Goal: Task Accomplishment & Management: Use online tool/utility

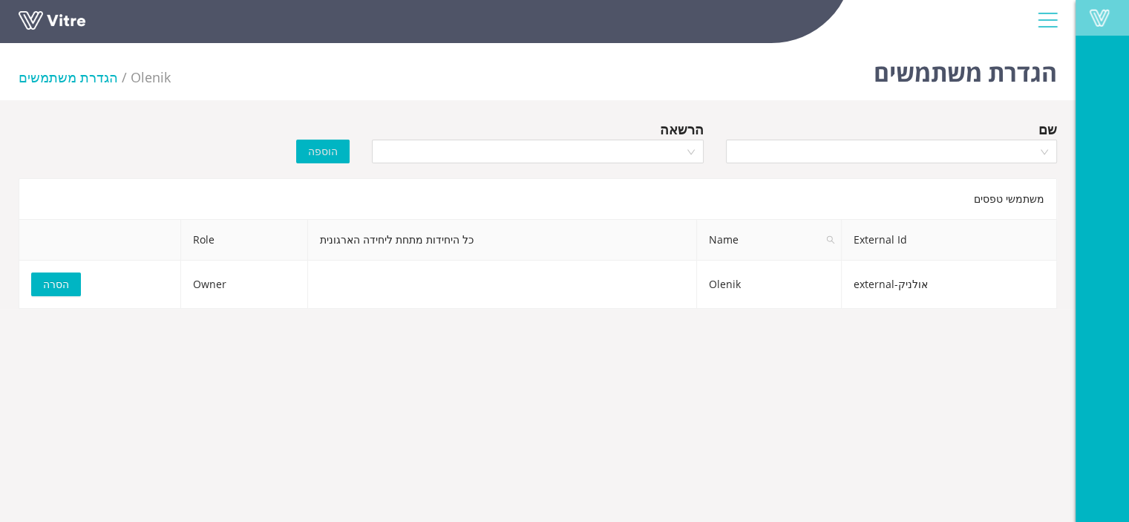
click at [1094, 17] on span at bounding box center [1099, 18] width 37 height 18
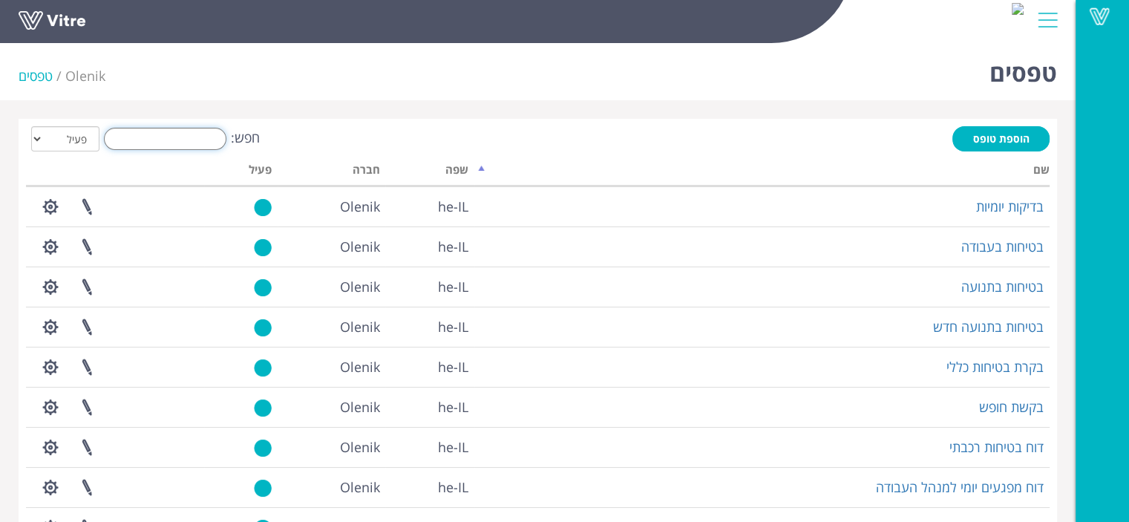
click at [191, 136] on input "חפש:" at bounding box center [165, 139] width 123 height 22
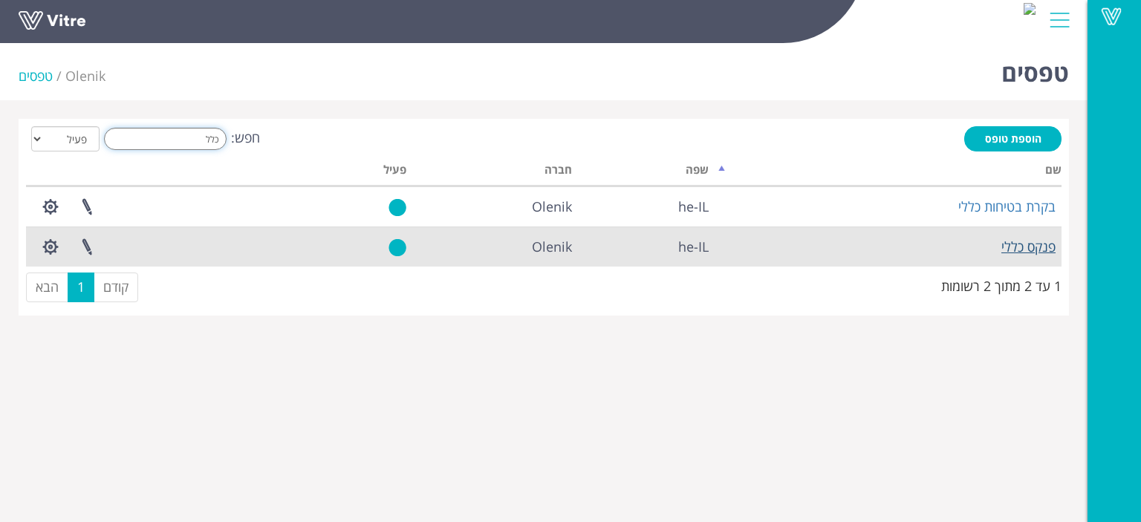
type input "כלל"
click at [1026, 245] on link "פנקס כללי" at bounding box center [1028, 247] width 54 height 18
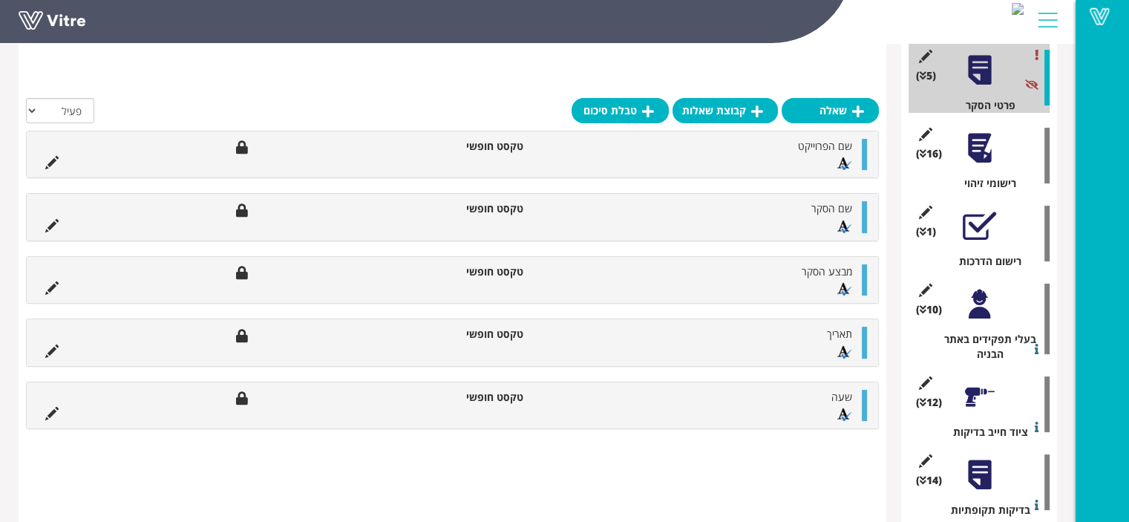
scroll to position [297, 0]
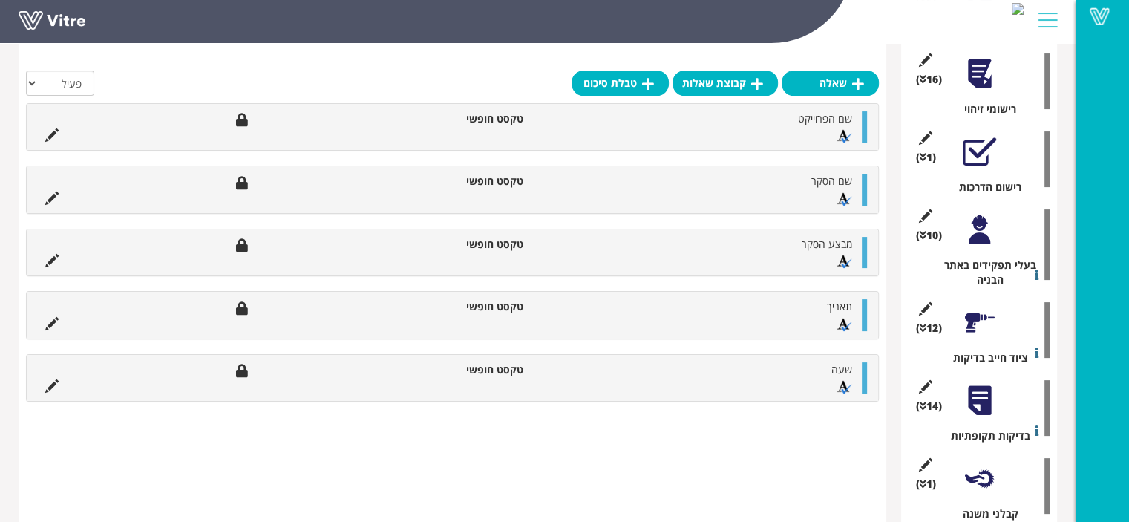
click at [977, 342] on div "(12 ) ציוד חייב בדיקות" at bounding box center [979, 330] width 141 height 71
click at [970, 325] on div at bounding box center [979, 322] width 33 height 33
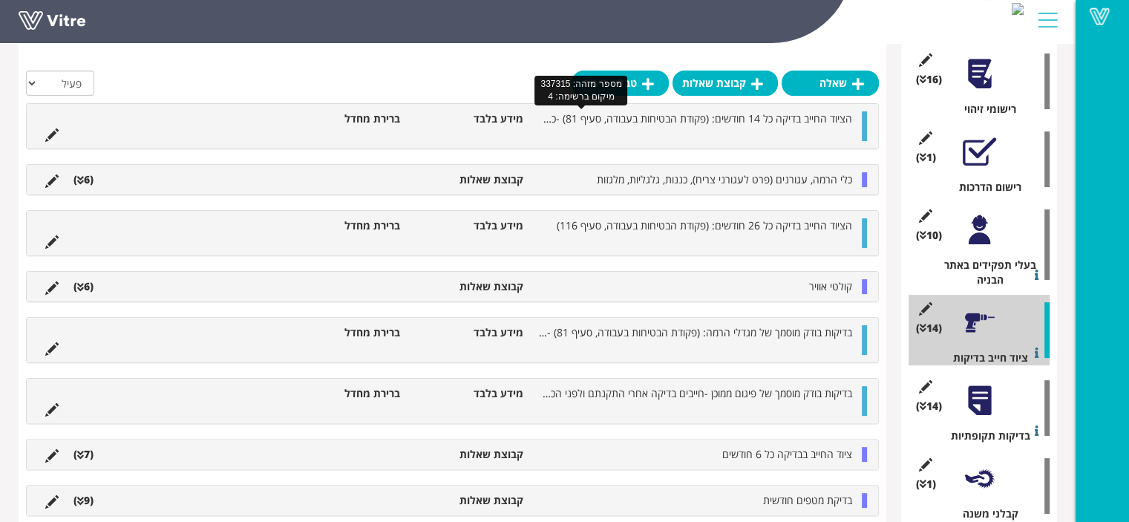
click at [755, 117] on span "הציוד החייב בדיקה כל 14 חודשים: (פקודת הבטיחות בעבודה, סעיף 81) -כלי הרמה, עגור…" at bounding box center [575, 118] width 555 height 14
click at [864, 124] on div at bounding box center [864, 126] width 5 height 30
click at [570, 175] on li "כלי הרמה, עגורנים (פרט לעגורני צריח), כננות, גלגליות, מלגזות" at bounding box center [695, 179] width 329 height 15
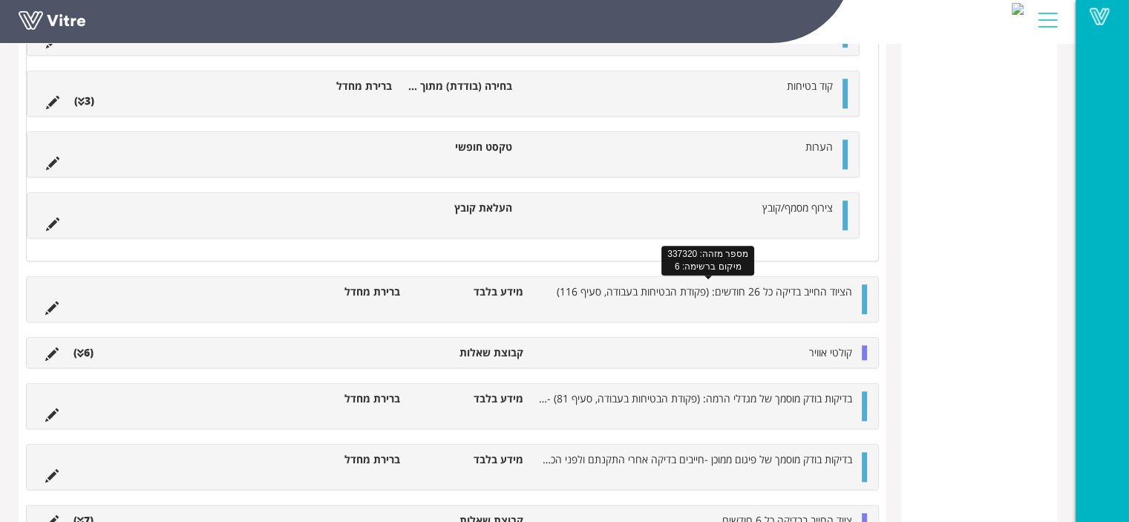
scroll to position [1040, 0]
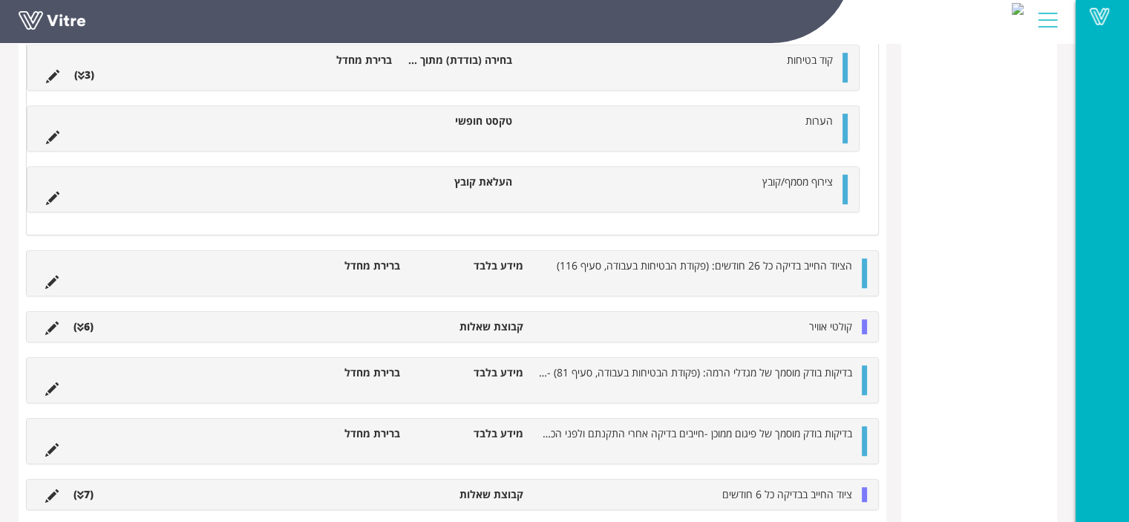
click at [535, 328] on li "קולטי אוויר" at bounding box center [695, 326] width 329 height 15
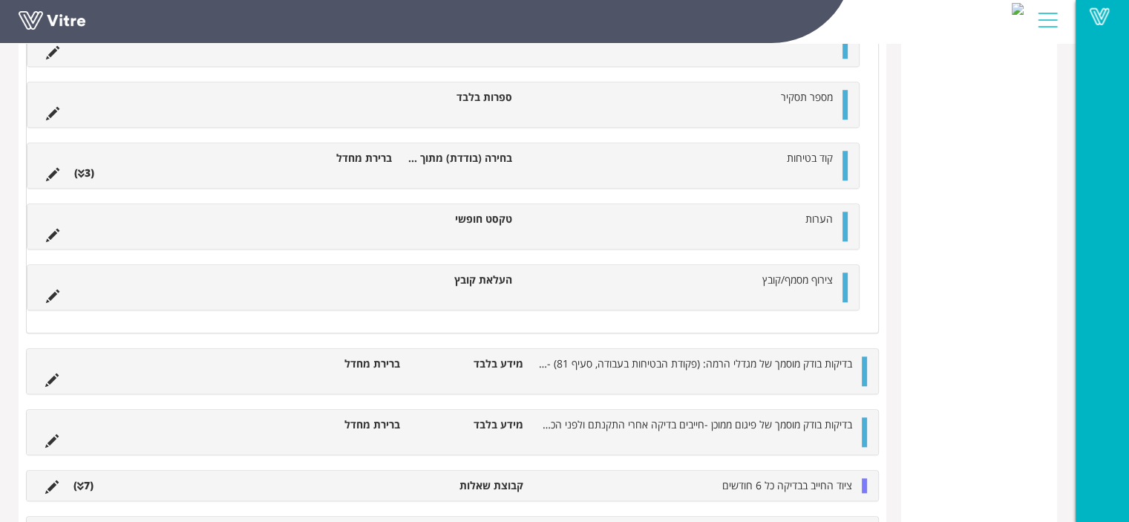
scroll to position [1521, 0]
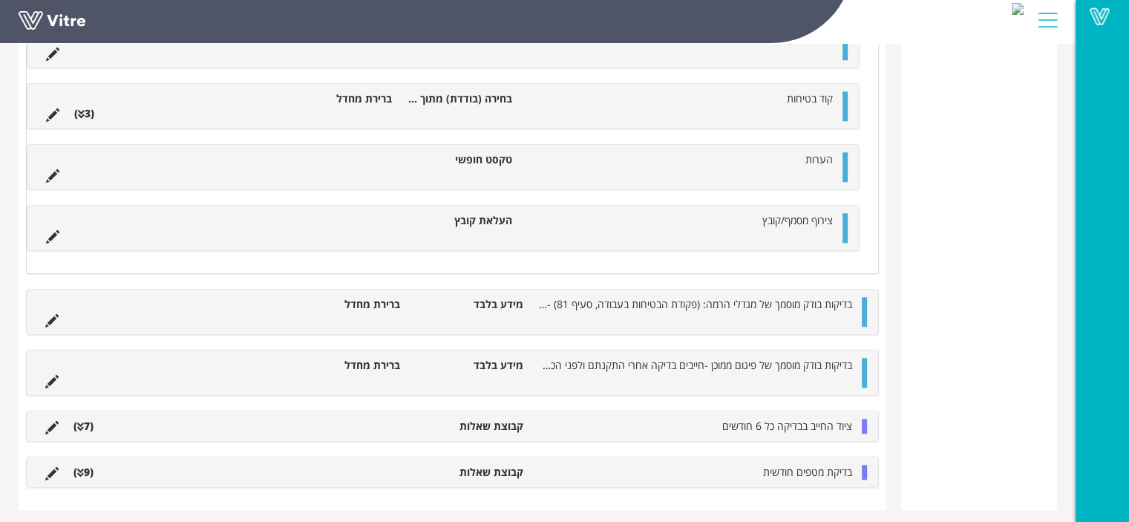
click at [498, 426] on li "קבוצת שאלות" at bounding box center [469, 426] width 123 height 15
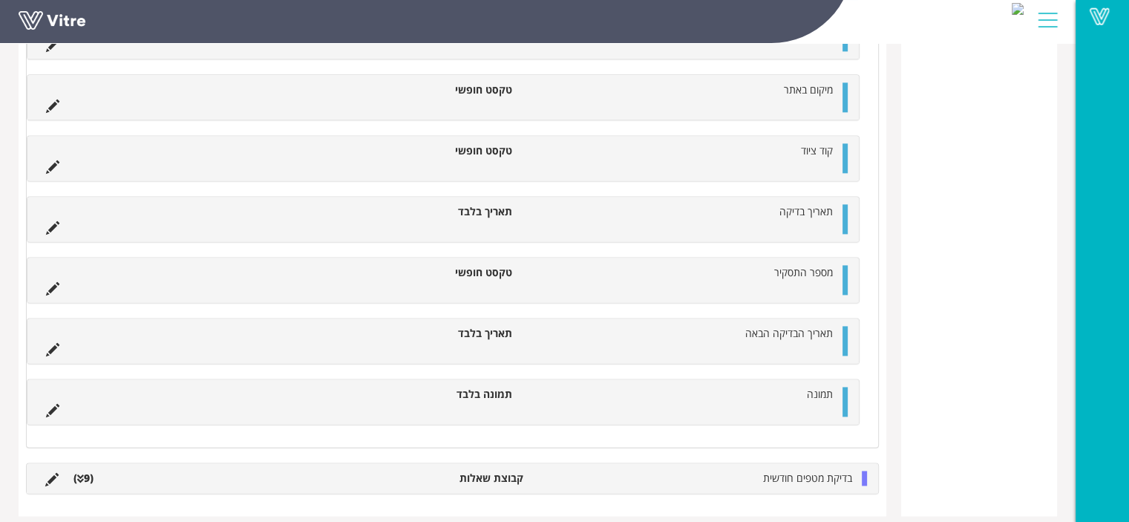
scroll to position [1992, 0]
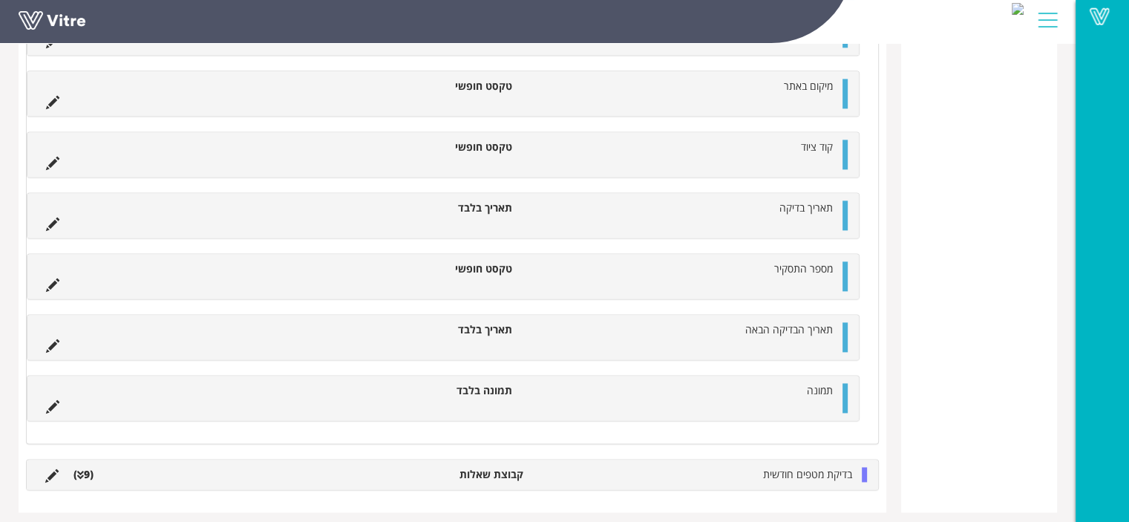
click at [482, 385] on li "תמונה בלבד" at bounding box center [460, 390] width 120 height 15
click at [56, 400] on icon at bounding box center [52, 406] width 13 height 13
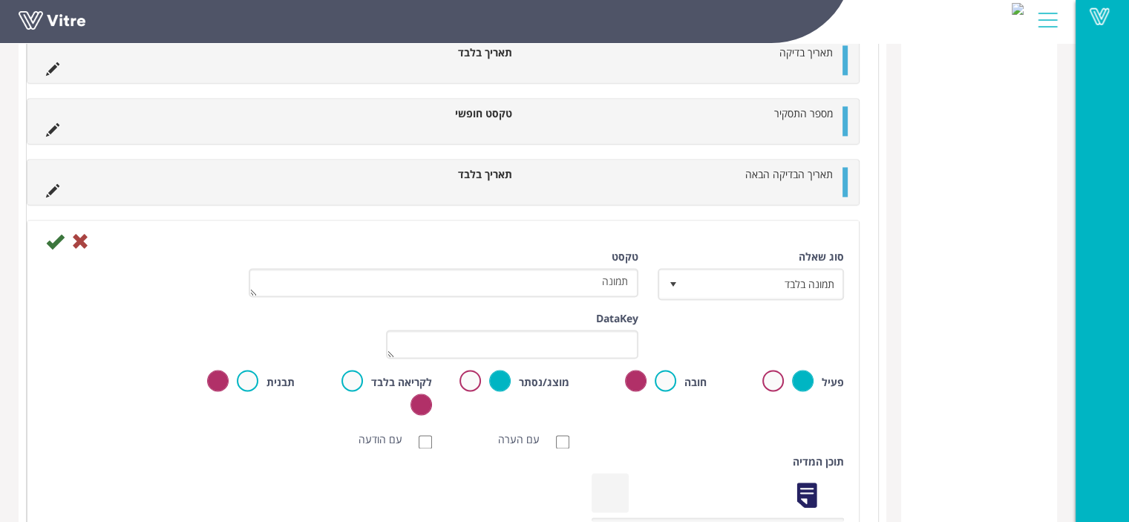
scroll to position [2141, 0]
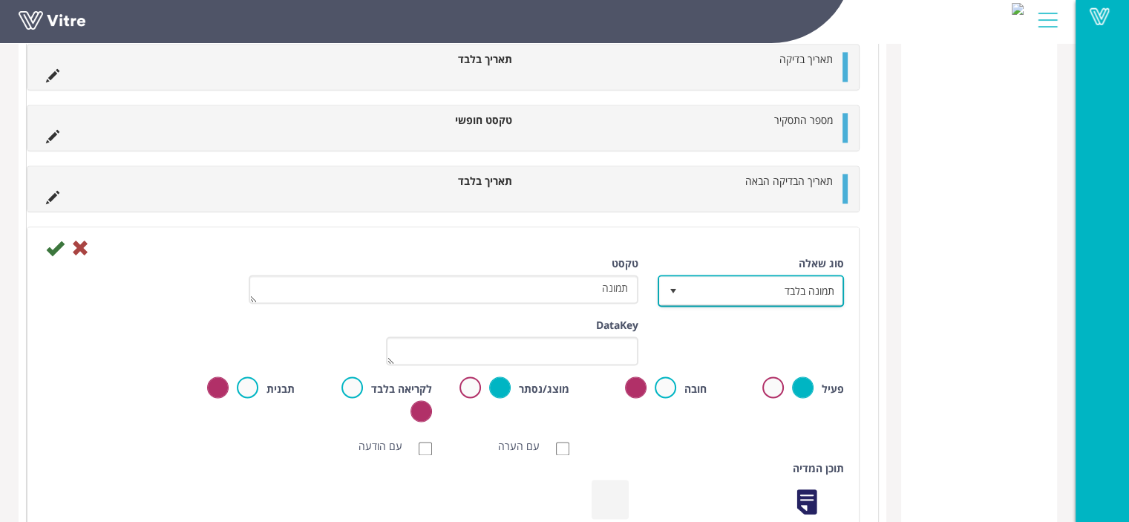
click at [793, 283] on span "תמונה בלבד" at bounding box center [764, 290] width 157 height 27
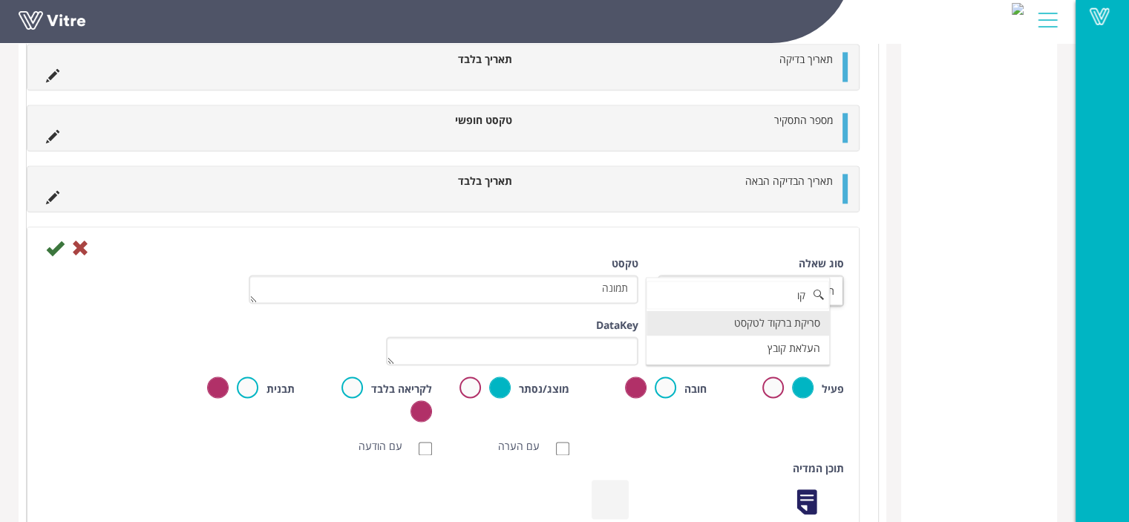
scroll to position [0, 0]
click at [798, 344] on li "העלאת קובץ" at bounding box center [738, 348] width 183 height 25
type input "קו"
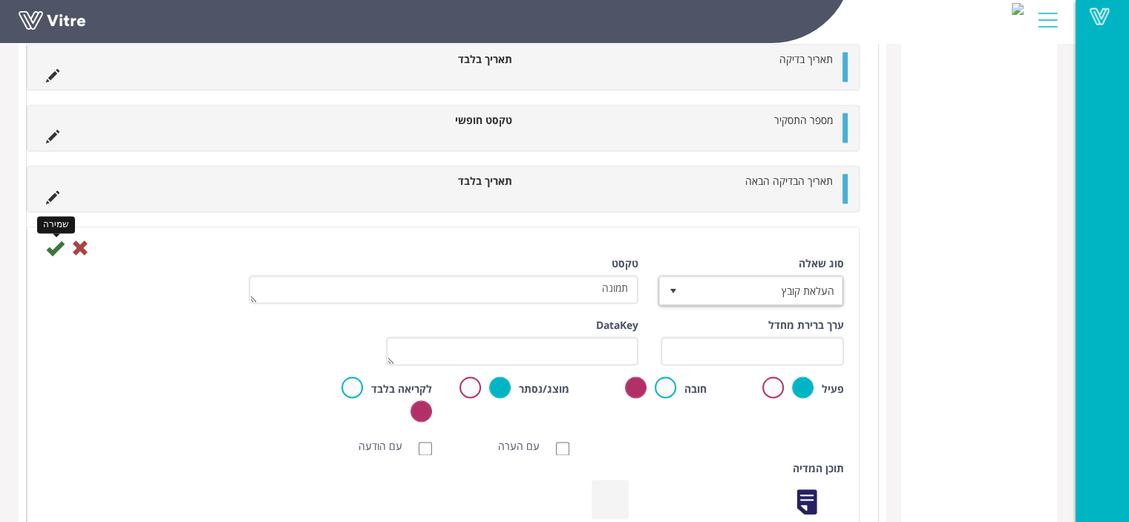
click at [52, 242] on icon at bounding box center [55, 248] width 18 height 18
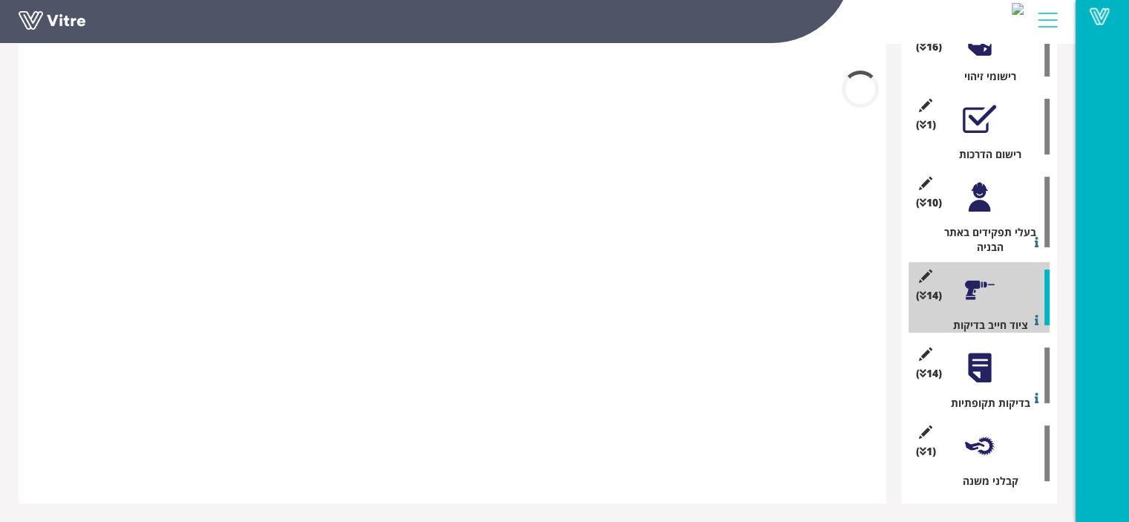
scroll to position [1655, 0]
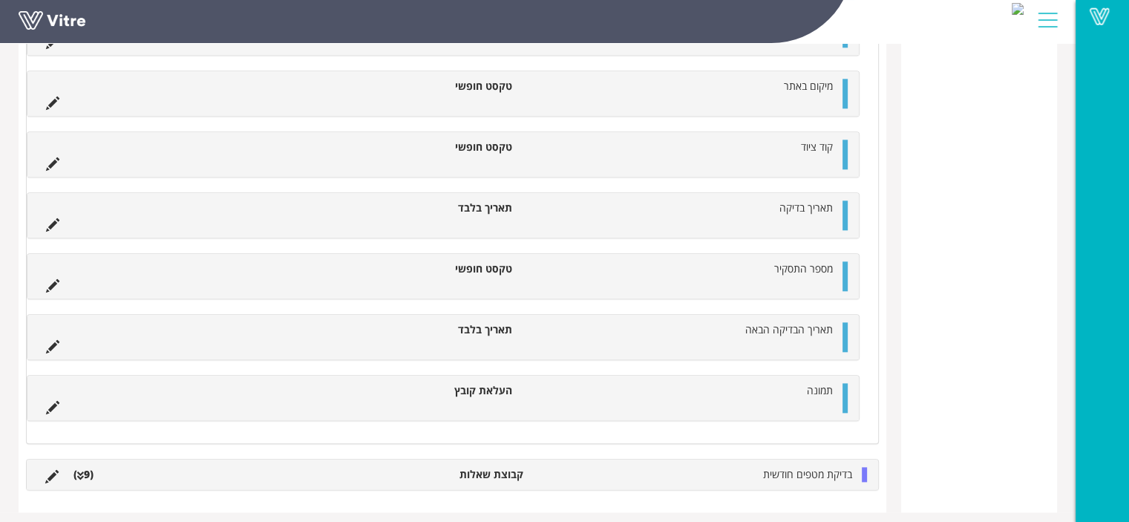
click at [621, 467] on li "בדיקת מטפים חודשית" at bounding box center [695, 474] width 329 height 15
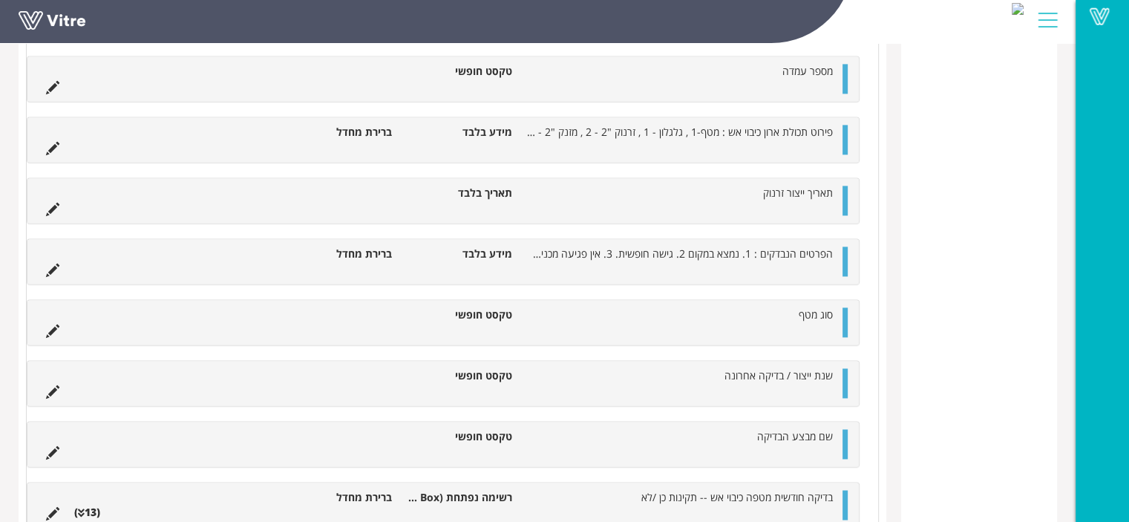
scroll to position [2249, 0]
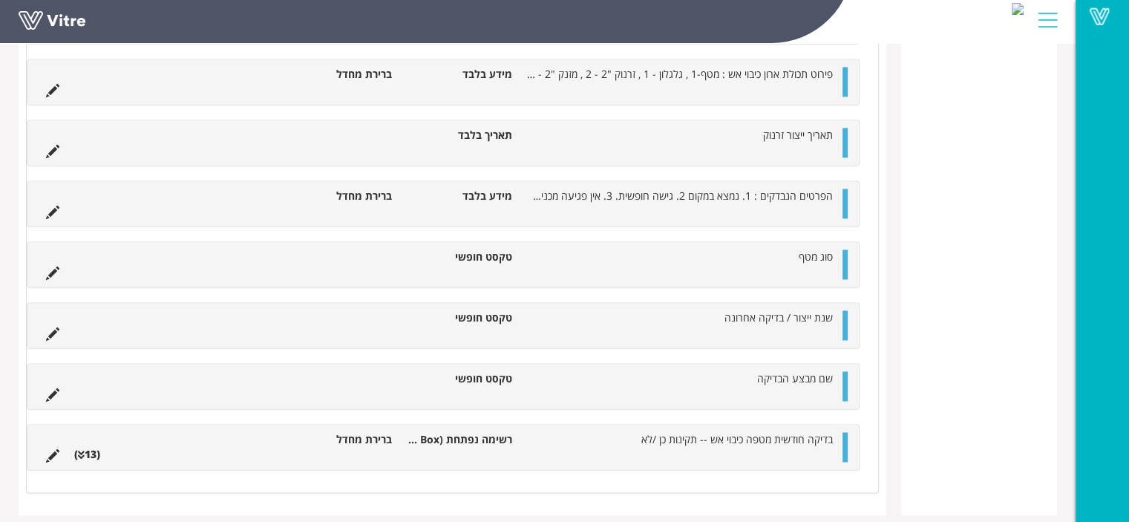
click at [564, 434] on li "בדיקה חודשית מטפה כיבוי אש -- תקינות כן /לא" at bounding box center [680, 439] width 321 height 15
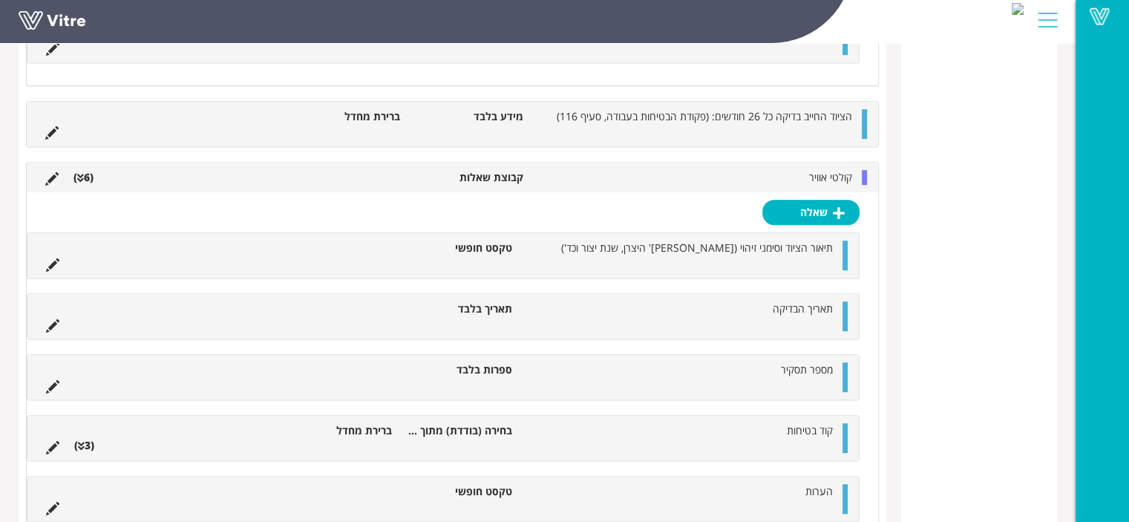
scroll to position [844, 0]
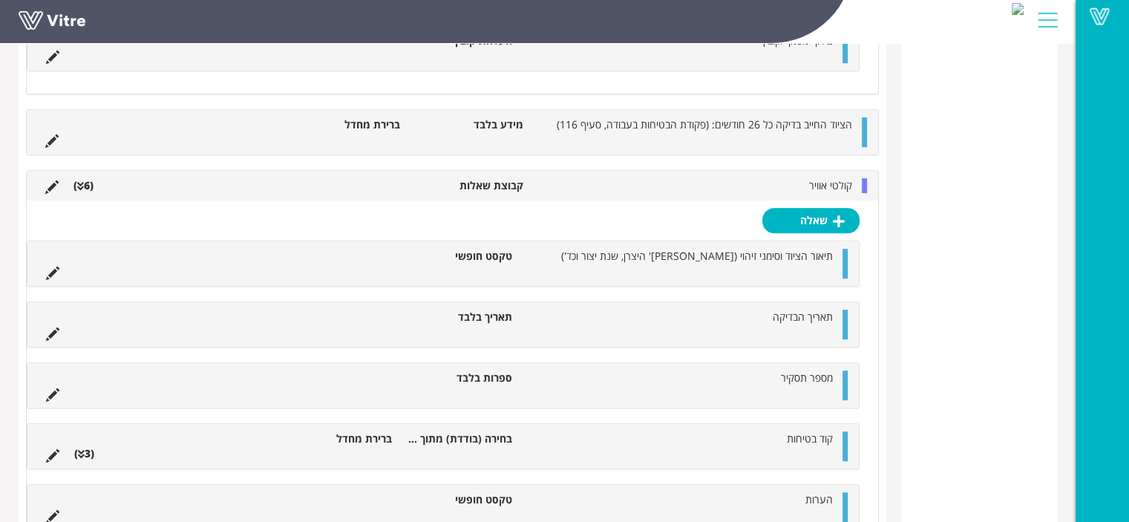
click at [804, 178] on li "קולטי אוויר" at bounding box center [695, 185] width 329 height 15
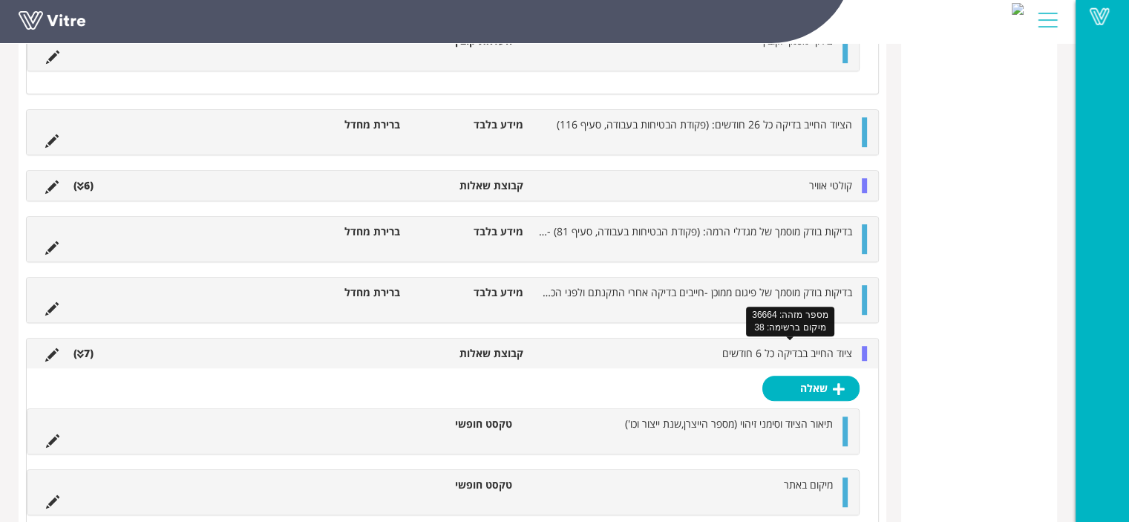
click at [744, 346] on span "ציוד החייב בבדיקה כל 6 חודשים" at bounding box center [788, 353] width 130 height 14
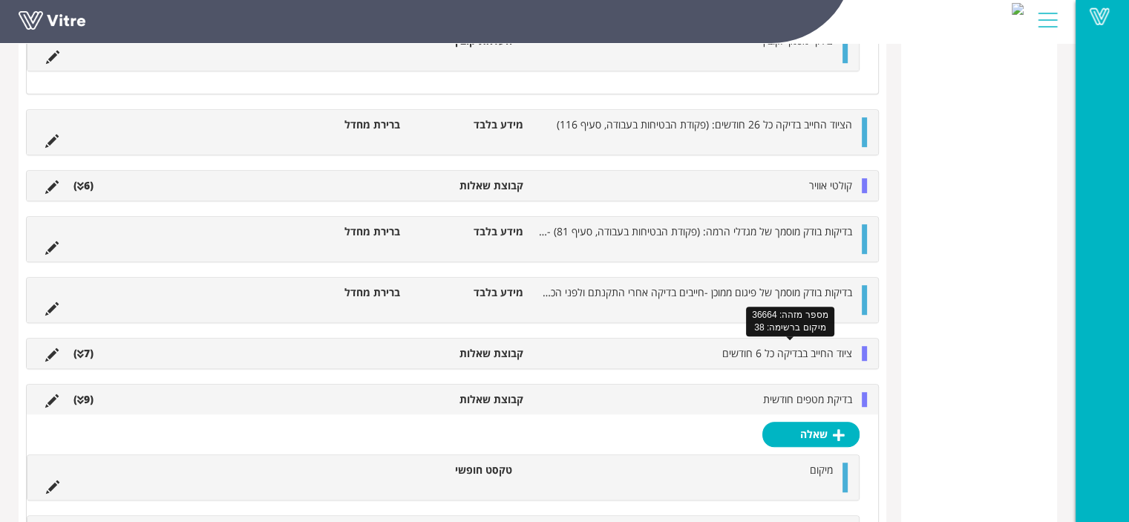
scroll to position [992, 0]
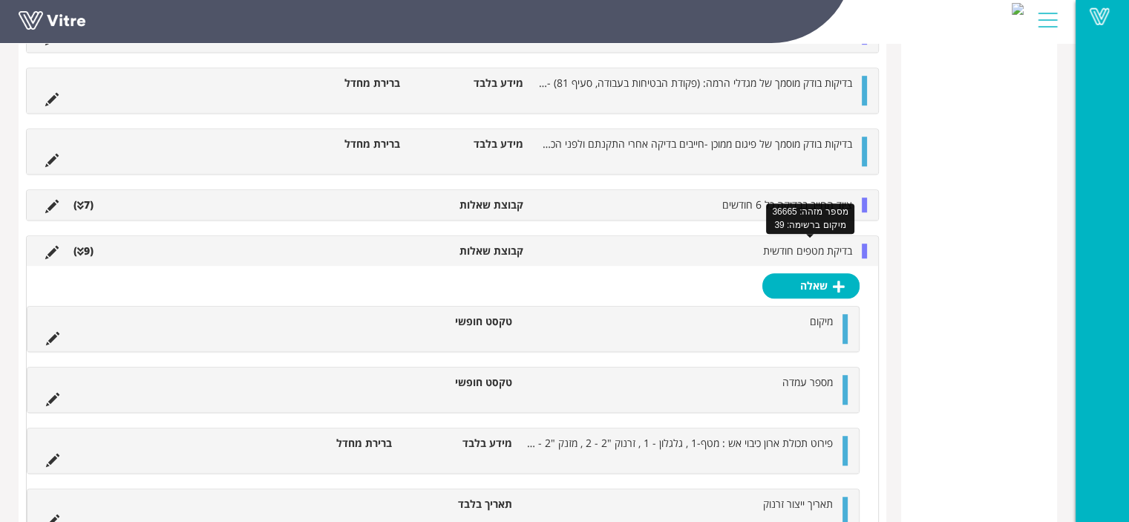
click at [775, 251] on span "בדיקת מטפים חודשית" at bounding box center [807, 251] width 89 height 14
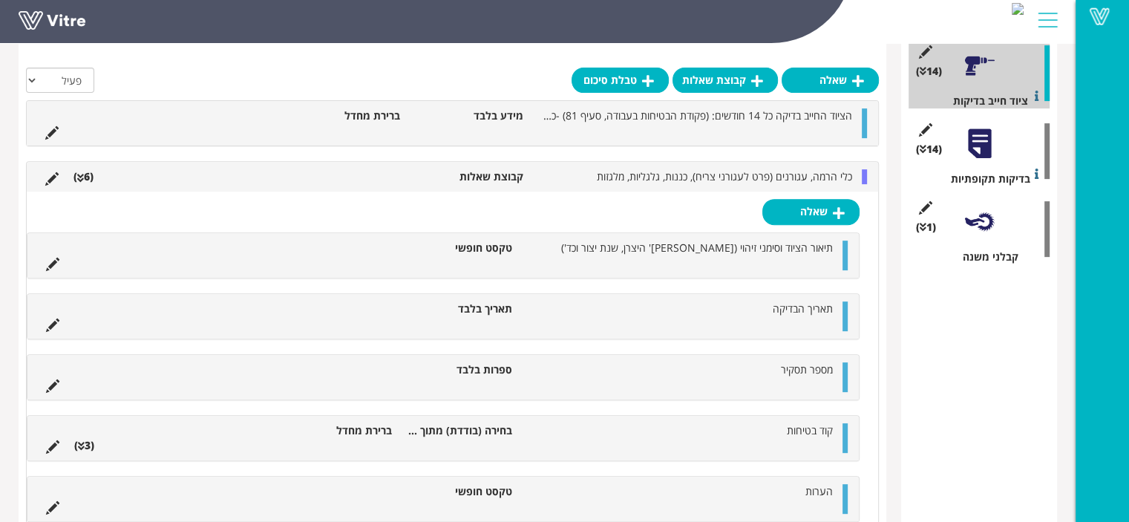
scroll to position [550, 0]
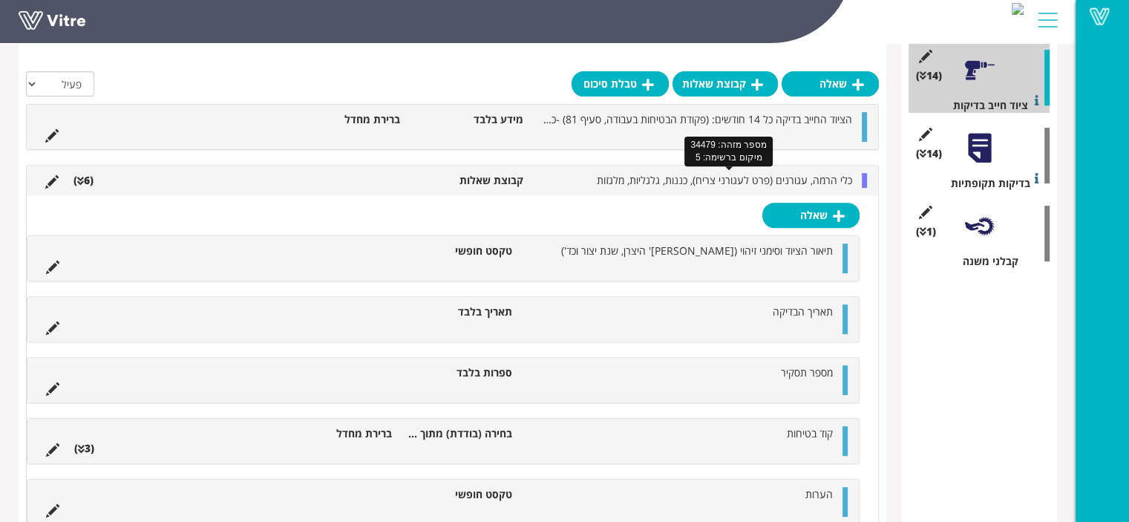
click at [829, 181] on span "כלי הרמה, עגורנים (פרט לעגורני צריח), כננות, גלגליות, מלגזות" at bounding box center [724, 180] width 255 height 14
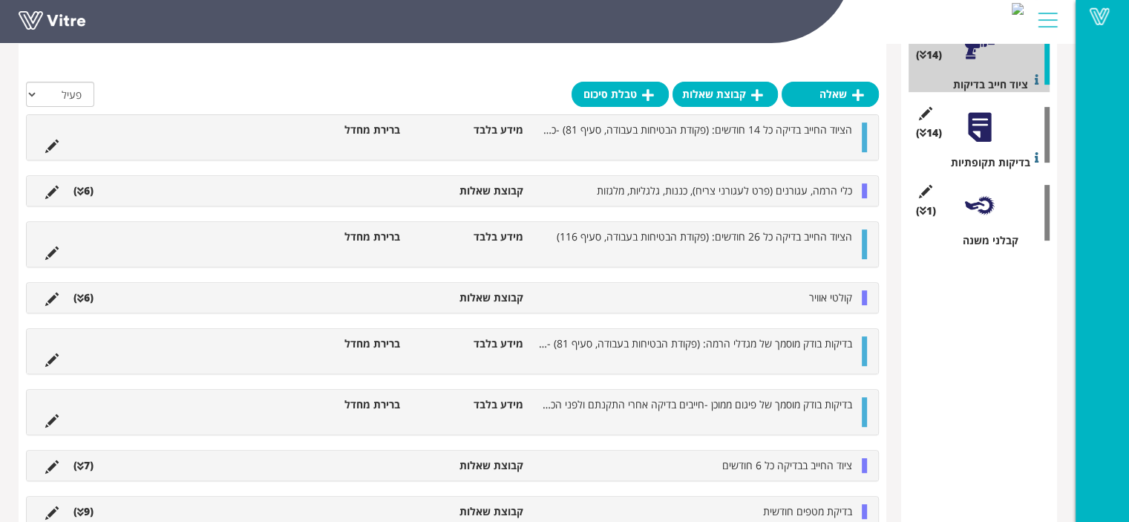
scroll to position [582, 0]
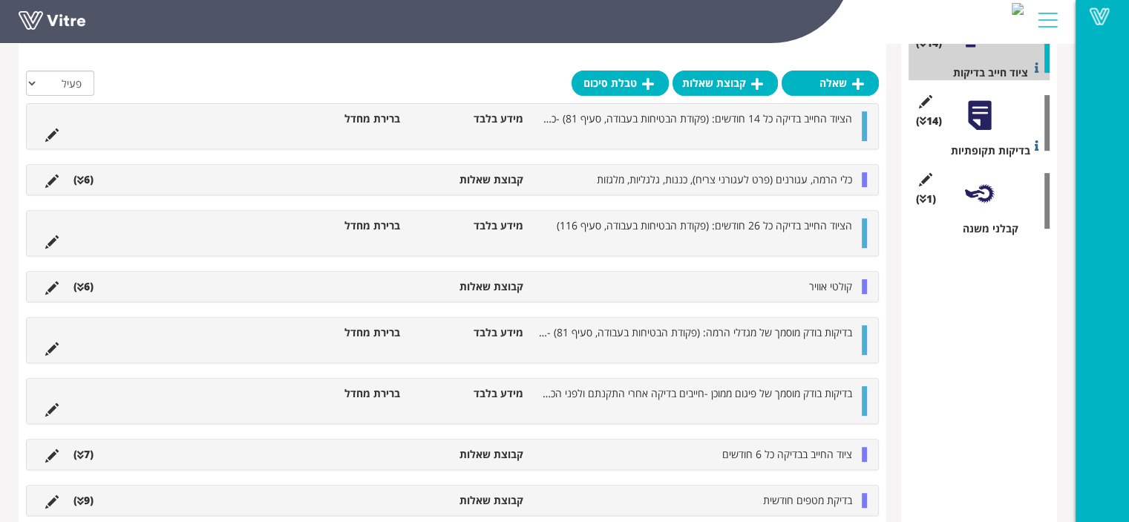
click at [413, 454] on li "קבוצת שאלות" at bounding box center [469, 454] width 123 height 15
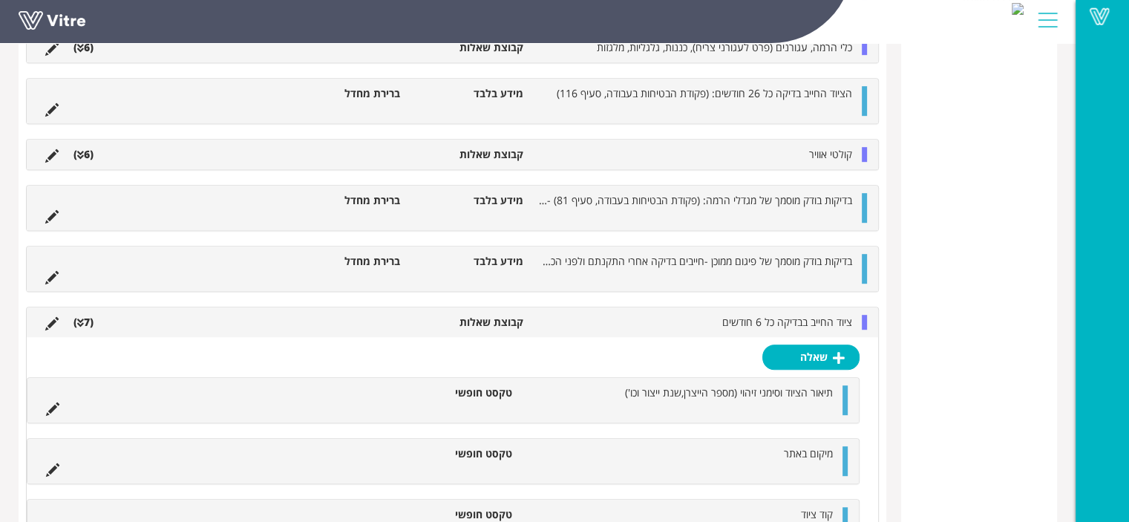
scroll to position [365, 0]
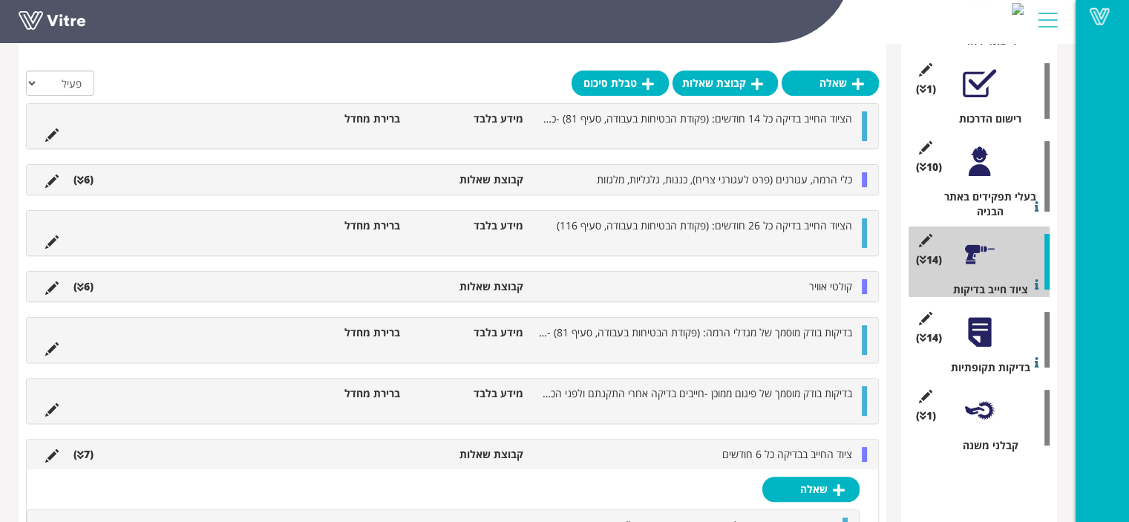
click at [983, 334] on div at bounding box center [979, 332] width 33 height 33
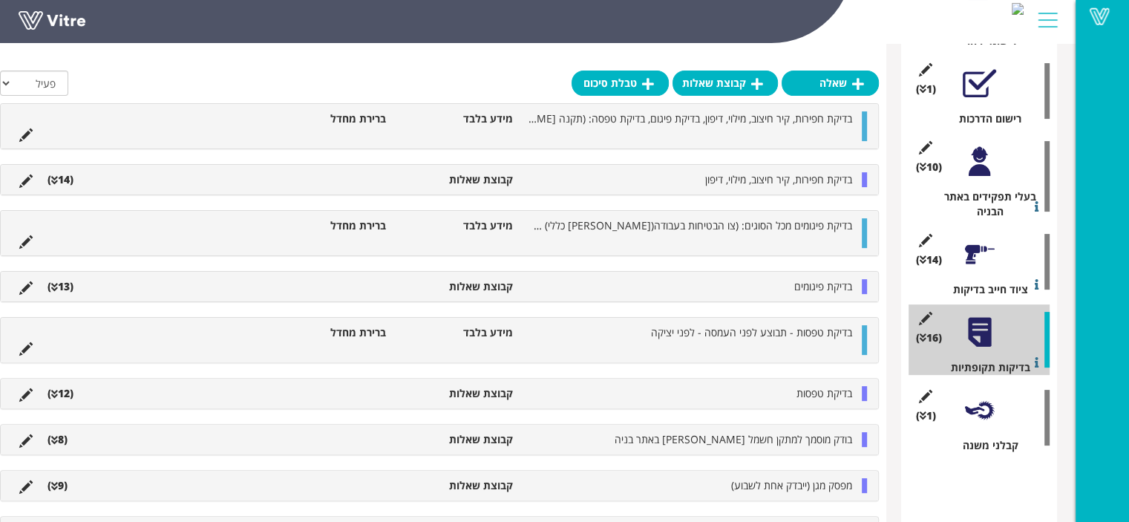
click at [546, 178] on li "בדיקת חפירות, קיר חיצוב, מילוי, דיפון" at bounding box center [690, 179] width 339 height 15
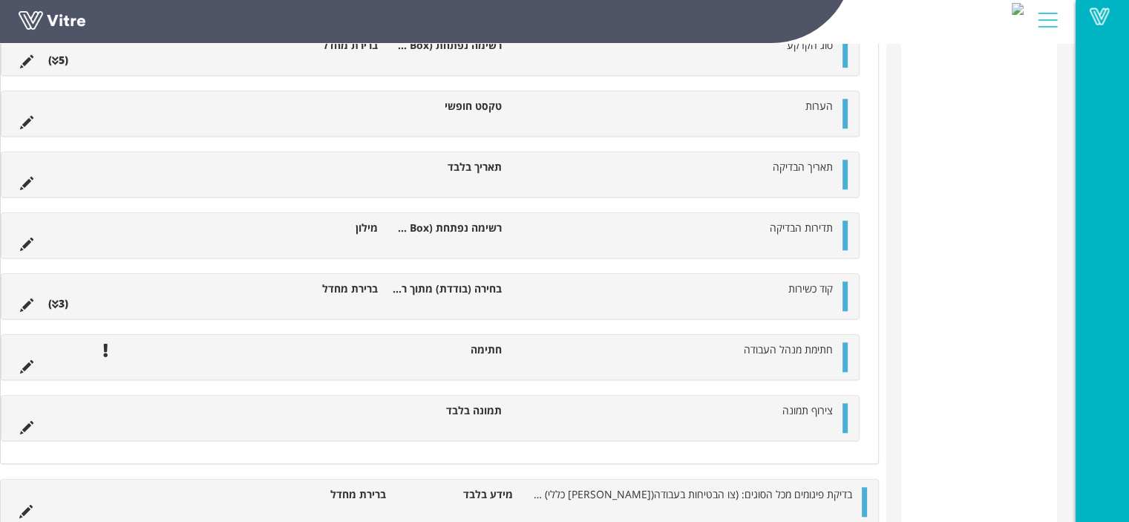
scroll to position [1256, 0]
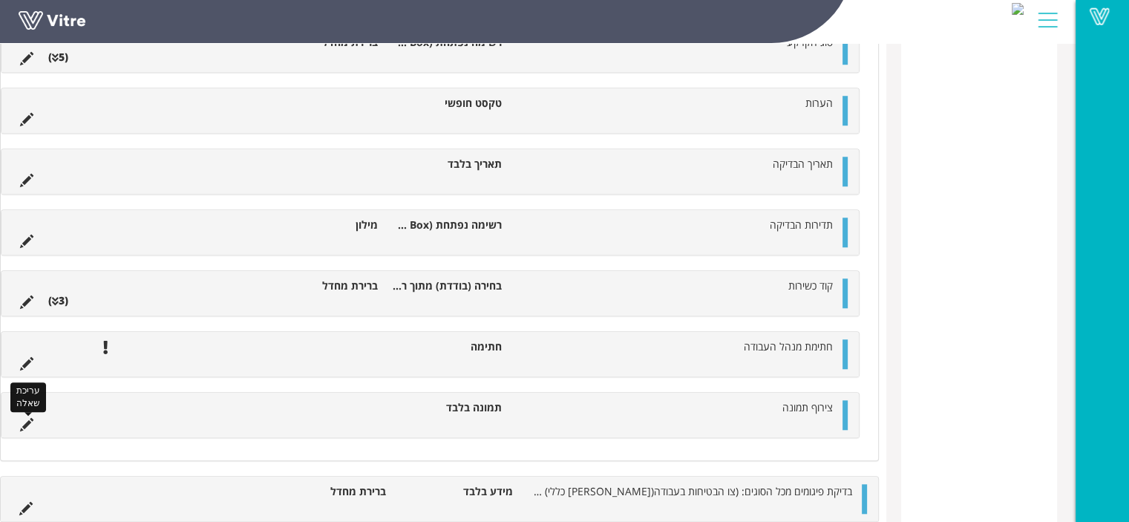
click at [33, 418] on icon at bounding box center [26, 424] width 13 height 13
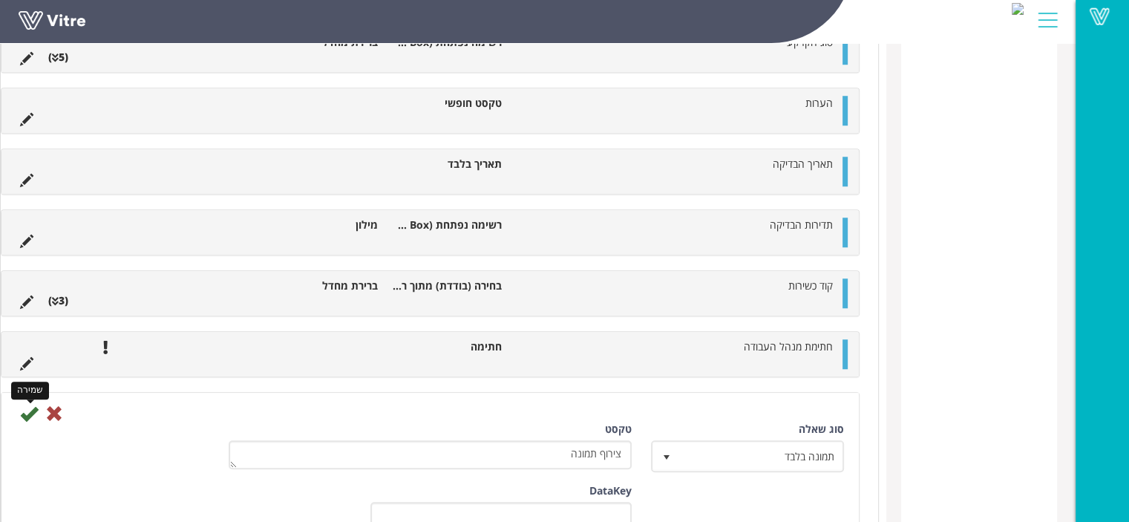
click at [38, 420] on icon at bounding box center [29, 414] width 18 height 18
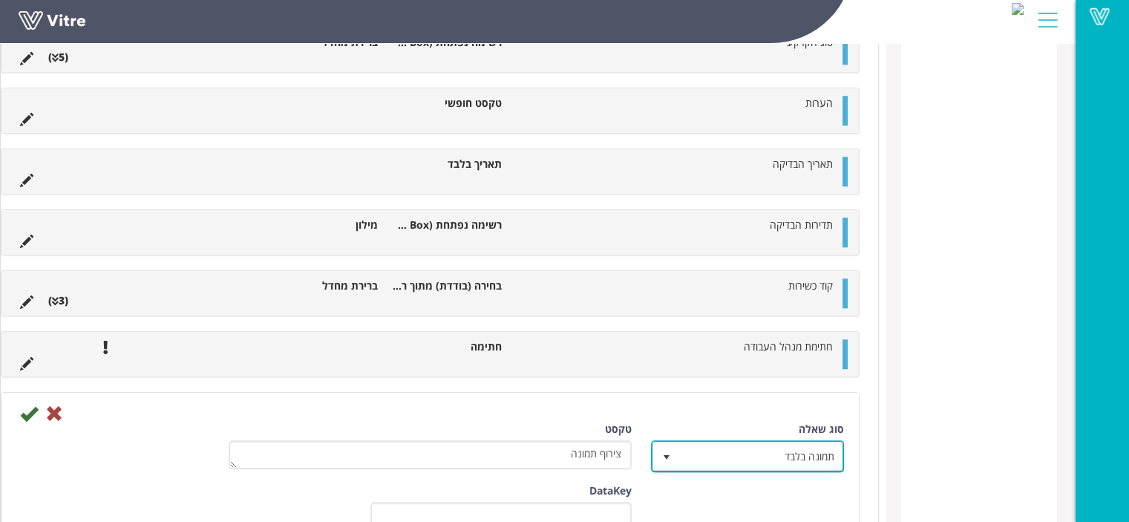
click at [766, 446] on span "תמונה בלבד" at bounding box center [760, 456] width 163 height 27
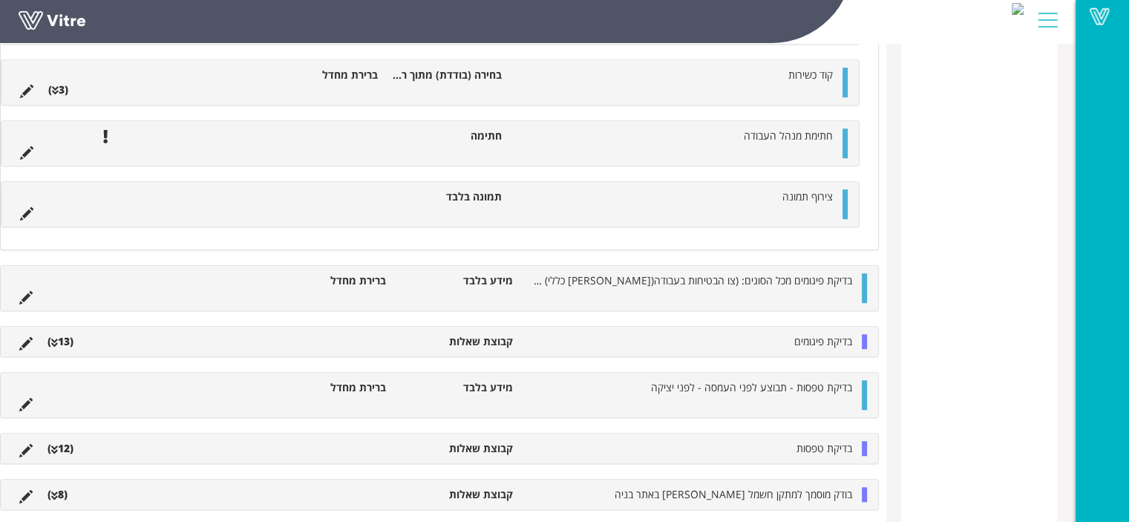
scroll to position [1052, 0]
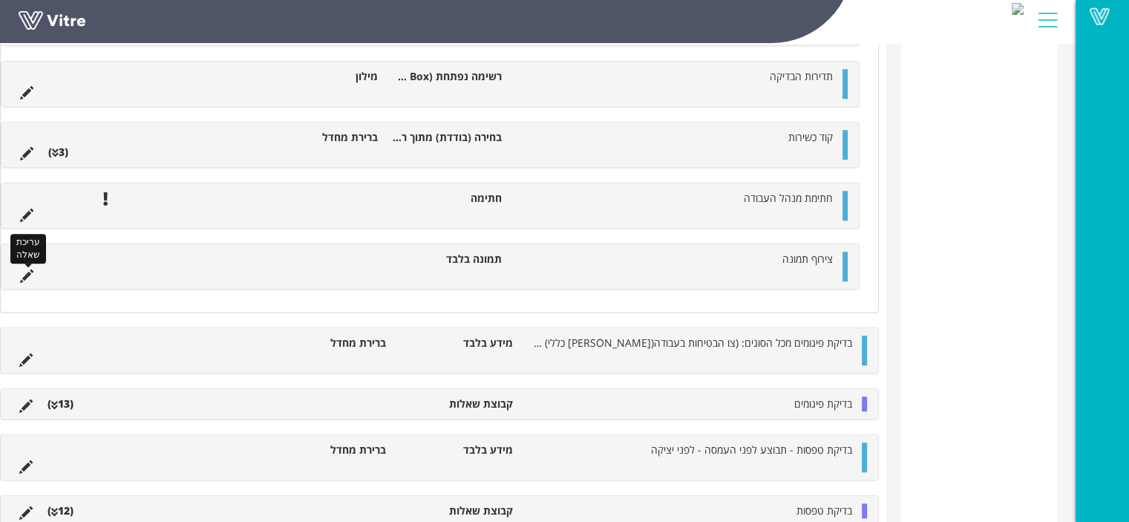
click at [33, 270] on icon at bounding box center [26, 276] width 13 height 13
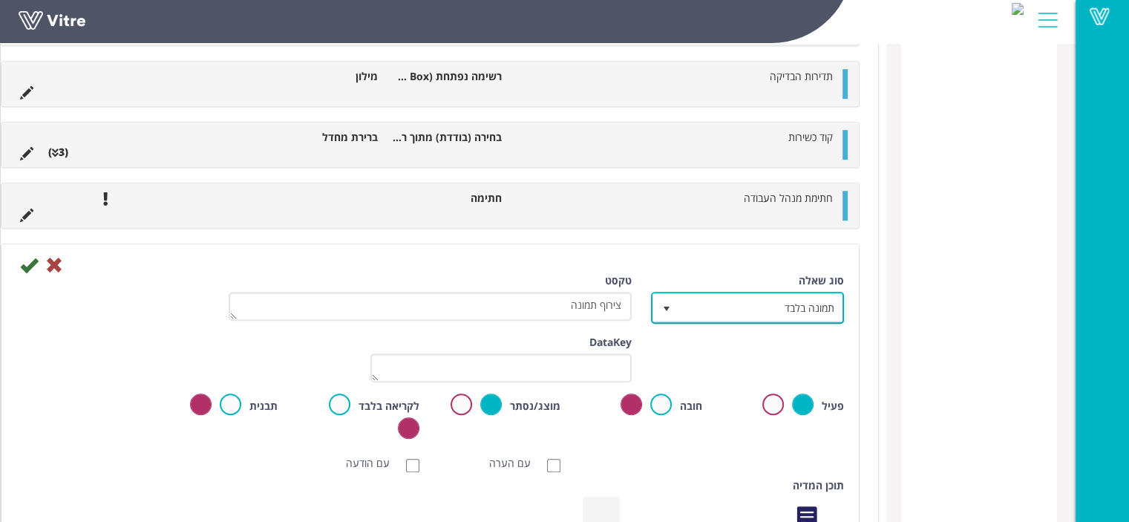
click at [734, 307] on span "תמונה בלבד" at bounding box center [760, 307] width 163 height 27
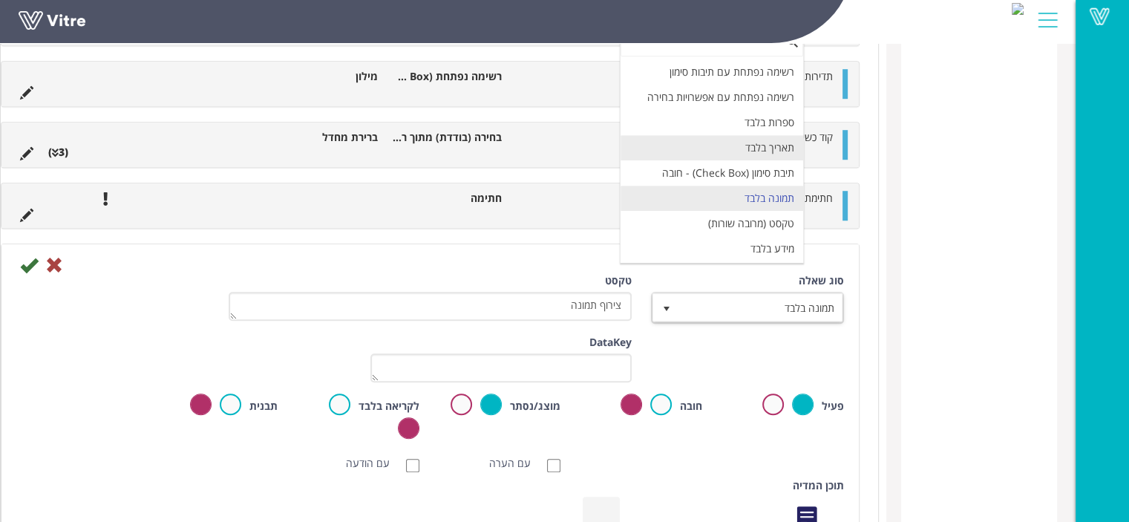
scroll to position [296, 0]
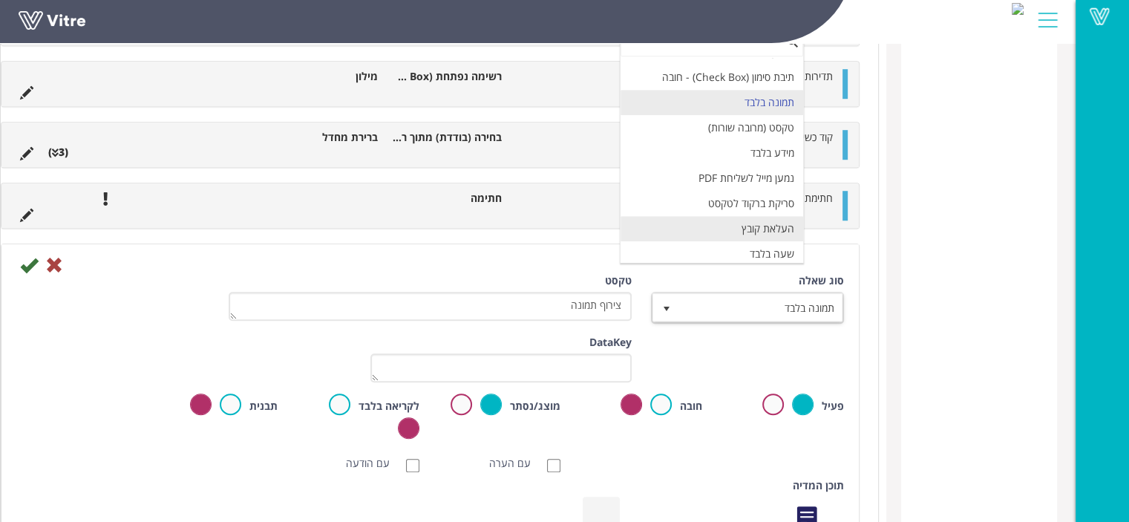
click at [755, 223] on li "העלאת קובץ" at bounding box center [712, 228] width 183 height 25
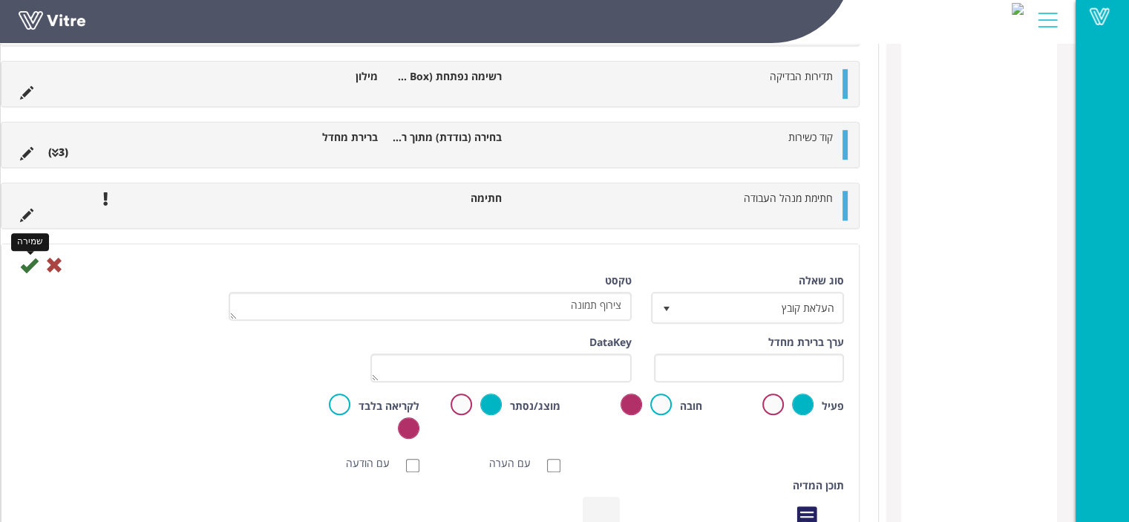
click at [38, 265] on icon at bounding box center [29, 265] width 18 height 18
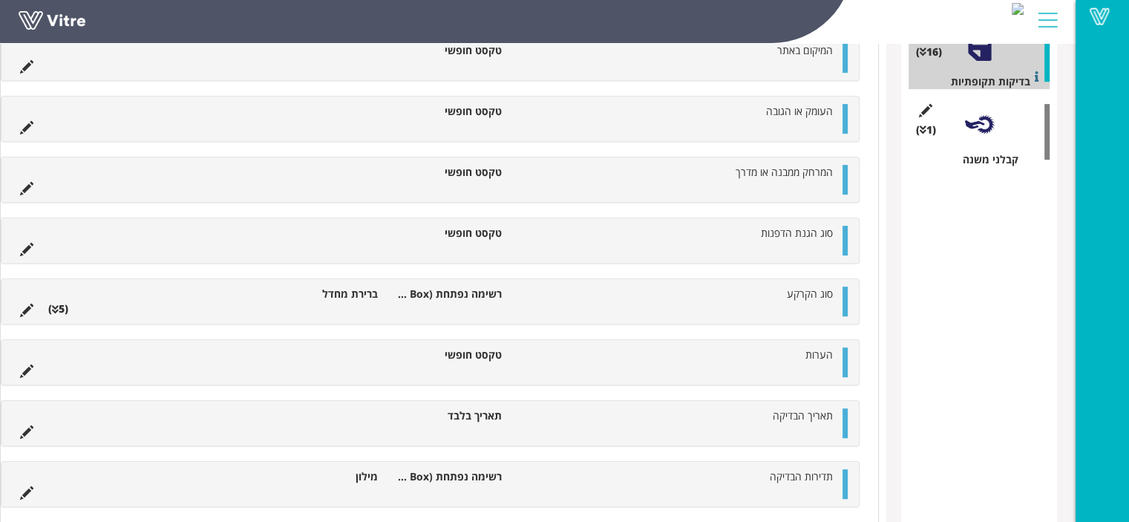
scroll to position [606, 0]
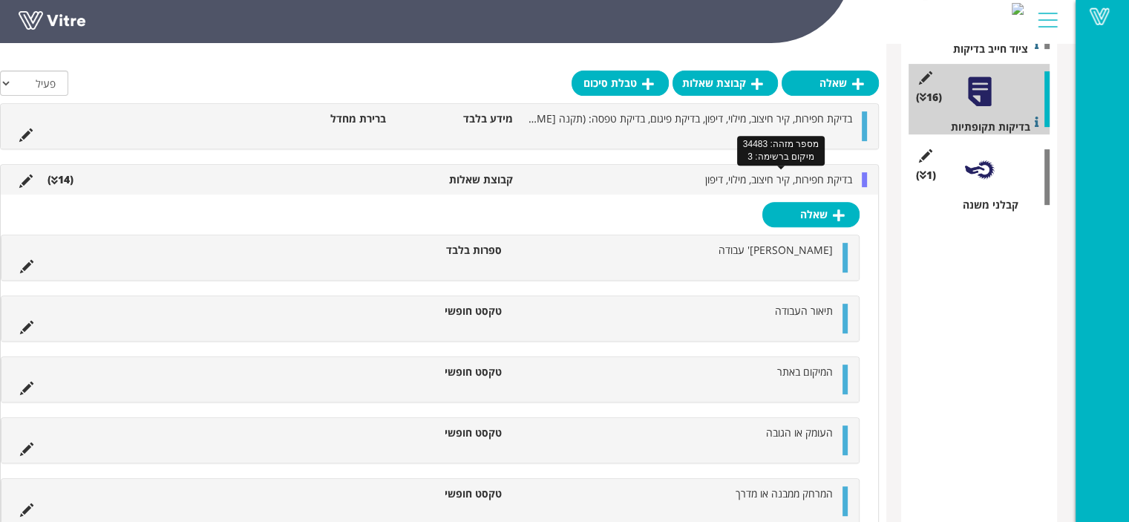
click at [727, 180] on span "בדיקת חפירות, קיר חיצוב, מילוי, דיפון" at bounding box center [778, 179] width 147 height 14
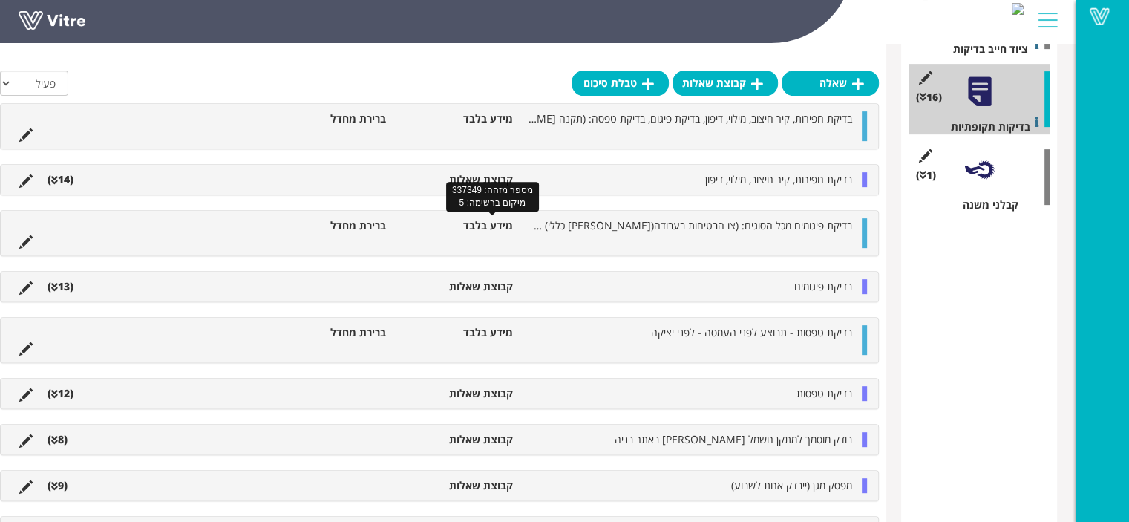
click at [731, 221] on span "בדיקת פיגומים מכל הסוגים: (צו הבטיחות בעבודה(פנקס כללי) תש"ך - תבוצע לפני תחילת…" at bounding box center [454, 225] width 798 height 14
click at [729, 227] on span "בדיקת פיגומים מכל הסוגים: (צו הבטיחות בעבודה(פנקס כללי) תש"ך - תבוצע לפני תחילת…" at bounding box center [454, 225] width 798 height 14
click at [666, 285] on li "בדיקת פיגומים" at bounding box center [690, 286] width 339 height 15
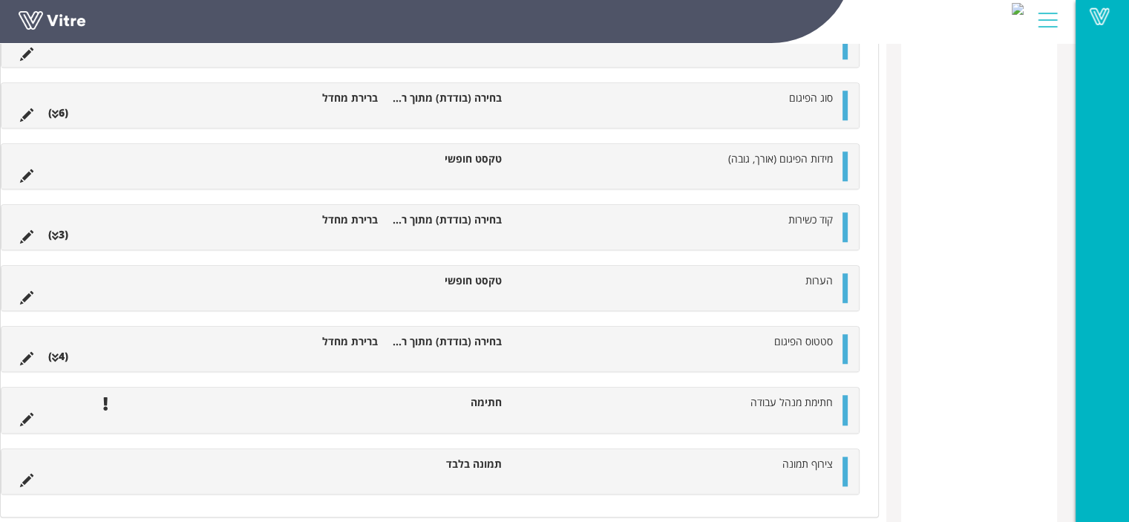
scroll to position [1274, 0]
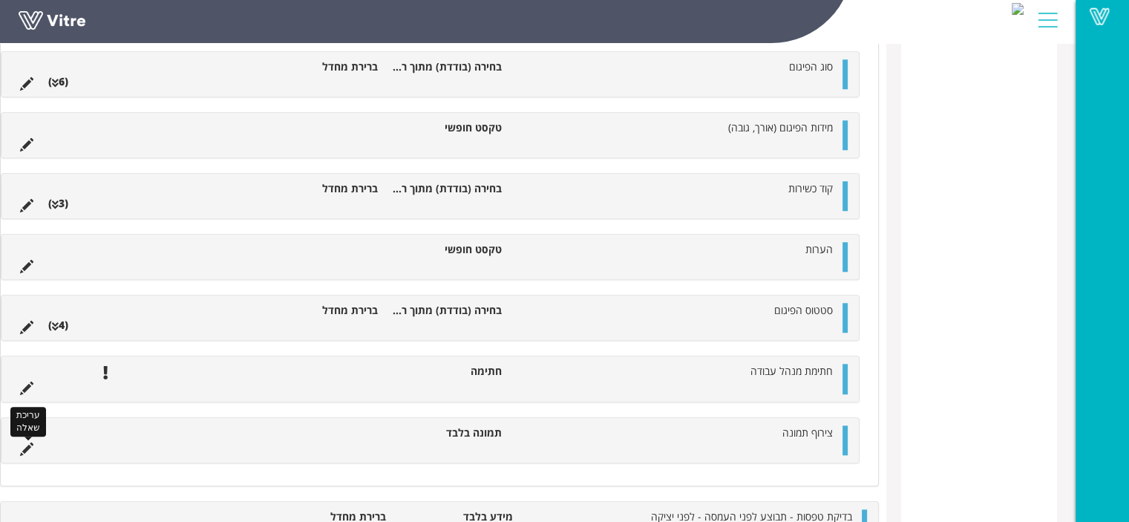
click at [33, 448] on icon at bounding box center [26, 449] width 13 height 13
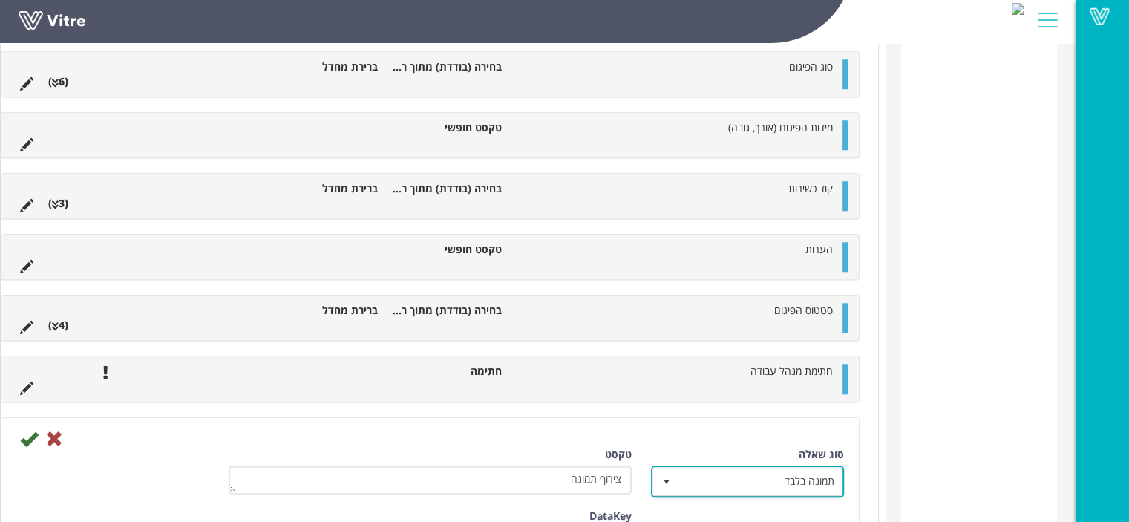
click at [728, 474] on span "תמונה בלבד" at bounding box center [760, 481] width 163 height 27
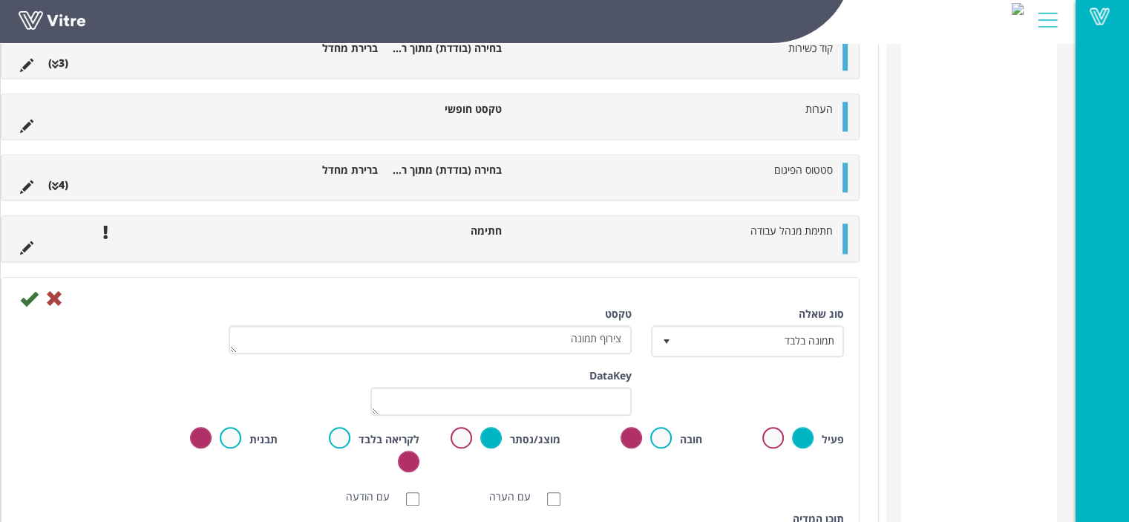
scroll to position [1423, 0]
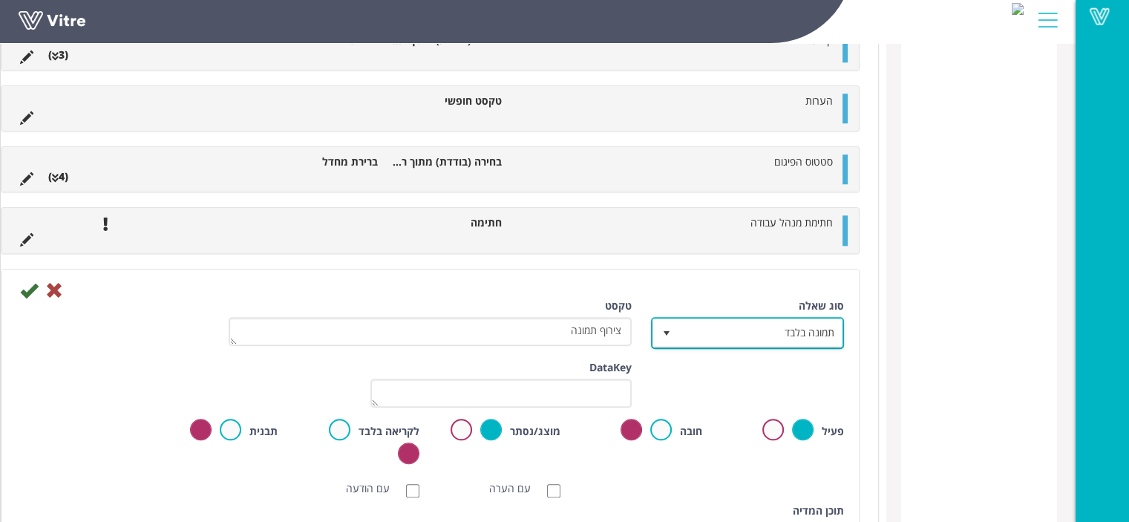
click at [778, 330] on span "תמונה בלבד" at bounding box center [760, 332] width 163 height 27
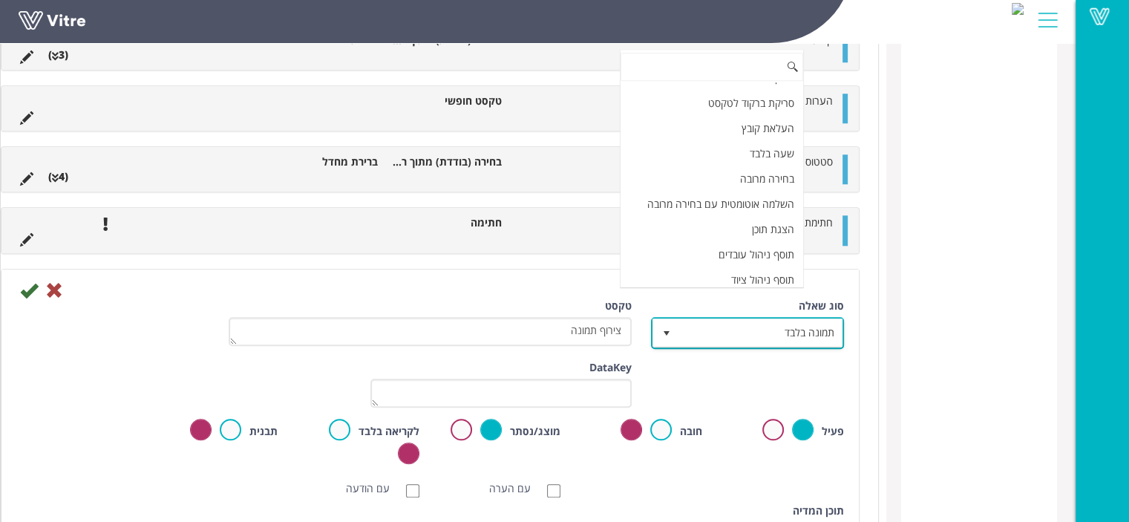
scroll to position [324, 0]
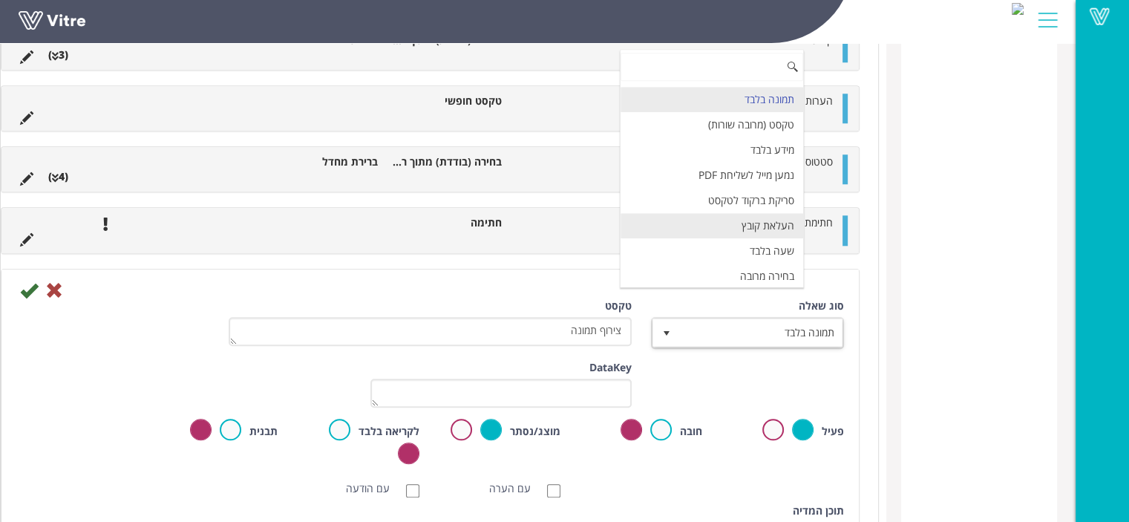
click at [777, 216] on li "העלאת קובץ" at bounding box center [712, 225] width 183 height 25
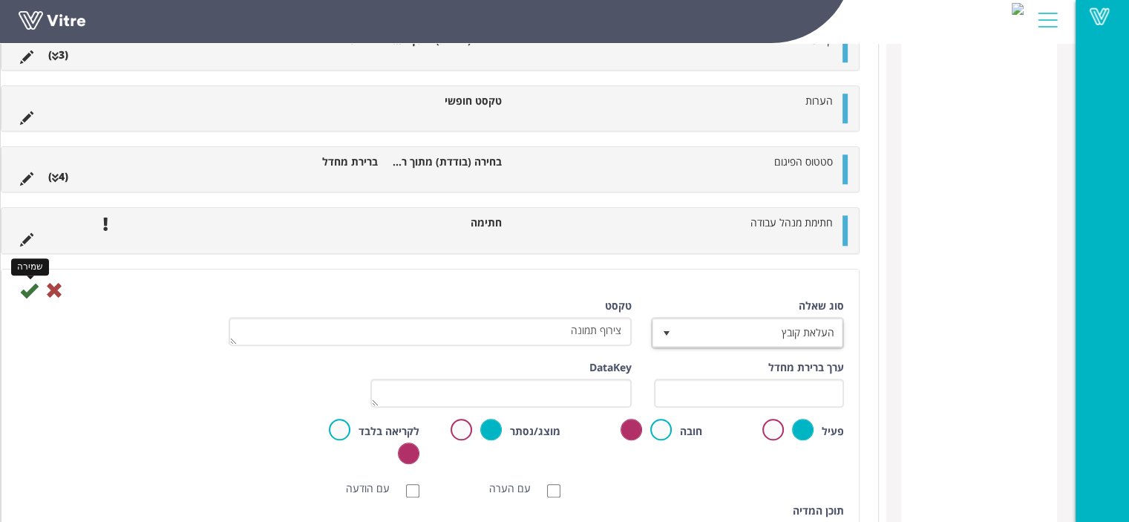
click at [38, 287] on icon at bounding box center [29, 290] width 18 height 18
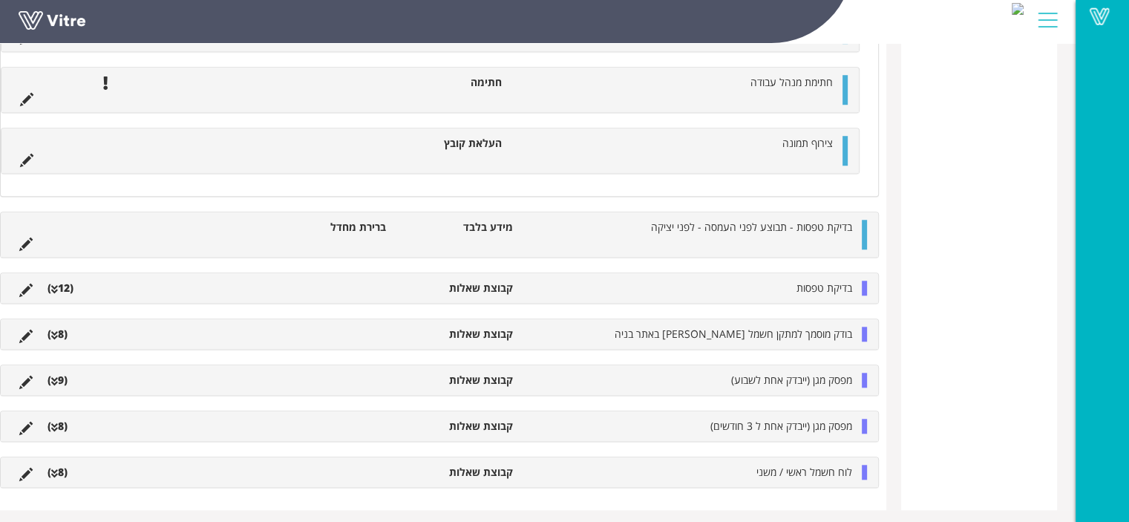
scroll to position [1139, 0]
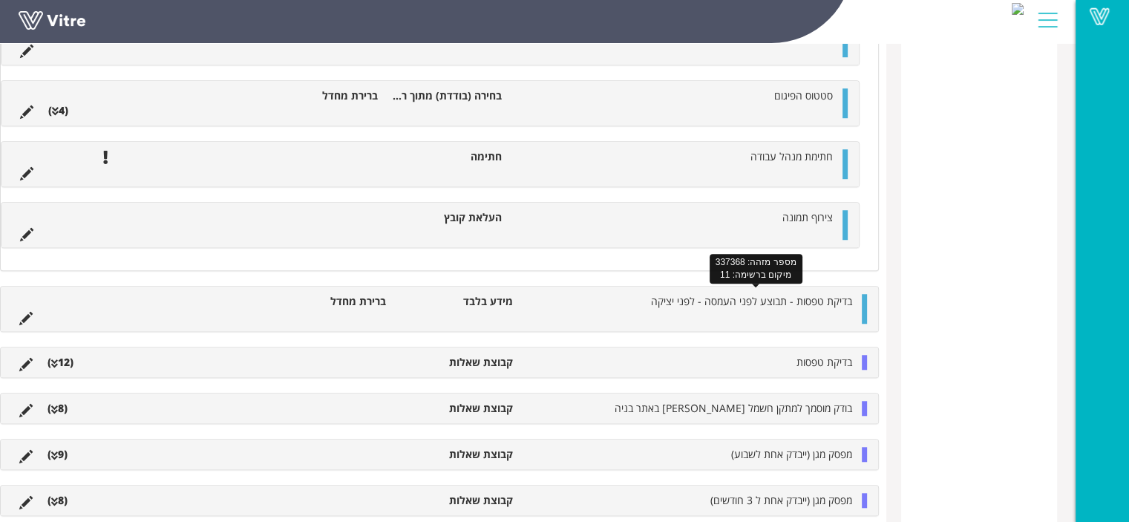
click at [771, 301] on span "בדיקת טפסות - תבוצע לפני העמסה - לפני יציקה" at bounding box center [751, 301] width 201 height 14
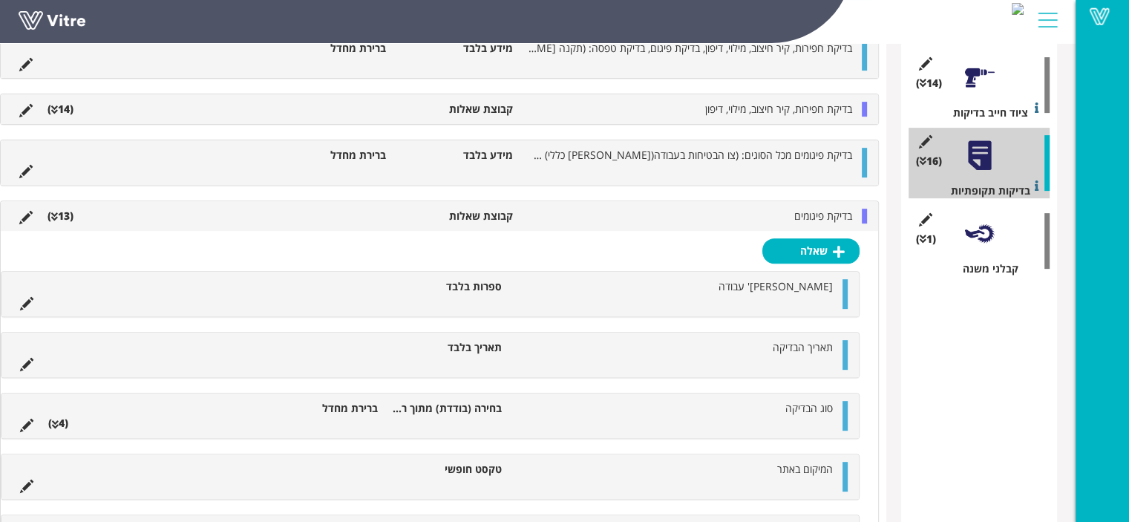
scroll to position [471, 0]
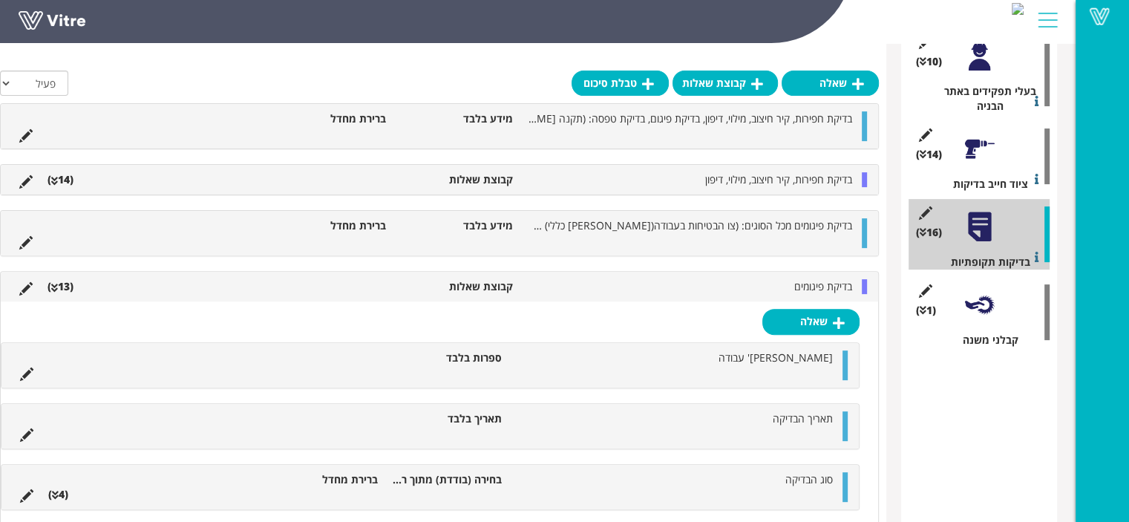
click at [772, 287] on li "בדיקת פיגומים" at bounding box center [690, 286] width 339 height 15
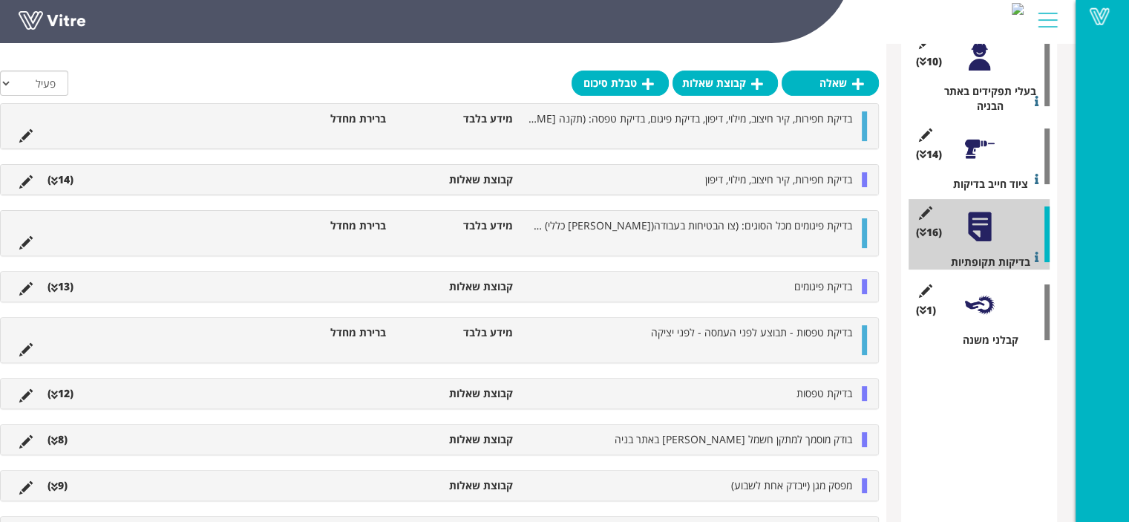
click at [763, 396] on li "בדיקת טפסות" at bounding box center [690, 393] width 339 height 15
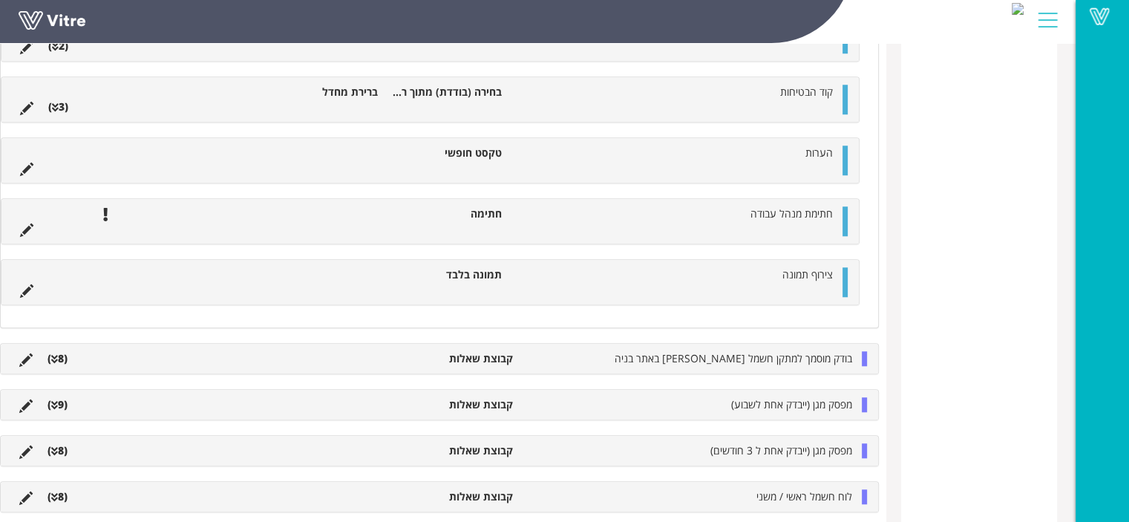
scroll to position [1362, 0]
click at [33, 284] on icon at bounding box center [26, 290] width 13 height 13
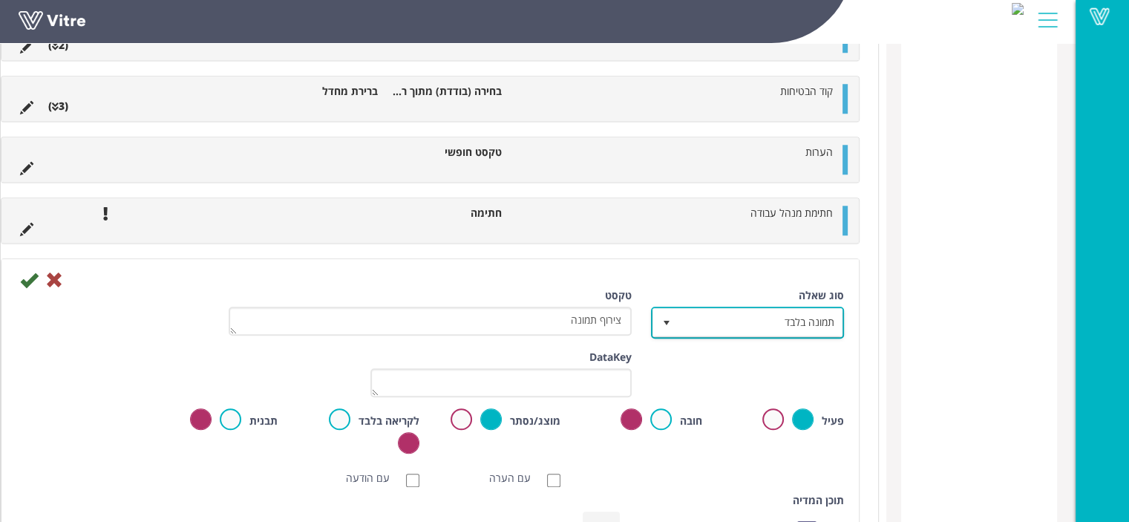
click at [776, 317] on span "תמונה בלבד" at bounding box center [760, 322] width 163 height 27
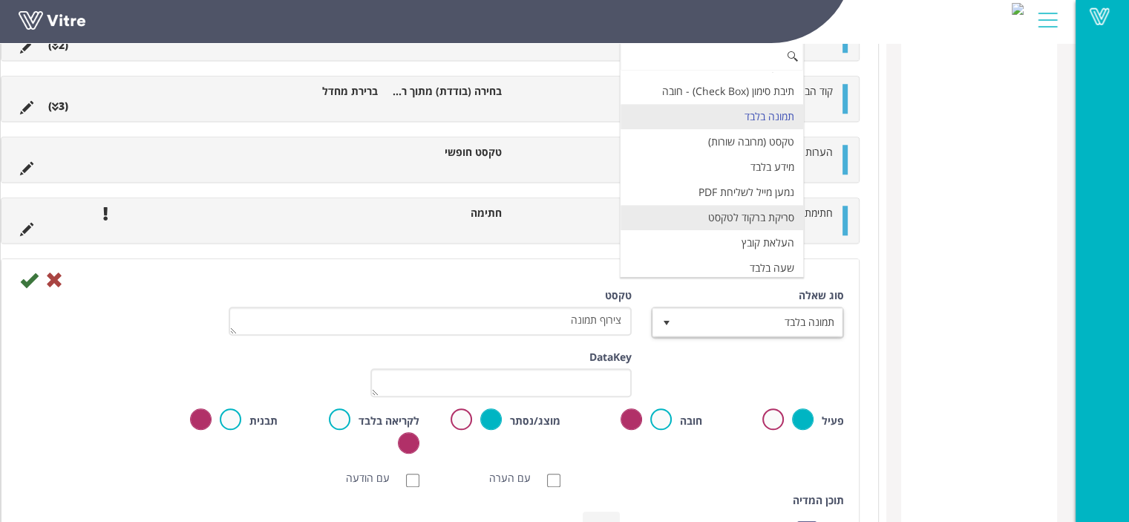
scroll to position [371, 0]
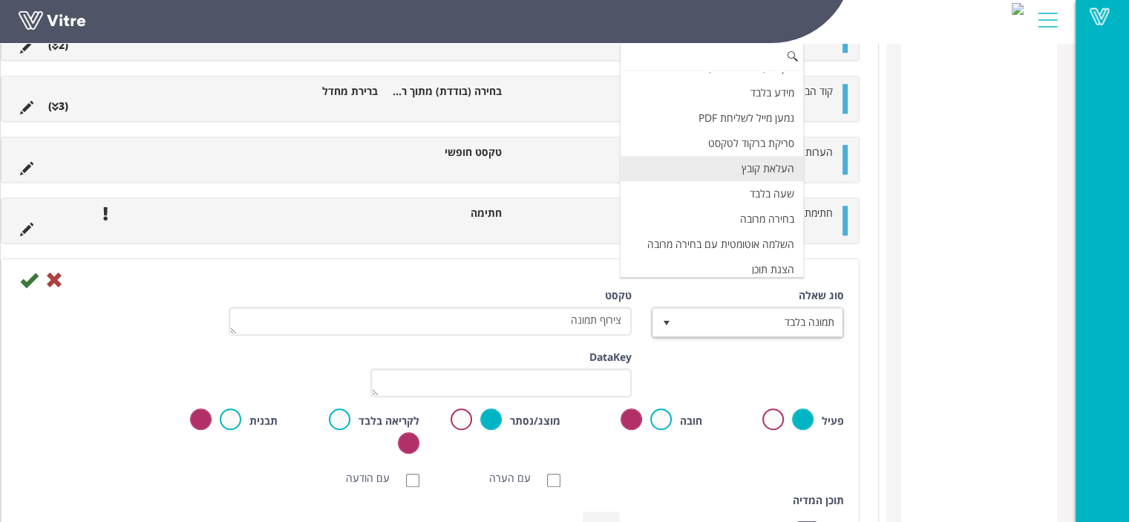
click at [790, 160] on li "העלאת קובץ" at bounding box center [712, 168] width 183 height 25
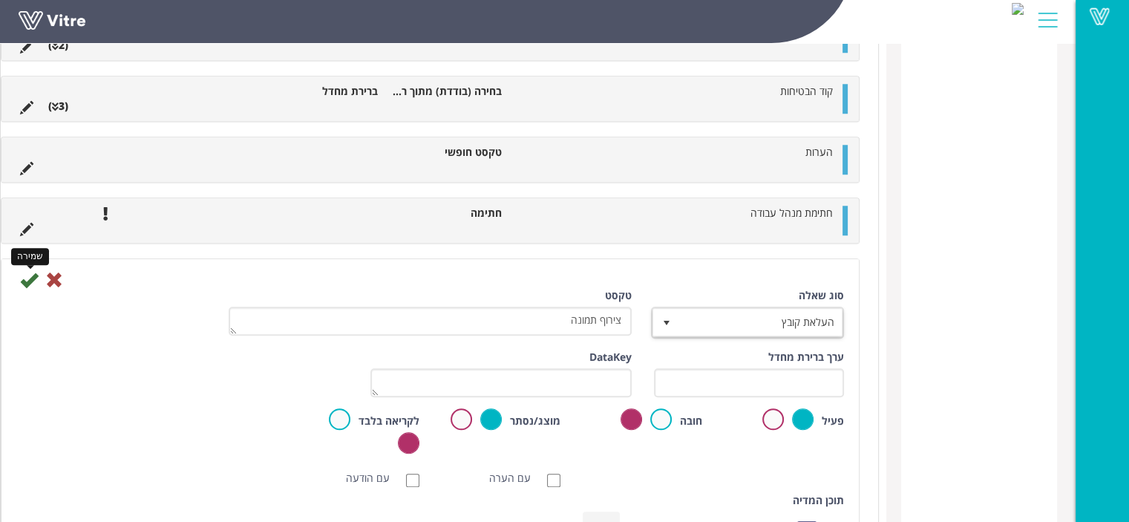
click at [38, 274] on icon at bounding box center [29, 280] width 18 height 18
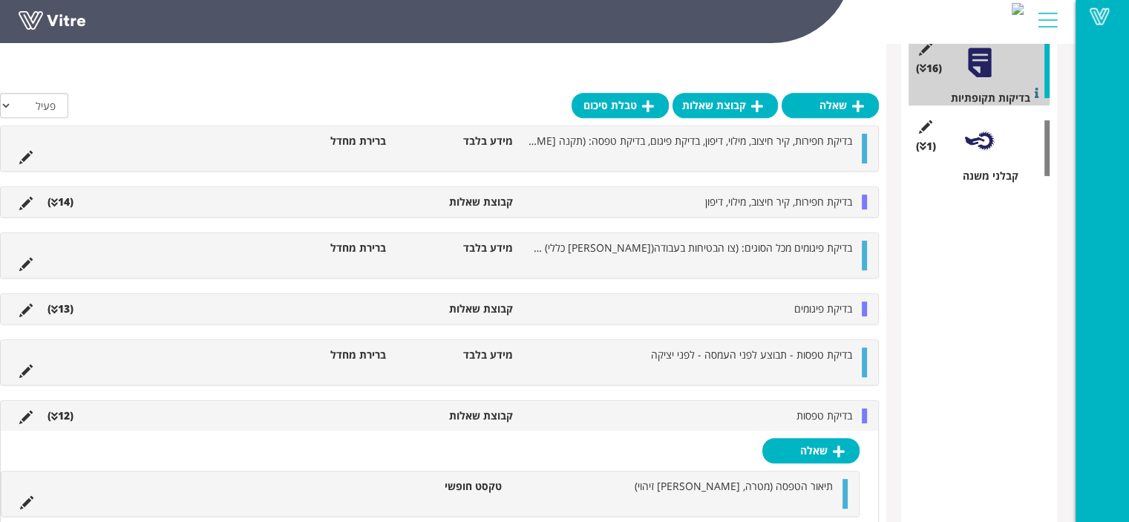
scroll to position [660, 0]
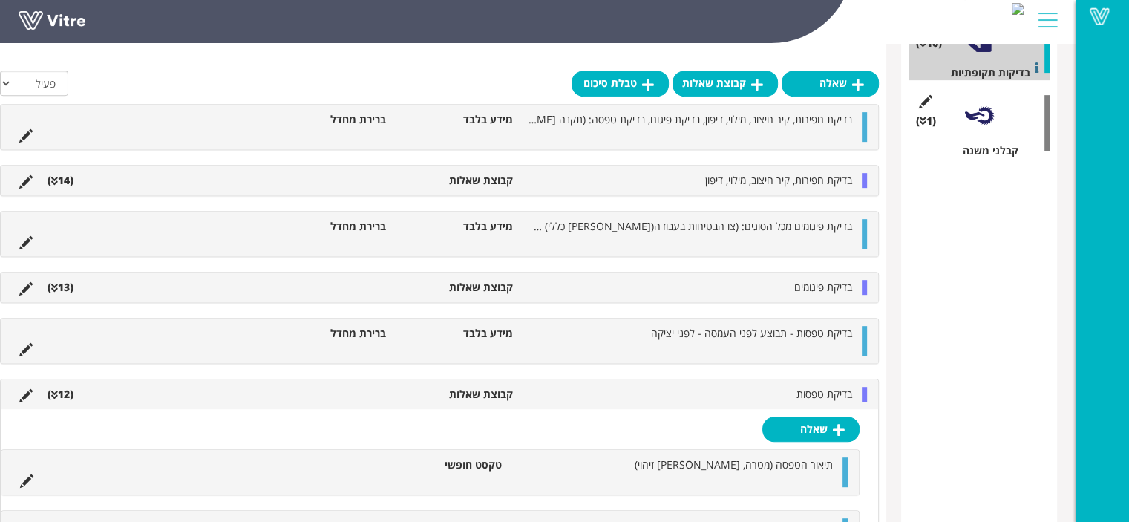
click at [659, 394] on li "בדיקת טפסות" at bounding box center [690, 394] width 339 height 15
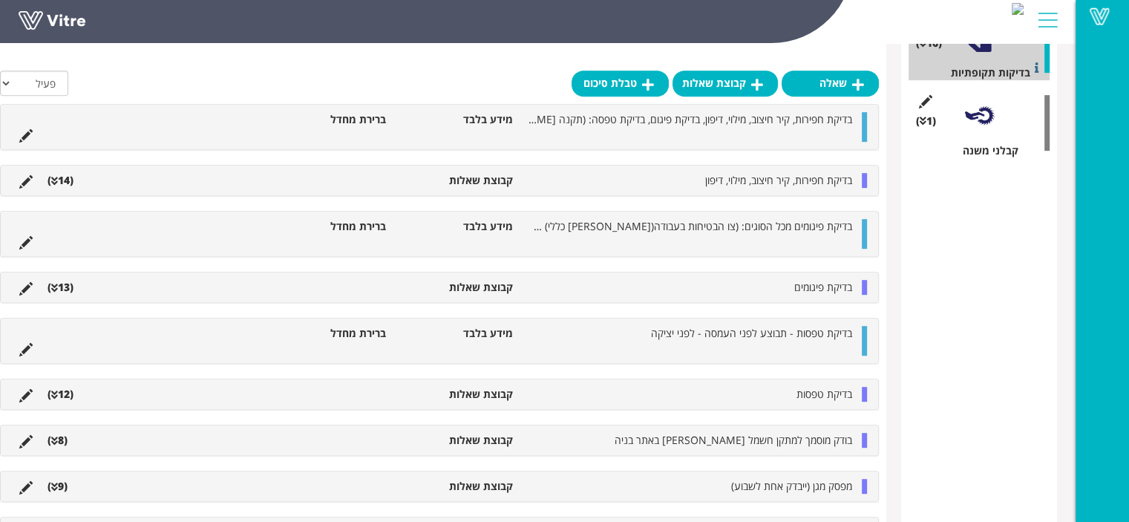
click at [659, 439] on li "בודק מוסמך למתקן חשמל ארעי באתר בניה" at bounding box center [690, 440] width 339 height 15
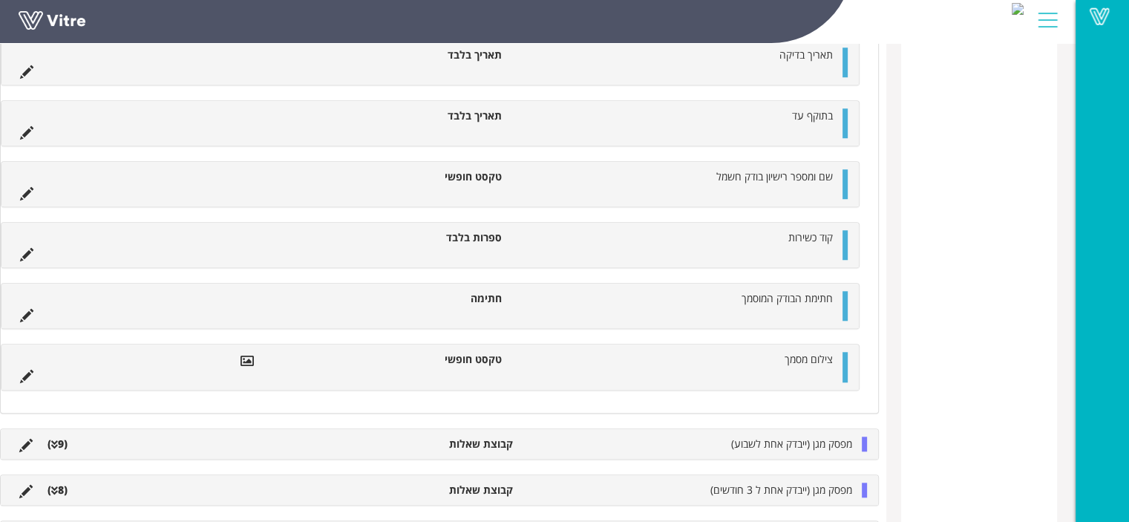
scroll to position [1328, 0]
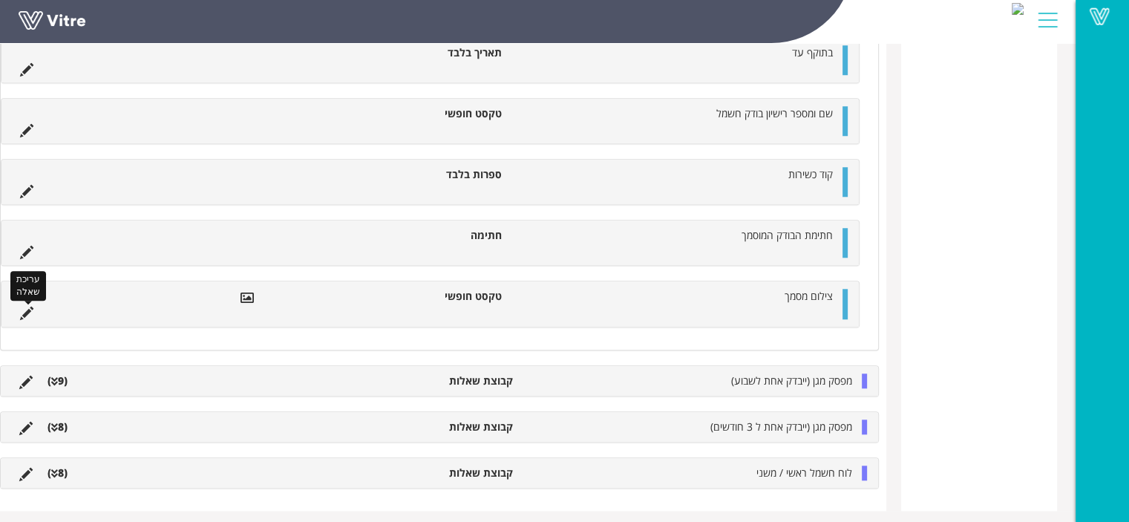
click at [33, 307] on icon at bounding box center [26, 313] width 13 height 13
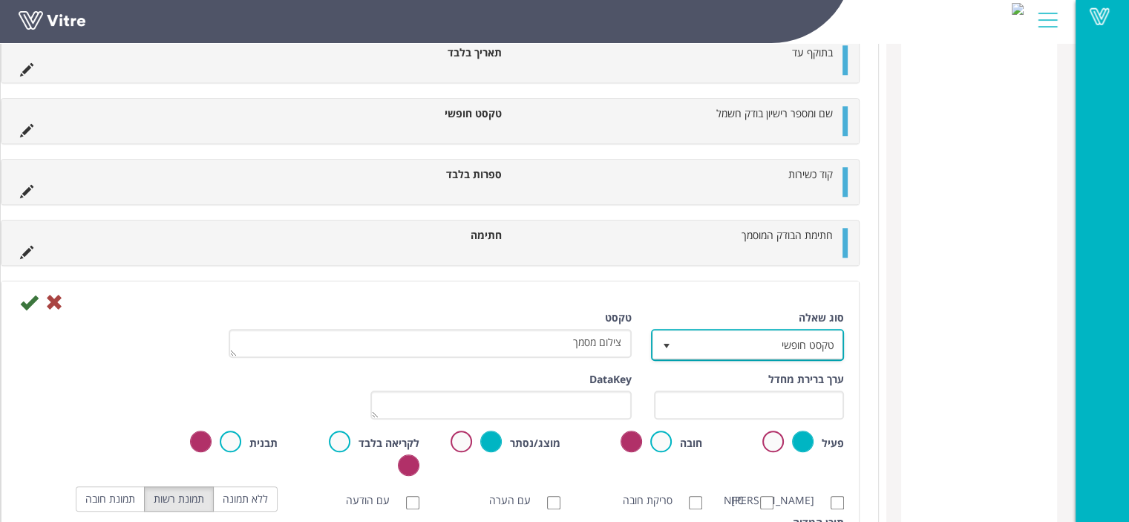
click at [743, 347] on span "טקסט חופשי" at bounding box center [760, 344] width 163 height 27
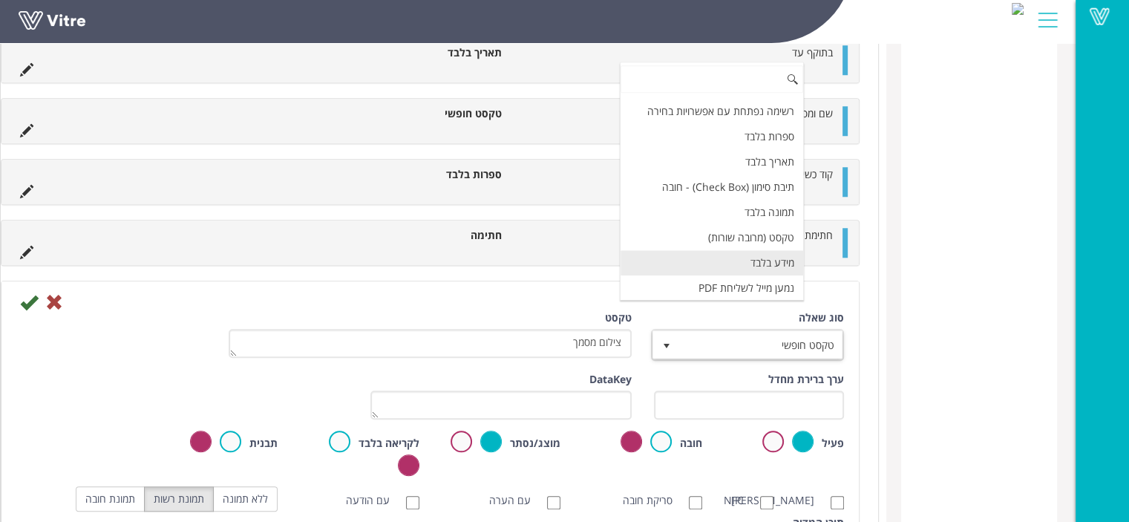
scroll to position [297, 0]
click at [760, 264] on li "העלאת קובץ" at bounding box center [712, 264] width 183 height 25
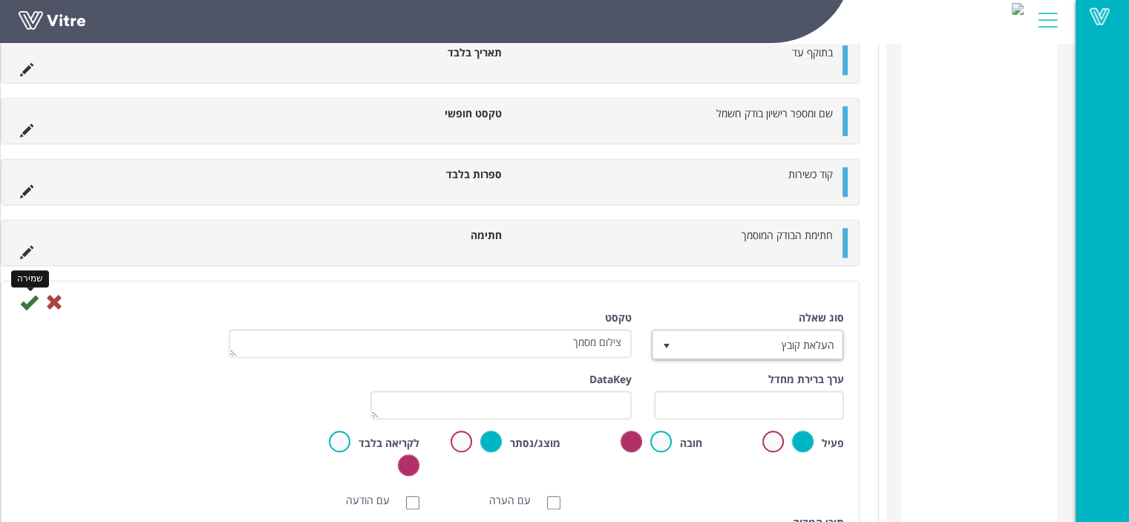
click at [38, 301] on icon at bounding box center [29, 302] width 18 height 18
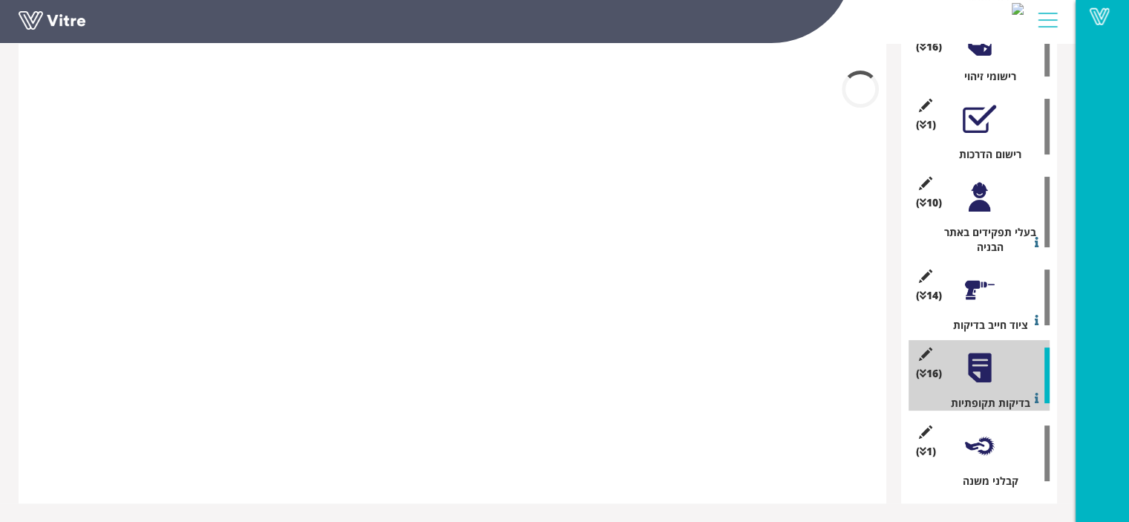
scroll to position [971, 0]
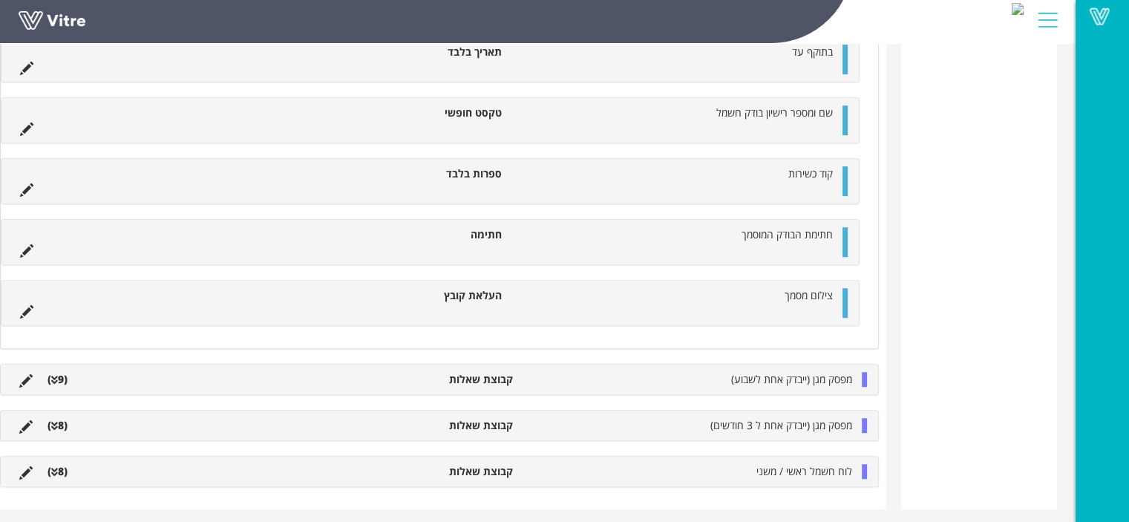
click at [721, 297] on li "צילום מסמך" at bounding box center [674, 295] width 331 height 15
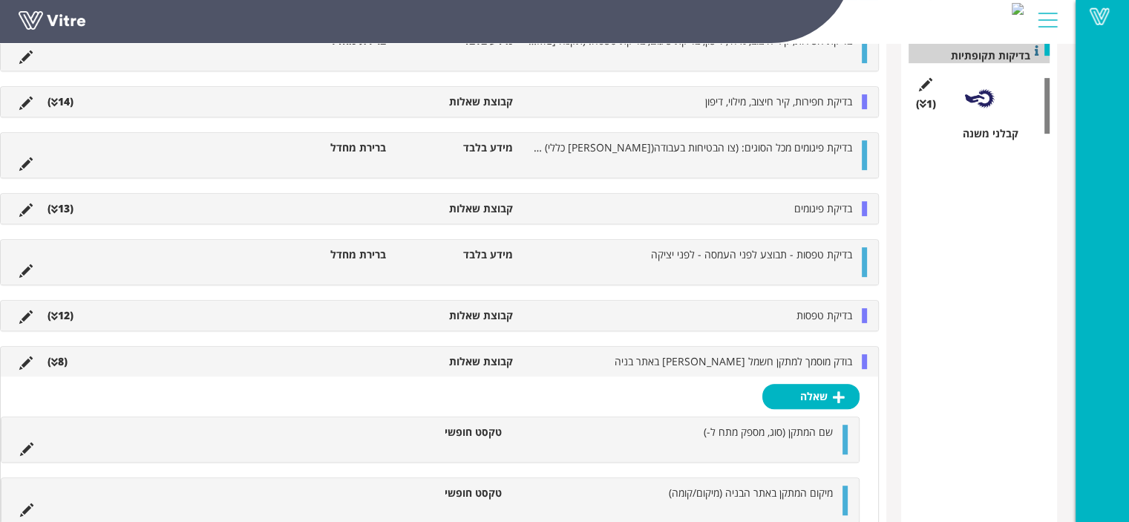
scroll to position [599, 0]
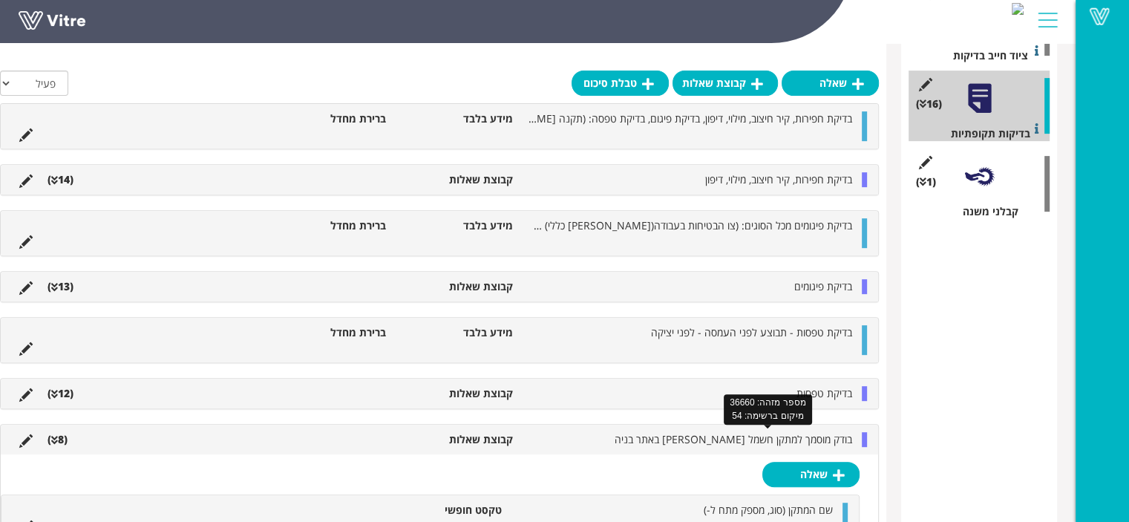
click at [774, 437] on span "בודק מוסמך למתקן חשמל ארעי באתר בניה" at bounding box center [734, 439] width 238 height 14
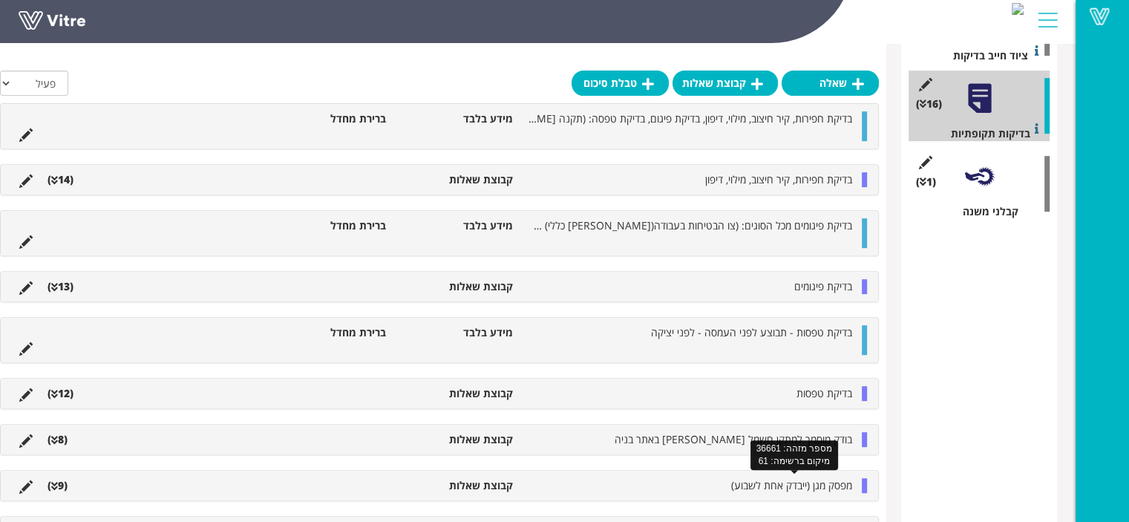
click at [772, 479] on span "מפסק מגן (ייבדק אחת לשבוע)" at bounding box center [791, 485] width 121 height 14
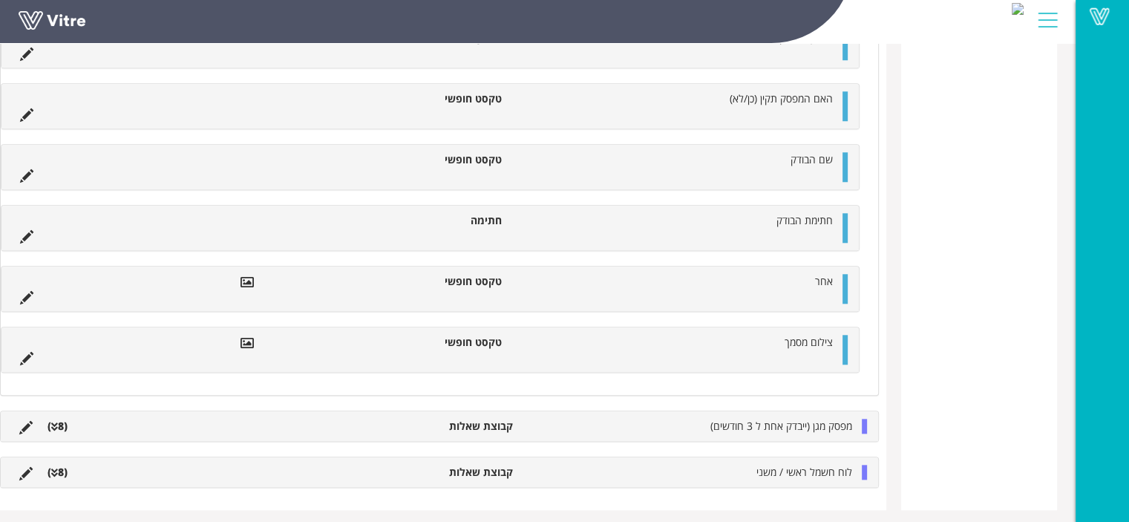
scroll to position [1386, 0]
click at [41, 351] on li at bounding box center [27, 356] width 28 height 15
click at [33, 351] on icon at bounding box center [26, 357] width 13 height 13
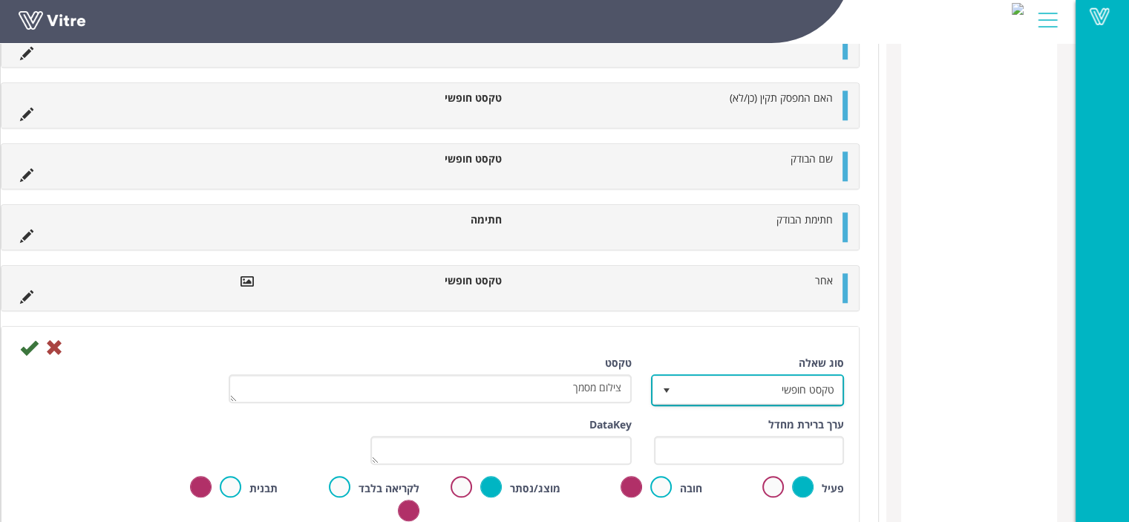
click at [812, 382] on span "טקסט חופשי" at bounding box center [760, 389] width 163 height 27
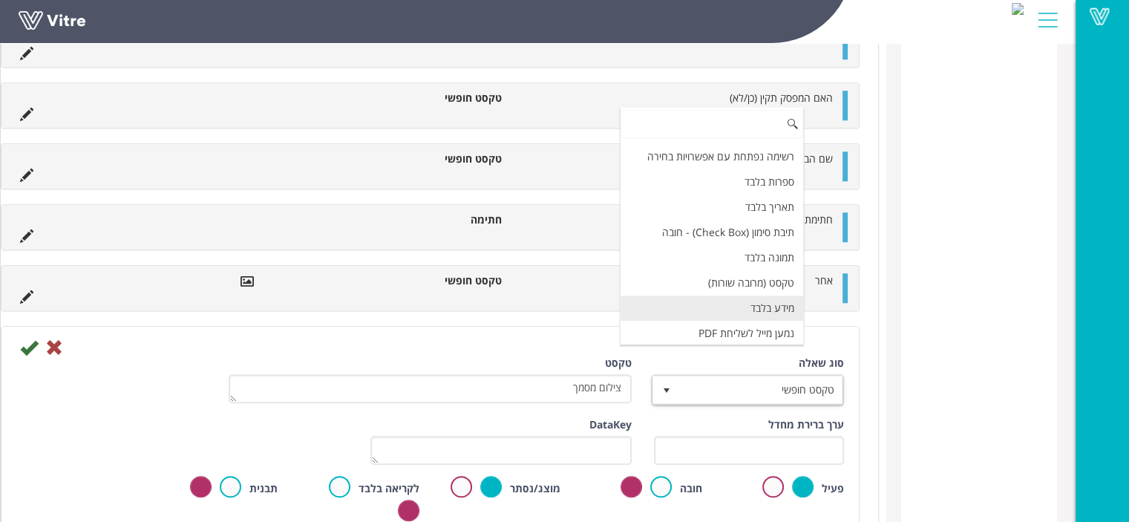
scroll to position [297, 0]
click at [790, 297] on li "העלאת קובץ" at bounding box center [712, 309] width 183 height 25
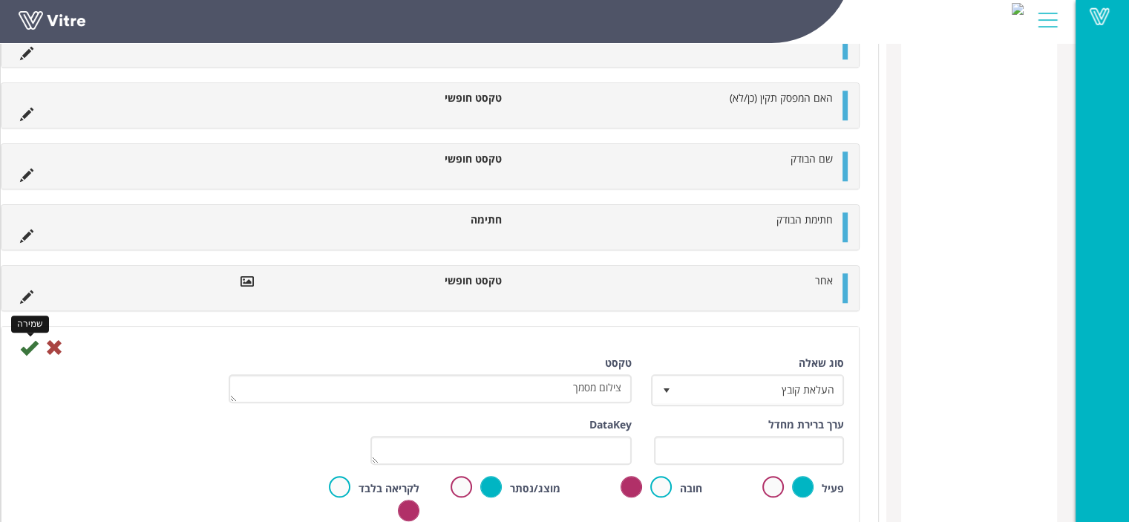
click at [38, 346] on icon at bounding box center [29, 348] width 18 height 18
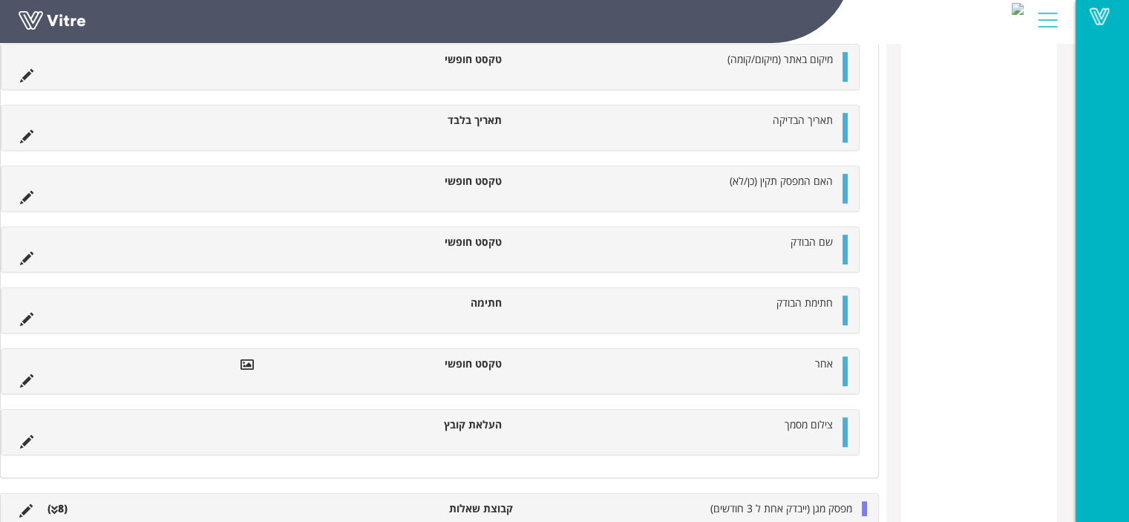
scroll to position [1031, 0]
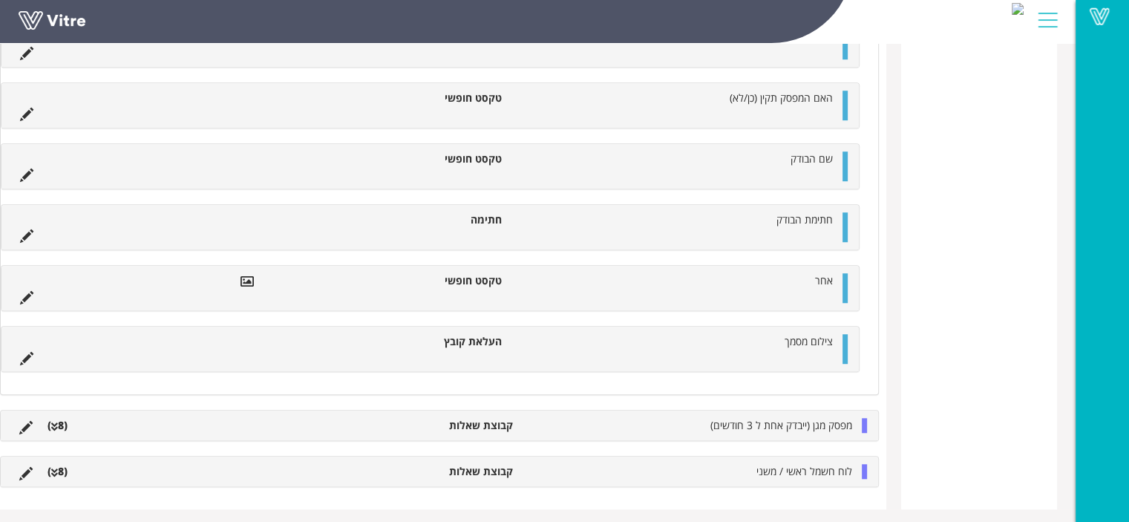
click at [677, 420] on li "מפסק מגן (ייבדק אחת ל 3 חודשים)" at bounding box center [690, 425] width 339 height 15
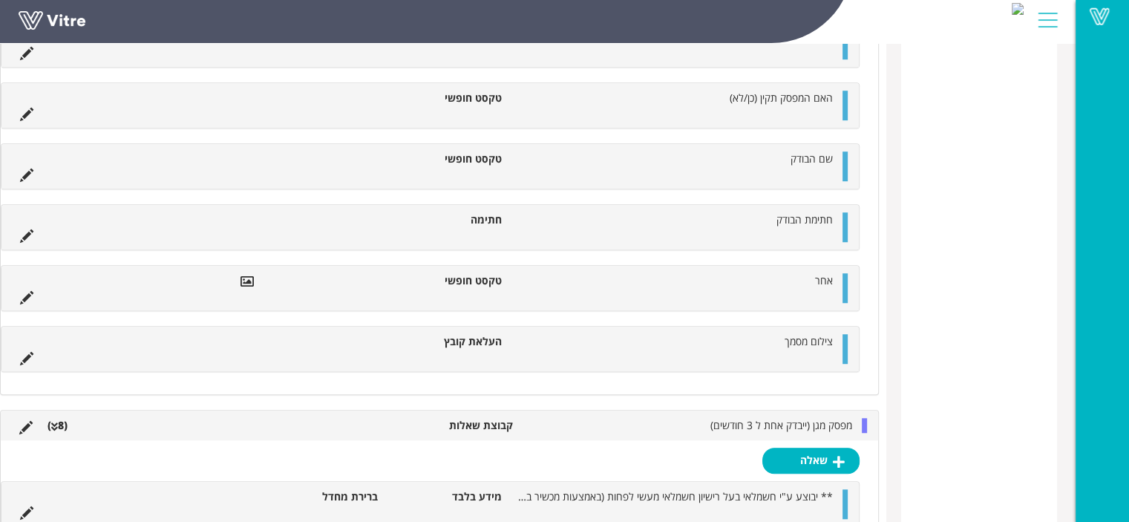
click at [677, 420] on li "מפסק מגן (ייבדק אחת ל 3 חודשים)" at bounding box center [690, 425] width 339 height 15
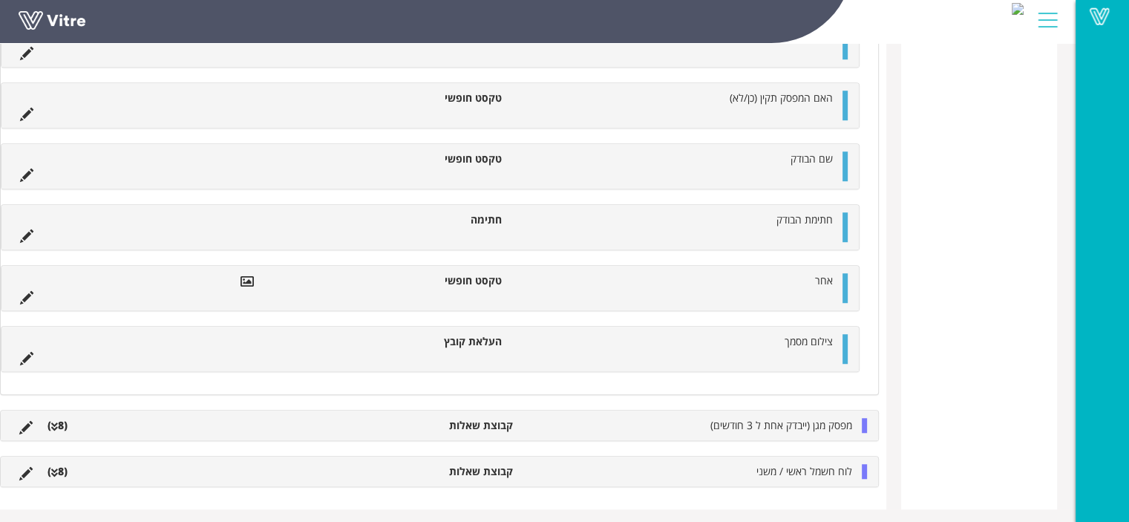
click at [677, 420] on li "מפסק מגן (ייבדק אחת ל 3 חודשים)" at bounding box center [690, 425] width 339 height 15
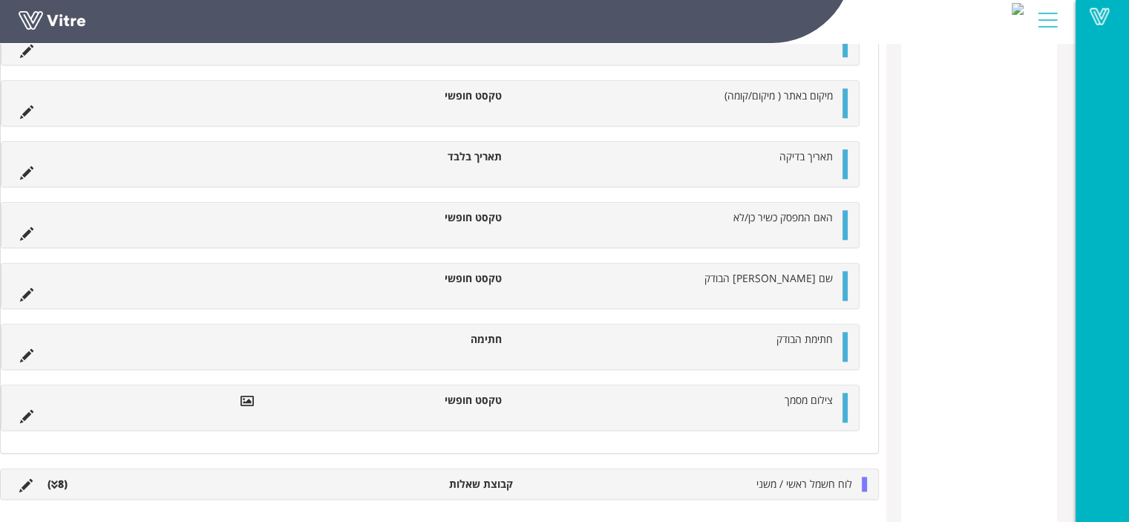
scroll to position [1564, 0]
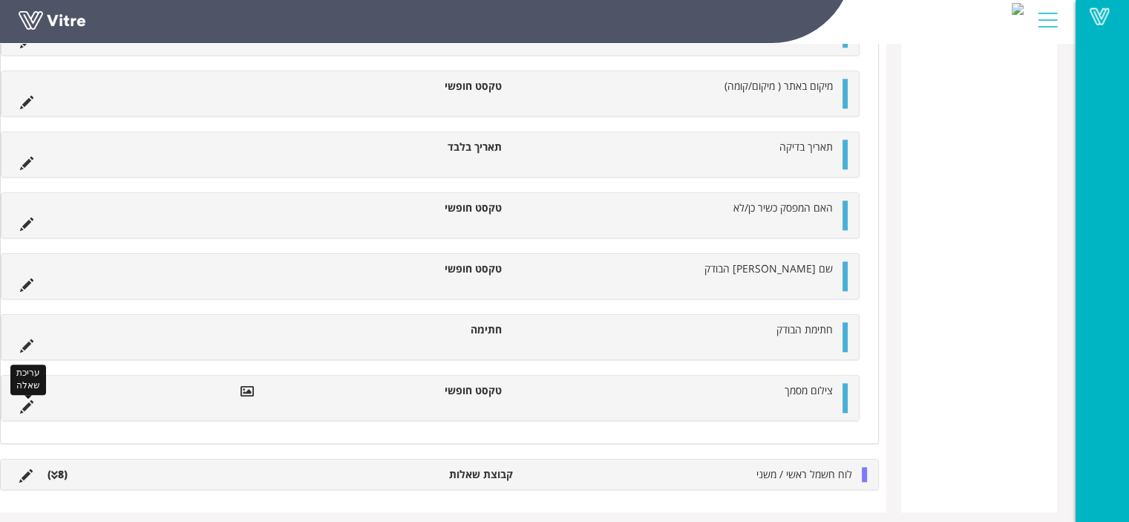
click at [33, 400] on icon at bounding box center [26, 406] width 13 height 13
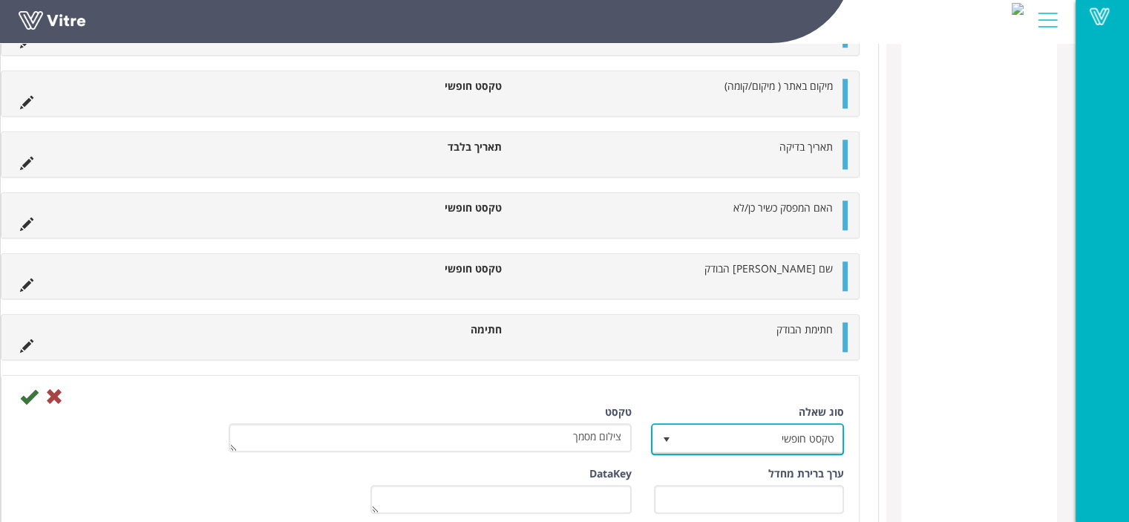
click at [819, 430] on span "טקסט חופשי" at bounding box center [760, 439] width 163 height 27
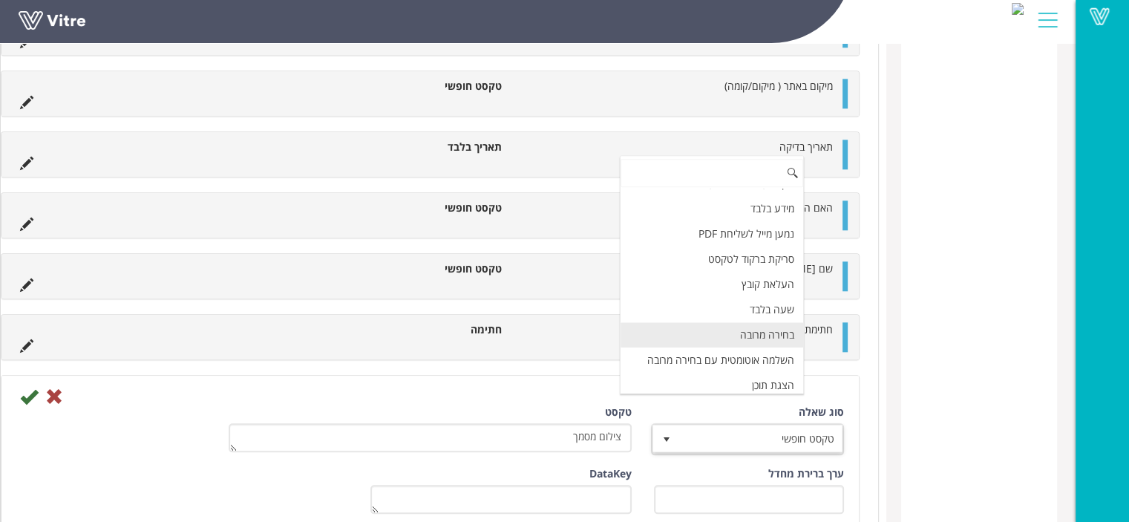
scroll to position [421, 0]
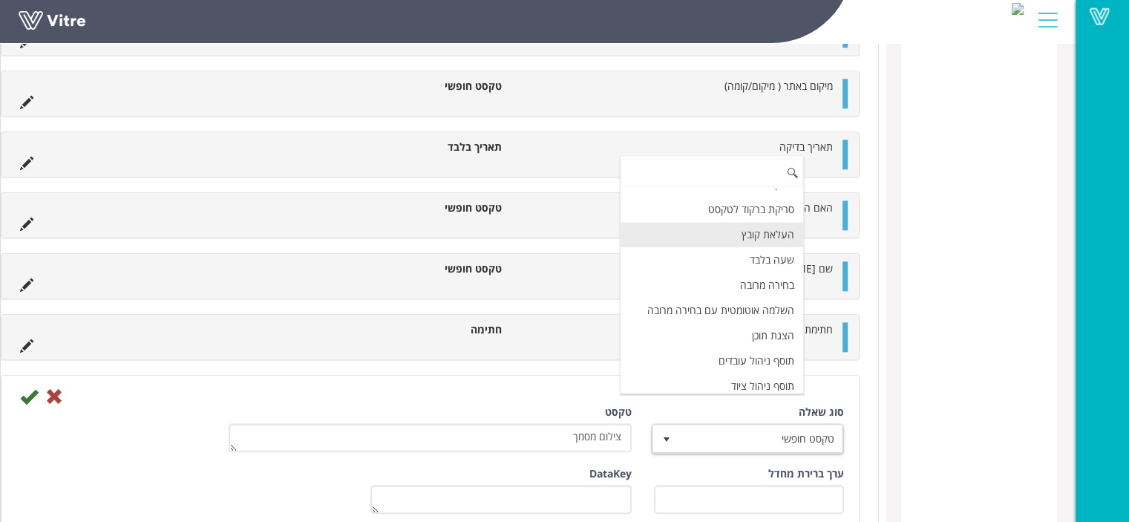
click at [789, 229] on li "העלאת קובץ" at bounding box center [712, 234] width 183 height 25
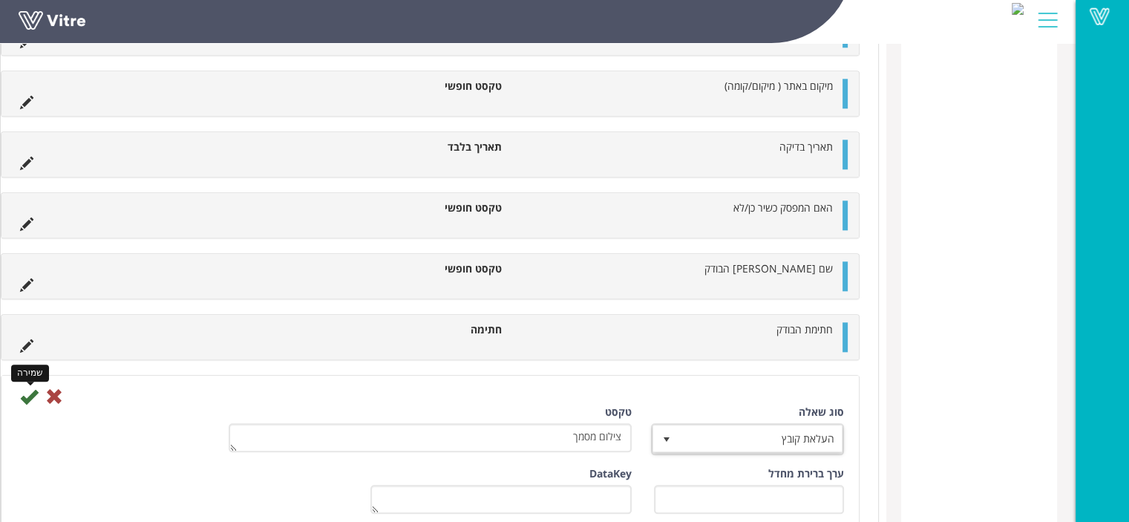
click at [38, 397] on icon at bounding box center [29, 397] width 18 height 18
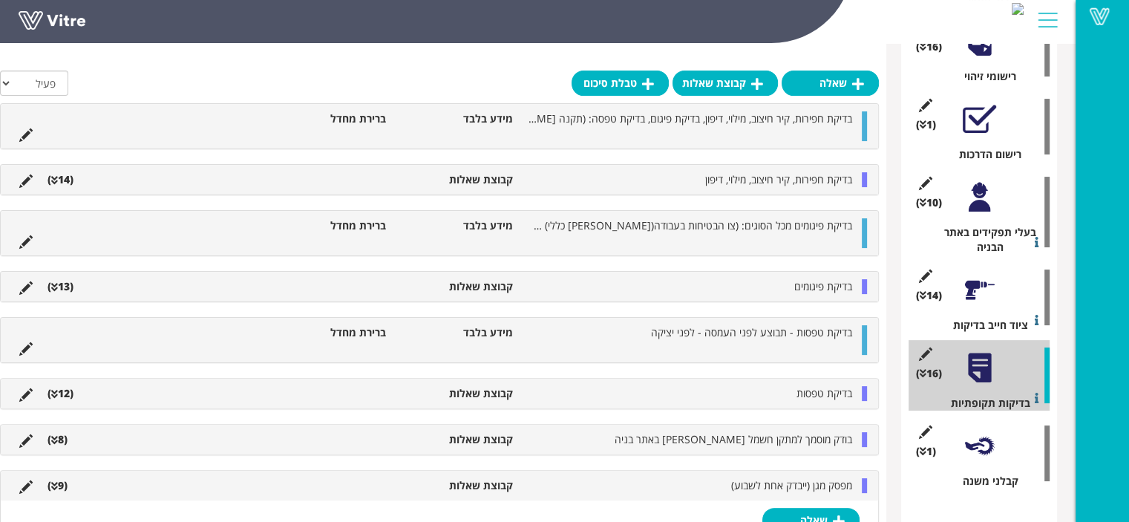
scroll to position [1564, 0]
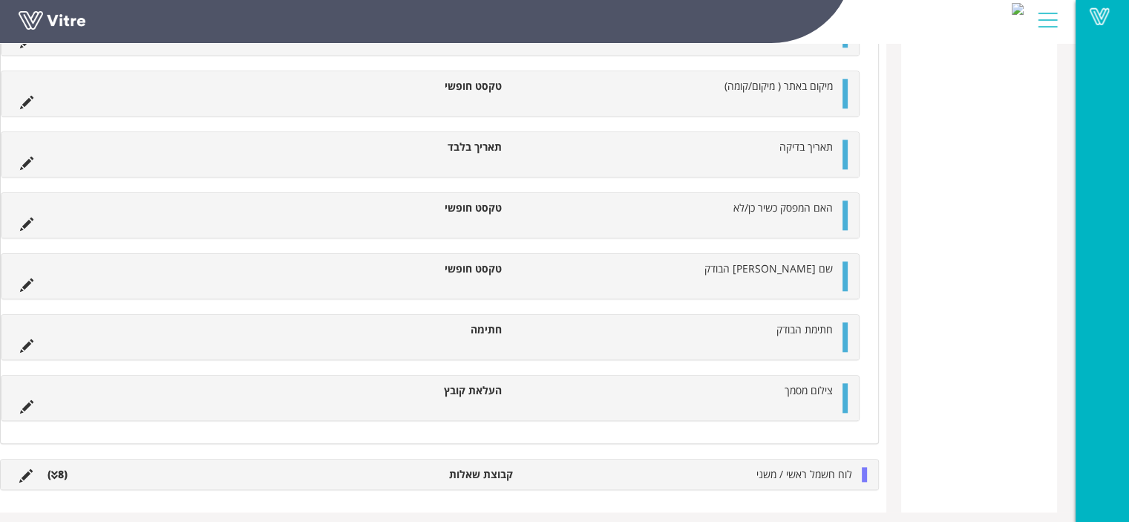
click at [757, 469] on li "לוח חשמל ראשי / משני" at bounding box center [690, 474] width 339 height 15
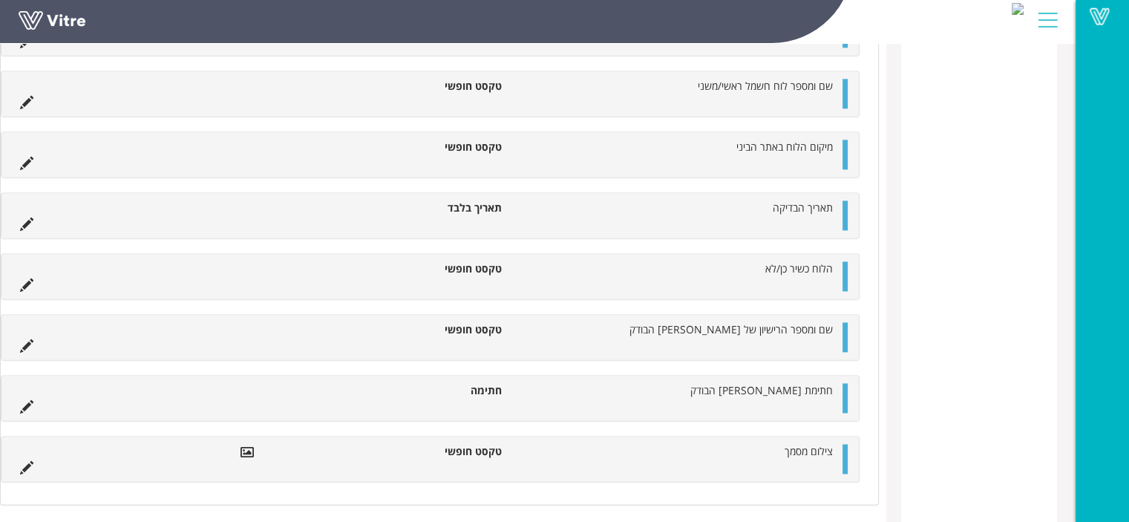
scroll to position [2096, 0]
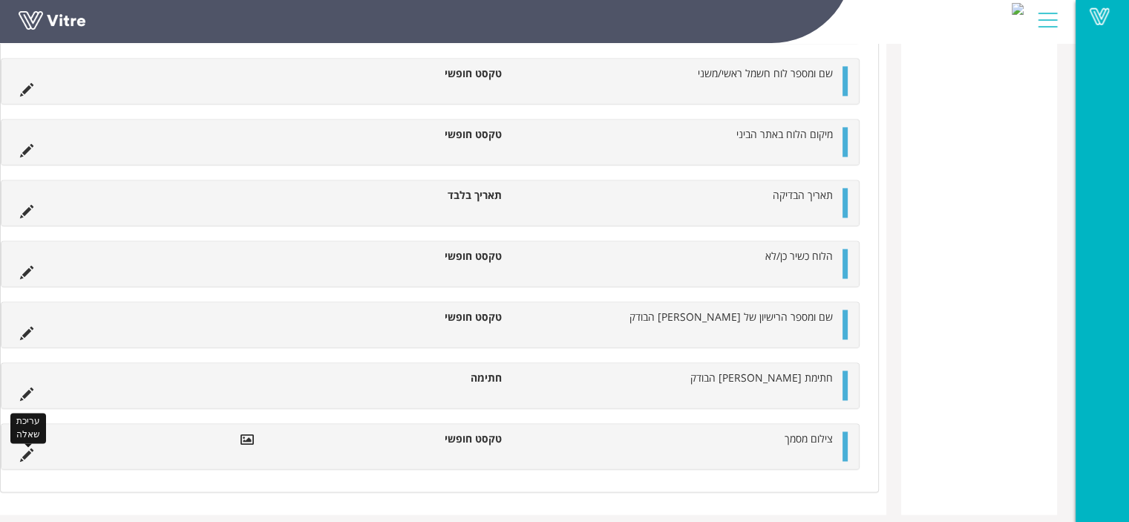
click at [33, 449] on icon at bounding box center [26, 455] width 13 height 13
click at [472, 454] on div "צילום מסמך טקסט חופשי" at bounding box center [430, 446] width 858 height 45
click at [803, 446] on li at bounding box center [798, 453] width 28 height 15
click at [33, 449] on icon at bounding box center [26, 455] width 13 height 13
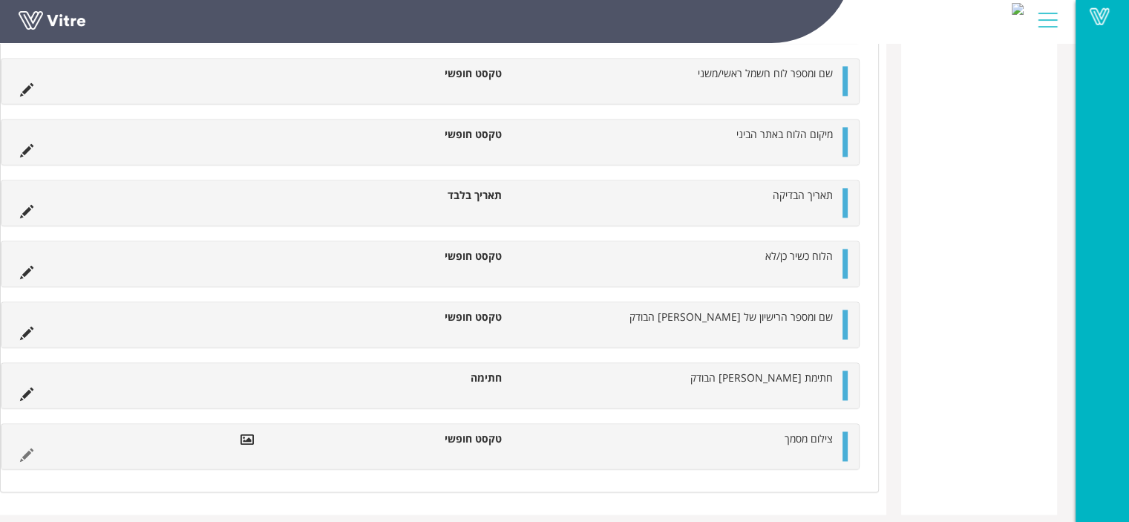
click at [841, 442] on div "צילום מסמך טקסט חופשי" at bounding box center [430, 446] width 858 height 45
click at [847, 440] on div at bounding box center [845, 446] width 5 height 30
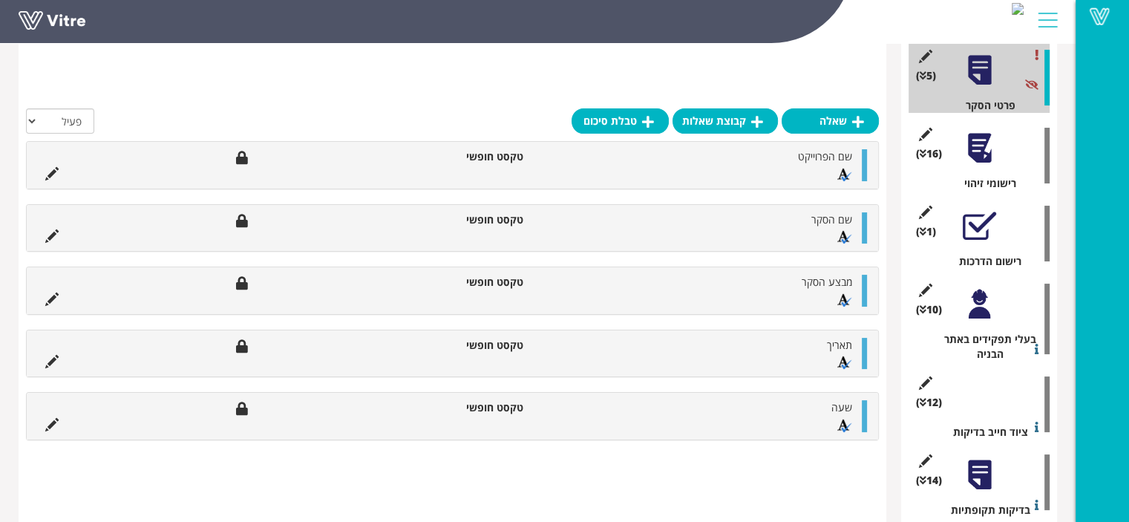
scroll to position [297, 0]
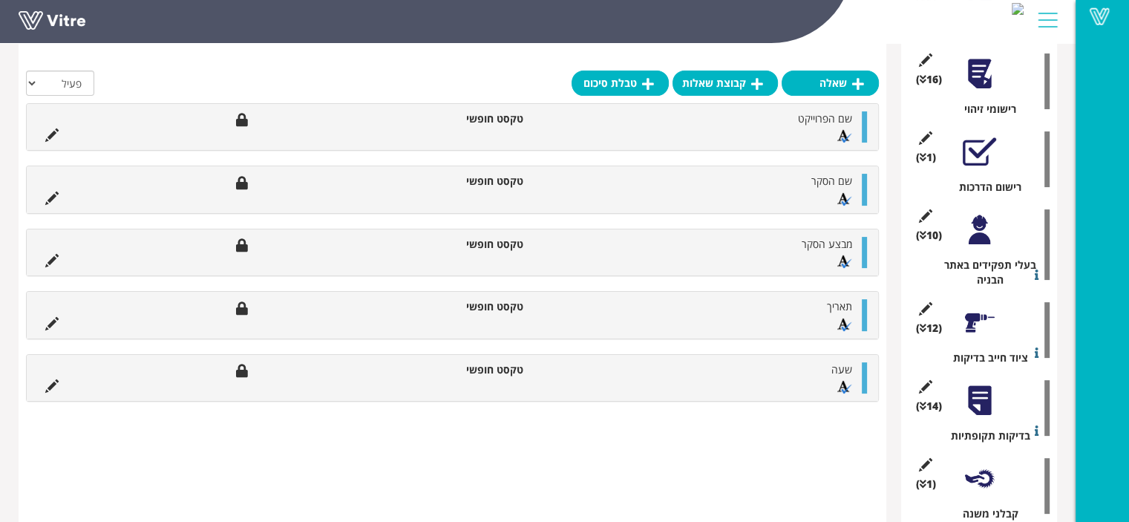
click at [975, 409] on div at bounding box center [979, 400] width 33 height 33
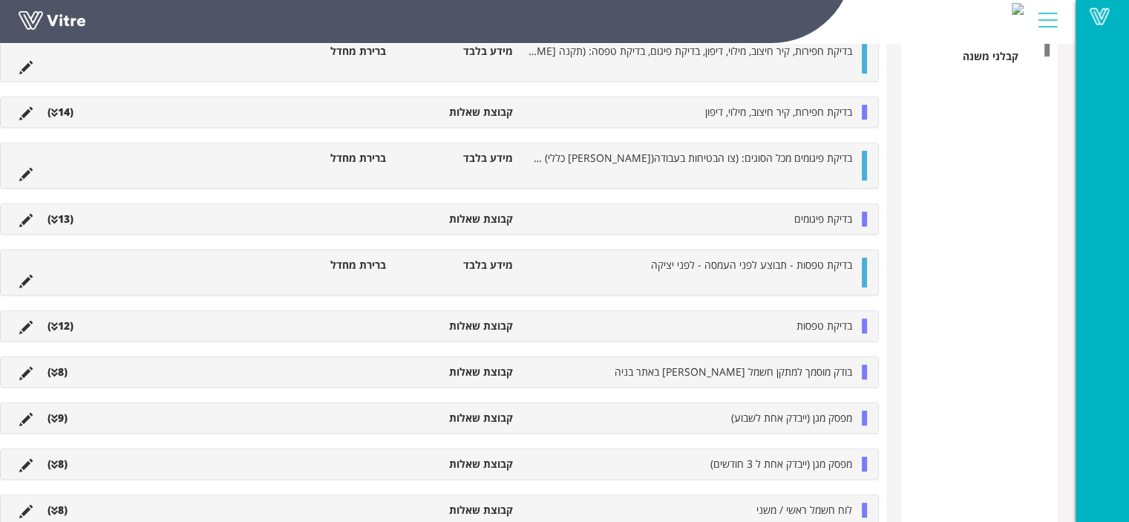
scroll to position [795, 0]
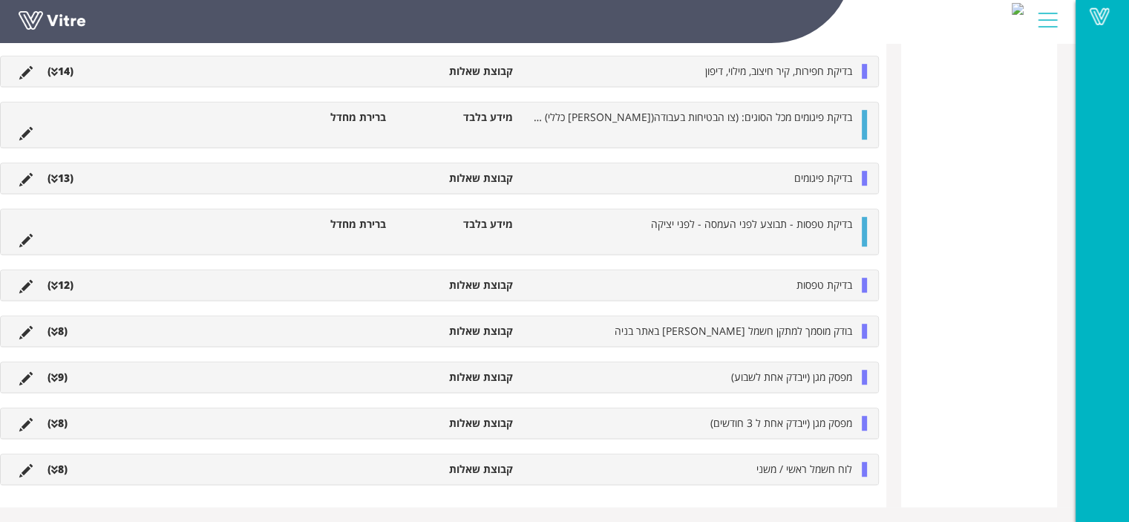
click at [619, 476] on div "לוח חשמל ראשי / משני קבוצת שאלות (8 )" at bounding box center [440, 469] width 878 height 30
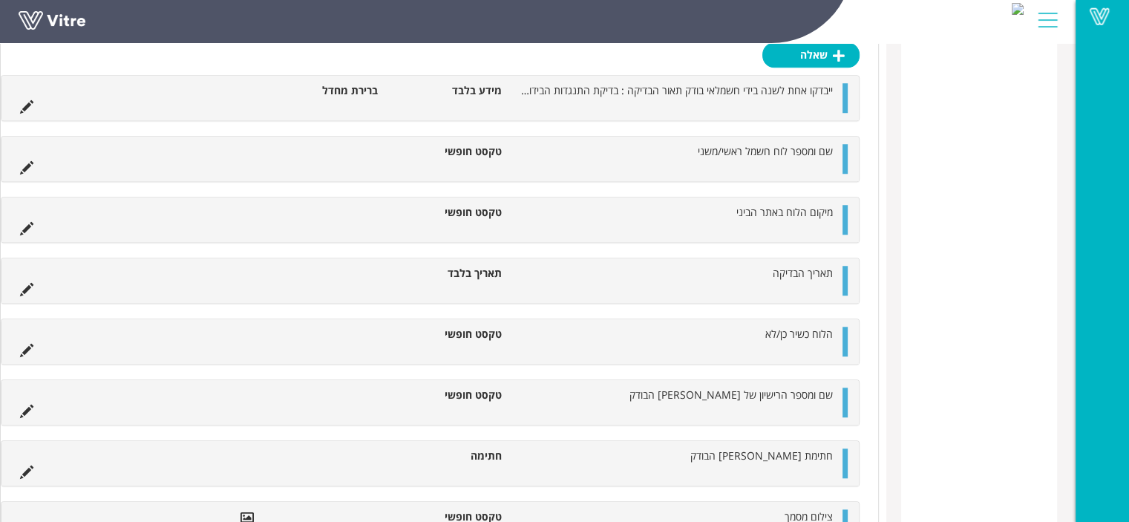
scroll to position [1328, 0]
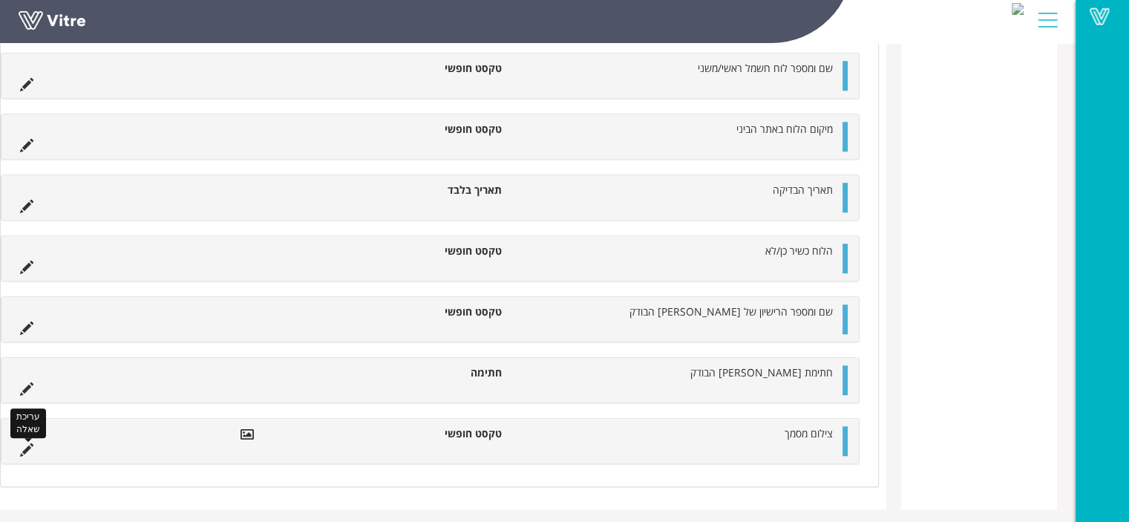
click at [33, 444] on icon at bounding box center [26, 449] width 13 height 13
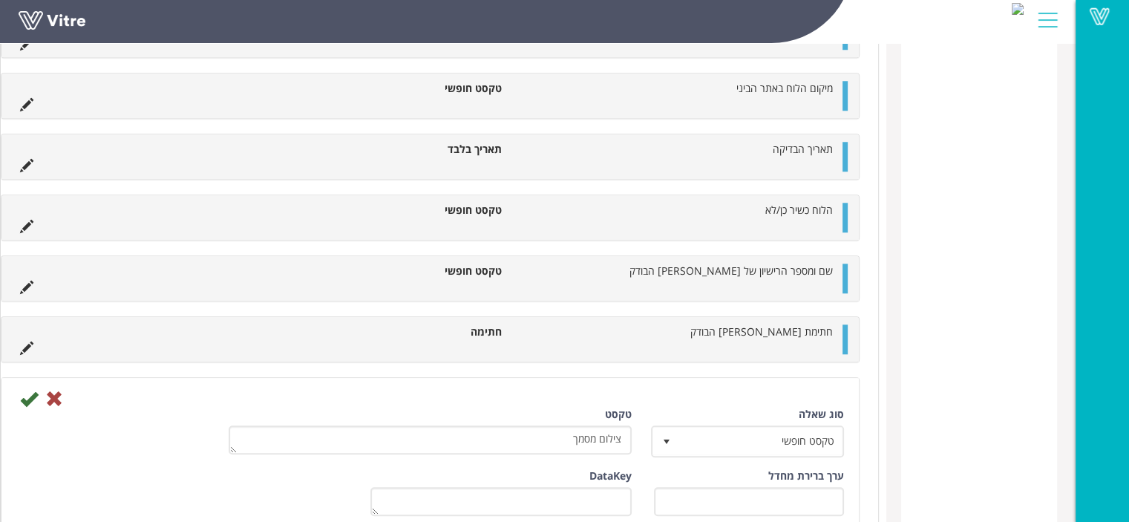
scroll to position [1551, 0]
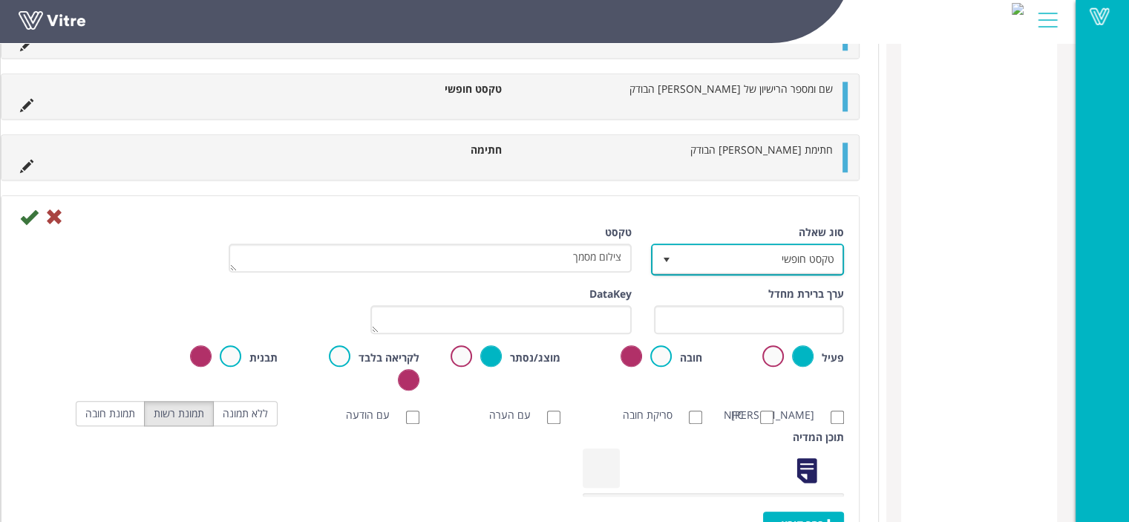
click at [752, 256] on span "טקסט חופשי" at bounding box center [760, 259] width 163 height 27
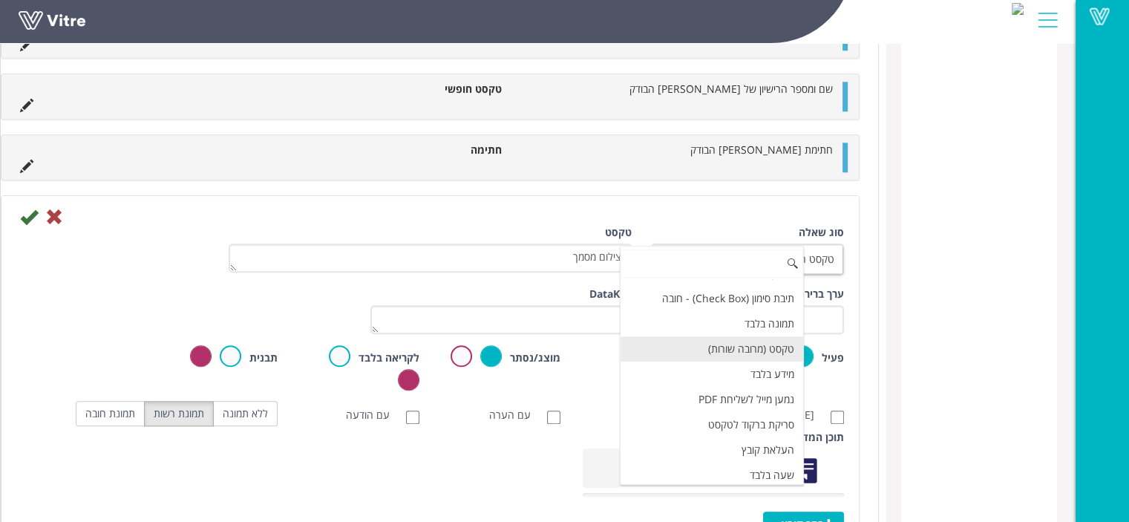
scroll to position [297, 0]
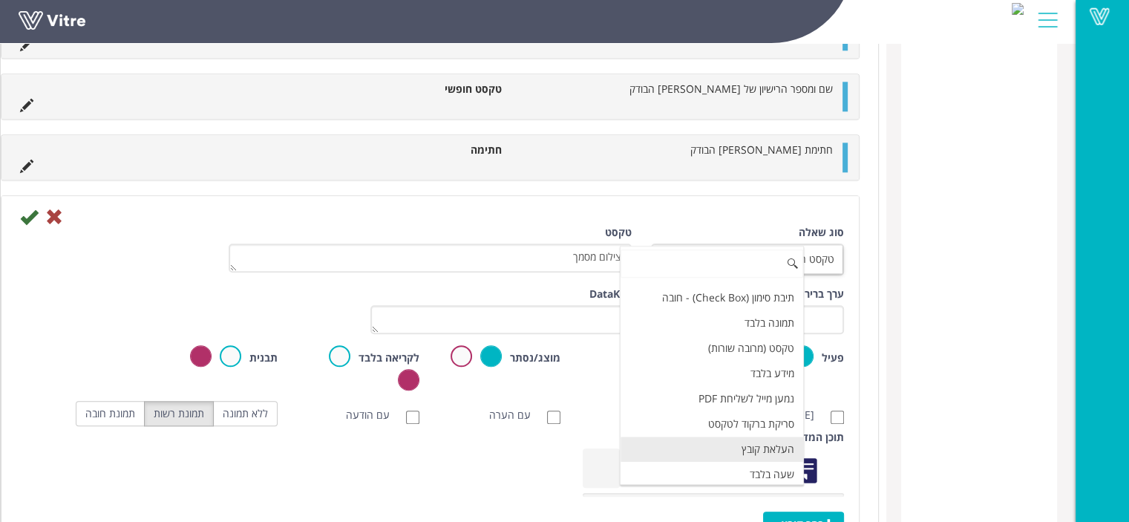
click at [762, 440] on li "העלאת קובץ" at bounding box center [712, 449] width 183 height 25
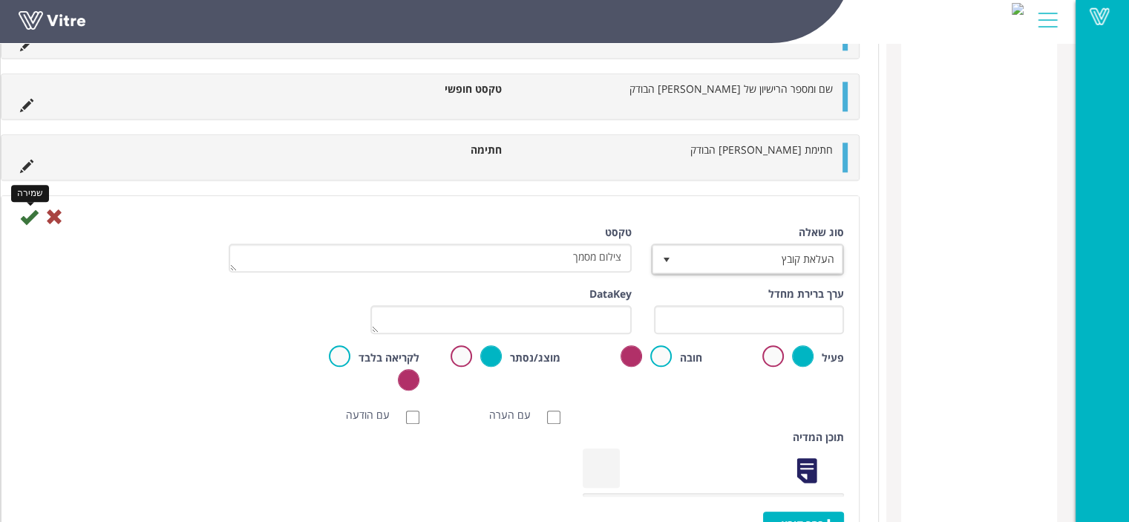
click at [38, 210] on icon at bounding box center [29, 217] width 18 height 18
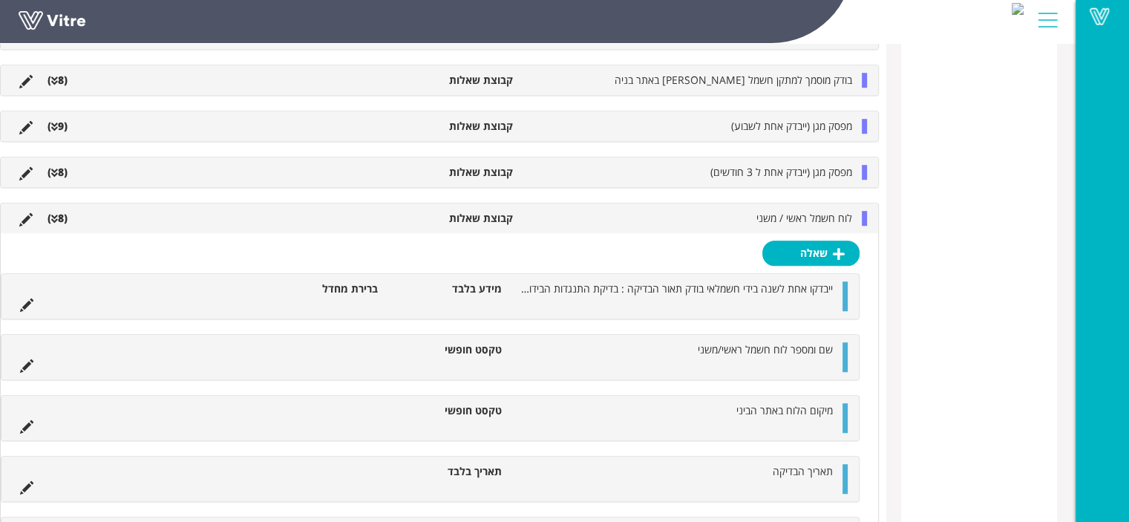
scroll to position [1045, 0]
click at [746, 218] on li "לוח חשמל ראשי / משני" at bounding box center [690, 216] width 339 height 15
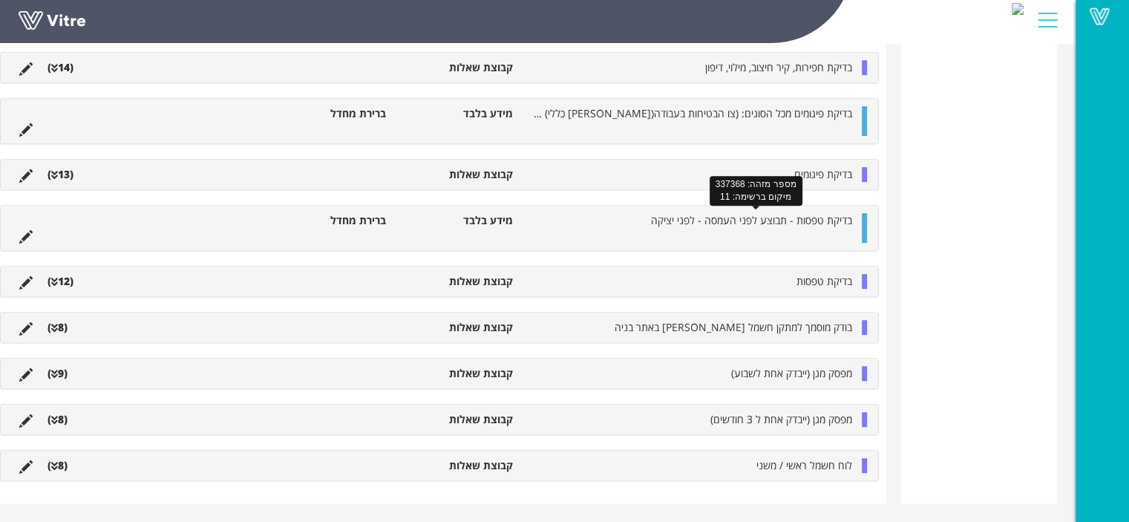
scroll to position [792, 0]
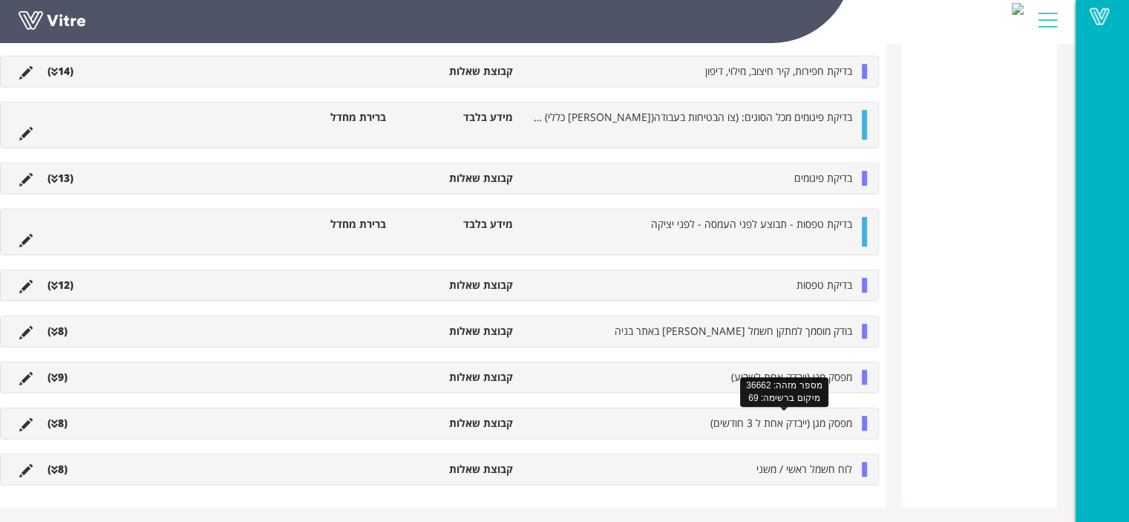
click at [742, 416] on span "מפסק מגן (ייבדק אחת ל 3 חודשים)" at bounding box center [782, 423] width 142 height 14
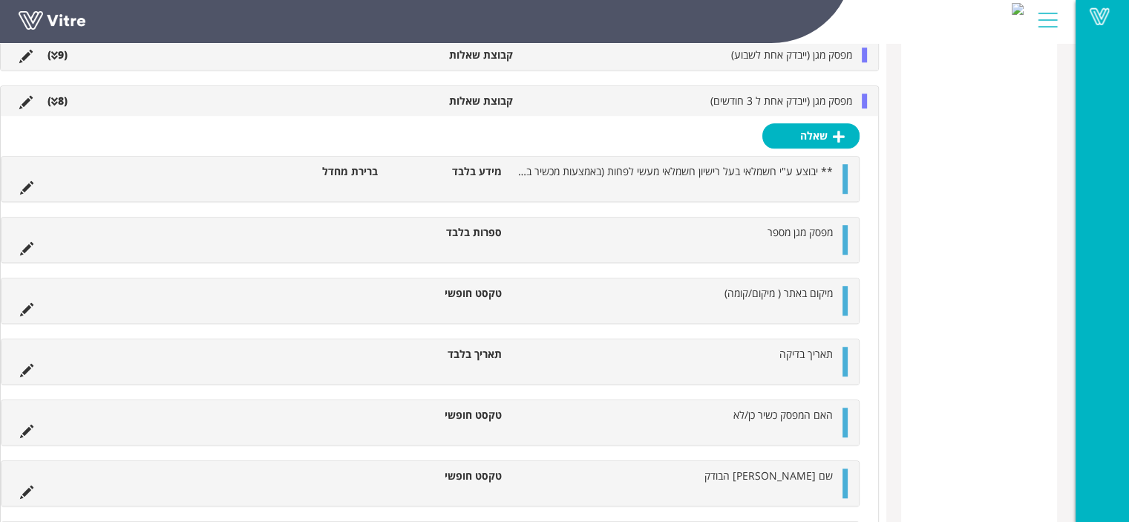
scroll to position [1102, 0]
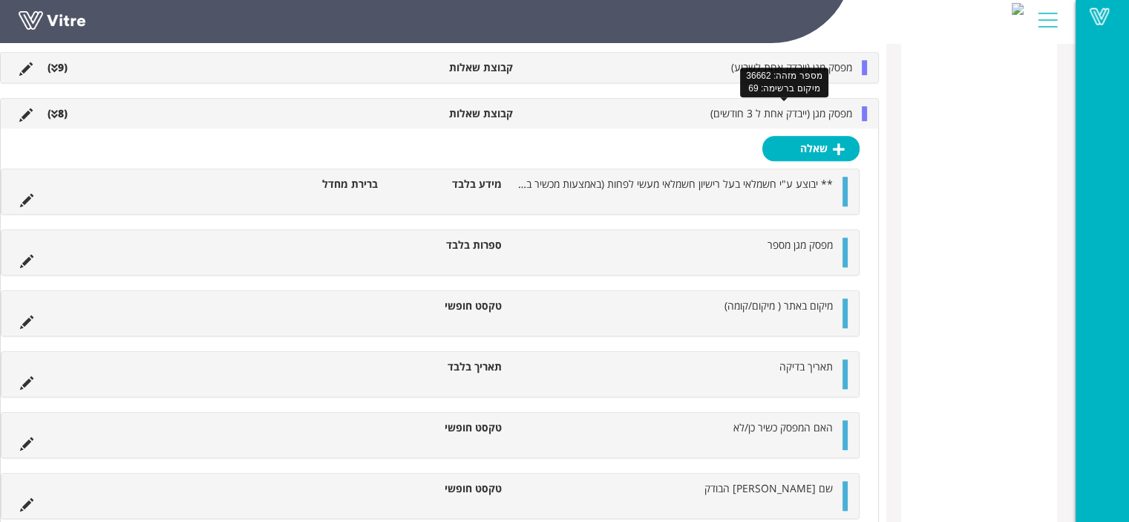
click at [766, 106] on span "מפסק מגן (ייבדק אחת ל 3 חודשים)" at bounding box center [782, 113] width 142 height 14
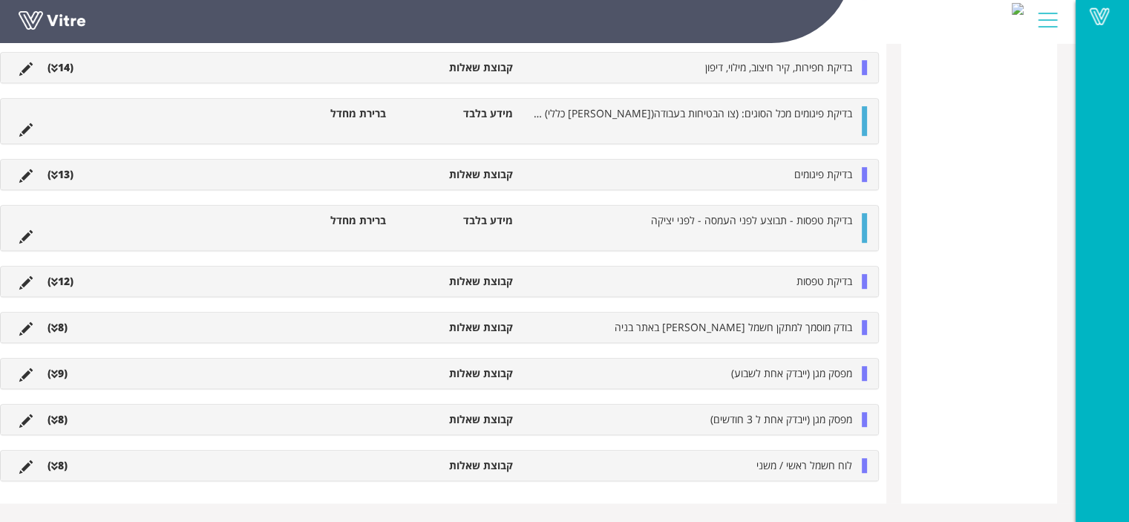
scroll to position [792, 0]
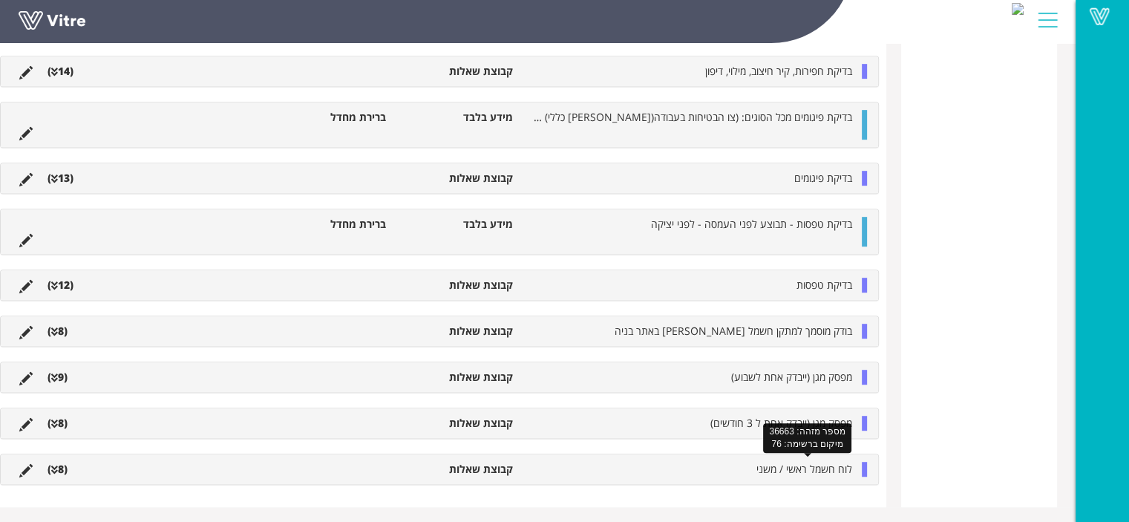
click at [768, 462] on span "לוח חשמל ראשי / משני" at bounding box center [805, 469] width 96 height 14
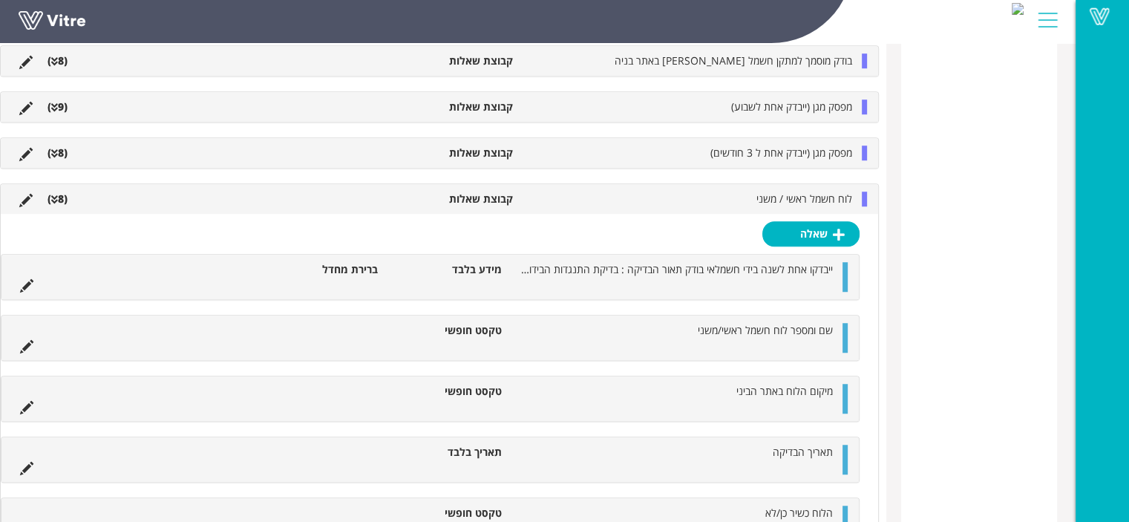
scroll to position [1028, 0]
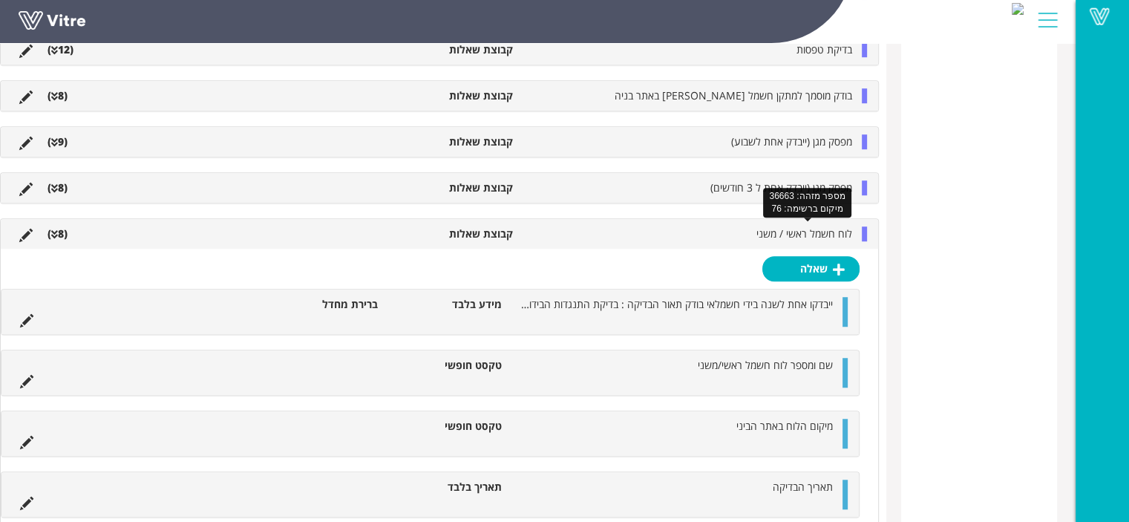
click at [767, 228] on span "לוח חשמל ראשי / משני" at bounding box center [805, 233] width 96 height 14
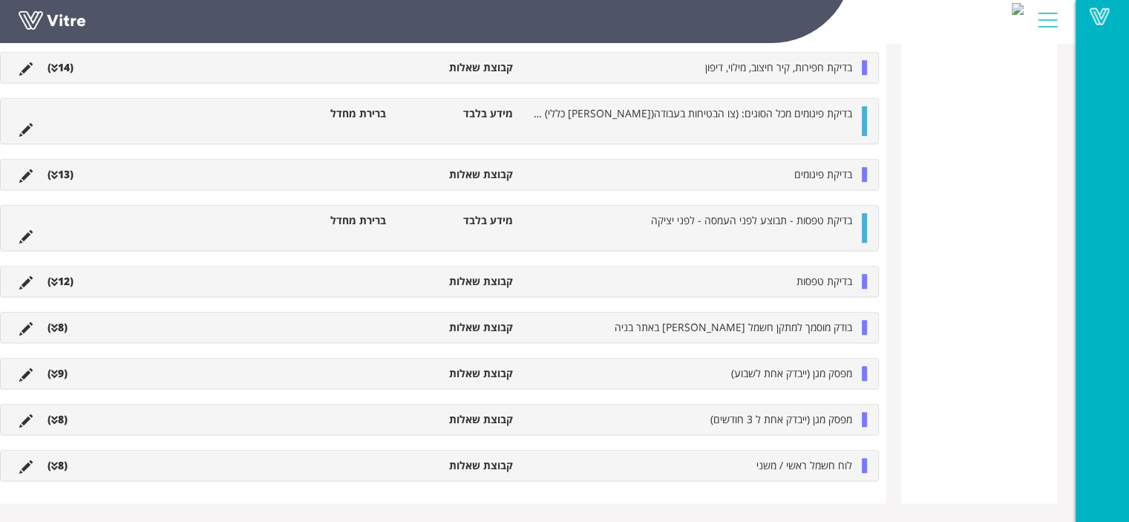
scroll to position [792, 0]
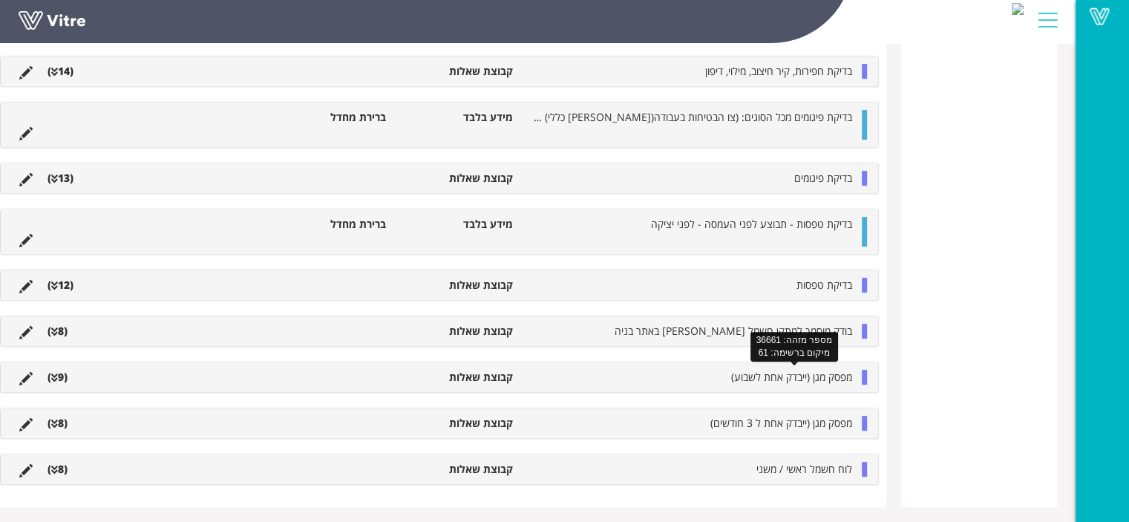
click at [770, 374] on span "מפסק מגן (ייבדק אחת לשבוע)" at bounding box center [791, 377] width 121 height 14
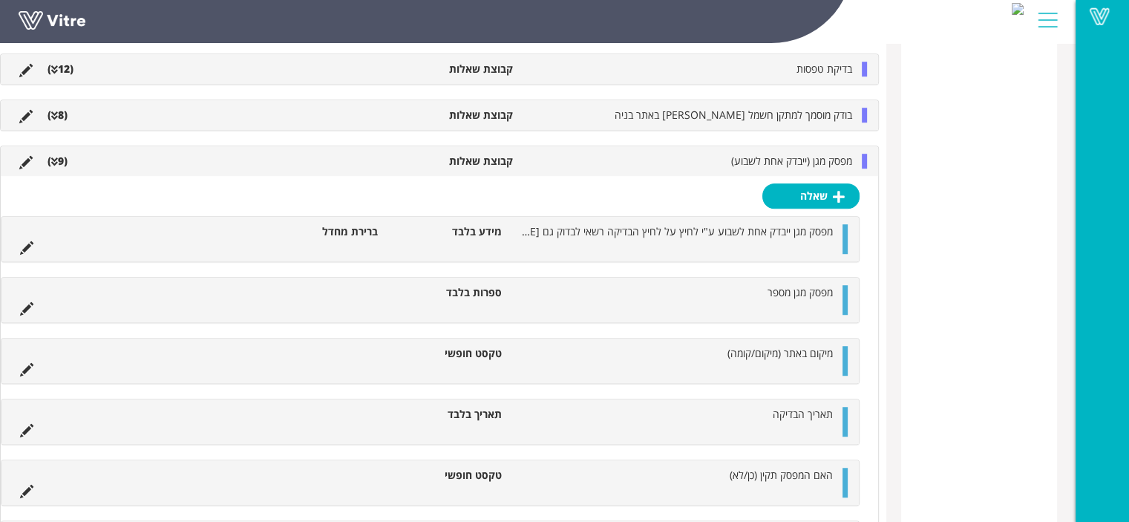
scroll to position [940, 0]
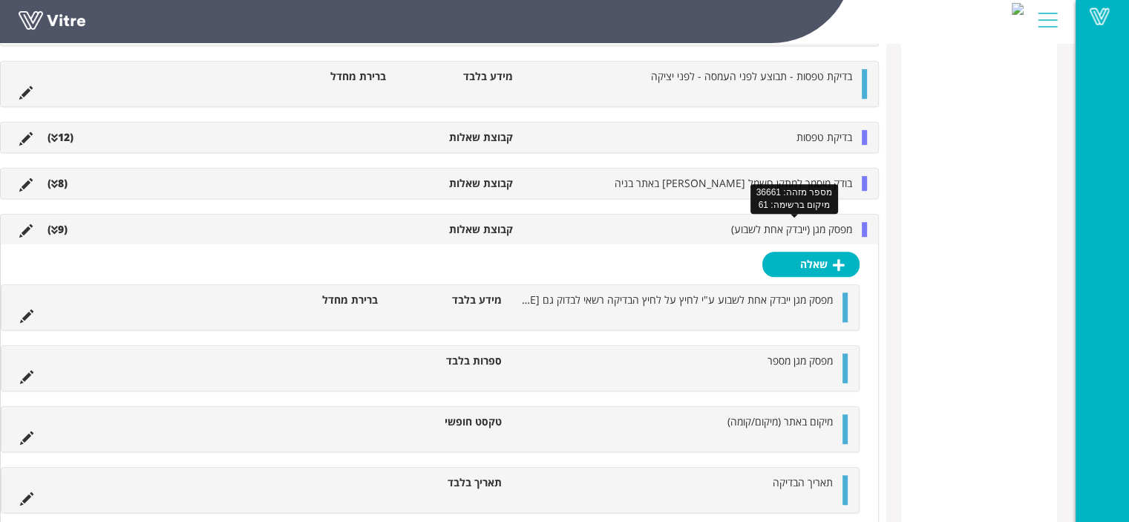
click at [809, 225] on span "מפסק מגן (ייבדק אחת לשבוע)" at bounding box center [791, 229] width 121 height 14
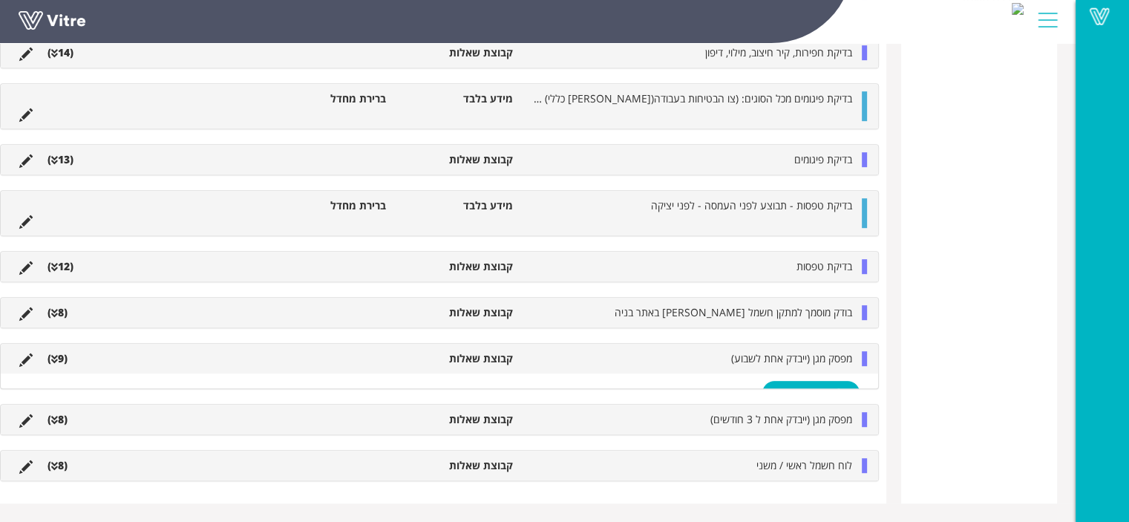
scroll to position [792, 0]
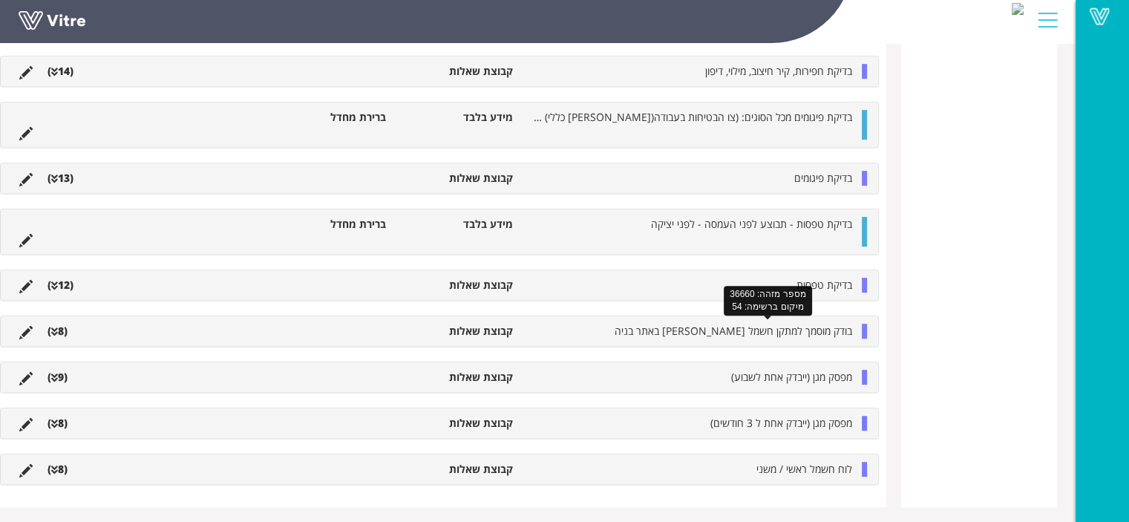
click at [801, 333] on span "בודק מוסמך למתקן חשמל ארעי באתר בניה" at bounding box center [734, 331] width 238 height 14
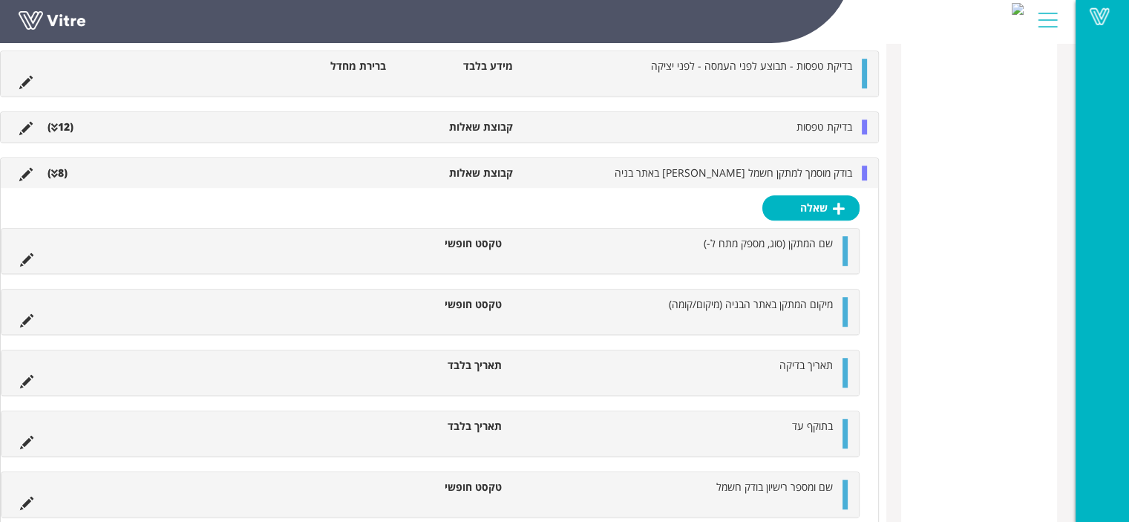
scroll to position [866, 0]
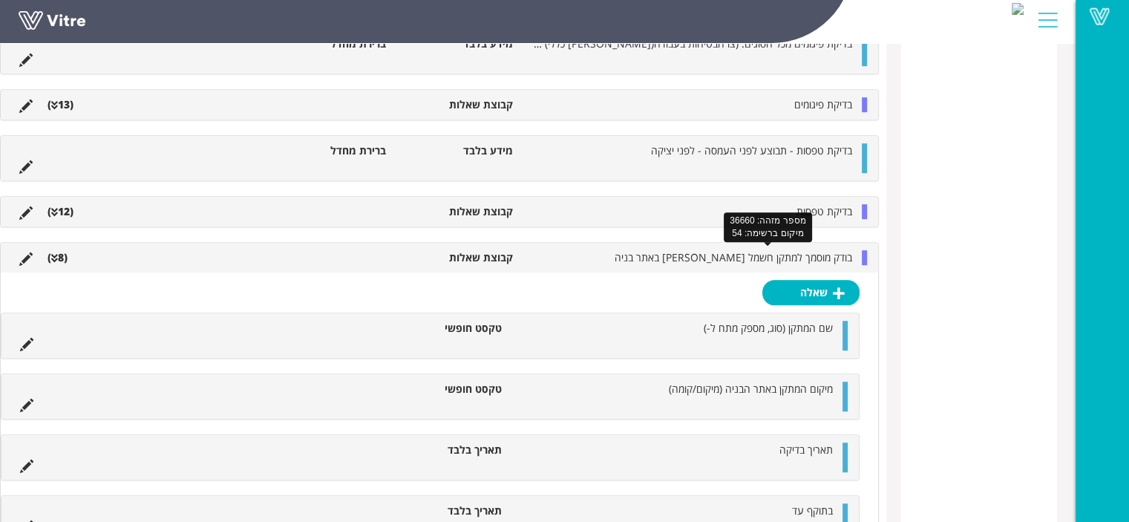
click at [775, 255] on span "בודק מוסמך למתקן חשמל ארעי באתר בניה" at bounding box center [734, 257] width 238 height 14
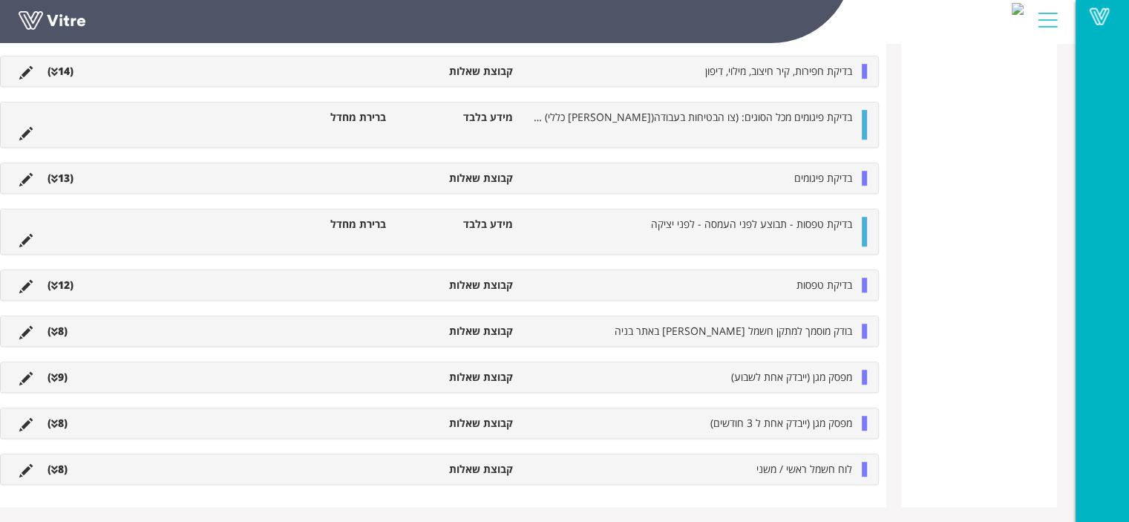
click at [772, 282] on li "בדיקת טפסות" at bounding box center [690, 285] width 339 height 15
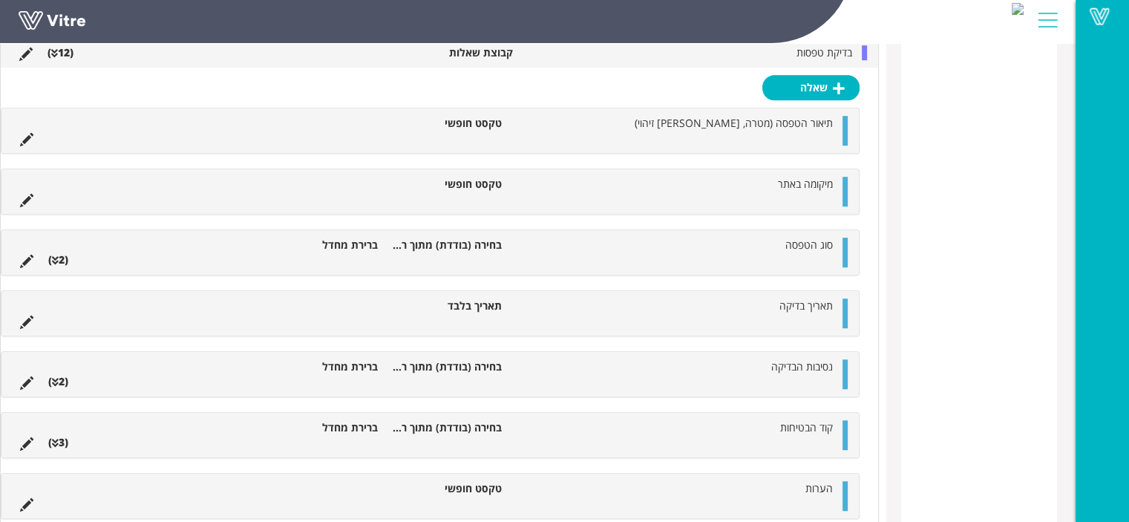
scroll to position [940, 0]
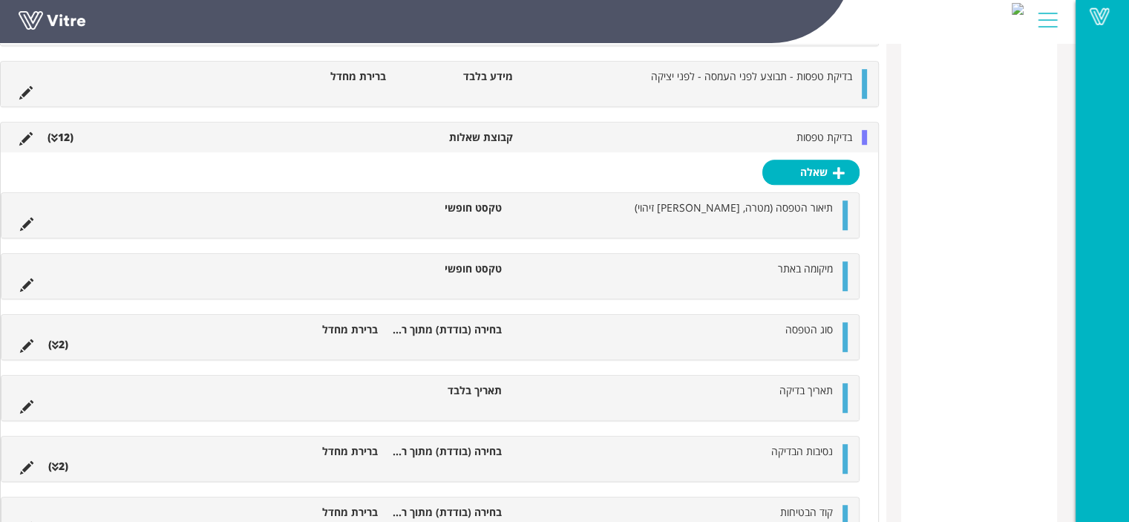
click at [775, 133] on li "בדיקת טפסות" at bounding box center [690, 137] width 339 height 15
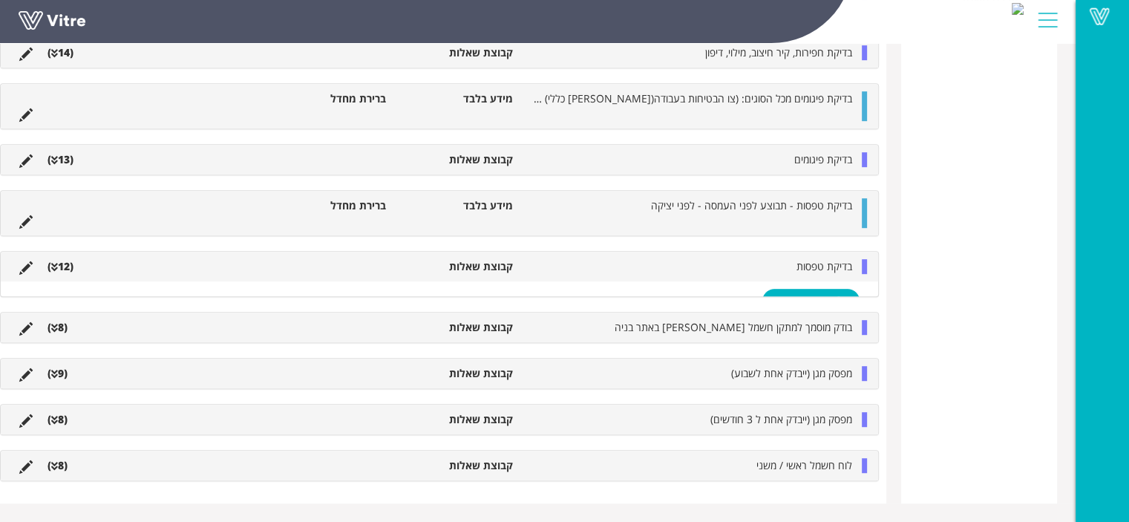
scroll to position [792, 0]
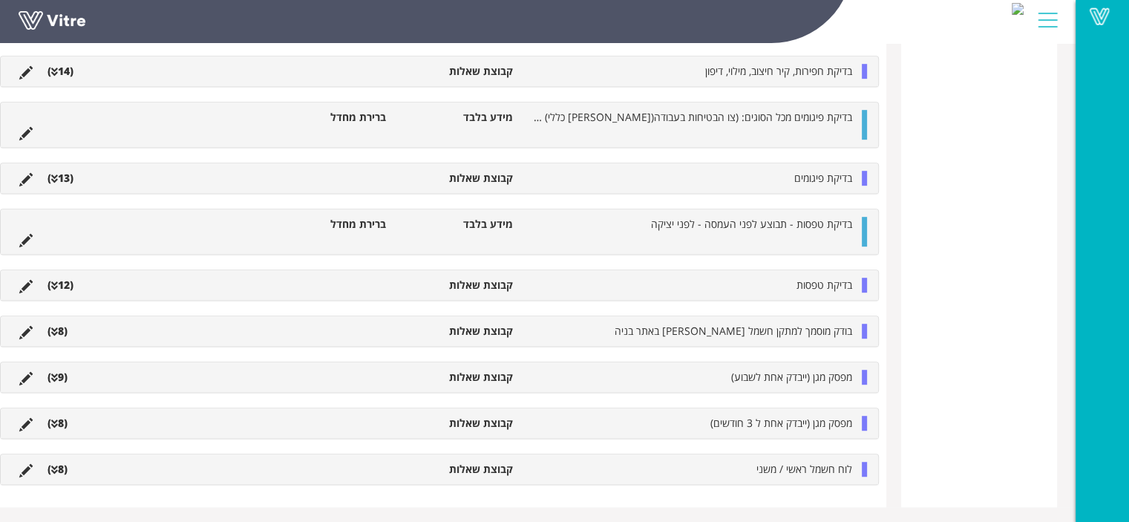
click at [751, 180] on li "בדיקת פיגומים" at bounding box center [690, 178] width 339 height 15
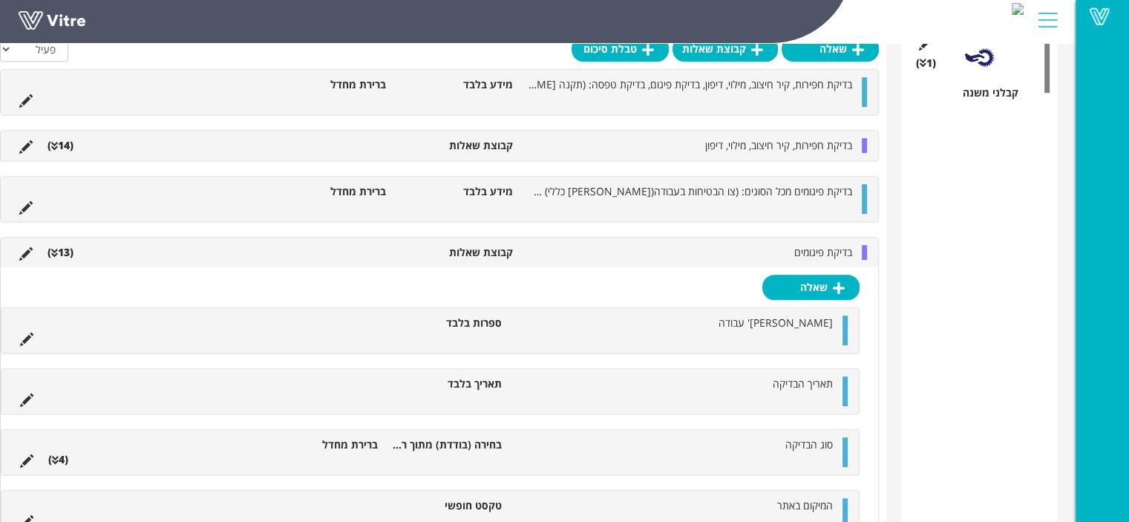
scroll to position [717, 0]
click at [785, 247] on li "בדיקת פיגומים" at bounding box center [690, 253] width 339 height 15
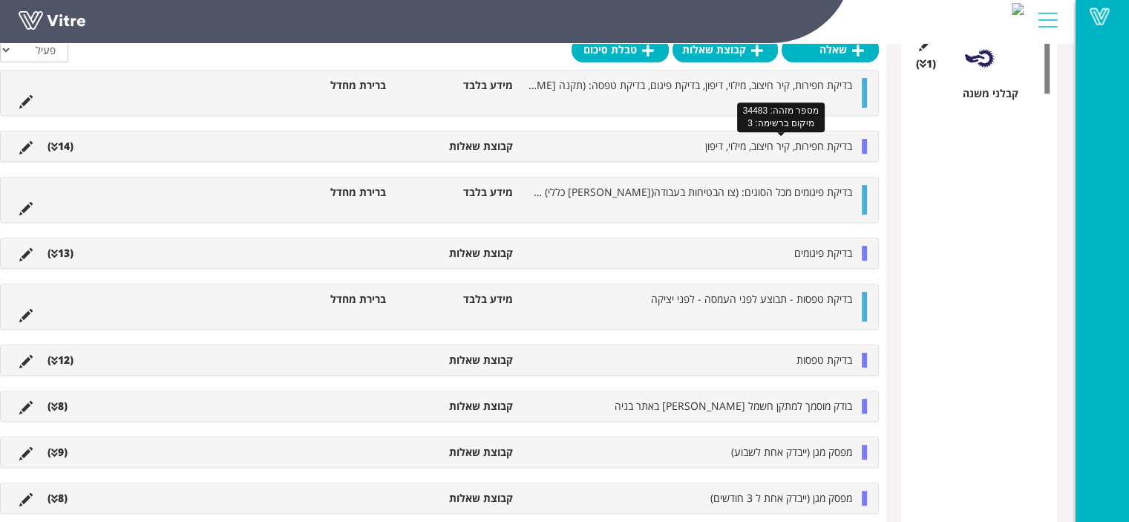
click at [793, 147] on span "בדיקת חפירות, קיר חיצוב, מילוי, דיפון" at bounding box center [778, 146] width 147 height 14
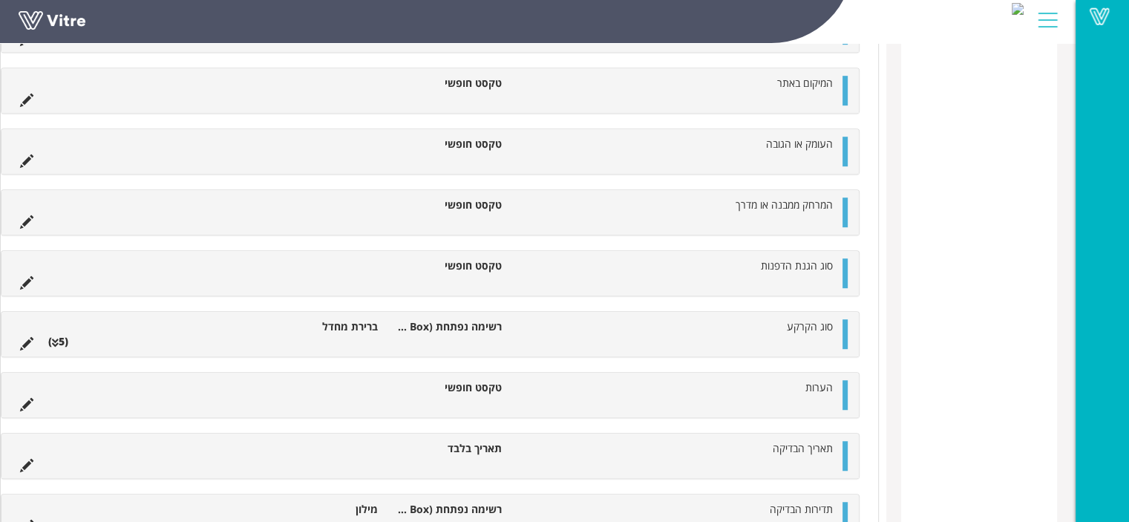
scroll to position [643, 0]
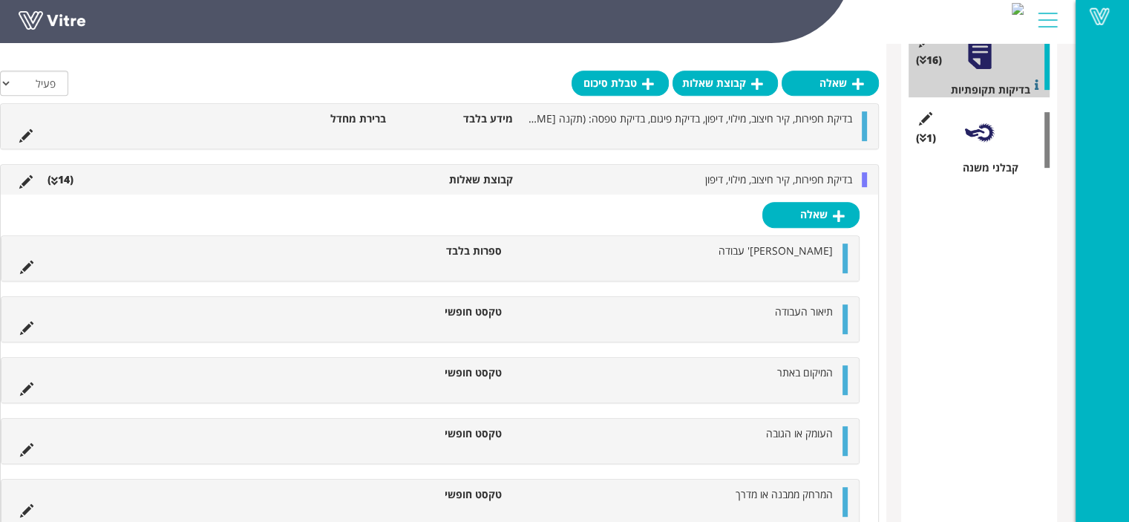
click at [767, 182] on span "בדיקת חפירות, קיר חיצוב, מילוי, דיפון" at bounding box center [778, 179] width 147 height 14
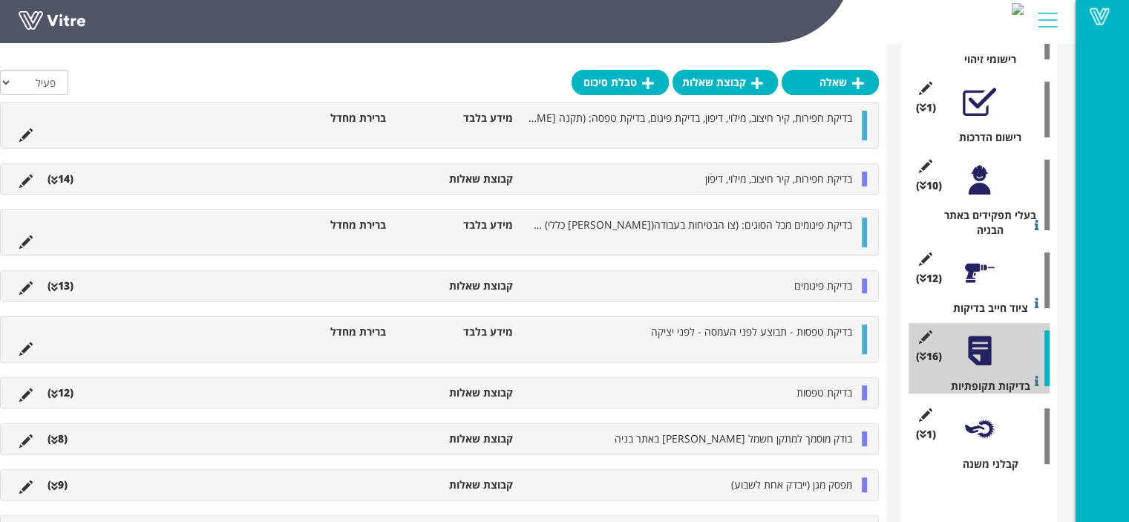
scroll to position [346, 0]
click at [974, 274] on div at bounding box center [979, 273] width 33 height 33
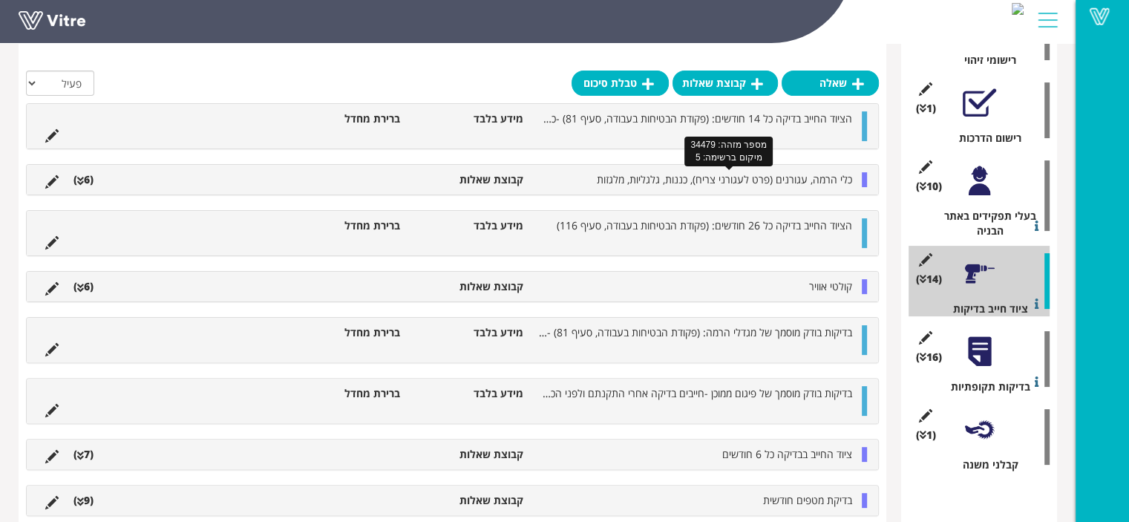
click at [769, 180] on span "כלי הרמה, עגורנים (פרט לעגורני צריח), כננות, גלגליות, מלגזות" at bounding box center [724, 179] width 255 height 14
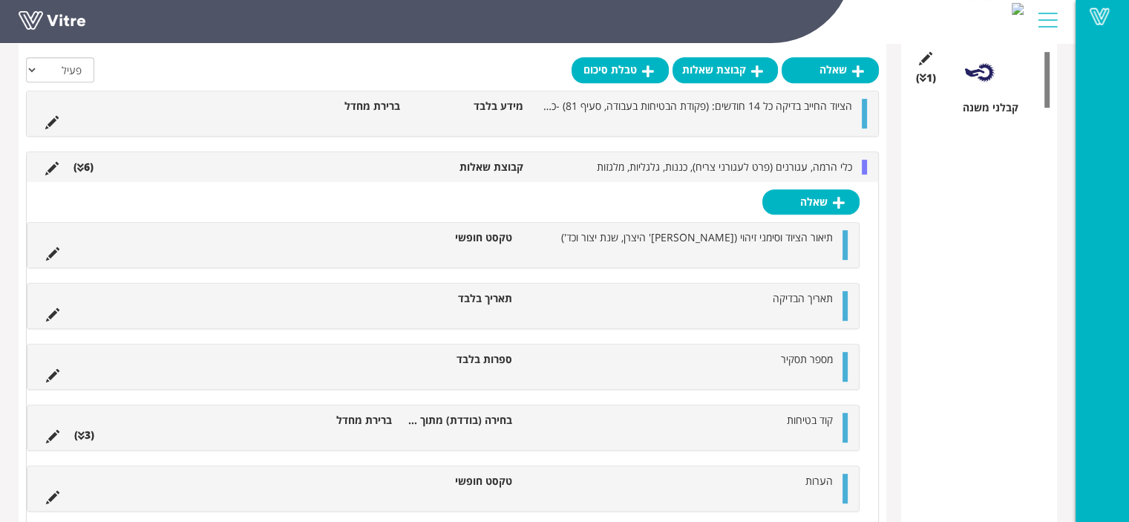
scroll to position [643, 0]
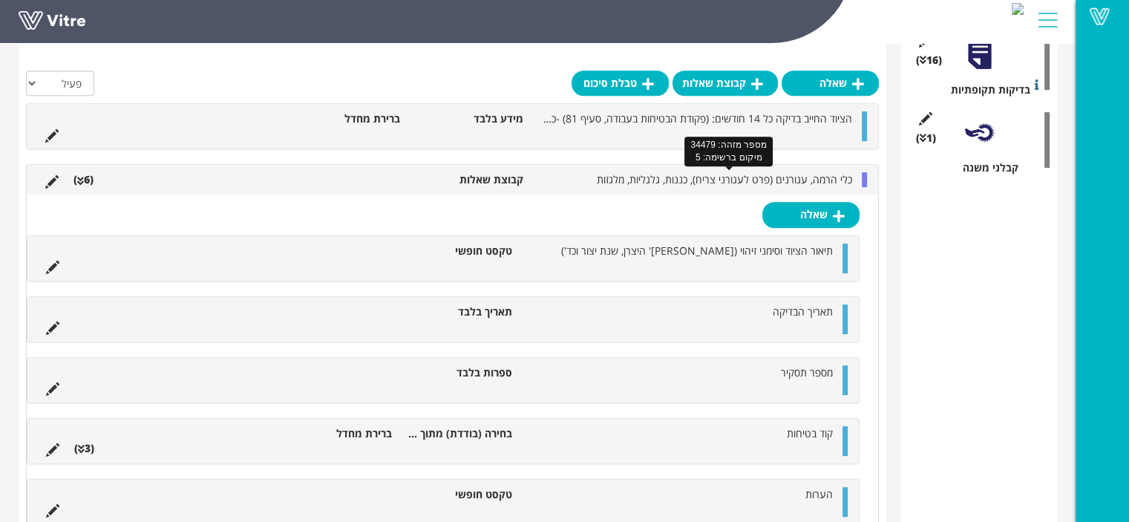
click at [814, 180] on span "כלי הרמה, עגורנים (פרט לעגורני צריח), כננות, גלגליות, מלגזות" at bounding box center [724, 179] width 255 height 14
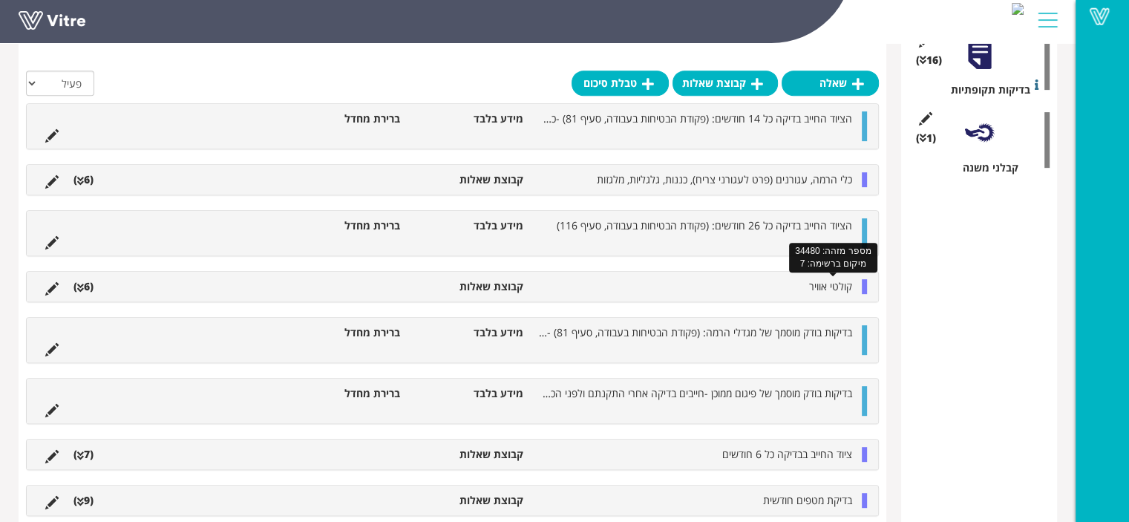
click at [815, 284] on span "קולטי אוויר" at bounding box center [830, 286] width 43 height 14
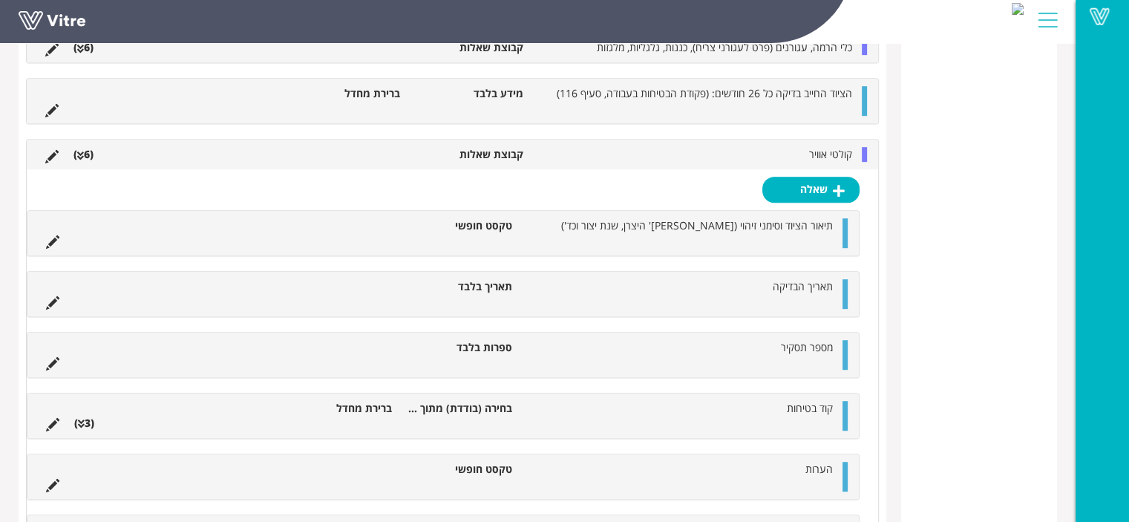
scroll to position [717, 0]
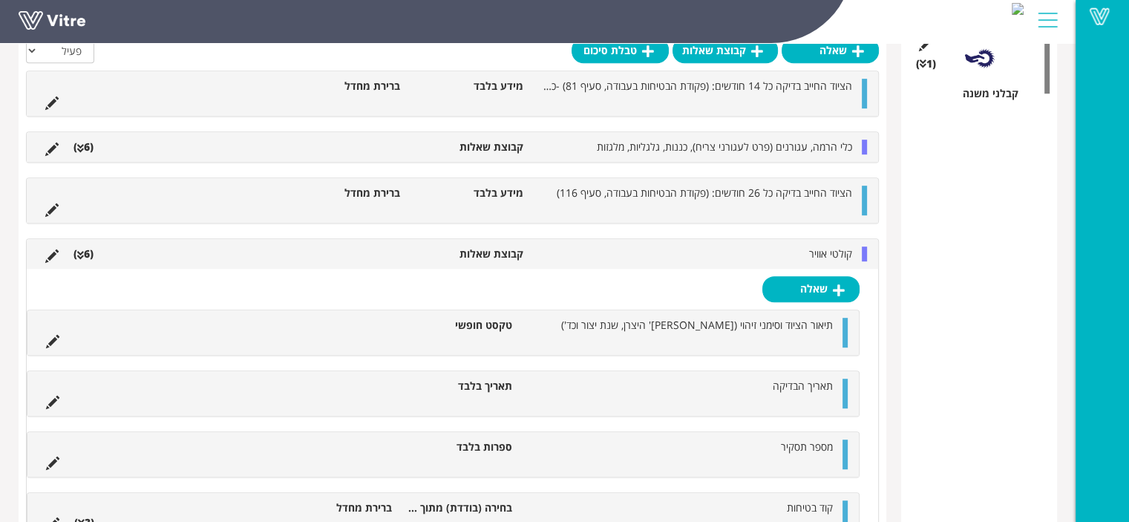
click at [779, 247] on li "קולטי אוויר" at bounding box center [695, 254] width 329 height 15
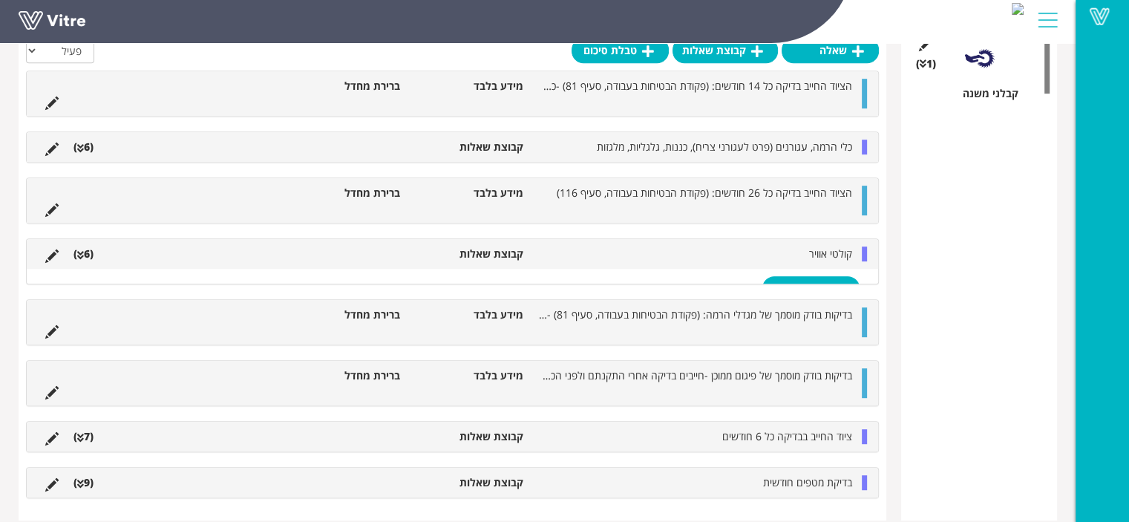
scroll to position [717, 0]
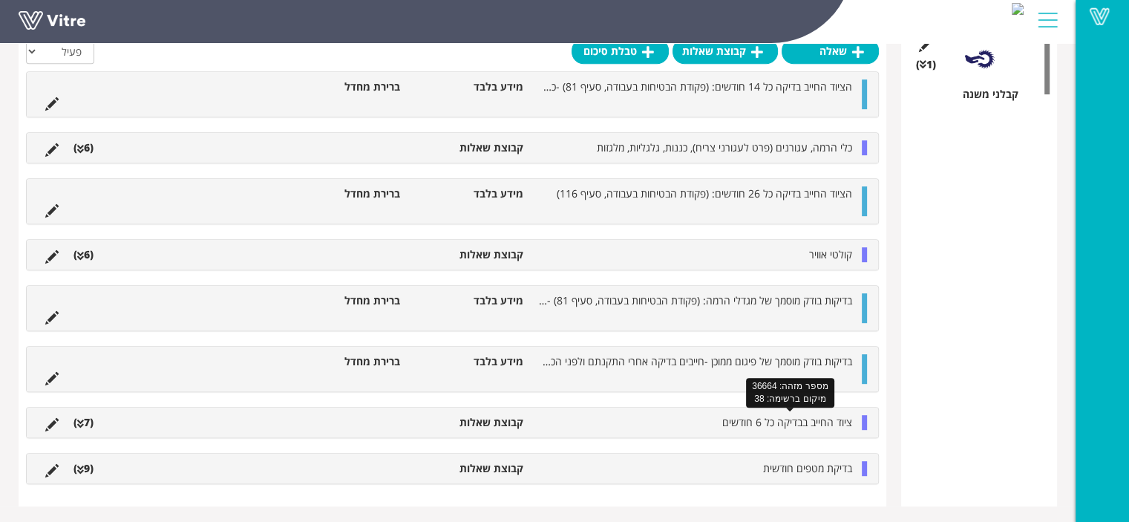
click at [755, 423] on span "ציוד החייב בבדיקה כל 6 חודשים" at bounding box center [788, 422] width 130 height 14
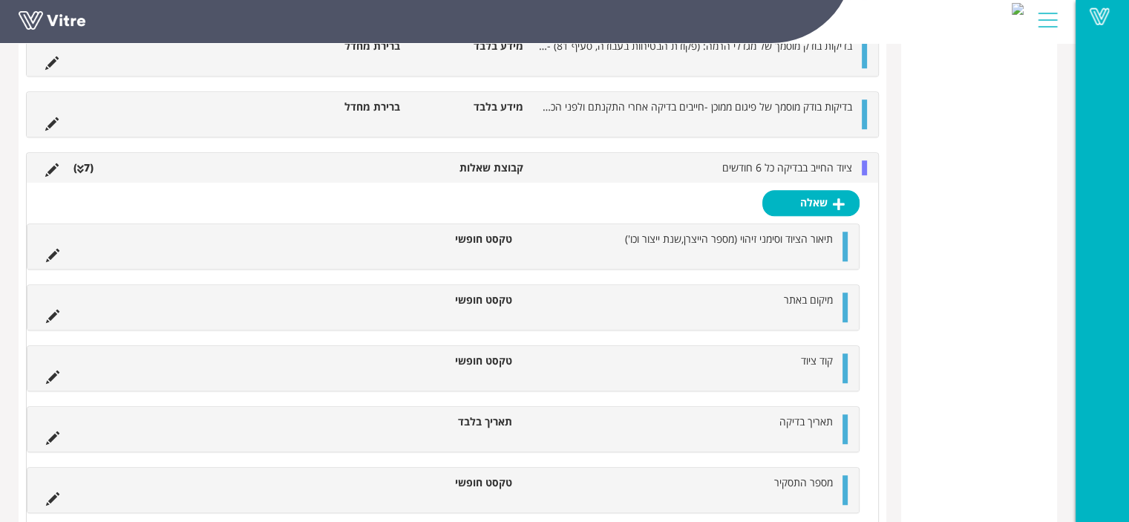
scroll to position [965, 0]
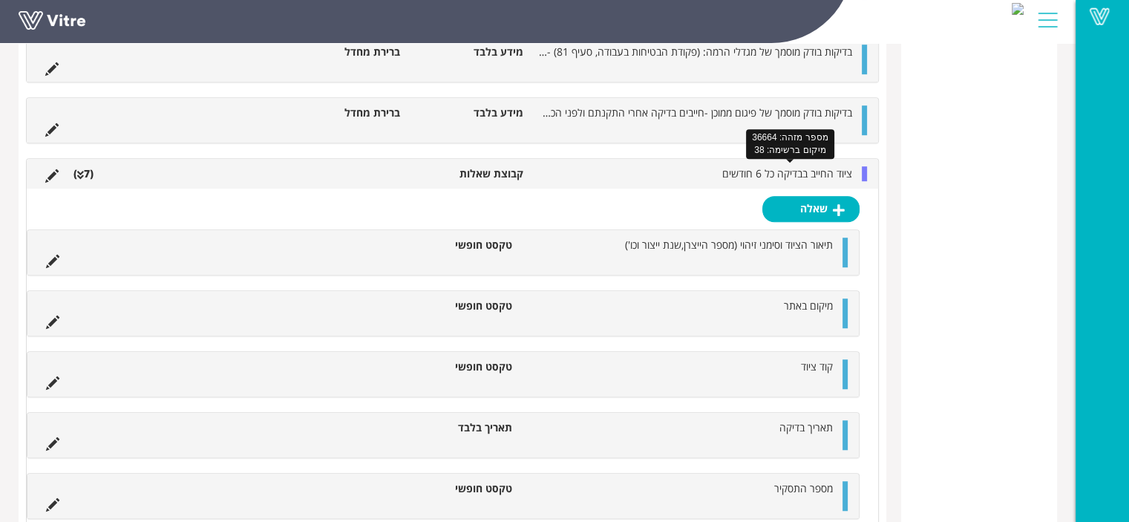
click at [777, 172] on span "ציוד החייב בבדיקה כל 6 חודשים" at bounding box center [788, 173] width 130 height 14
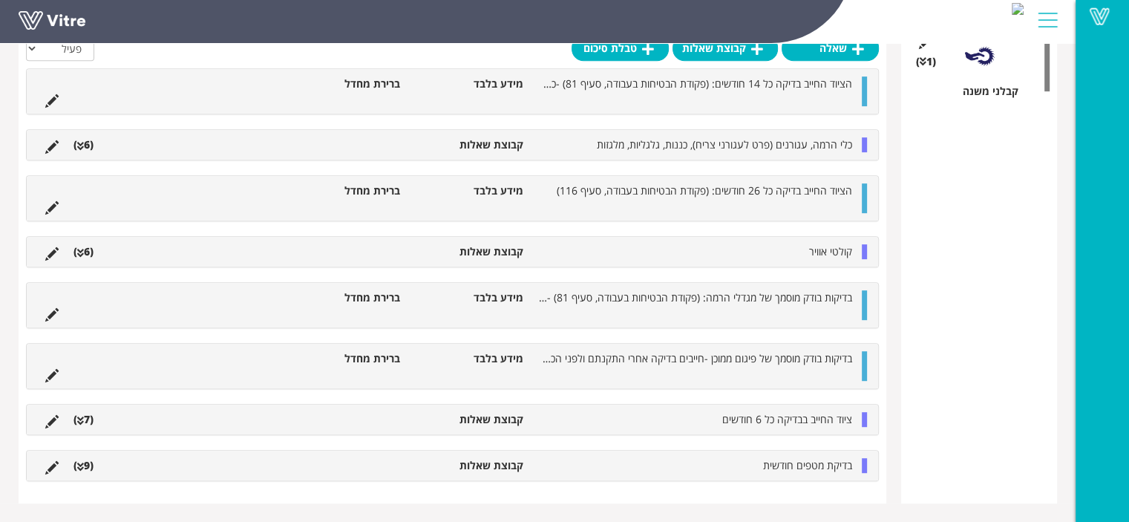
scroll to position [717, 0]
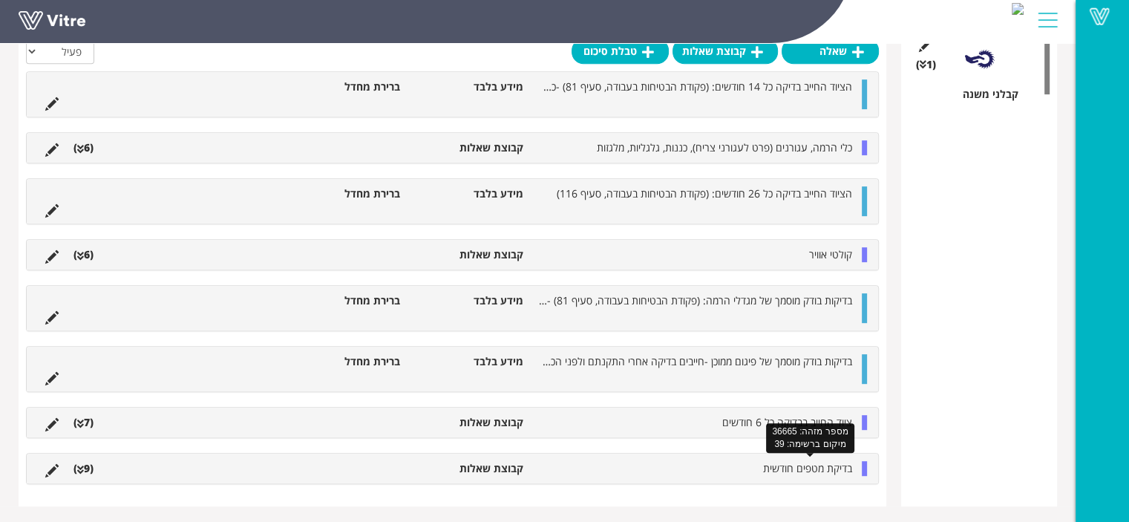
click at [765, 469] on span "בדיקת מטפים חודשית" at bounding box center [807, 468] width 89 height 14
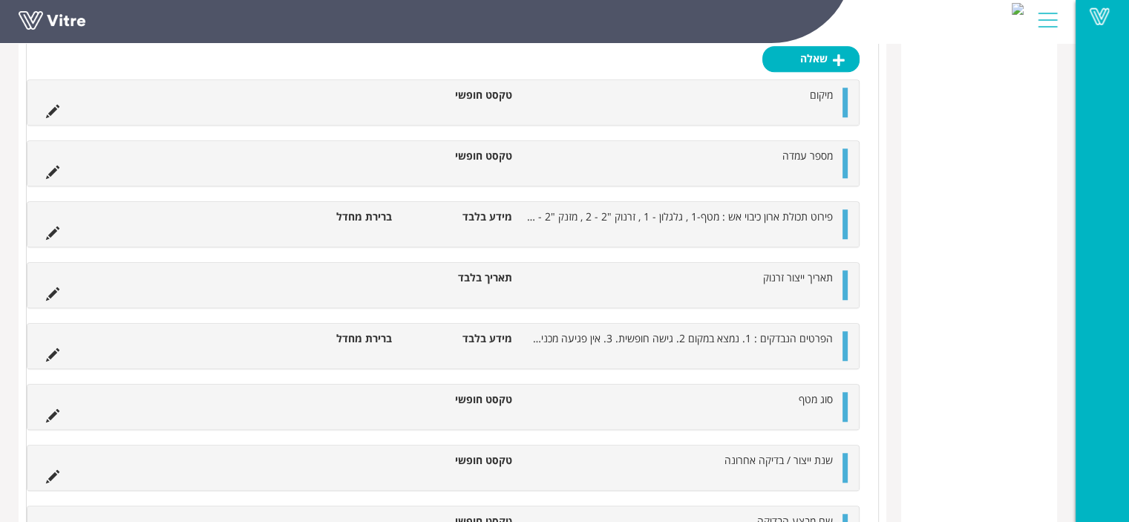
scroll to position [1087, 0]
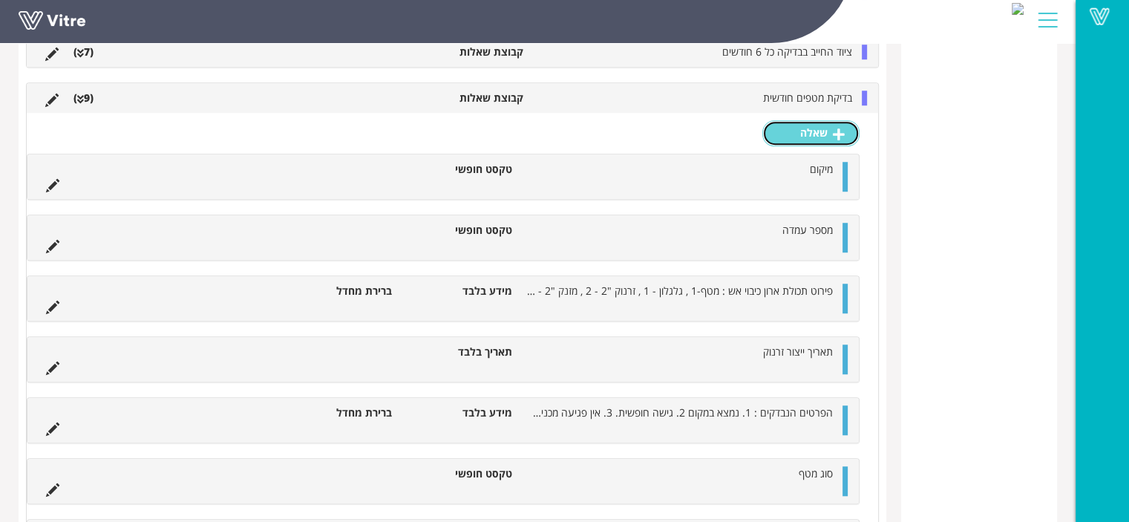
click at [824, 131] on link "שאלה" at bounding box center [811, 132] width 97 height 25
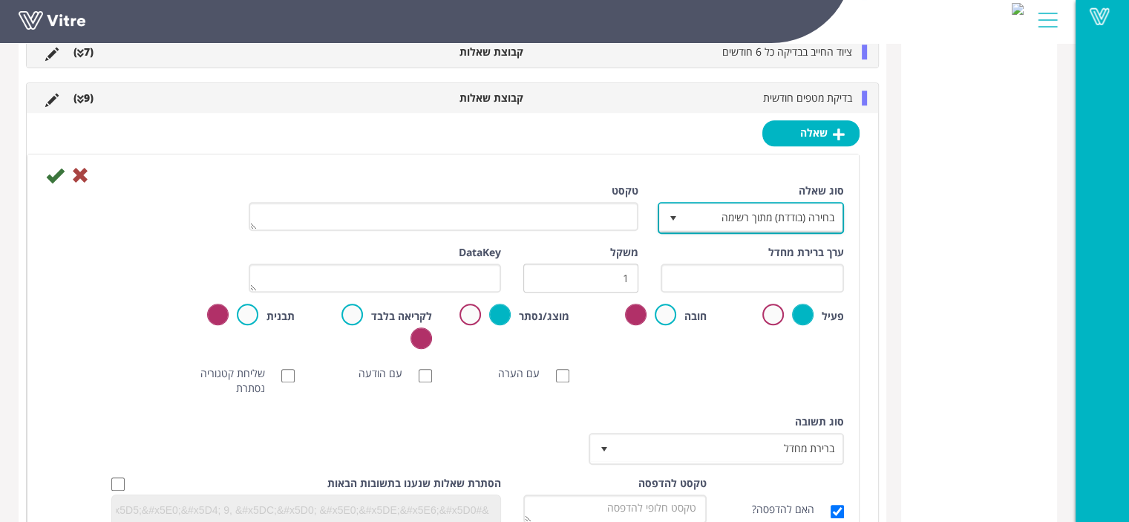
click at [768, 222] on span "בחירה (בודדת) מתוך רשימה" at bounding box center [764, 217] width 157 height 27
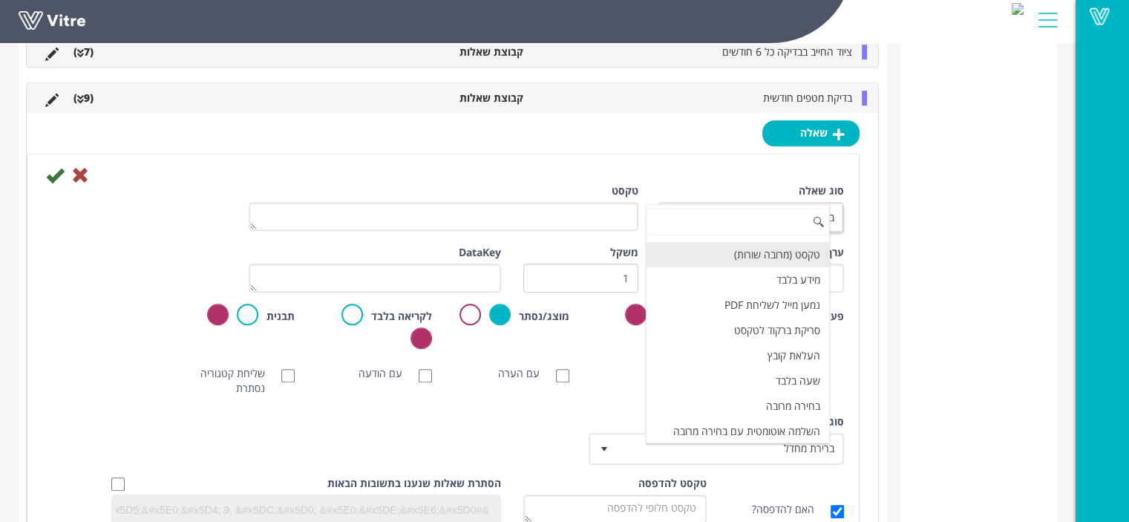
scroll to position [371, 0]
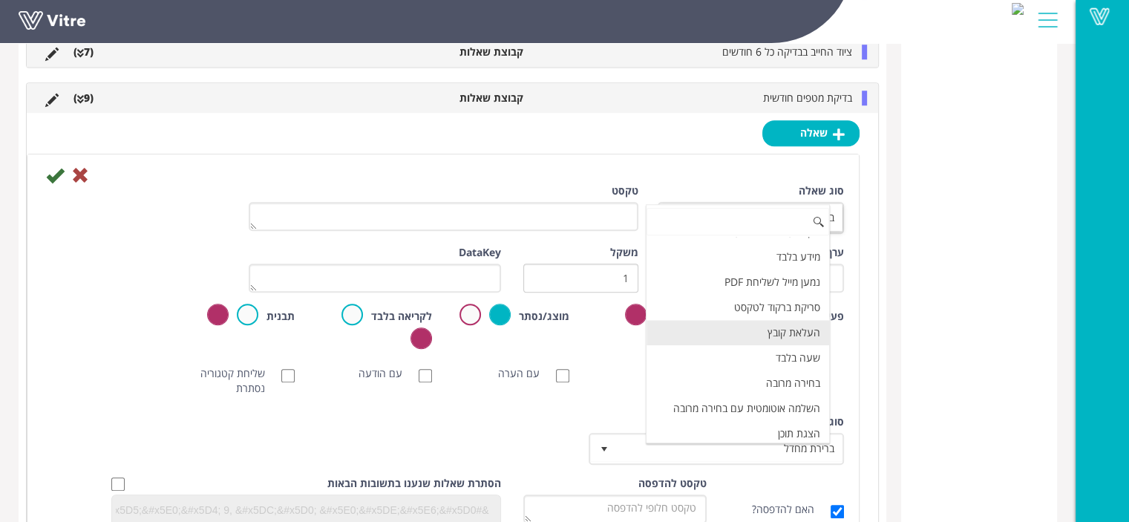
click at [757, 321] on li "העלאת קובץ" at bounding box center [738, 332] width 183 height 25
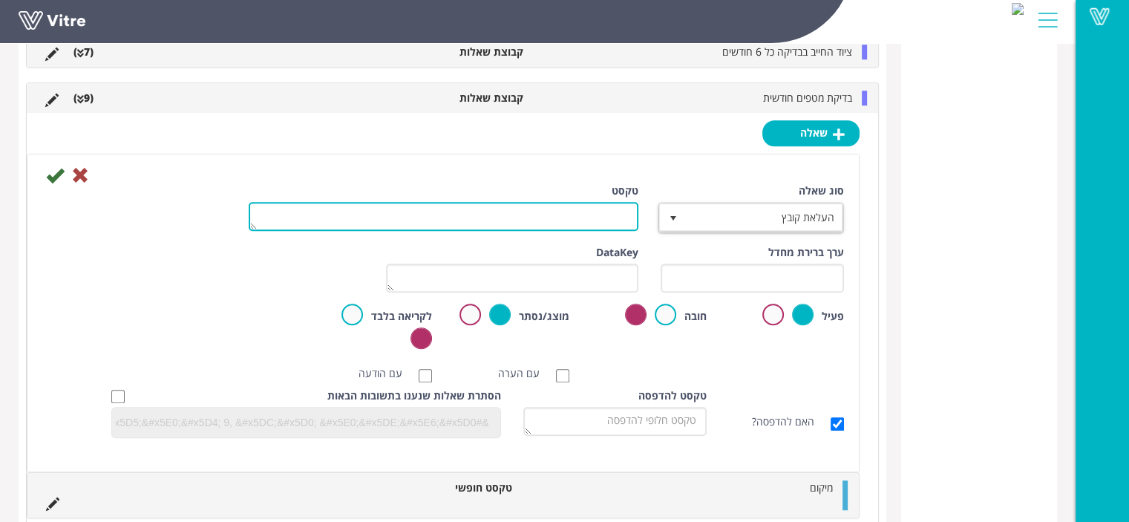
click at [587, 212] on textarea "טקסט" at bounding box center [444, 216] width 390 height 29
type textarea "ת"
type textarea "תמונה"
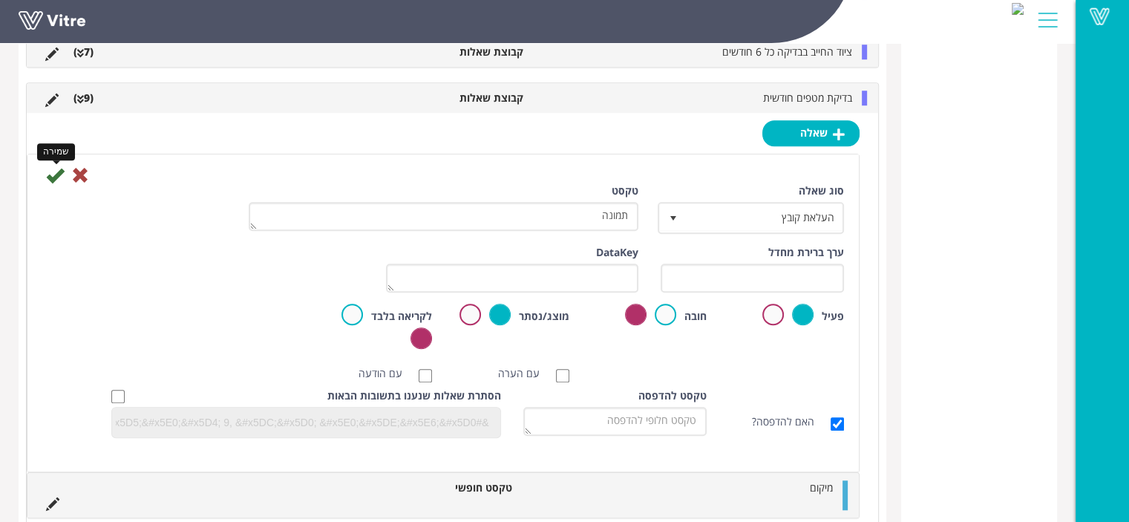
click at [49, 178] on icon at bounding box center [55, 175] width 18 height 18
click at [54, 171] on icon at bounding box center [55, 175] width 18 height 18
click at [779, 270] on input "text" at bounding box center [753, 278] width 184 height 29
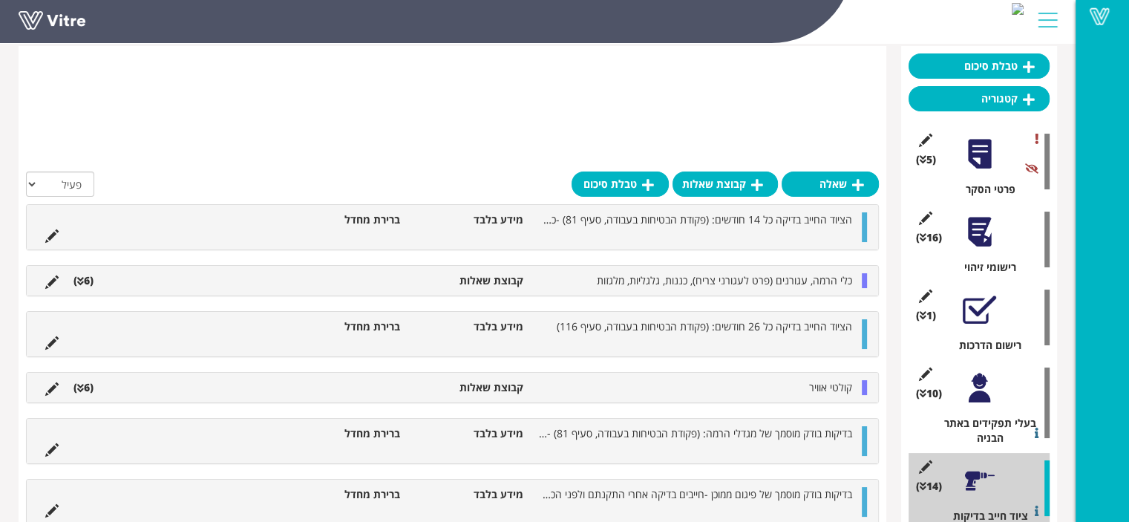
scroll to position [0, 0]
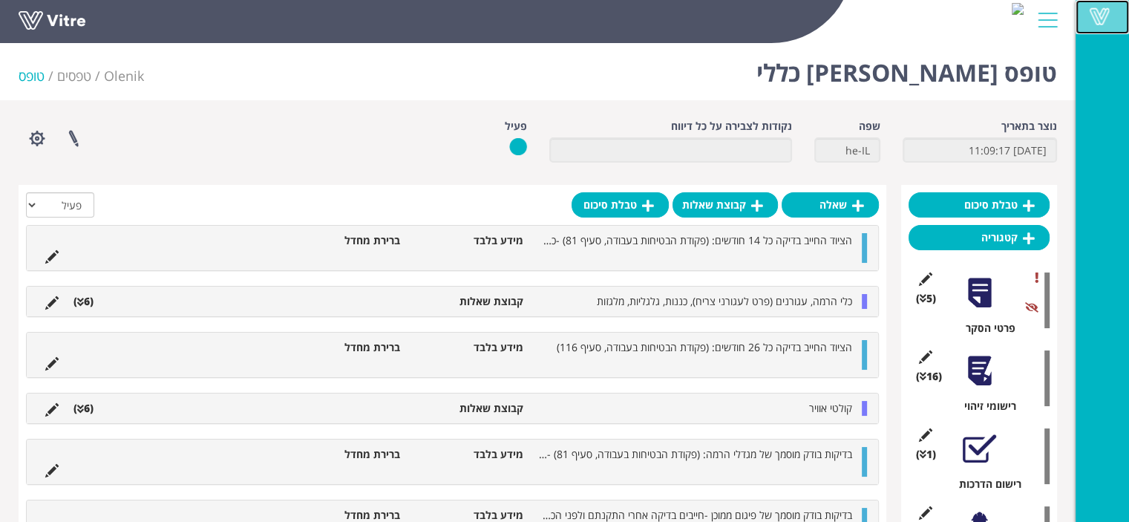
click at [1102, 14] on span at bounding box center [1099, 16] width 37 height 18
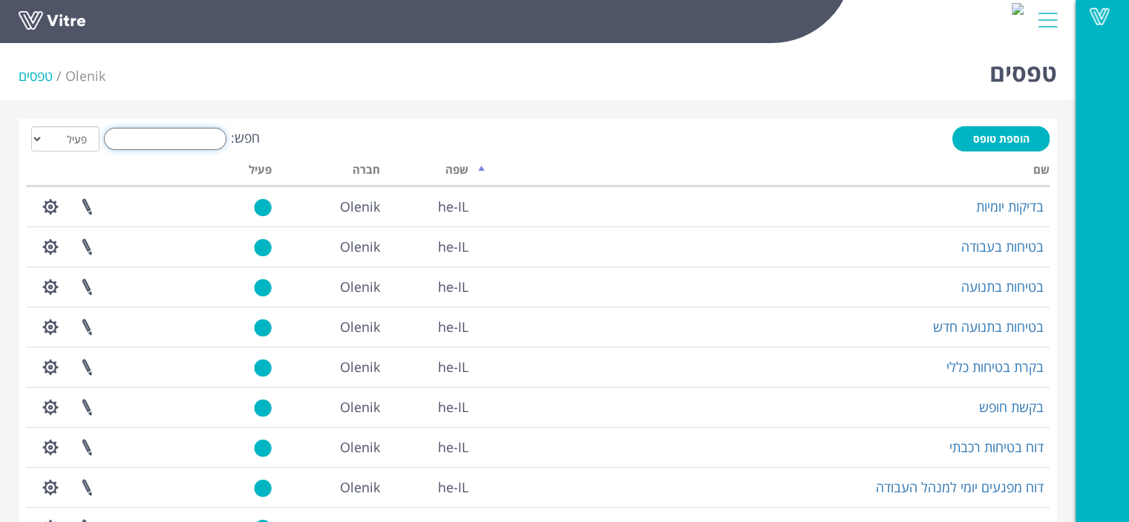
click at [203, 137] on input "חפש:" at bounding box center [165, 139] width 123 height 22
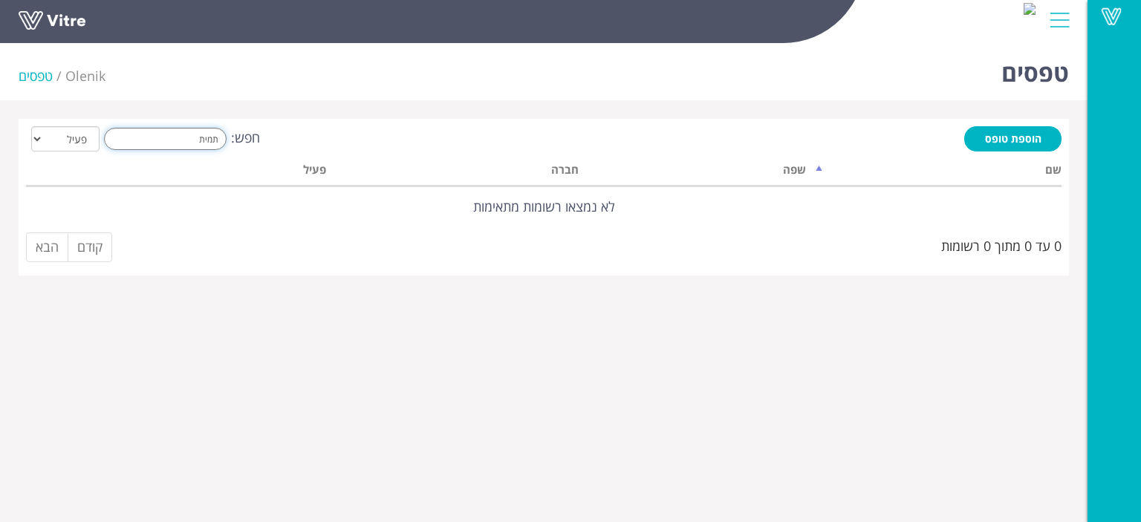
drag, startPoint x: 188, startPoint y: 142, endPoint x: 231, endPoint y: 142, distance: 43.1
click at [231, 142] on label "חפש: תמית" at bounding box center [180, 139] width 160 height 22
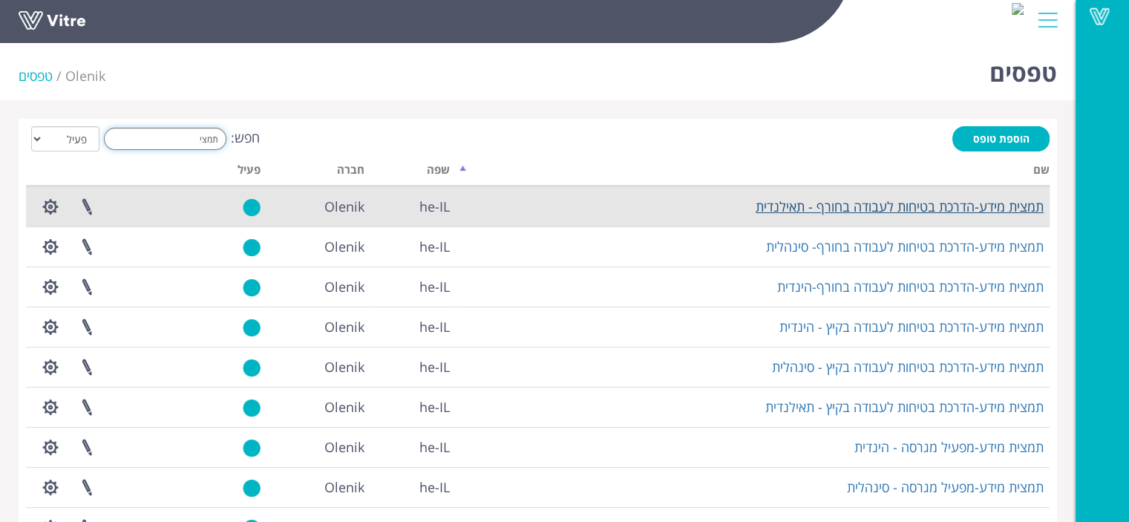
type input "תמצי"
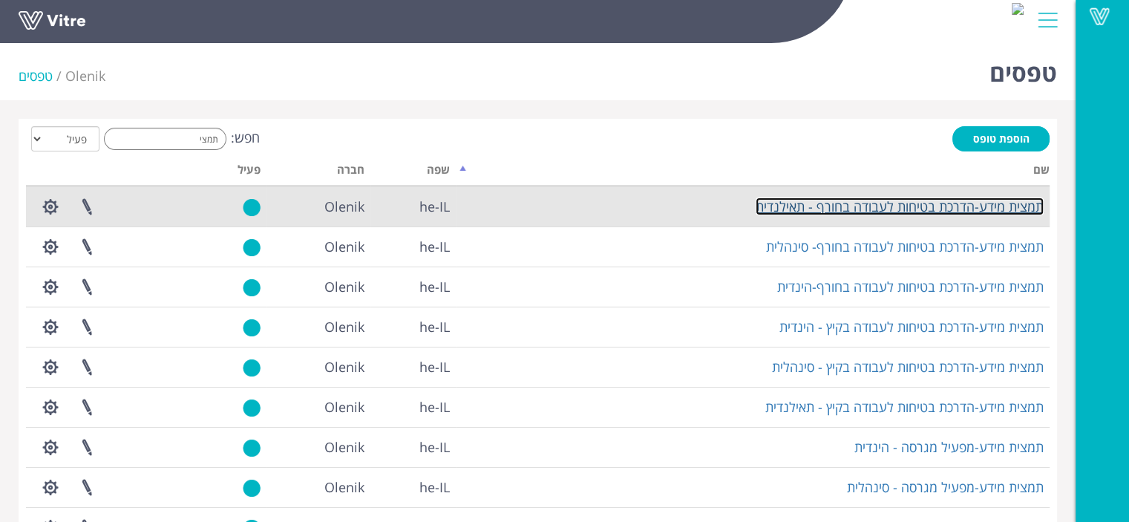
click at [890, 200] on link "תמצית מידע-הדרכת בטיחות לעבודה בחורף - תאילנדית" at bounding box center [900, 207] width 288 height 18
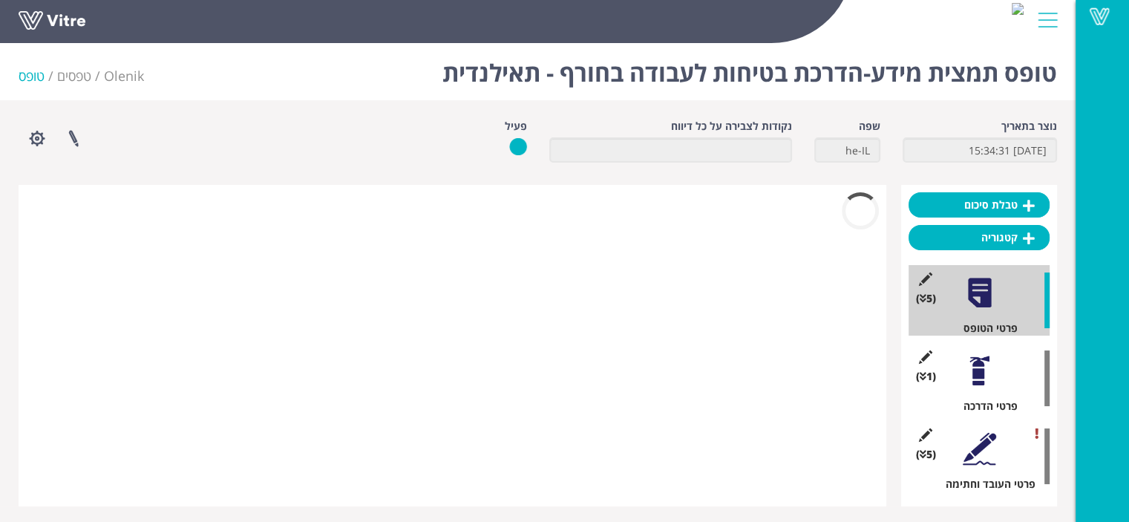
click at [983, 379] on div at bounding box center [979, 370] width 33 height 33
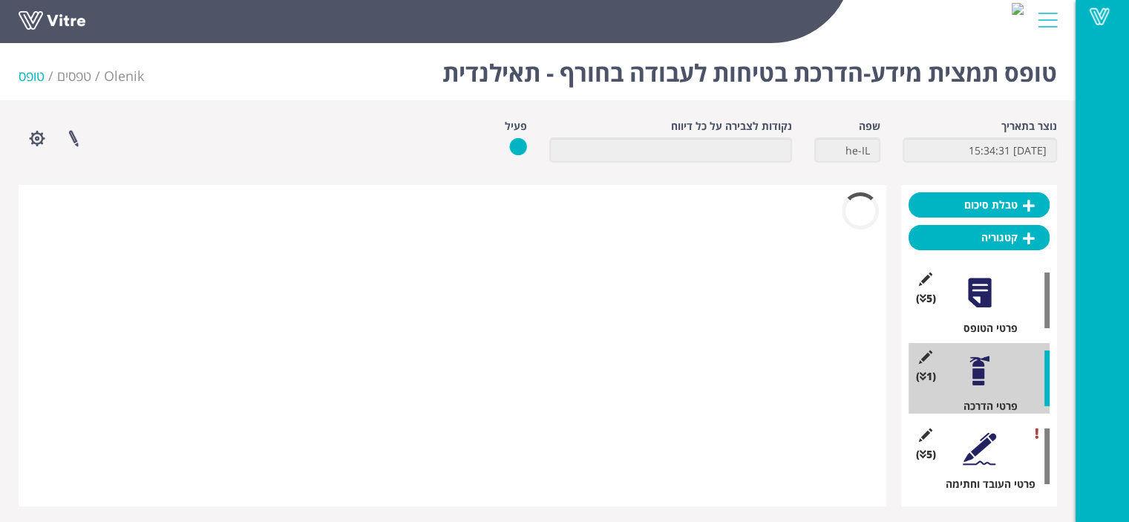
click at [982, 452] on div at bounding box center [979, 448] width 33 height 33
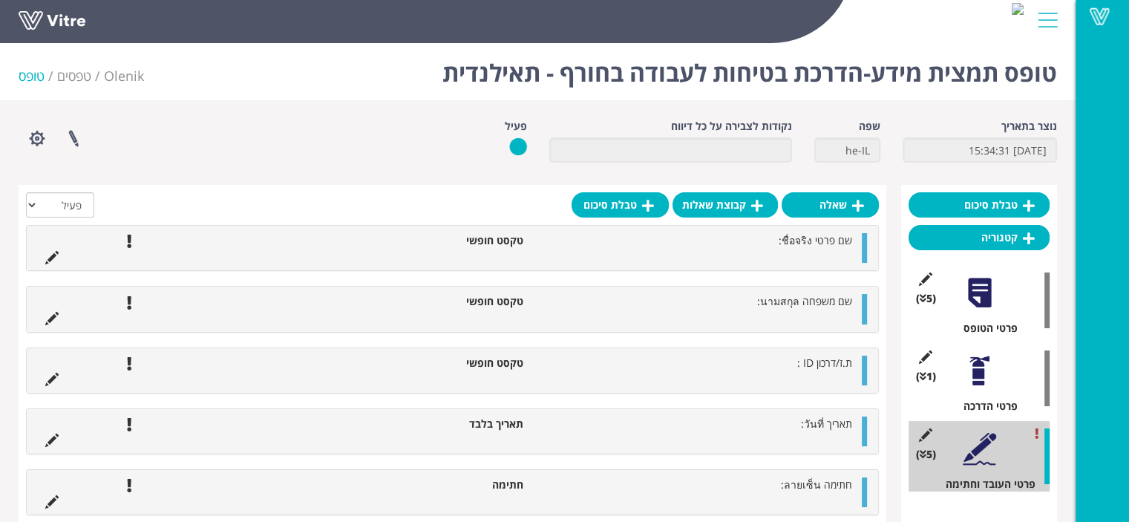
scroll to position [33, 0]
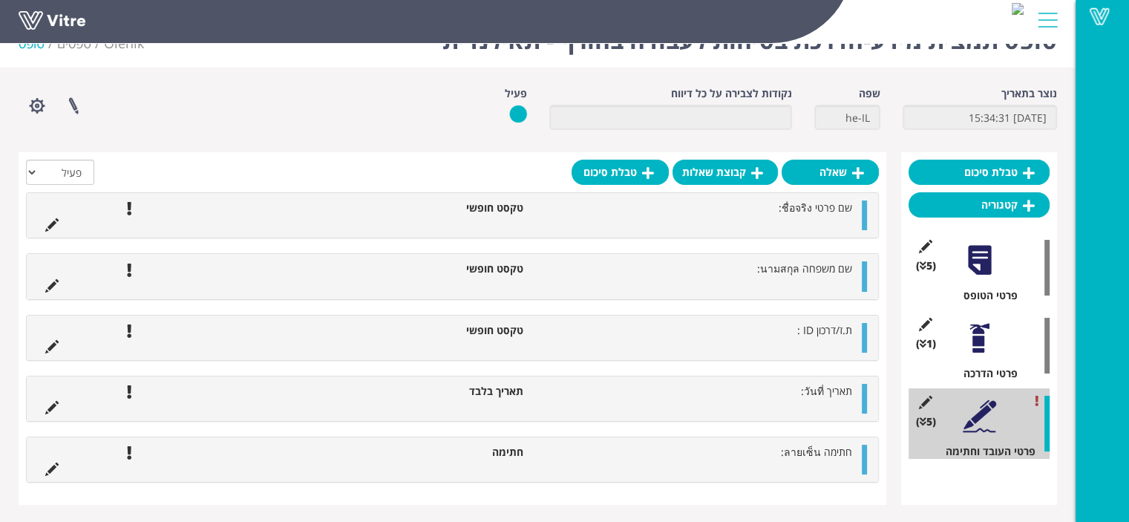
click at [977, 336] on div at bounding box center [979, 338] width 33 height 33
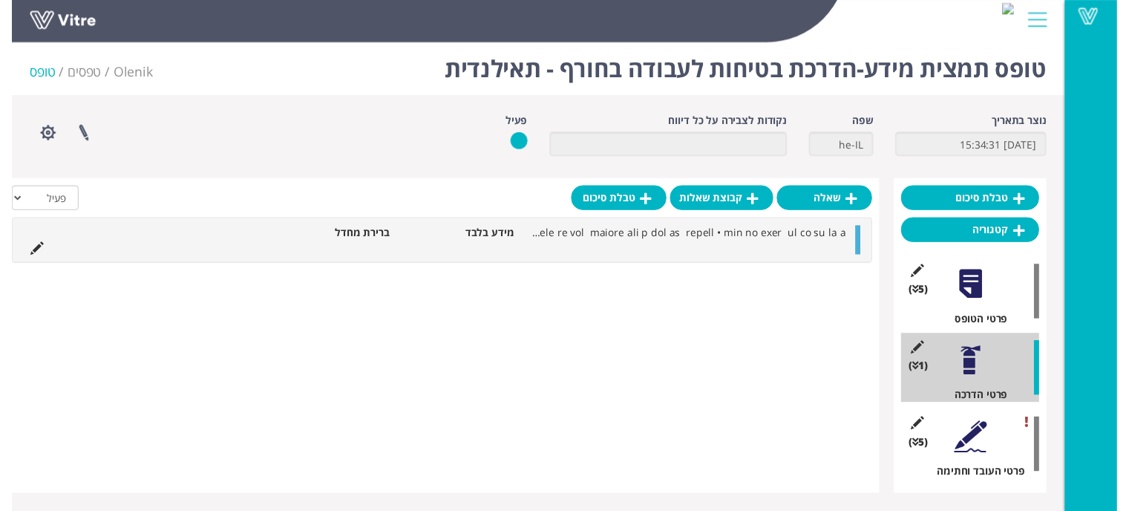
scroll to position [14, 0]
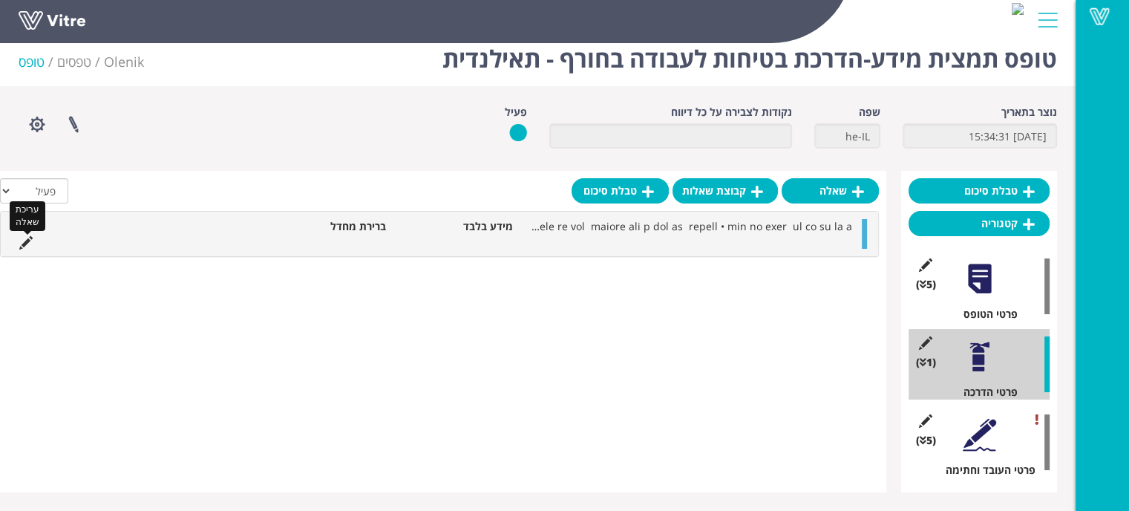
click at [28, 243] on icon at bounding box center [25, 242] width 13 height 13
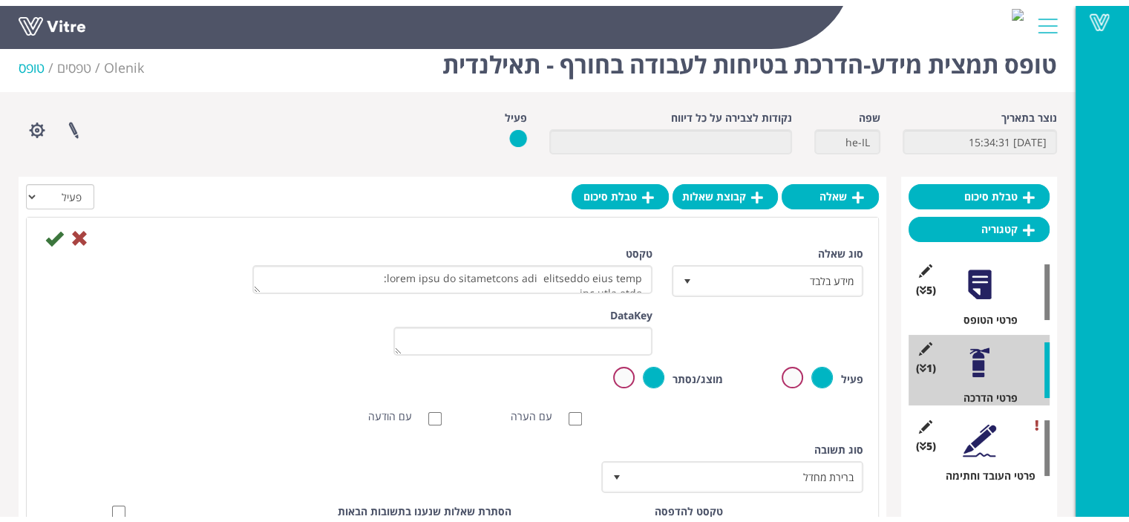
scroll to position [33, 0]
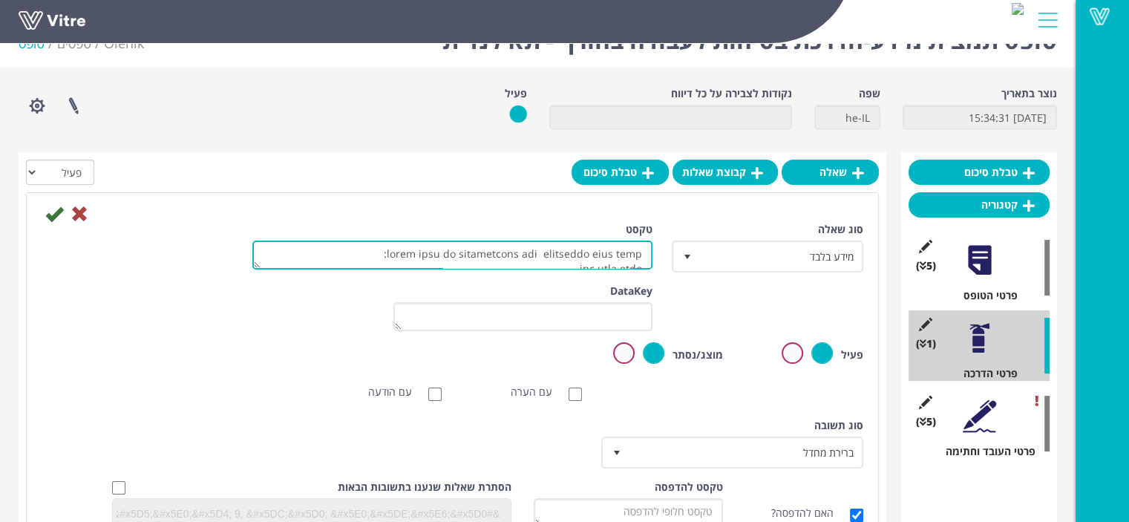
click at [572, 258] on textarea "טקסט" at bounding box center [452, 255] width 400 height 29
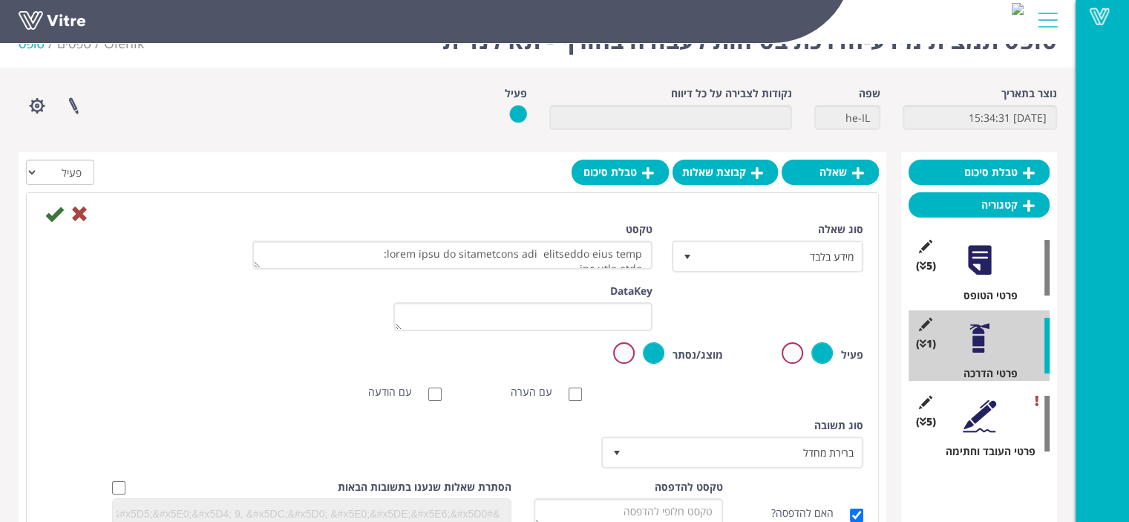
click at [980, 258] on div at bounding box center [979, 260] width 33 height 33
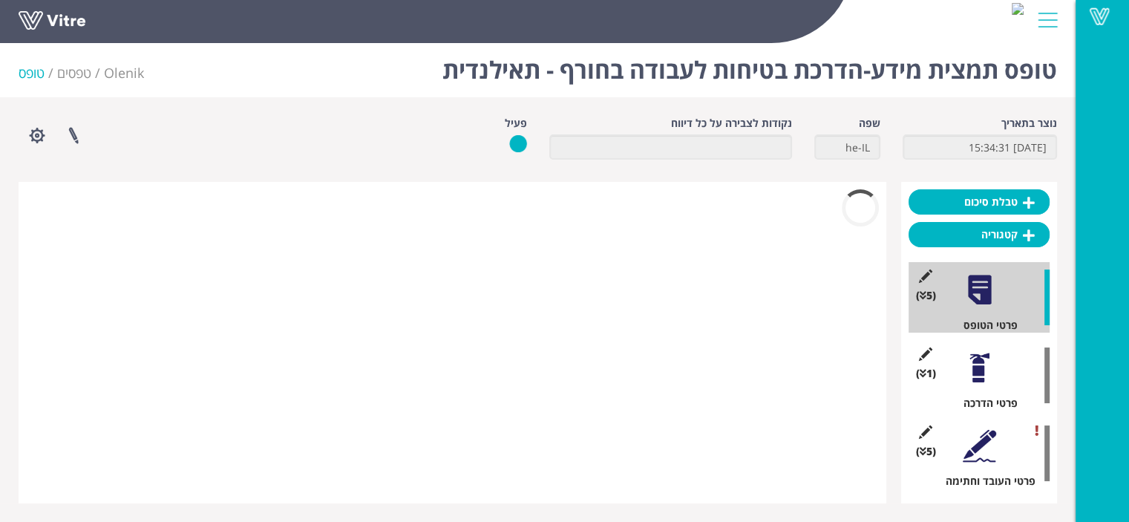
scroll to position [33, 0]
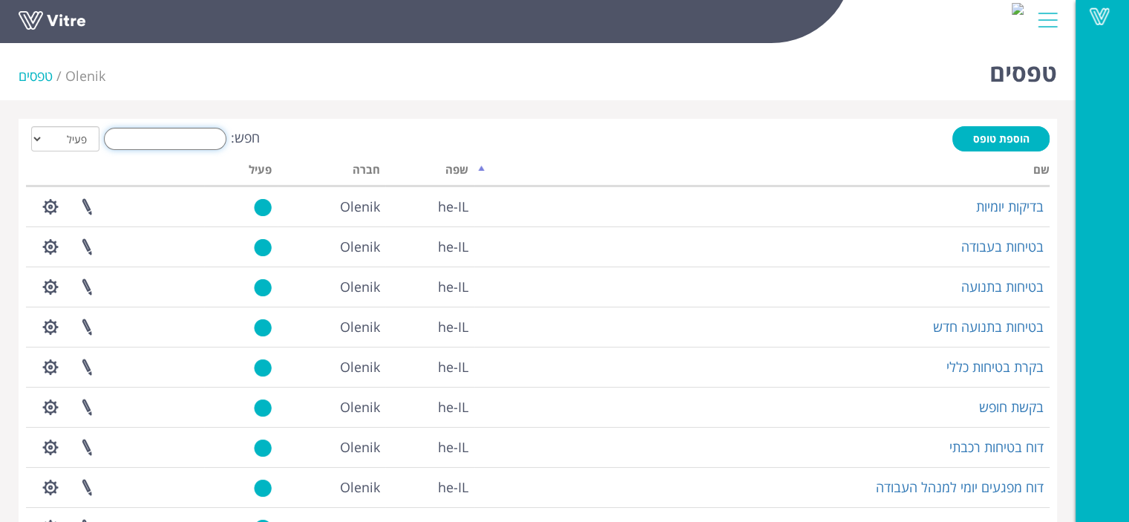
click at [184, 139] on input "חפש:" at bounding box center [165, 139] width 123 height 22
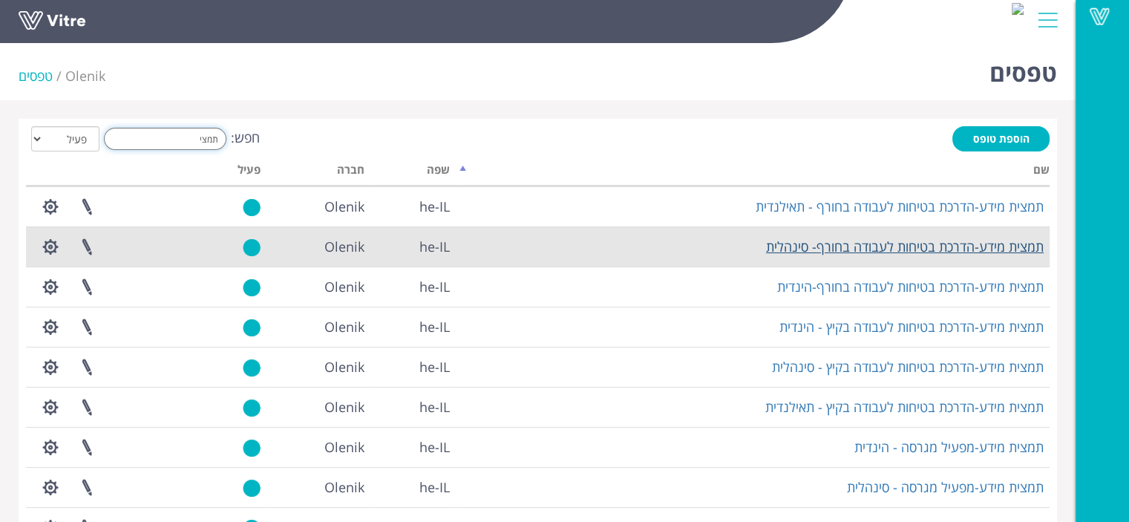
type input "תמצי"
click at [787, 247] on link "תמצית מידע-הדרכת בטיחות לעבודה בחורף- סינהלית" at bounding box center [905, 247] width 278 height 18
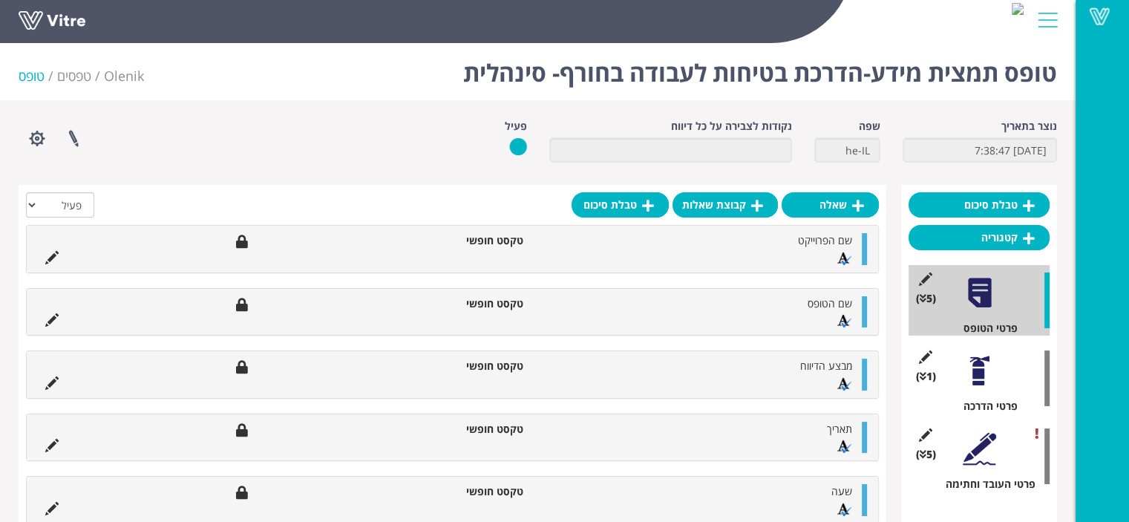
click at [979, 378] on div at bounding box center [979, 370] width 33 height 33
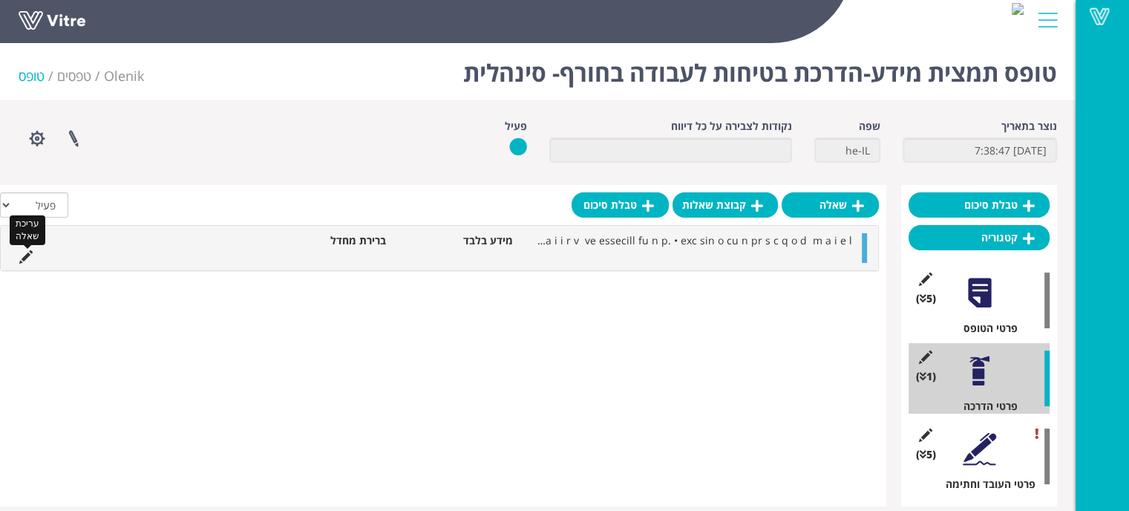
click at [28, 258] on icon at bounding box center [25, 256] width 13 height 13
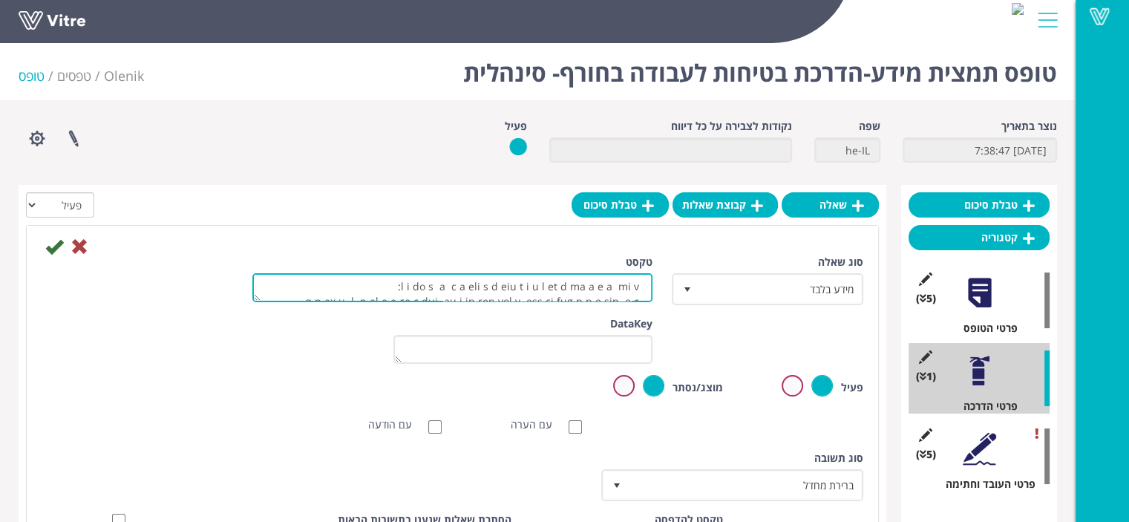
click at [596, 290] on textarea "טקסט" at bounding box center [452, 287] width 400 height 29
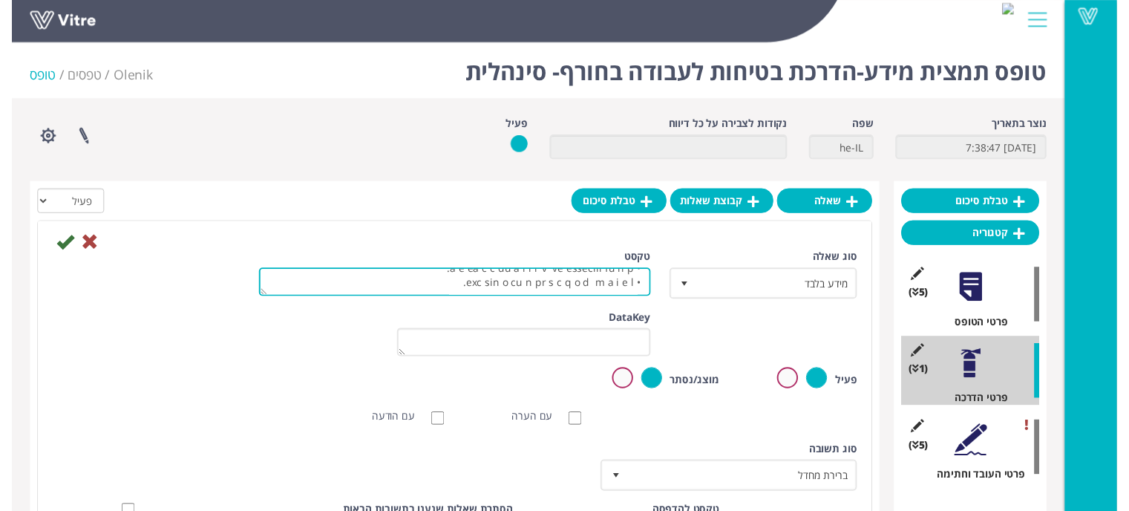
scroll to position [324, 0]
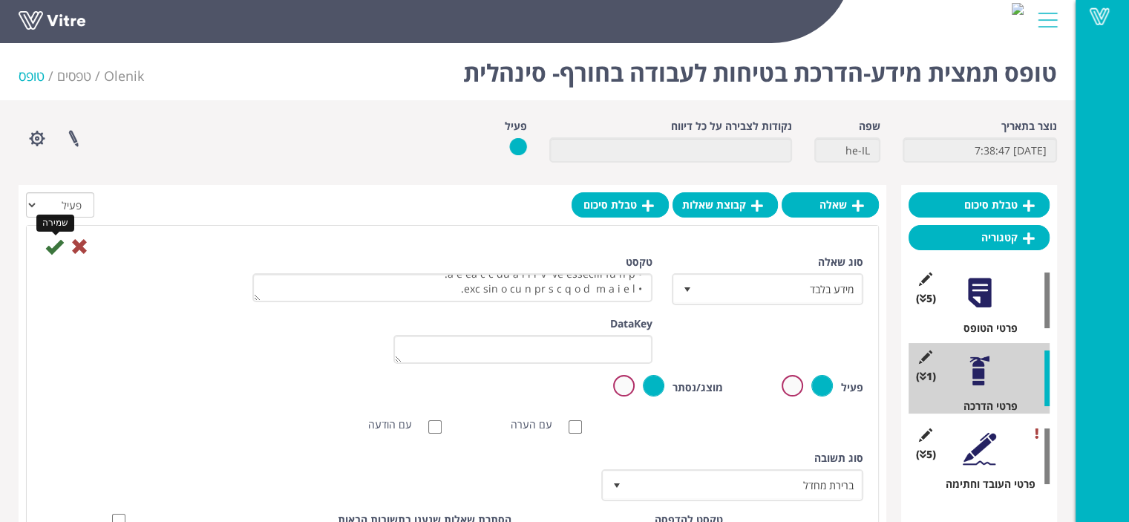
click at [54, 246] on icon at bounding box center [54, 247] width 18 height 18
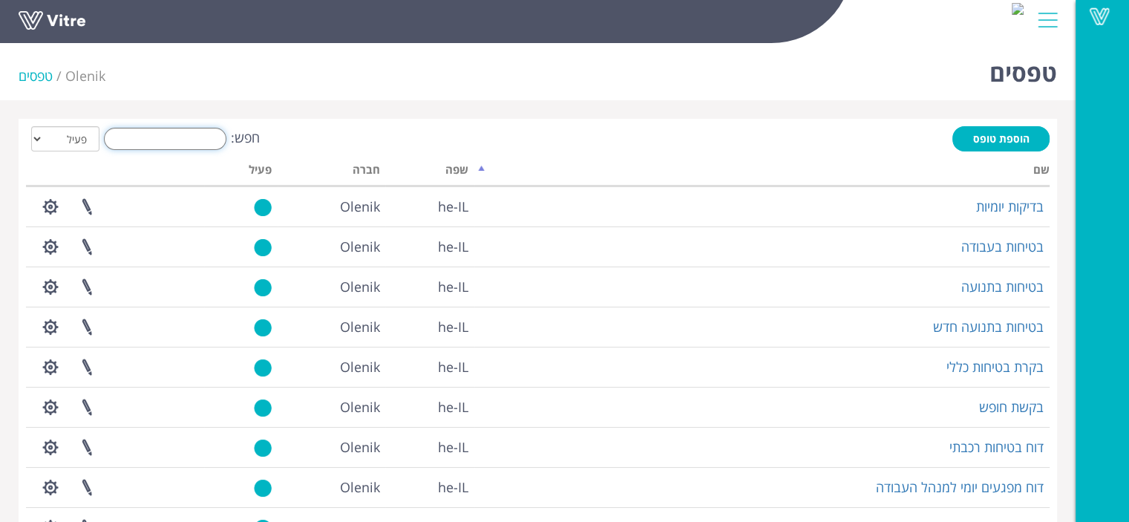
click at [166, 140] on input "חפש:" at bounding box center [165, 139] width 123 height 22
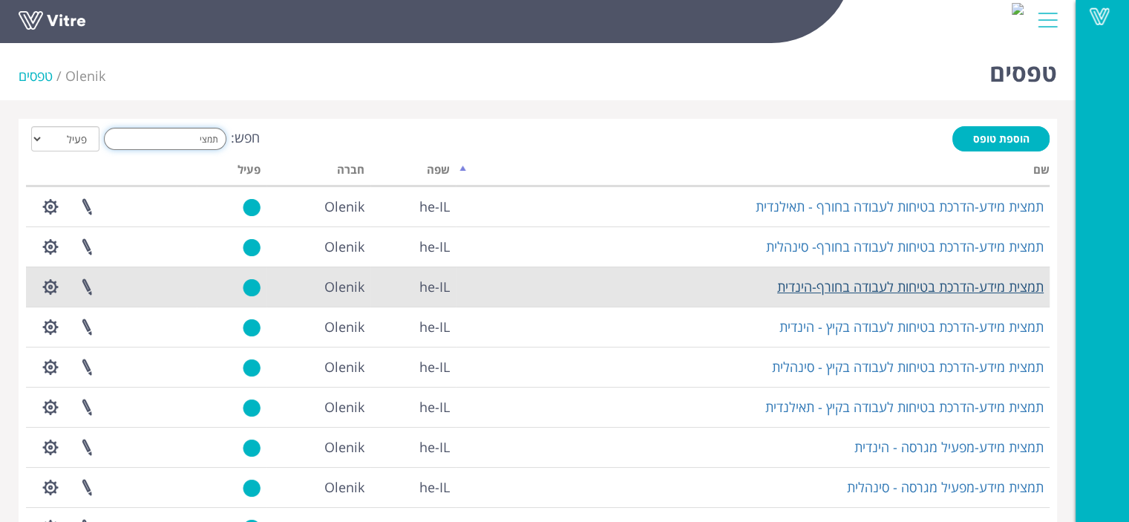
type input "תמצי"
click at [991, 285] on link "תמצית מידע-הדרכת בטיחות לעבודה בחורף-הינדית" at bounding box center [910, 287] width 267 height 18
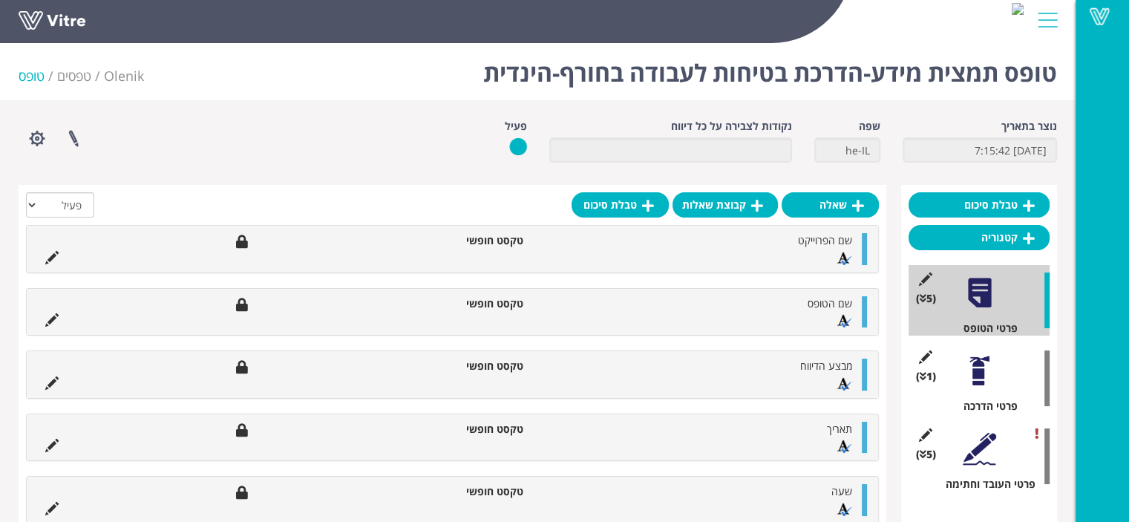
click at [989, 373] on div at bounding box center [979, 370] width 33 height 33
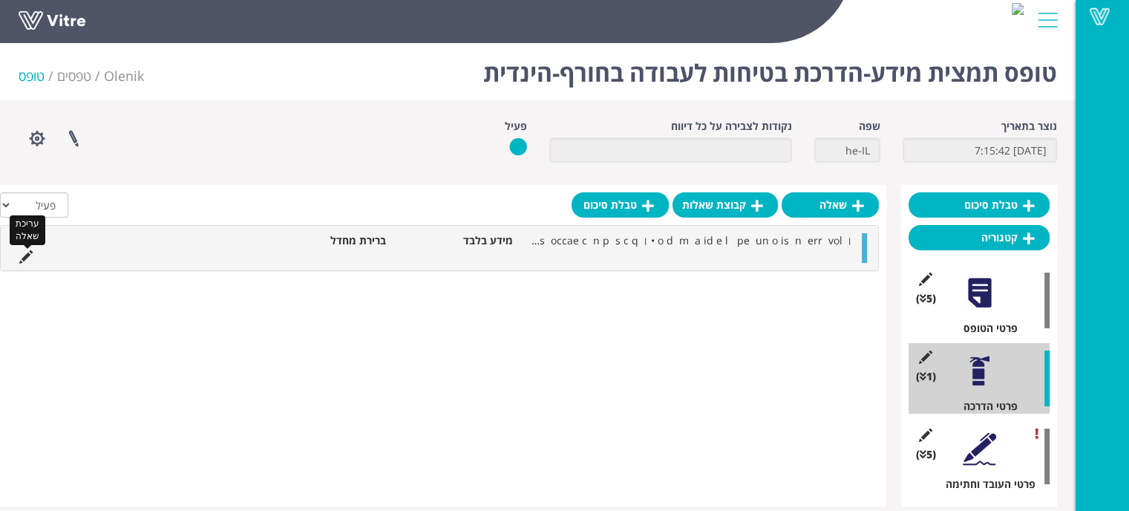
click at [29, 261] on icon at bounding box center [25, 256] width 13 height 13
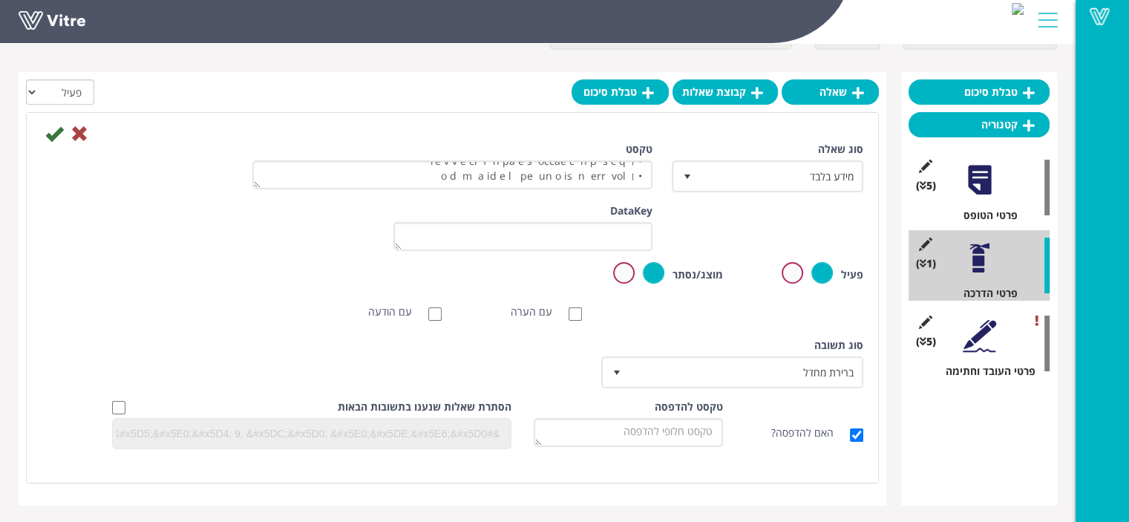
scroll to position [250, 0]
click at [54, 140] on icon at bounding box center [54, 134] width 18 height 18
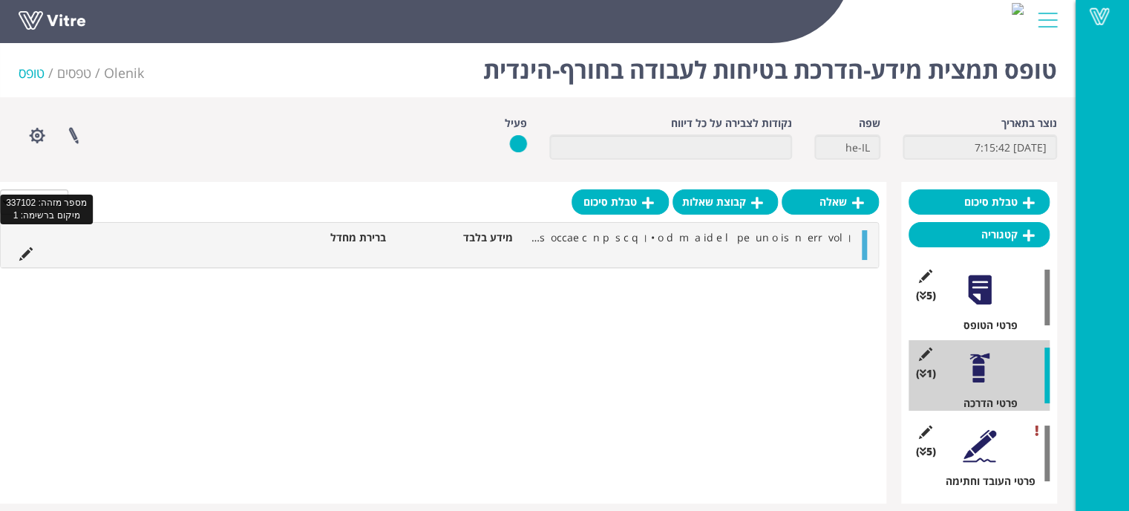
scroll to position [0, 0]
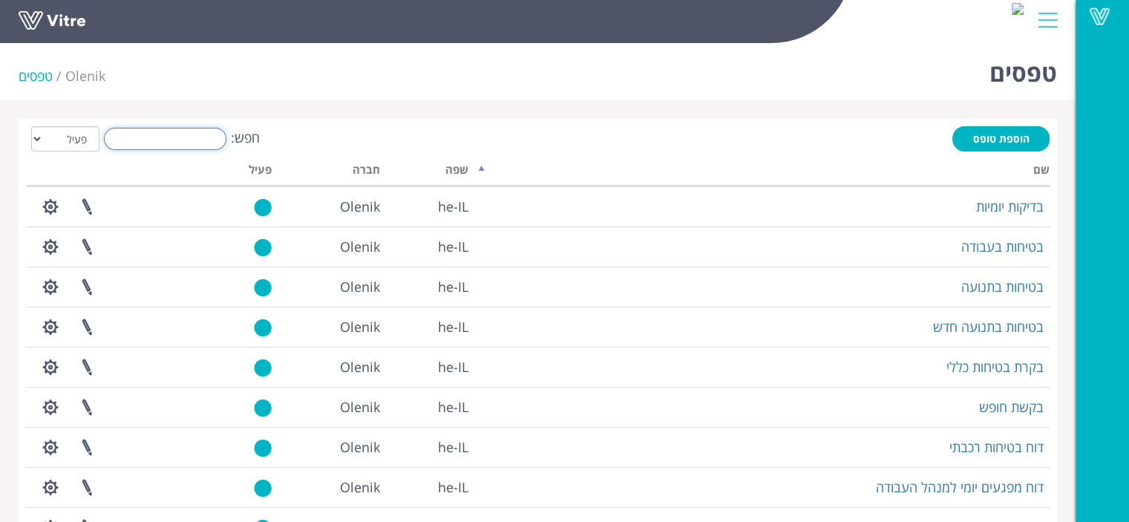
click at [198, 136] on input "חפש:" at bounding box center [165, 139] width 123 height 22
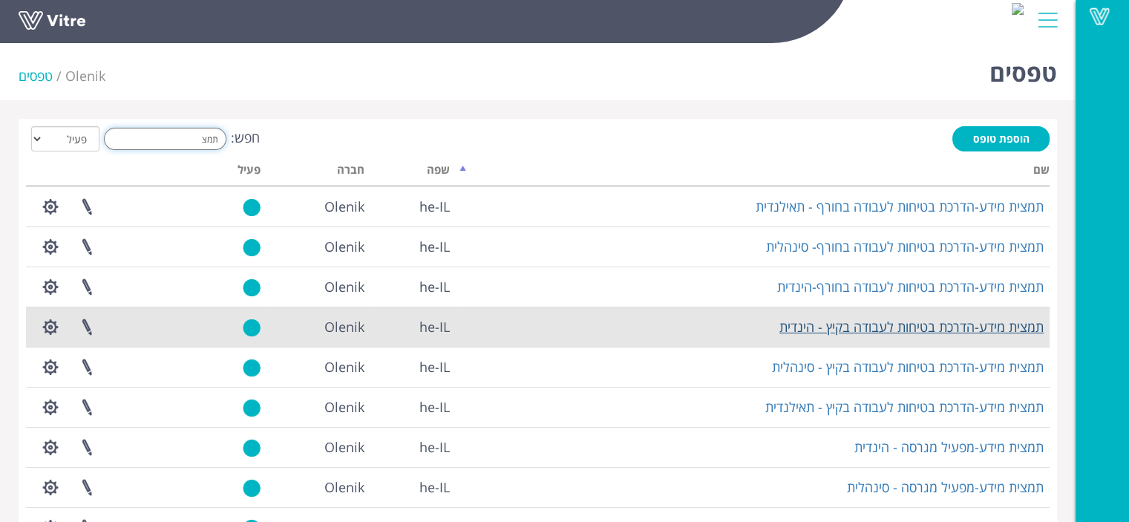
type input "תמצ"
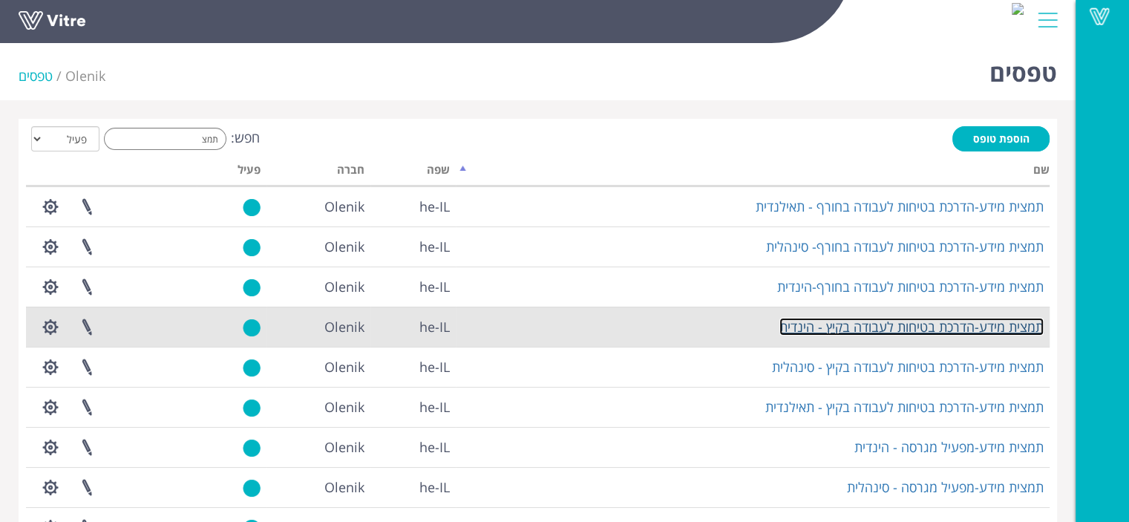
click at [858, 328] on link "תמצית מידע-הדרכת בטיחות לעבודה בקיץ - הינדית" at bounding box center [912, 327] width 264 height 18
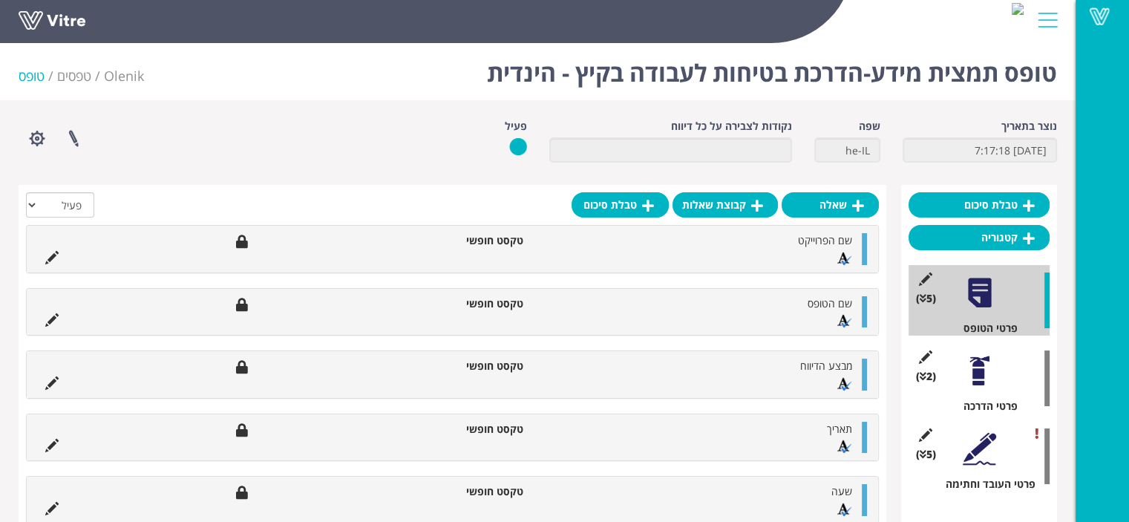
click at [980, 379] on div at bounding box center [979, 370] width 33 height 33
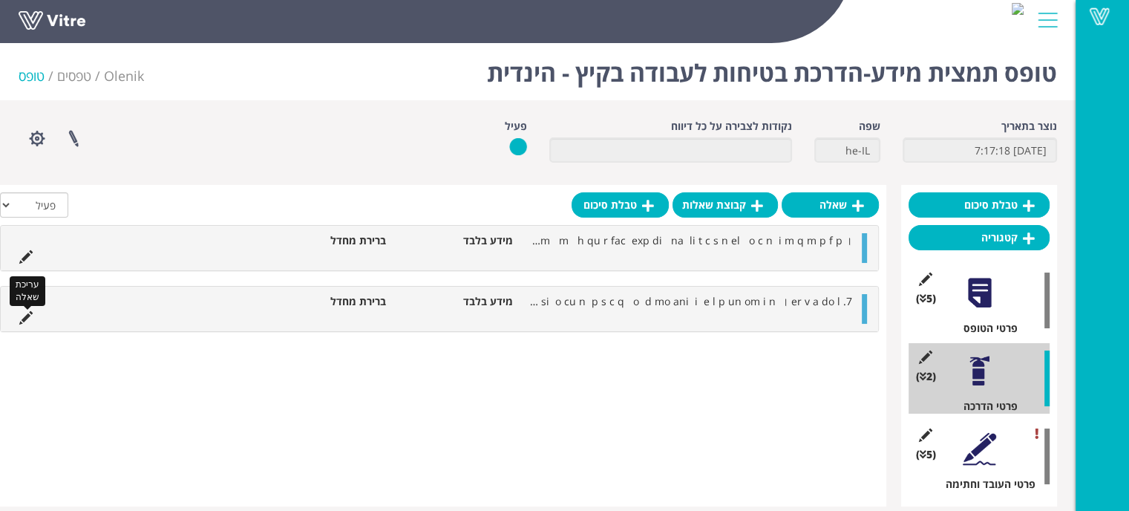
click at [27, 320] on icon at bounding box center [25, 317] width 13 height 13
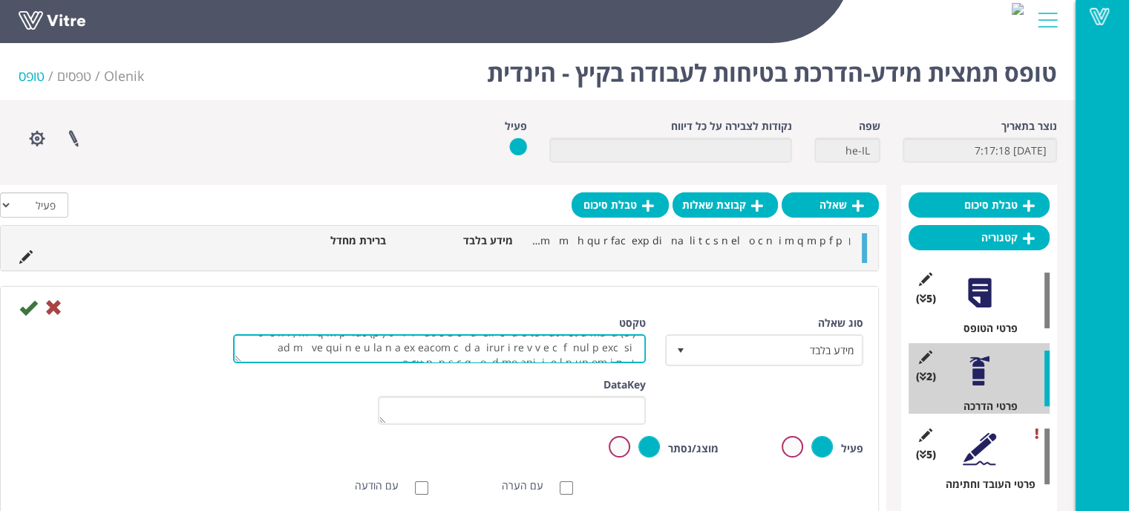
scroll to position [294, 0]
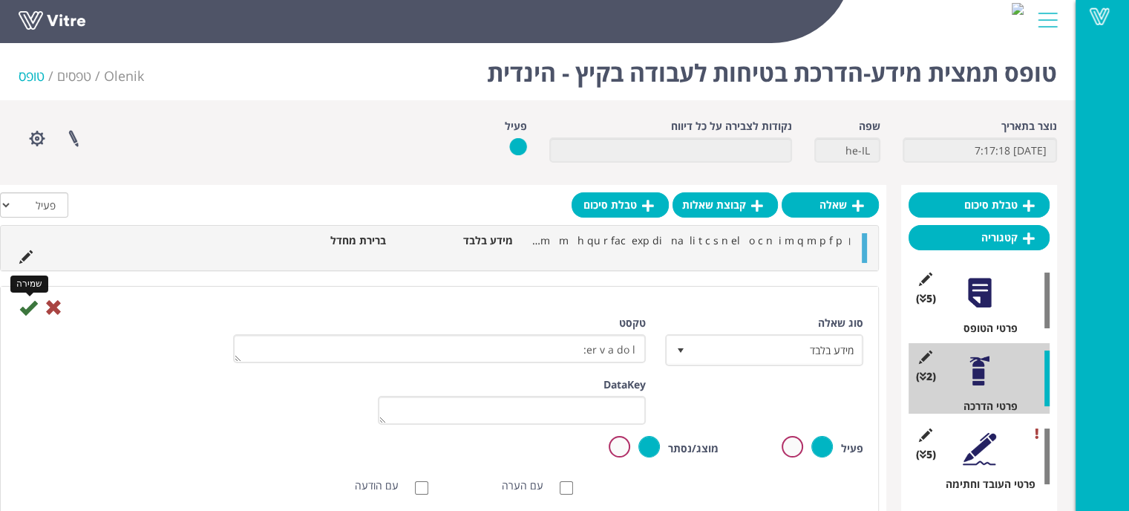
click at [29, 310] on icon at bounding box center [28, 308] width 18 height 18
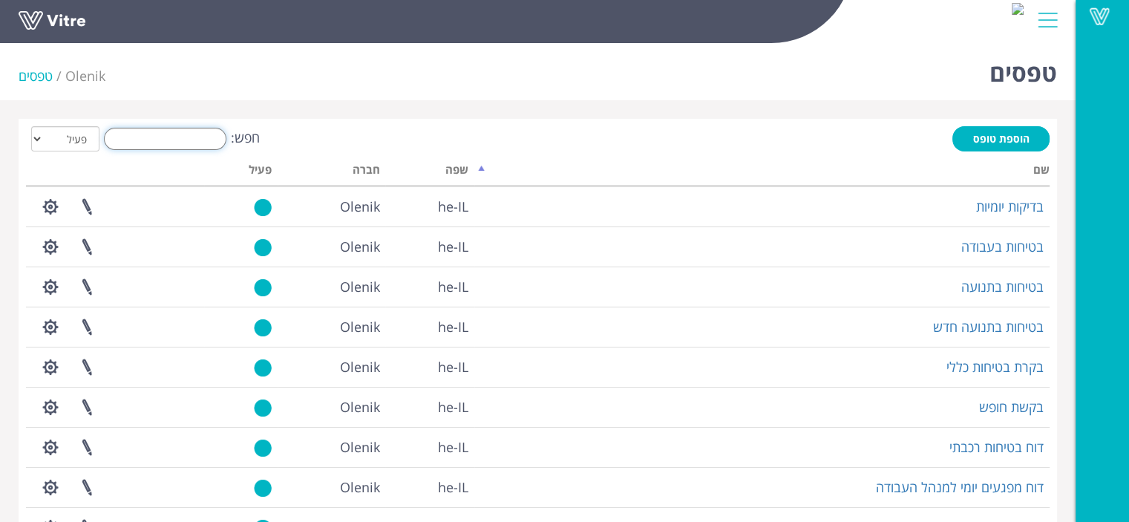
click at [143, 133] on input "חפש:" at bounding box center [165, 139] width 123 height 22
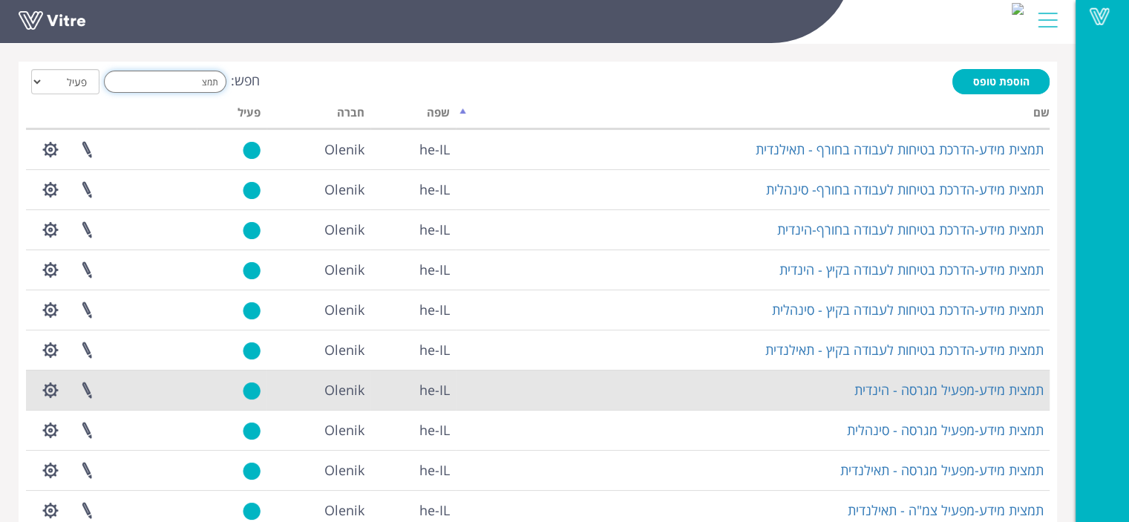
scroll to position [74, 0]
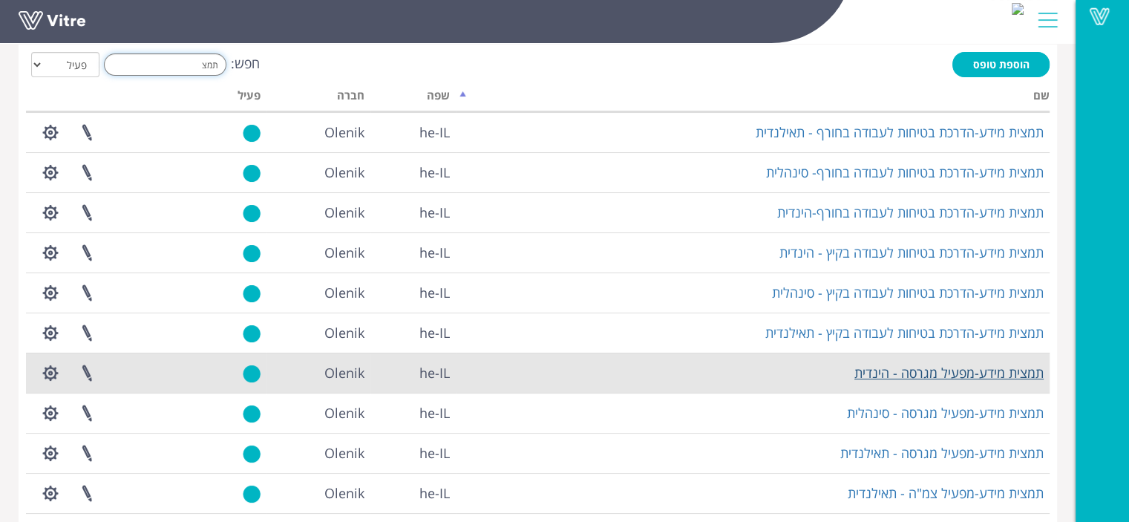
type input "תמצ"
click at [927, 371] on link "תמצית מידע-מפעיל מגרסה - הינדית" at bounding box center [949, 373] width 189 height 18
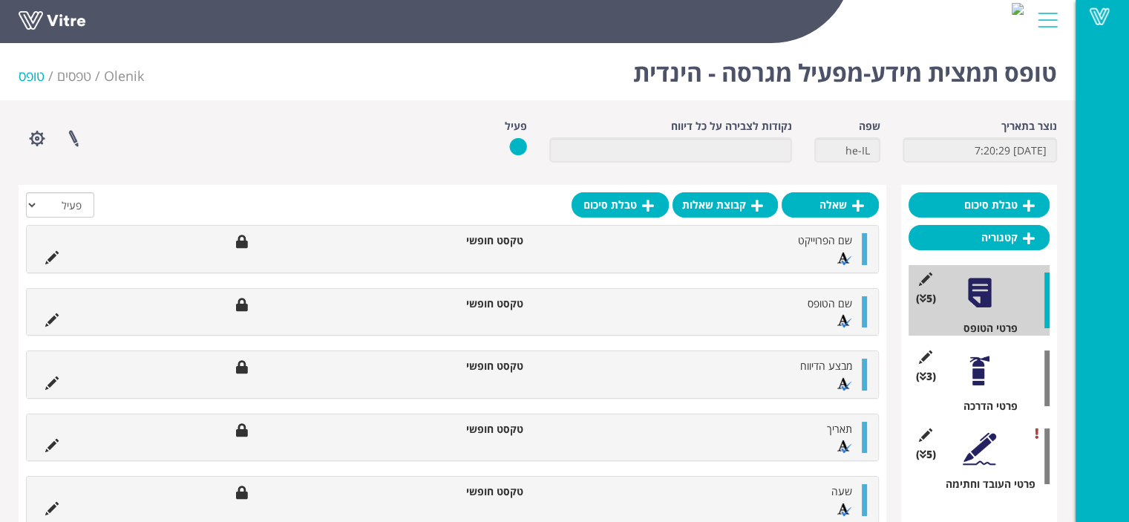
click at [979, 374] on div at bounding box center [979, 370] width 33 height 33
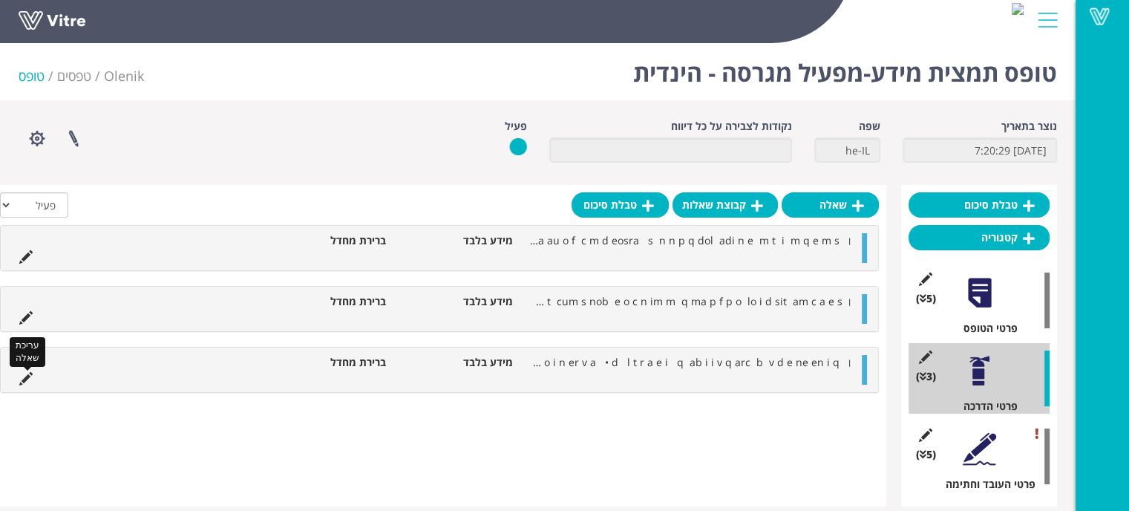
click at [25, 382] on icon at bounding box center [25, 378] width 13 height 13
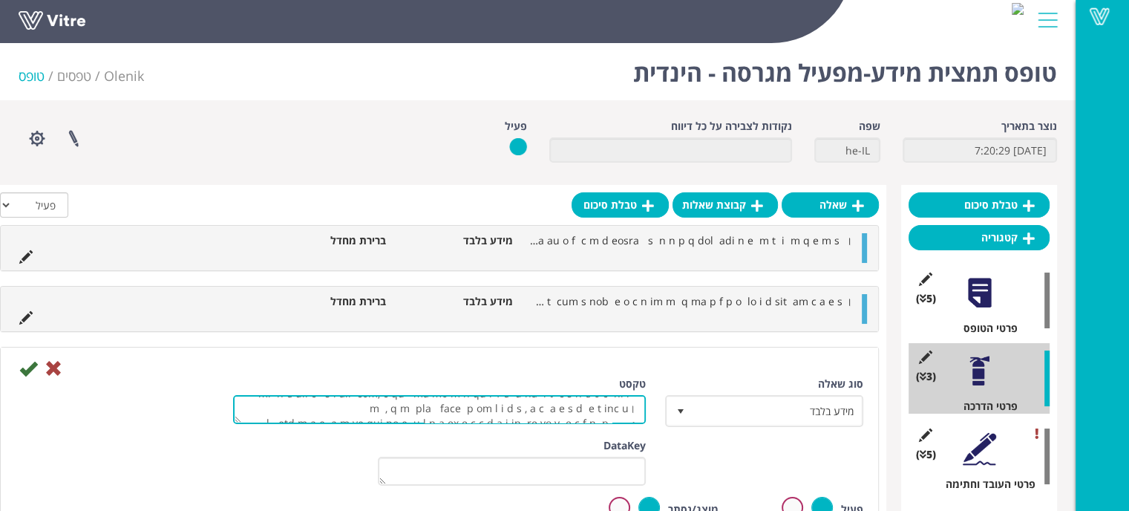
scroll to position [279, 0]
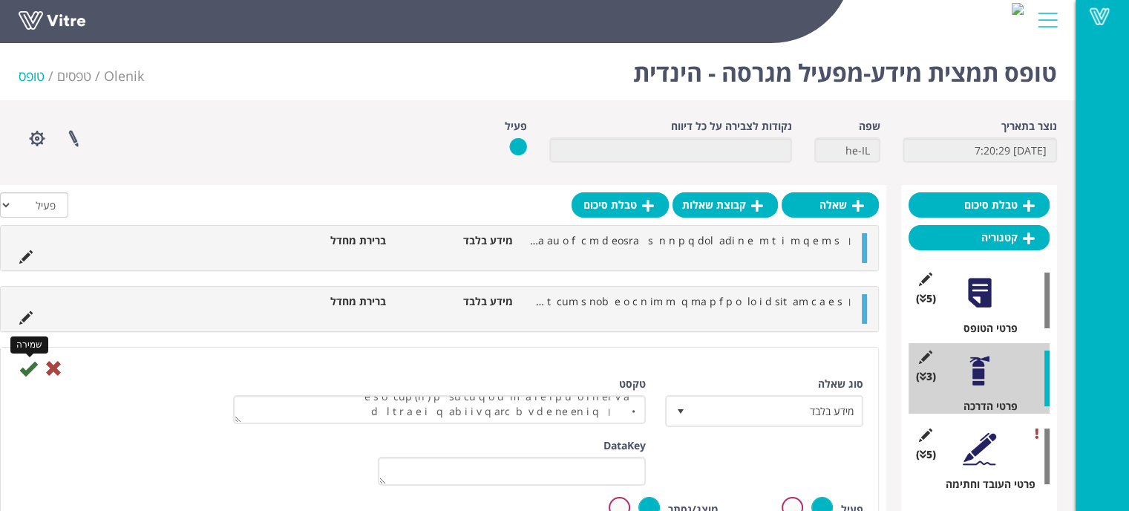
click at [24, 368] on icon at bounding box center [28, 368] width 18 height 18
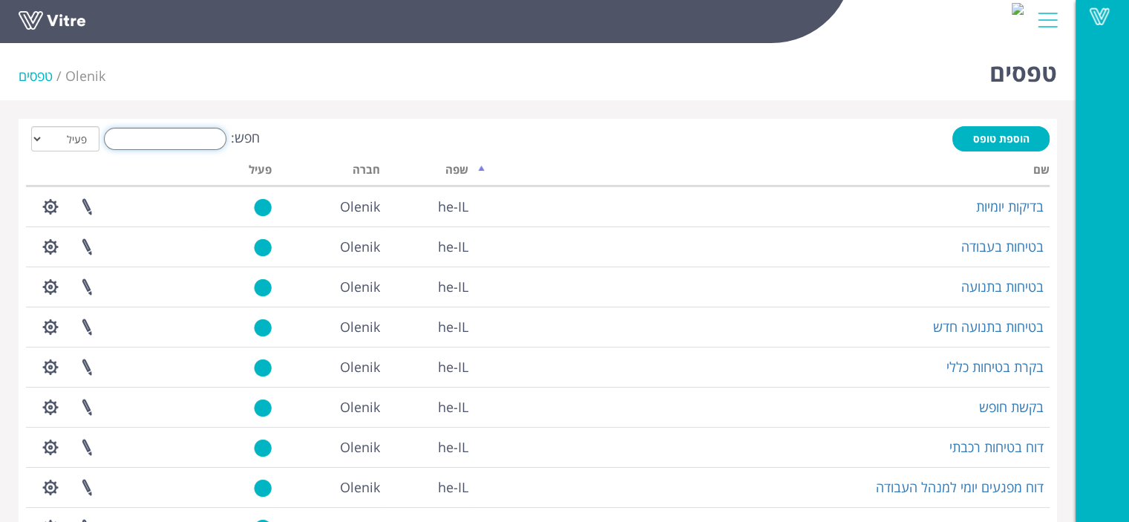
click at [193, 142] on input "חפש:" at bounding box center [165, 139] width 123 height 22
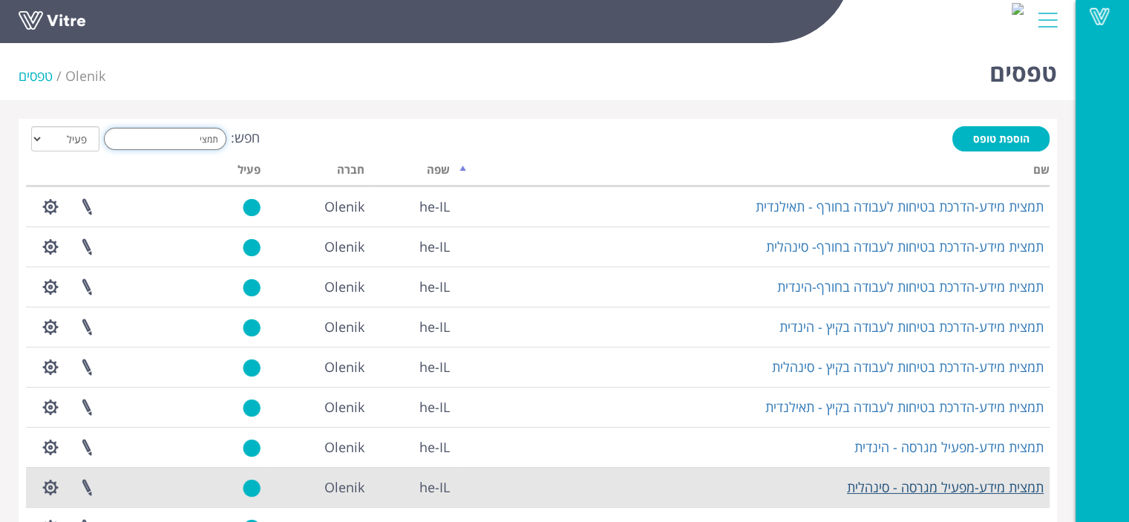
type input "תמצי"
click at [890, 486] on link "תמצית מידע-מפעיל מגרסה - סינהלית" at bounding box center [945, 487] width 197 height 18
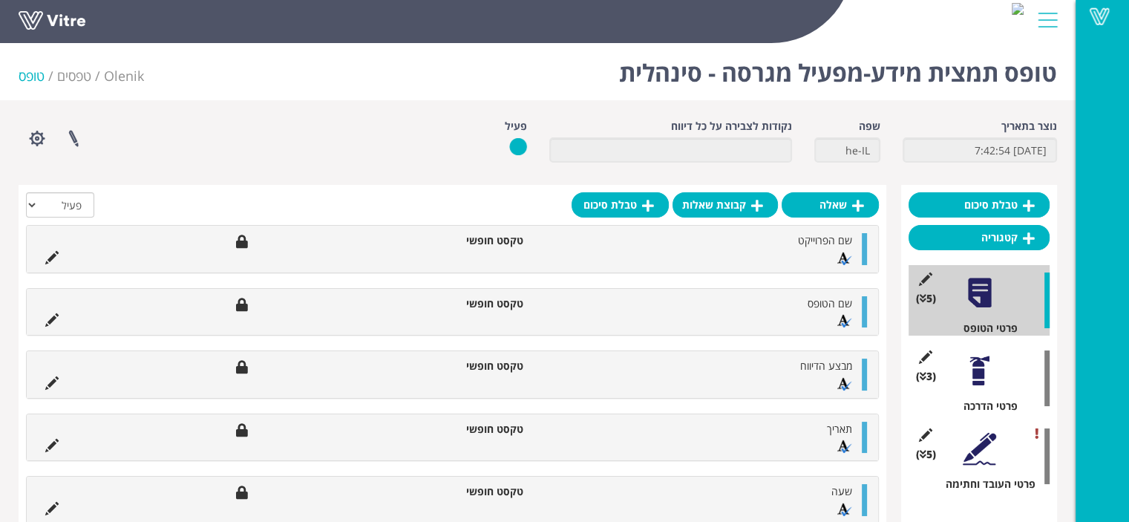
click at [980, 368] on div at bounding box center [979, 370] width 33 height 33
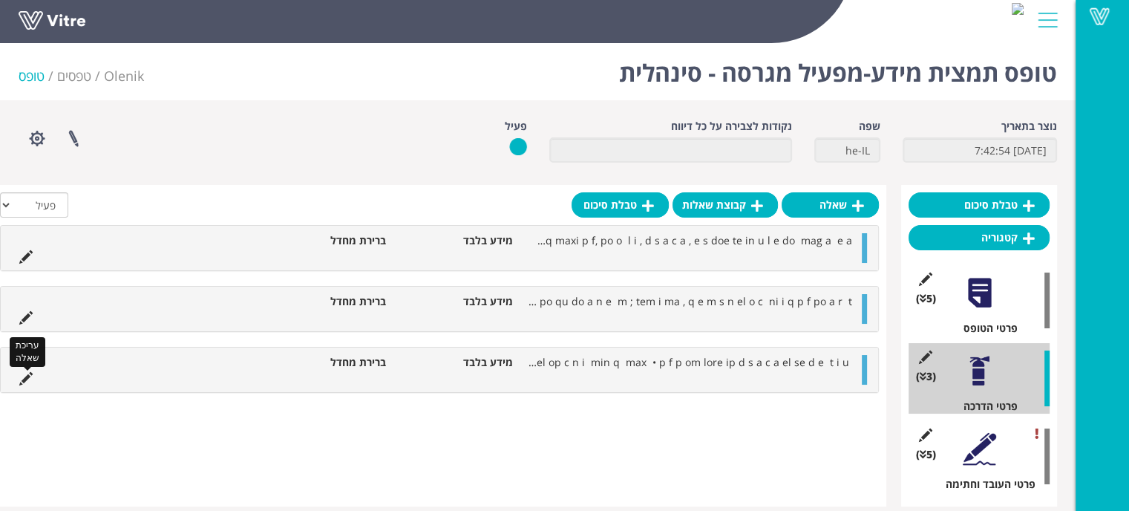
click at [31, 374] on icon at bounding box center [25, 378] width 13 height 13
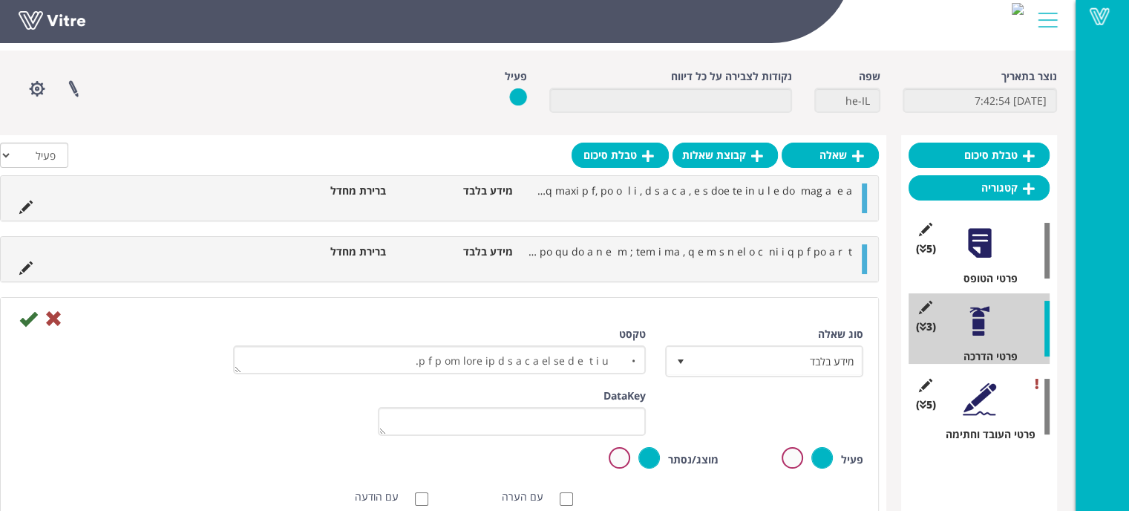
scroll to position [74, 0]
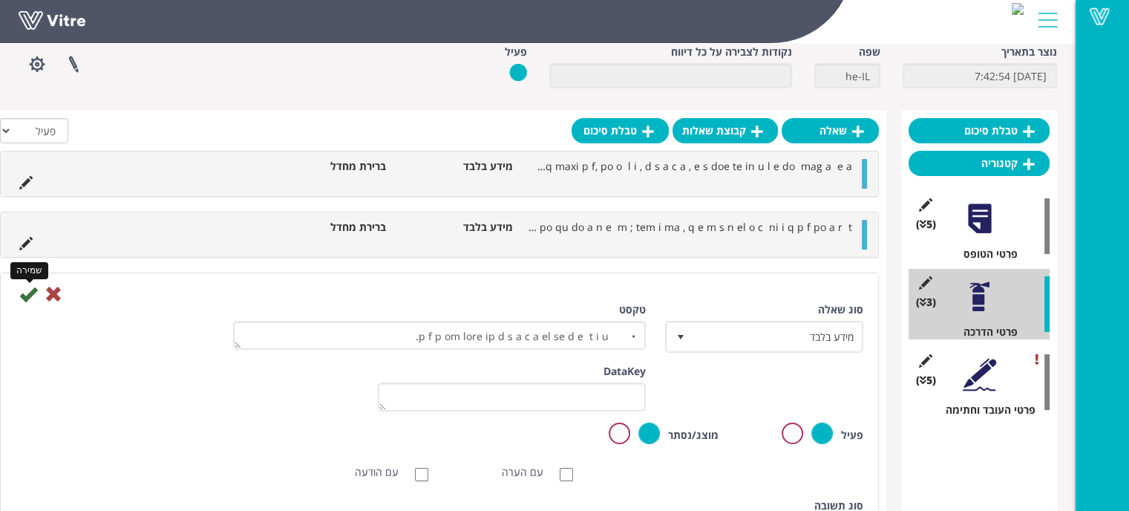
click at [30, 299] on icon at bounding box center [28, 294] width 18 height 18
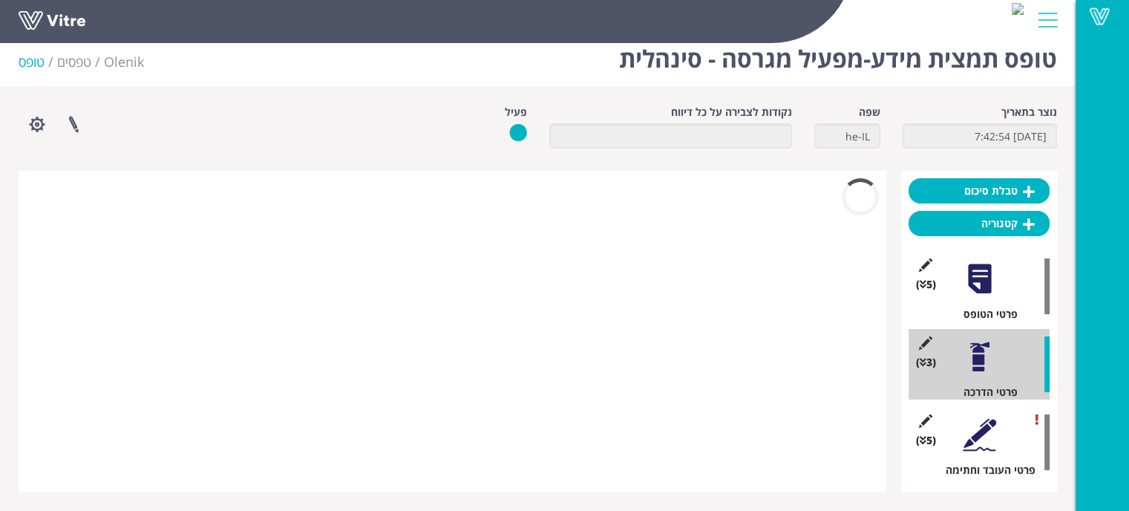
scroll to position [3, 0]
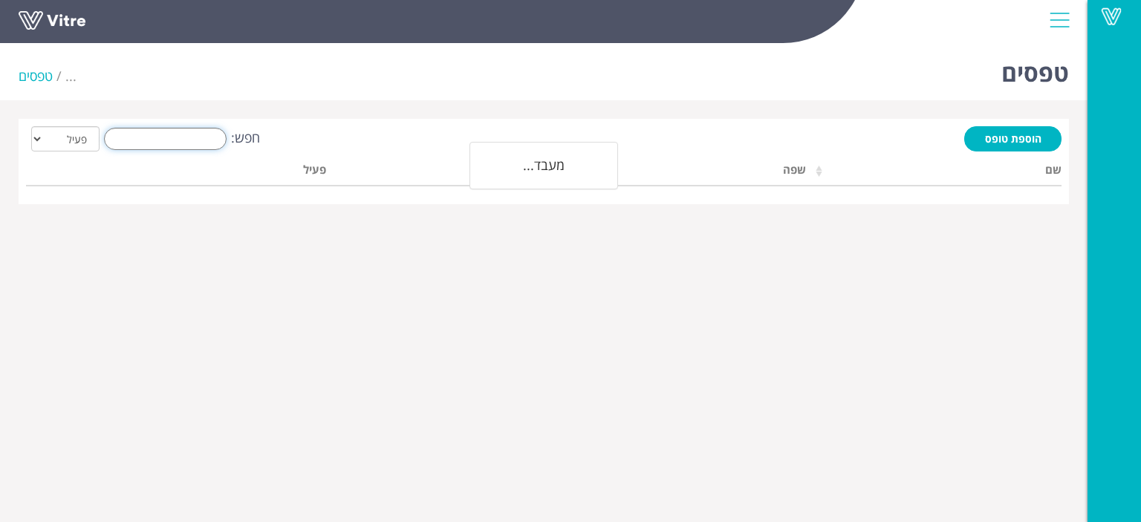
click at [183, 139] on input "חפש:" at bounding box center [165, 139] width 123 height 22
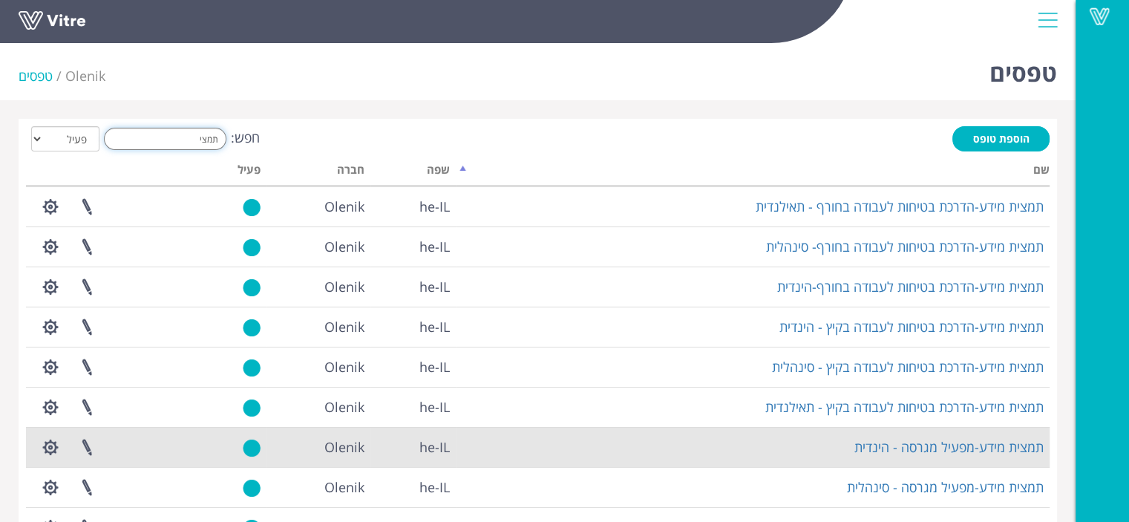
scroll to position [74, 0]
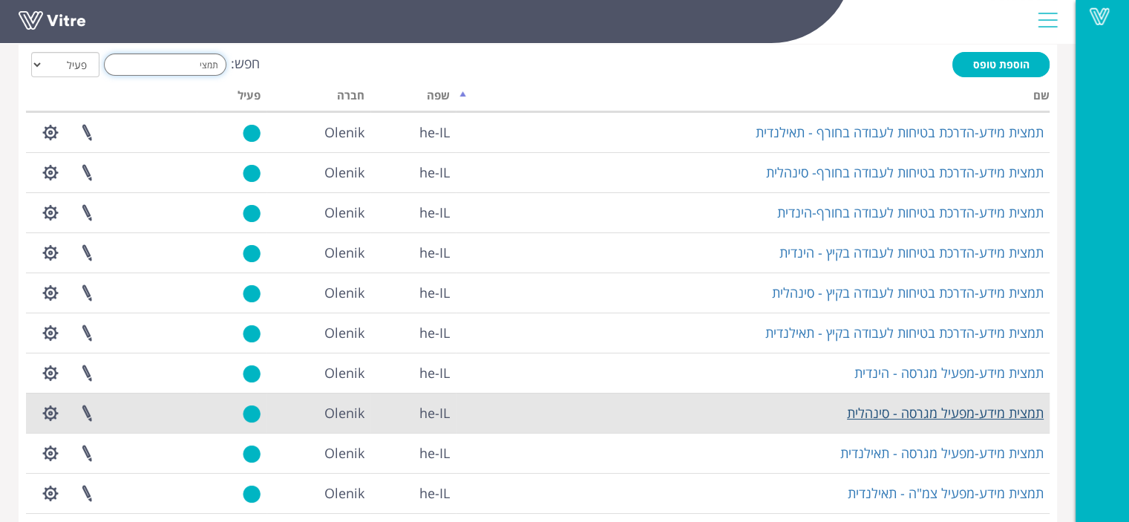
type input "תמצי"
click at [937, 415] on link "תמצית מידע-מפעיל מגרסה - סינהלית" at bounding box center [945, 413] width 197 height 18
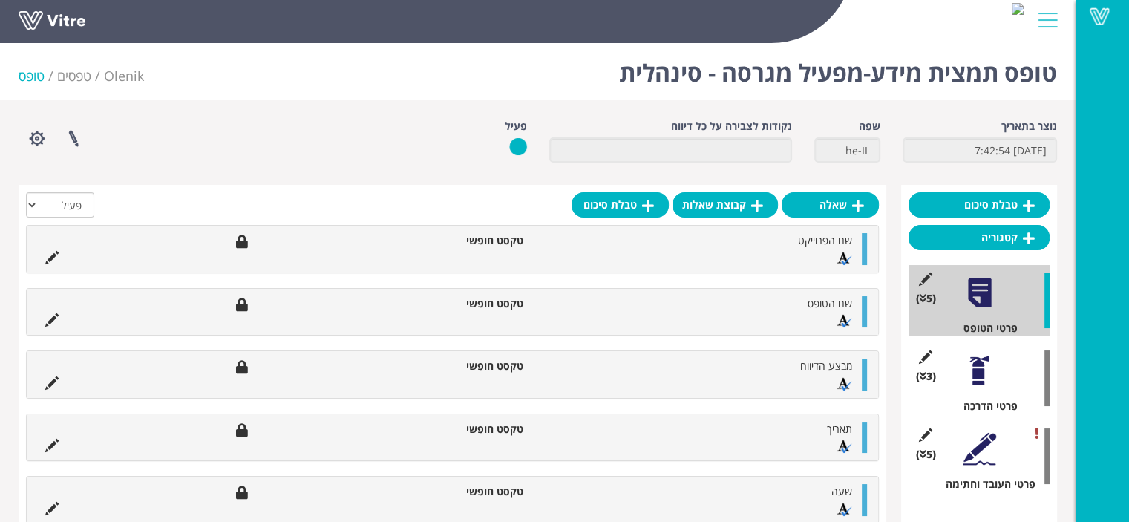
click at [978, 361] on div at bounding box center [979, 370] width 33 height 33
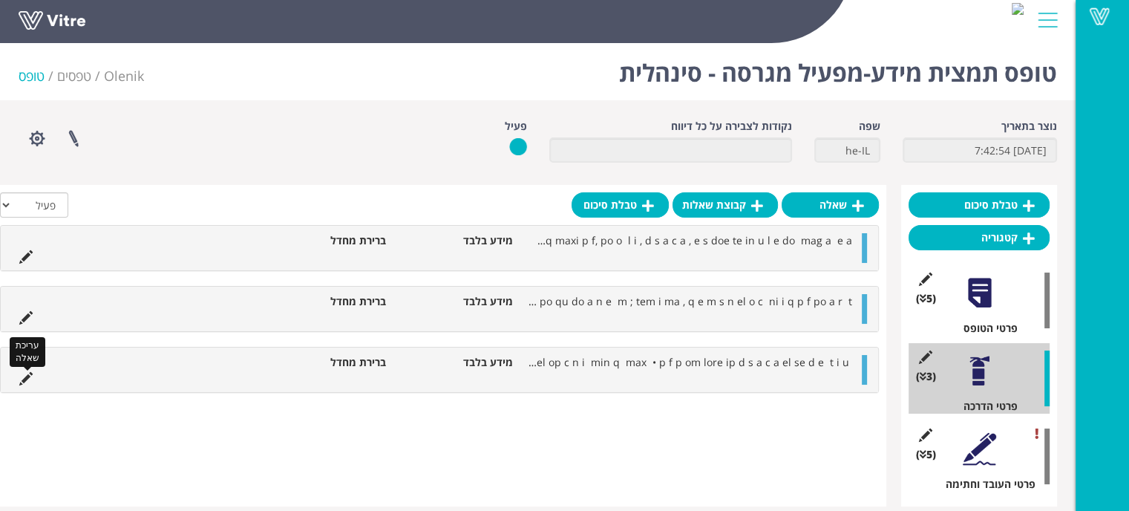
click at [25, 376] on icon at bounding box center [25, 378] width 13 height 13
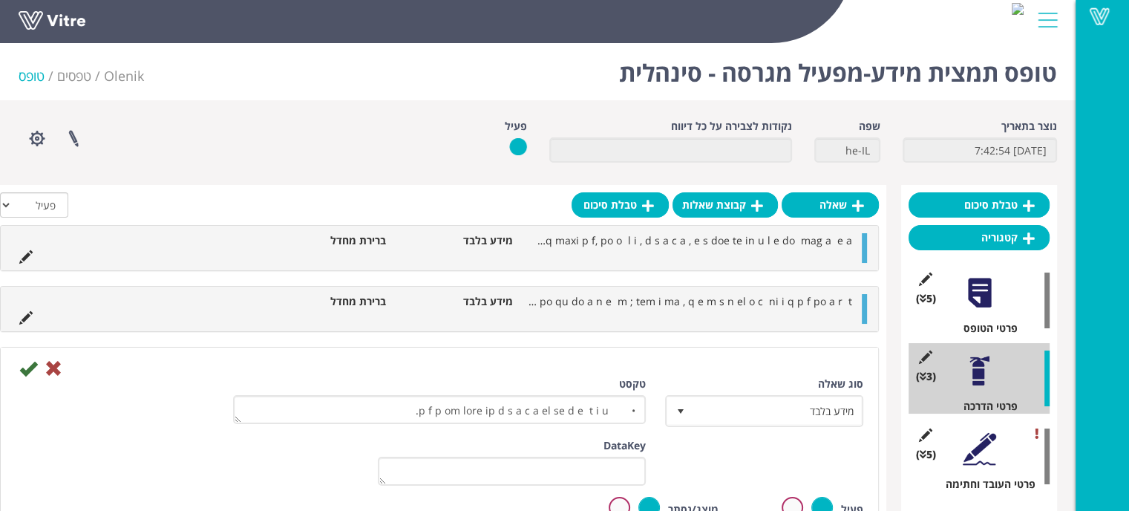
scroll to position [413, 0]
click at [31, 368] on icon at bounding box center [28, 368] width 18 height 18
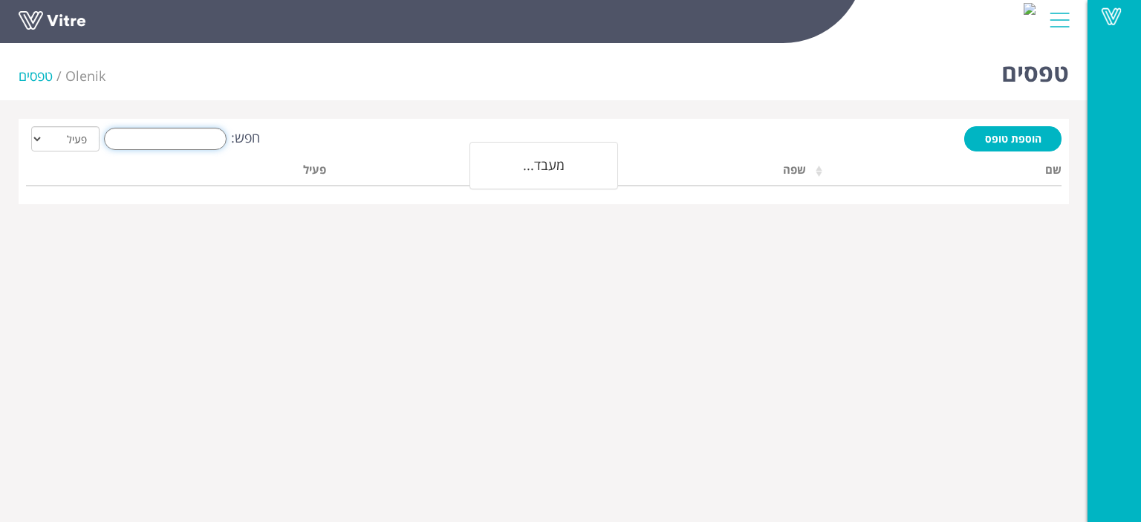
click at [202, 129] on input "חפש:" at bounding box center [165, 139] width 123 height 22
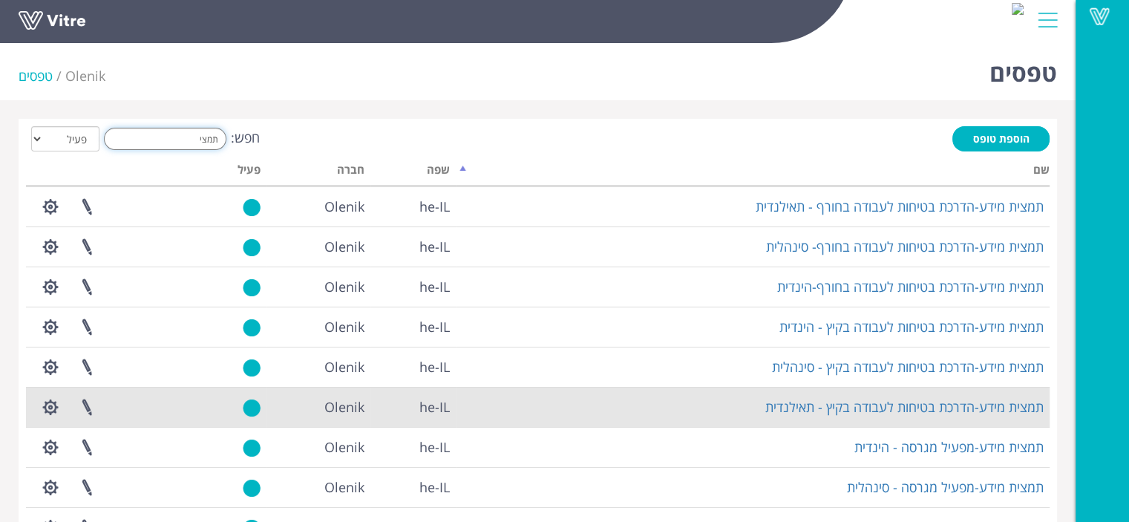
scroll to position [74, 0]
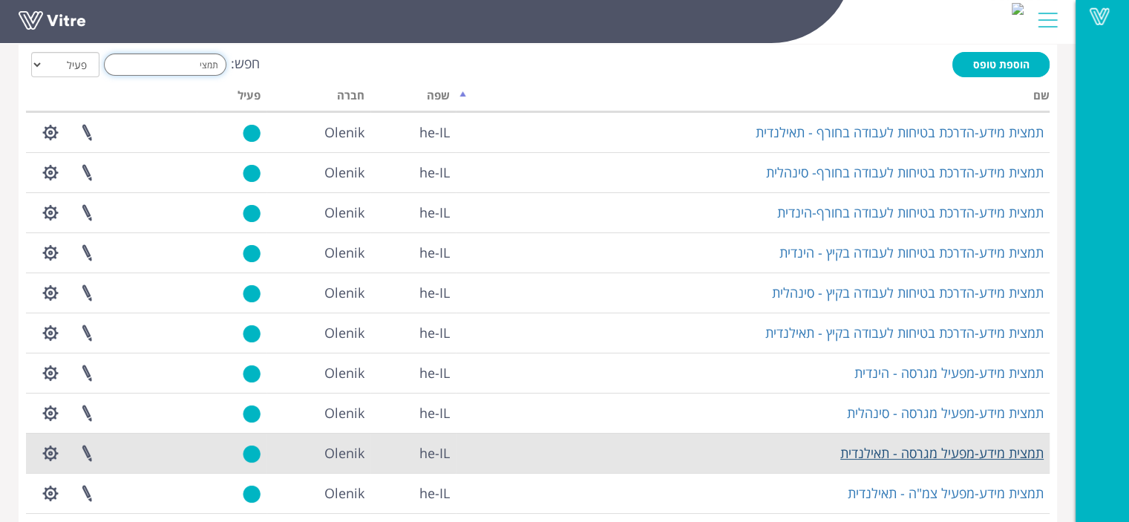
type input "תמצי"
click at [876, 460] on link "תמצית מידע-מפעיל מגרסה - תאילנדית" at bounding box center [942, 453] width 203 height 18
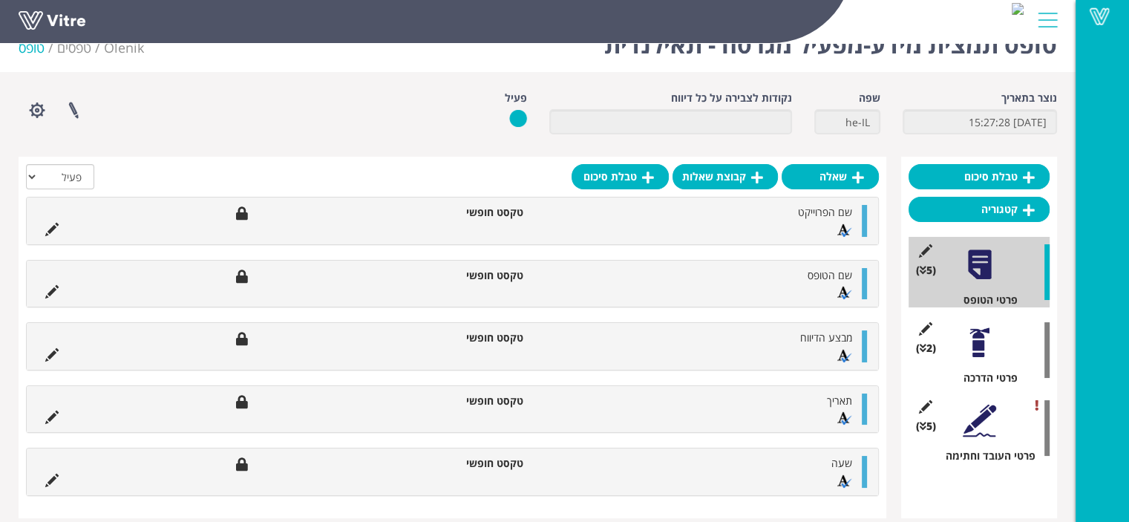
scroll to position [42, 0]
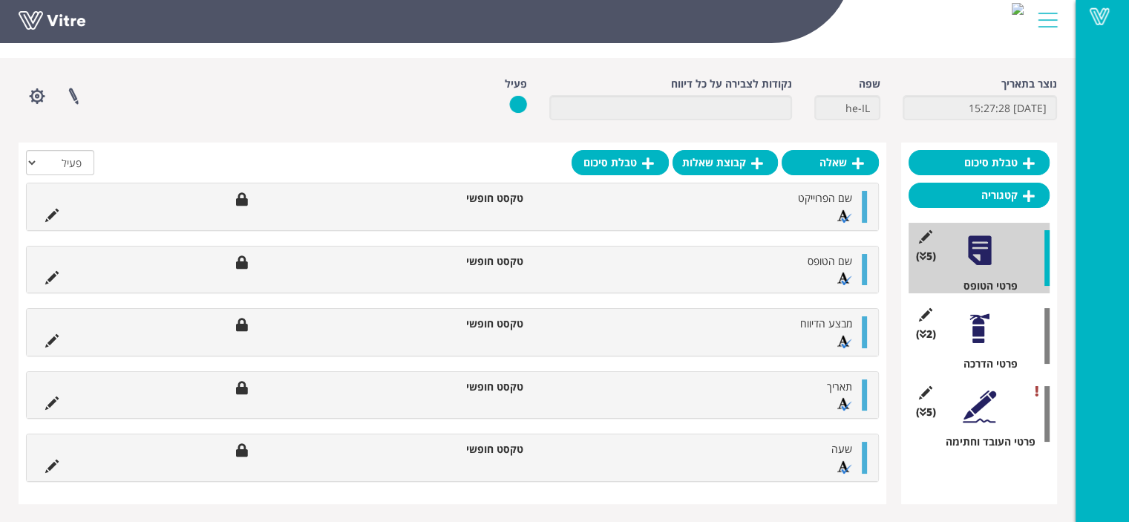
click at [975, 334] on div at bounding box center [979, 328] width 33 height 33
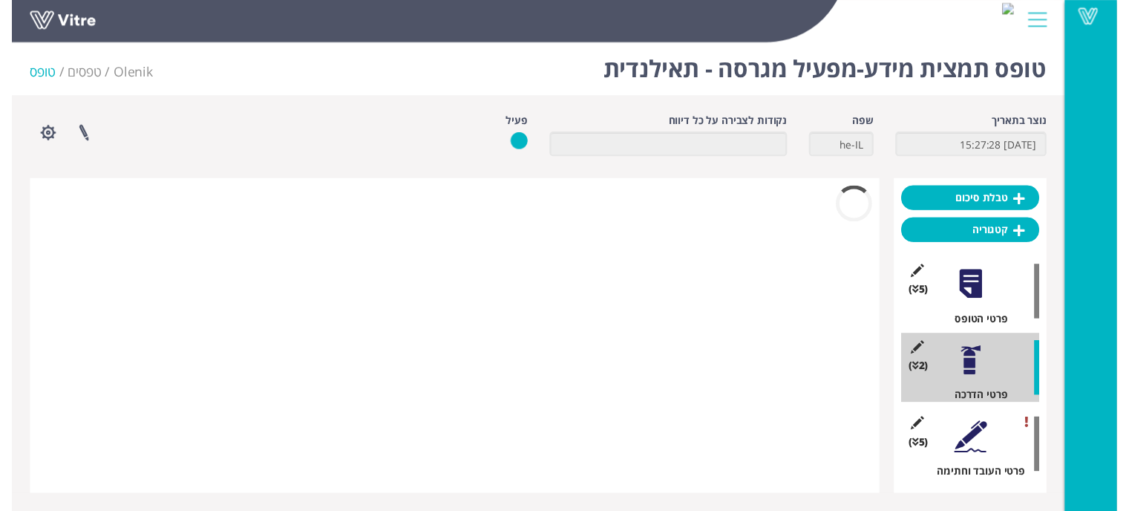
scroll to position [14, 0]
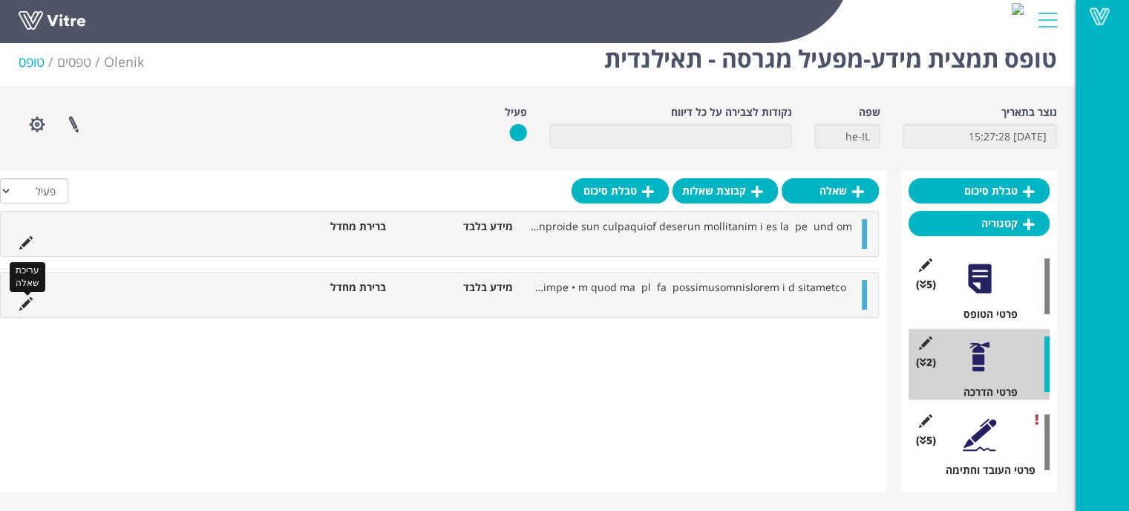
click at [30, 301] on icon at bounding box center [25, 303] width 13 height 13
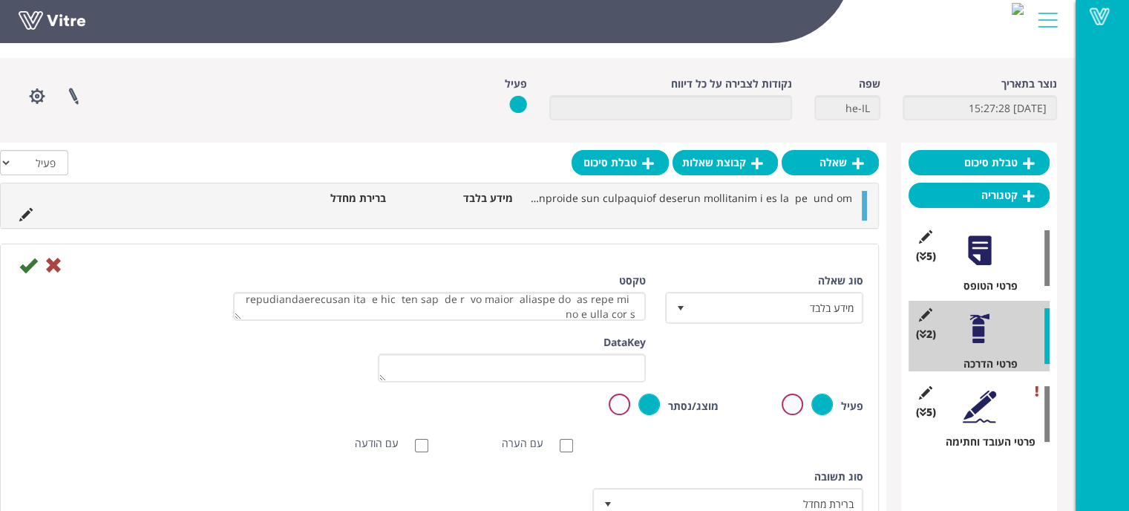
scroll to position [443, 0]
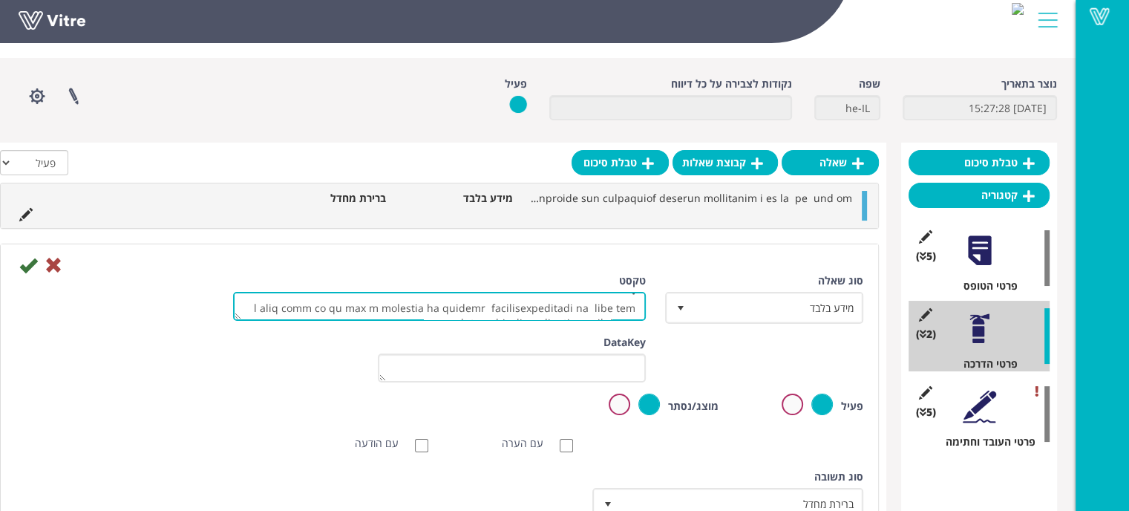
click at [449, 304] on textarea "טקסט" at bounding box center [439, 306] width 413 height 29
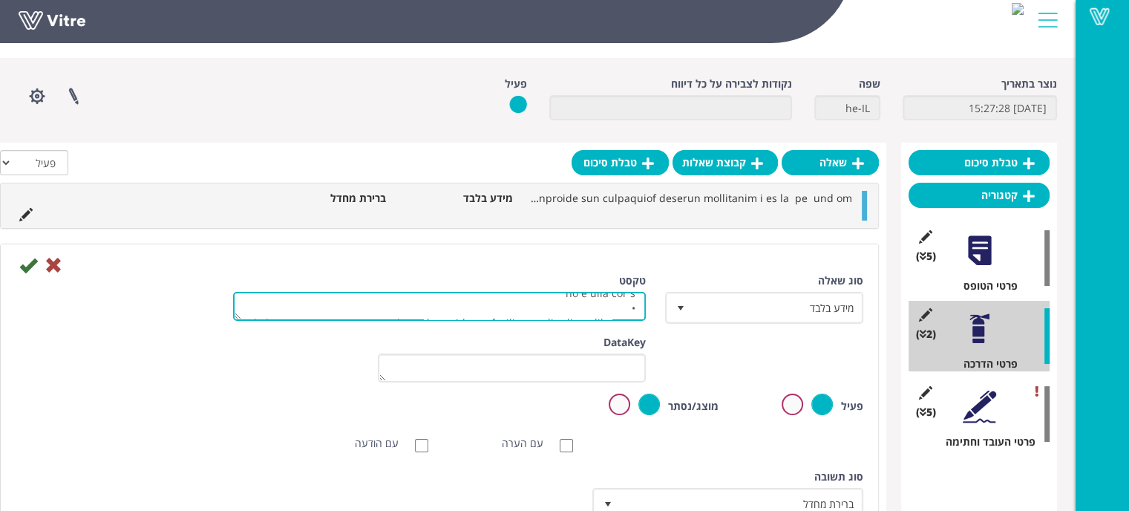
scroll to position [413, 0]
type textarea "loัipsum้dol่sitameัconsecteัadipiscingelื้seี่dูe tempoัincidi่u่laboreัetdolo…"
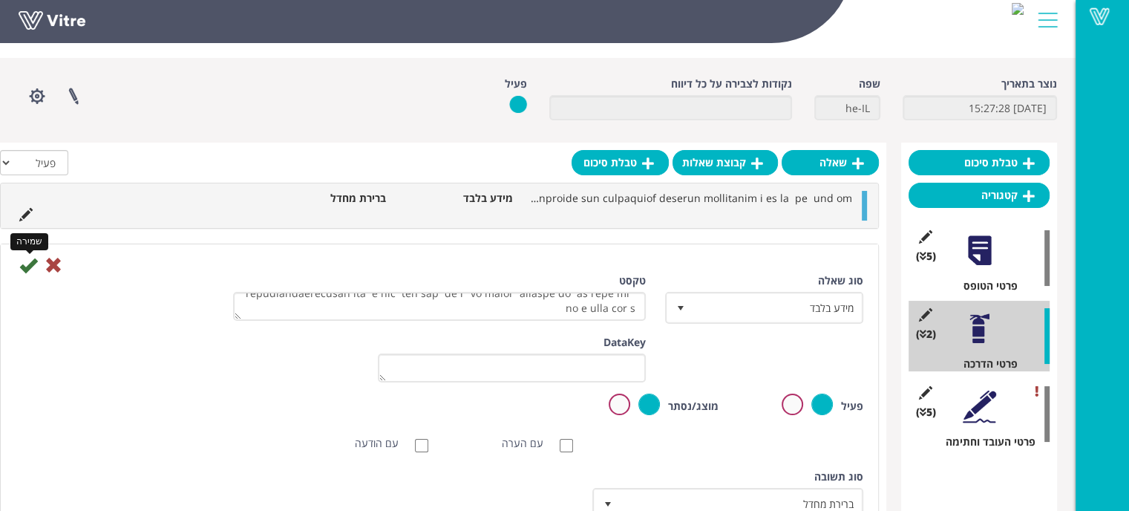
click at [33, 267] on icon at bounding box center [28, 265] width 18 height 18
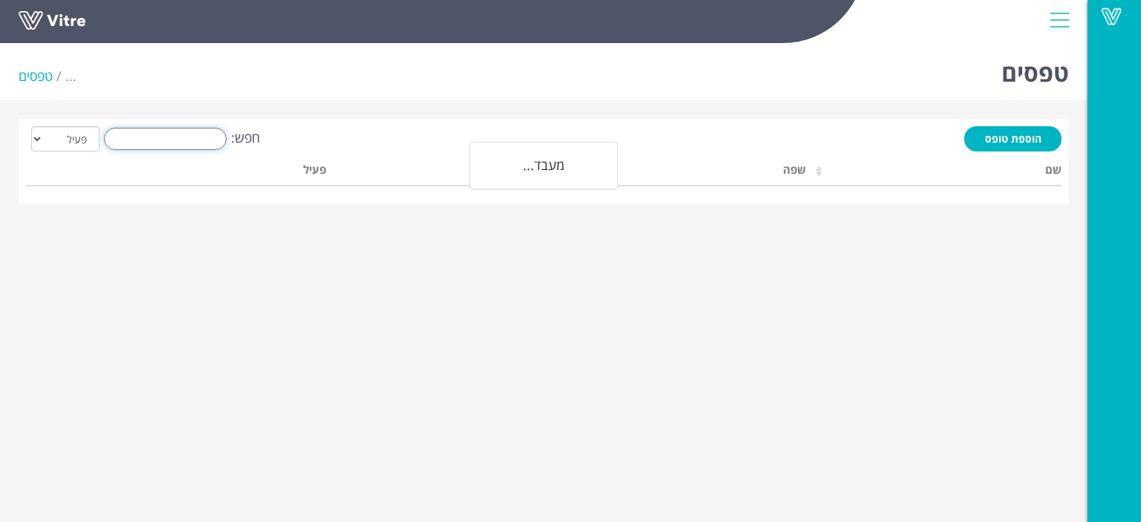
click at [169, 145] on input "חפש:" at bounding box center [165, 139] width 123 height 22
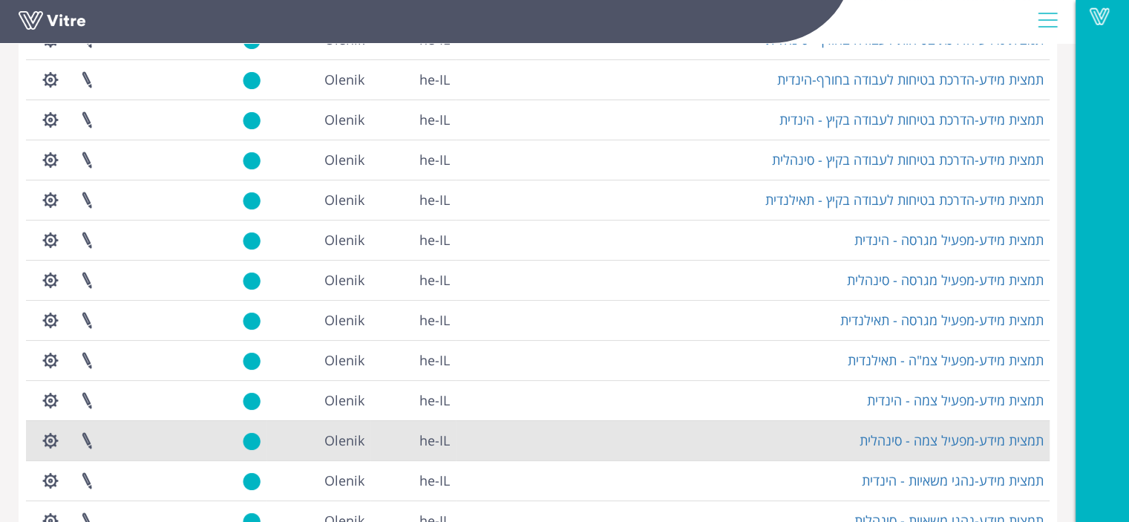
scroll to position [223, 0]
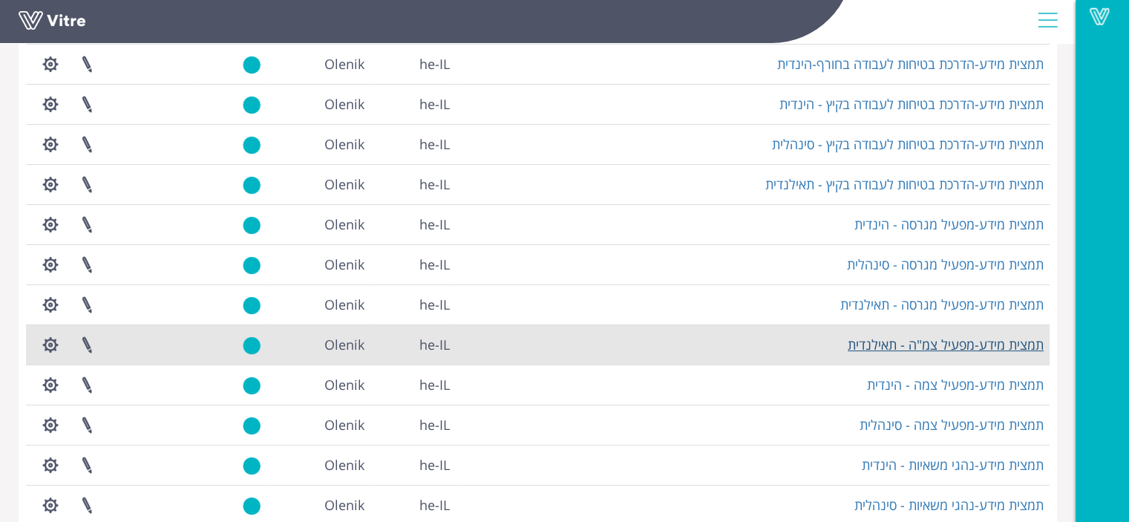
type input "תמצי"
click at [882, 343] on link "תמצית מידע-מפעיל צמ"ה - תאילנדית" at bounding box center [946, 345] width 196 height 18
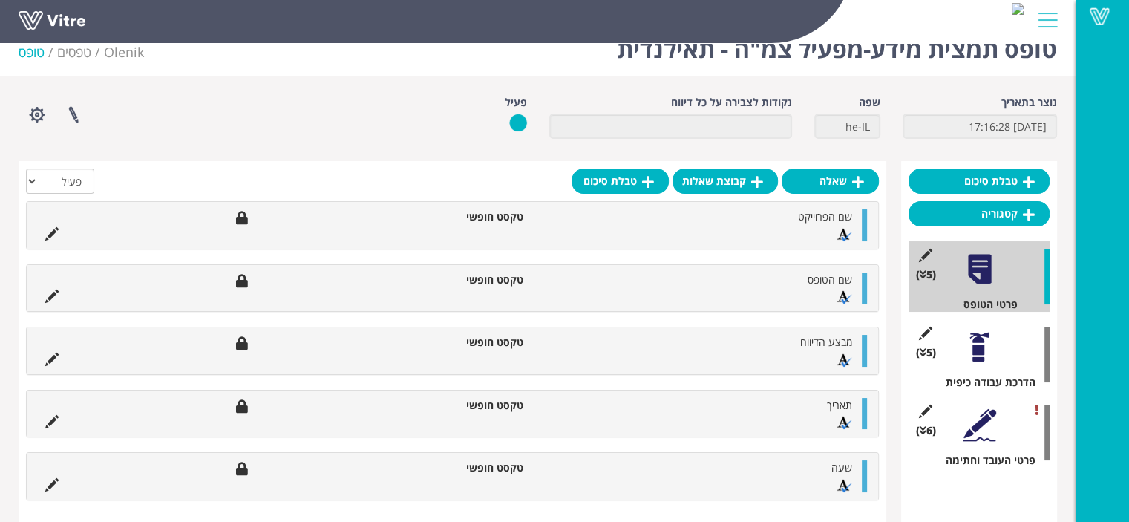
scroll to position [42, 0]
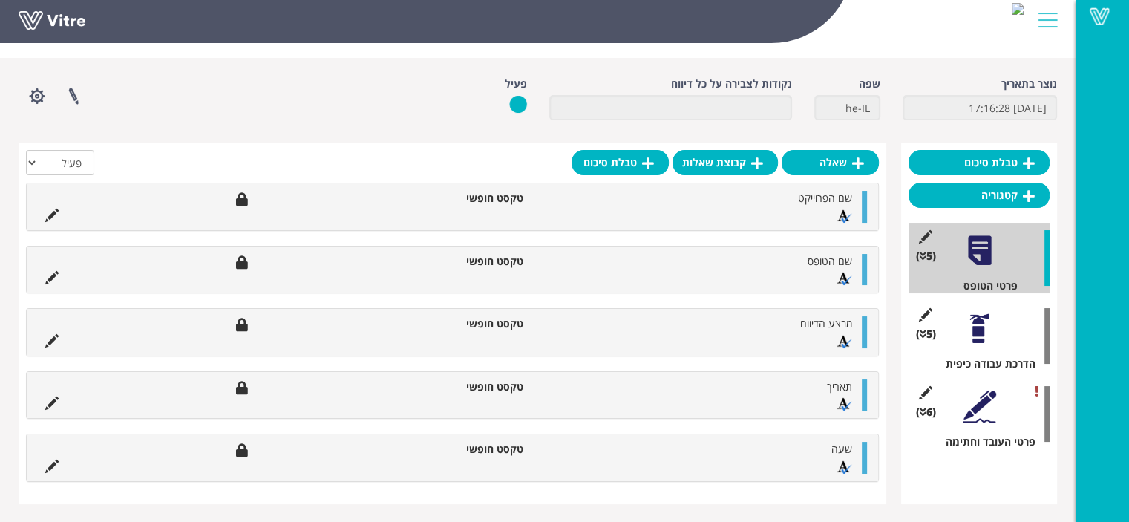
click at [981, 335] on div at bounding box center [979, 328] width 33 height 33
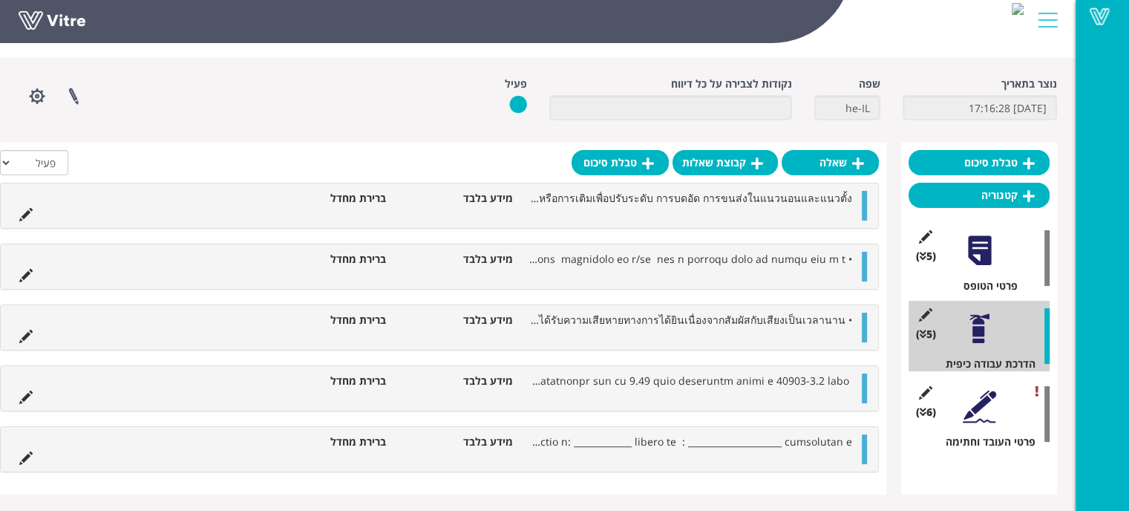
scroll to position [43, 0]
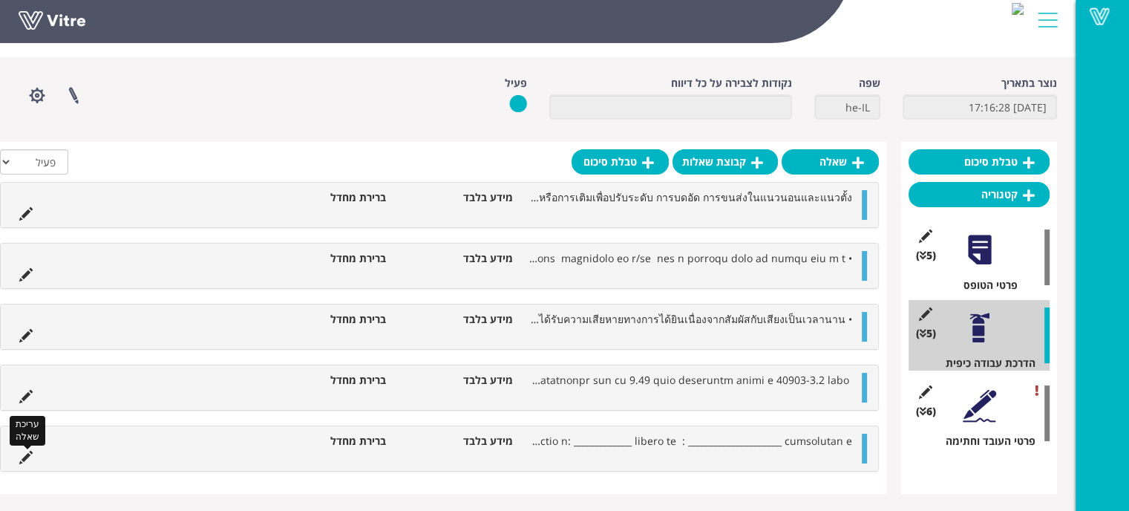
click at [27, 455] on icon at bounding box center [25, 457] width 13 height 13
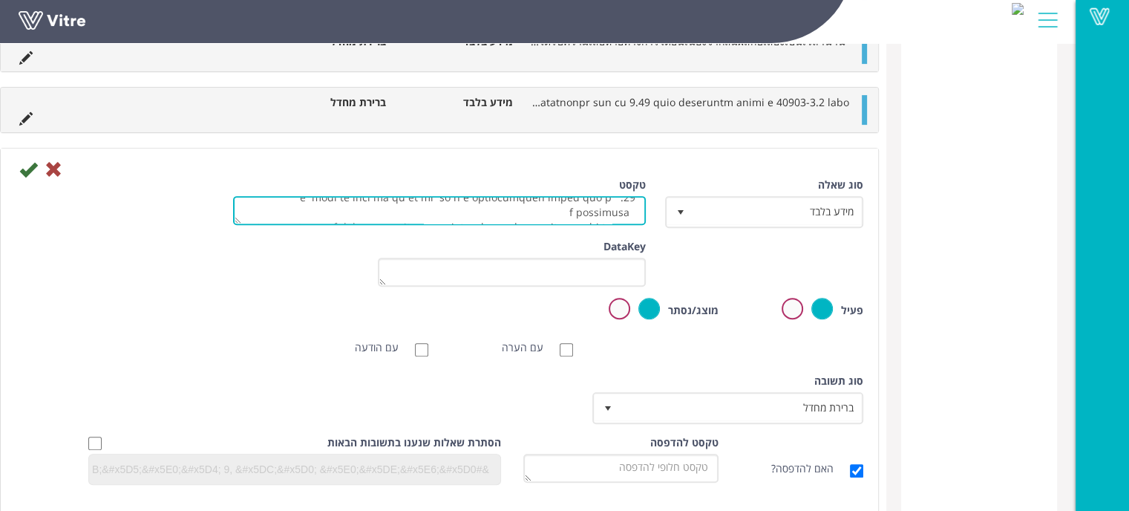
scroll to position [235, 0]
drag, startPoint x: 636, startPoint y: 212, endPoint x: 495, endPoint y: 224, distance: 140.9
click at [495, 224] on div "טקסט" at bounding box center [439, 206] width 435 height 59
drag, startPoint x: 570, startPoint y: 214, endPoint x: 679, endPoint y: 201, distance: 109.9
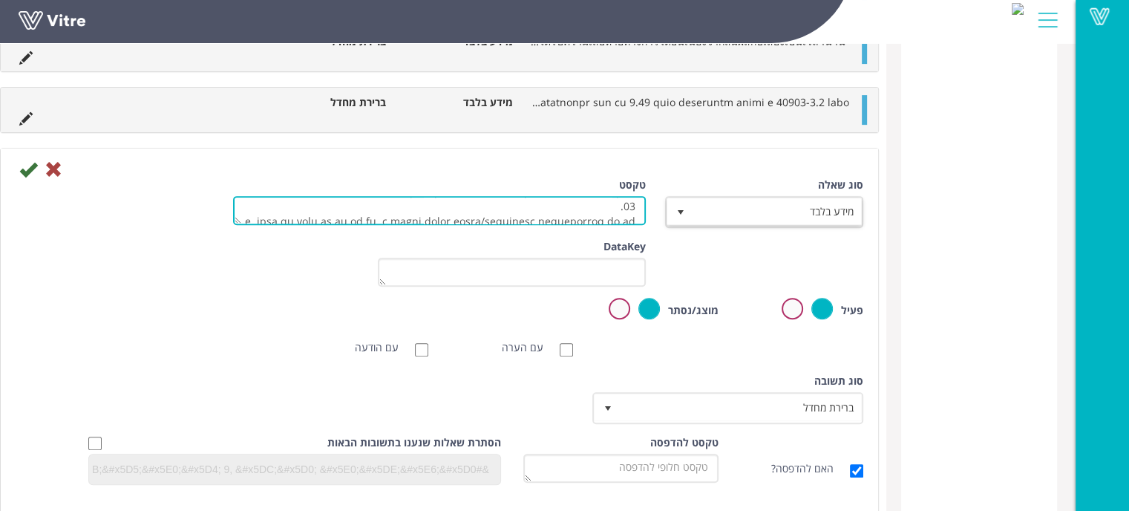
click at [679, 201] on div "סוג שאלה מידע בלבד 24 טקסט" at bounding box center [439, 208] width 870 height 62
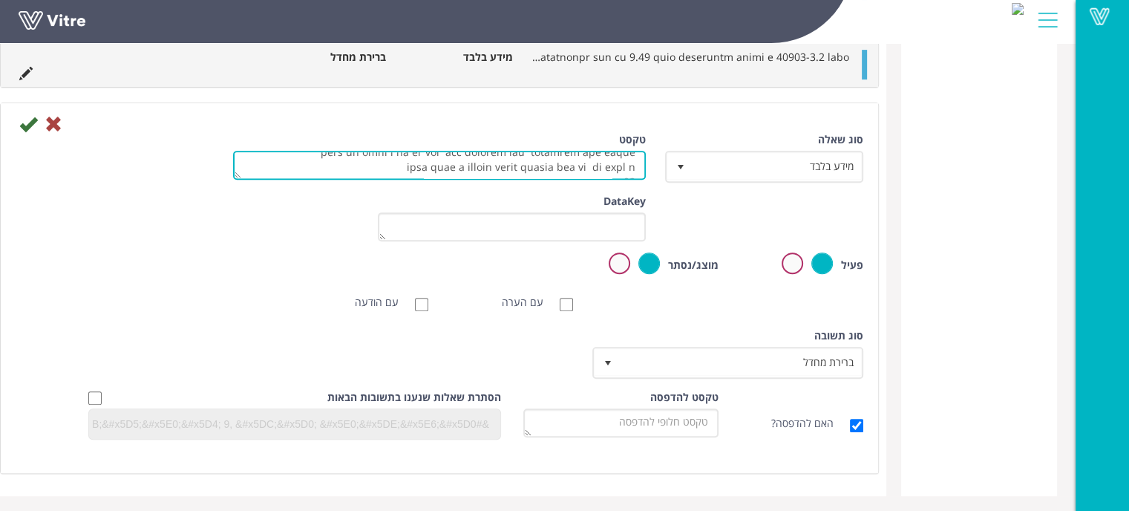
click at [541, 169] on textarea "טקסט" at bounding box center [439, 165] width 413 height 29
click at [561, 165] on textarea "טקסט" at bounding box center [439, 165] width 413 height 29
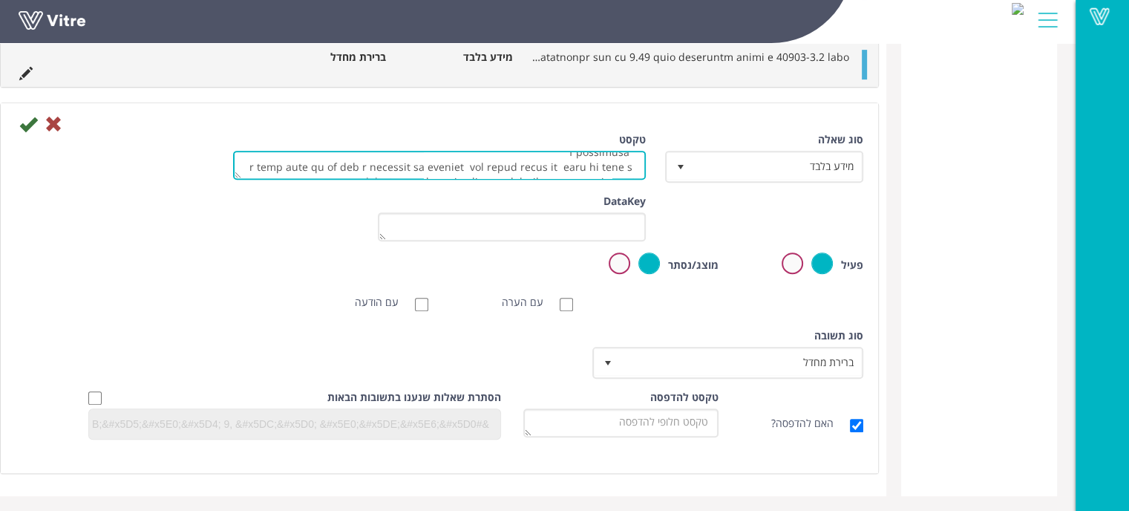
click at [555, 169] on textarea "טקסט" at bounding box center [439, 165] width 413 height 29
drag, startPoint x: 633, startPoint y: 163, endPoint x: 591, endPoint y: 166, distance: 41.6
click at [591, 166] on textarea "טקסט" at bounding box center [439, 165] width 413 height 29
type textarea "ขณะขับรถใต้แนวสายไฟฟ้าแรงสูง ผู้ควบคุมควรรักษาระยะห่างจากจุดสูงสุดของยานพาหนะอย…"
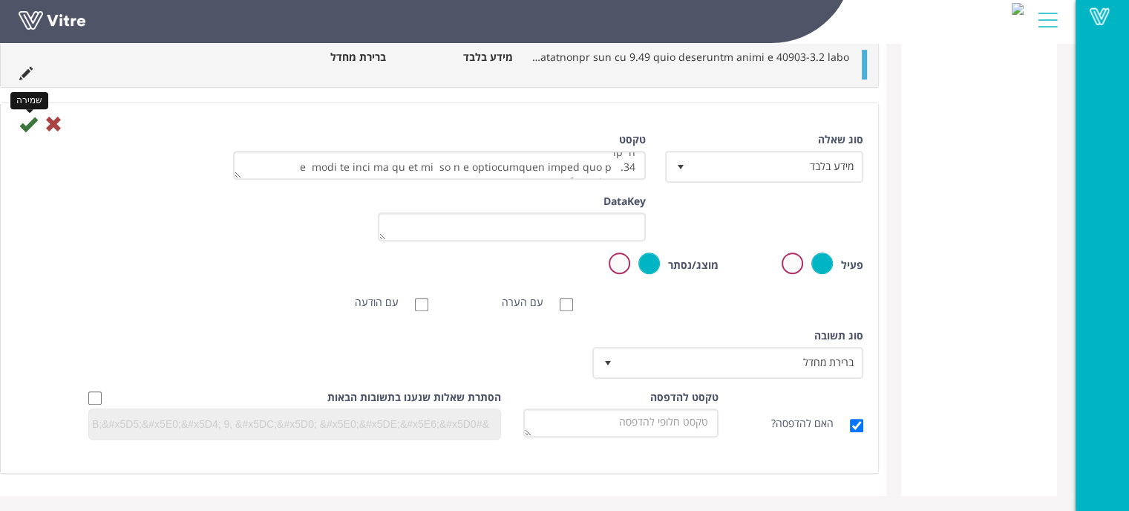
click at [26, 129] on icon at bounding box center [28, 124] width 18 height 18
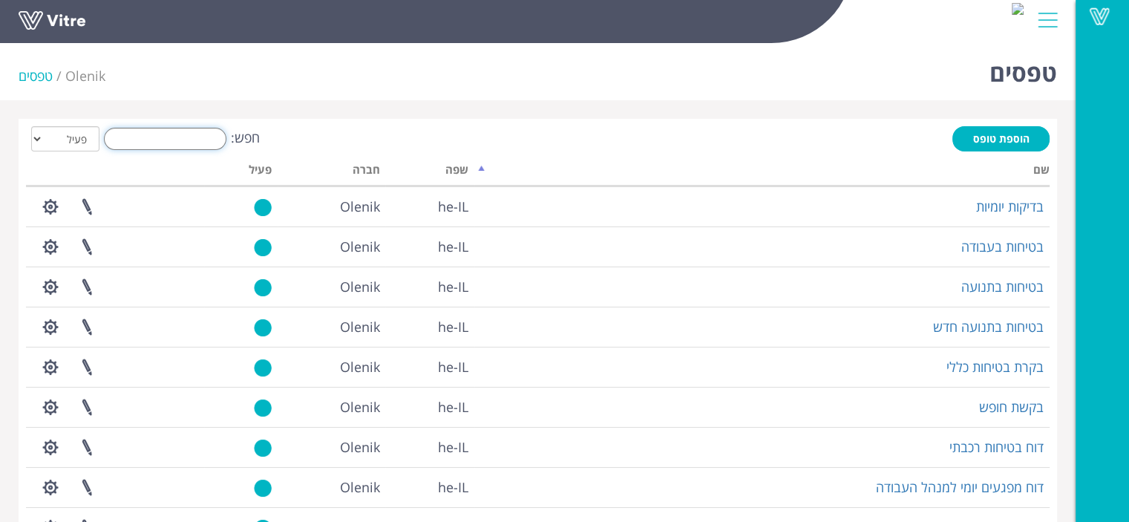
click at [205, 136] on input "חפש:" at bounding box center [165, 139] width 123 height 22
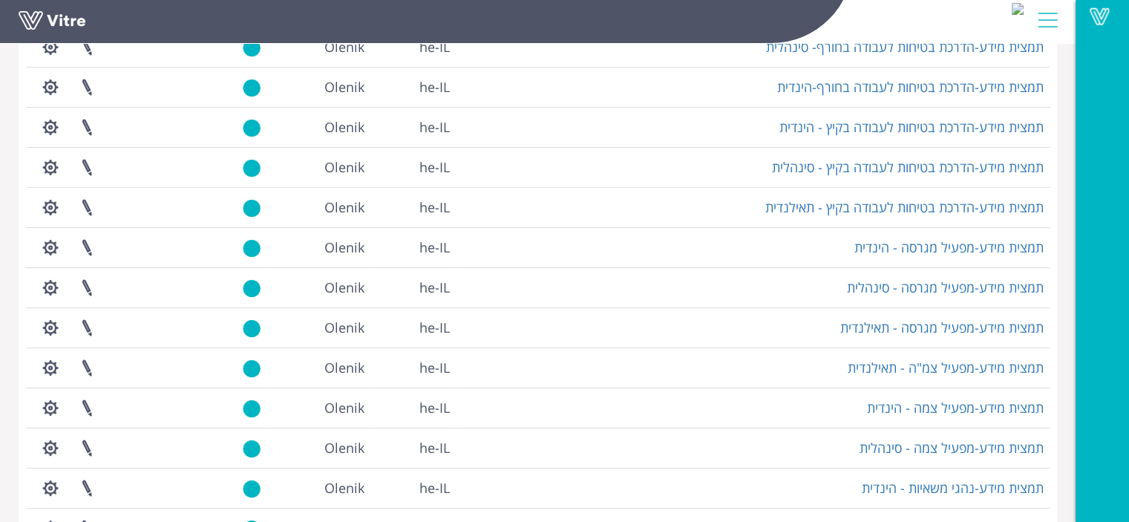
scroll to position [223, 0]
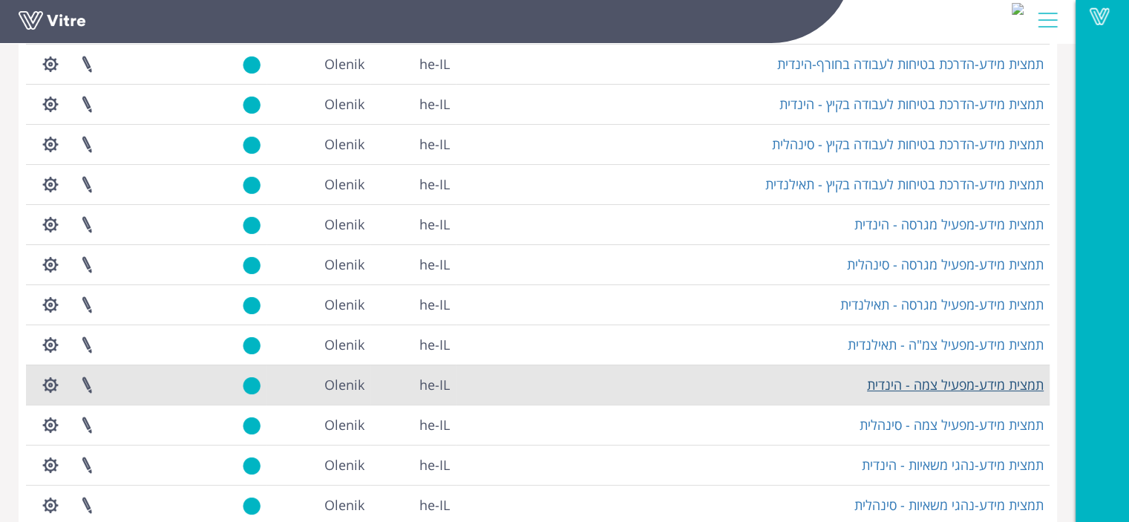
type input "תמצי"
click at [896, 386] on link "תמצית מידע-מפעיל צמה - הינדית" at bounding box center [955, 385] width 177 height 18
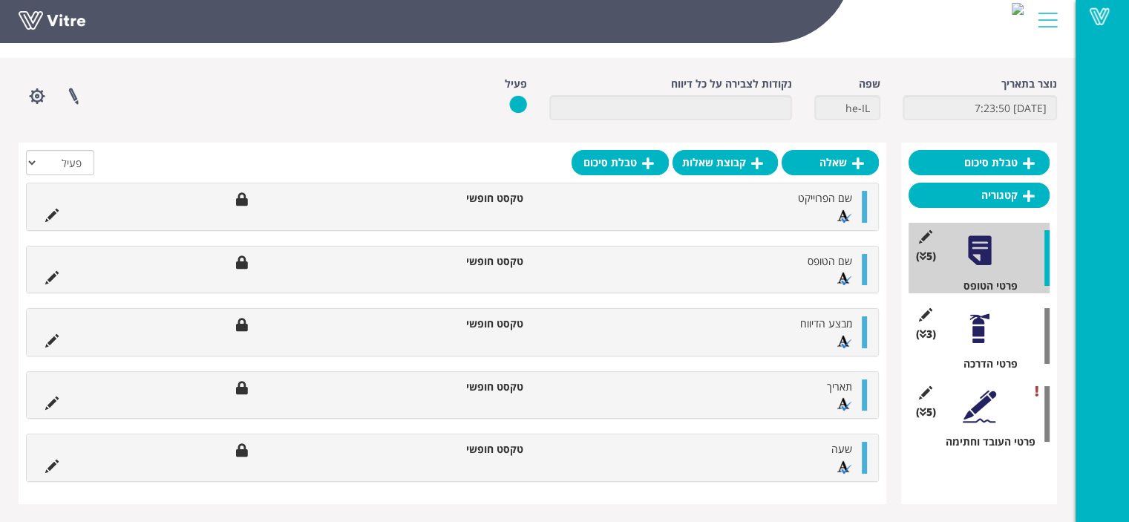
click at [971, 326] on div at bounding box center [979, 328] width 33 height 33
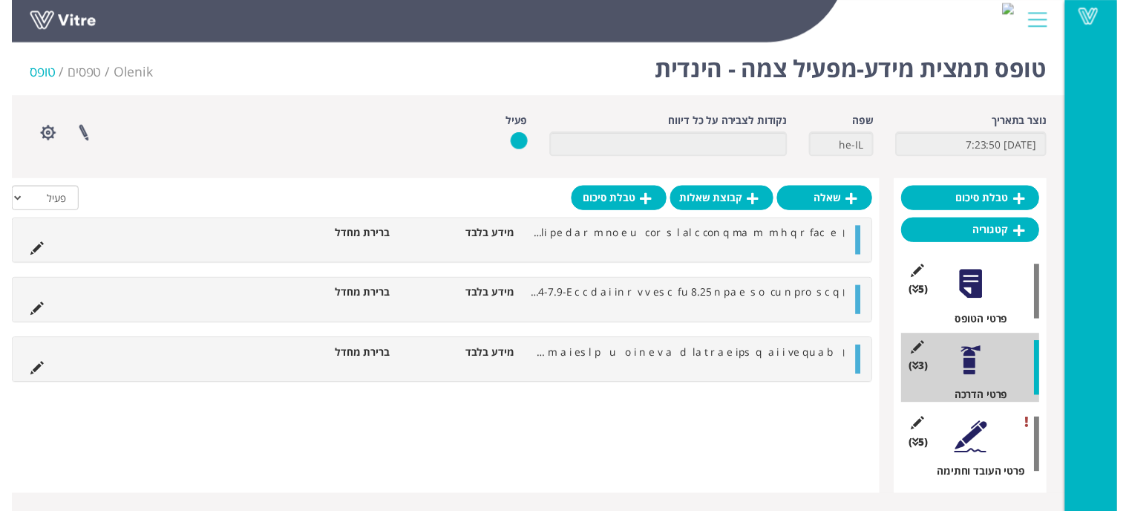
scroll to position [14, 0]
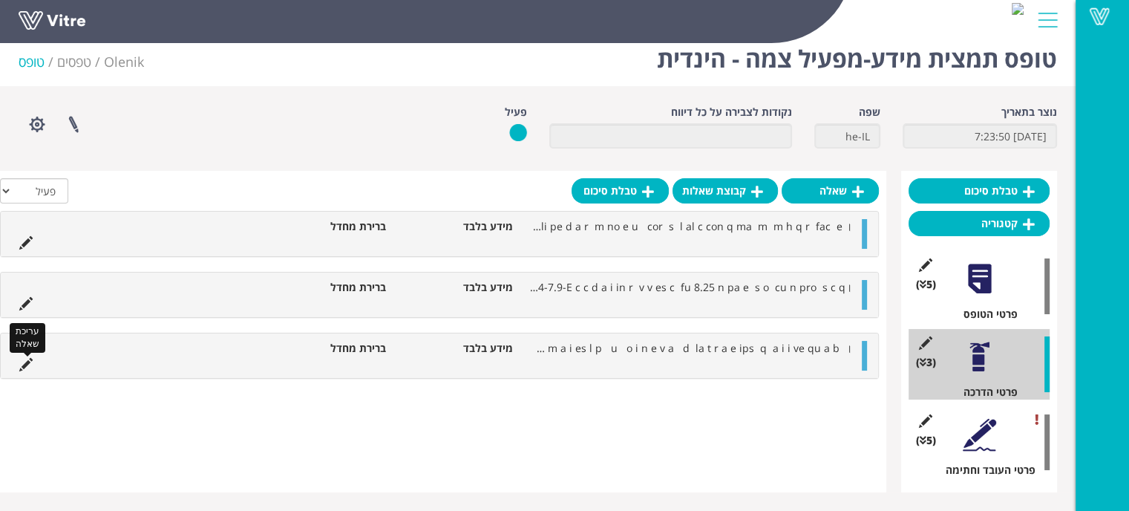
click at [31, 359] on icon at bounding box center [25, 364] width 13 height 13
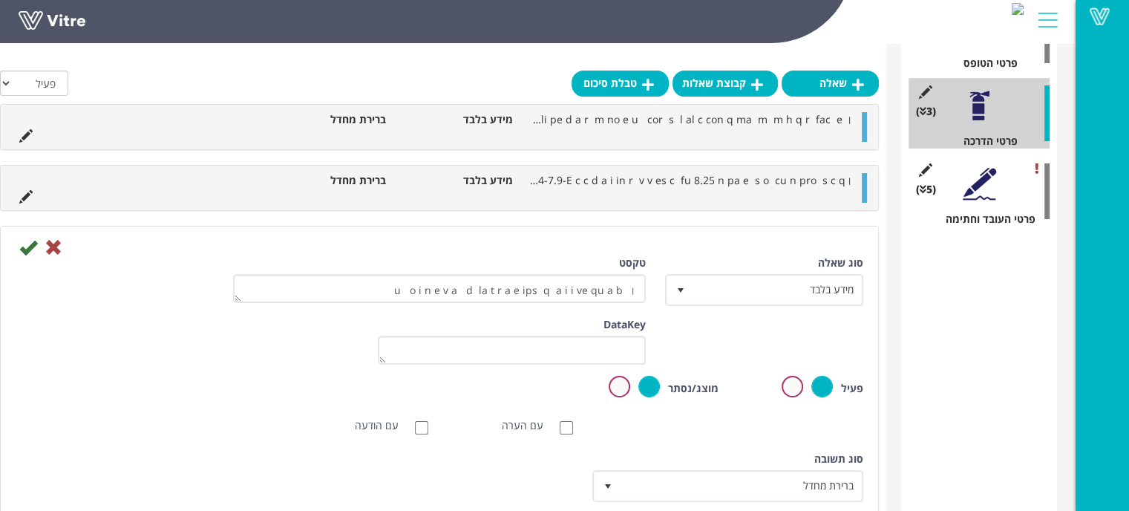
scroll to position [86, 0]
click at [26, 247] on icon at bounding box center [28, 247] width 18 height 18
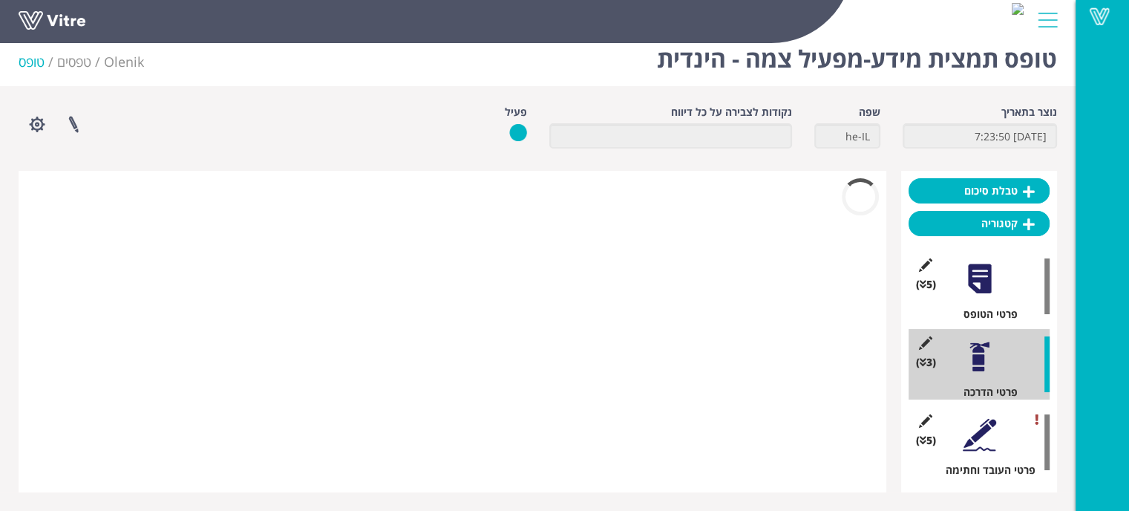
scroll to position [3, 0]
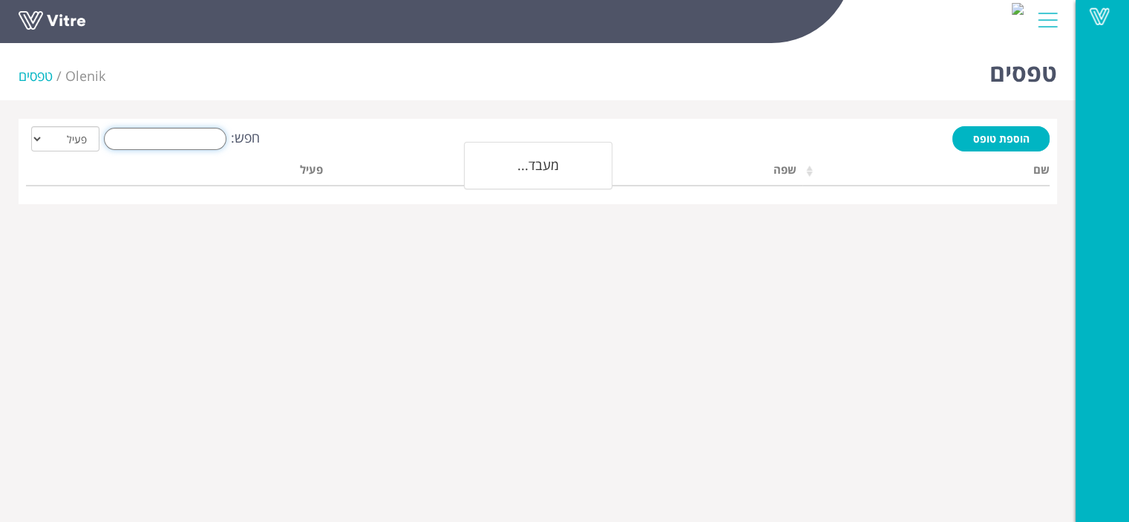
click at [204, 139] on input "חפש:" at bounding box center [165, 139] width 123 height 22
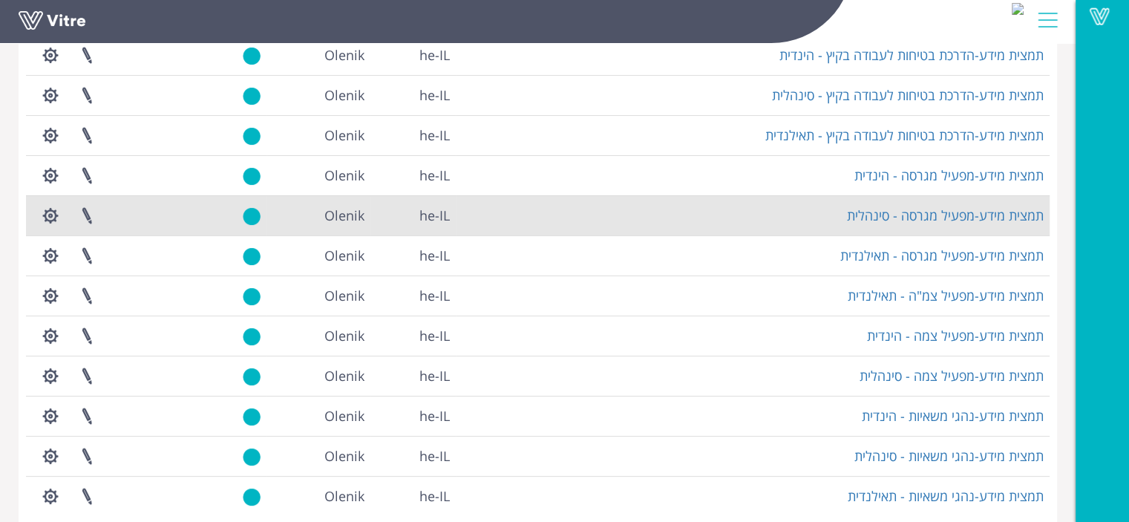
scroll to position [297, 0]
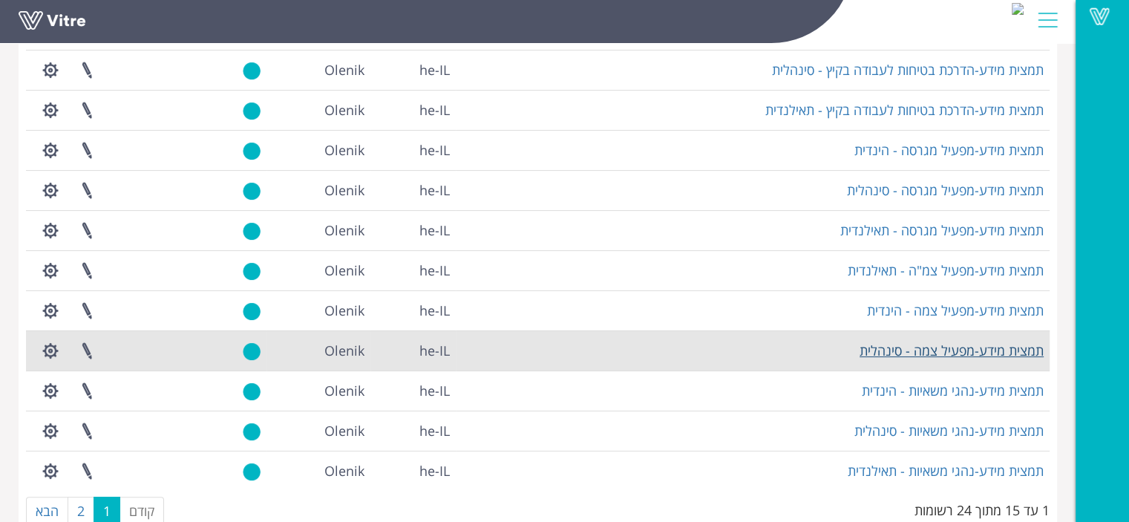
type input "תמצ"
click at [971, 353] on link "תמצית מידע-מפעיל צמה - סינהלית" at bounding box center [952, 351] width 184 height 18
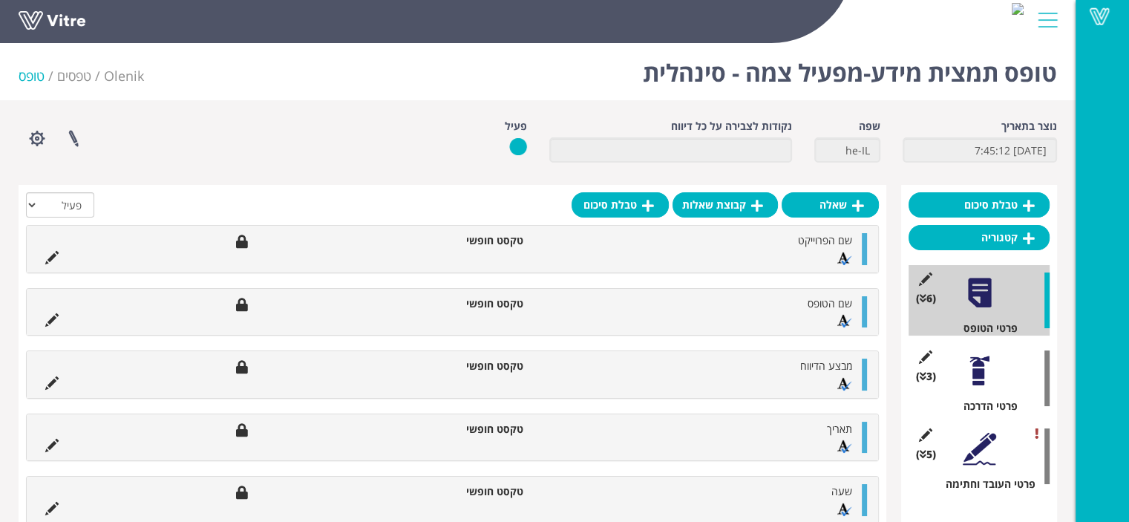
click at [974, 372] on div at bounding box center [979, 370] width 33 height 33
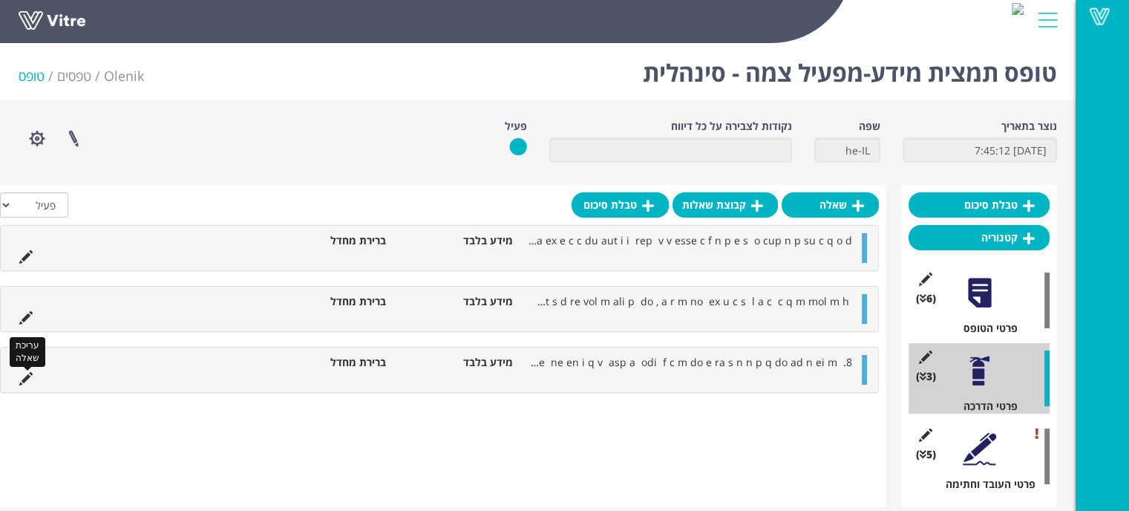
click at [28, 376] on icon at bounding box center [25, 378] width 13 height 13
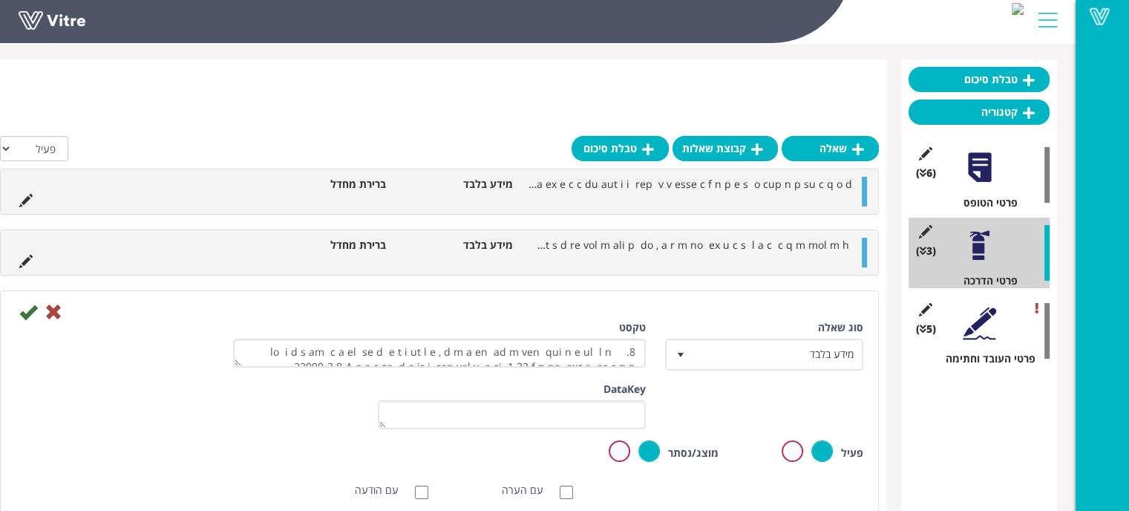
scroll to position [223, 0]
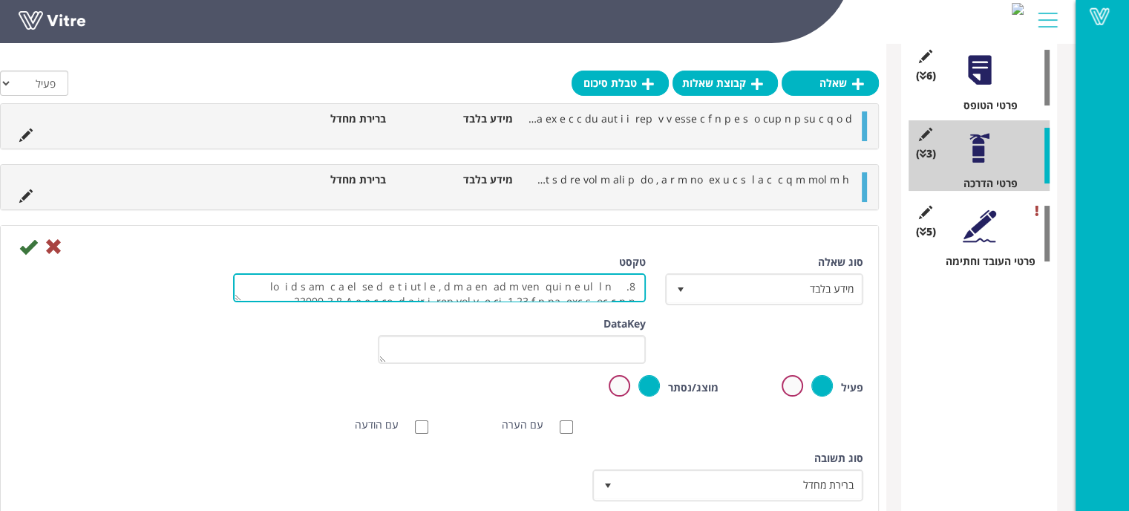
click at [545, 291] on textarea "טקסט" at bounding box center [439, 287] width 413 height 29
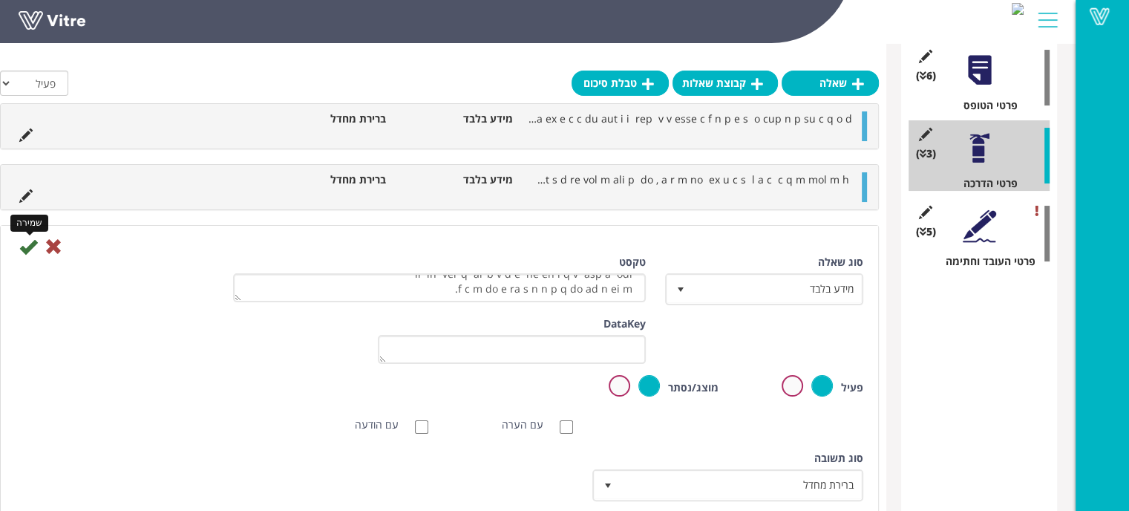
click at [27, 246] on icon at bounding box center [28, 247] width 18 height 18
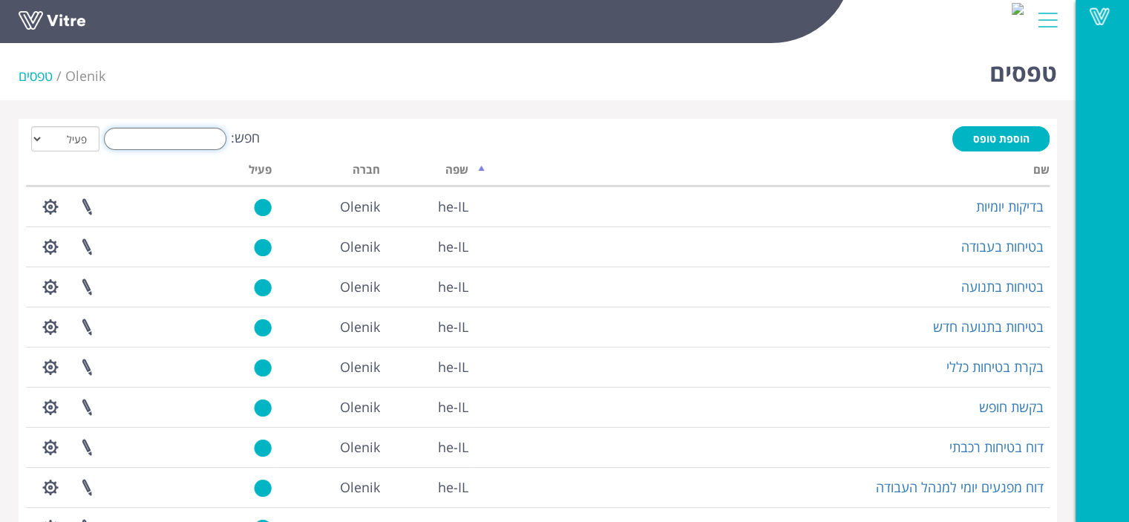
click at [193, 138] on input "חפש:" at bounding box center [165, 139] width 123 height 22
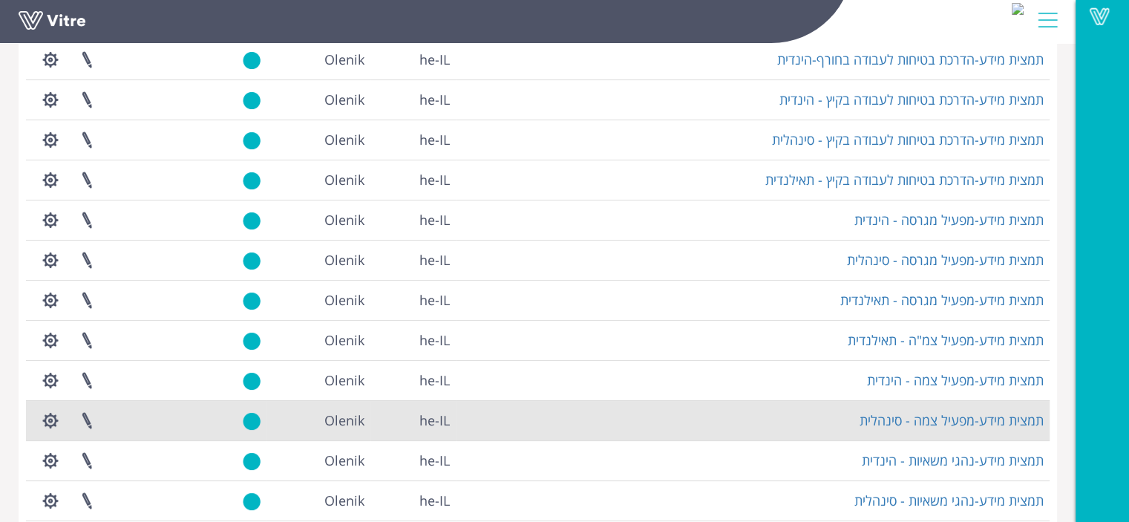
scroll to position [297, 0]
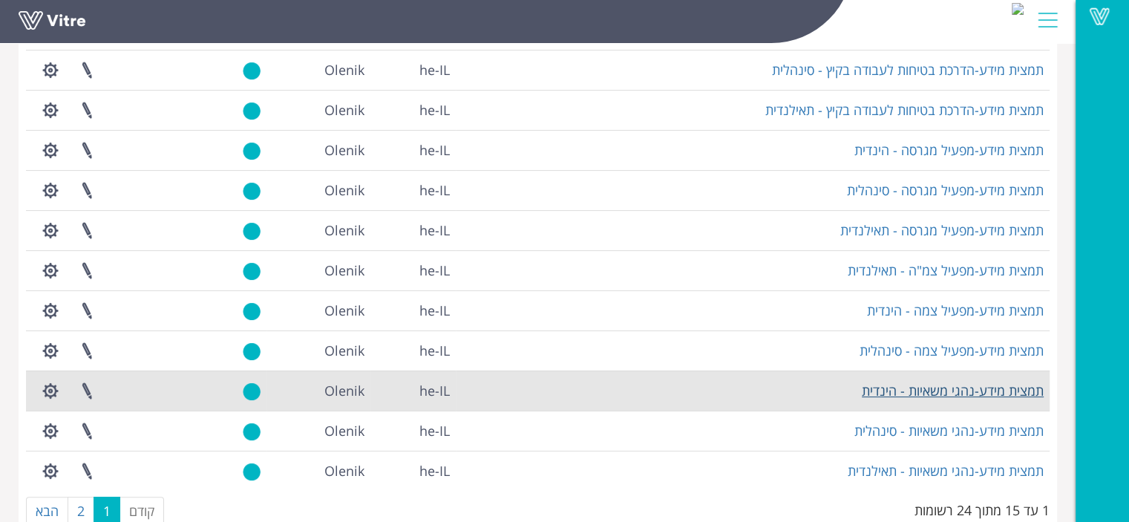
type input "תמצי"
click at [951, 389] on link "תמצית מידע-נהגי משאיות - הינדית" at bounding box center [953, 391] width 182 height 18
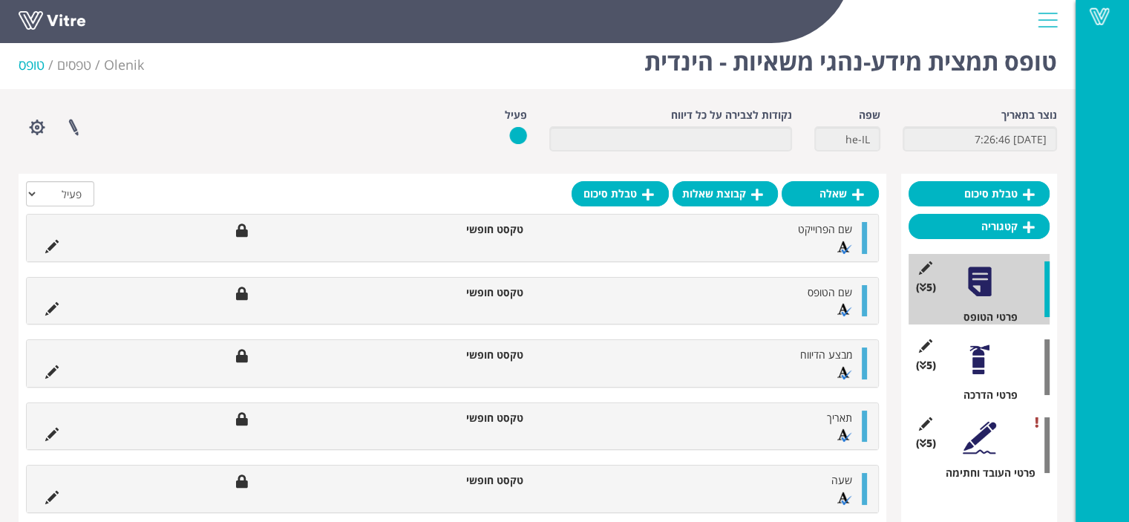
scroll to position [42, 0]
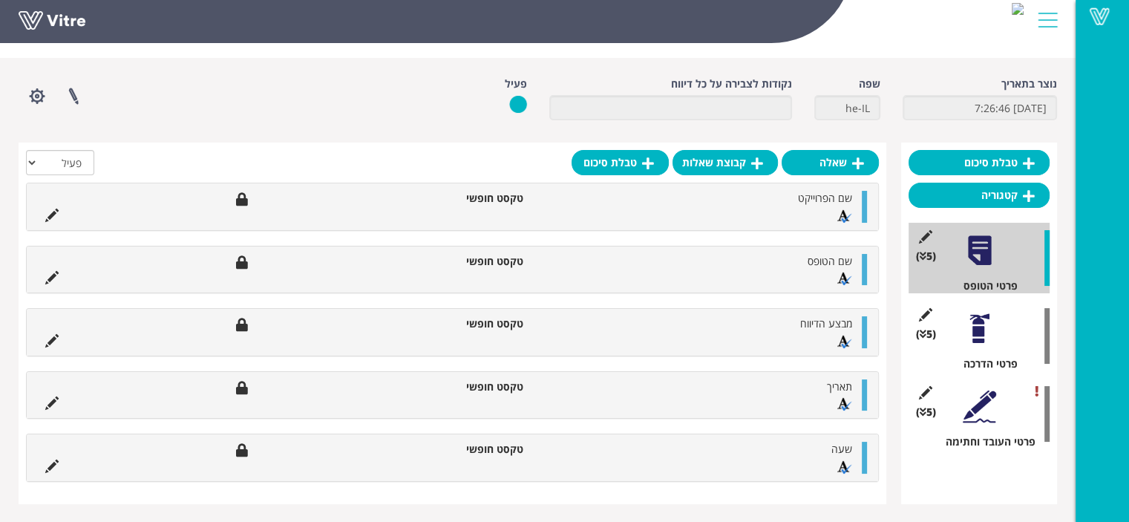
click at [982, 328] on div at bounding box center [979, 328] width 33 height 33
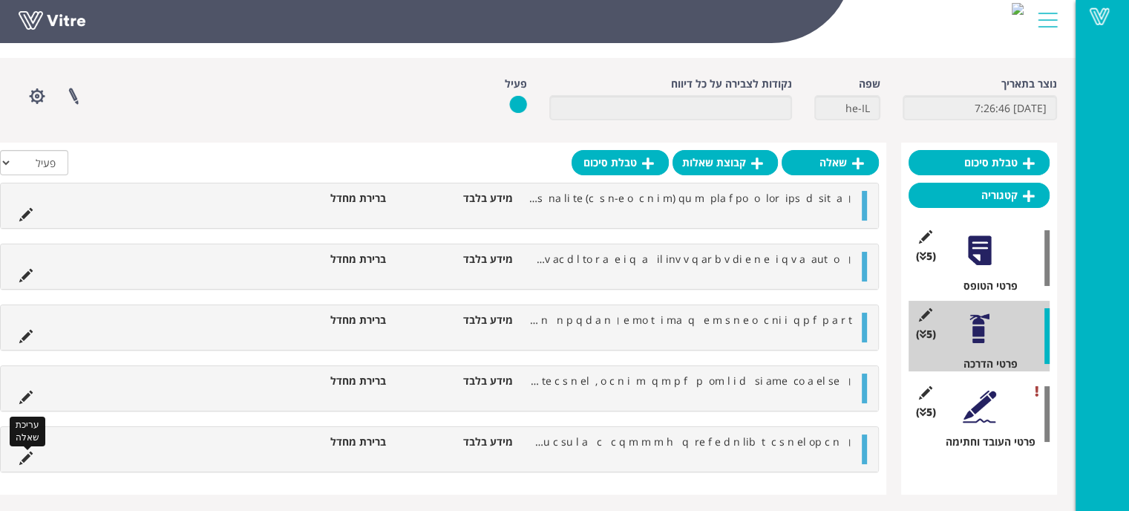
click at [30, 451] on icon at bounding box center [25, 457] width 13 height 13
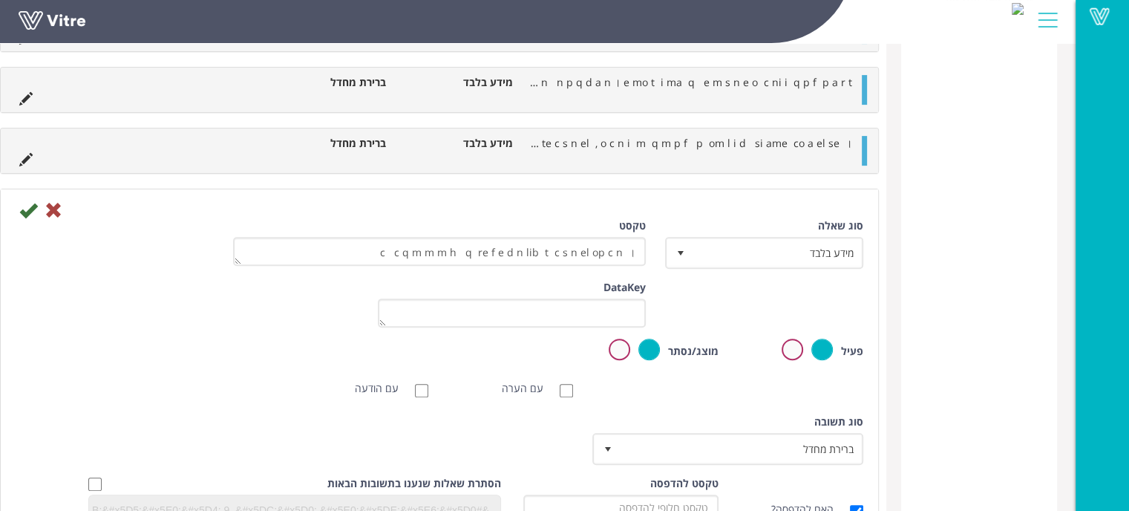
scroll to position [488, 0]
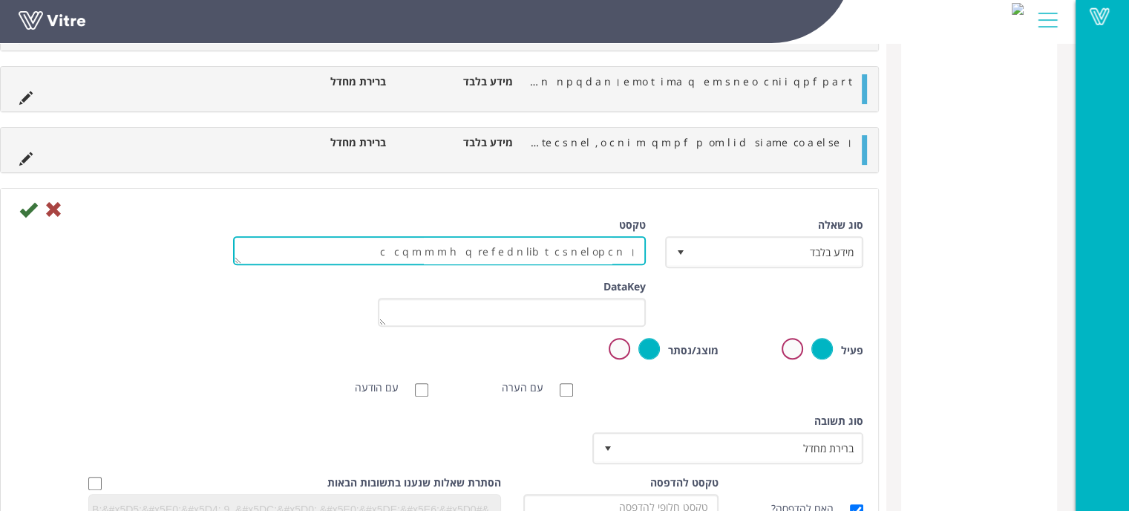
click at [538, 253] on textarea "טקסט" at bounding box center [439, 250] width 413 height 29
type textarea "हैवी ट्रक ड्राइवर के लिए वाहन चलाते समय हाथ वाले मोबाइल फोन का उपयोग करना निषिद…"
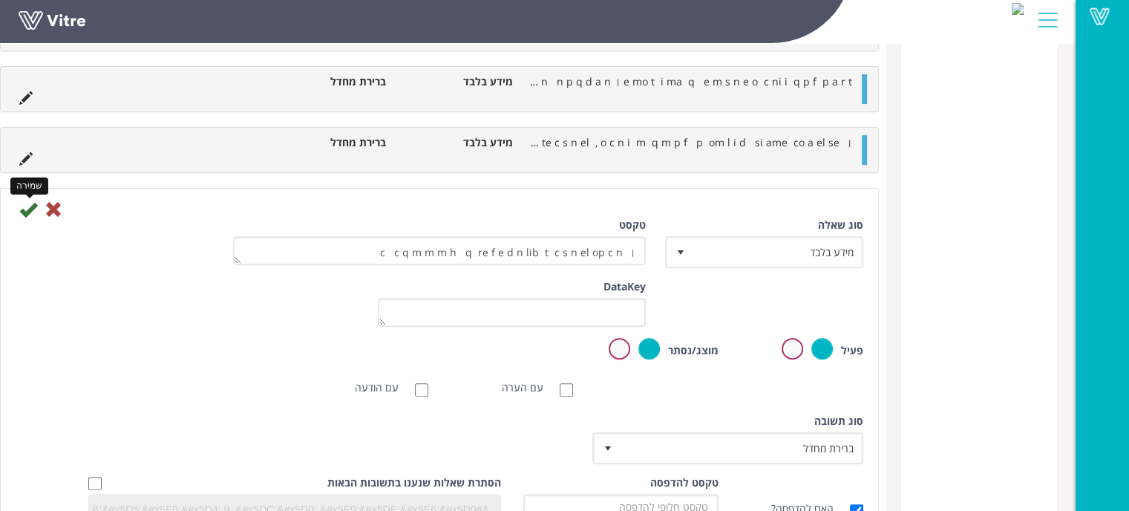
click at [27, 211] on icon at bounding box center [28, 209] width 18 height 18
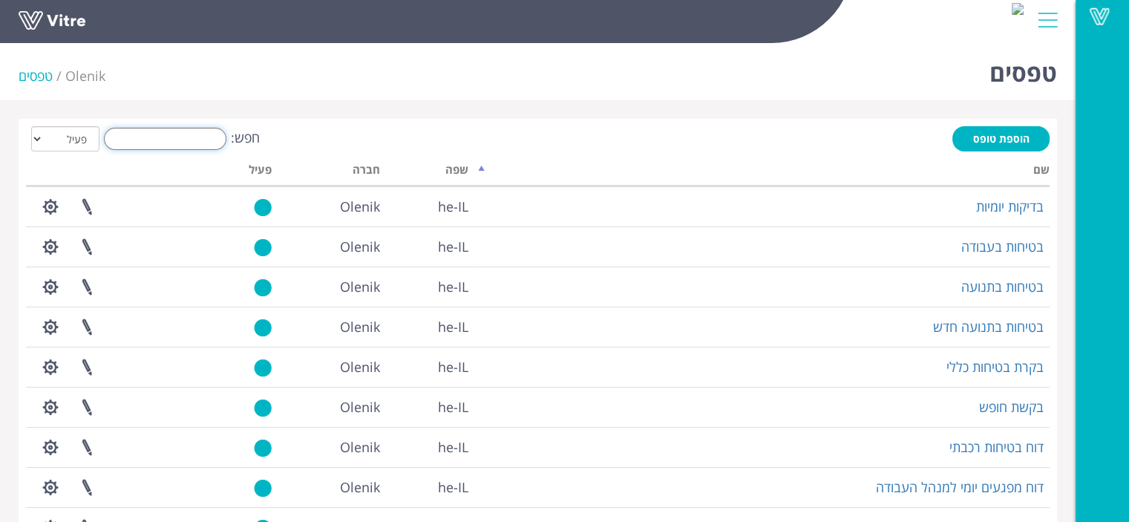
click at [193, 142] on input "חפש:" at bounding box center [165, 139] width 123 height 22
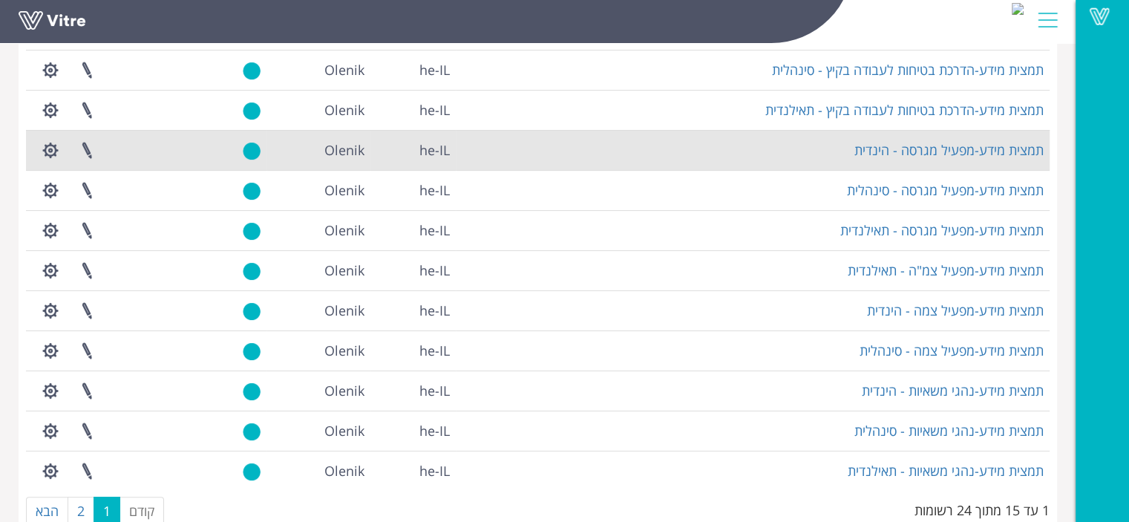
scroll to position [333, 0]
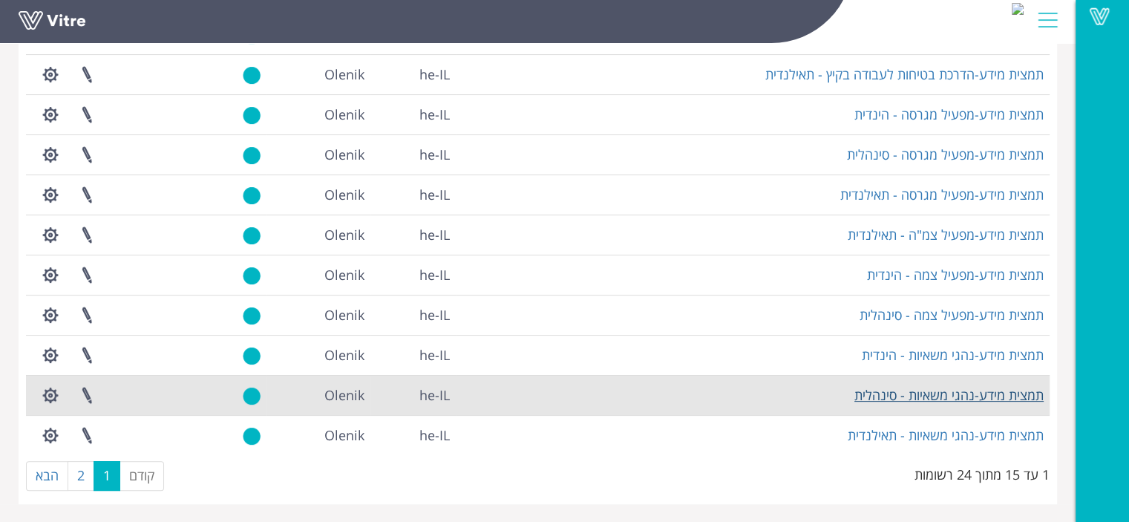
type input "תמצי"
click at [951, 397] on link "תמצית מידע-נהגי משאיות - סינהלית" at bounding box center [949, 395] width 189 height 18
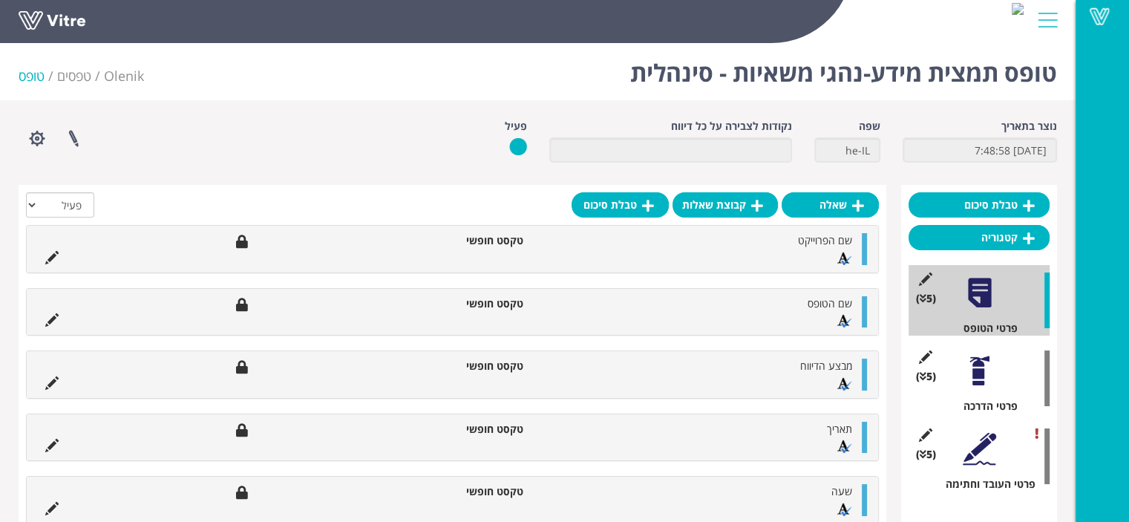
click at [975, 374] on div at bounding box center [979, 370] width 33 height 33
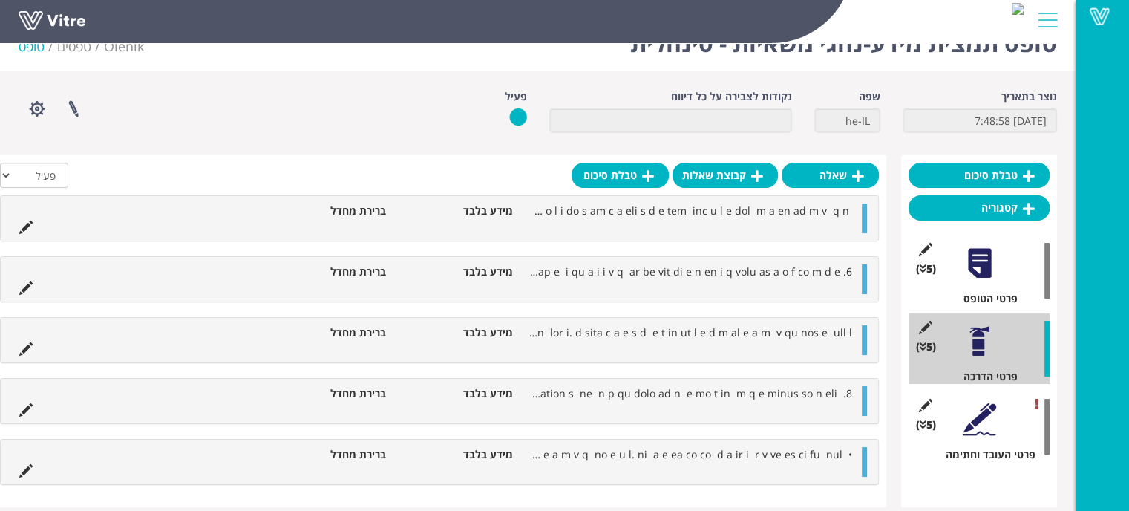
scroll to position [43, 0]
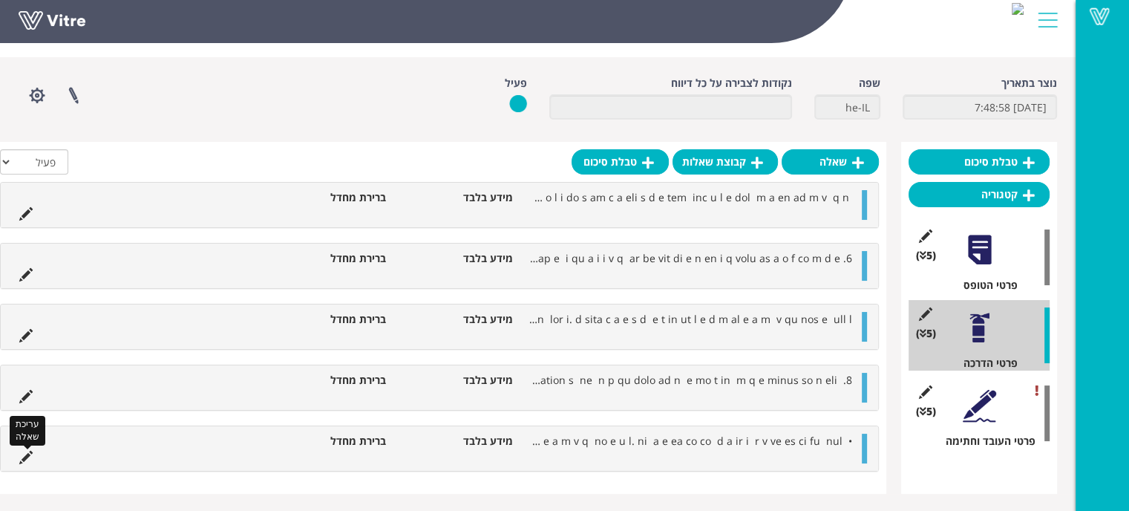
click at [27, 452] on icon at bounding box center [25, 457] width 13 height 13
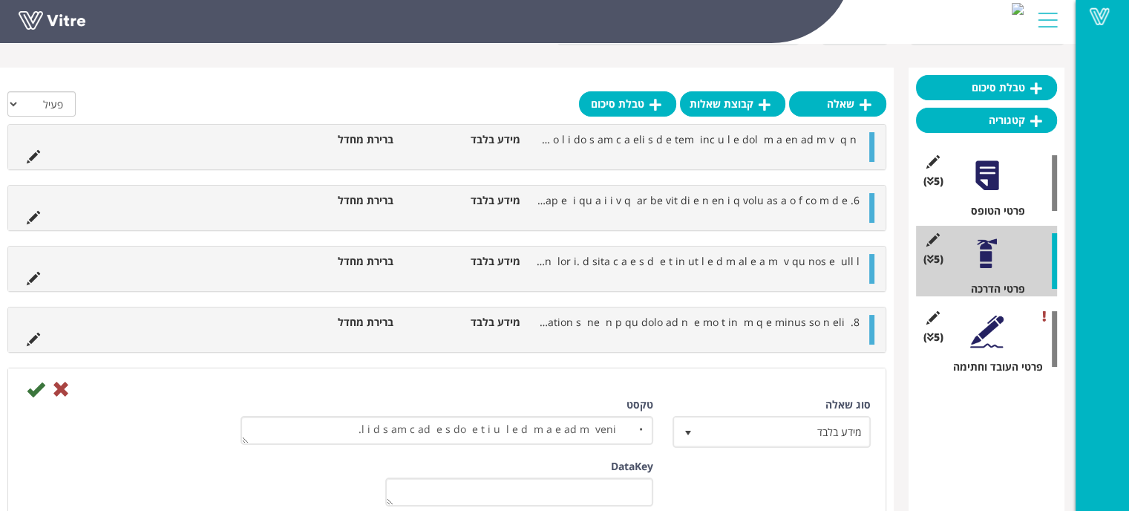
scroll to position [340, -7]
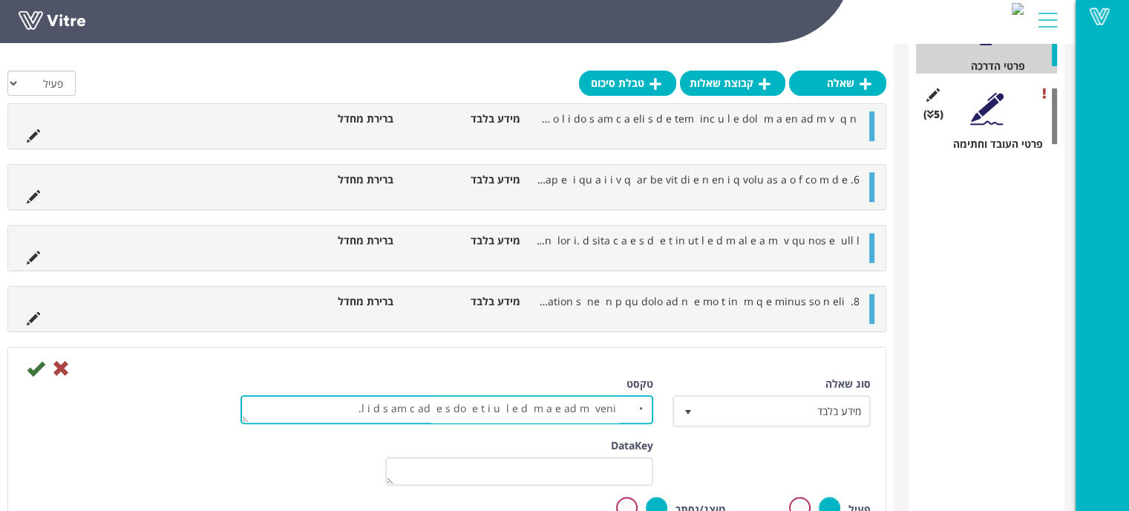
click at [457, 412] on textarea "טקסט" at bounding box center [447, 409] width 413 height 29
click at [462, 405] on textarea "טקסט" at bounding box center [447, 409] width 413 height 29
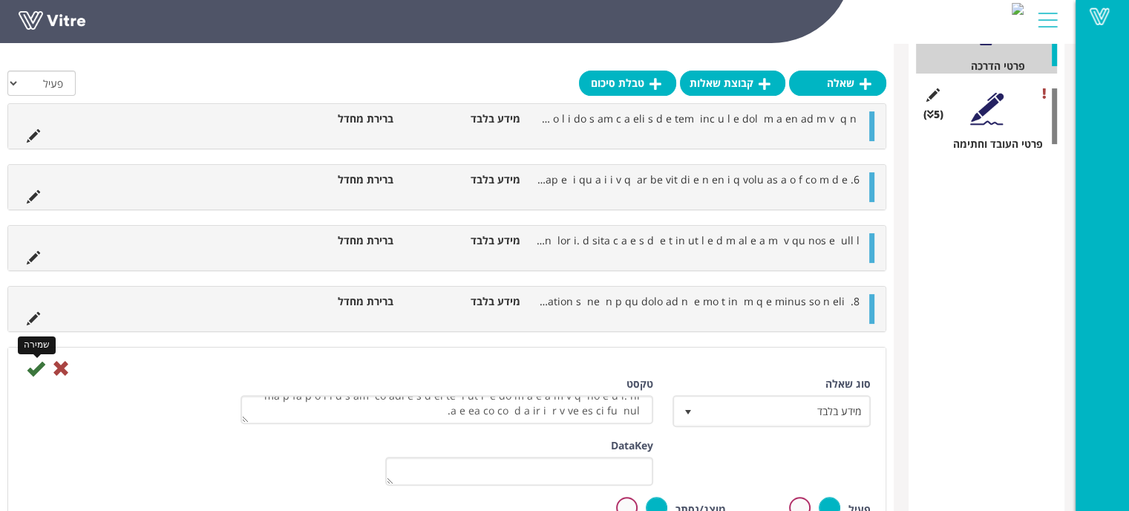
click at [34, 372] on icon at bounding box center [36, 368] width 18 height 18
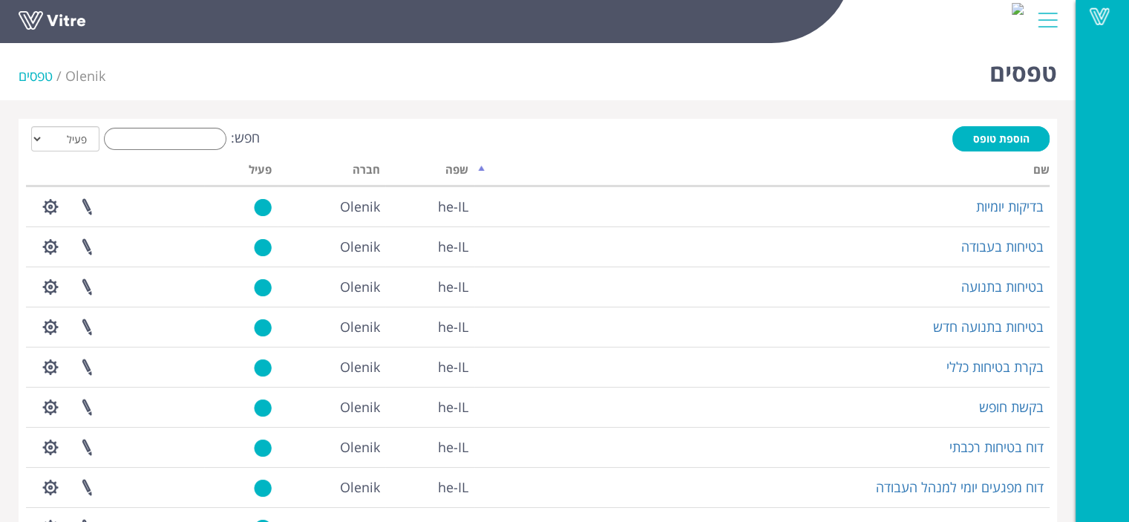
click at [33, 77] on li "טפסים" at bounding box center [42, 76] width 47 height 19
click at [75, 74] on span "Olenik" at bounding box center [85, 76] width 40 height 18
click at [1090, 20] on span at bounding box center [1099, 16] width 37 height 18
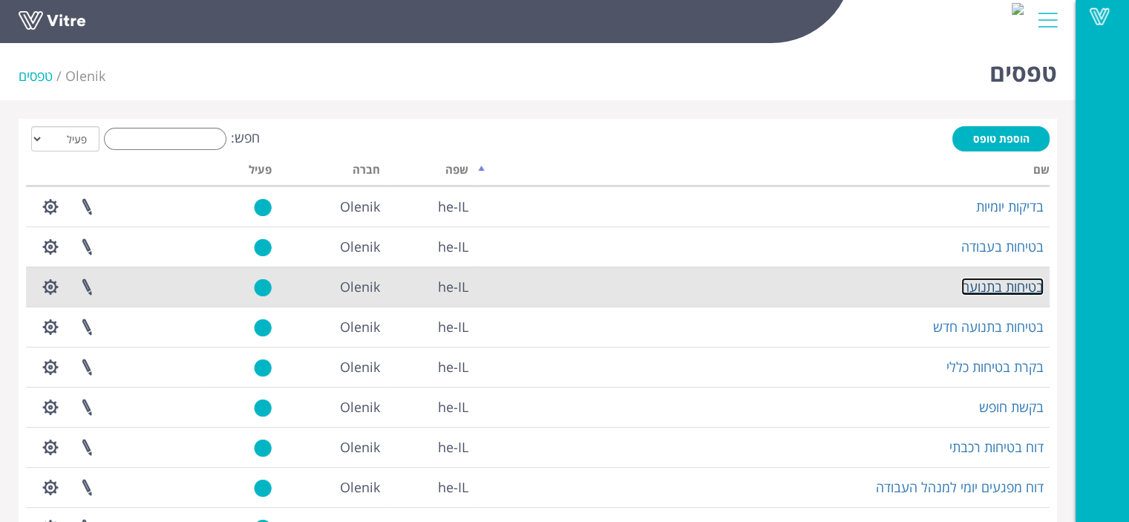
click at [1014, 294] on link "בטיחות בתנועה" at bounding box center [1003, 287] width 82 height 18
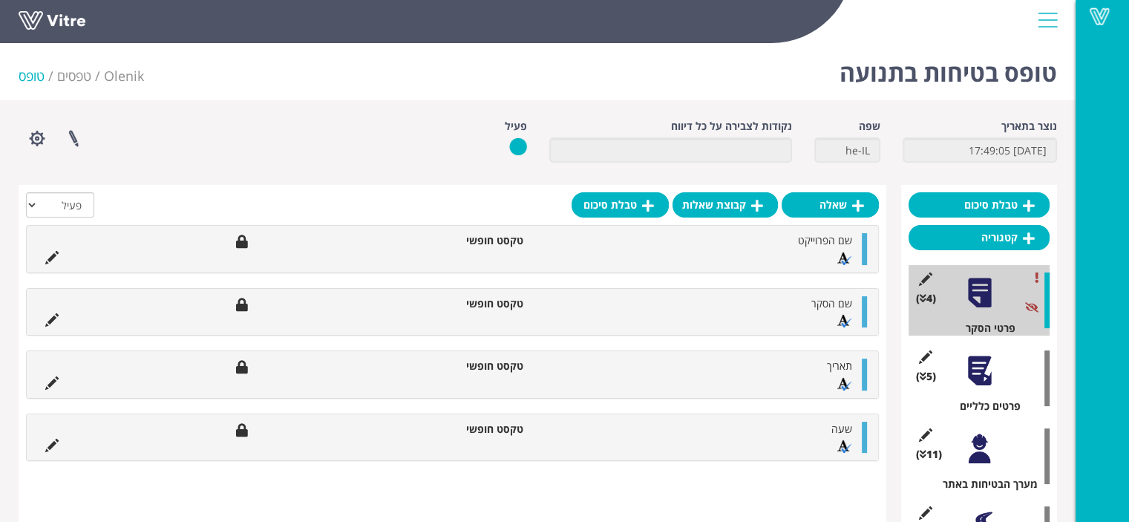
click at [987, 370] on div at bounding box center [979, 370] width 33 height 33
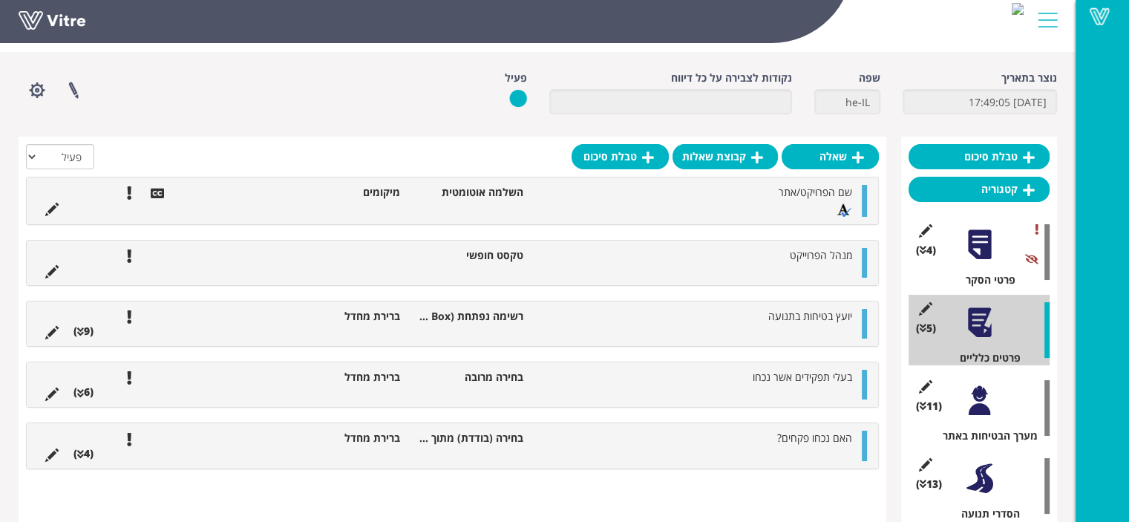
scroll to position [74, 0]
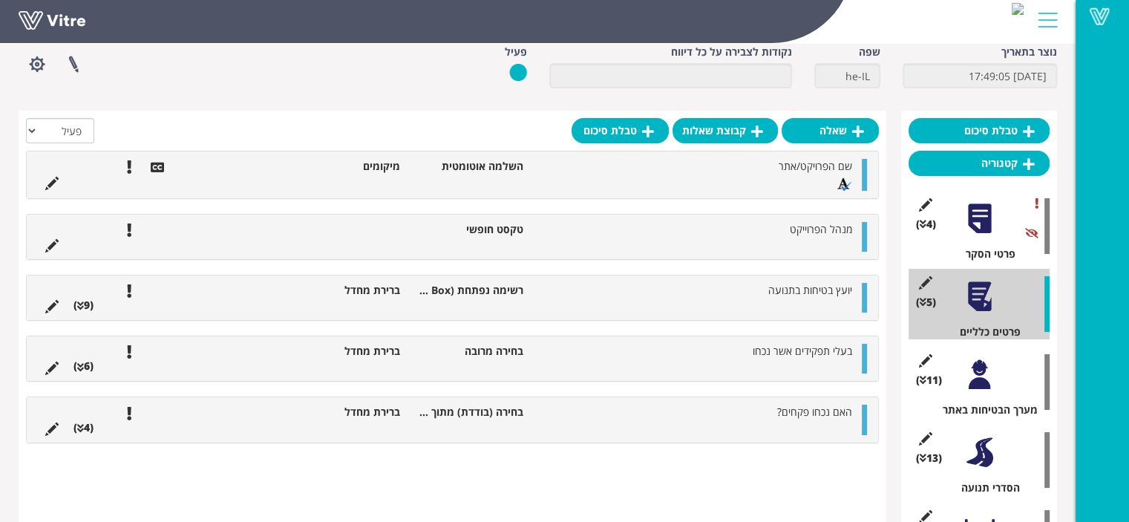
click at [979, 385] on div at bounding box center [979, 374] width 33 height 33
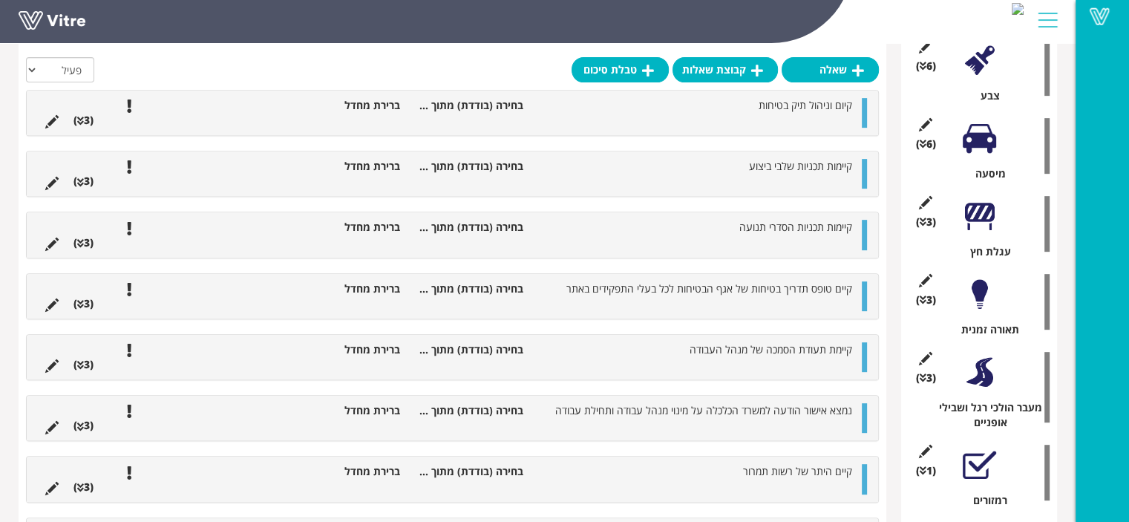
scroll to position [609, 0]
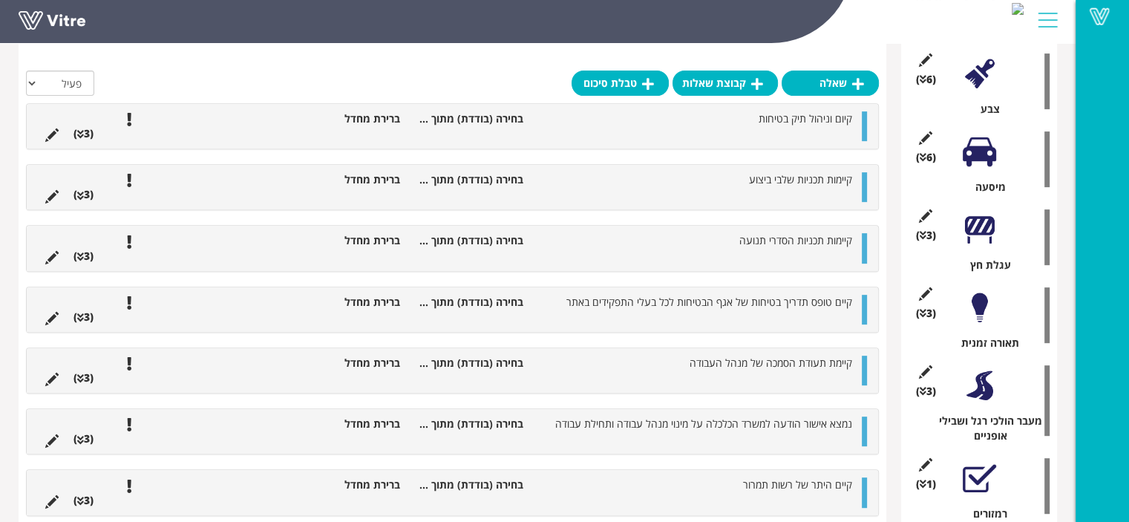
click at [985, 238] on div at bounding box center [979, 229] width 33 height 33
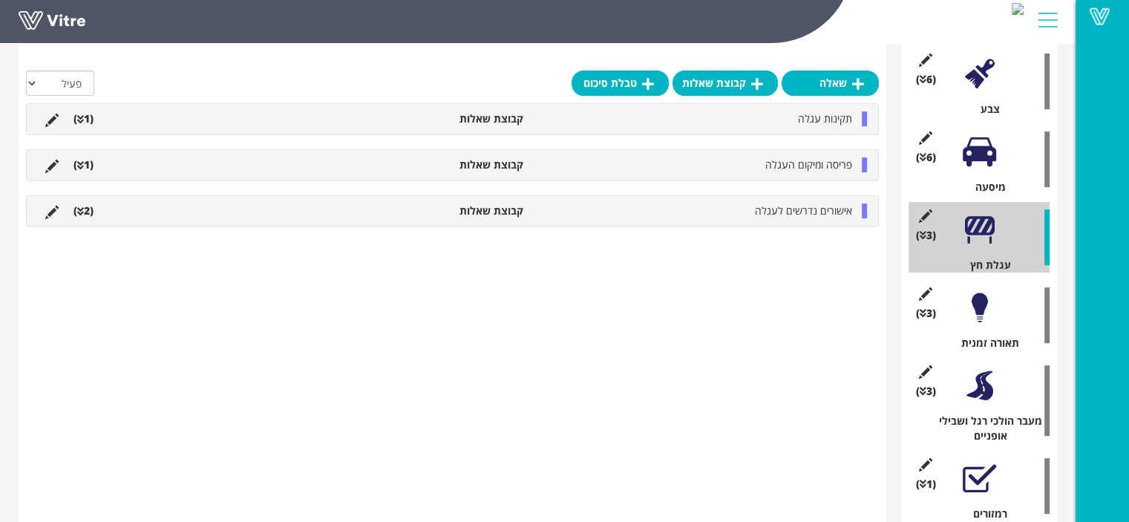
click at [824, 127] on div "תקינות עגלה קבוצת שאלות (1 )" at bounding box center [453, 119] width 852 height 30
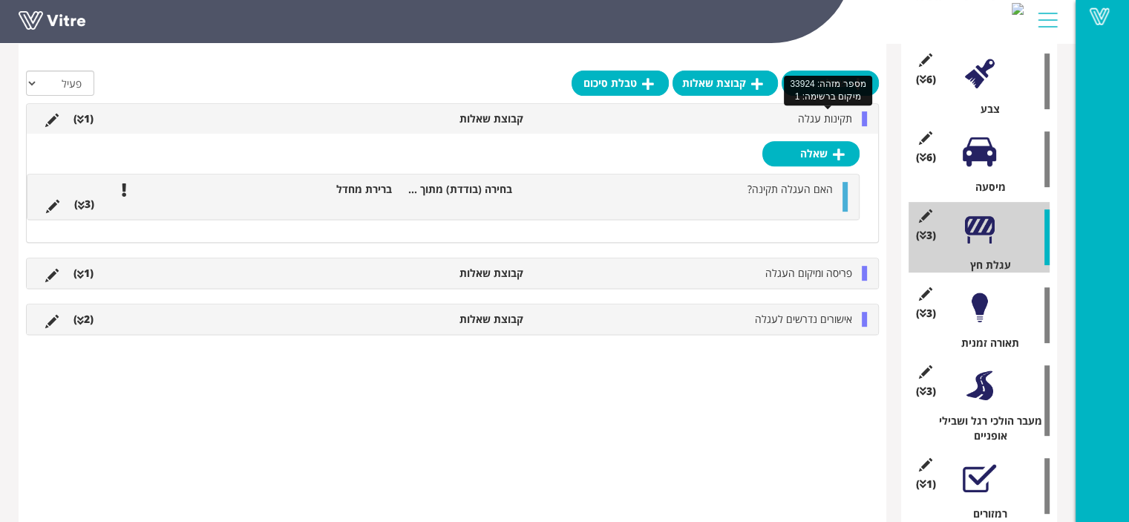
click at [821, 118] on span "תקינות עגלה" at bounding box center [825, 118] width 54 height 14
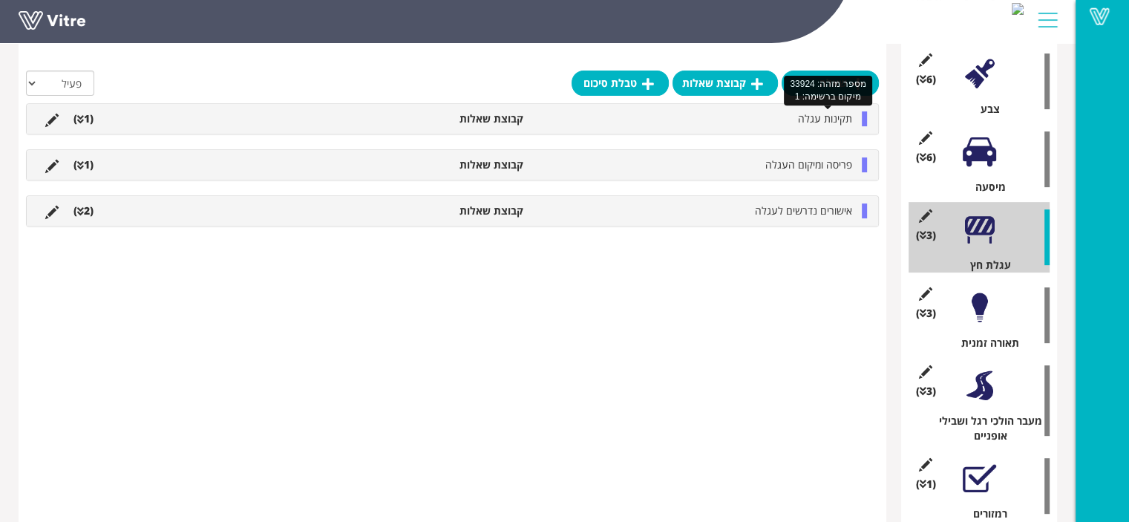
click at [821, 118] on span "תקינות עגלה" at bounding box center [825, 118] width 54 height 14
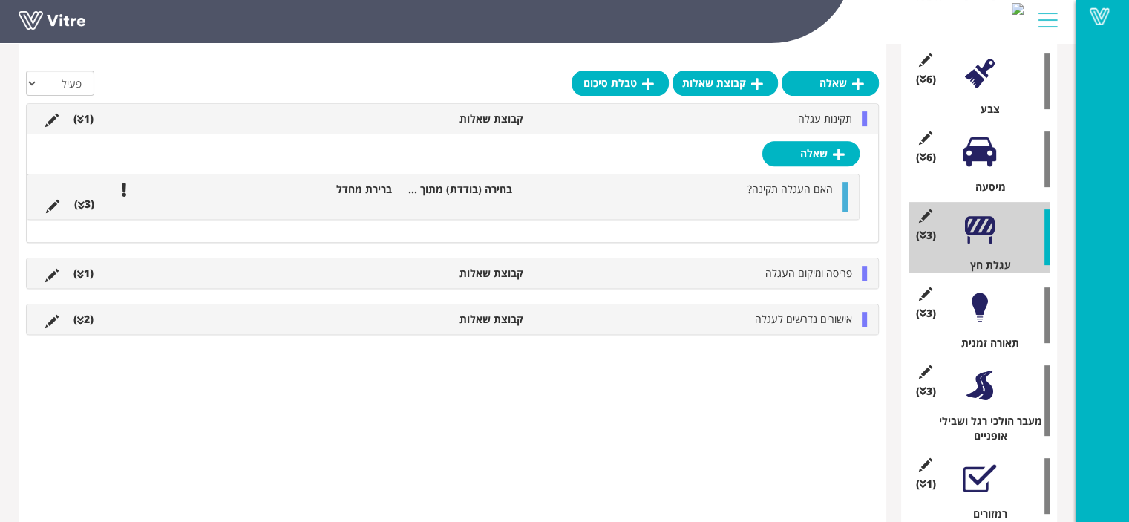
click at [806, 198] on li at bounding box center [798, 204] width 28 height 15
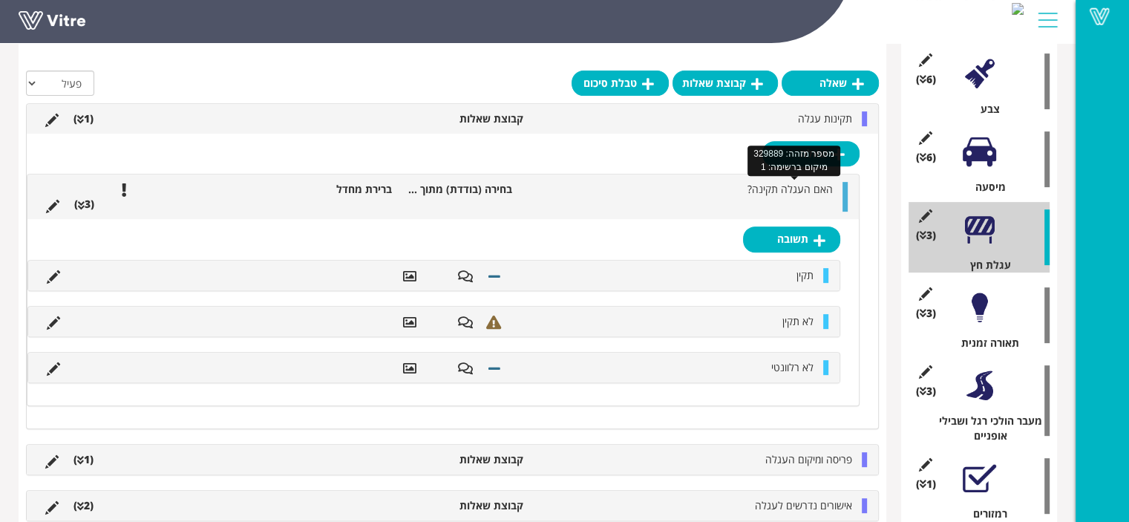
click at [803, 192] on span "האם העגלה תקינה?" at bounding box center [790, 189] width 85 height 14
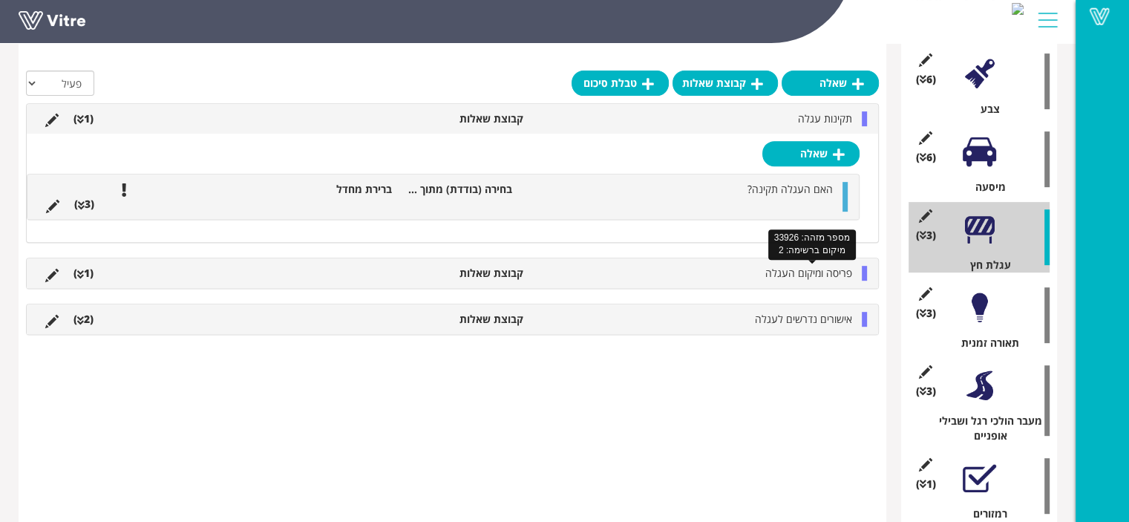
click at [795, 270] on span "פריסה ומיקום העגלה" at bounding box center [809, 273] width 87 height 14
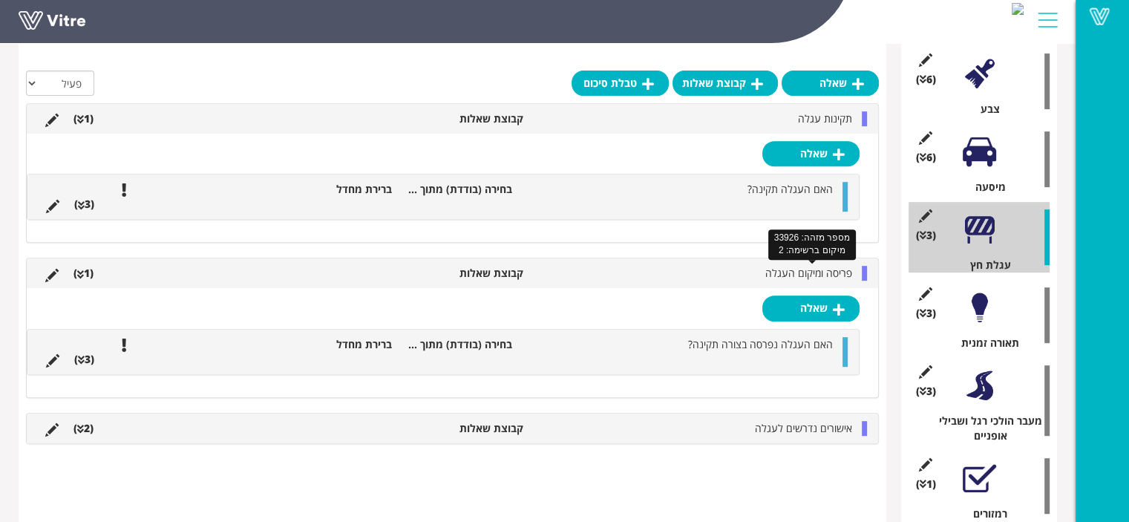
click at [795, 270] on span "פריסה ומיקום העגלה" at bounding box center [809, 273] width 87 height 14
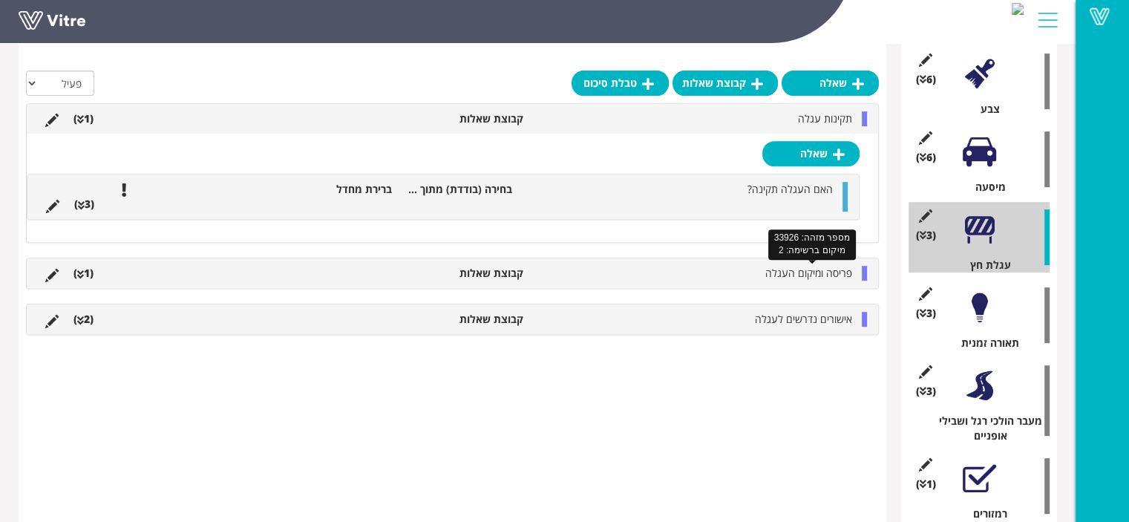
click at [795, 270] on span "פריסה ומיקום העגלה" at bounding box center [809, 273] width 87 height 14
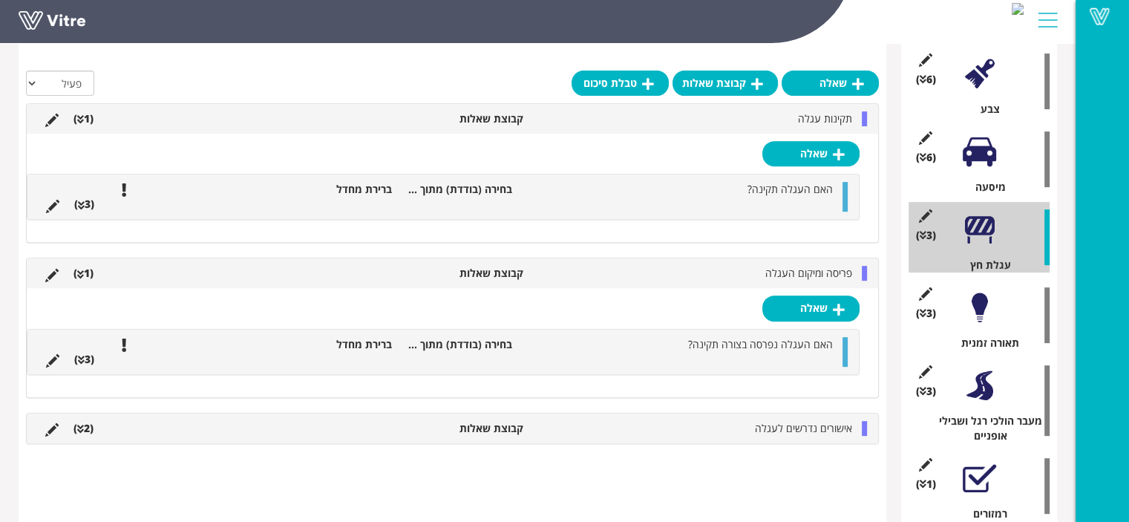
click at [766, 359] on ul "האם העגלה נפרסה בצורה תקינה? בחירה (בודדת) מתוך רשימה ברירת מחדל (3 )" at bounding box center [440, 352] width 802 height 30
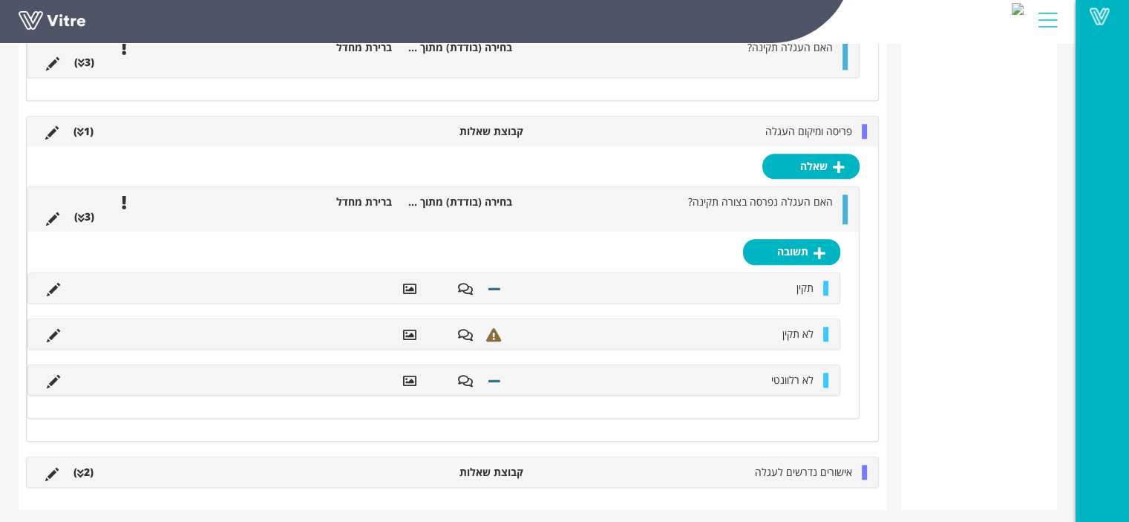
scroll to position [1223, 0]
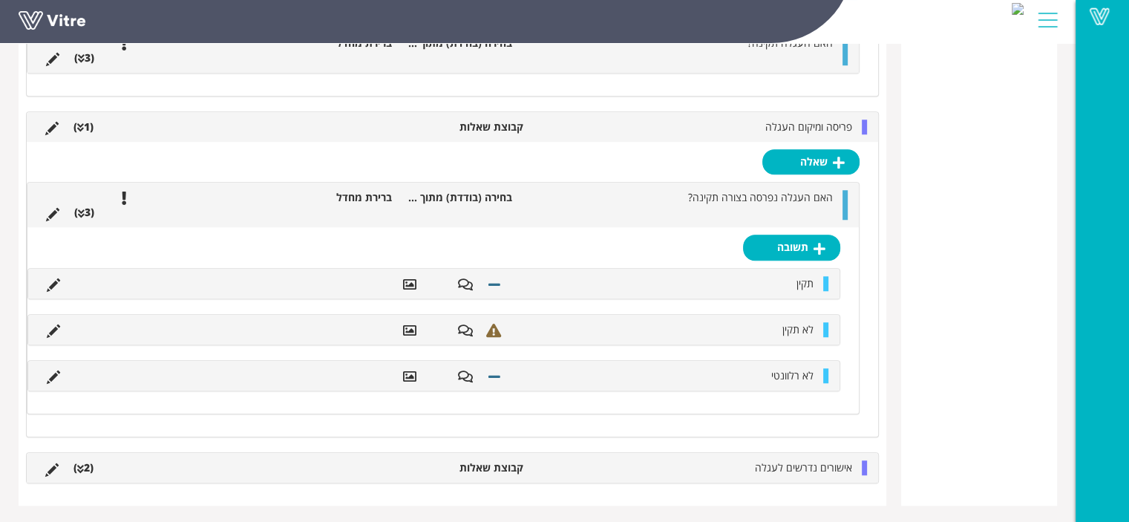
click at [827, 205] on li at bounding box center [826, 212] width 28 height 15
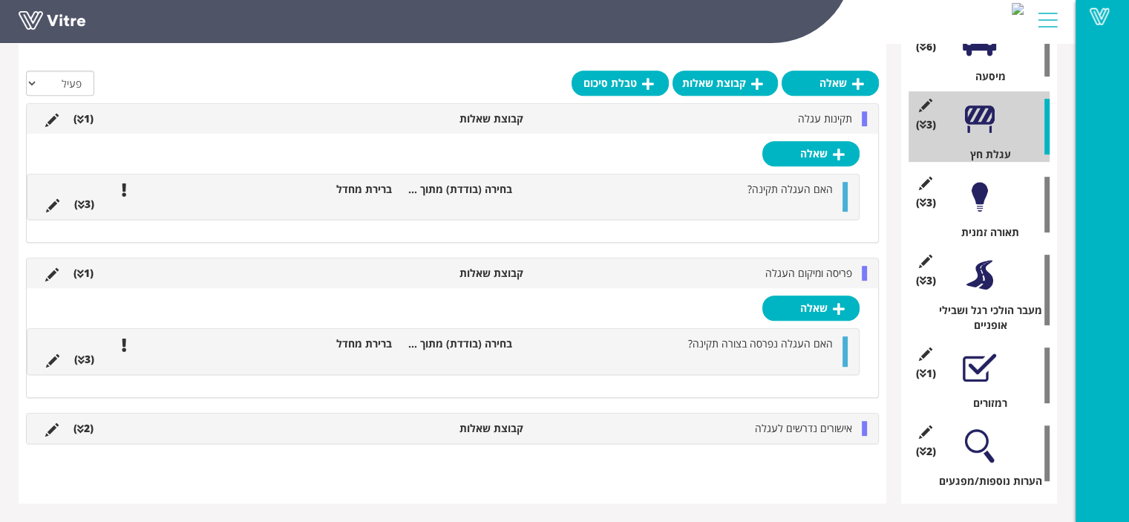
scroll to position [719, 0]
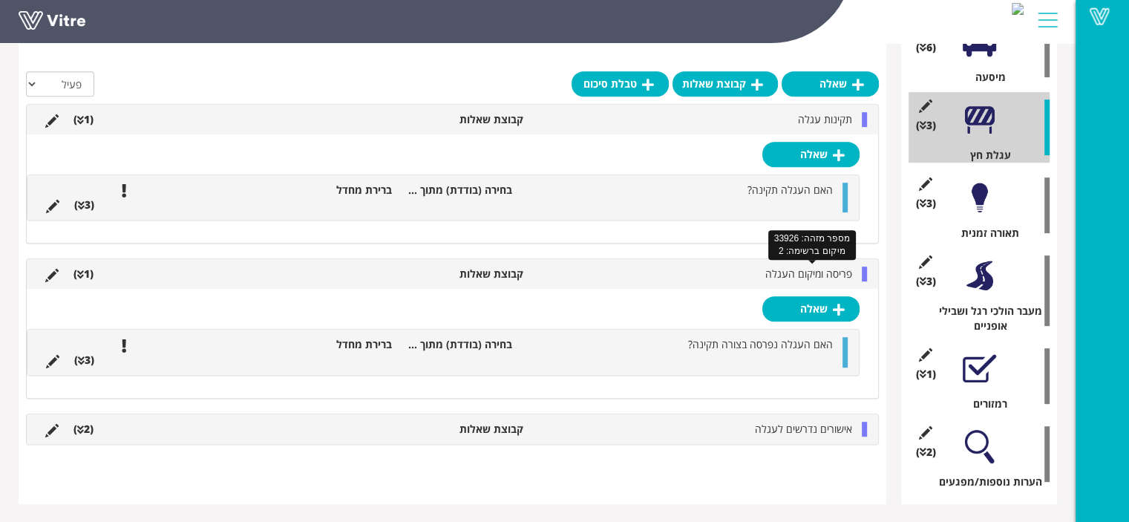
click at [802, 267] on span "פריסה ומיקום העגלה" at bounding box center [809, 274] width 87 height 14
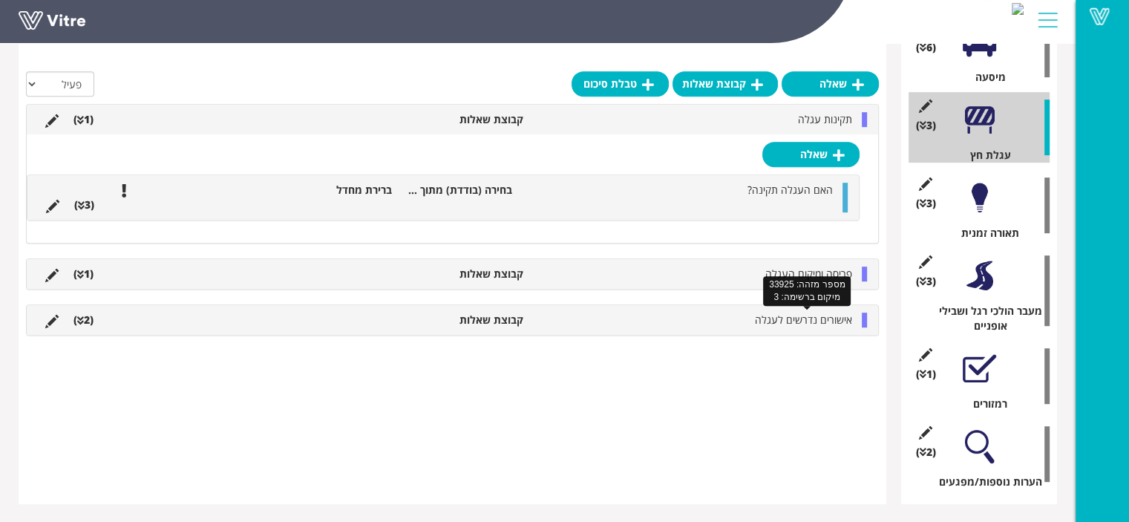
click at [807, 320] on span "אישורים נדרשים לעגלה" at bounding box center [803, 320] width 97 height 14
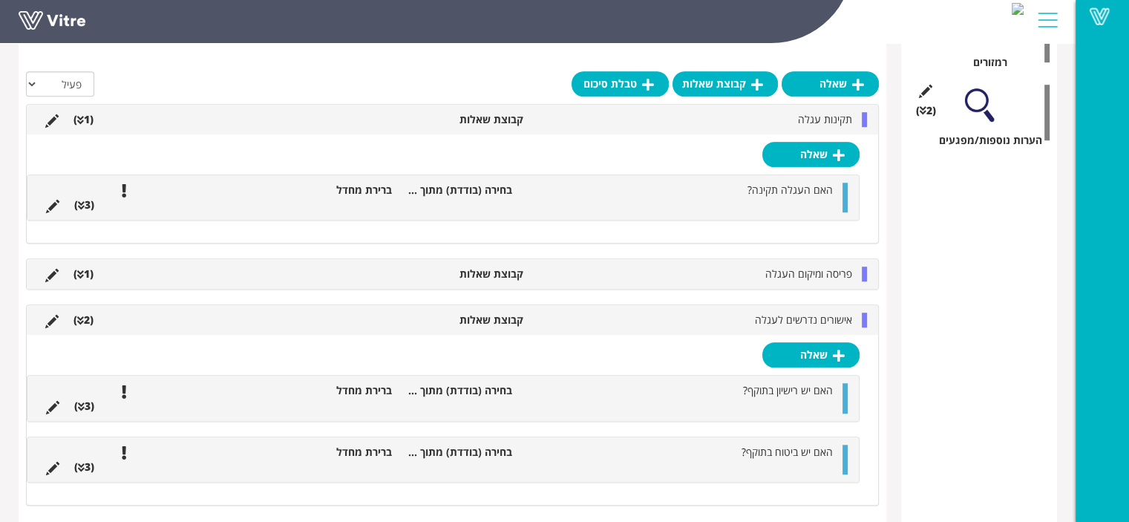
scroll to position [1083, 0]
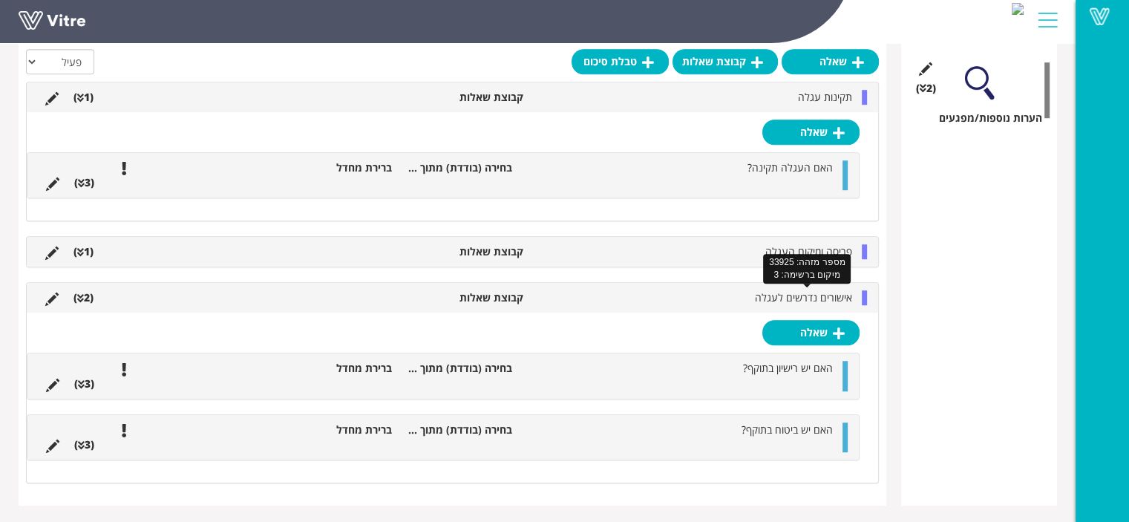
click at [827, 303] on span "אישורים נדרשים לעגלה" at bounding box center [803, 297] width 97 height 14
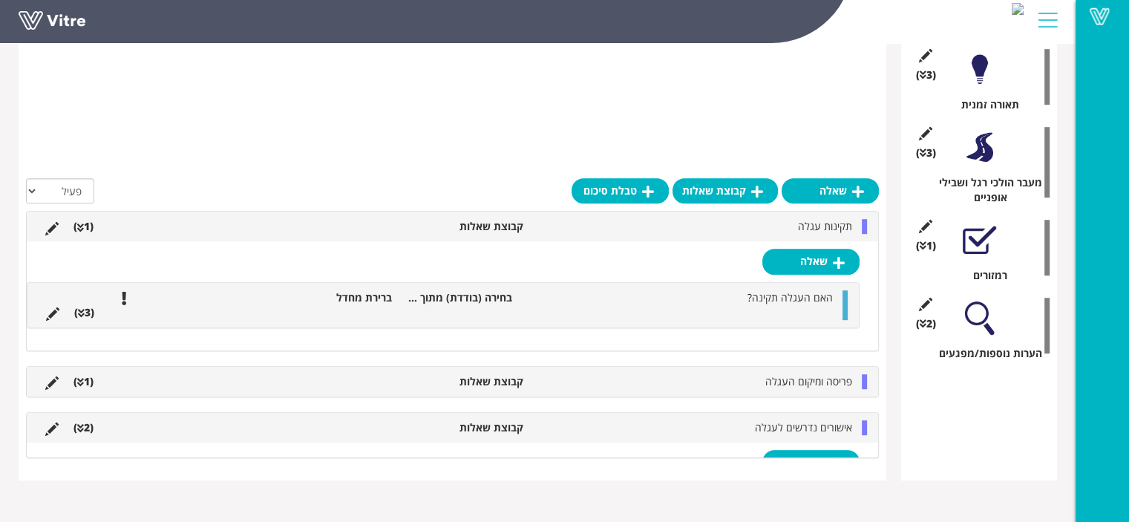
scroll to position [719, 0]
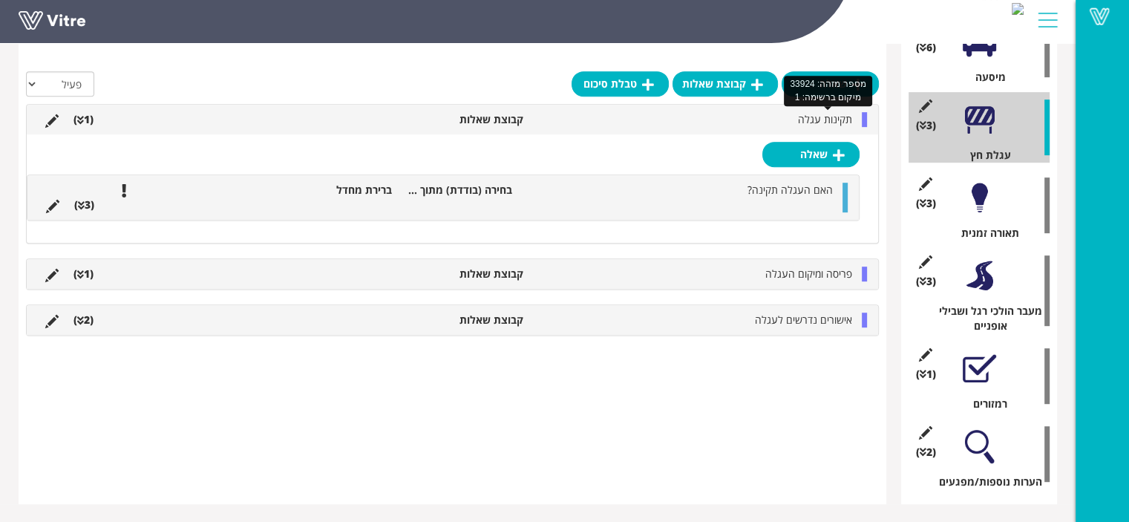
click at [824, 115] on span "תקינות עגלה" at bounding box center [825, 119] width 54 height 14
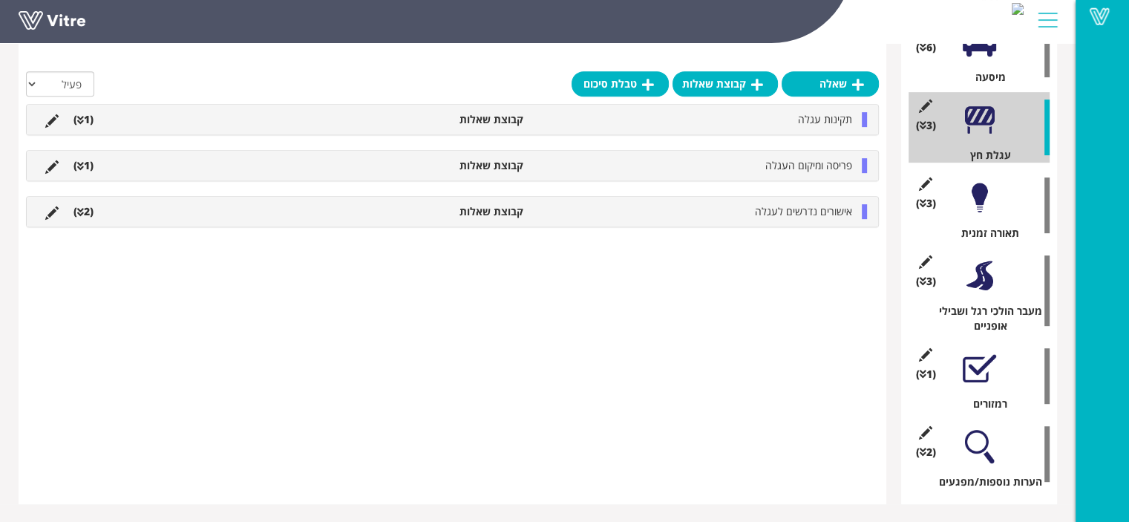
click at [977, 195] on div at bounding box center [979, 197] width 33 height 33
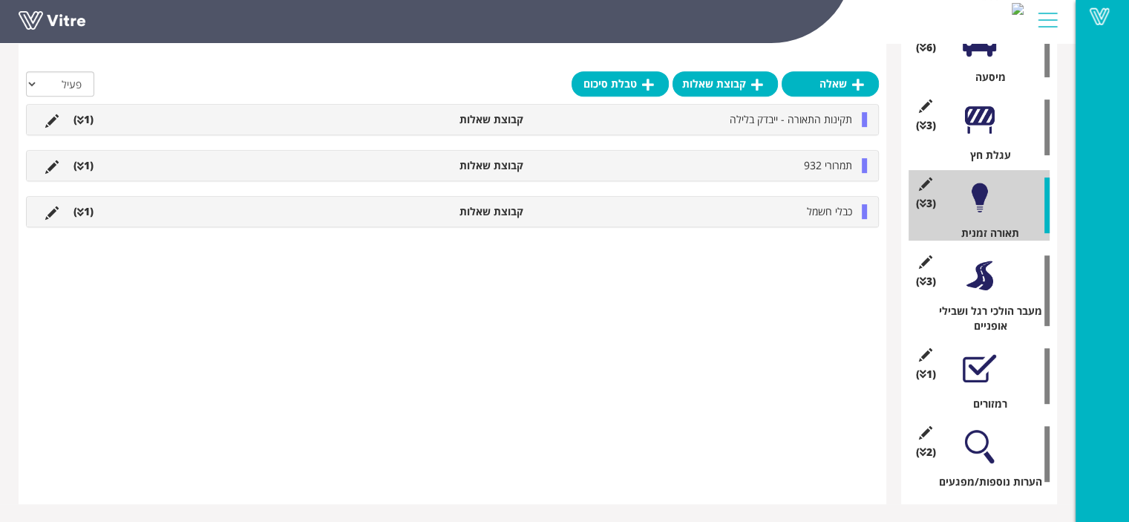
click at [838, 220] on div "כבלי חשמל קבוצת שאלות (1 )" at bounding box center [453, 212] width 852 height 30
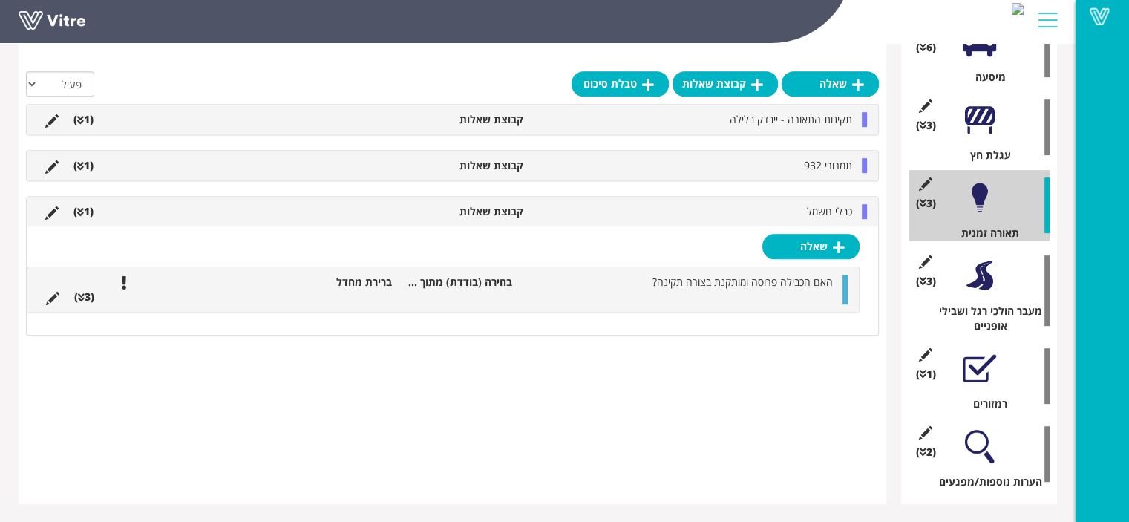
click at [988, 281] on div at bounding box center [979, 275] width 33 height 33
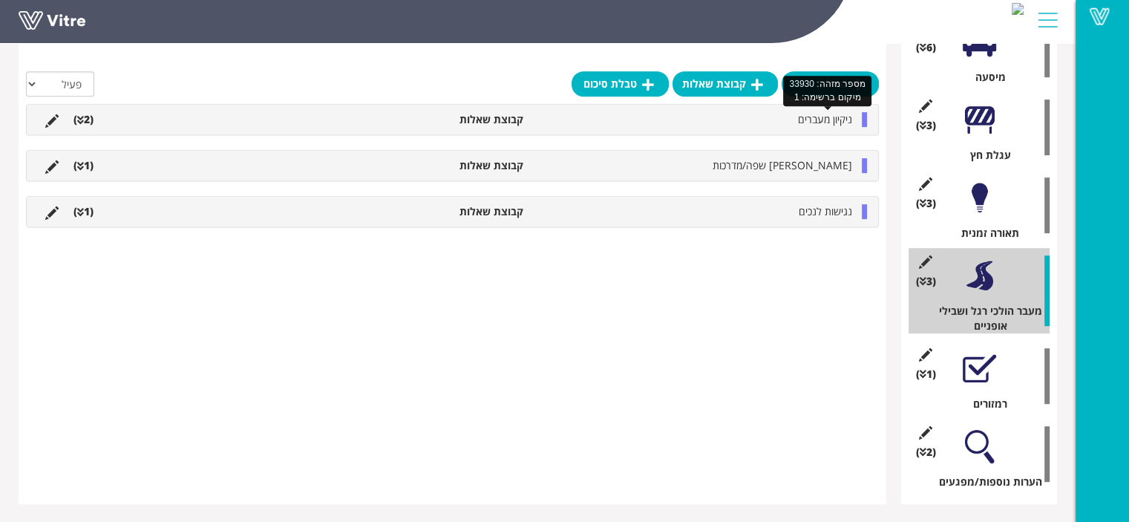
click at [829, 120] on span "ניקיון מעברים" at bounding box center [825, 119] width 54 height 14
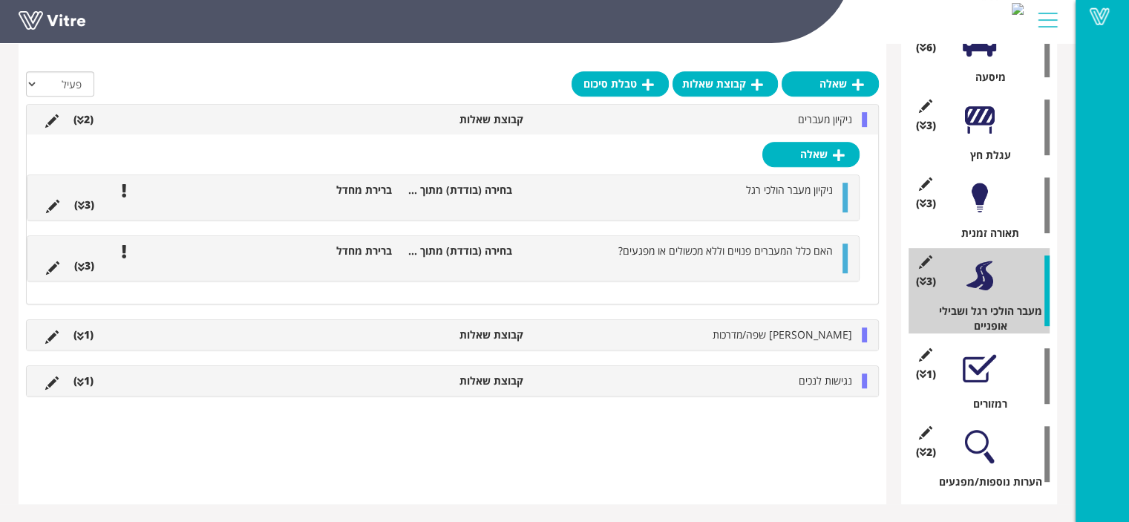
click at [976, 440] on div at bounding box center [979, 446] width 33 height 33
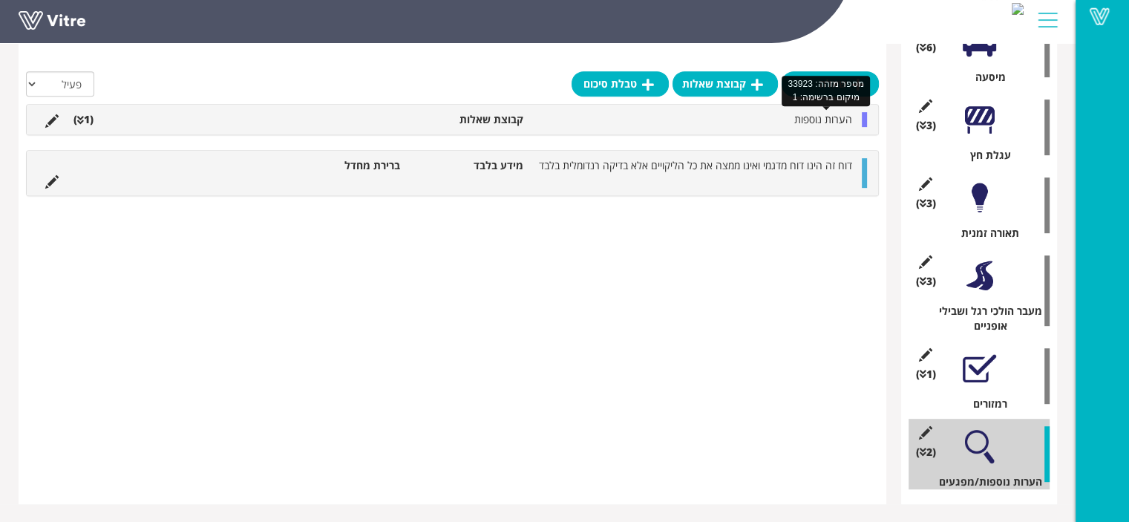
click at [797, 120] on span "הערות נוספות" at bounding box center [824, 119] width 58 height 14
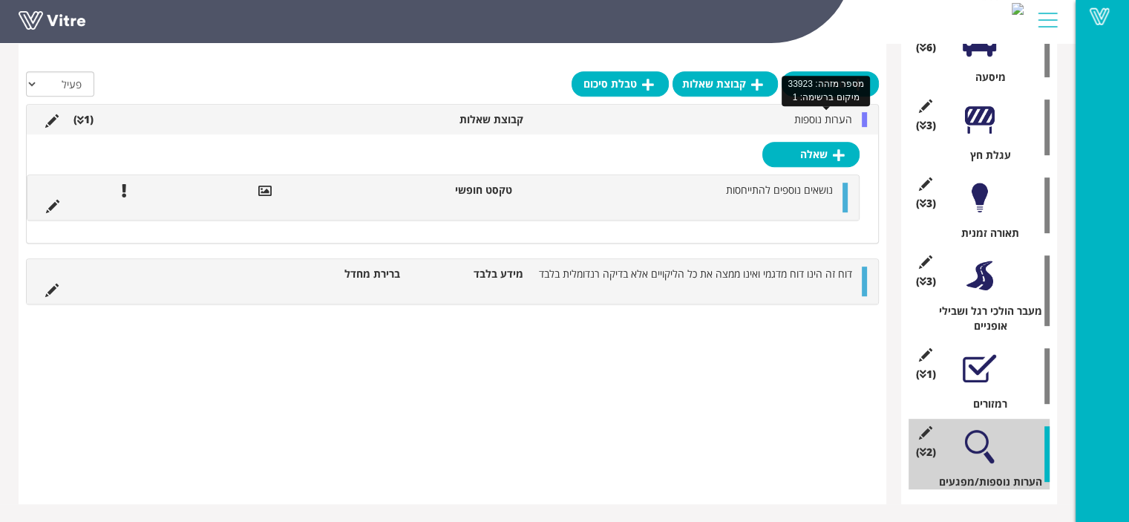
click at [797, 120] on span "הערות נוספות" at bounding box center [824, 119] width 58 height 14
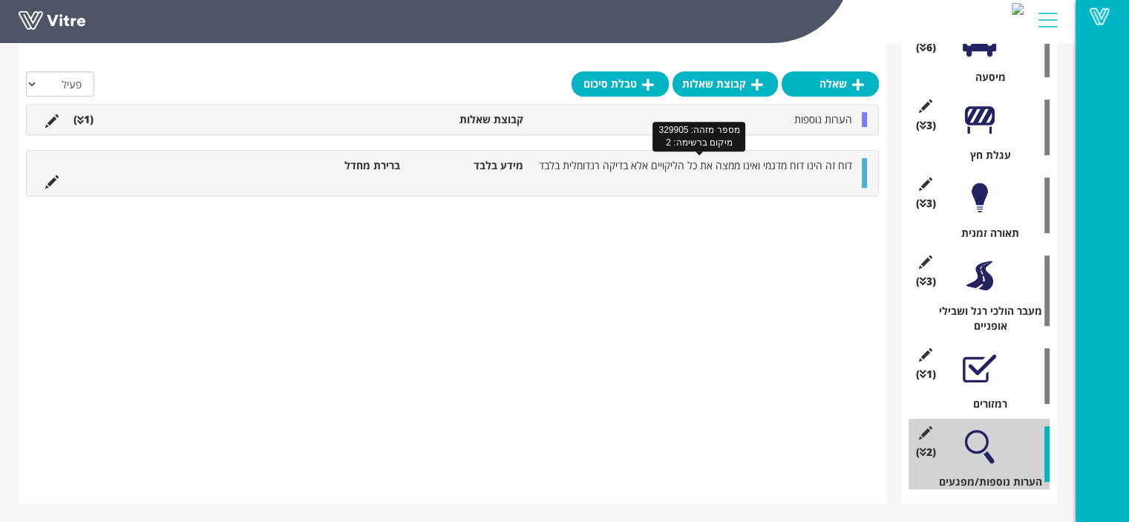
click at [794, 165] on span "דוח זה הינו דוח מדגמי ואינו ממצה את כל הליקויים אלא בדיקה רנדומלית בלבד" at bounding box center [695, 165] width 313 height 14
click at [53, 181] on icon at bounding box center [51, 181] width 13 height 13
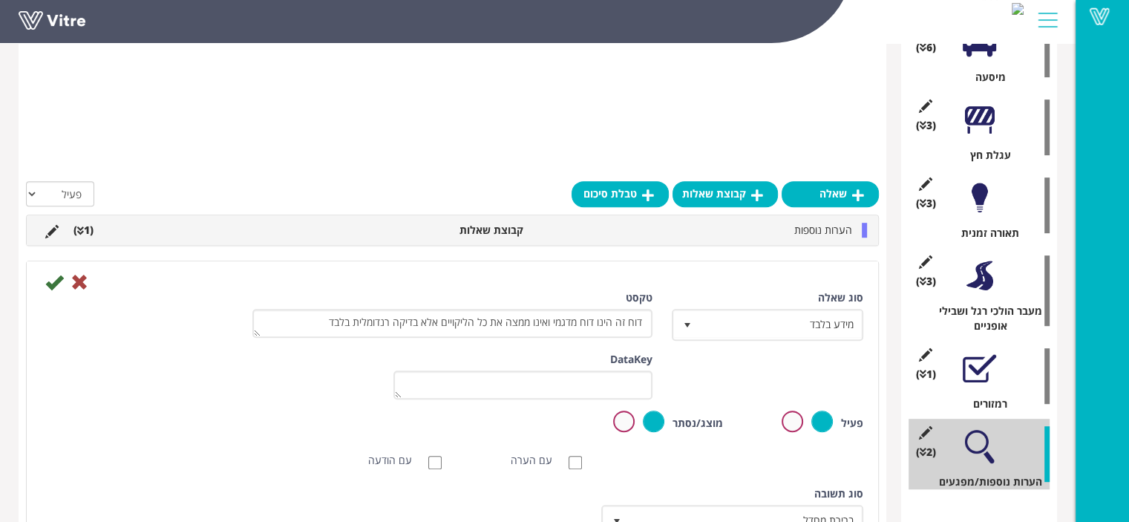
scroll to position [1087, 0]
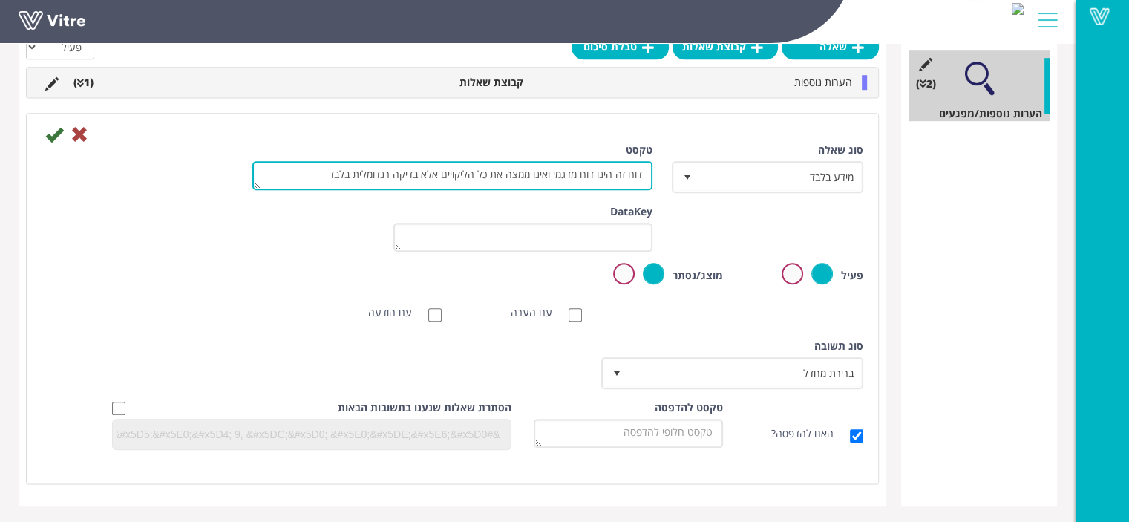
click at [392, 169] on textarea "דוח זה הינו דוח מדגמי ואינו ממצה את כל הליקויים אלא בדיקה רנדומלית בלבד" at bounding box center [452, 175] width 400 height 29
click at [330, 172] on textarea "דוח זה הינו דוח מדגמי ואינו ממצה את כל הליקויים אלא בדיקה רנדומלית בלבד" at bounding box center [452, 175] width 400 height 29
click at [479, 174] on textarea "דוח זה הינו דוח מדגמי ואינו ממצה את כל הליקויים אלא בדיקה רנדומלית בלבד" at bounding box center [452, 175] width 400 height 29
click at [439, 175] on textarea "דוח זה הינו דוח מדגמי ואינו ממצה את כל הליקויים אלא בדיקה רנדומלית בלבד" at bounding box center [452, 175] width 400 height 29
click at [327, 175] on textarea "דוח זה הינו דוח מדגמי ואינו ממצה את כל הליקויים אלא בדיקה רנדומלית בלבד" at bounding box center [452, 175] width 400 height 29
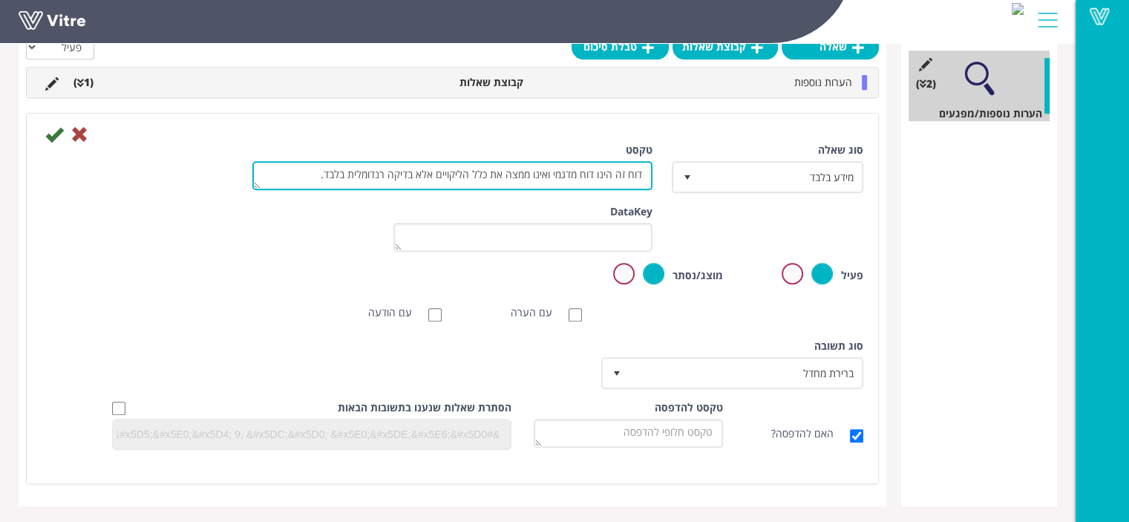
click at [633, 177] on textarea "דוח זה הינו דוח מדגמי ואינו ממצה את כל הליקויים אלא בדיקה רנדומלית בלבד" at bounding box center [452, 175] width 400 height 29
drag, startPoint x: 644, startPoint y: 174, endPoint x: 624, endPoint y: 170, distance: 20.4
click at [624, 170] on textarea "דוח זה הינו דוח מדגמי ואינו ממצה את כל הליקויים אלא בדיקה רנדומלית בלבד" at bounding box center [452, 175] width 400 height 29
click at [624, 172] on textarea "דוח זה הינו דוח מדגמי ואינו ממצה את כל הליקויים אלא בדיקה רנדומלית בלבד" at bounding box center [452, 175] width 400 height 29
click at [525, 175] on textarea "דוח זה הינו דוח מדגמי ואינו ממצה את כל הליקויים אלא בדיקה רנדומלית בלבד" at bounding box center [452, 175] width 400 height 29
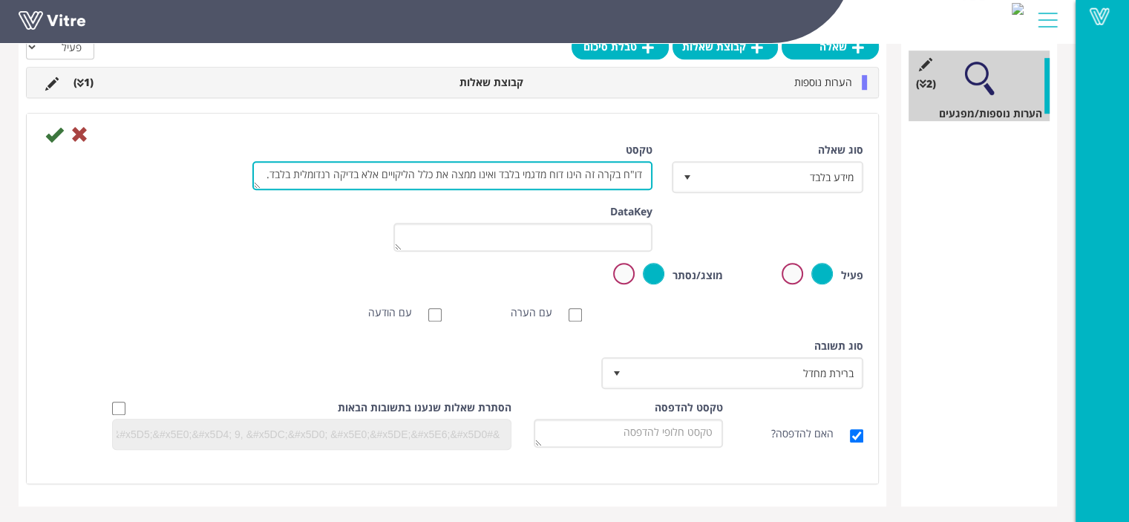
click at [269, 174] on textarea "דוח זה הינו דוח מדגמי ואינו ממצה את כל הליקויים אלא בדיקה רנדומלית בלבד" at bounding box center [452, 175] width 400 height 29
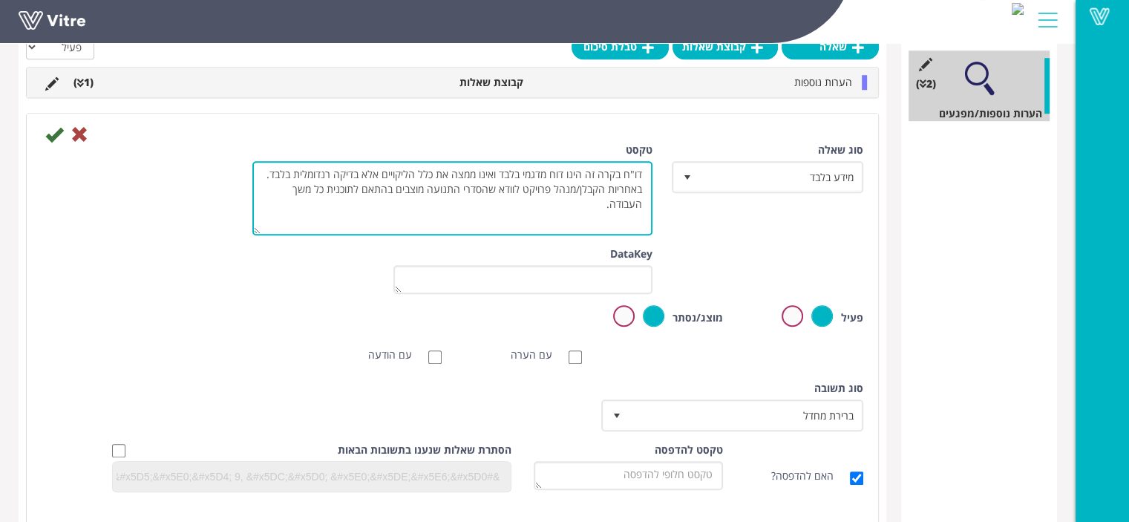
scroll to position [0, 0]
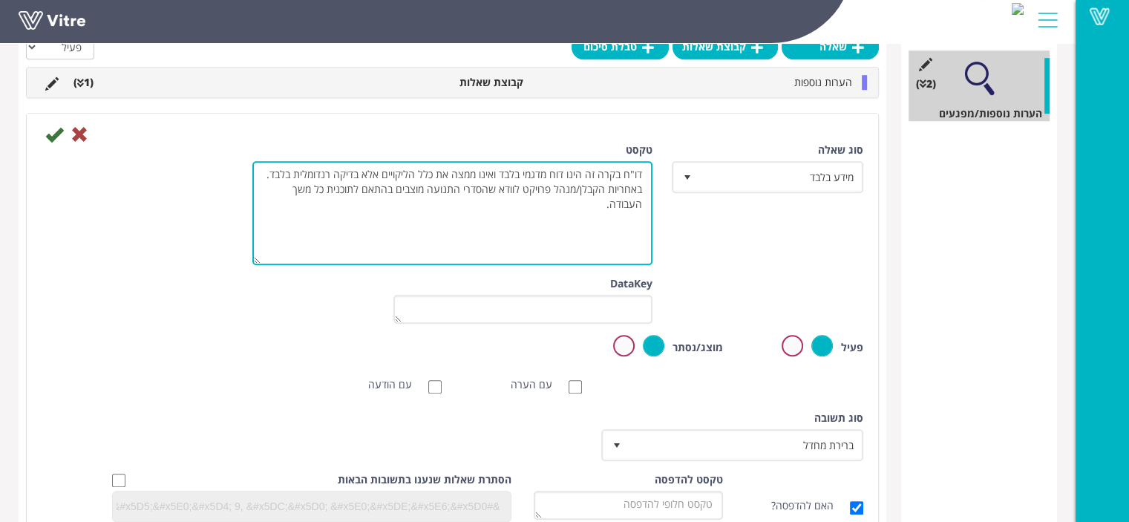
drag, startPoint x: 258, startPoint y: 182, endPoint x: 252, endPoint y: 258, distance: 75.9
click at [252, 258] on textarea "דוח זה הינו דוח מדגמי ואינו ממצה את כל הליקויים אלא בדיקה רנדומלית בלבד" at bounding box center [452, 213] width 400 height 104
click at [645, 167] on textarea "דוח זה הינו דוח מדגמי ואינו ממצה את כל הליקויים אלא בדיקה רנדומלית בלבד" at bounding box center [452, 213] width 400 height 104
click at [645, 206] on textarea "דוח זה הינו דוח מדגמי ואינו ממצה את כל הליקויים אלא בדיקה רנדומלית בלבד" at bounding box center [452, 213] width 400 height 104
click at [591, 219] on textarea "דוח זה הינו דוח מדגמי ואינו ממצה את כל הליקויים אלא בדיקה רנדומלית בלבד" at bounding box center [452, 213] width 400 height 104
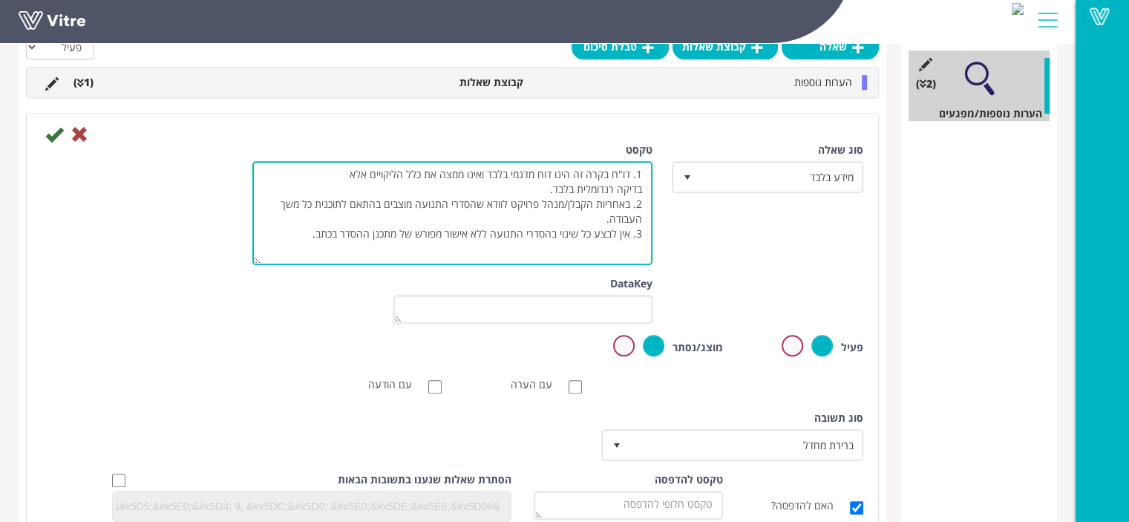
click at [371, 232] on textarea "דוח זה הינו דוח מדגמי ואינו ממצה את כל הליקויים אלא בדיקה רנדומלית בלבד" at bounding box center [452, 213] width 400 height 104
click at [352, 232] on textarea "דוח זה הינו דוח מדגמי ואינו ממצה את כל הליקויים אלא בדיקה רנדומלית בלבד" at bounding box center [452, 213] width 400 height 104
click at [362, 245] on textarea "דוח זה הינו דוח מדגמי ואינו ממצה את כל הליקויים אלא בדיקה רנדומלית בלבד" at bounding box center [452, 213] width 400 height 104
drag, startPoint x: 509, startPoint y: 178, endPoint x: 490, endPoint y: 175, distance: 18.9
click at [490, 175] on textarea "דוח זה הינו דוח מדגמי ואינו ממצה את כל הליקויים אלא בדיקה רנדומלית בלבד" at bounding box center [452, 213] width 400 height 104
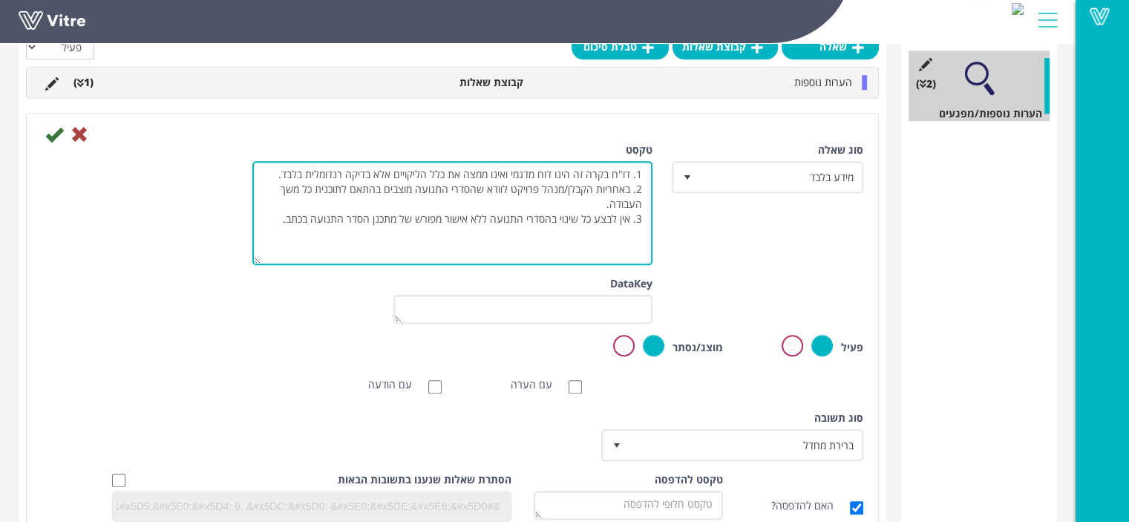
drag, startPoint x: 306, startPoint y: 171, endPoint x: 288, endPoint y: 175, distance: 18.2
click at [288, 175] on textarea "דוח זה הינו דוח מדגמי ואינו ממצה את כל הליקויים אלא בדיקה רנדומלית בלבד" at bounding box center [452, 213] width 400 height 104
drag, startPoint x: 555, startPoint y: 175, endPoint x: 538, endPoint y: 175, distance: 17.1
click at [538, 175] on textarea "דוח זה הינו דוח מדגמי ואינו ממצה את כל הליקויים אלא בדיקה רנדומלית בלבד" at bounding box center [452, 213] width 400 height 104
type textarea "1. דו"ח בקרה זה הינו מדגמי ואינו ממצה את כלל הליקויים אלא בדיקה רנדומלית בלבד. …"
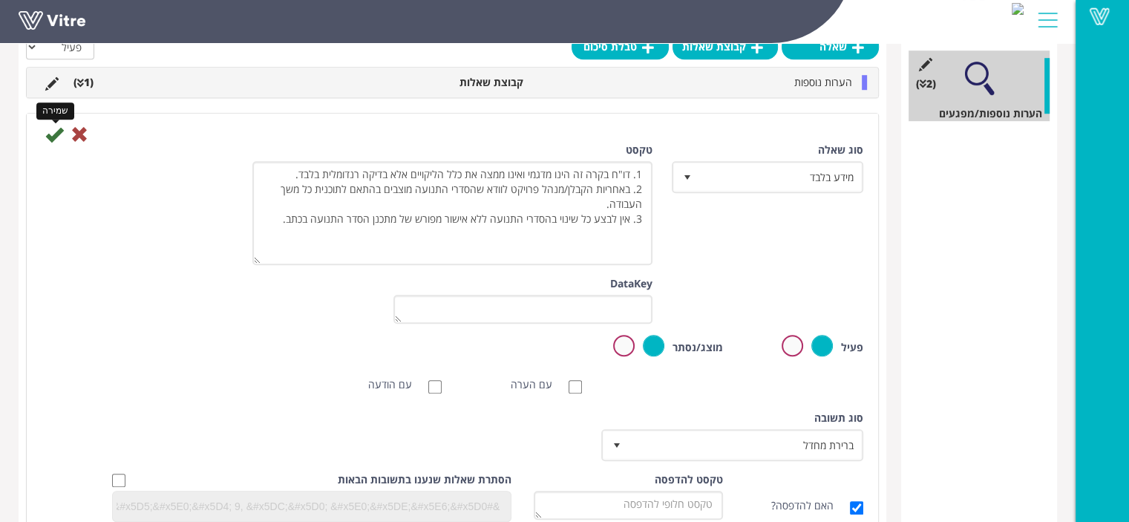
click at [51, 136] on icon at bounding box center [54, 134] width 18 height 18
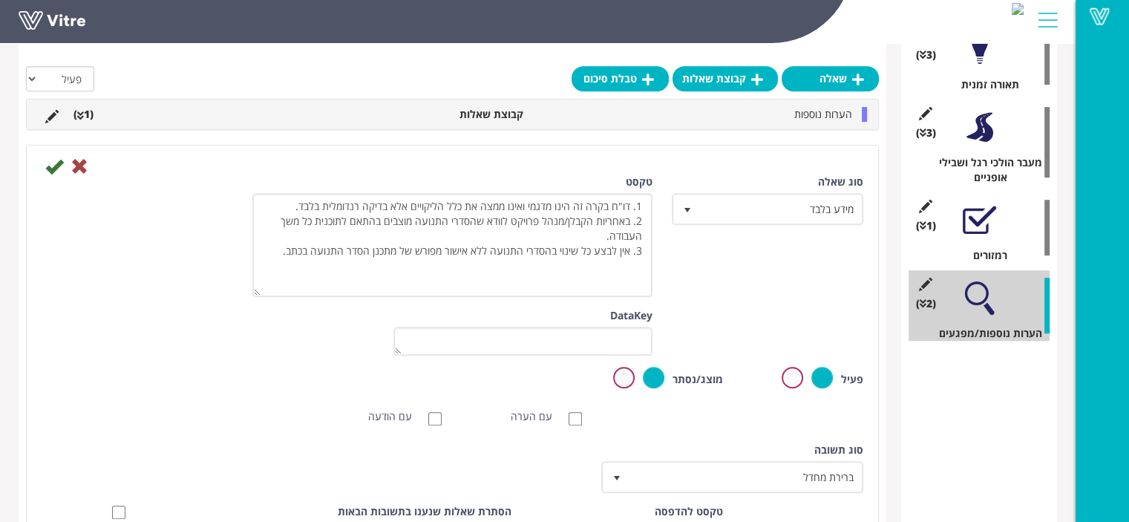
scroll to position [863, 0]
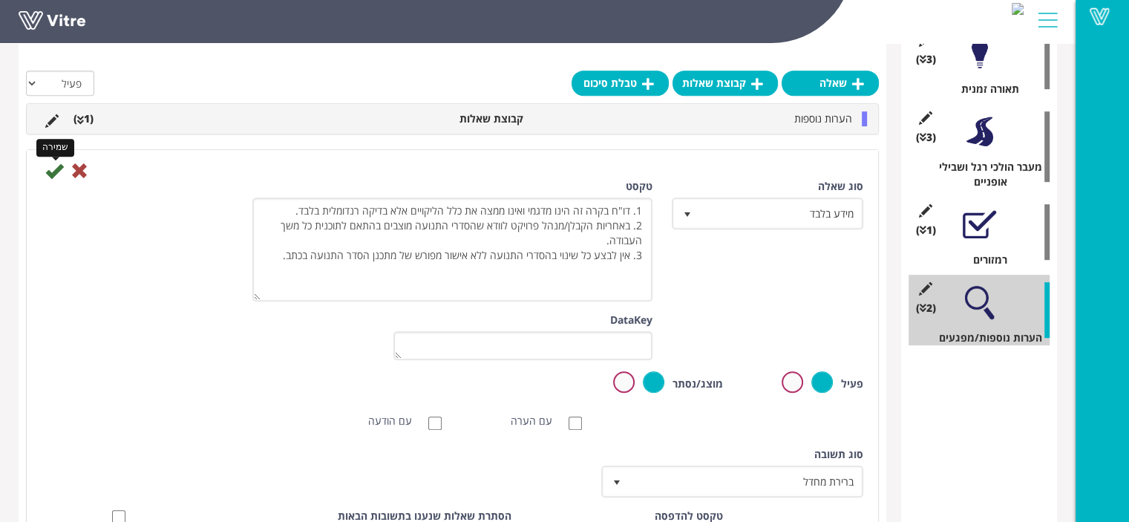
click at [50, 169] on icon at bounding box center [54, 171] width 18 height 18
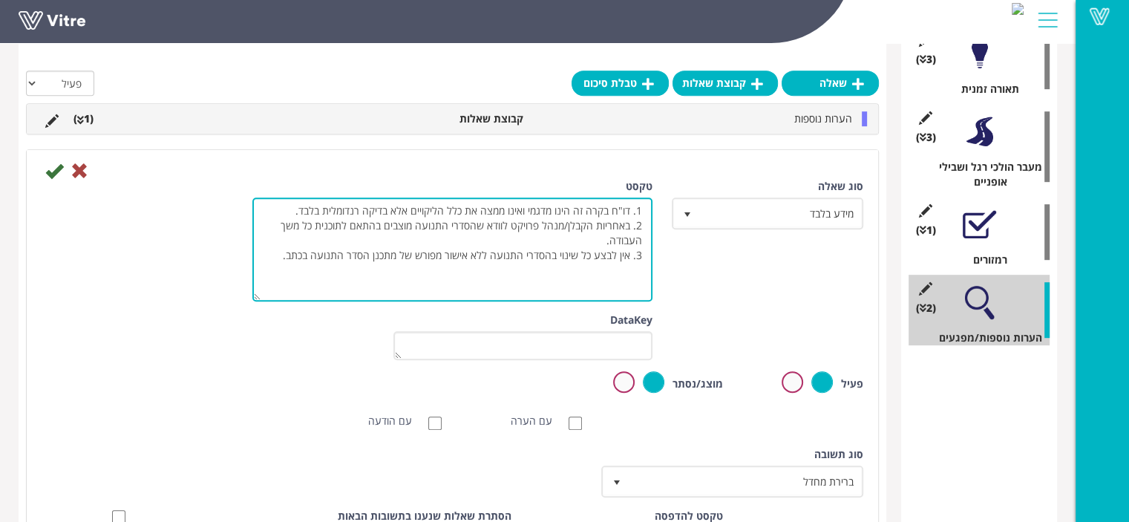
drag, startPoint x: 643, startPoint y: 215, endPoint x: 314, endPoint y: 274, distance: 334.3
click at [314, 274] on textarea "דוח זה הינו דוח מדגמי ואינו ממצה את כל הליקויים אלא בדיקה רנדומלית בלבד" at bounding box center [452, 250] width 400 height 104
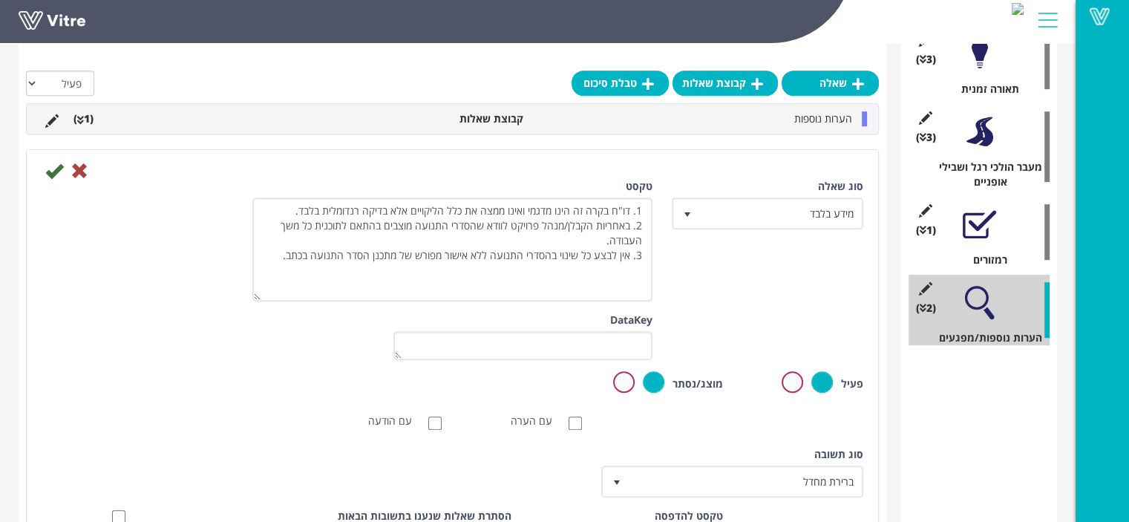
click at [974, 225] on div at bounding box center [979, 224] width 33 height 33
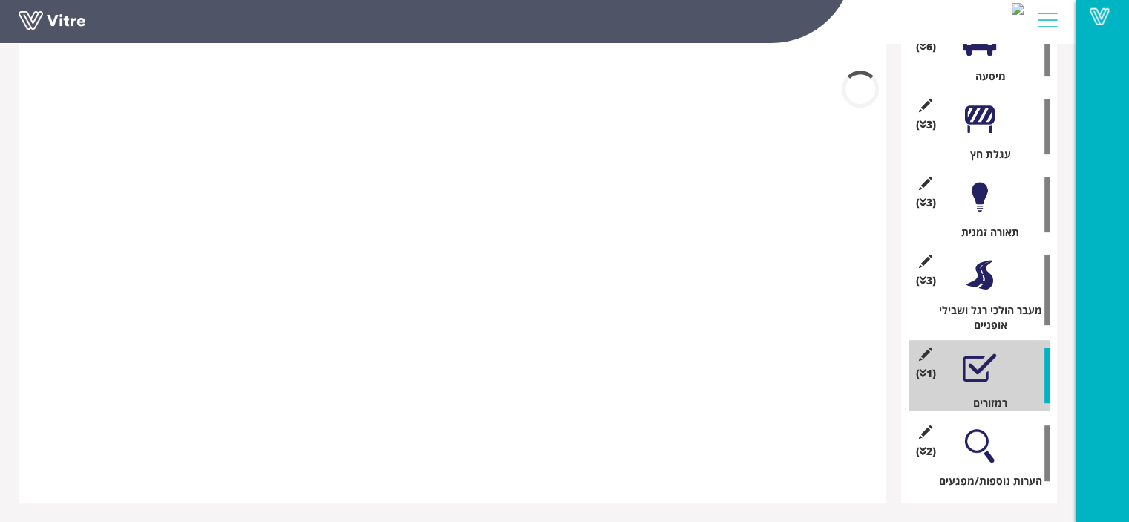
scroll to position [719, 0]
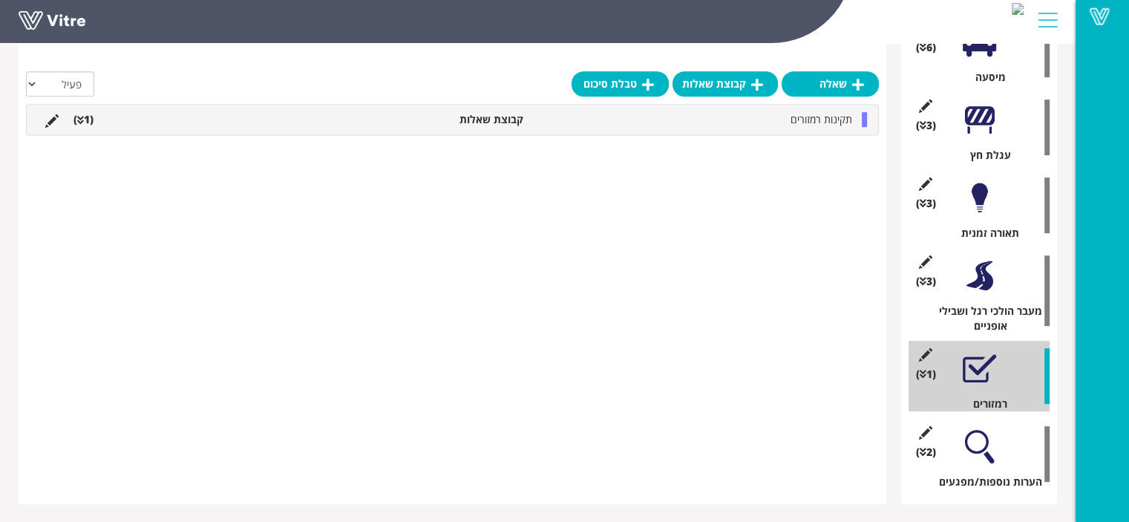
click at [984, 449] on div at bounding box center [979, 446] width 33 height 33
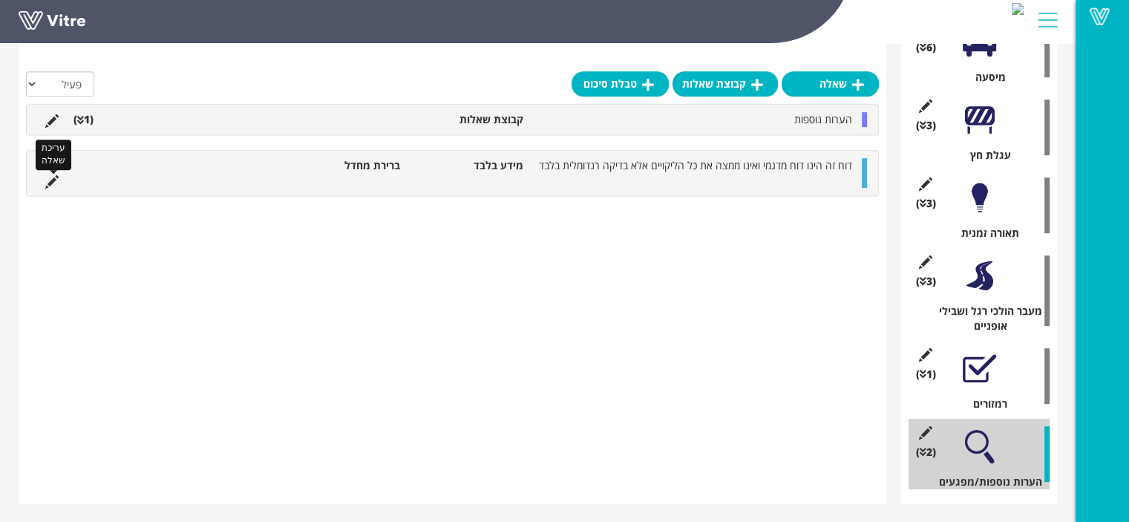
click at [53, 178] on icon at bounding box center [51, 181] width 13 height 13
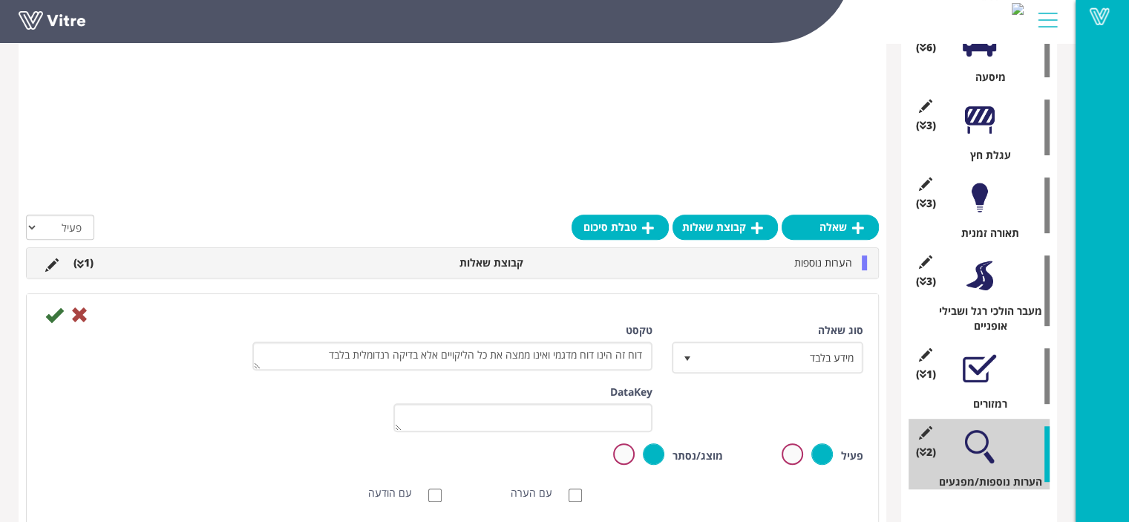
scroll to position [863, 0]
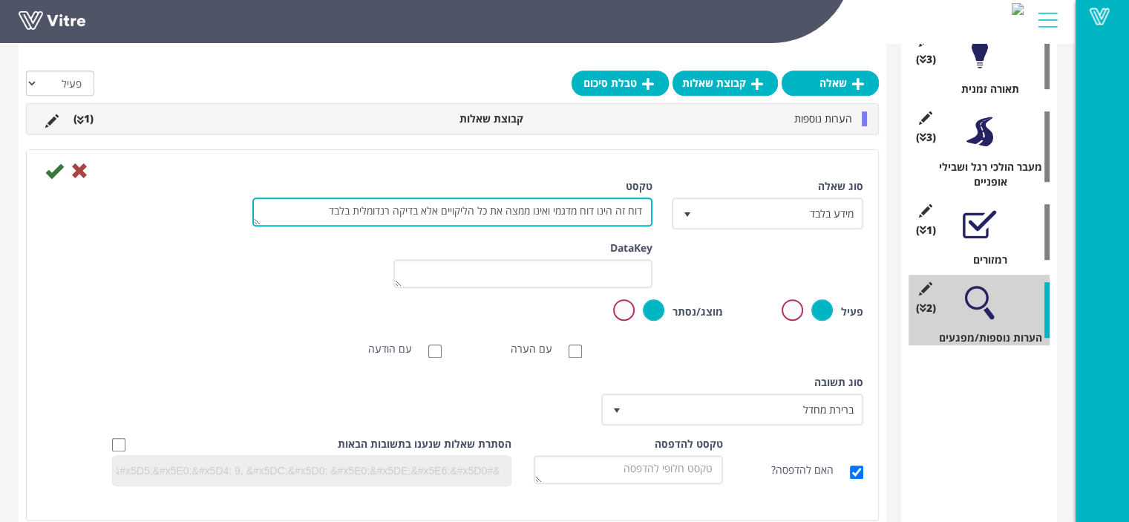
click at [389, 207] on textarea "דוח זה הינו דוח מדגמי ואינו ממצה את כל הליקויים אלא בדיקה רנדומלית בלבד" at bounding box center [452, 212] width 400 height 29
click at [252, 231] on div "טקסט דוח זה הינו דוח מדגמי ואינו ממצה את כל הליקויים אלא בדיקה רנדומלית בלבד" at bounding box center [452, 208] width 423 height 59
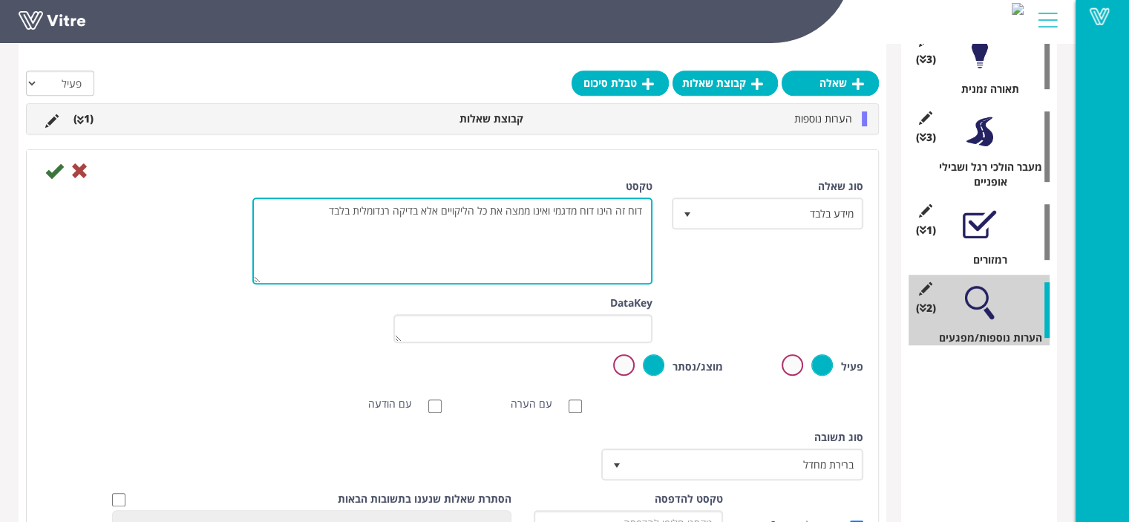
drag, startPoint x: 255, startPoint y: 223, endPoint x: 232, endPoint y: 281, distance: 63.3
click at [232, 281] on div "סוג שאלה מידע בלבד 24 טקסט דוח זה הינו דוח מדגמי ואינו ממצה את כל הליקויים אלא …" at bounding box center [452, 237] width 844 height 117
drag, startPoint x: 645, startPoint y: 214, endPoint x: 300, endPoint y: 265, distance: 348.4
click at [300, 265] on textarea "דוח זה הינו דוח מדגמי ואינו ממצה את כל הליקויים אלא בדיקה רנדומלית בלבד" at bounding box center [452, 241] width 400 height 87
paste textarea "1. דו"ח בקרה זה הינו מדגמי ואינו ממצה את כלל הליקויים אלא בדיקה רנדומלית בלבד. …"
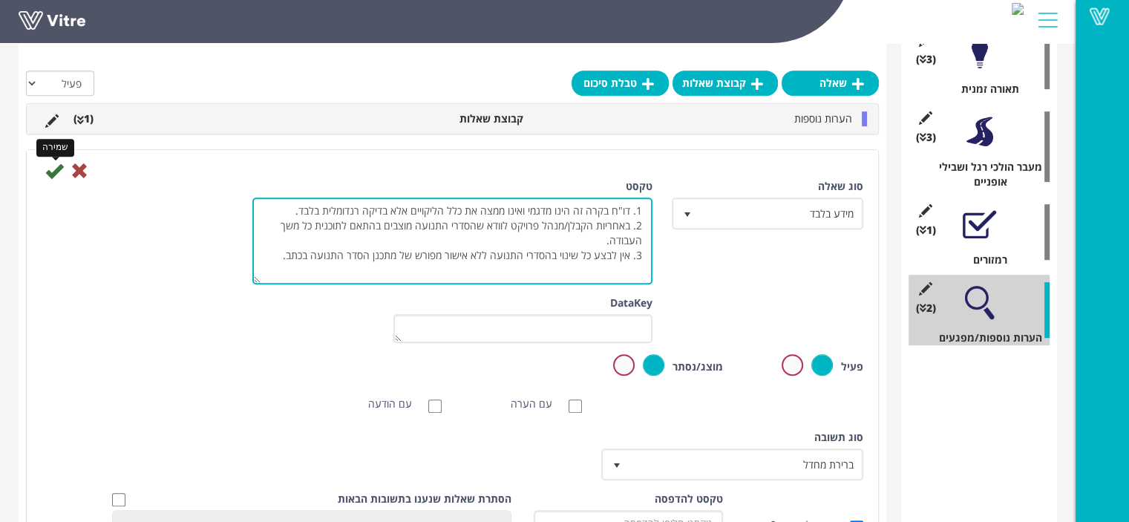
type textarea "1. דו"ח בקרה זה הינו מדגמי ואינו ממצה את כלל הליקויים אלא בדיקה רנדומלית בלבד. …"
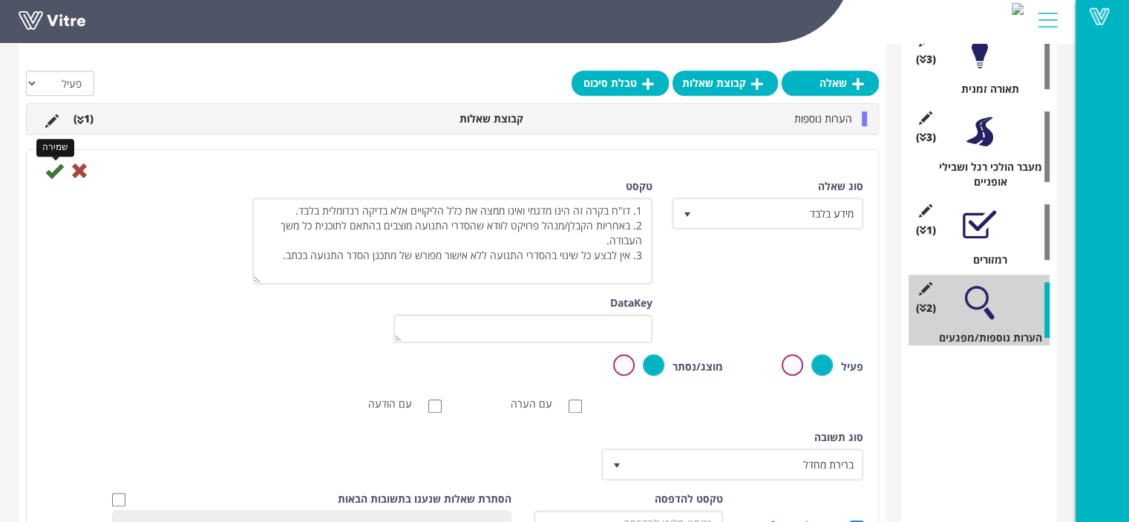
click at [56, 175] on icon at bounding box center [54, 171] width 18 height 18
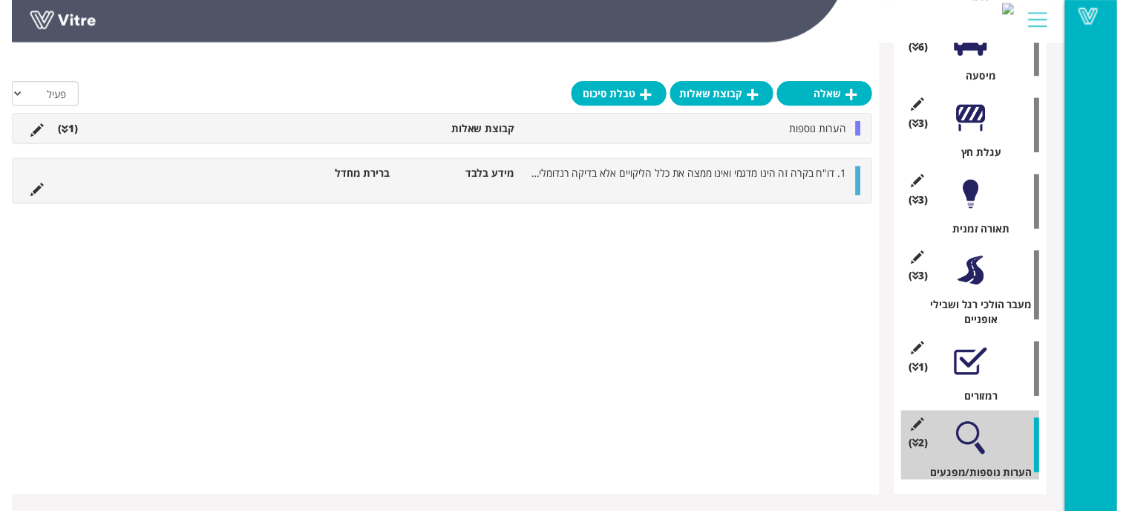
scroll to position [731, 0]
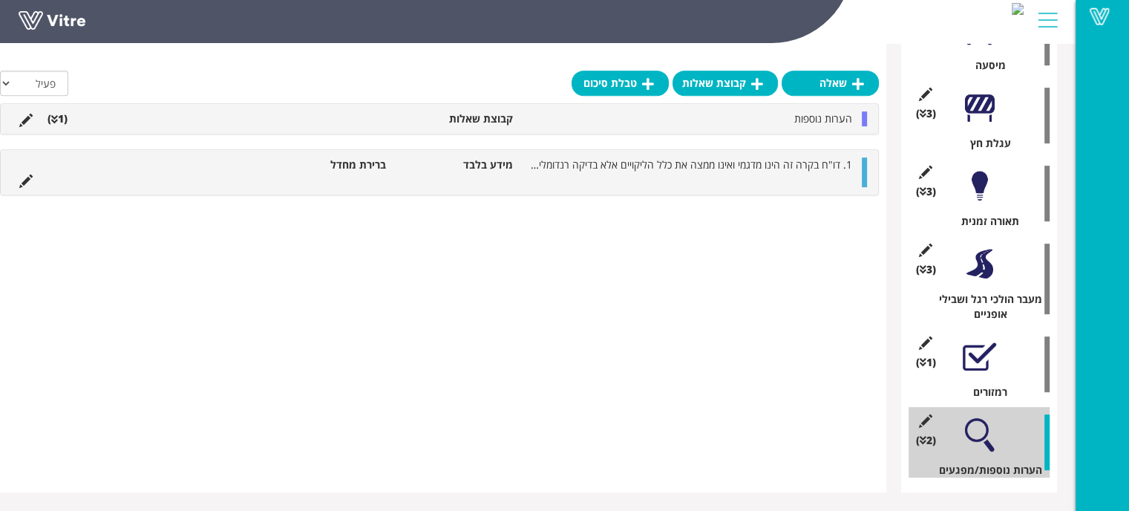
click at [977, 192] on div at bounding box center [979, 185] width 33 height 33
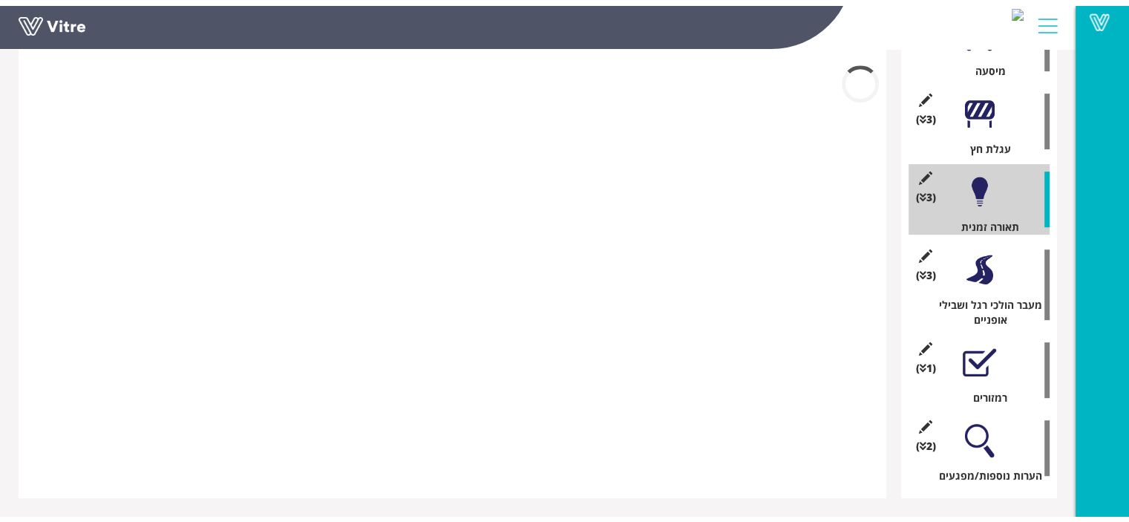
scroll to position [719, 0]
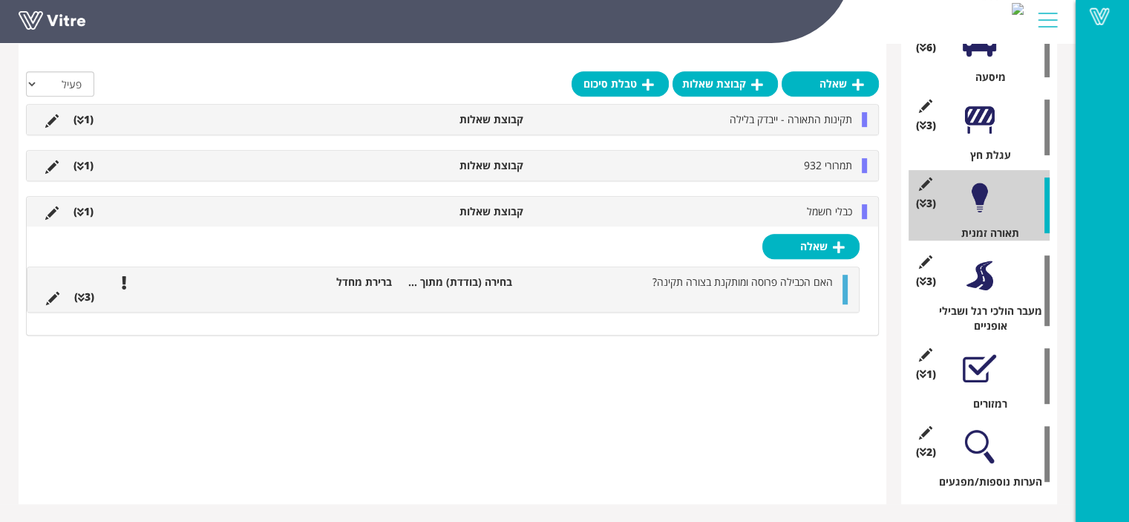
click at [973, 126] on div at bounding box center [979, 119] width 33 height 33
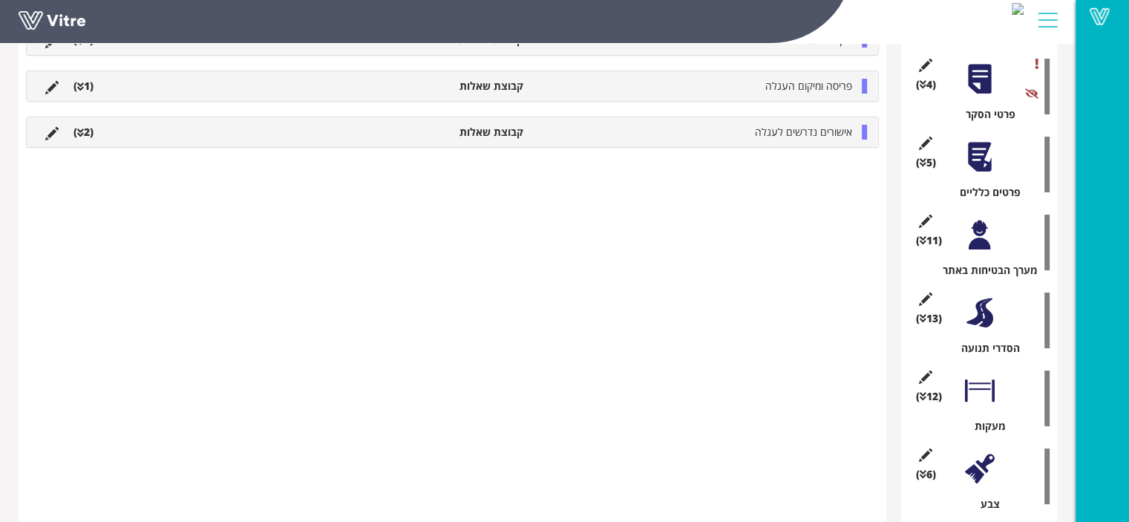
scroll to position [125, 0]
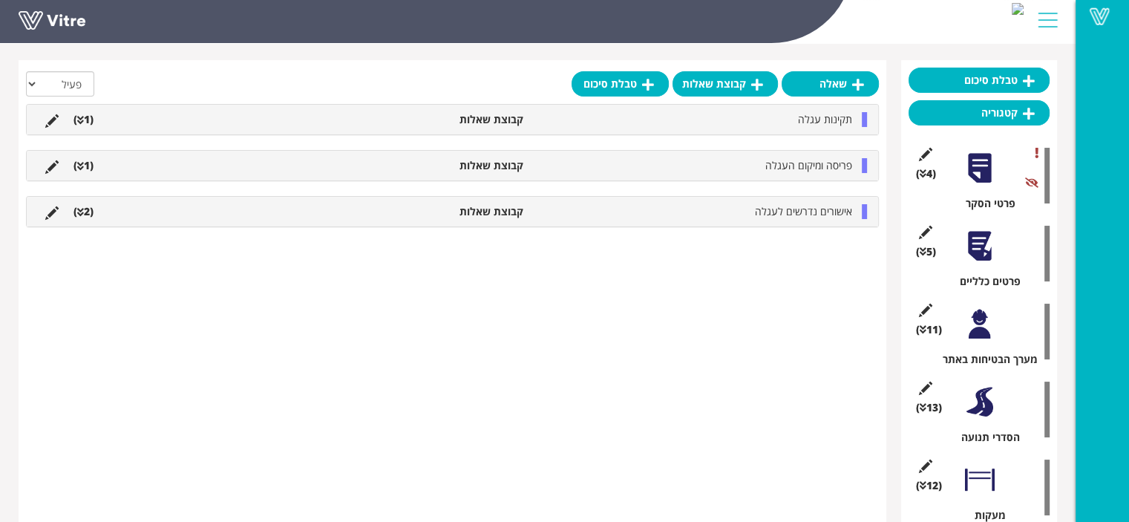
click at [980, 250] on div at bounding box center [979, 245] width 33 height 33
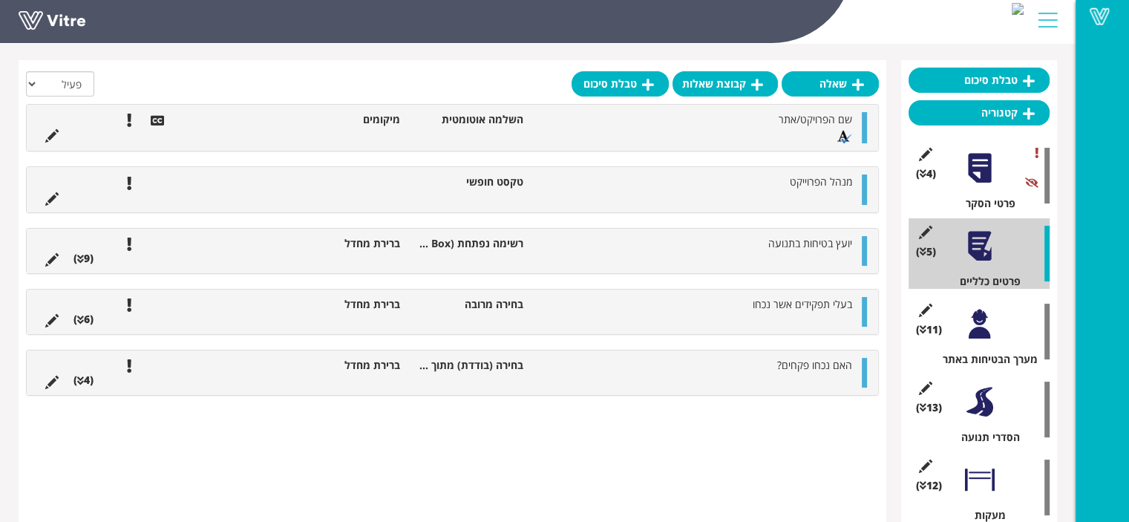
click at [681, 315] on ul "בעלי תפקידים אשר נכחו בחירה מרובה ברירת מחדל (6 )" at bounding box center [449, 312] width 822 height 30
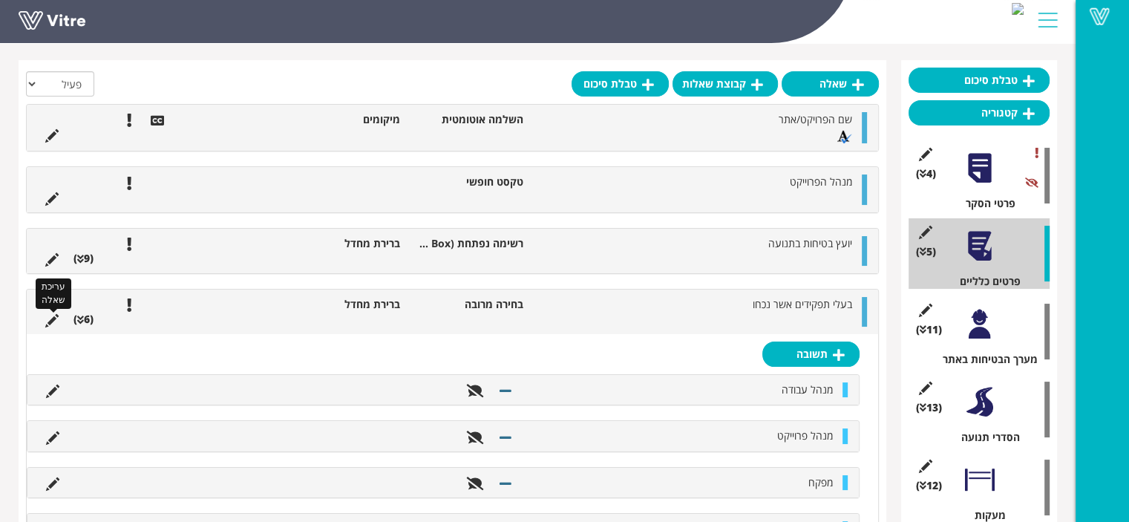
click at [50, 323] on icon at bounding box center [51, 320] width 13 height 13
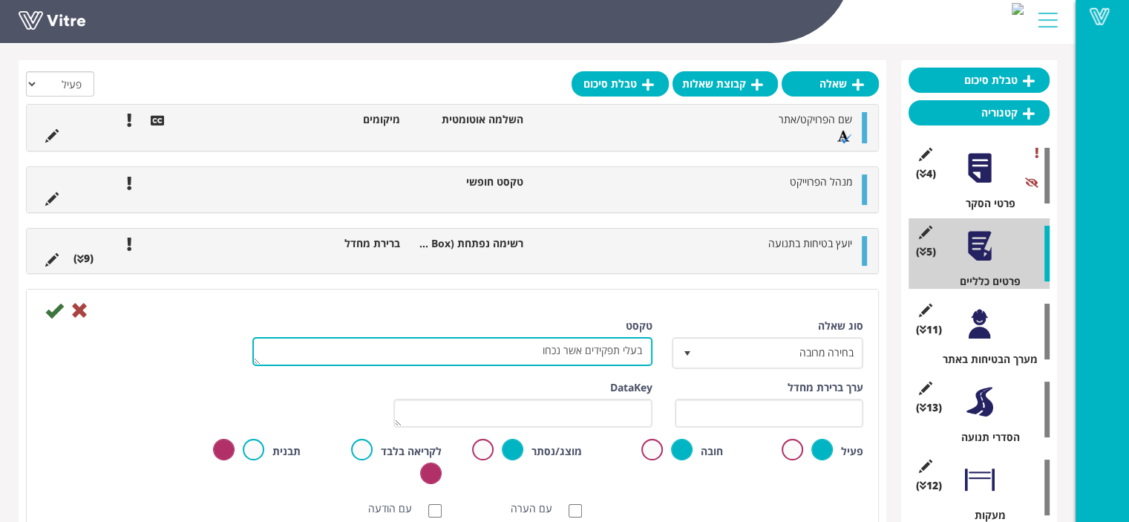
drag, startPoint x: 581, startPoint y: 350, endPoint x: 532, endPoint y: 350, distance: 49.8
click at [532, 350] on textarea "בעלי תפקידים אשר נכחו" at bounding box center [452, 351] width 400 height 29
type textarea "בעלי תפקידים שנכחו בבקרה"
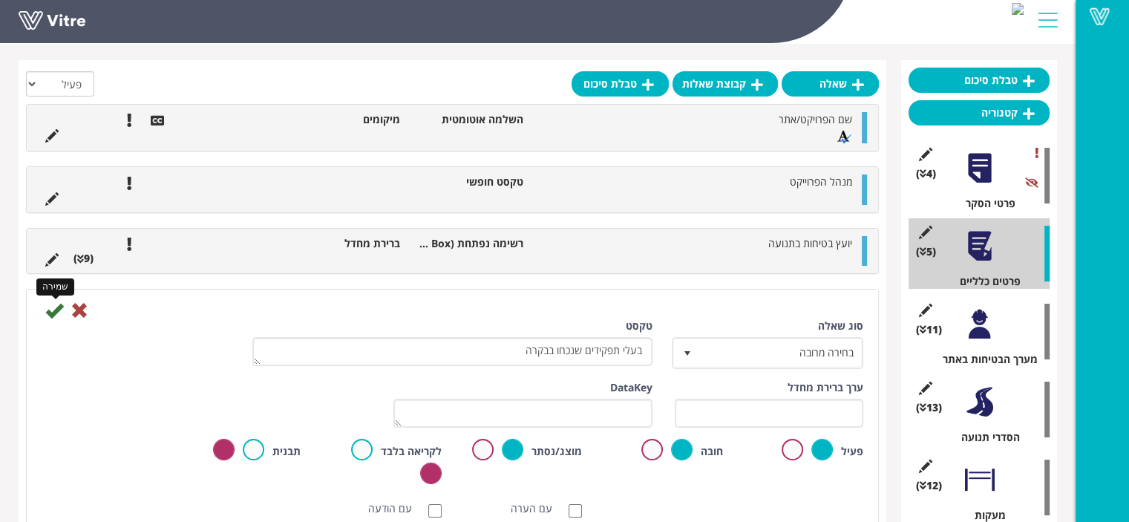
click at [52, 314] on icon at bounding box center [54, 310] width 18 height 18
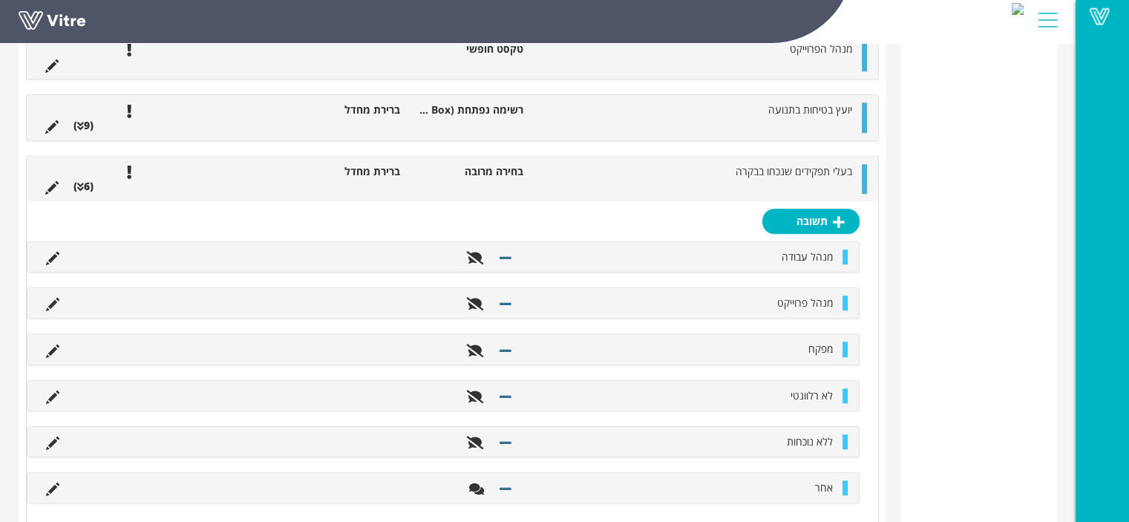
scroll to position [1316, 0]
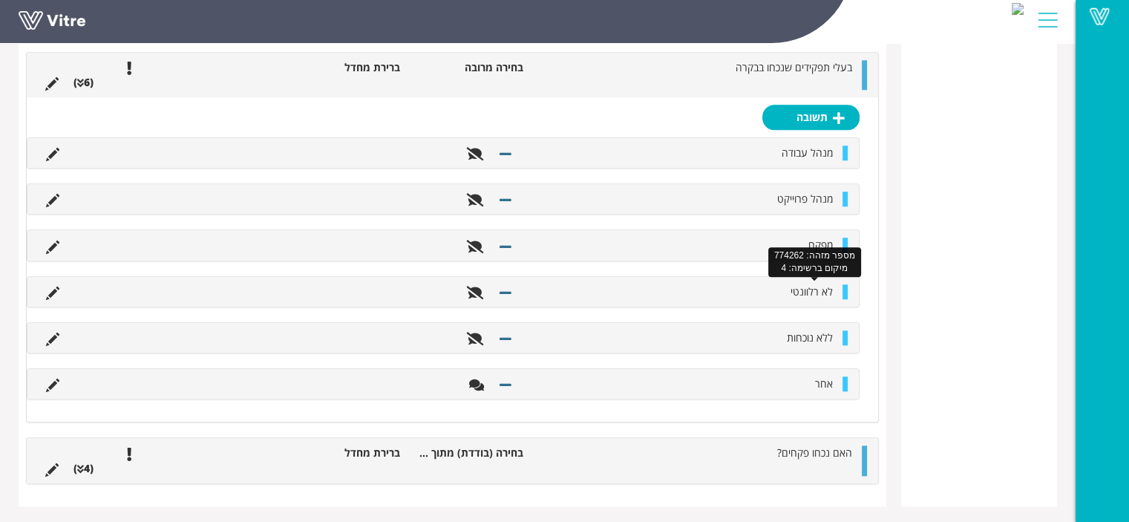
click at [796, 291] on span "לא רלוונטי" at bounding box center [812, 291] width 42 height 14
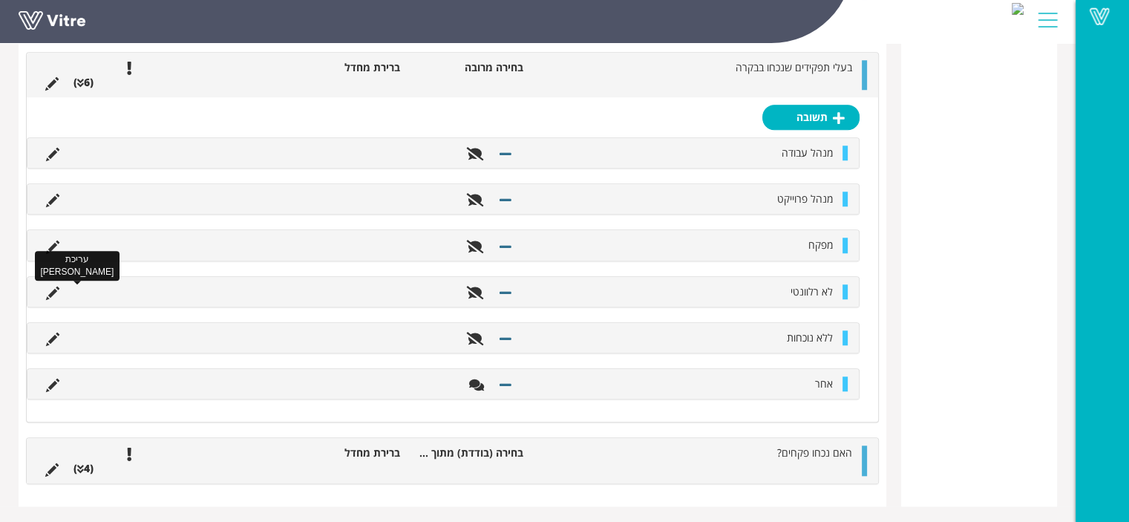
click at [50, 290] on icon at bounding box center [52, 293] width 13 height 13
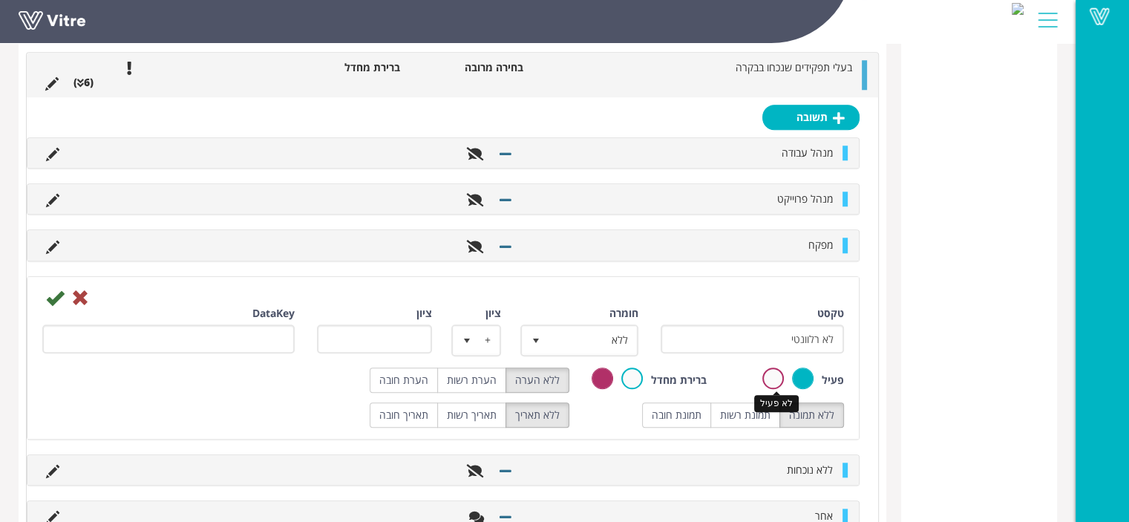
click at [776, 379] on label at bounding box center [774, 379] width 22 height 22
click at [0, 0] on input "radio" at bounding box center [0, 0] width 0 height 0
click at [53, 293] on icon at bounding box center [55, 298] width 18 height 18
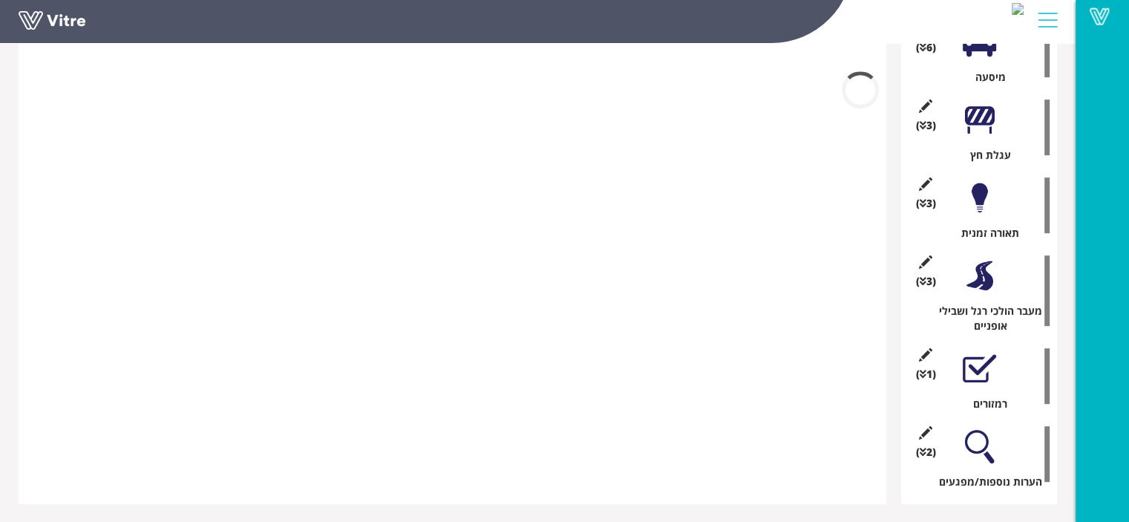
scroll to position [1102, 0]
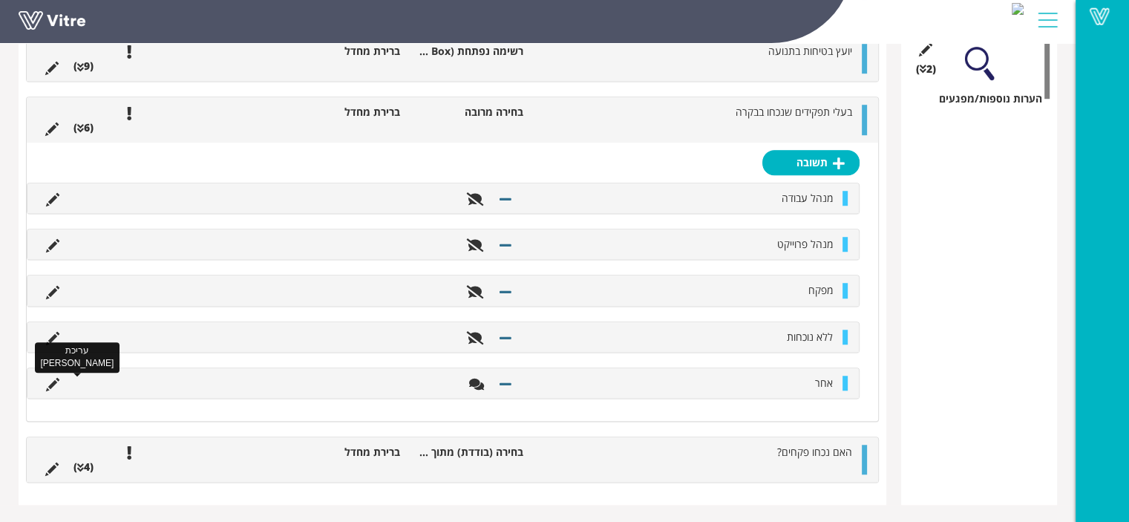
click at [50, 385] on icon at bounding box center [52, 384] width 13 height 13
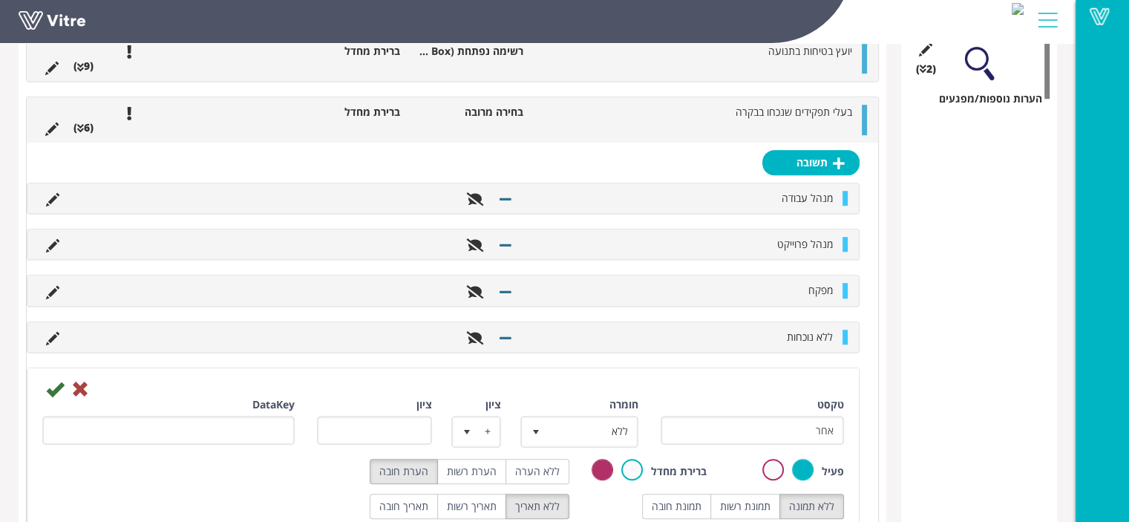
scroll to position [1233, 0]
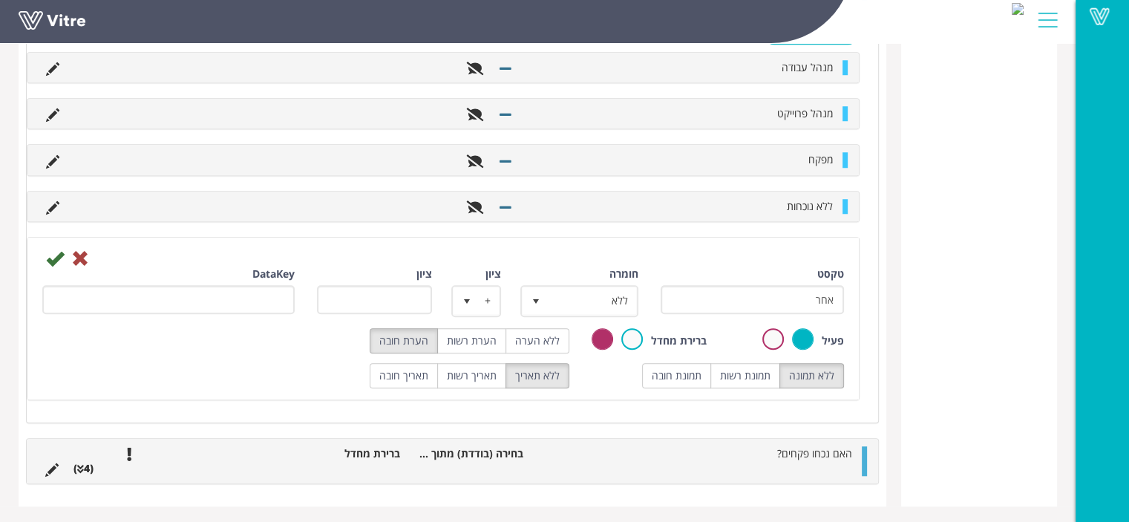
click at [771, 342] on label at bounding box center [774, 339] width 22 height 22
click at [0, 0] on input "radio" at bounding box center [0, 0] width 0 height 0
click at [47, 255] on icon at bounding box center [55, 259] width 18 height 18
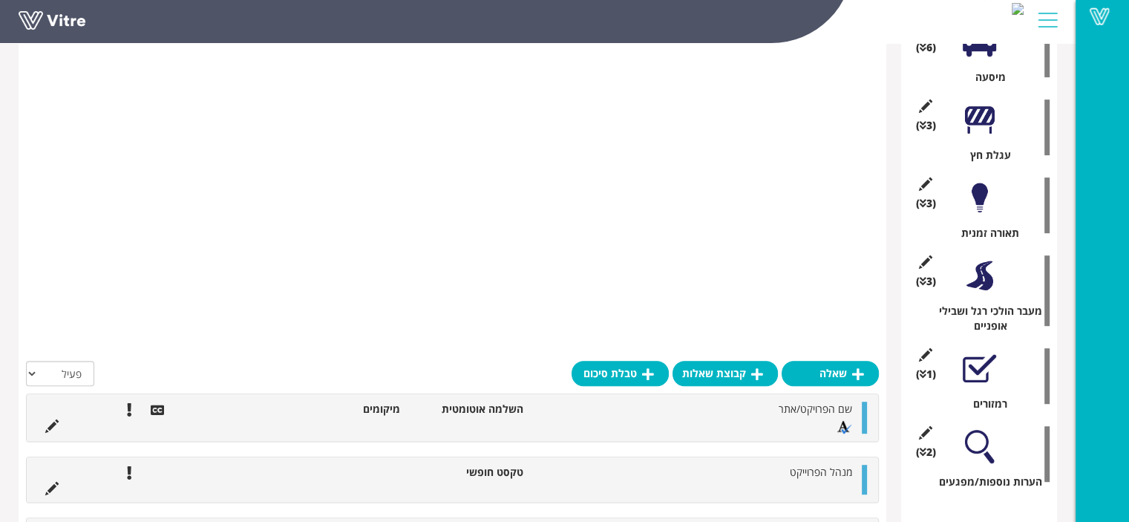
scroll to position [1154, 0]
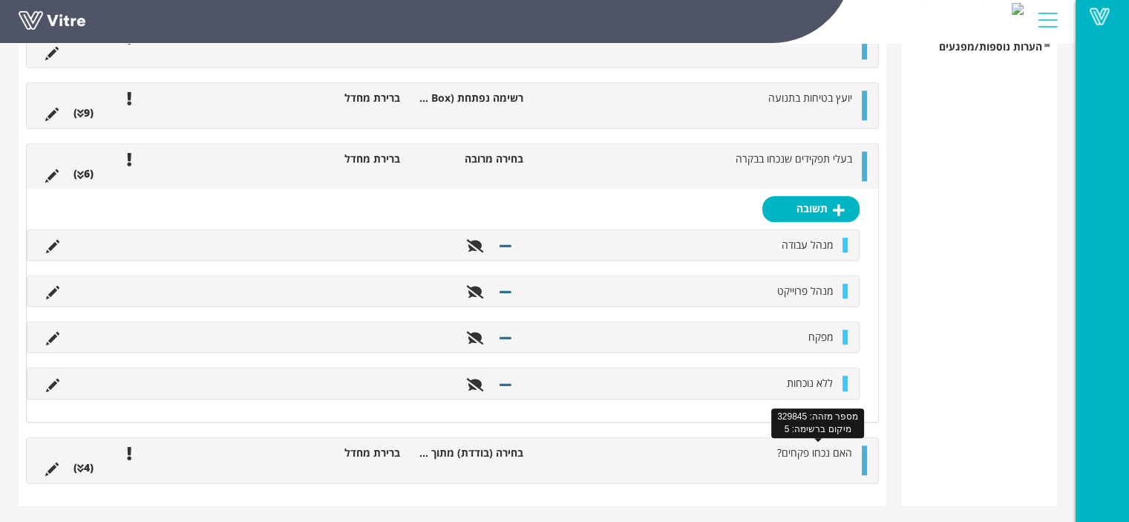
click at [792, 454] on span "האם נכחו פקחים?" at bounding box center [814, 453] width 75 height 14
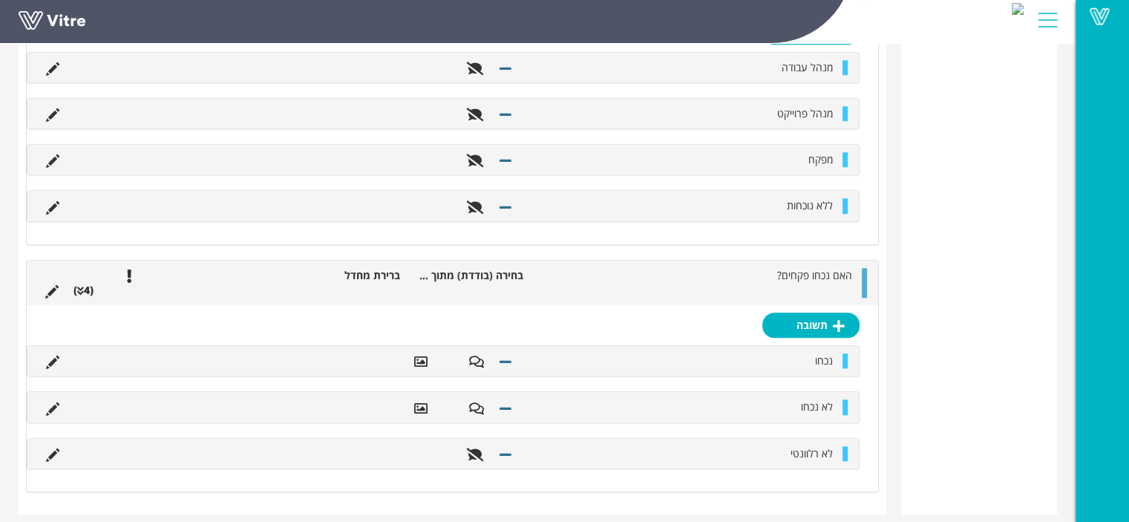
scroll to position [1340, 0]
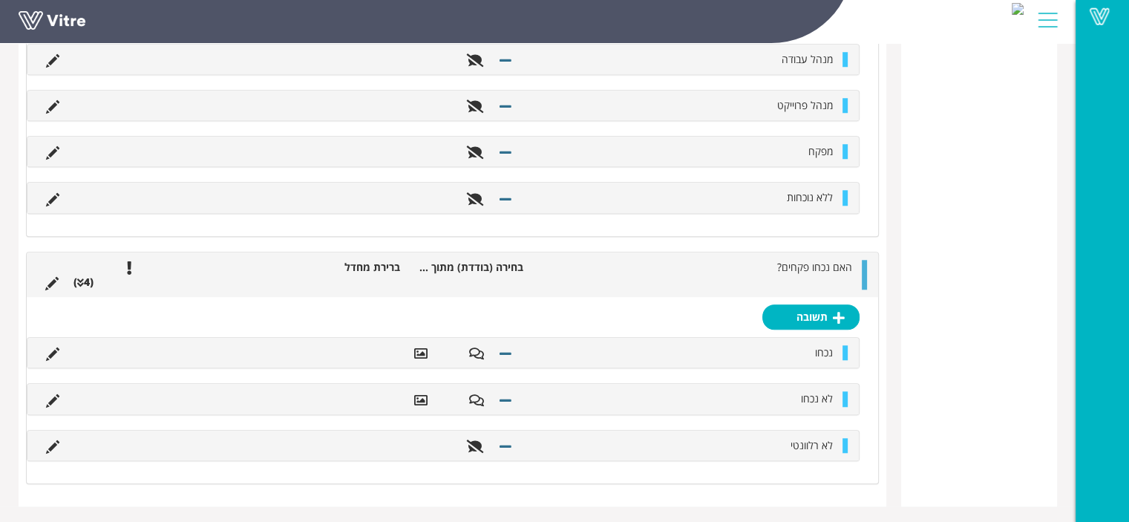
click at [510, 267] on li "בחירה (בודדת) מתוך רשימה" at bounding box center [469, 267] width 123 height 15
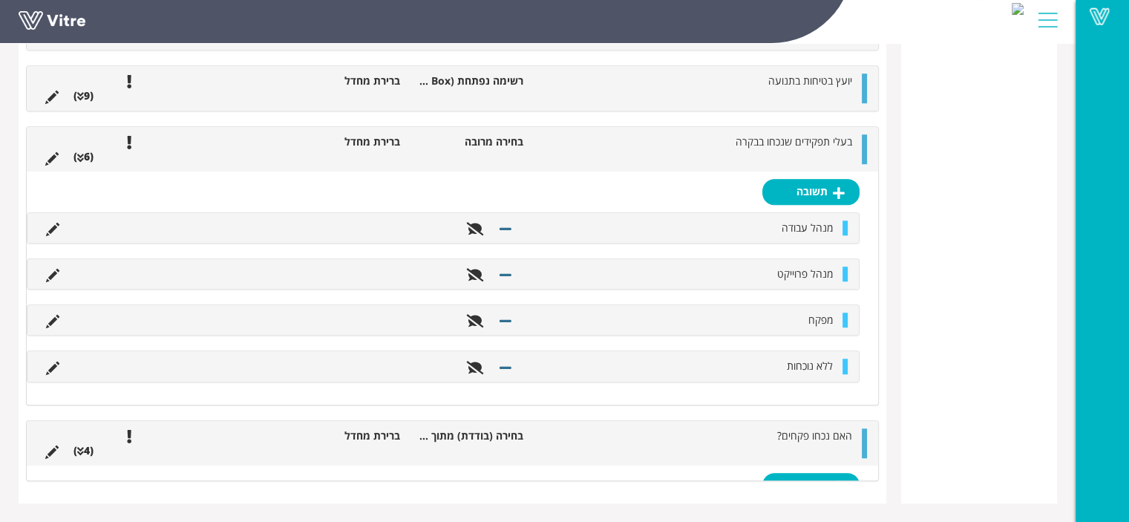
scroll to position [1154, 0]
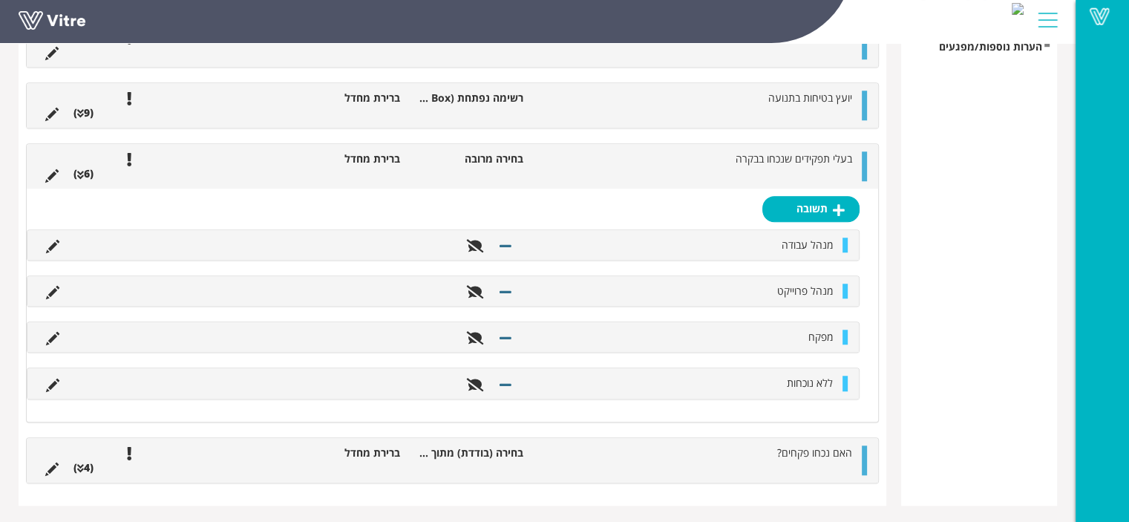
click at [749, 169] on ul "בעלי תפקידים שנכחו בבקרה בחירה מרובה ברירת מחדל (6 )" at bounding box center [449, 166] width 822 height 30
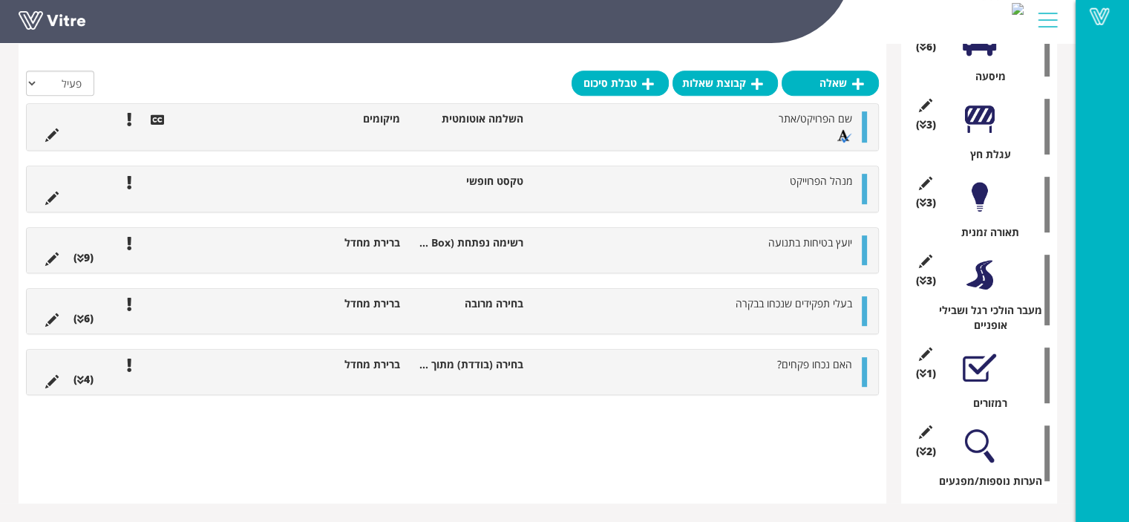
scroll to position [719, 0]
click at [776, 247] on span "יועץ בטיחות בתנועה" at bounding box center [811, 243] width 84 height 14
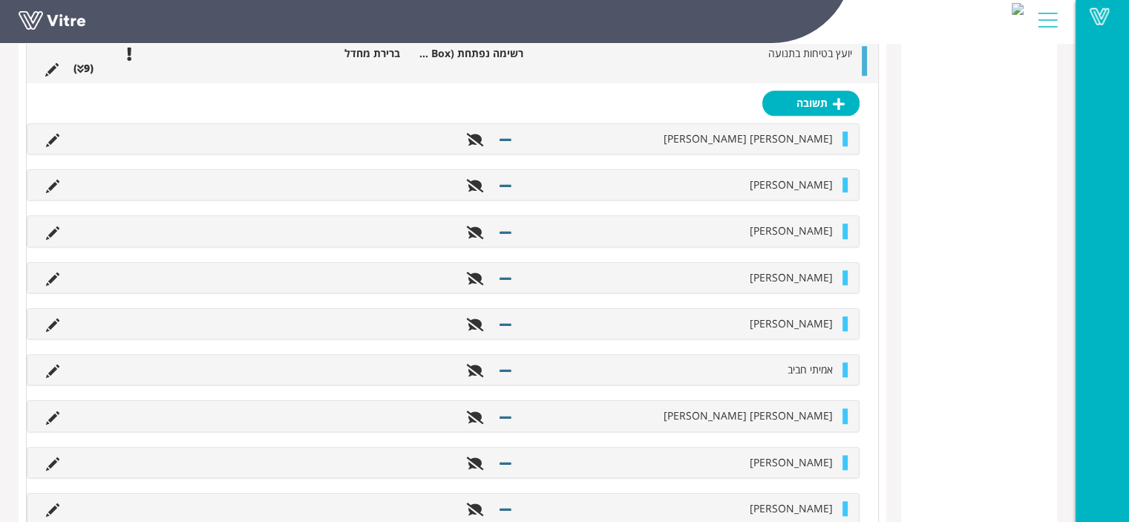
scroll to position [1117, 0]
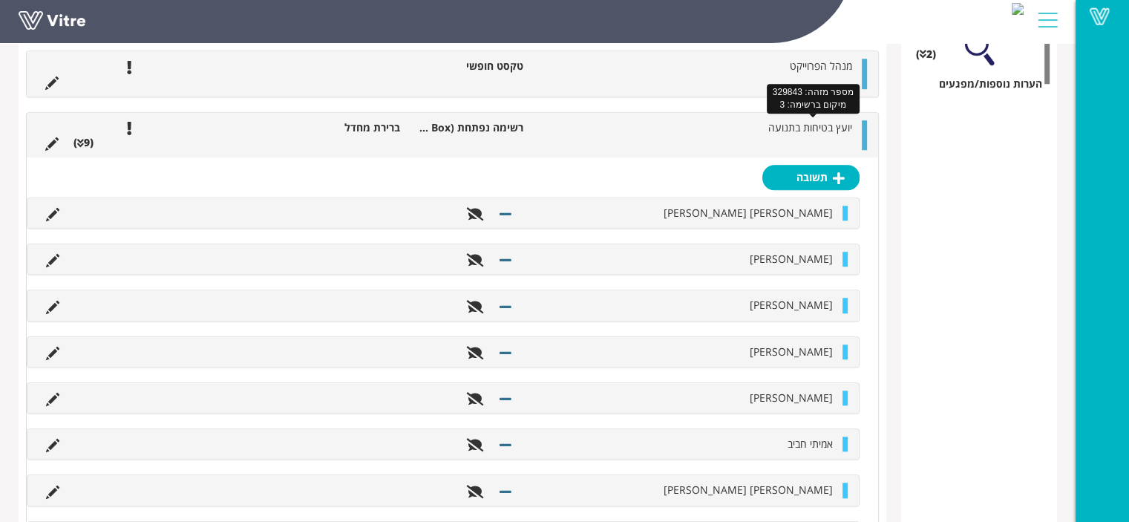
click at [795, 131] on span "יועץ בטיחות בתנועה" at bounding box center [811, 127] width 84 height 14
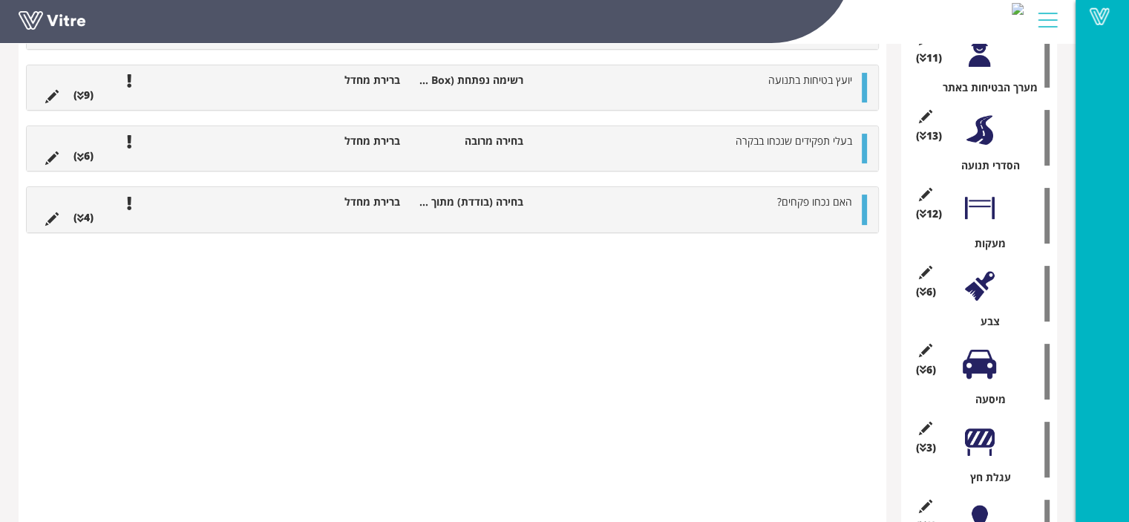
scroll to position [199, 0]
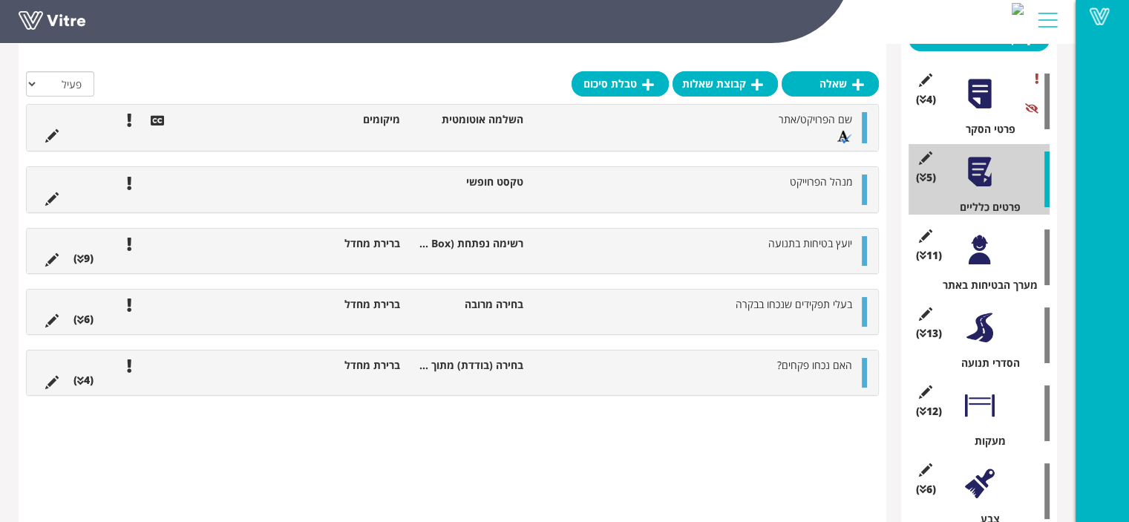
click at [980, 253] on div at bounding box center [979, 249] width 33 height 33
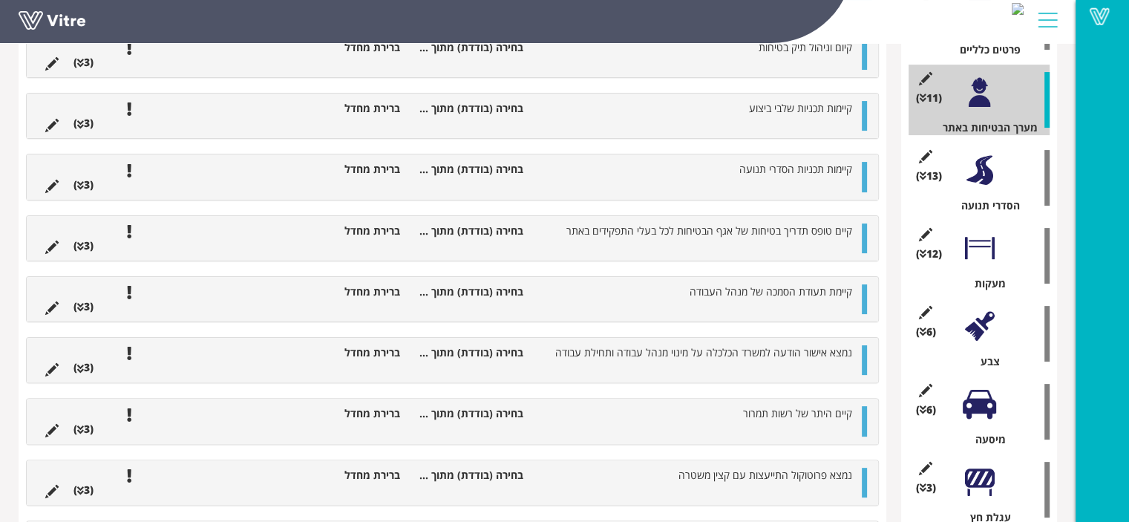
scroll to position [285, 0]
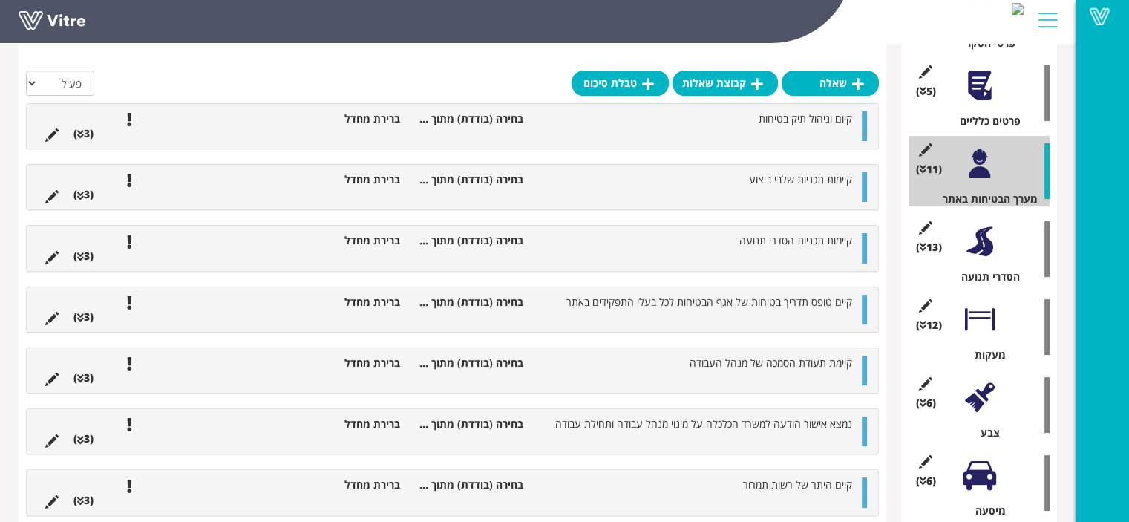
click at [980, 318] on div at bounding box center [979, 319] width 33 height 33
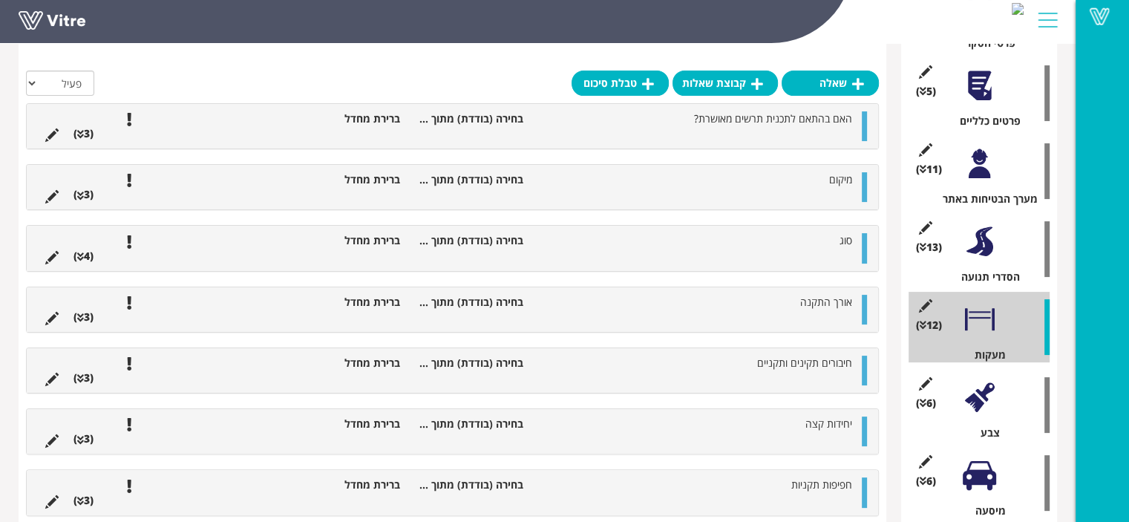
click at [437, 119] on li "בחירה (בודדת) מתוך רשימה" at bounding box center [469, 118] width 123 height 15
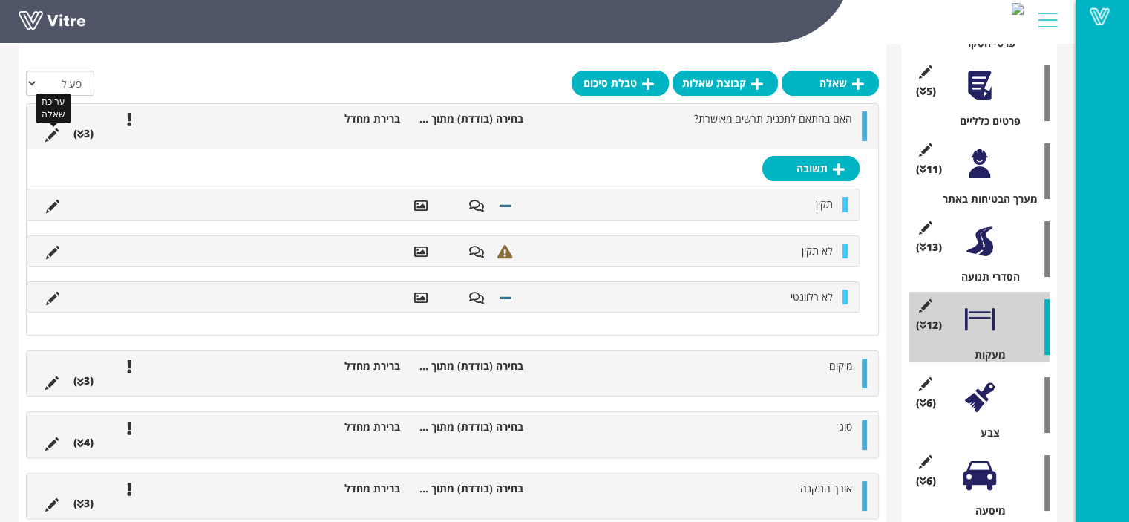
click at [52, 136] on icon at bounding box center [51, 134] width 13 height 13
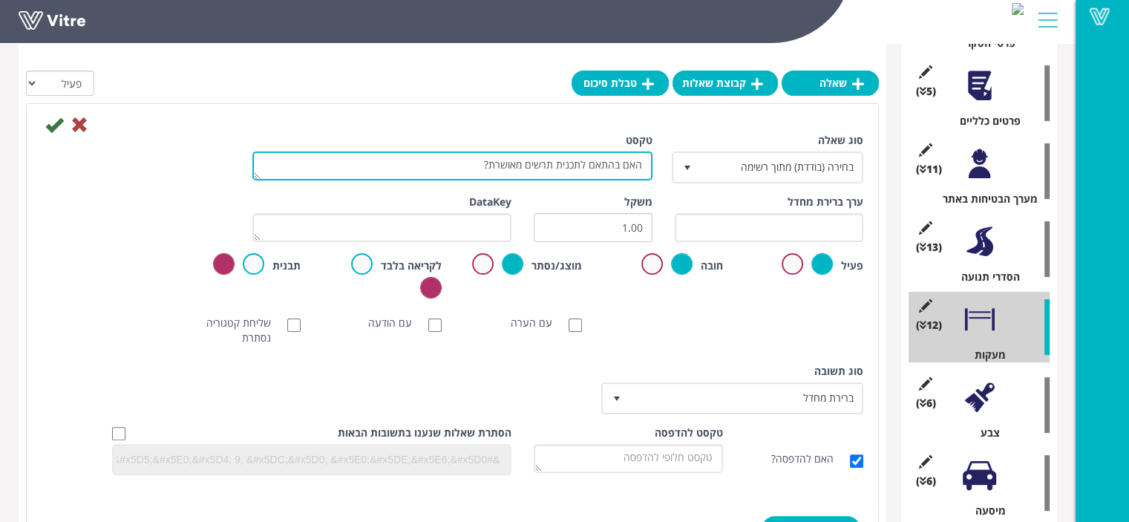
drag, startPoint x: 640, startPoint y: 166, endPoint x: 465, endPoint y: 157, distance: 175.5
click at [465, 157] on textarea "האם בהתאם לתכנית תרשים מאושרת?" at bounding box center [452, 165] width 400 height 29
type textarea "האם המעקות מוצבים בהתאם לתוכנית המאושרת?"
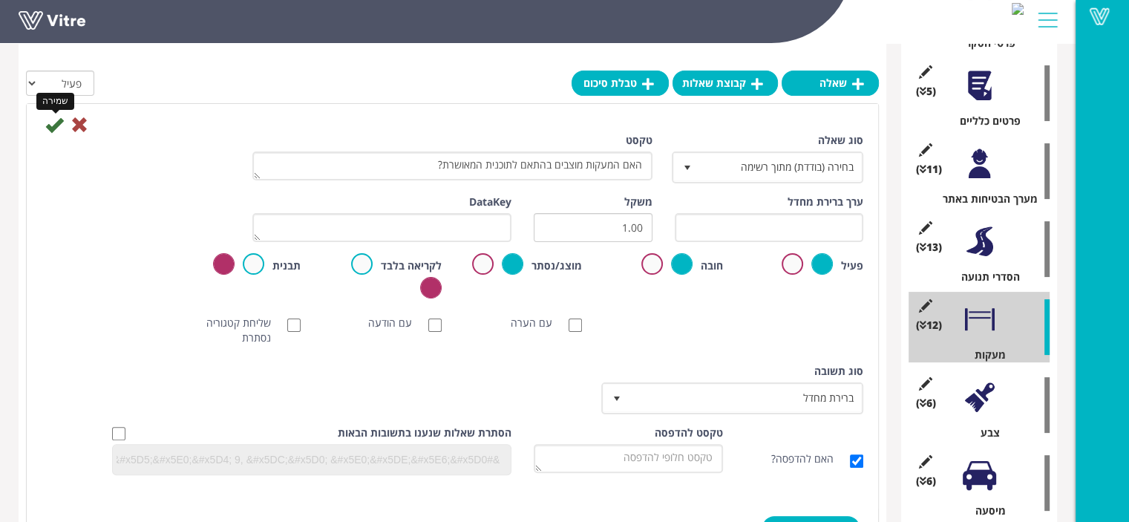
click at [51, 128] on icon at bounding box center [54, 125] width 18 height 18
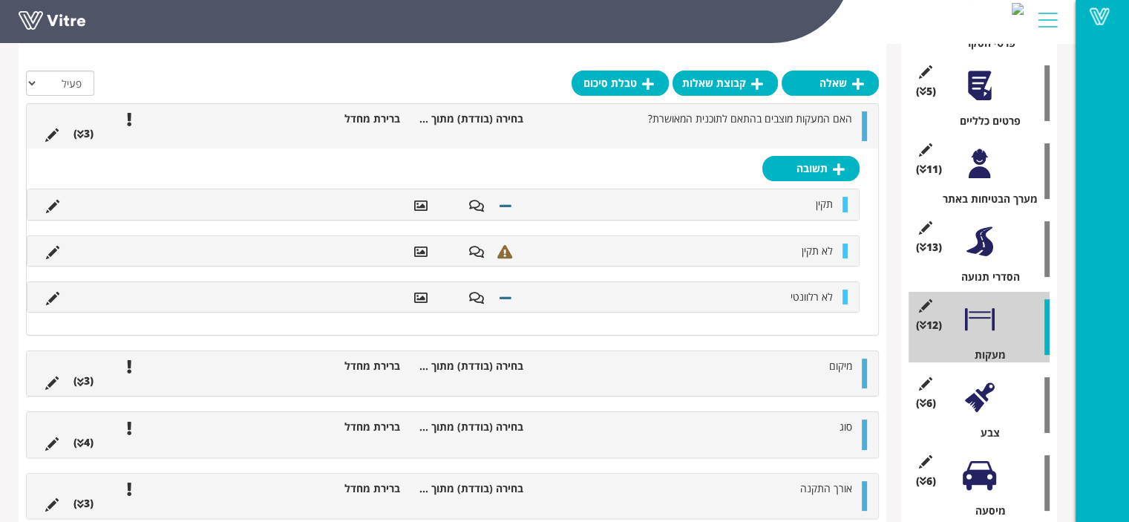
click at [689, 125] on span "האם המעקות מוצבים בהתאם לתוכנית המאושרת?" at bounding box center [750, 118] width 204 height 14
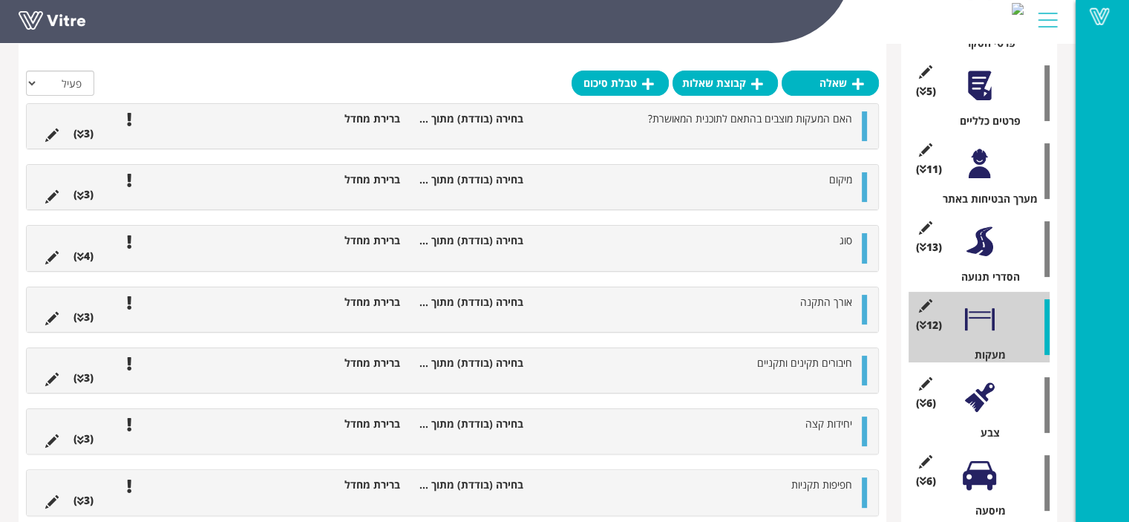
click at [815, 247] on li "סוג" at bounding box center [695, 240] width 329 height 15
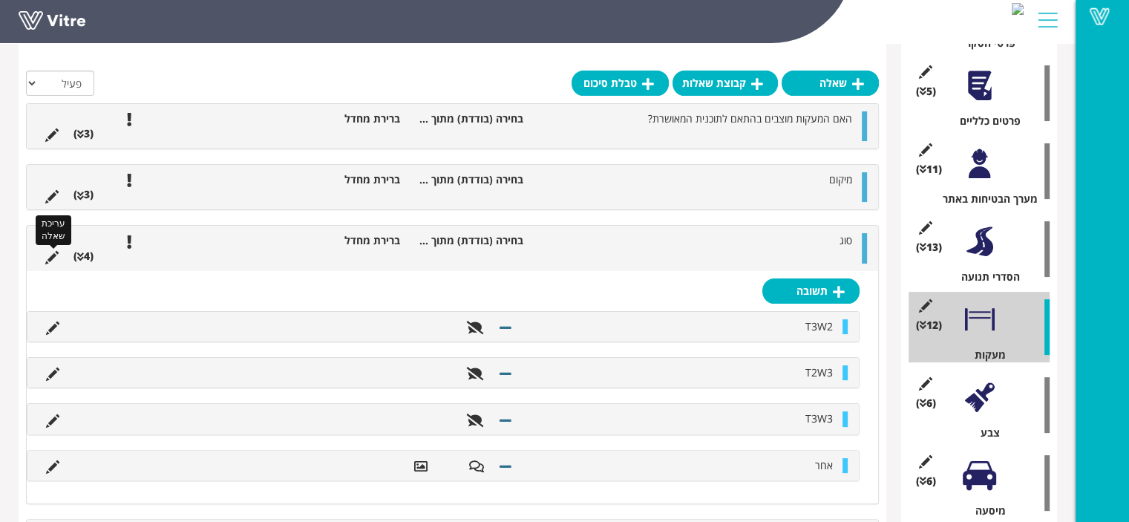
click at [55, 255] on icon at bounding box center [51, 257] width 13 height 13
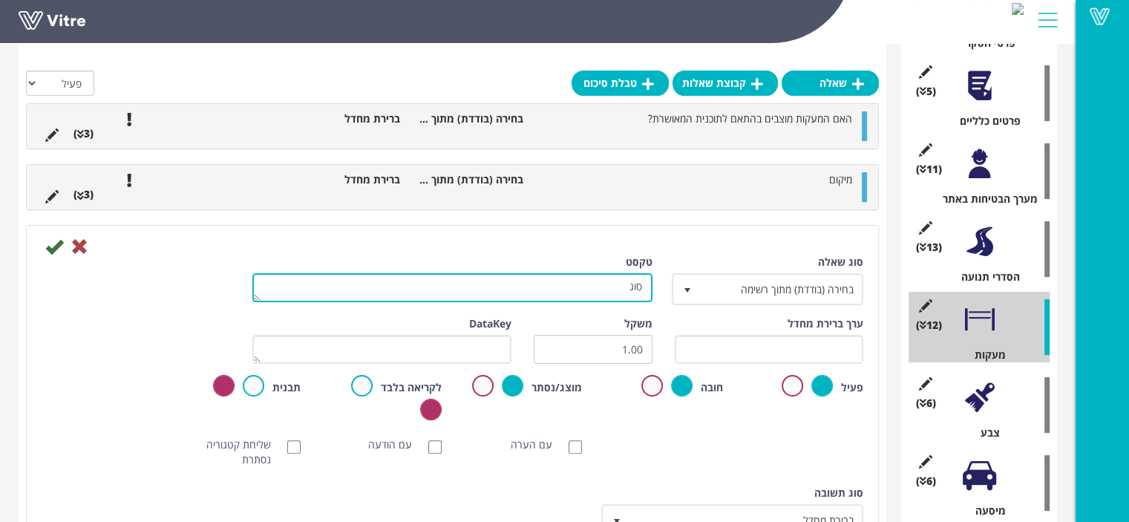
click at [601, 287] on textarea "סוג" at bounding box center [452, 287] width 400 height 29
type textarea "סוג המעקה"
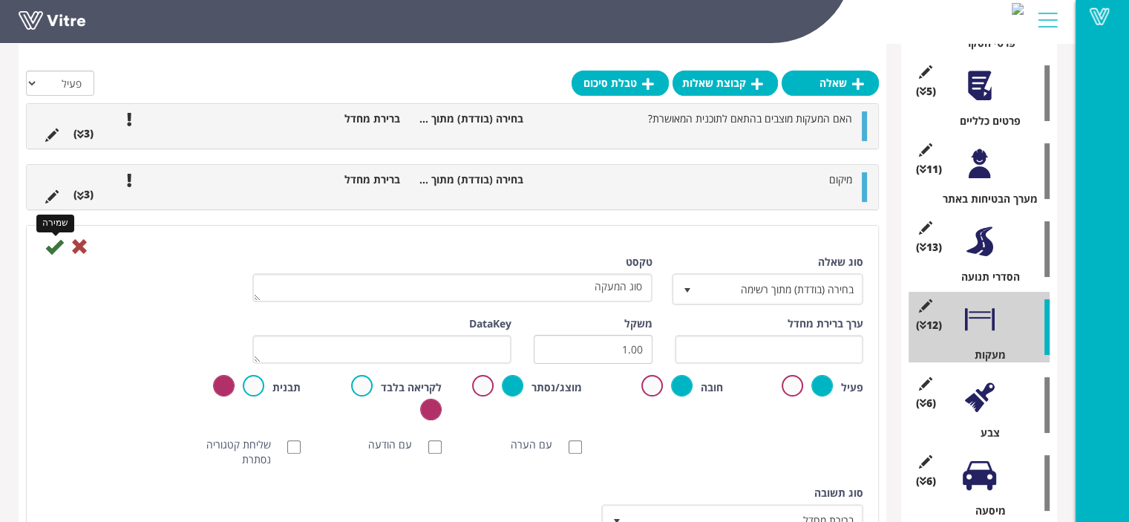
click at [52, 244] on icon at bounding box center [54, 247] width 18 height 18
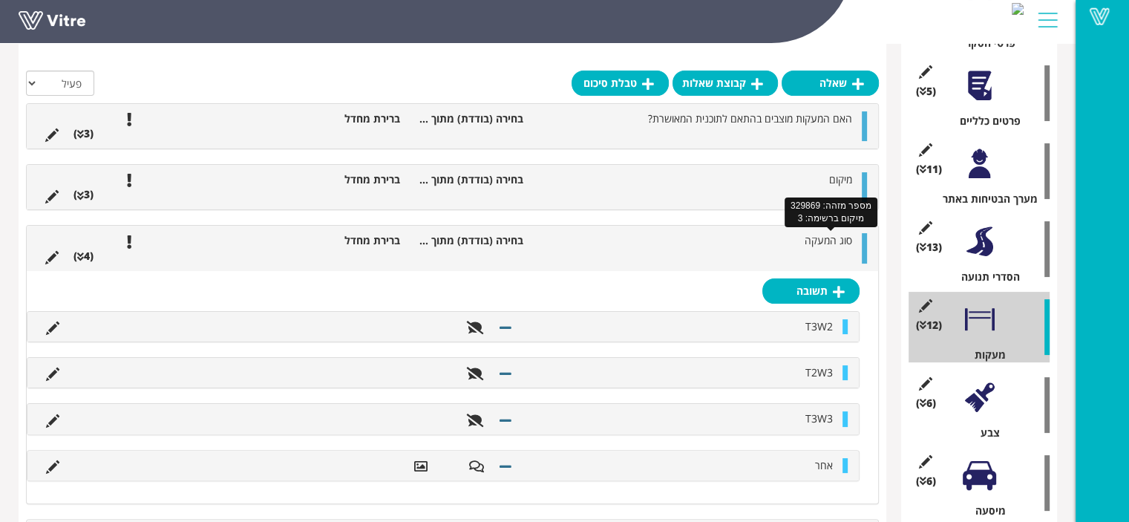
click at [809, 245] on span "סוג המעקה" at bounding box center [829, 240] width 48 height 14
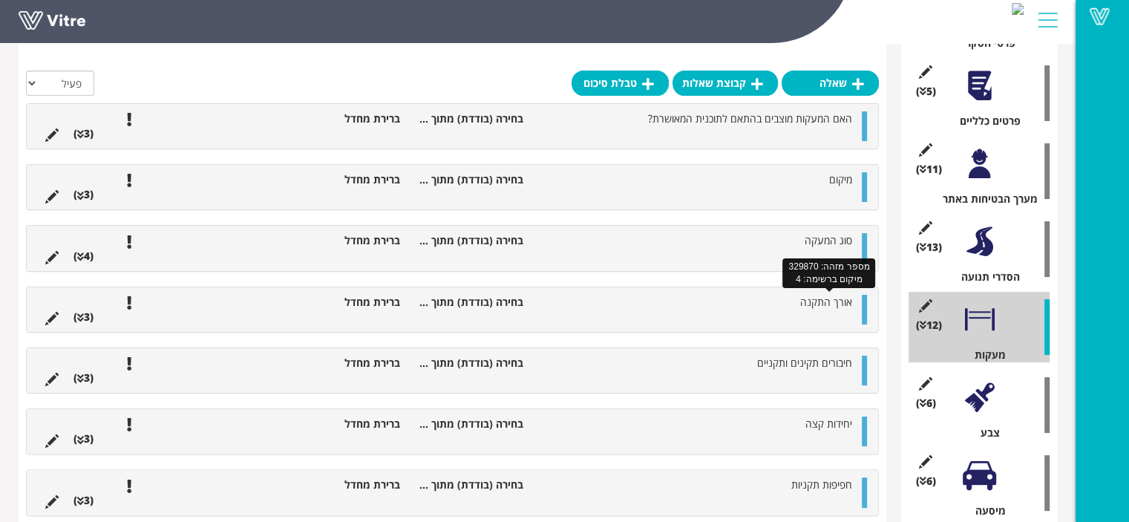
click at [837, 307] on span "אורך התקנה" at bounding box center [827, 302] width 52 height 14
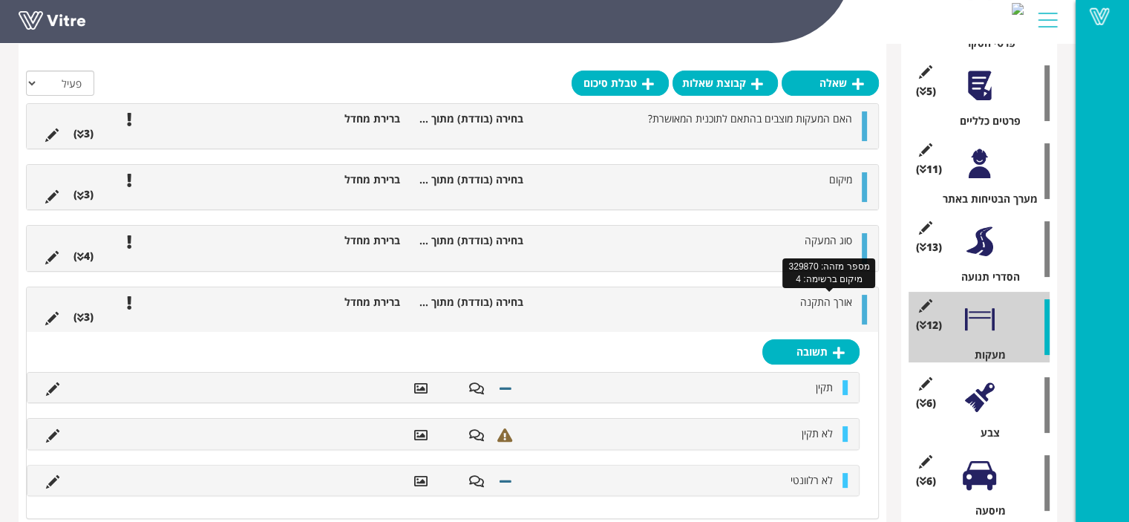
click at [835, 303] on span "אורך התקנה" at bounding box center [827, 302] width 52 height 14
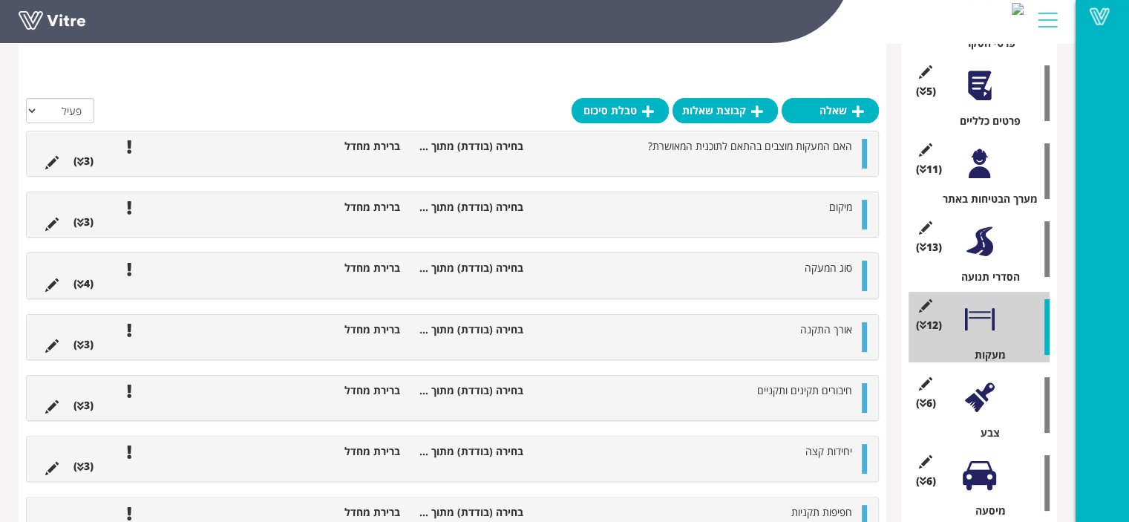
scroll to position [359, 0]
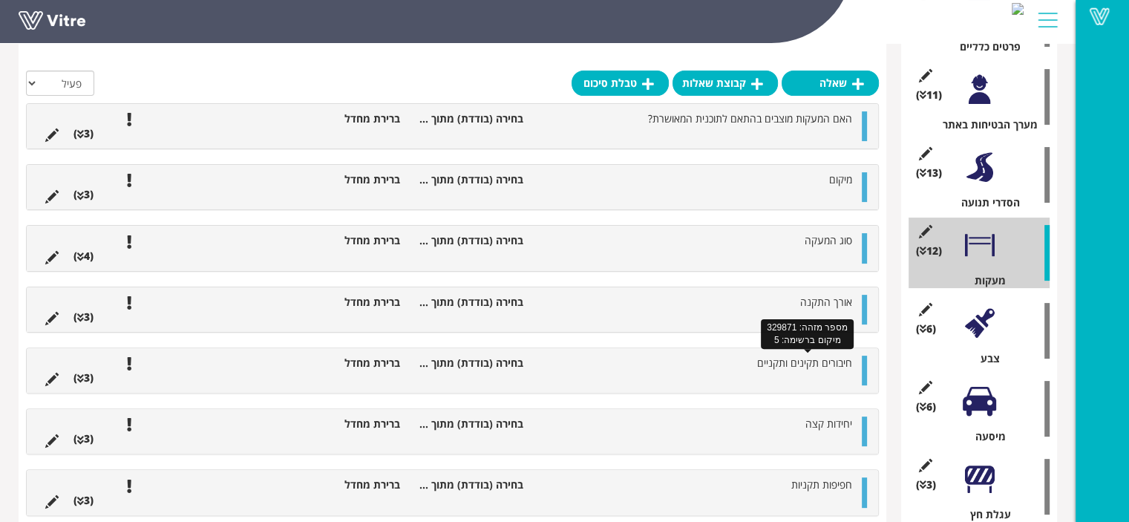
click at [796, 362] on span "חיבורים תקינים ותקניים" at bounding box center [804, 363] width 95 height 14
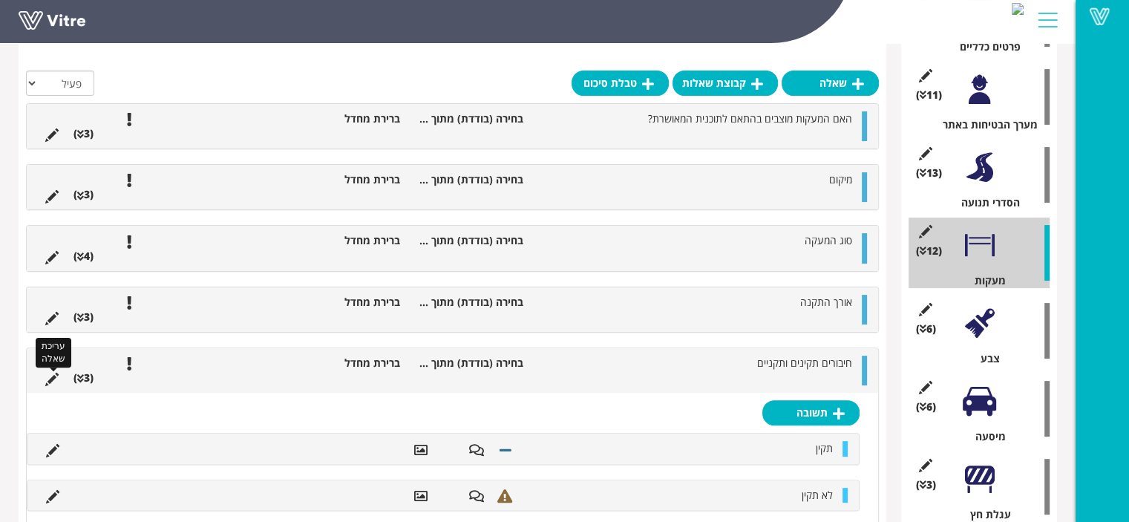
click at [53, 376] on icon at bounding box center [51, 379] width 13 height 13
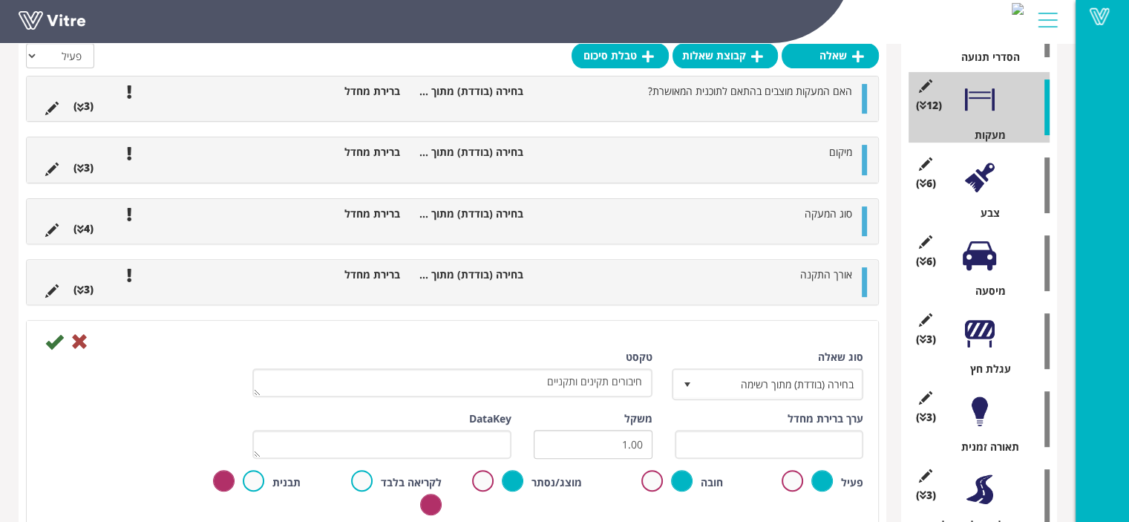
scroll to position [508, 0]
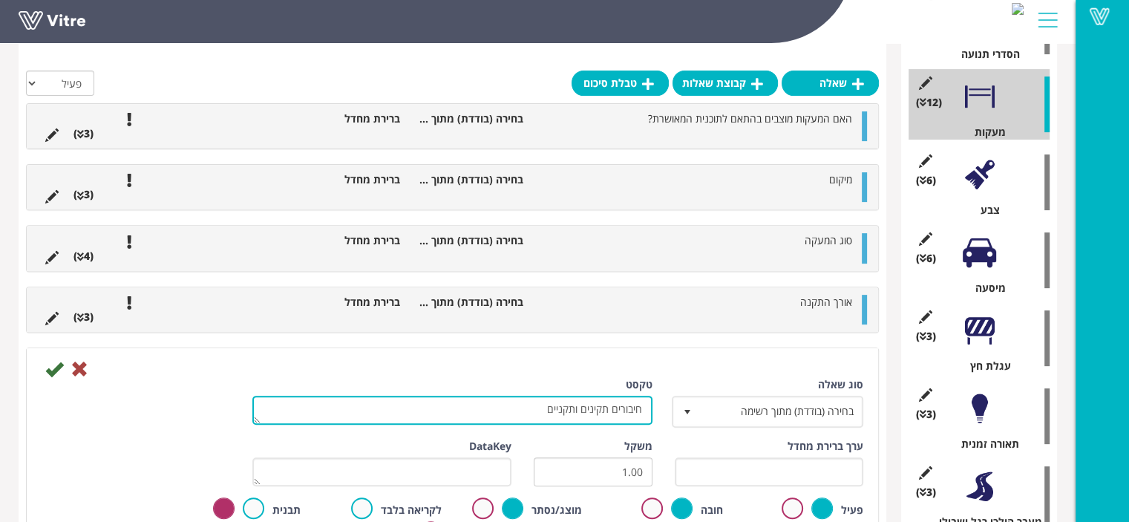
click at [526, 411] on textarea "חיבורים תקינים ותקניים" at bounding box center [452, 410] width 400 height 29
drag, startPoint x: 579, startPoint y: 412, endPoint x: 538, endPoint y: 412, distance: 41.6
click at [538, 412] on textarea "חיבורים תקינים ותקניים" at bounding box center [452, 410] width 400 height 29
type textarea "חיבורים תקינים (האם חיבורי המעקות בהתאם להוראות הייצרן?)"
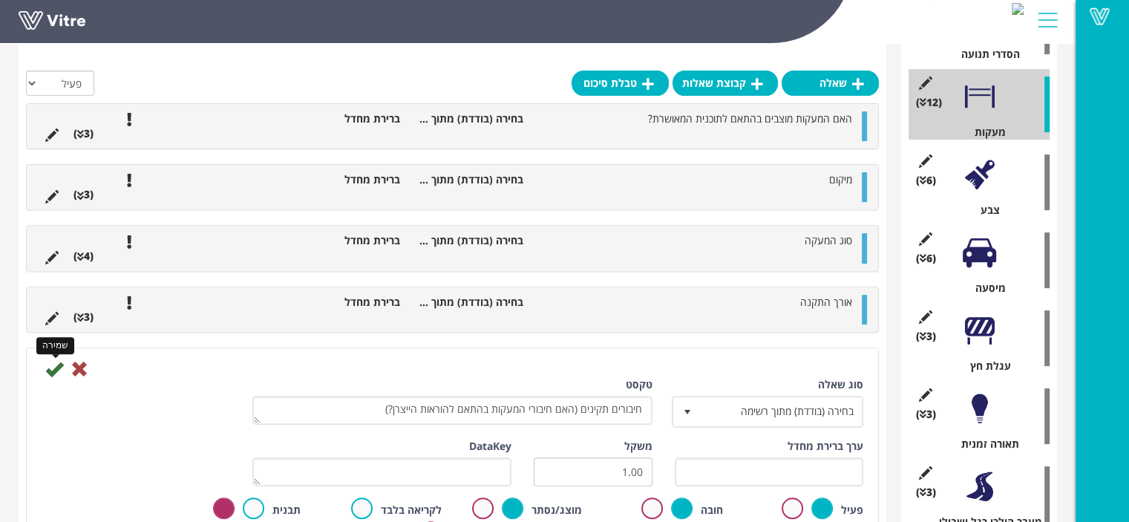
click at [52, 369] on icon at bounding box center [54, 369] width 18 height 18
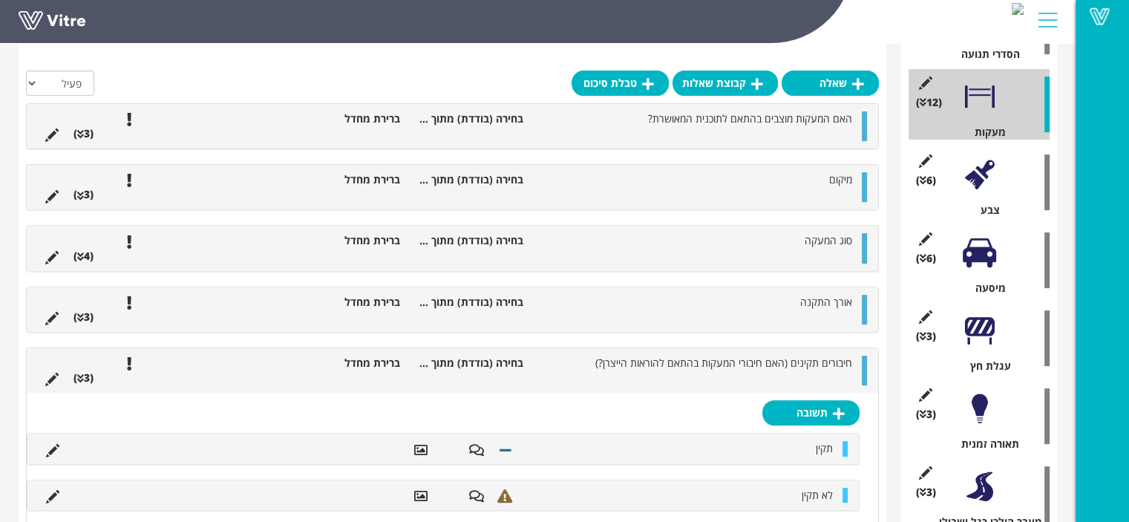
click at [665, 363] on span "חיבורים תקינים (האם חיבורי המעקות בהתאם להוראות הייצרן?)" at bounding box center [724, 363] width 257 height 14
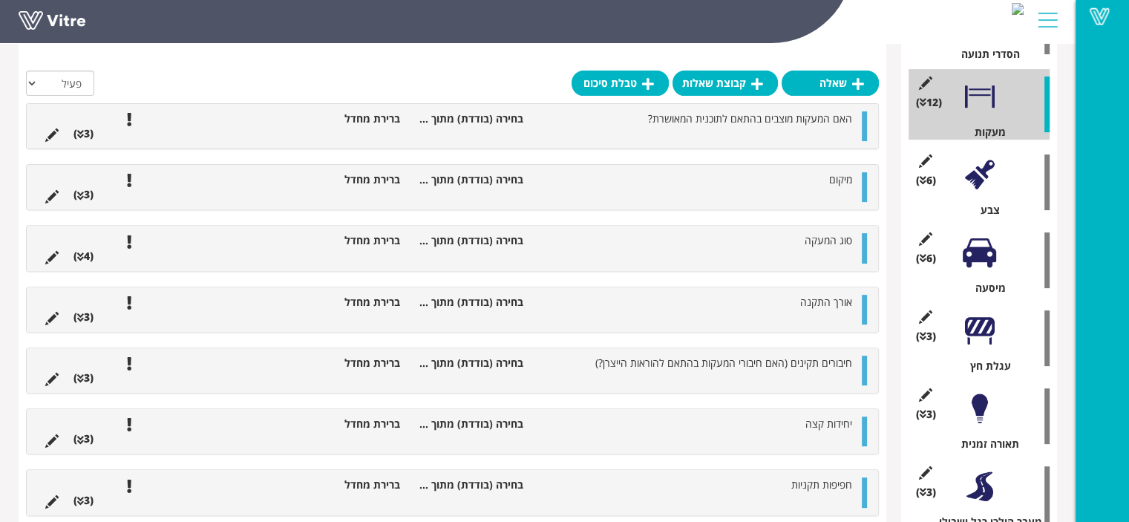
click at [665, 363] on span "חיבורים תקינים (האם חיבורי המעקות בהתאם להוראות הייצרן?)" at bounding box center [724, 363] width 257 height 14
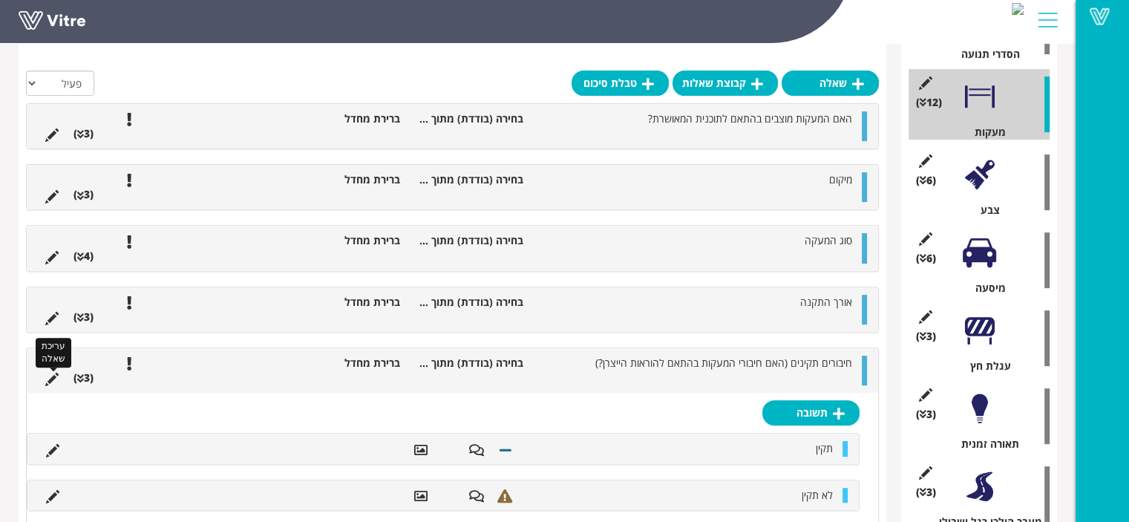
click at [46, 382] on icon at bounding box center [51, 379] width 13 height 13
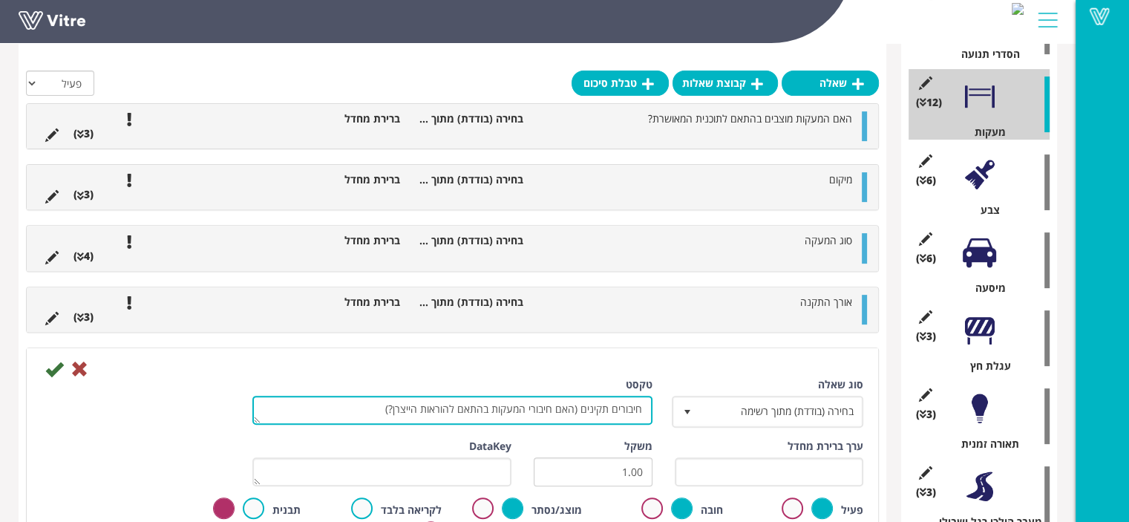
click at [414, 406] on textarea "חיבורים תקינים (האם חיבורי המעקות בהתאם להוראות הייצרן?)" at bounding box center [452, 410] width 400 height 29
click at [420, 405] on textarea "חיבורים תקינים (האם חיבורי המעקות בהתאם להוראות הייצרן?)" at bounding box center [452, 410] width 400 height 29
click at [401, 406] on textarea "חיבורים תקינים (האם חיבורי המעקות בהתאם להוראות הייצרן?)" at bounding box center [452, 410] width 400 height 29
click at [398, 413] on textarea "חיבורים תקינים (האם חיבורי המעקות בהתאם להוראות הייצרן?)" at bounding box center [452, 410] width 400 height 29
click at [394, 412] on textarea "חיבורים תקינים (האם חיבורי המעקות בהתאם להוראות הייצרן?)" at bounding box center [452, 410] width 400 height 29
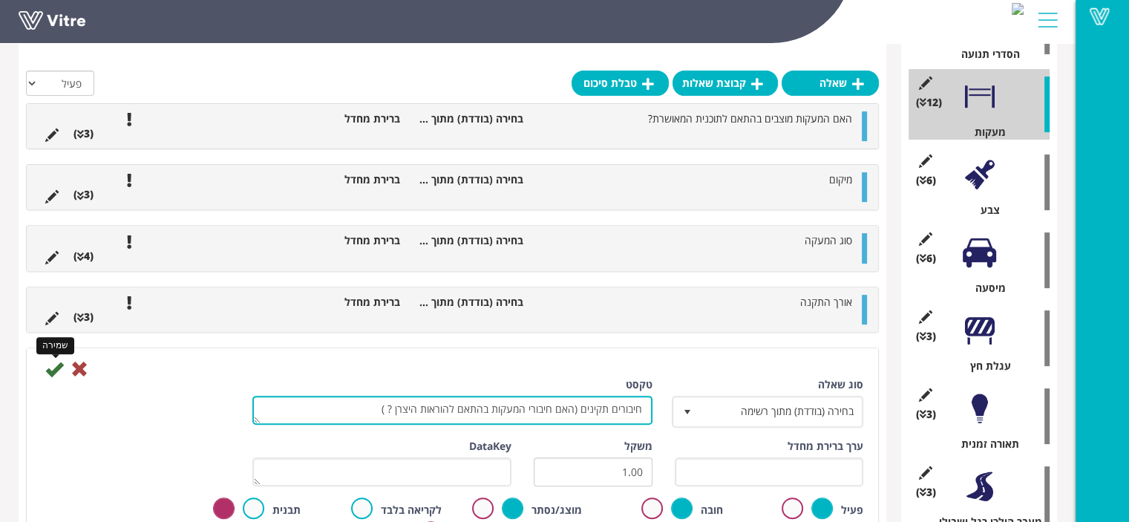
type textarea "חיבורים תקינים (האם חיבורי המעקות בהתאם להוראות היצרן ? )"
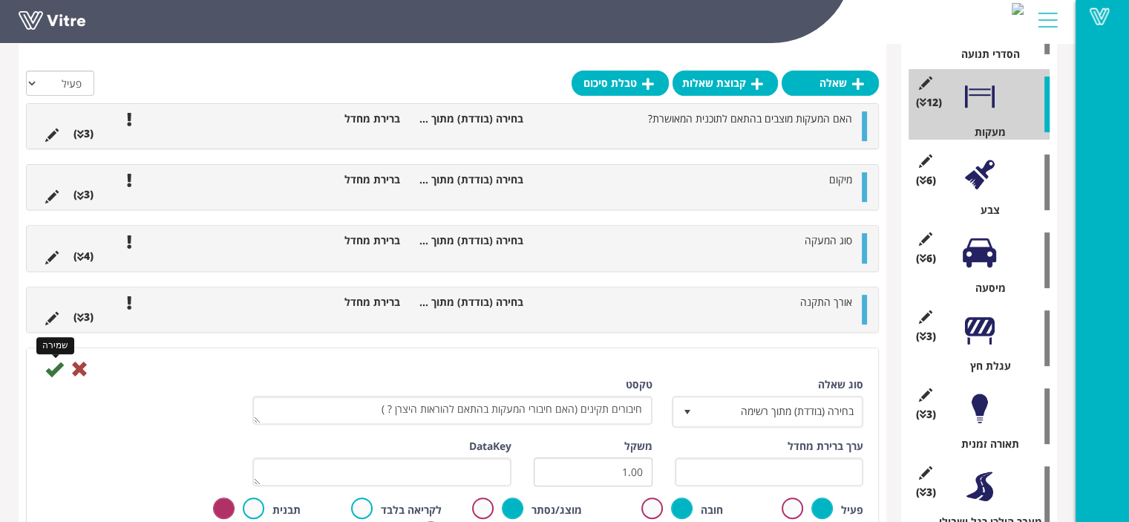
click at [54, 362] on icon at bounding box center [54, 369] width 18 height 18
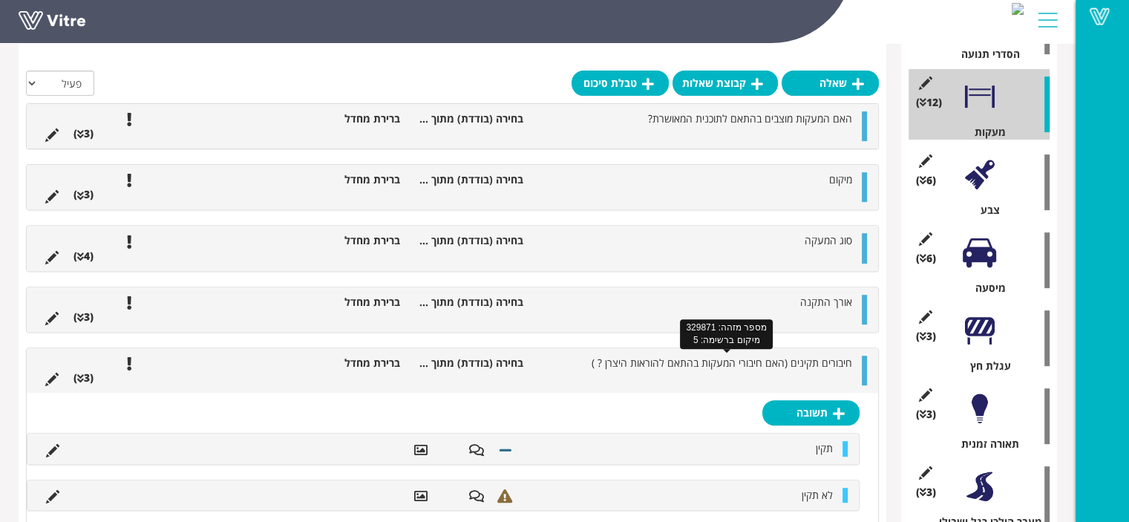
click at [724, 364] on span "חיבורים תקינים (האם חיבורי המעקות בהתאם להוראות היצרן ? )" at bounding box center [722, 363] width 261 height 14
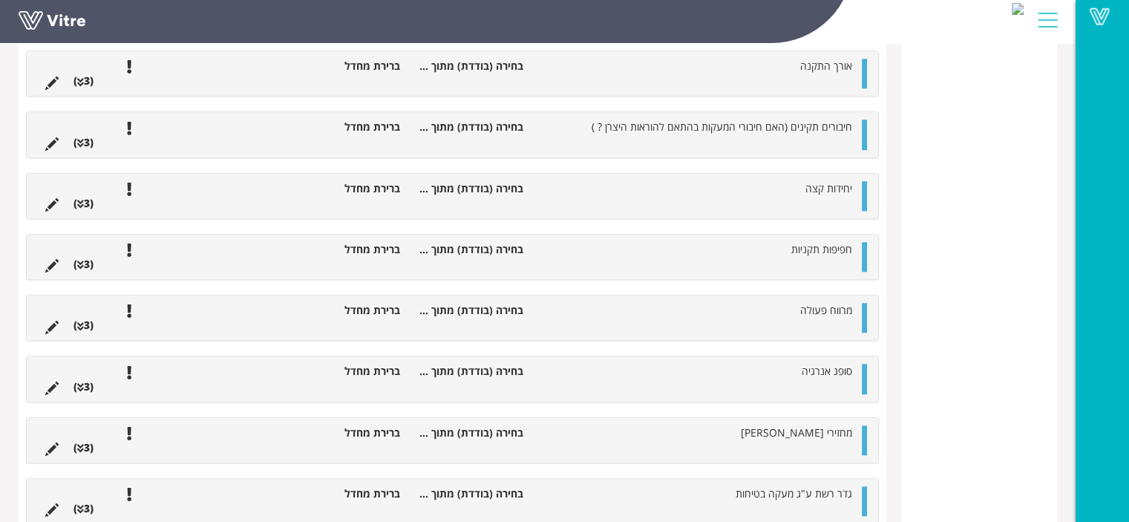
scroll to position [1325, 0]
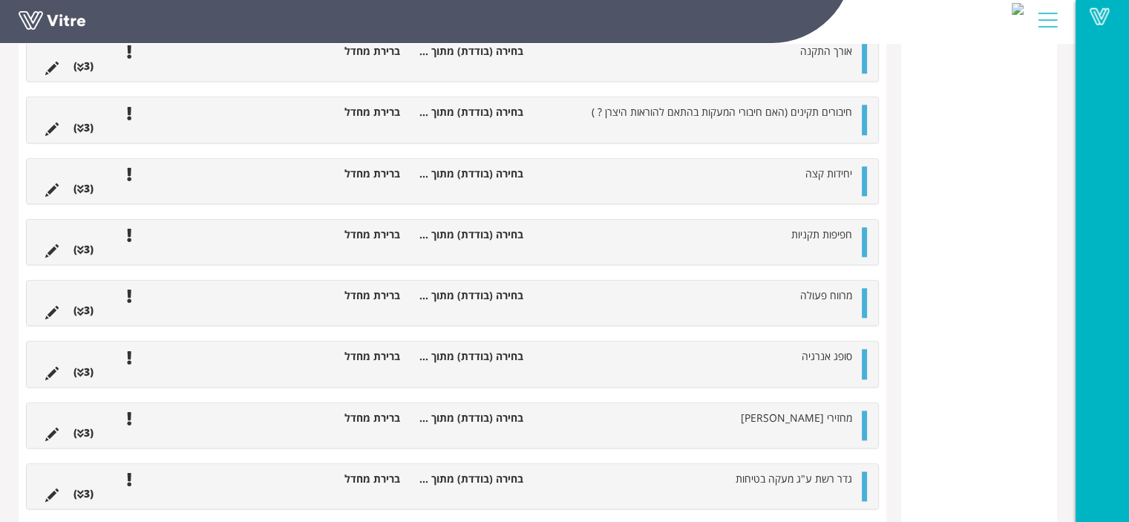
click at [799, 356] on li "סופג אנרגיה" at bounding box center [695, 356] width 329 height 15
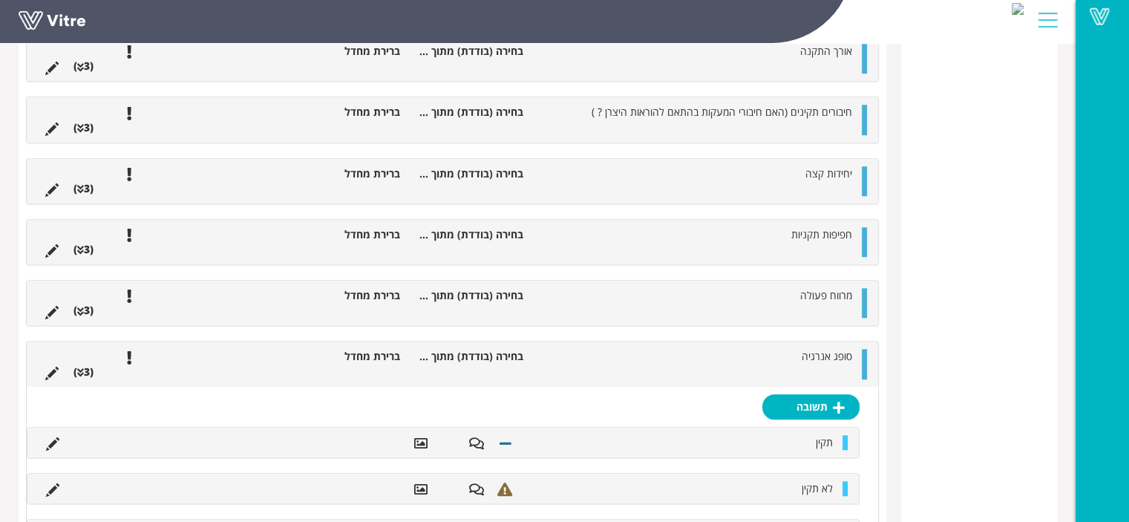
click at [799, 356] on li "סופג אנרגיה" at bounding box center [695, 356] width 329 height 15
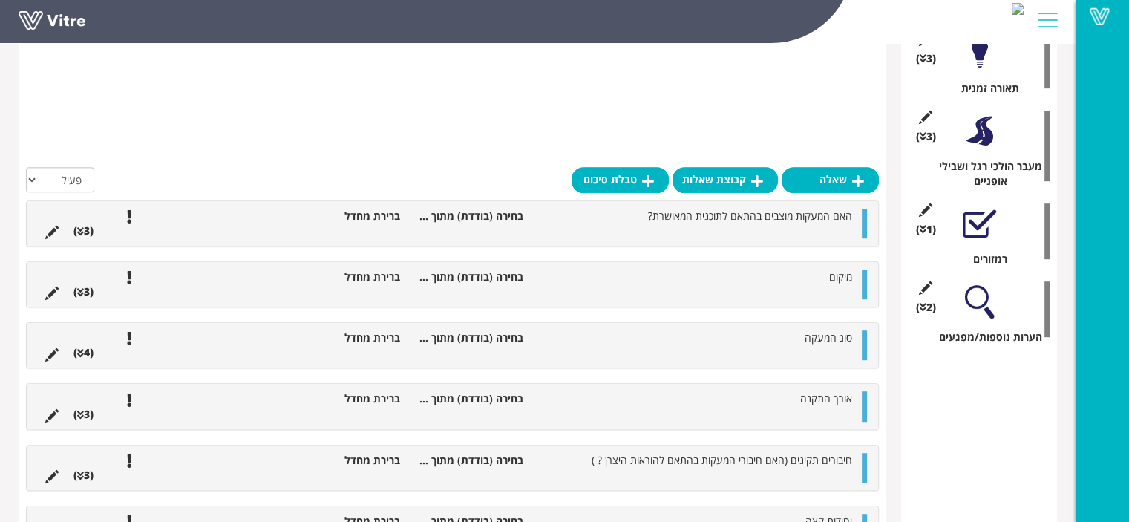
scroll to position [757, 0]
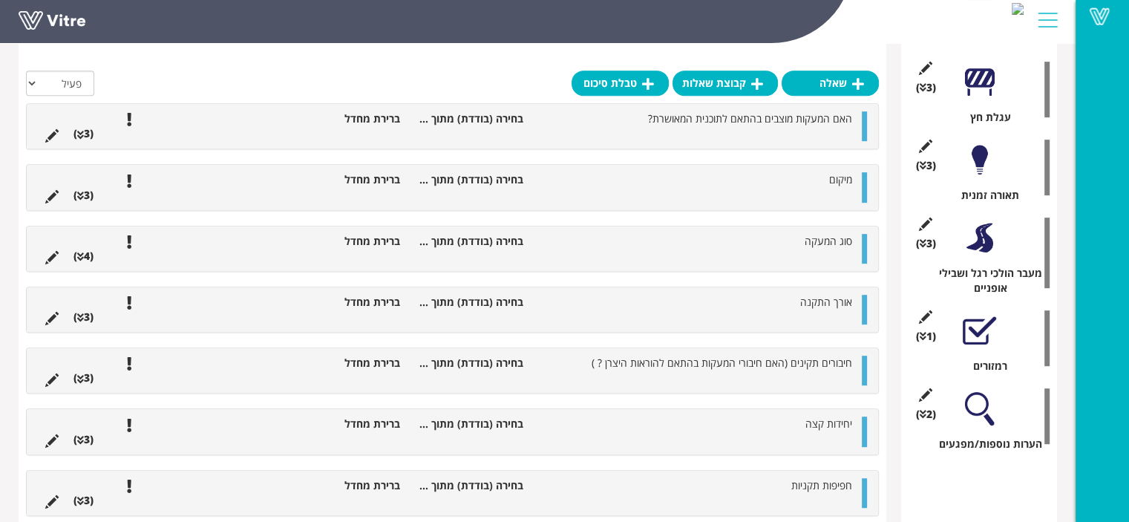
click at [979, 409] on div at bounding box center [979, 408] width 33 height 33
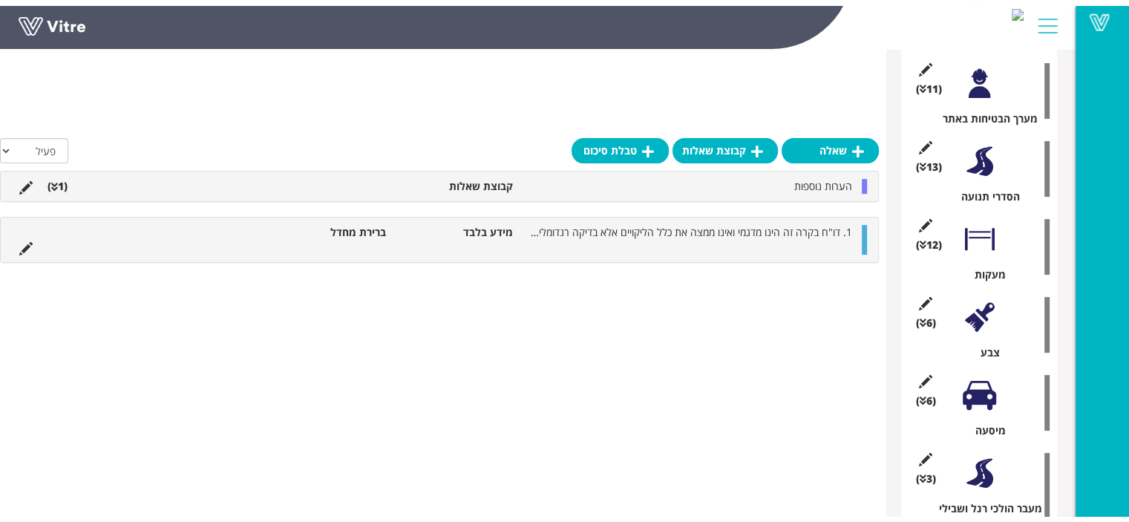
scroll to position [434, 0]
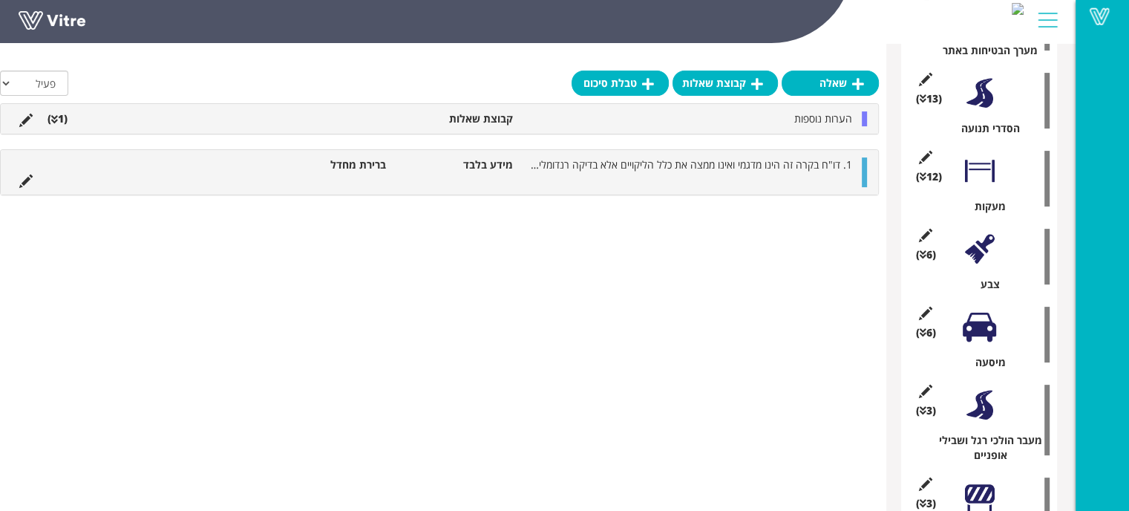
click at [984, 408] on div at bounding box center [979, 404] width 33 height 33
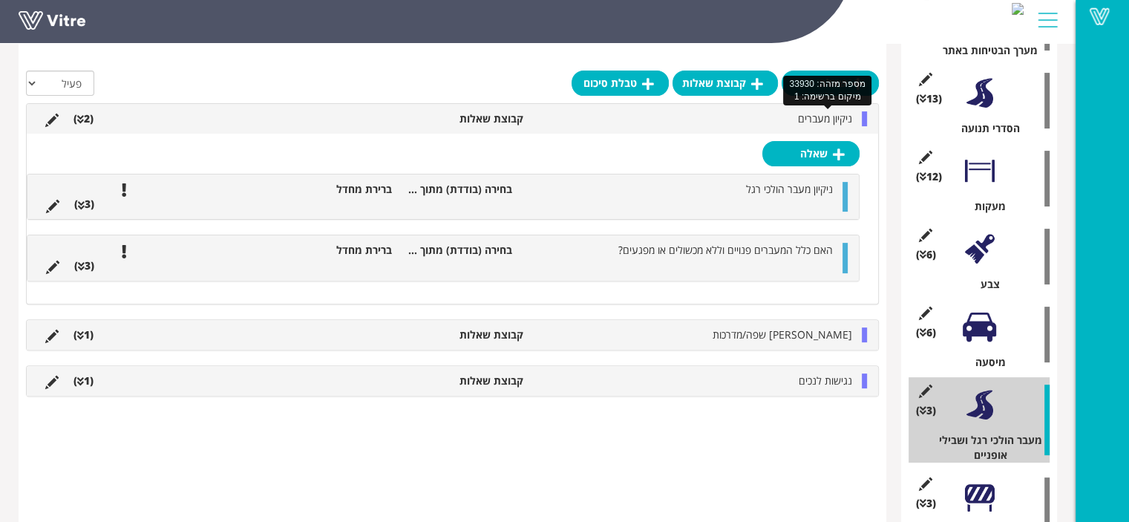
click at [820, 120] on span "ניקיון מעברים" at bounding box center [825, 118] width 54 height 14
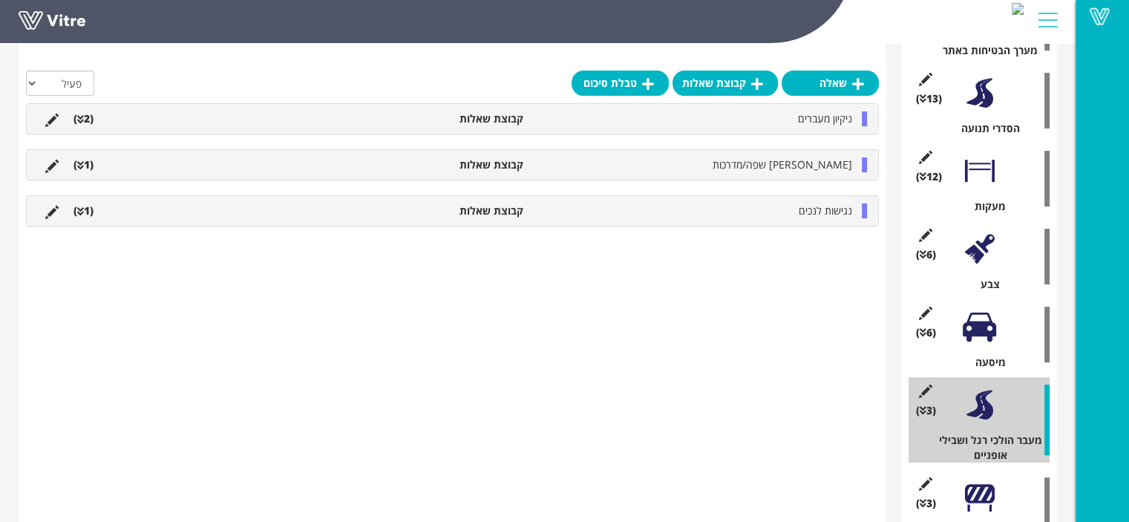
click at [780, 203] on li "נגישות לנכים" at bounding box center [695, 210] width 329 height 15
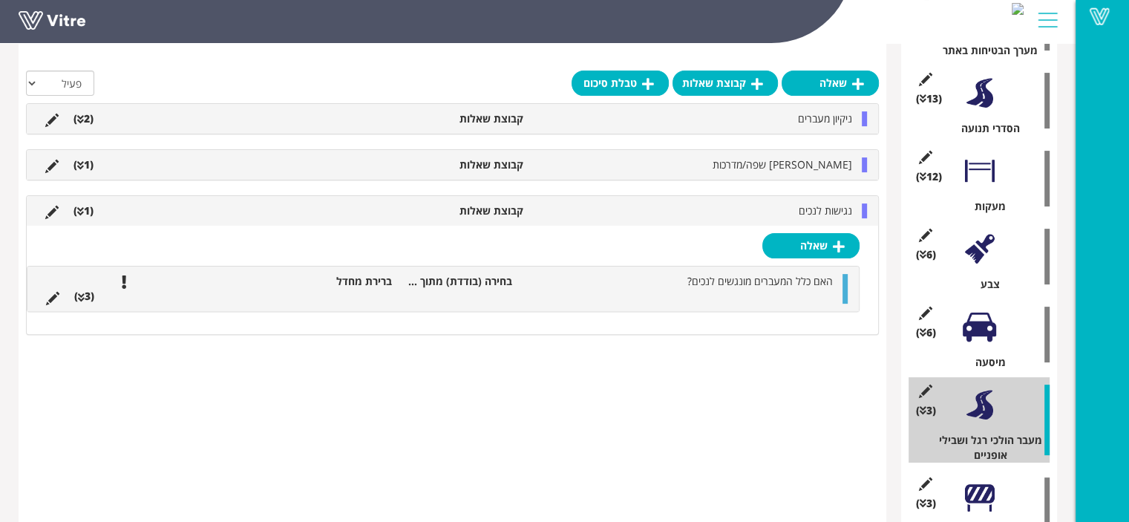
click at [780, 203] on li "נגישות לנכים" at bounding box center [695, 210] width 329 height 15
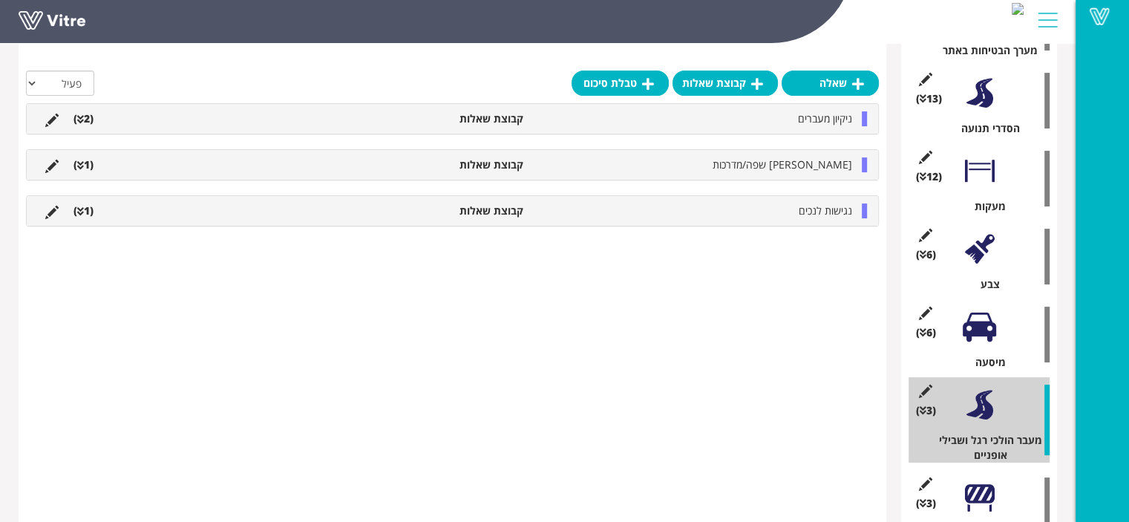
click at [780, 203] on li "נגישות לנכים" at bounding box center [695, 210] width 329 height 15
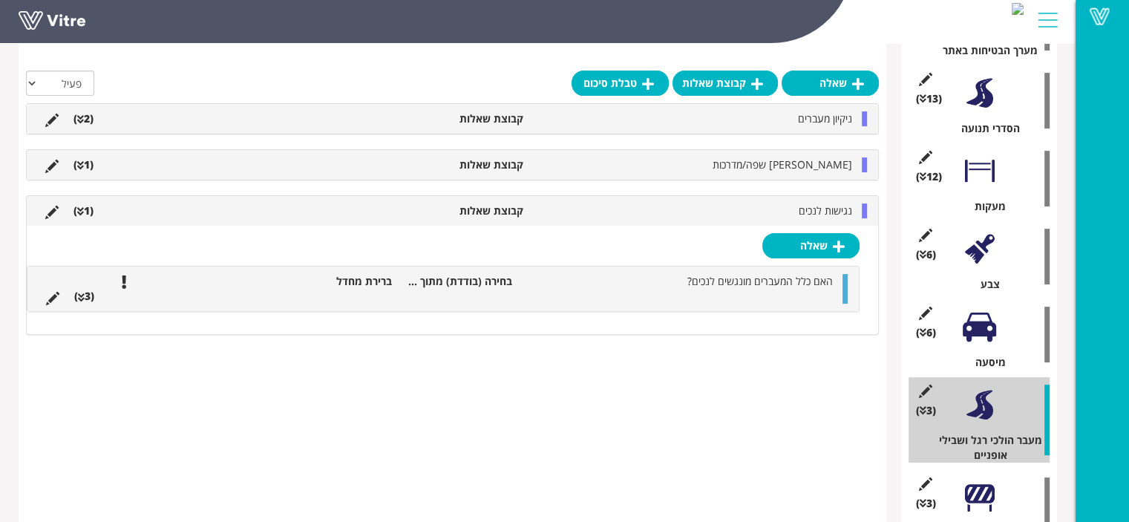
click at [786, 289] on li at bounding box center [798, 296] width 28 height 15
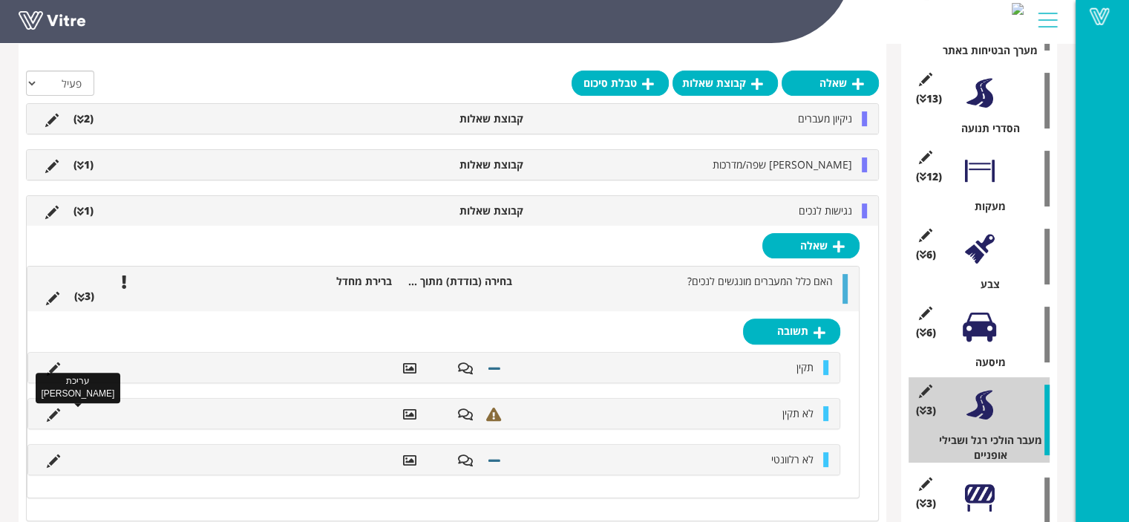
click at [55, 415] on icon at bounding box center [53, 414] width 13 height 13
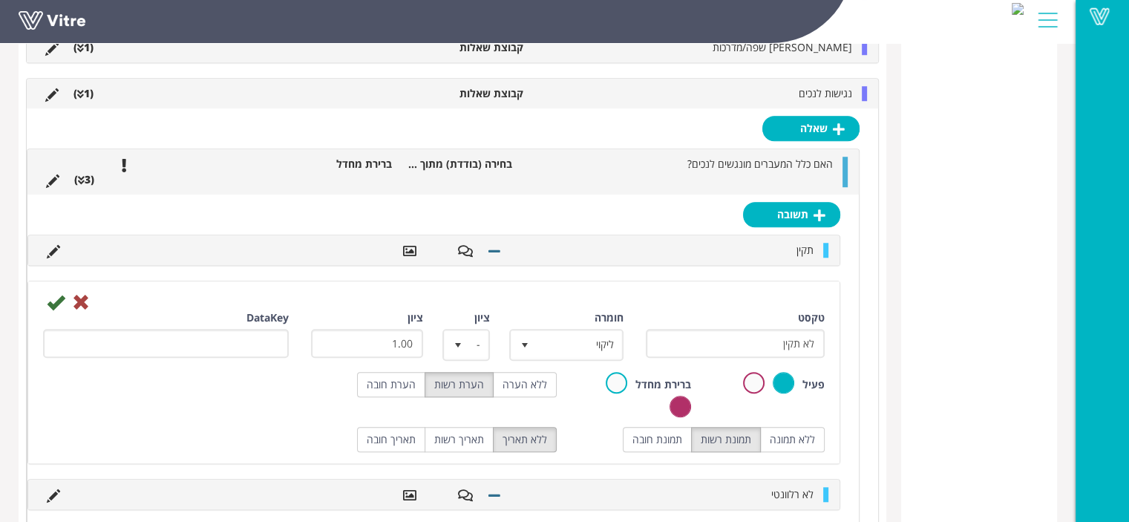
scroll to position [1260, 0]
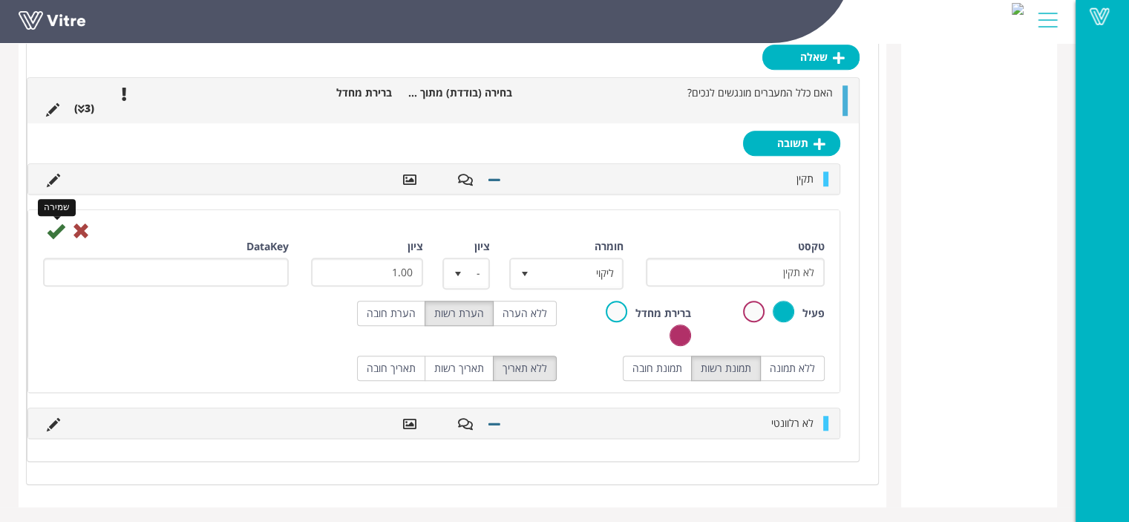
click at [58, 229] on icon at bounding box center [56, 231] width 18 height 18
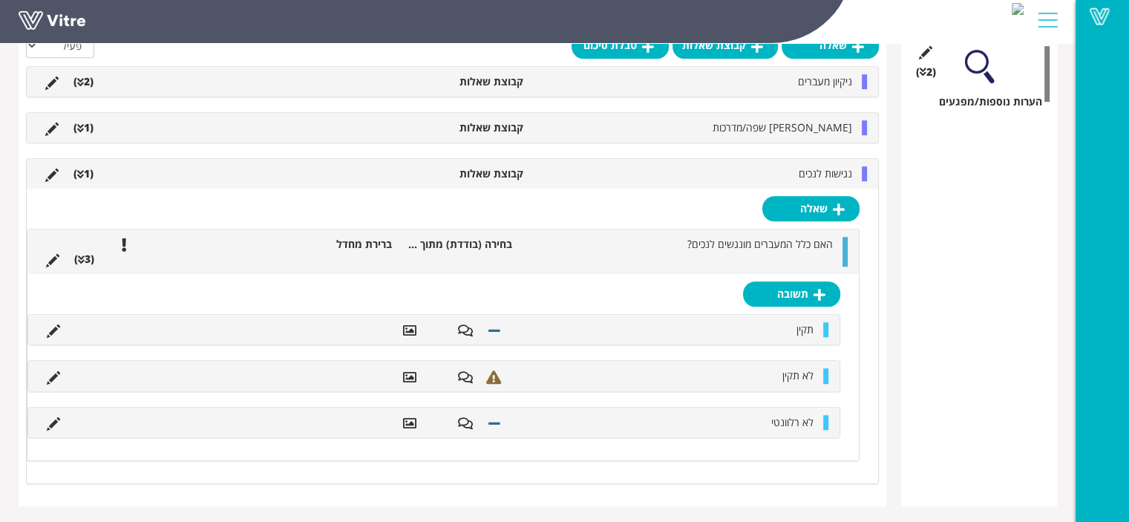
scroll to position [1025, 0]
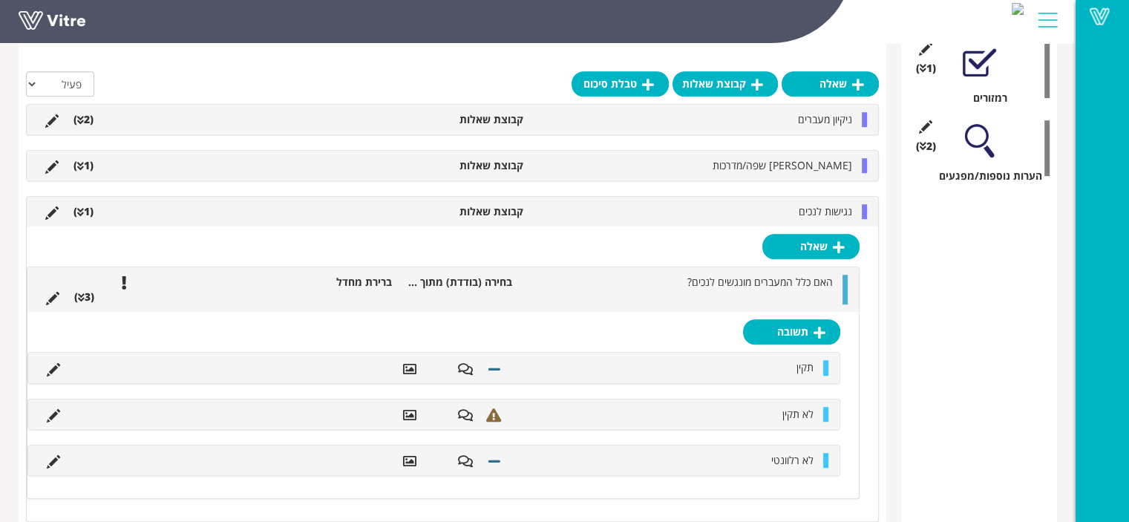
click at [422, 209] on li "קבוצת שאלות" at bounding box center [469, 211] width 123 height 15
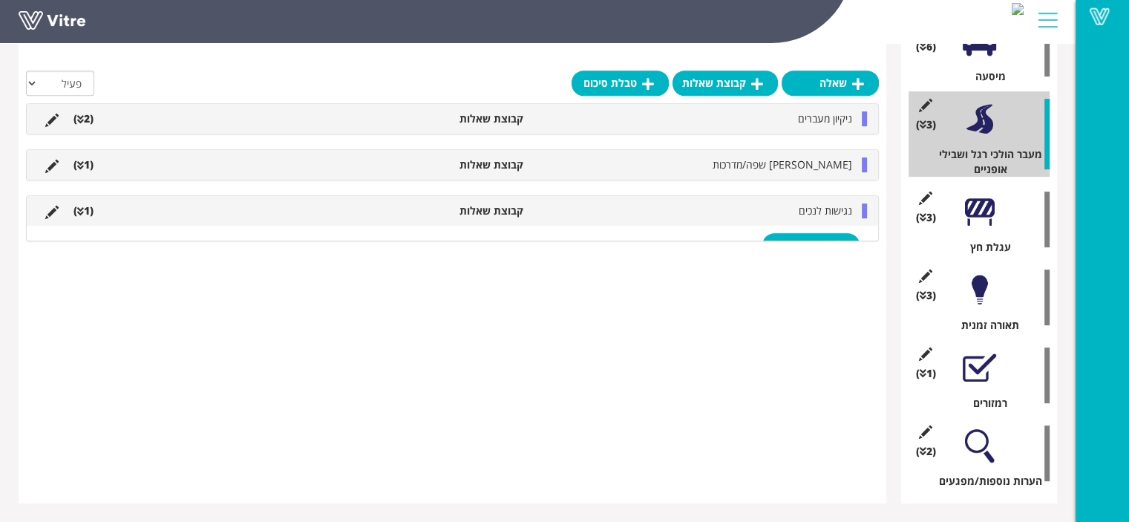
scroll to position [719, 0]
click at [439, 154] on div "אבני שפה/מדרכות קבוצת שאלות (1 )" at bounding box center [453, 166] width 852 height 30
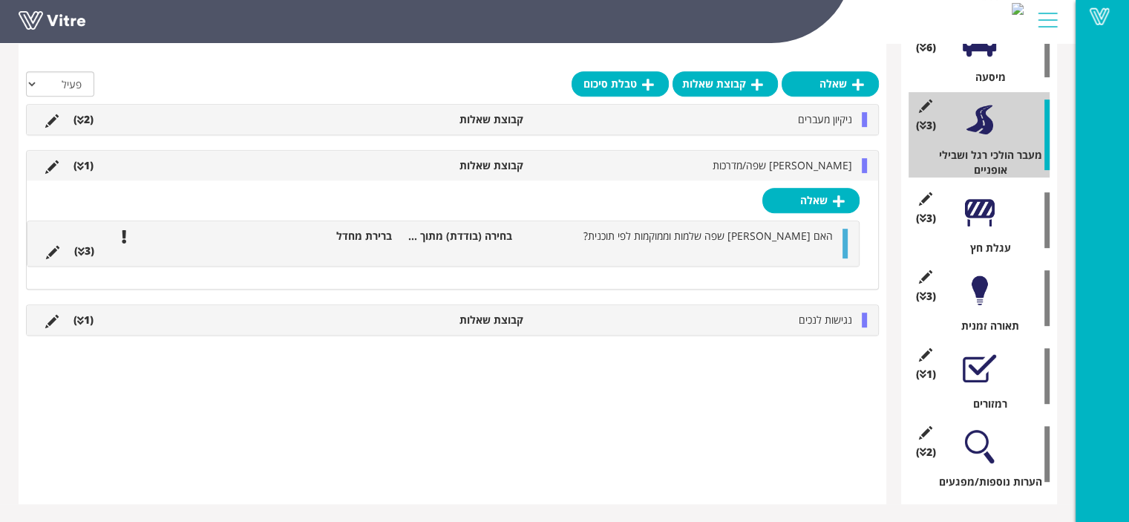
click at [440, 239] on li "בחירה (בודדת) מתוך רשימה" at bounding box center [460, 236] width 120 height 15
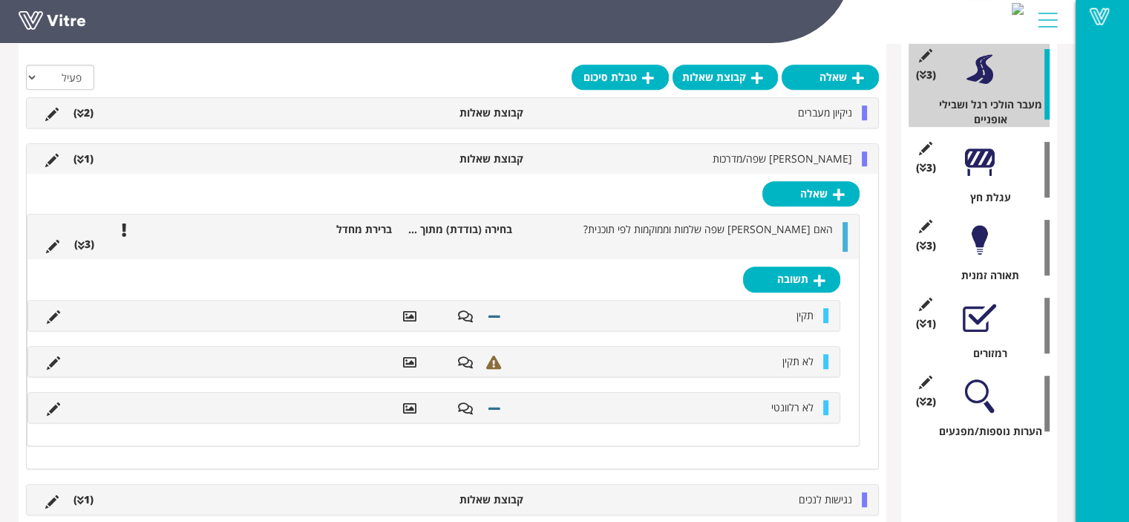
scroll to position [775, 0]
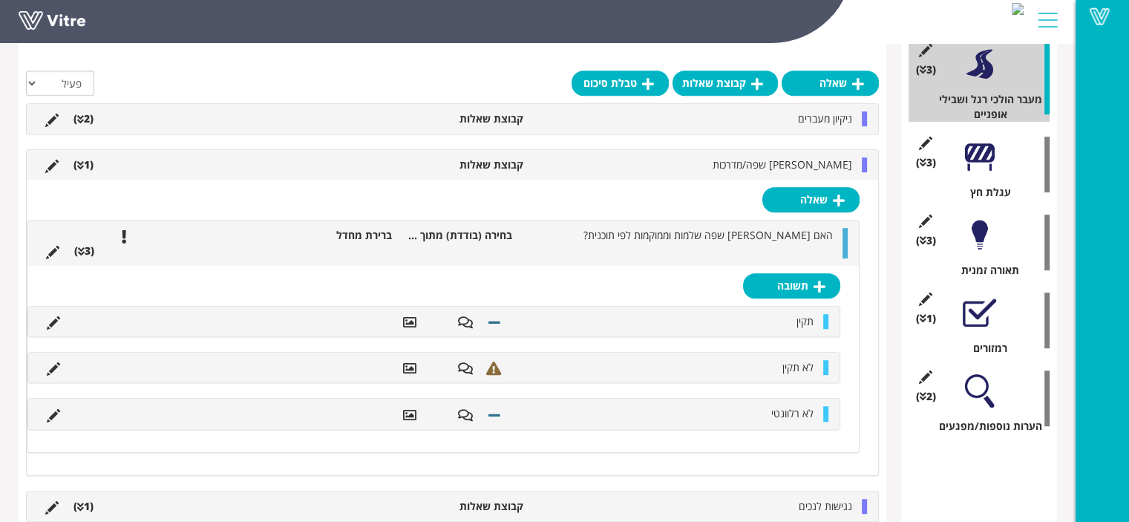
click at [981, 309] on div at bounding box center [979, 312] width 33 height 33
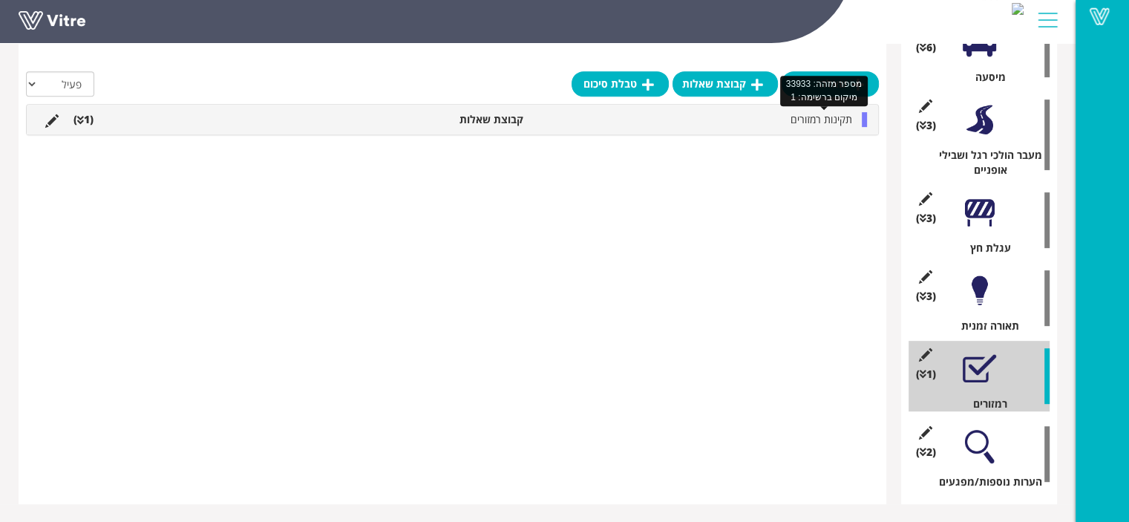
click at [812, 117] on span "תקינות רמזורים" at bounding box center [822, 119] width 62 height 14
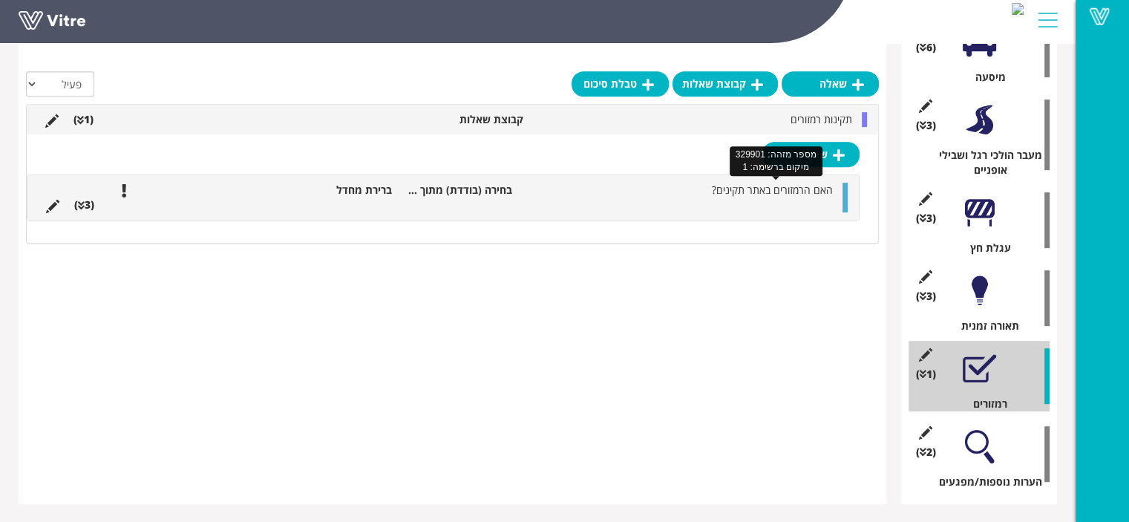
click at [795, 195] on span "האם הרמזורים באתר תקינים?" at bounding box center [772, 190] width 121 height 14
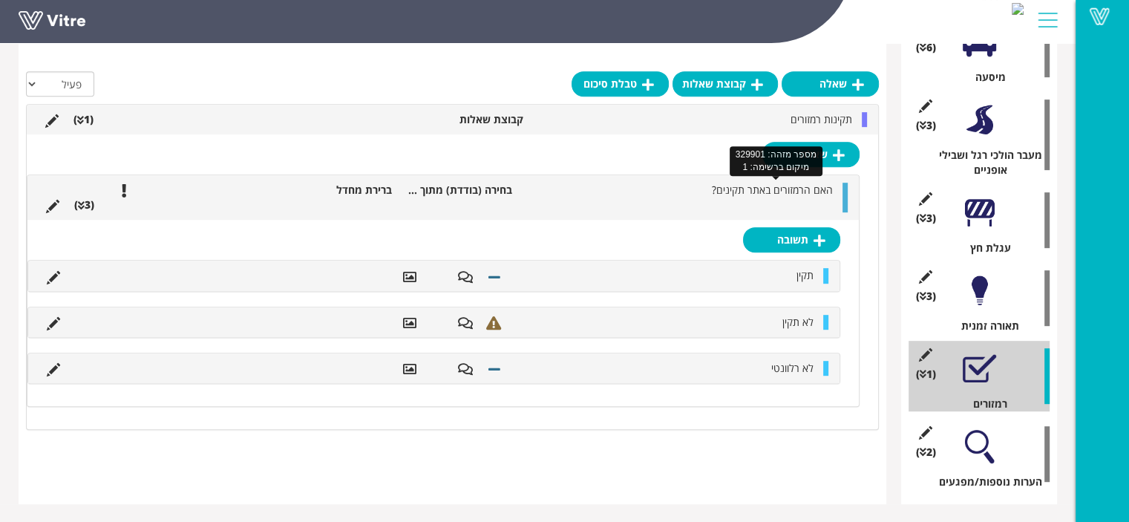
click at [795, 195] on span "האם הרמזורים באתר תקינים?" at bounding box center [772, 190] width 121 height 14
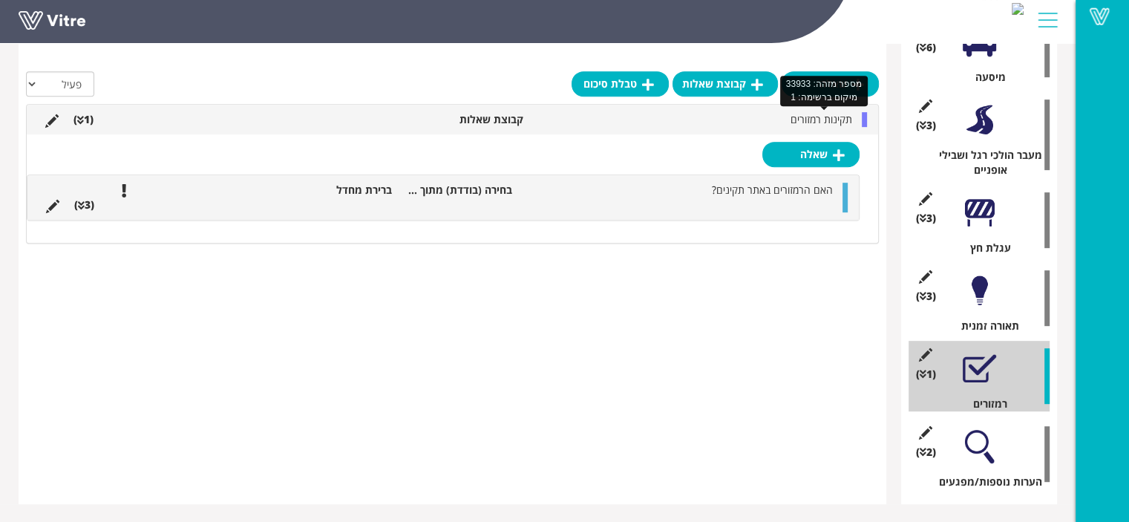
click at [815, 120] on span "תקינות רמזורים" at bounding box center [822, 119] width 62 height 14
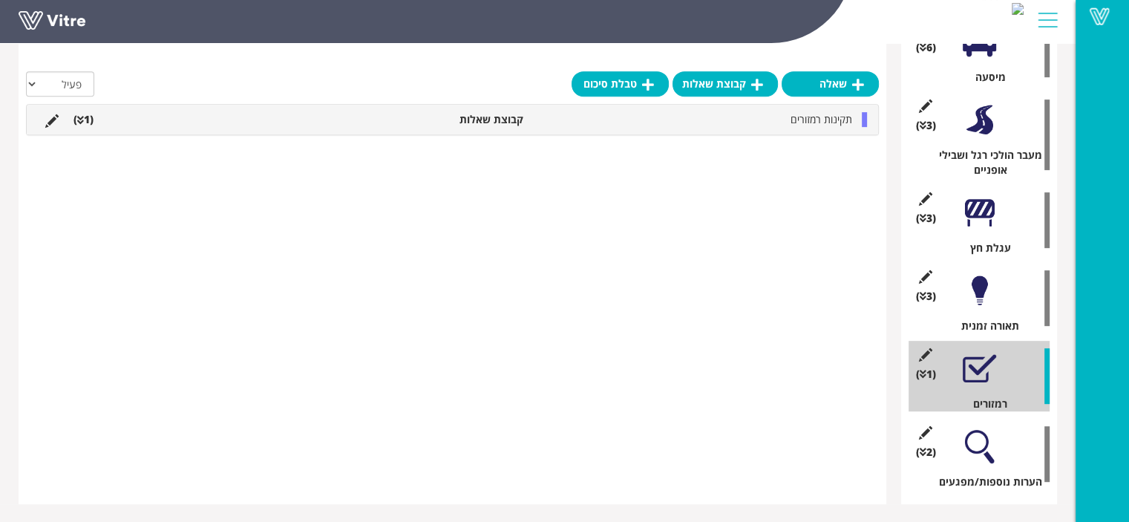
click at [979, 294] on div at bounding box center [979, 290] width 33 height 33
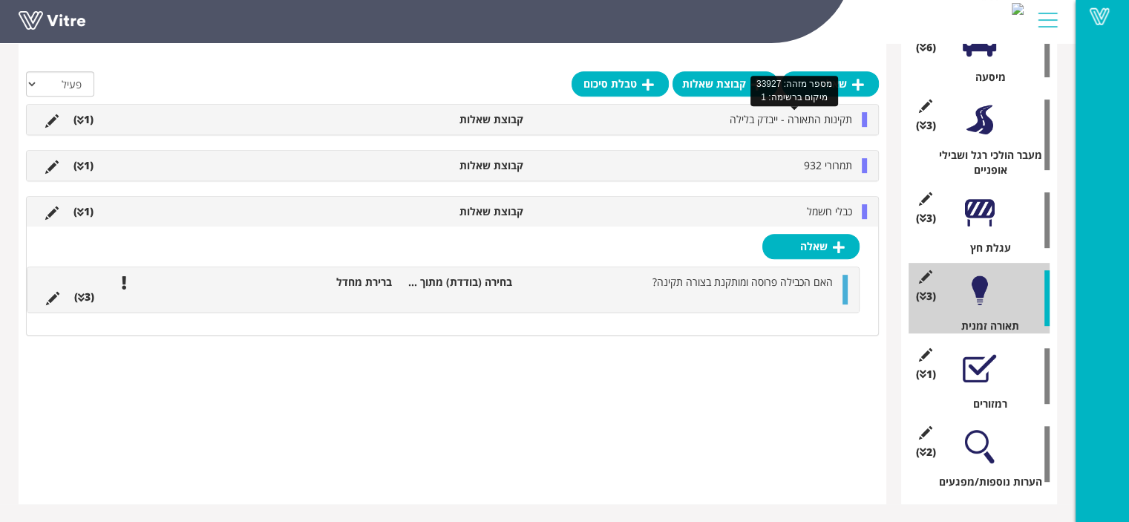
click at [785, 120] on span "תקינות התאורה - ייבדק בלילה" at bounding box center [791, 119] width 123 height 14
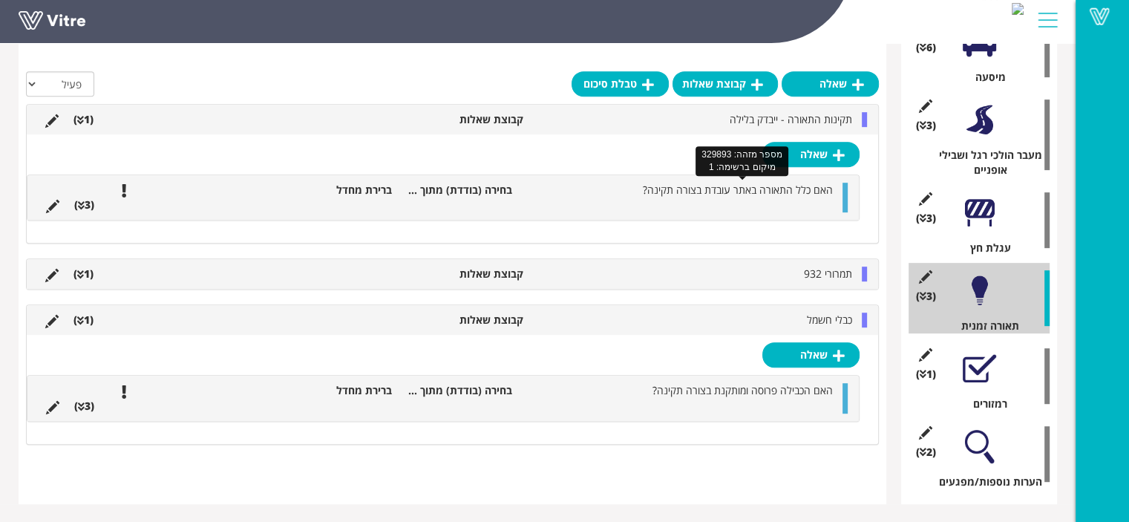
click at [780, 194] on span "האם כלל התאורה באתר עובדת בצורה תקינה?" at bounding box center [738, 190] width 190 height 14
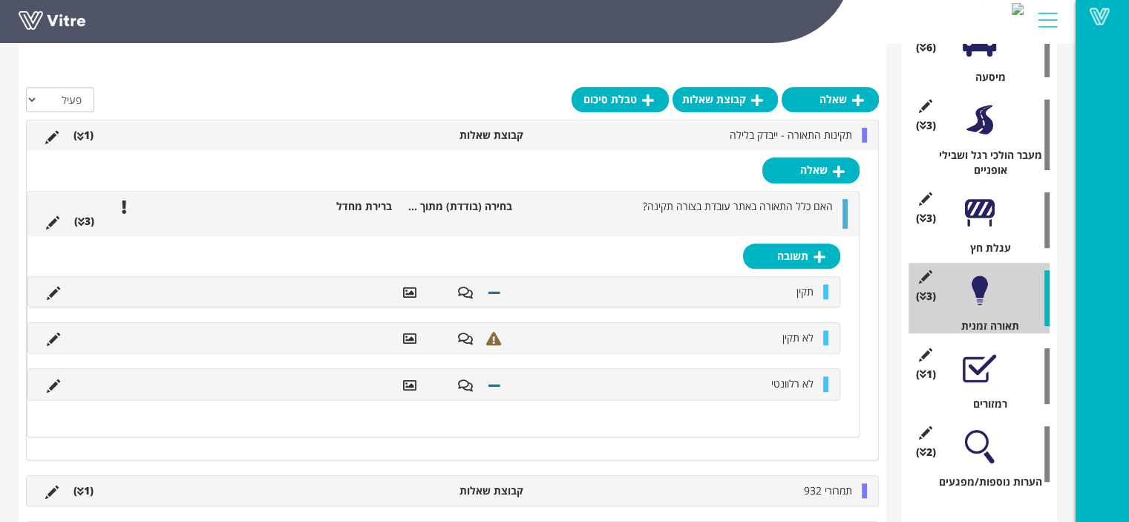
scroll to position [775, 0]
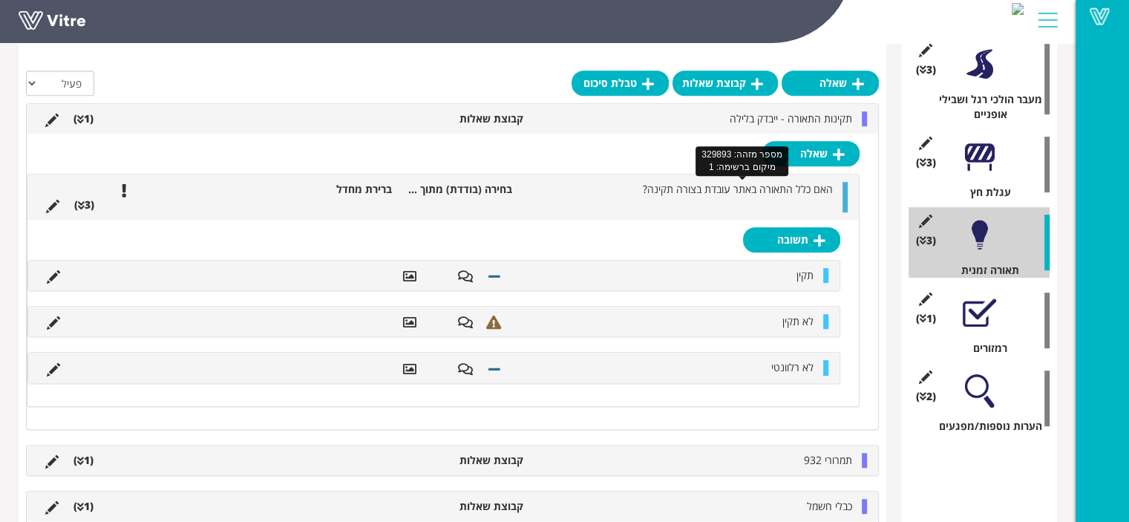
click at [780, 194] on span "האם כלל התאורה באתר עובדת בצורה תקינה?" at bounding box center [738, 189] width 190 height 14
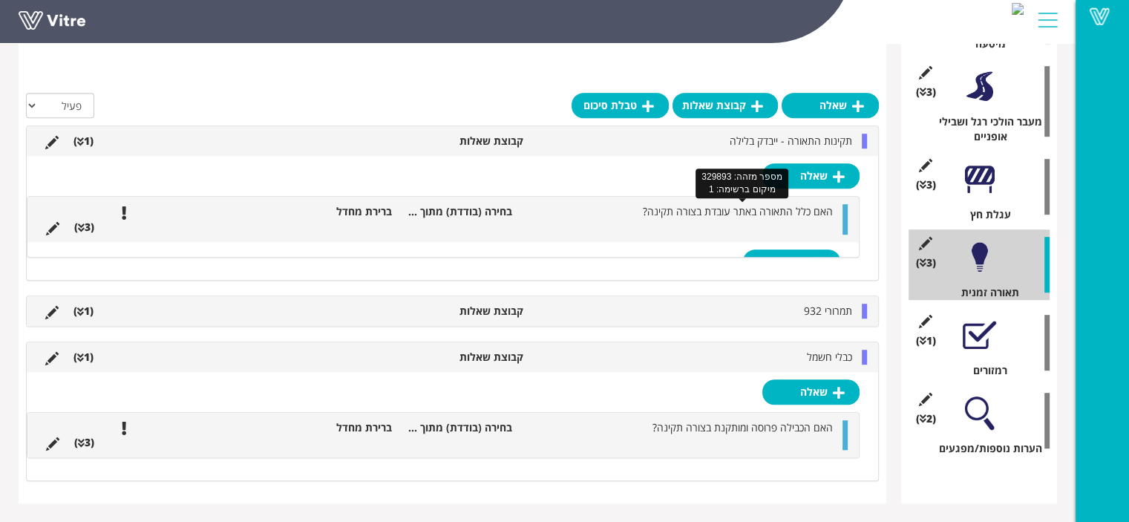
scroll to position [719, 0]
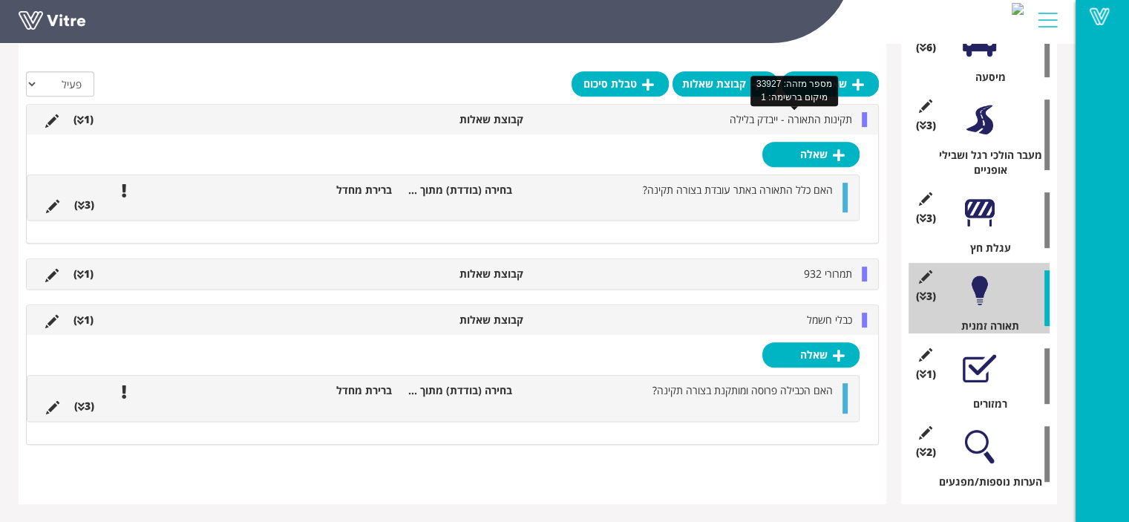
click at [809, 112] on span "תקינות התאורה - ייבדק בלילה" at bounding box center [791, 119] width 123 height 14
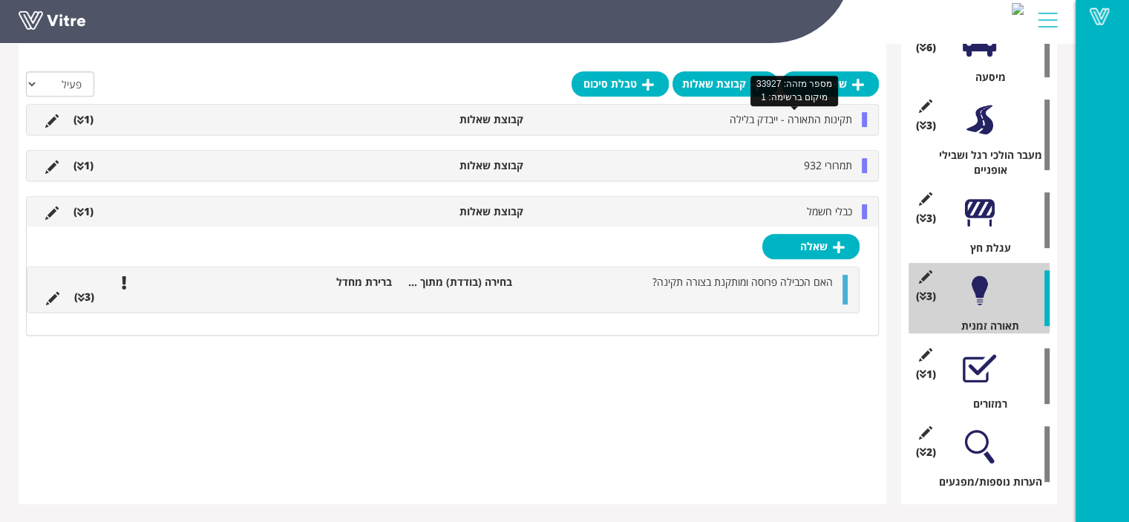
click at [807, 118] on span "תקינות התאורה - ייבדק בלילה" at bounding box center [791, 119] width 123 height 14
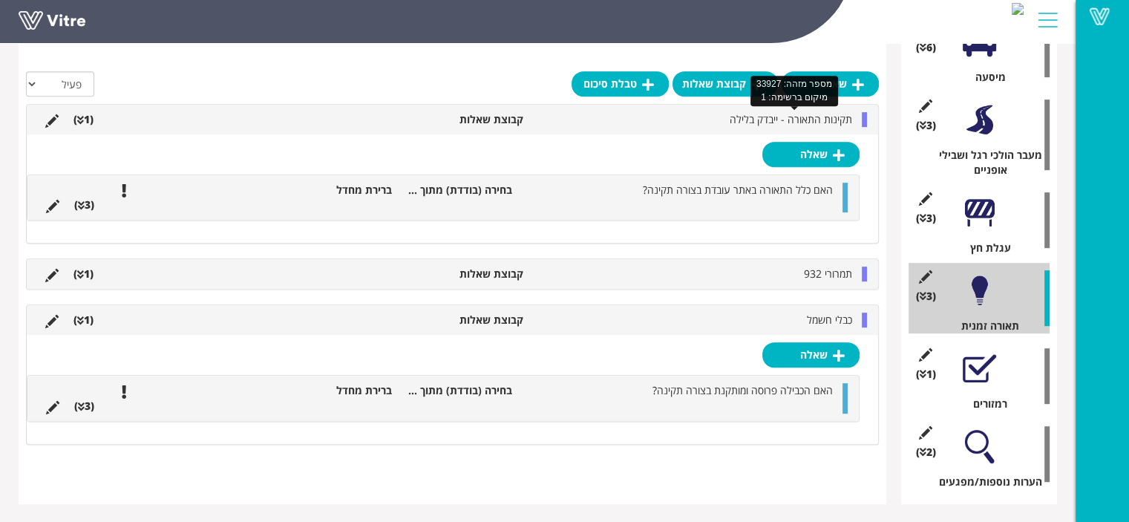
click at [807, 118] on span "תקינות התאורה - ייבדק בלילה" at bounding box center [791, 119] width 123 height 14
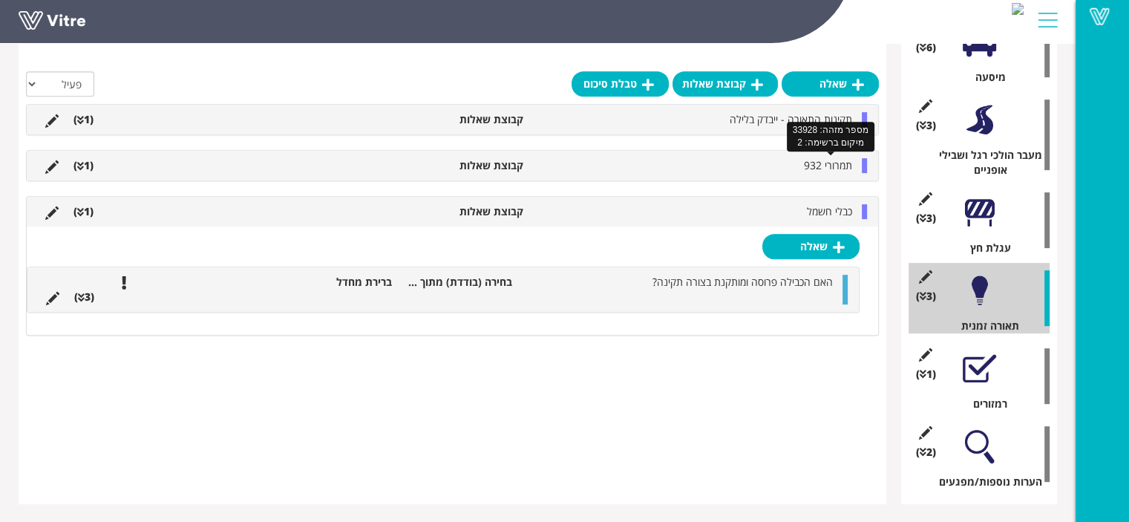
click at [807, 164] on span "תמרורי 932" at bounding box center [828, 165] width 48 height 14
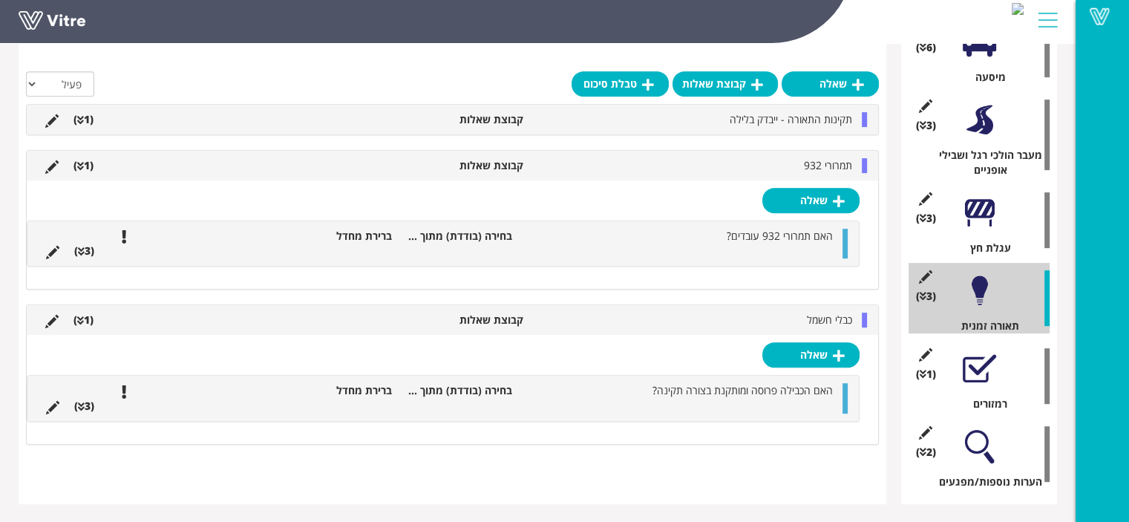
click at [726, 249] on ul "האם תמרורי 932 עובדים? בחירה (בודדת) מתוך רשימה ברירת מחדל (3 )" at bounding box center [440, 244] width 802 height 30
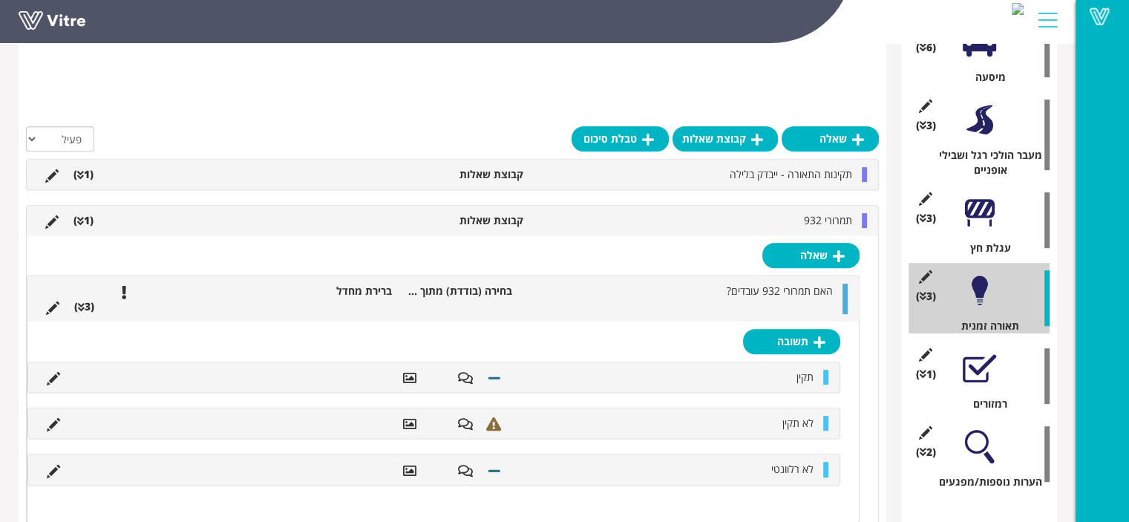
scroll to position [775, 0]
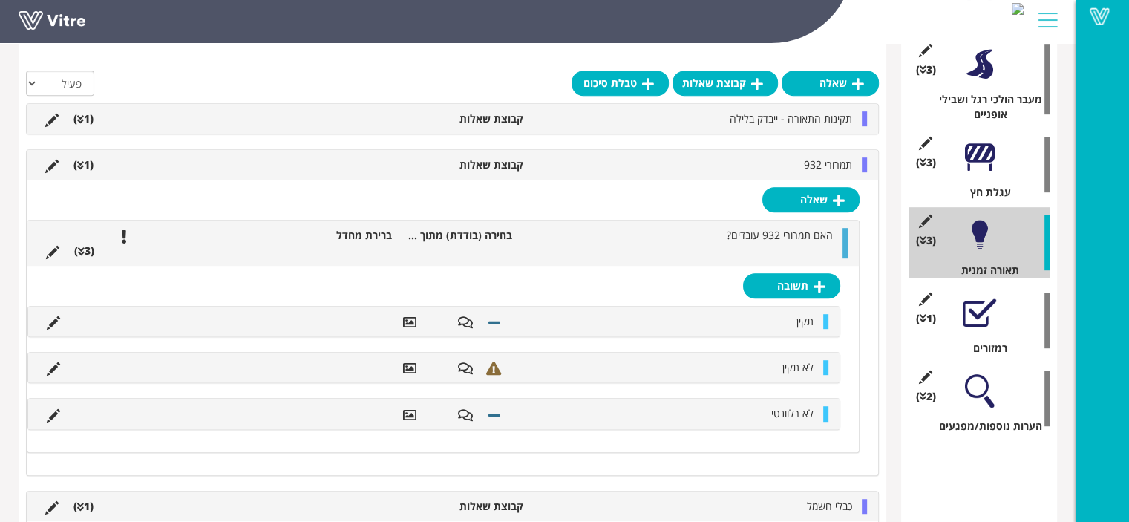
click at [761, 249] on ul "האם תמרורי 932 עובדים? בחירה (בודדת) מתוך רשימה ברירת מחדל (3 )" at bounding box center [440, 243] width 802 height 30
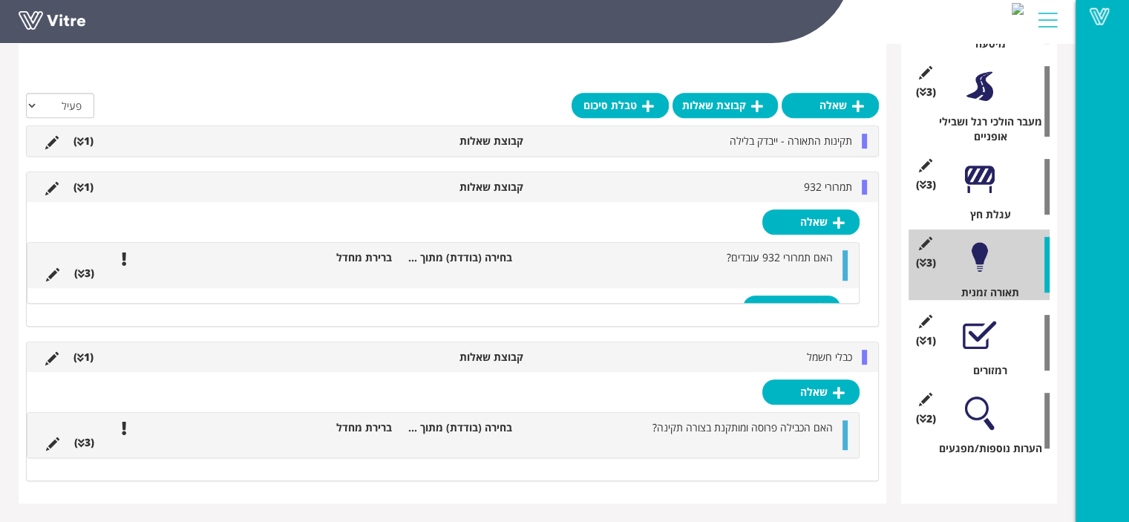
scroll to position [719, 0]
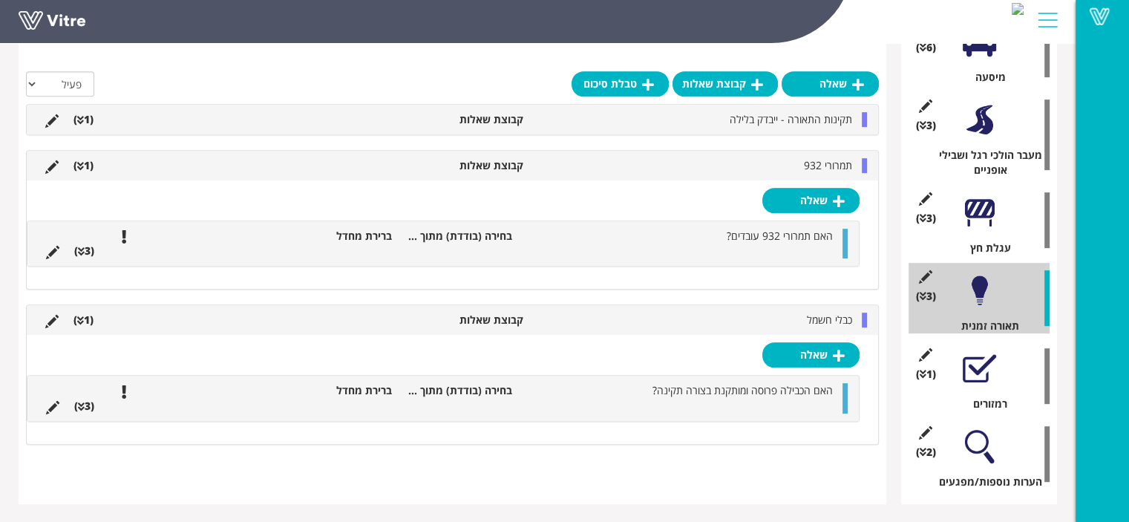
click at [785, 173] on div "תמרורי 932 קבוצת שאלות (1 )" at bounding box center [453, 166] width 852 height 30
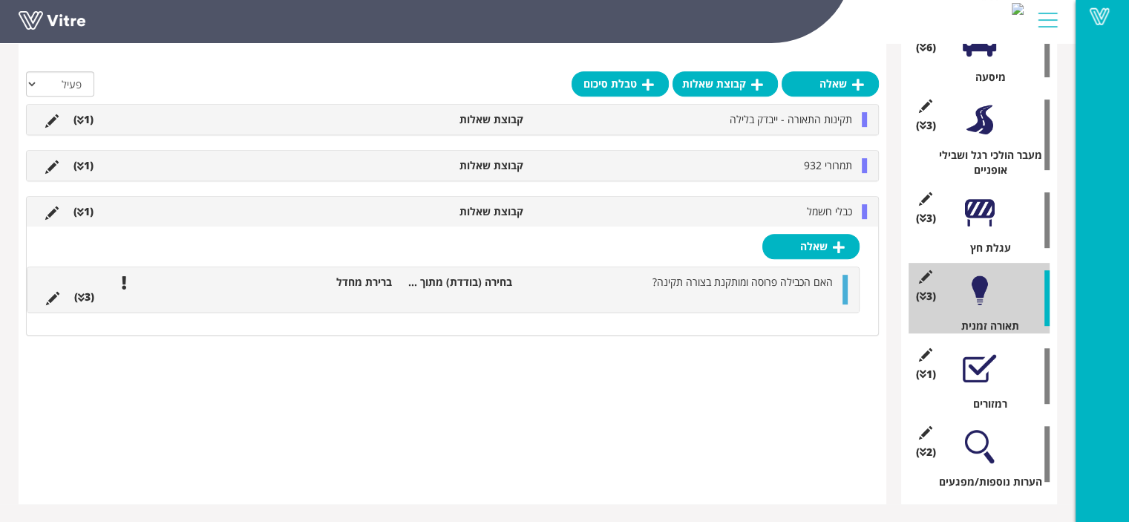
click at [787, 210] on li "כבלי חשמל" at bounding box center [695, 211] width 329 height 15
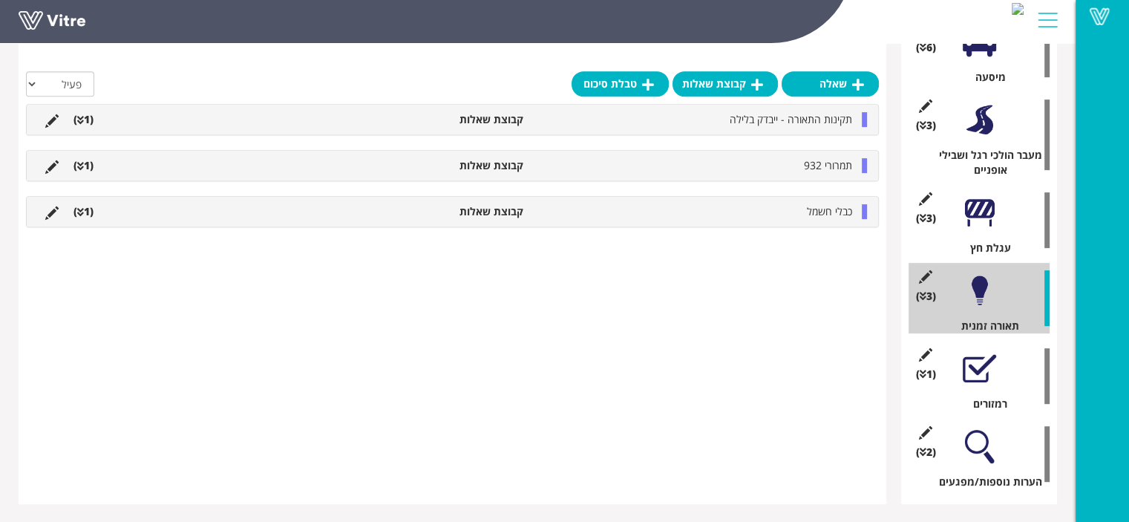
click at [787, 210] on li "כבלי חשמל" at bounding box center [695, 211] width 329 height 15
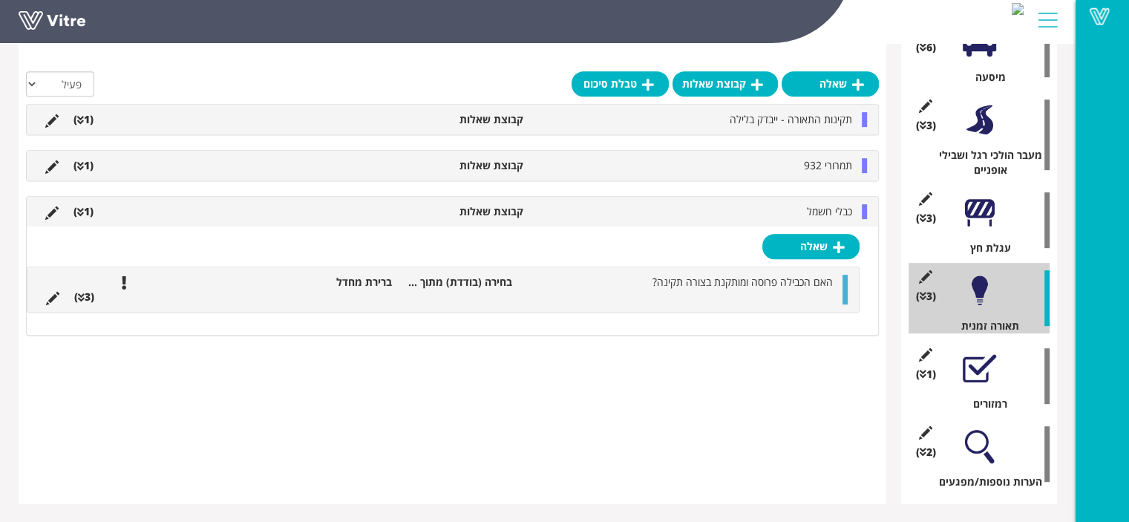
click at [764, 299] on ul "האם הכבילה פרוסה ומותקנת בצורה תקינה? בחירה (בודדת) מתוך רשימה ברירת מחדל (3 )" at bounding box center [440, 290] width 802 height 30
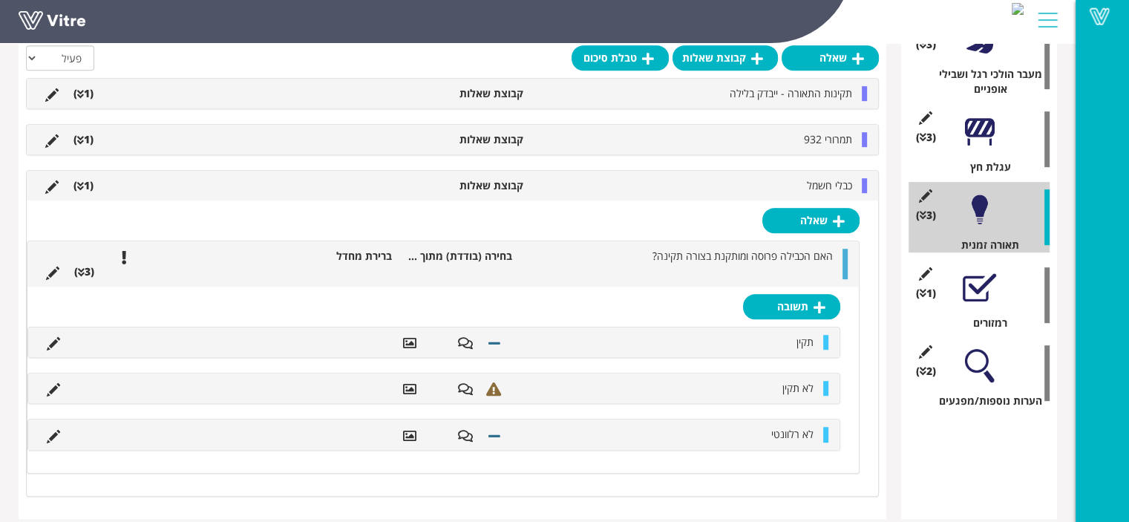
scroll to position [775, 0]
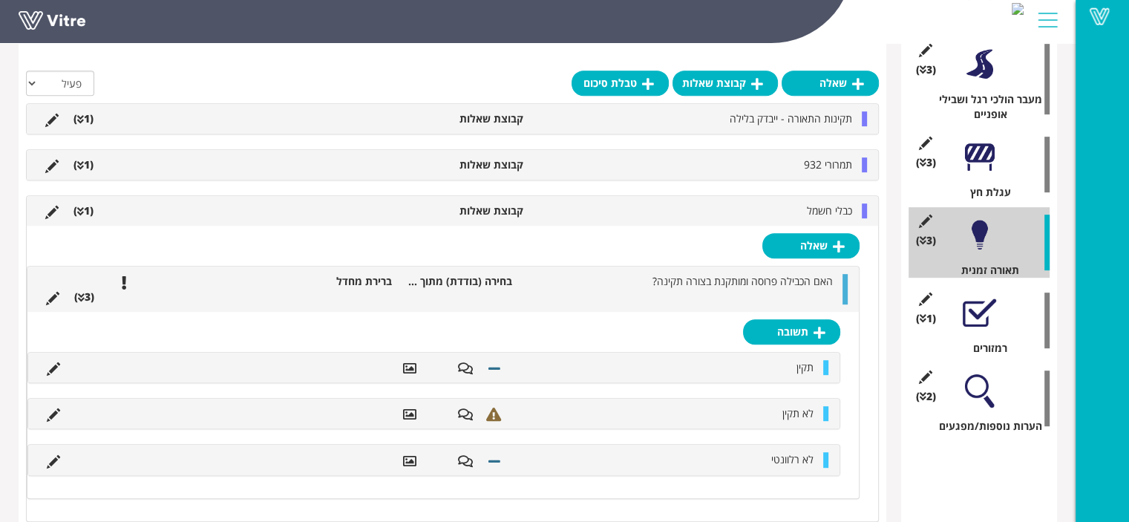
click at [981, 160] on div at bounding box center [979, 156] width 33 height 33
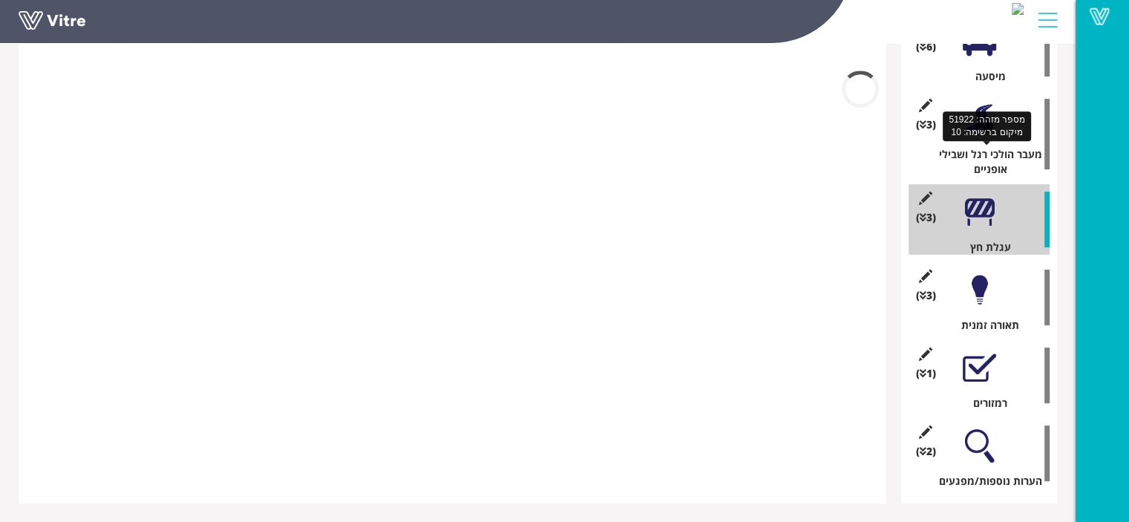
scroll to position [719, 0]
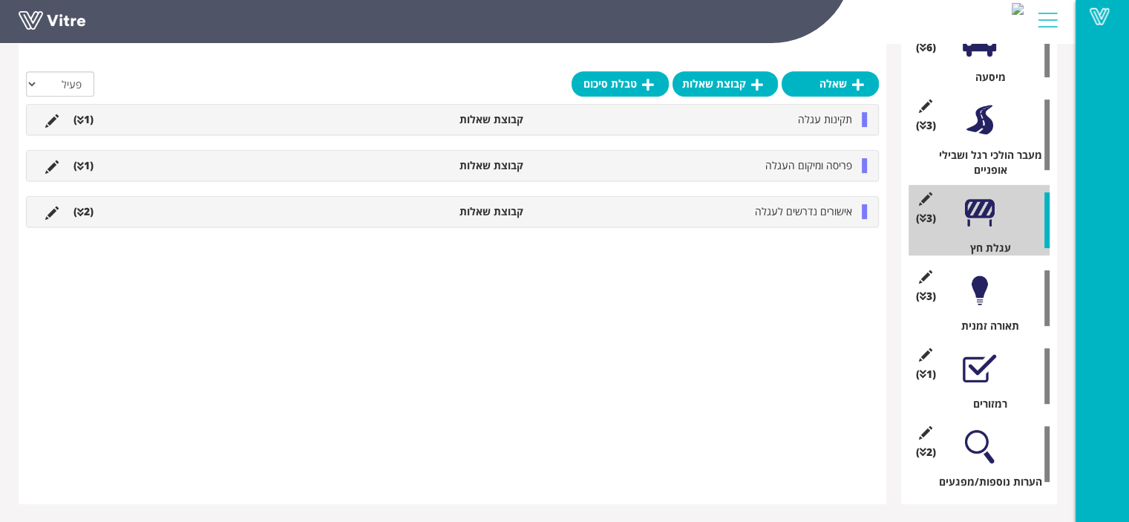
click at [777, 123] on li "תקינות עגלה" at bounding box center [695, 119] width 329 height 15
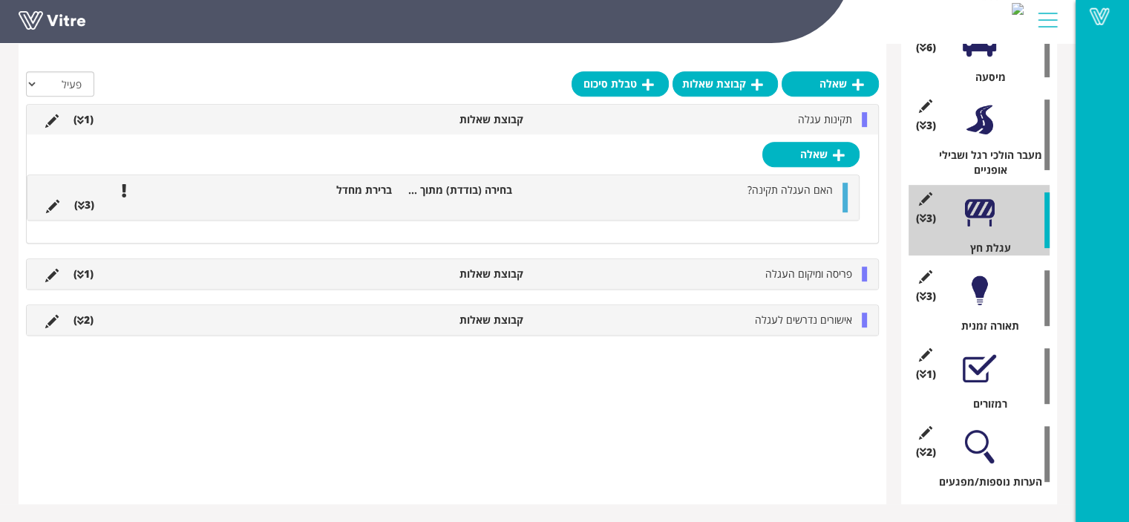
click at [751, 203] on ul "האם העגלה תקינה? בחירה (בודדת) מתוך רשימה ברירת מחדל (3 )" at bounding box center [440, 198] width 802 height 30
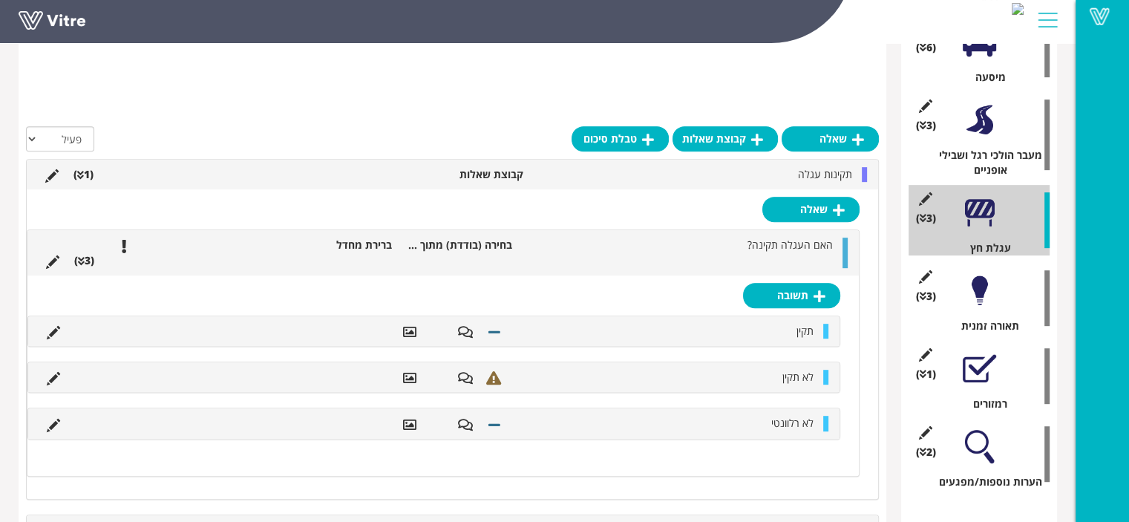
scroll to position [775, 0]
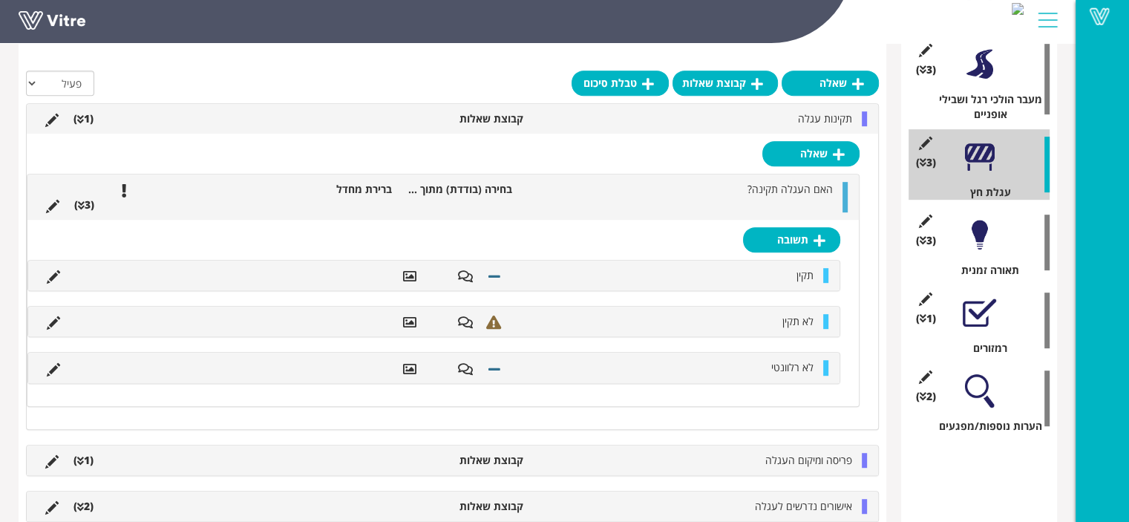
click at [779, 123] on li "תקינות עגלה" at bounding box center [695, 118] width 329 height 15
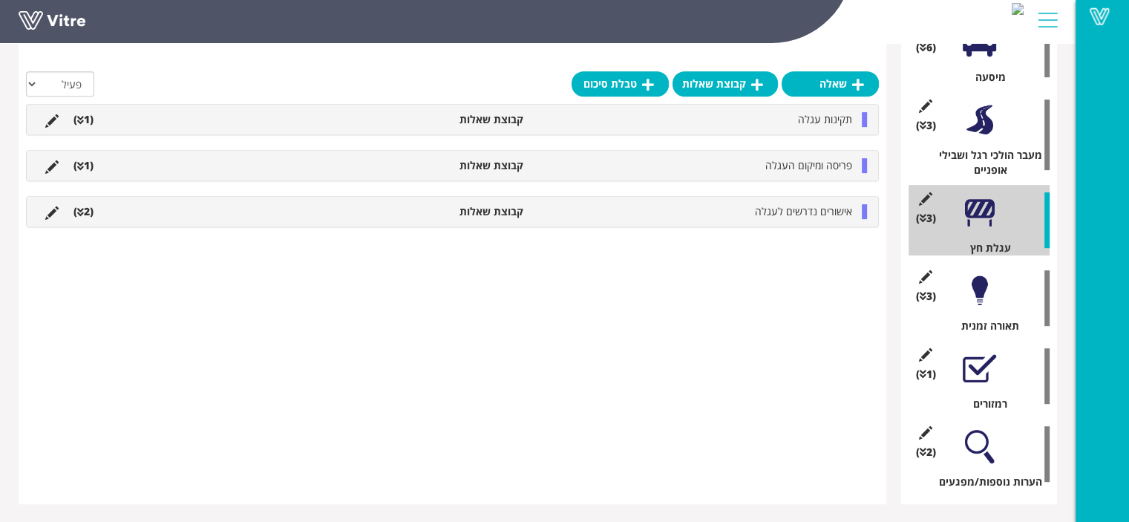
drag, startPoint x: 779, startPoint y: 154, endPoint x: 777, endPoint y: 166, distance: 11.4
click at [777, 159] on div "פריסה ומיקום העגלה קבוצת שאלות (1 )" at bounding box center [453, 166] width 852 height 30
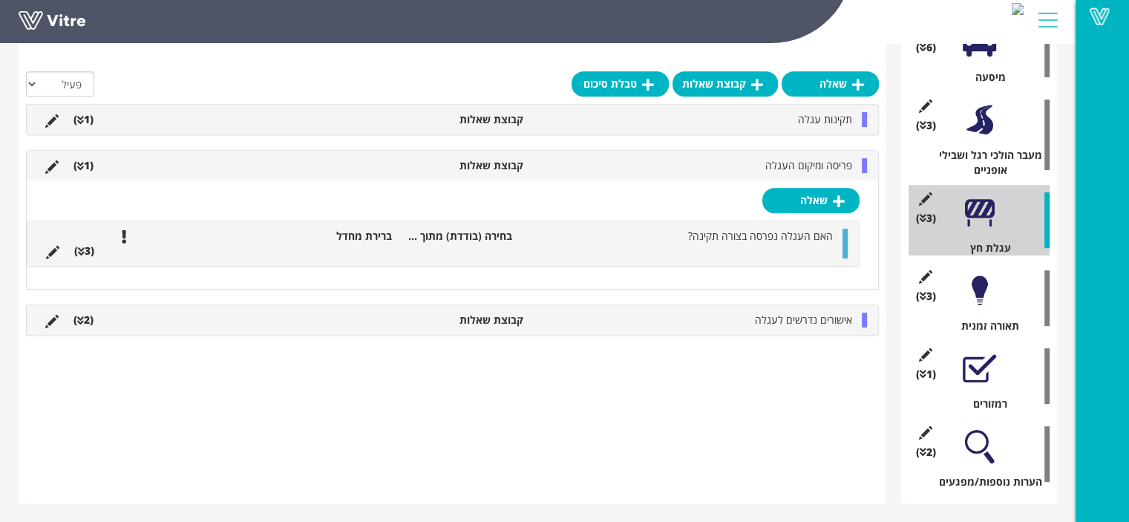
click at [787, 241] on span "האם העגלה נפרסה בצורה תקינה?" at bounding box center [760, 236] width 145 height 14
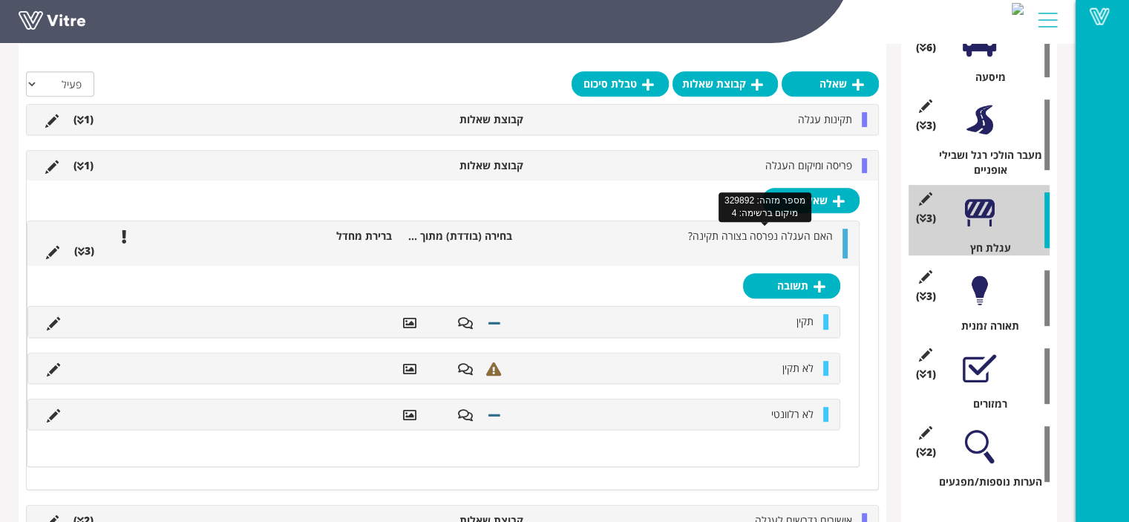
scroll to position [775, 0]
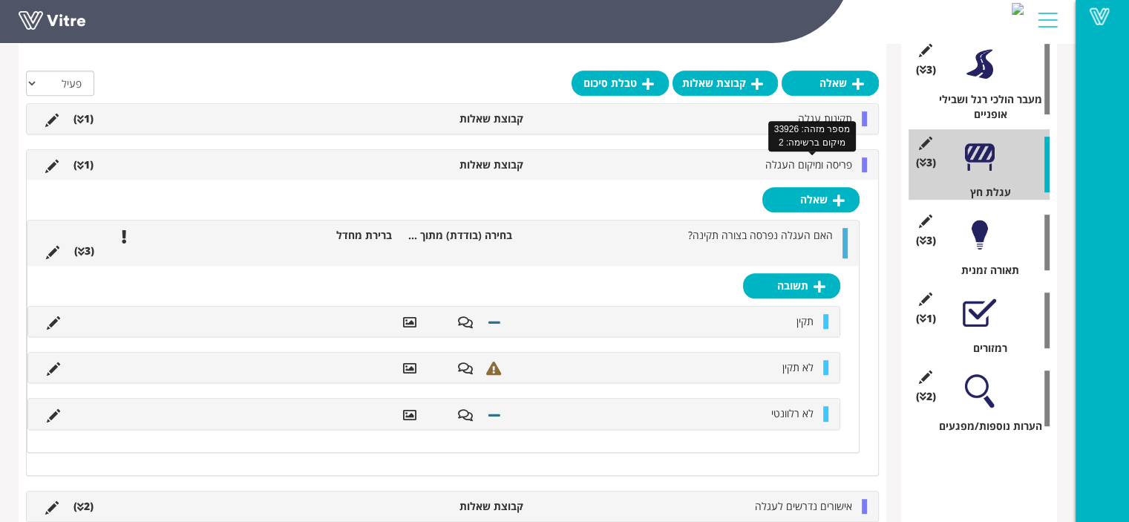
click at [829, 159] on span "פריסה ומיקום העגלה" at bounding box center [809, 164] width 87 height 14
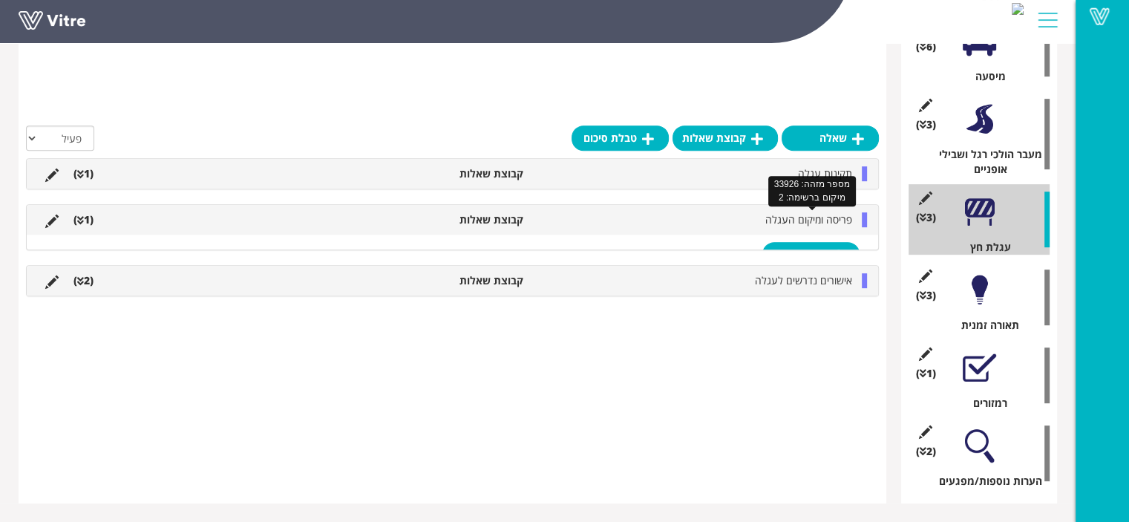
scroll to position [719, 0]
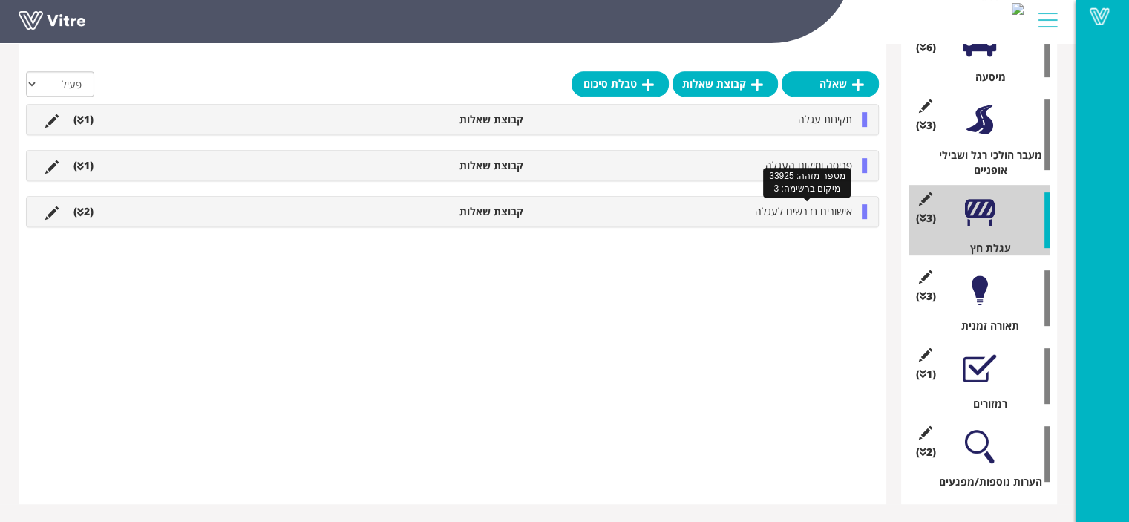
click at [812, 216] on span "אישורים נדרשים לעגלה" at bounding box center [803, 211] width 97 height 14
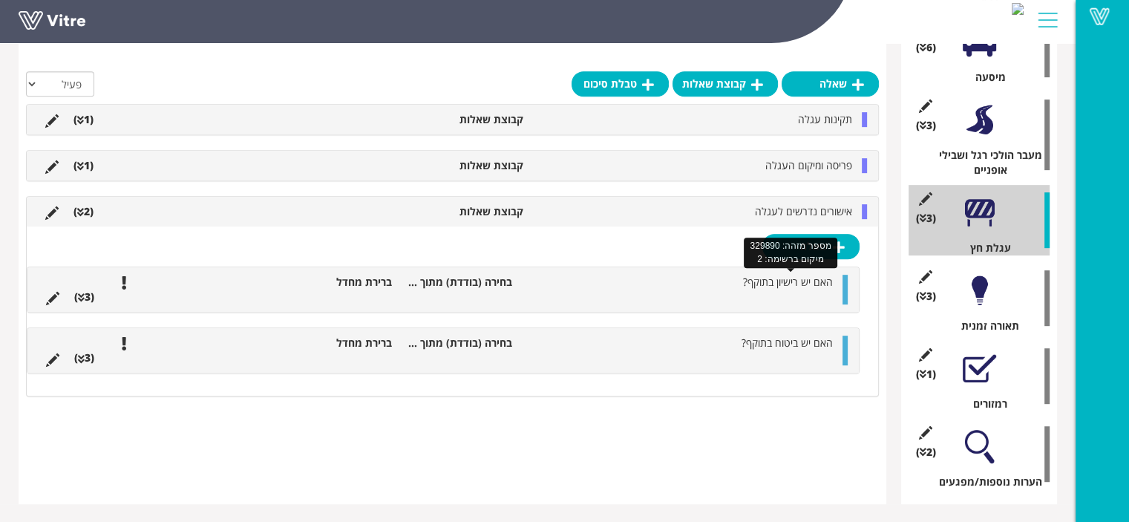
click at [746, 283] on span "האם יש רישיון בתוקף?" at bounding box center [788, 282] width 90 height 14
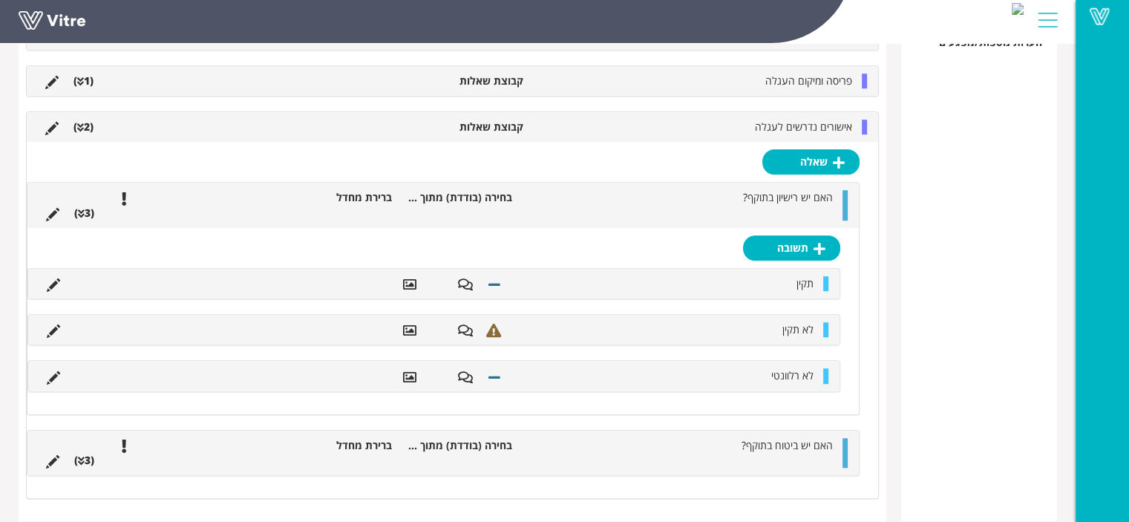
scroll to position [1173, 0]
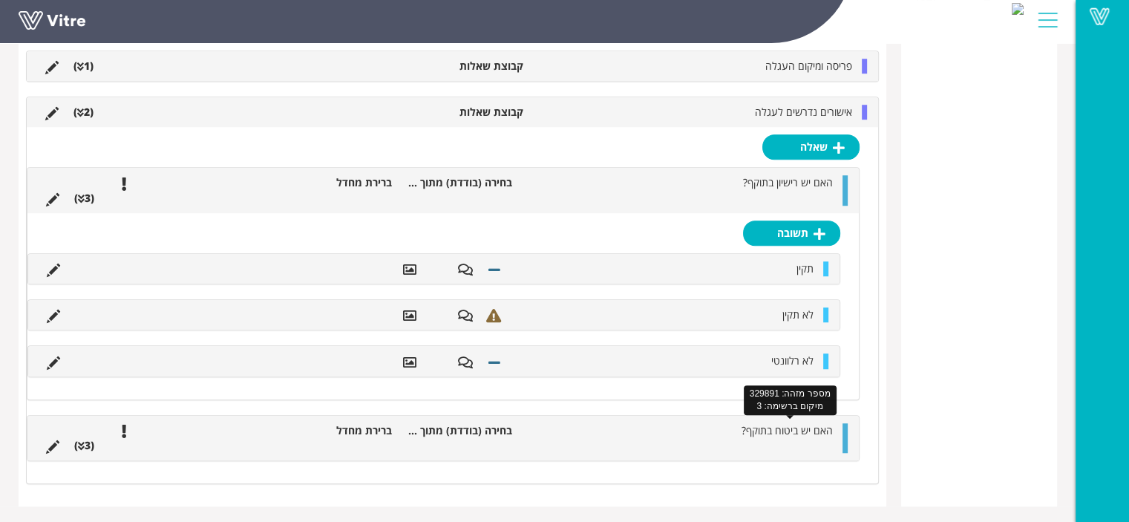
click at [746, 433] on span "האם יש ביטוח בתוקף?" at bounding box center [787, 430] width 91 height 14
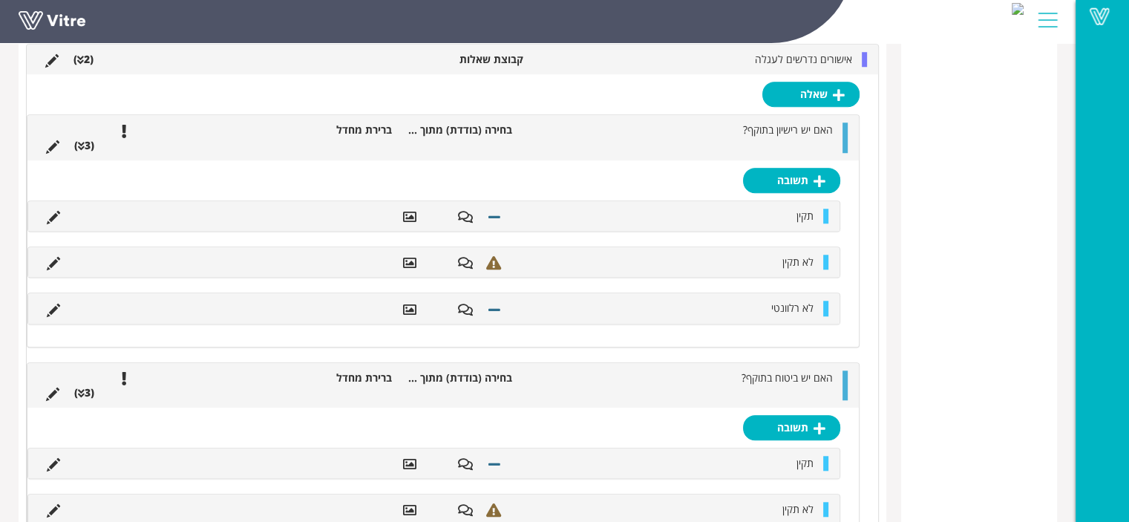
scroll to position [1137, 0]
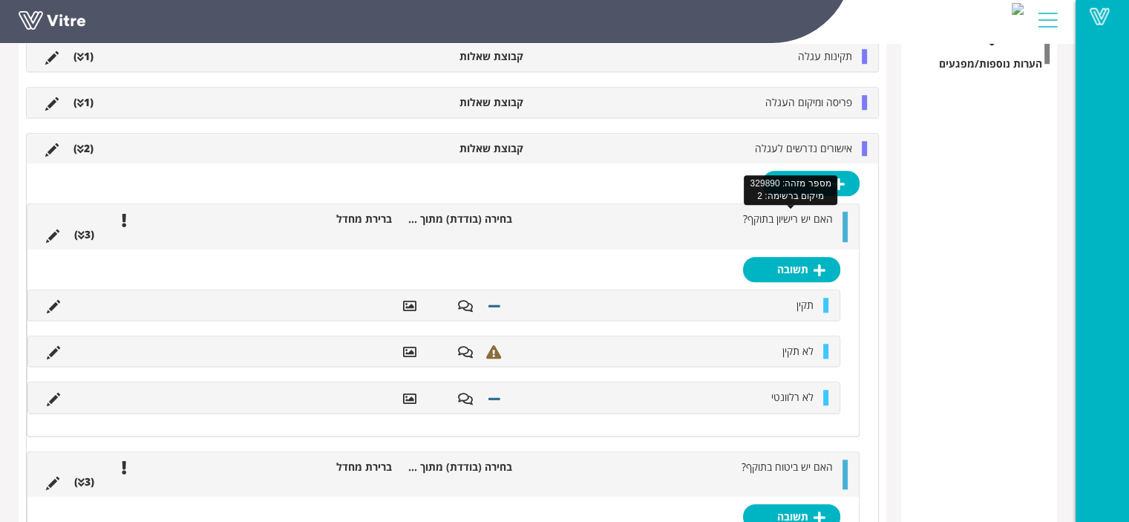
click at [763, 215] on span "האם יש רישיון בתוקף?" at bounding box center [788, 219] width 90 height 14
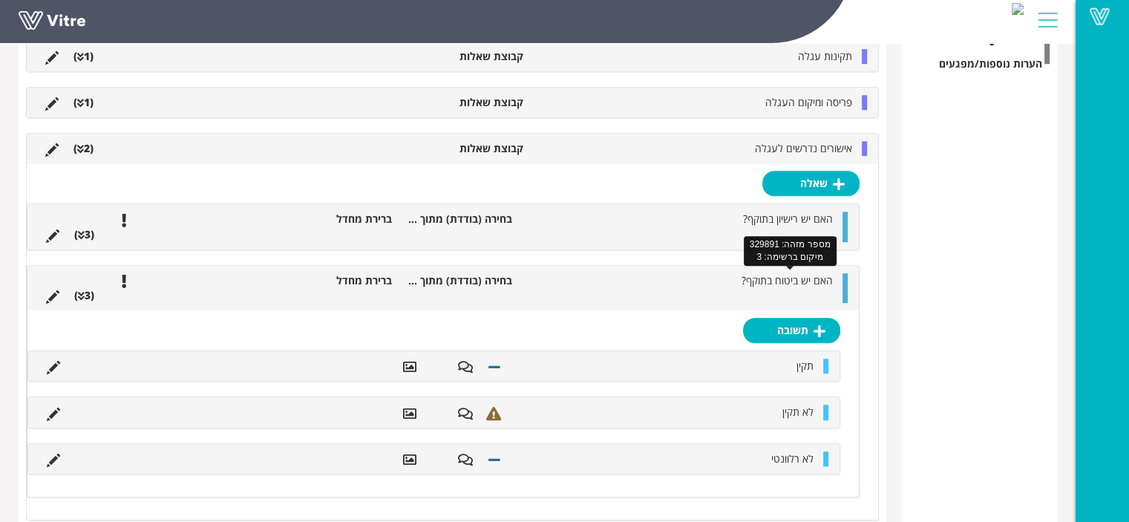
click at [763, 278] on span "האם יש ביטוח בתוקף?" at bounding box center [787, 280] width 91 height 14
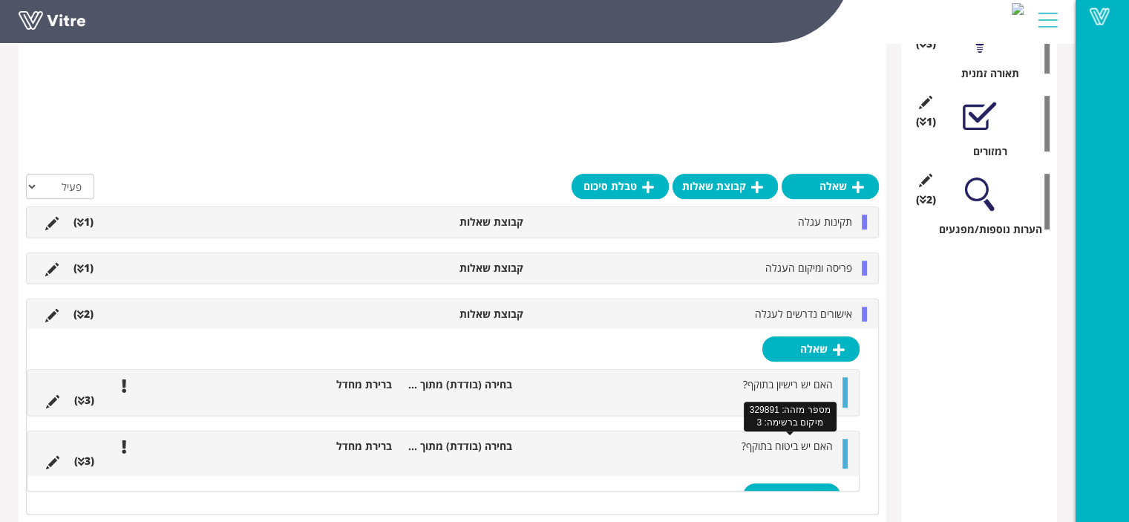
scroll to position [719, 0]
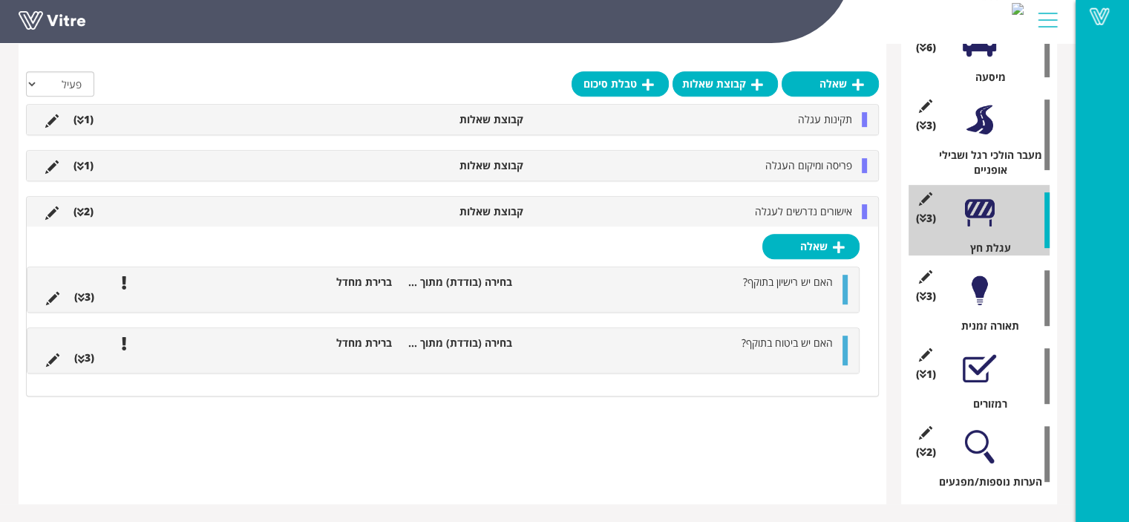
click at [982, 296] on div at bounding box center [979, 290] width 33 height 33
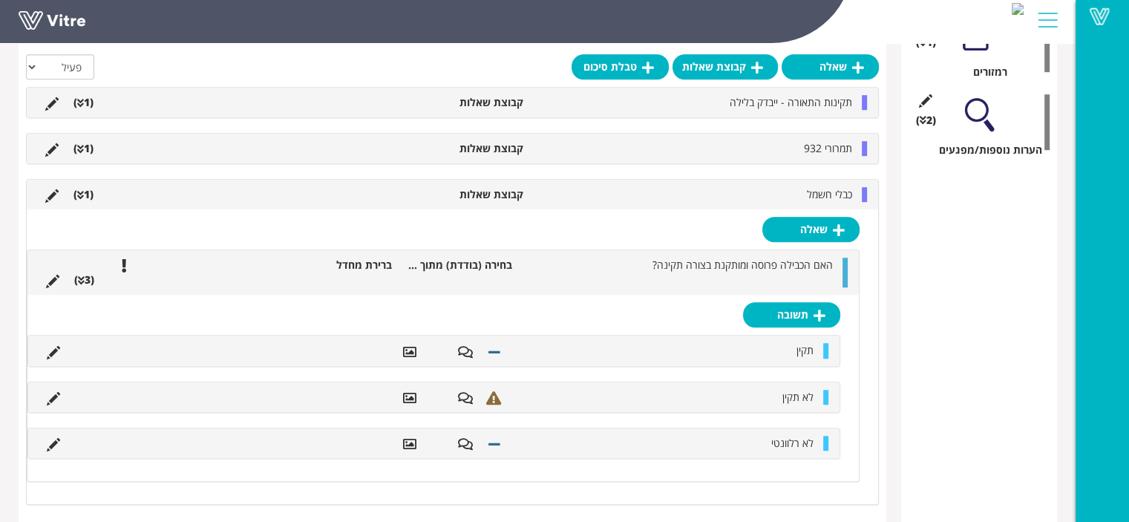
scroll to position [1025, 0]
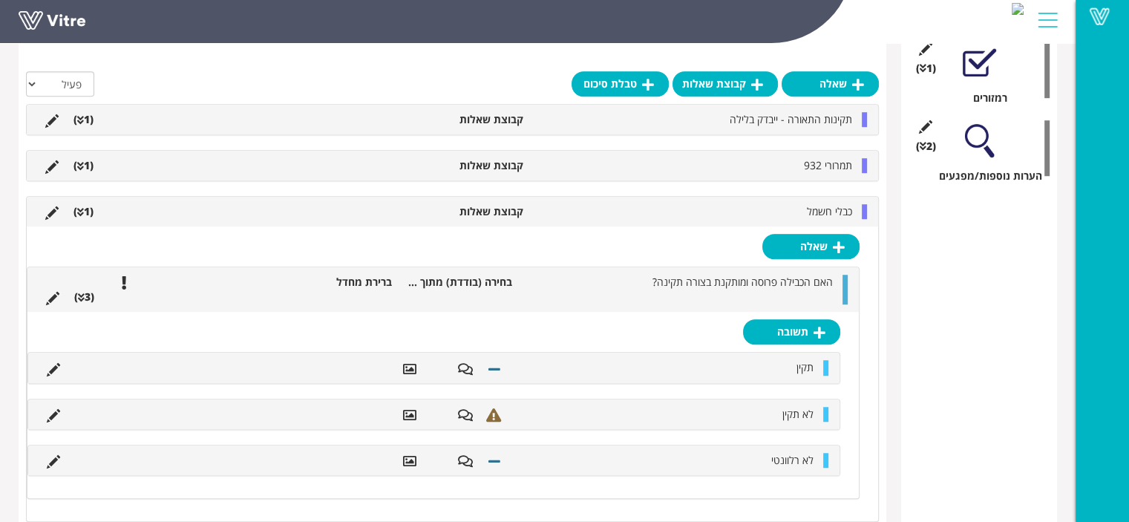
click at [781, 205] on li "כבלי חשמל" at bounding box center [695, 211] width 329 height 15
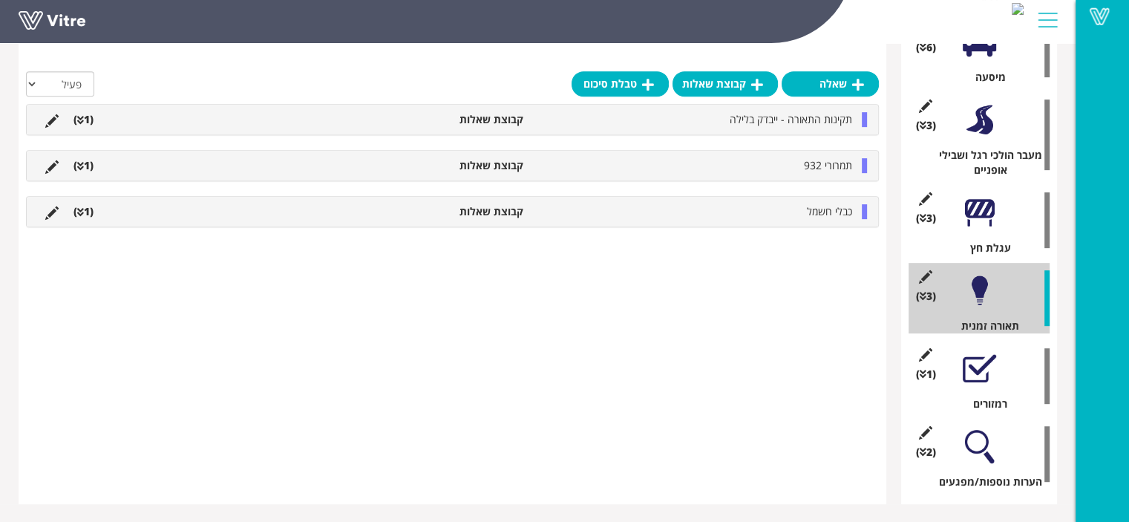
click at [778, 166] on li "תמרורי 932" at bounding box center [695, 165] width 329 height 15
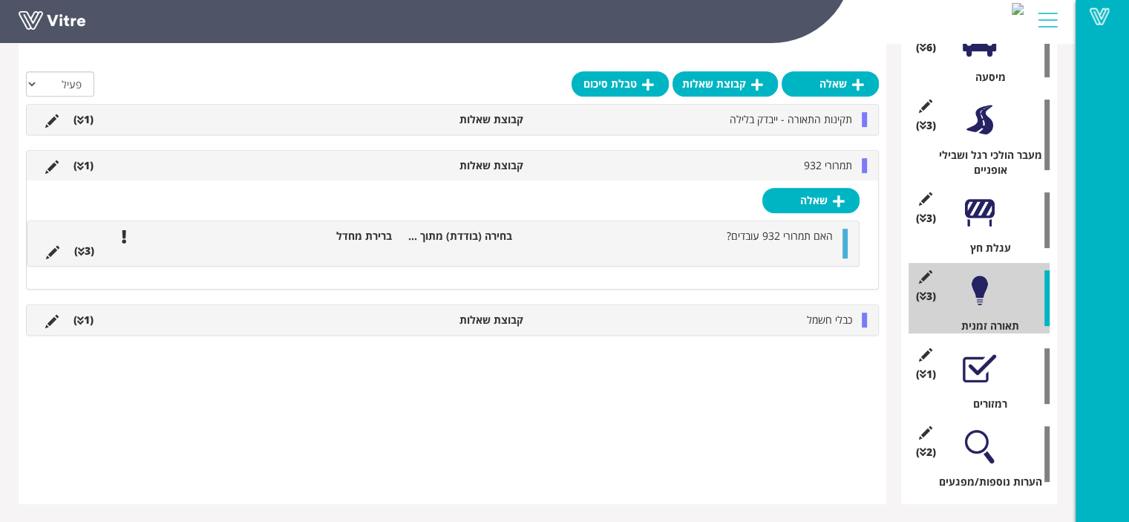
click at [778, 166] on li "תמרורי 932" at bounding box center [695, 165] width 329 height 15
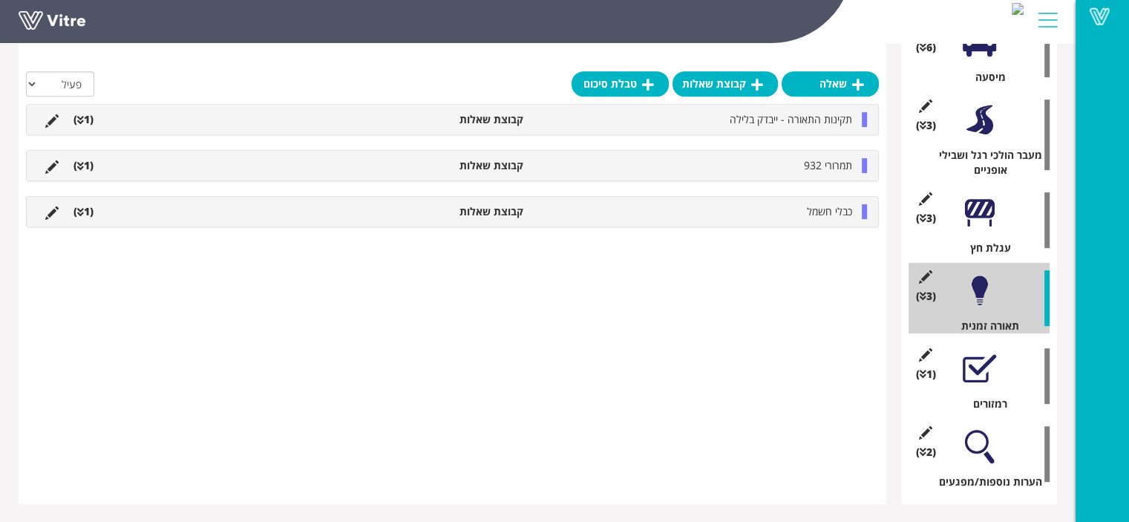
click at [986, 117] on div at bounding box center [979, 119] width 33 height 33
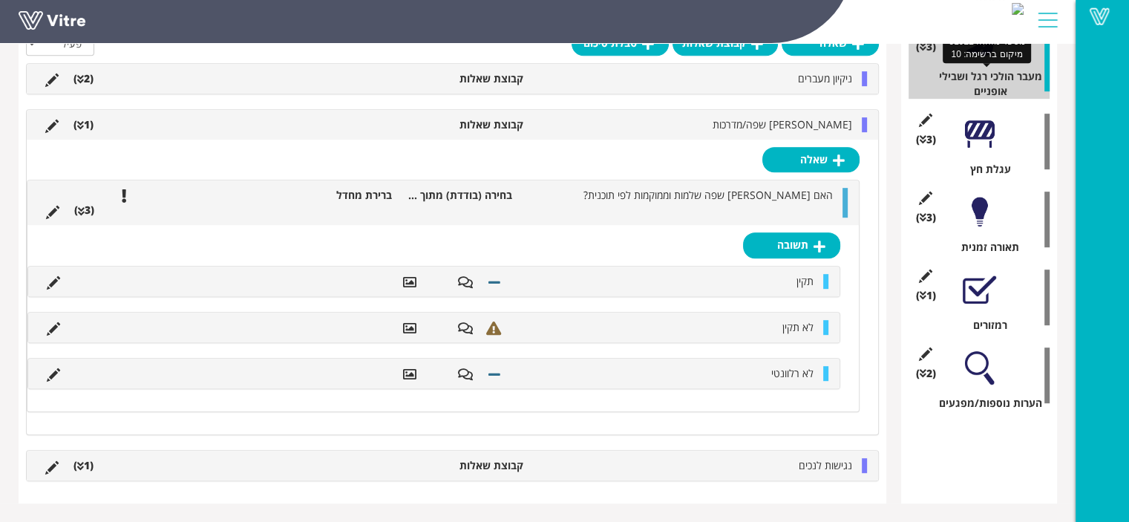
scroll to position [1025, 0]
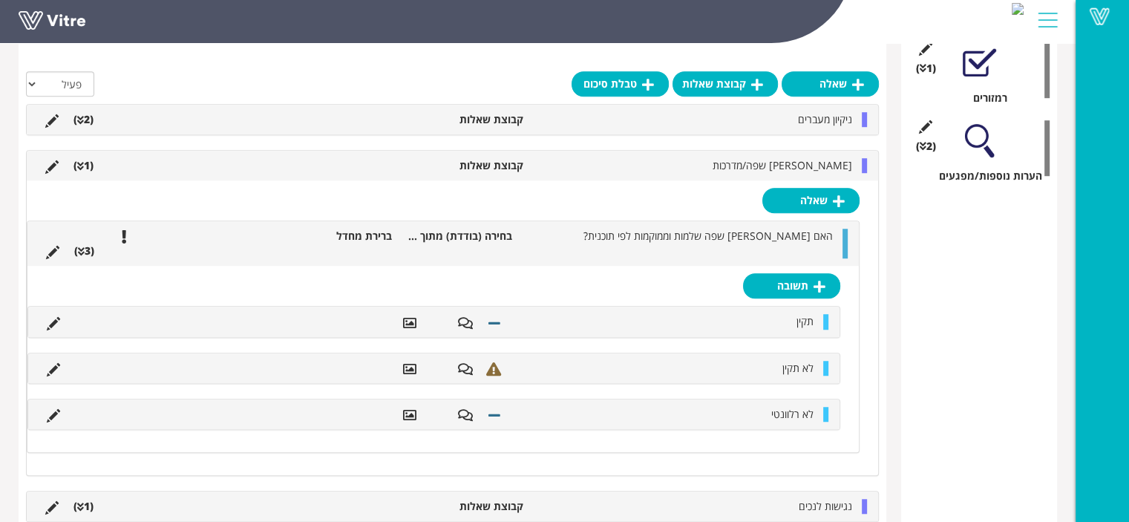
click at [773, 121] on li "ניקיון מעברים" at bounding box center [695, 119] width 329 height 15
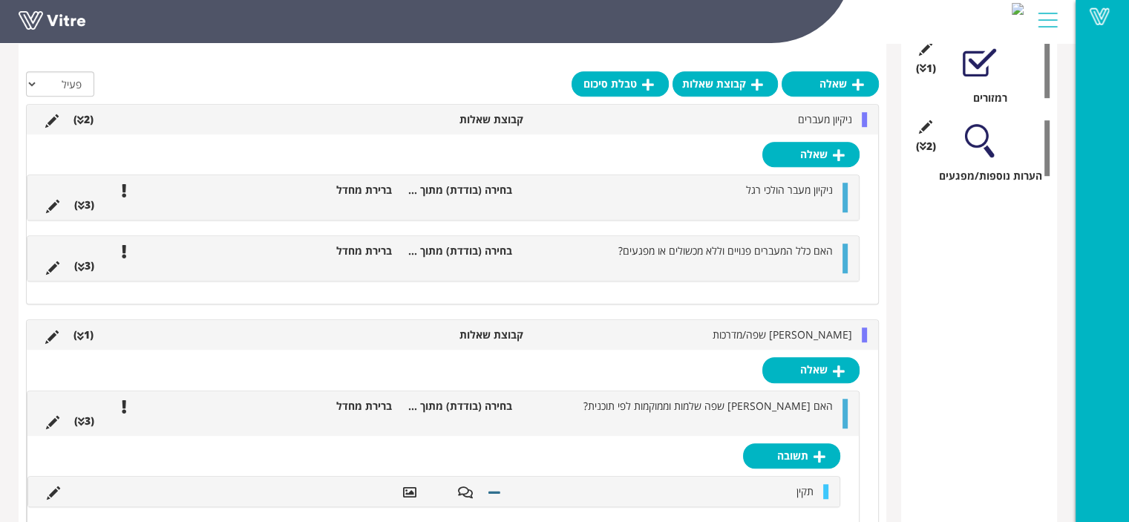
click at [763, 197] on ul "ניקיון מעבר הולכי רגל בחירה (בודדת) מתוך רשימה ברירת מחדל (3 )" at bounding box center [440, 198] width 802 height 30
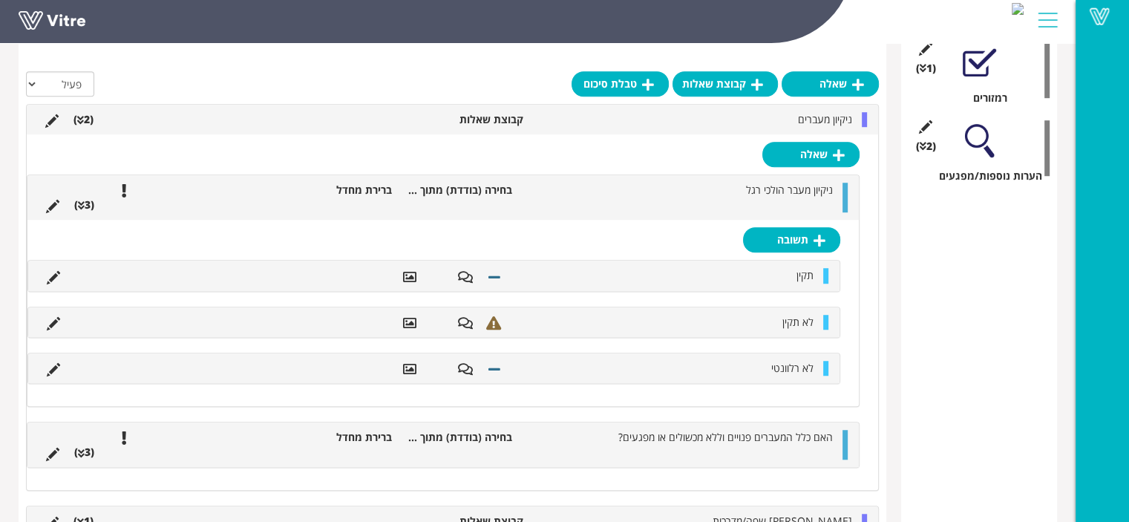
click at [763, 197] on ul "ניקיון מעבר הולכי רגל בחירה (בודדת) מתוך רשימה ברירת מחדל (3 )" at bounding box center [440, 198] width 802 height 30
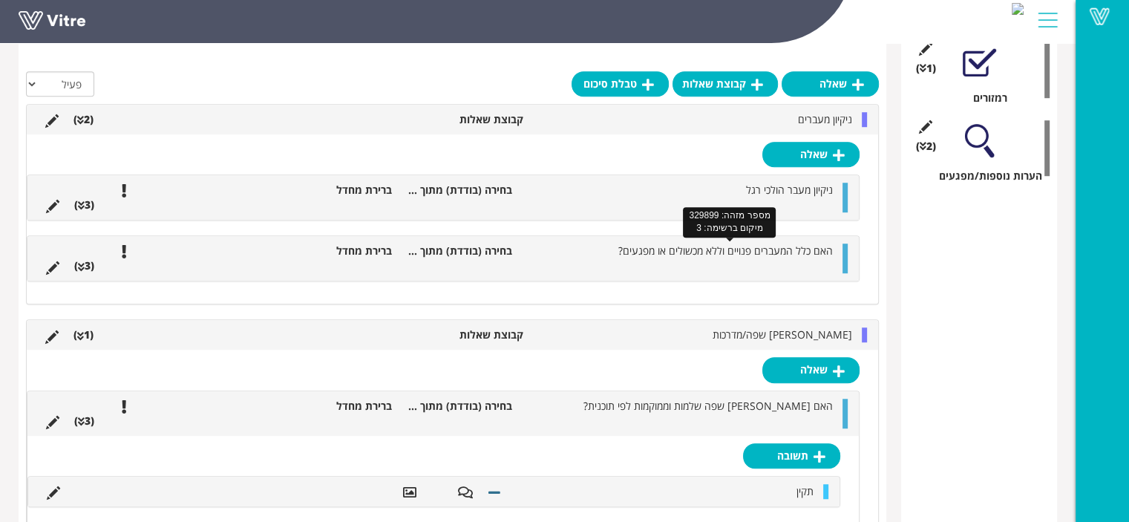
click at [757, 255] on span "האם כלל המעברים פנויים וללא מכשולים או מפגעים?" at bounding box center [726, 251] width 215 height 14
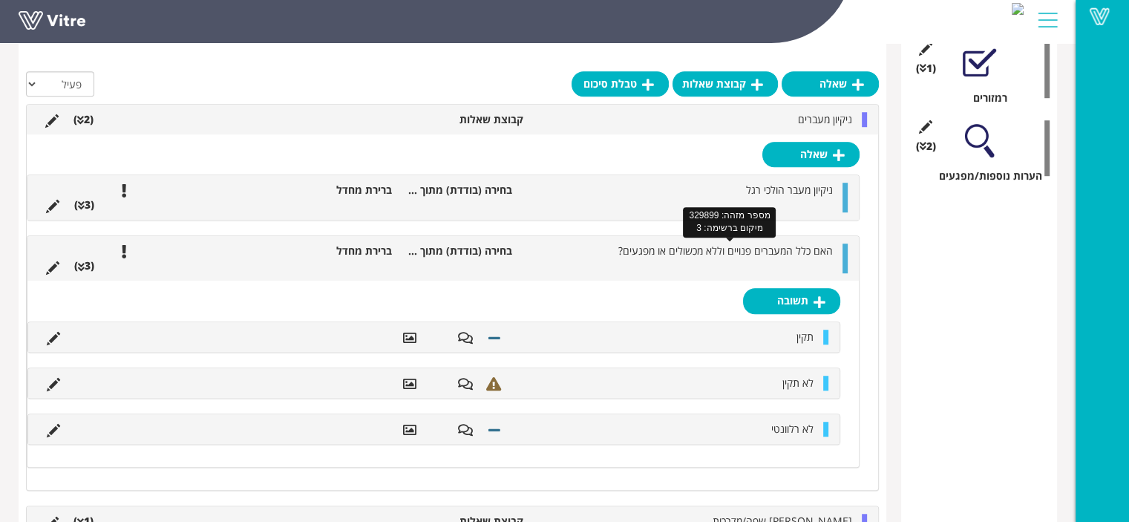
click at [757, 255] on span "האם כלל המעברים פנויים וללא מכשולים או מפגעים?" at bounding box center [726, 251] width 215 height 14
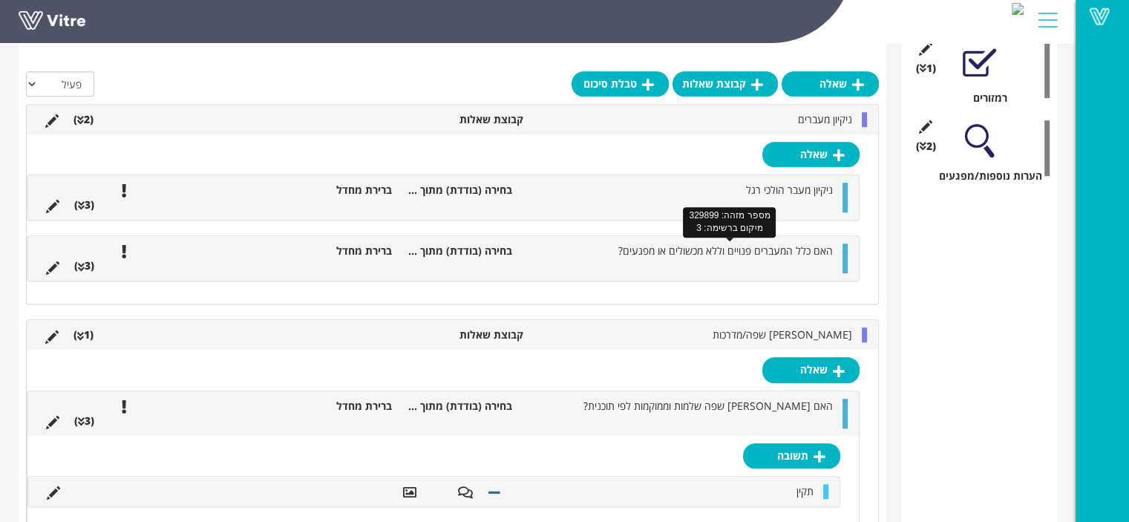
click at [757, 255] on span "האם כלל המעברים פנויים וללא מכשולים או מפגעים?" at bounding box center [726, 251] width 215 height 14
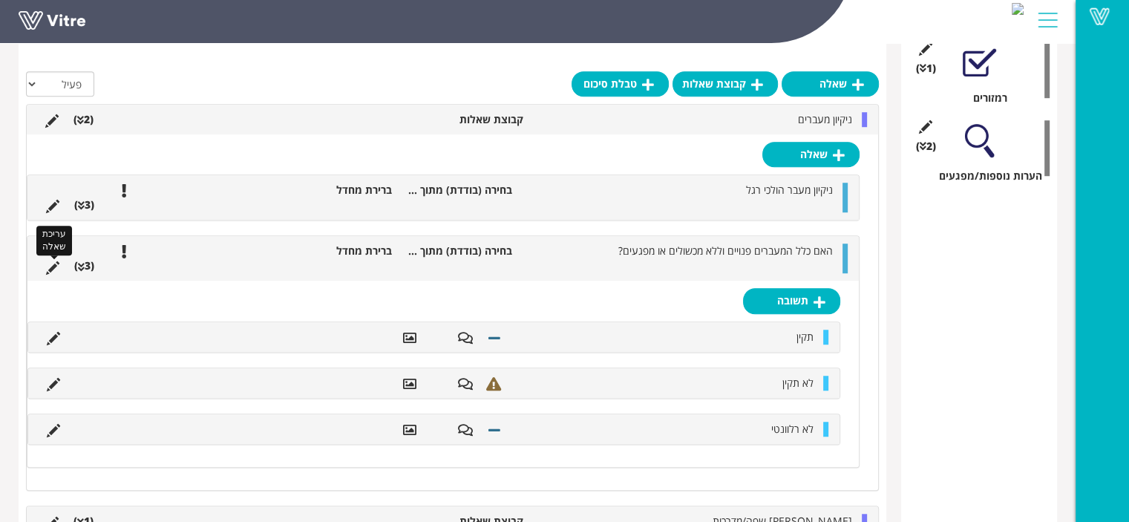
click at [56, 266] on icon at bounding box center [52, 267] width 13 height 13
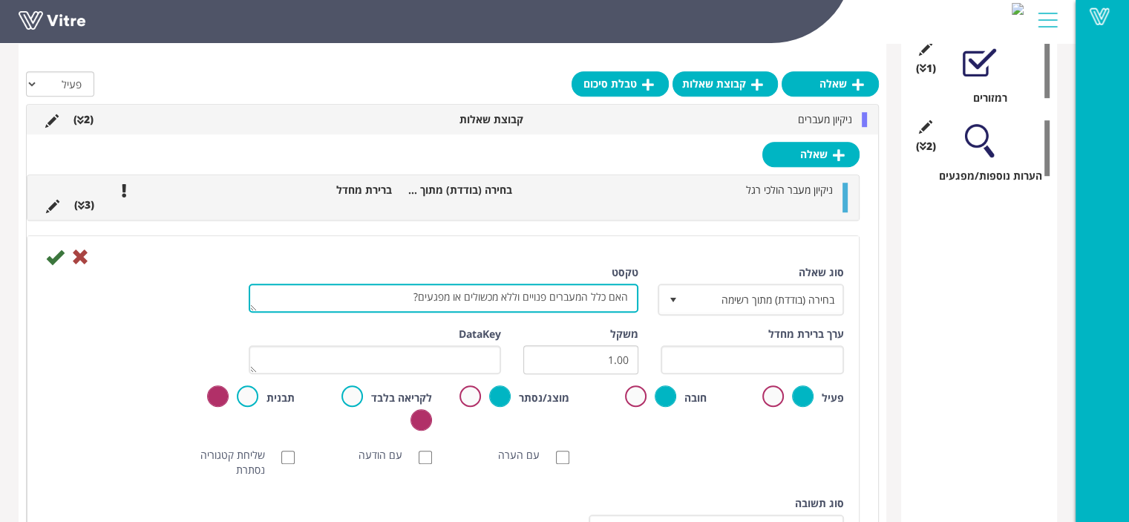
click at [524, 295] on textarea "האם כלל המעברים פנויים וללא מכשולים או מפגעים?" at bounding box center [444, 298] width 390 height 29
drag, startPoint x: 521, startPoint y: 294, endPoint x: 500, endPoint y: 295, distance: 21.5
click at [500, 295] on textarea "האם כלל המעברים פנויים וללא מכשולים או מפגעים?" at bounding box center [444, 298] width 390 height 29
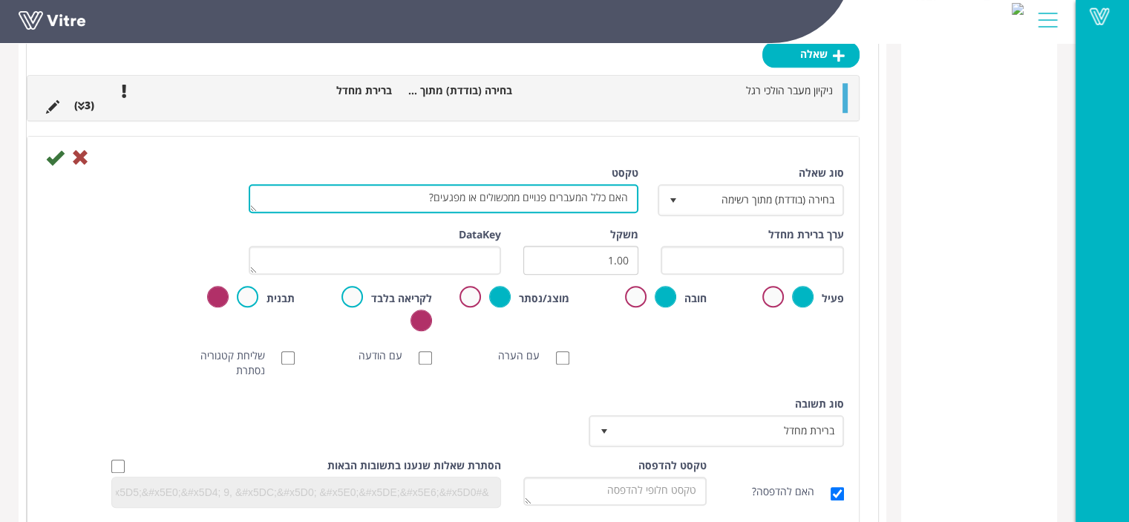
scroll to position [1248, 0]
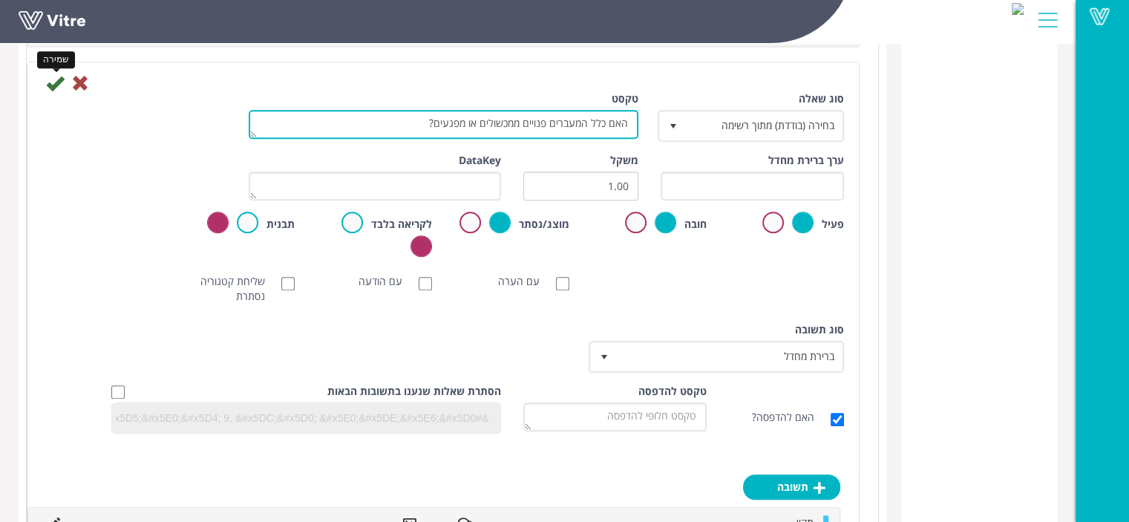
type textarea "האם כלל המעברים פנויים ממכשולים או מפגעים?"
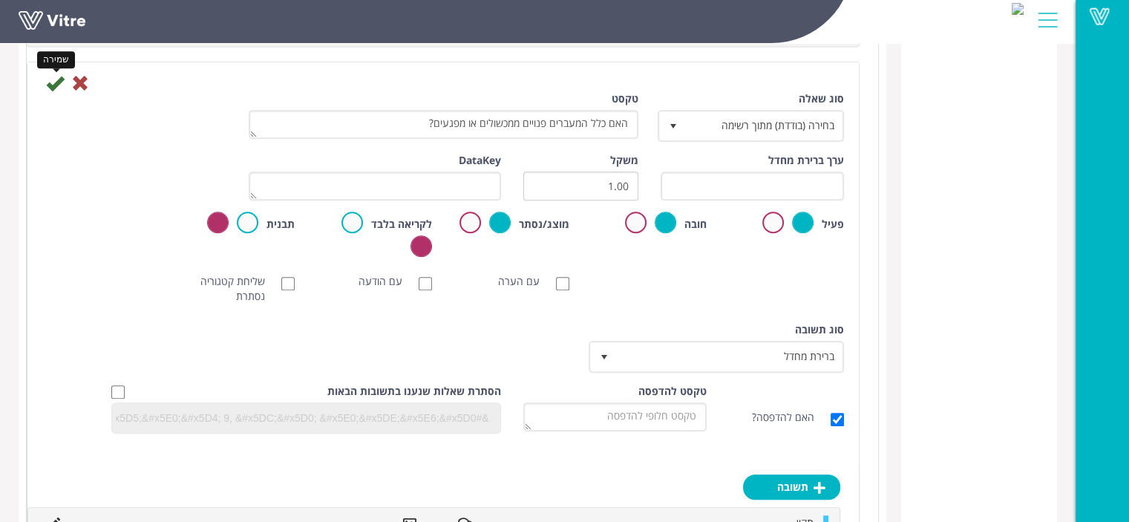
click at [50, 85] on icon at bounding box center [55, 83] width 18 height 18
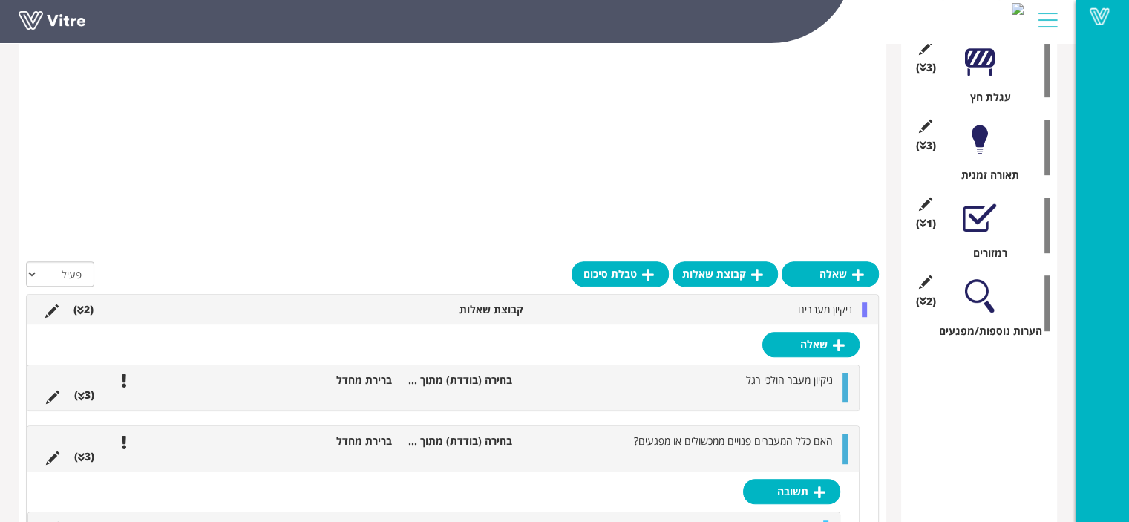
scroll to position [815, 0]
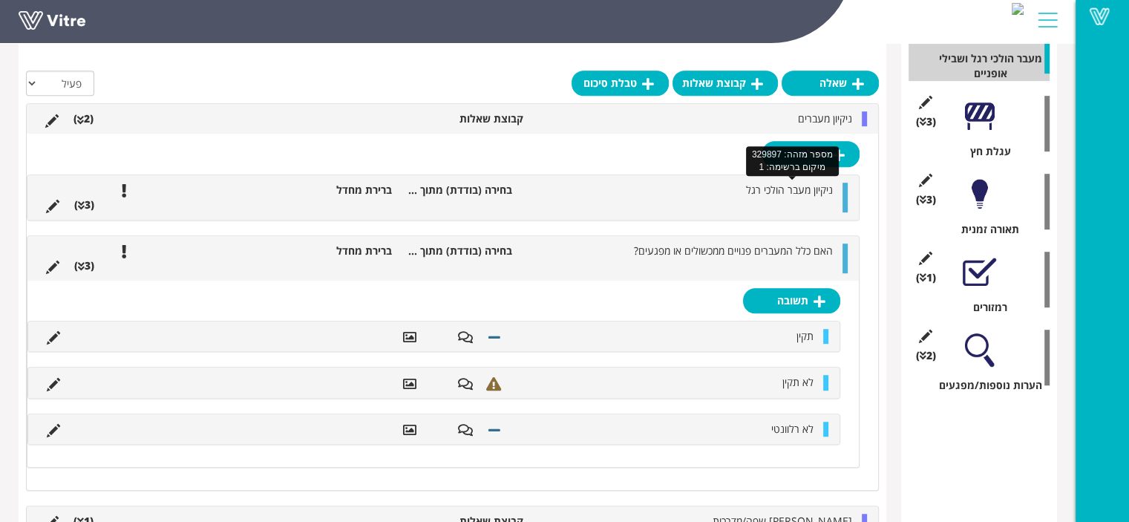
click at [795, 190] on span "ניקיון מעבר הולכי רגל" at bounding box center [789, 190] width 87 height 14
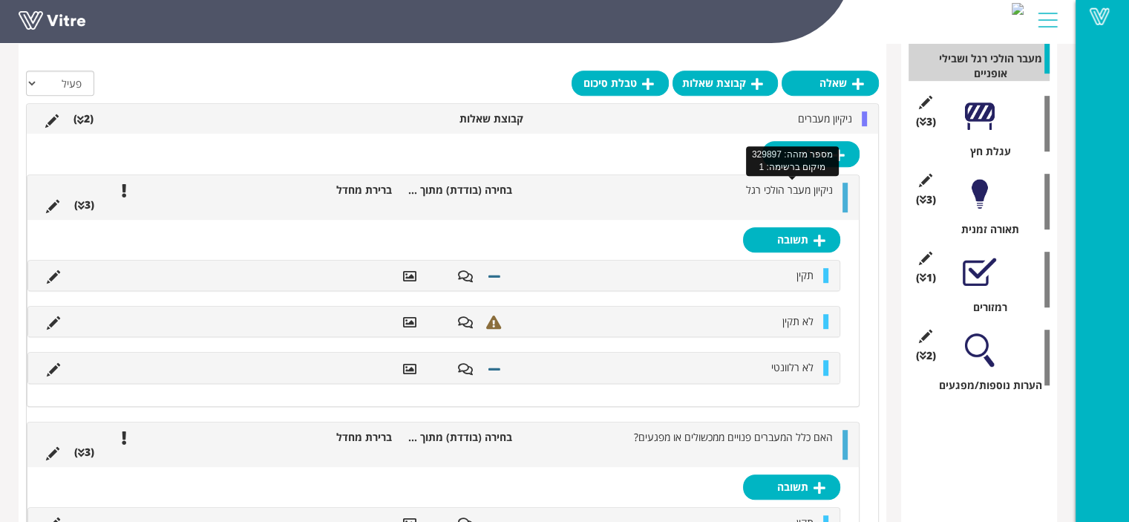
click at [793, 191] on span "ניקיון מעבר הולכי רגל" at bounding box center [789, 190] width 87 height 14
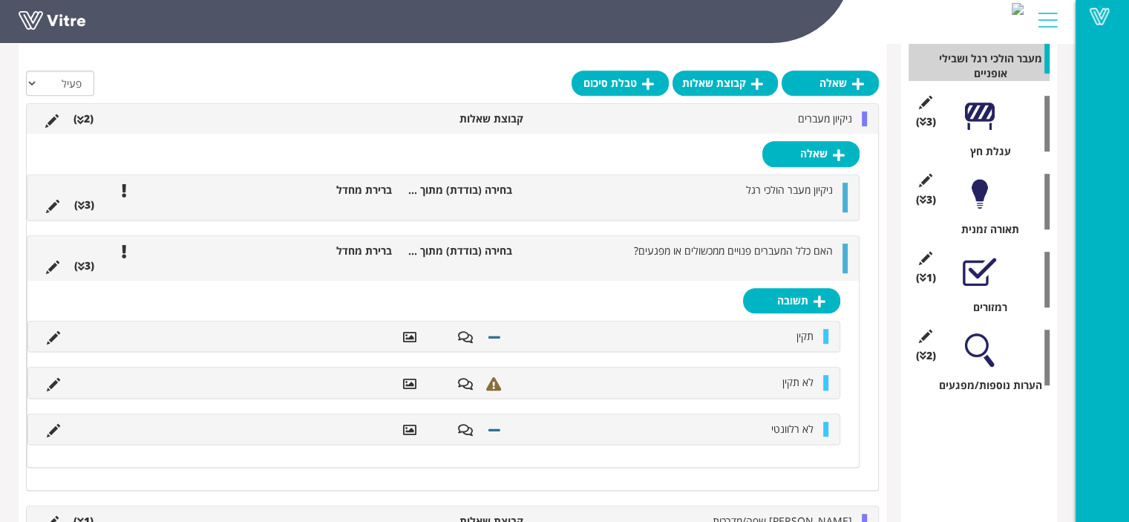
click at [797, 121] on li "ניקיון מעברים" at bounding box center [695, 118] width 329 height 15
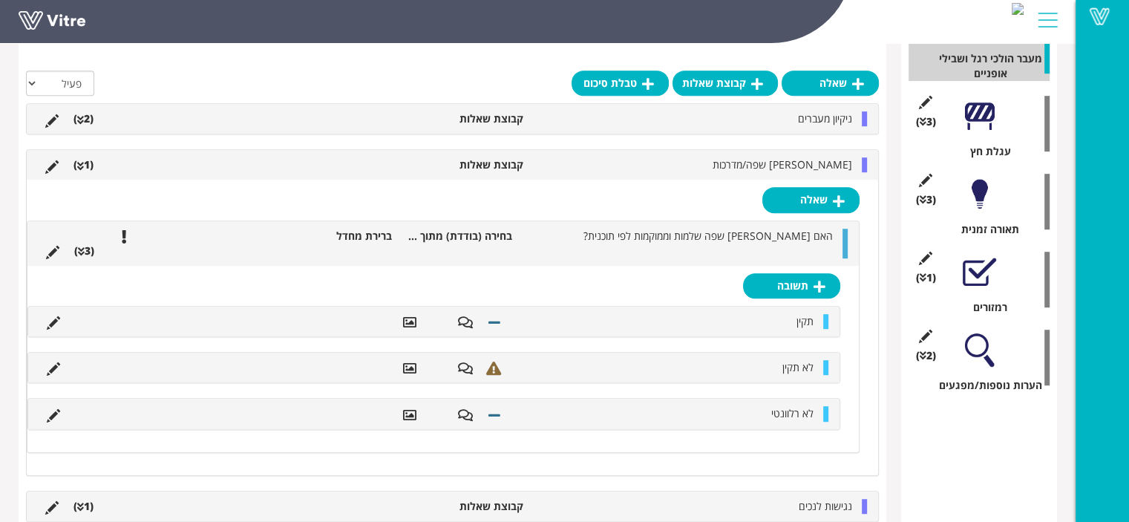
click at [797, 121] on li "ניקיון מעברים" at bounding box center [695, 118] width 329 height 15
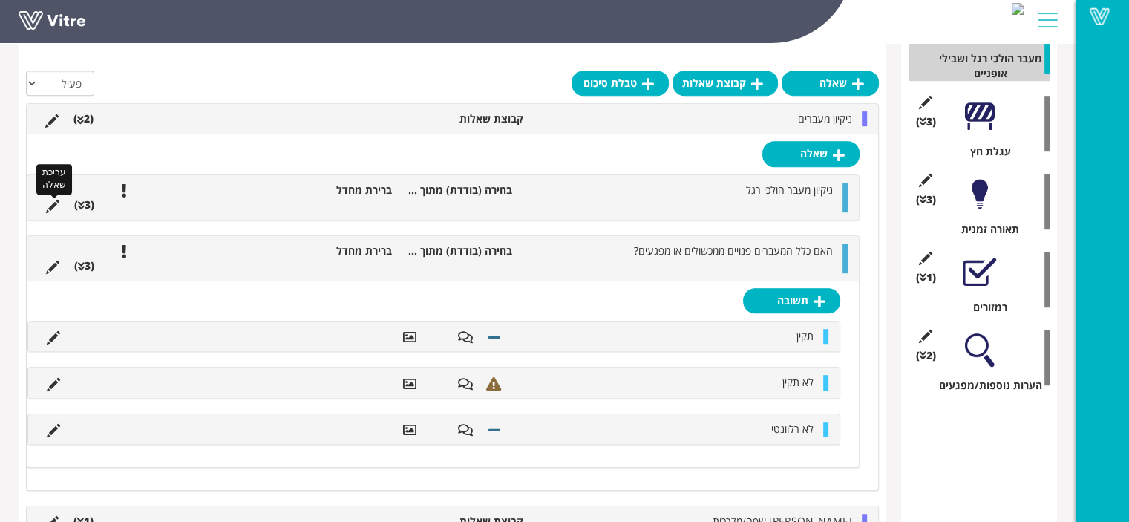
click at [52, 210] on icon at bounding box center [52, 206] width 13 height 13
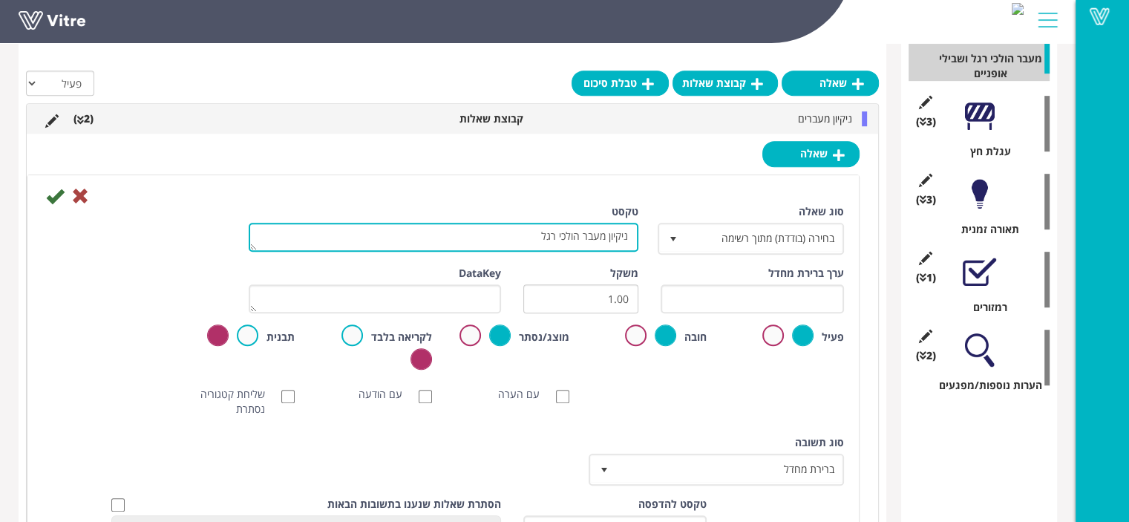
click at [584, 235] on textarea "ניקיון מעבר הולכי רגל" at bounding box center [444, 237] width 390 height 29
click at [555, 234] on textarea "ניקיון מעבר הולכי רגל" at bounding box center [444, 237] width 390 height 29
click at [550, 236] on textarea "ניקיון מעבר הולכי רגל" at bounding box center [444, 237] width 390 height 29
click at [553, 233] on textarea "ניקיון מעבר הולכי רגל" at bounding box center [444, 237] width 390 height 29
type textarea "ניקיון מעברי הולכי הרגל"
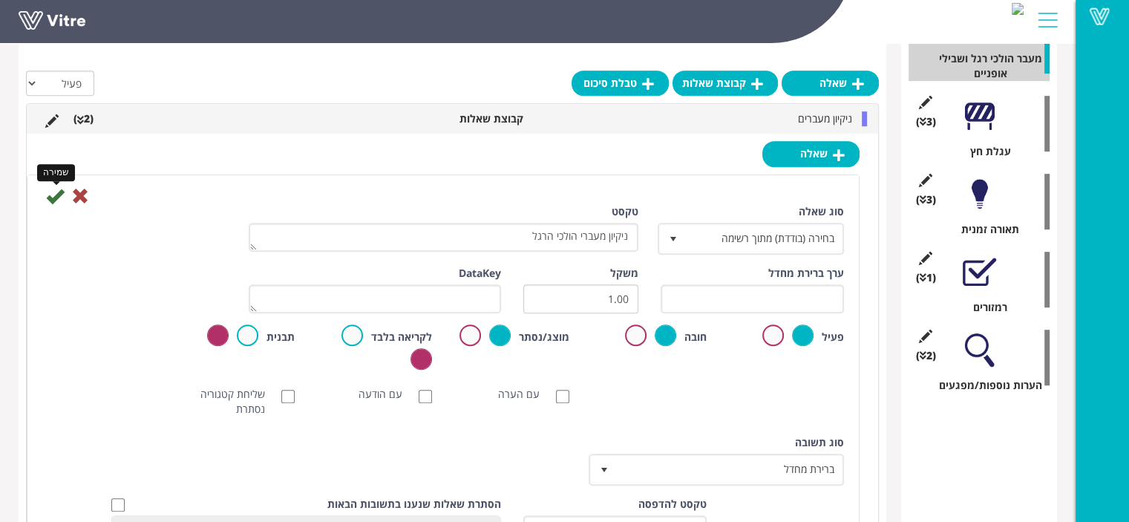
click at [53, 197] on icon at bounding box center [55, 196] width 18 height 18
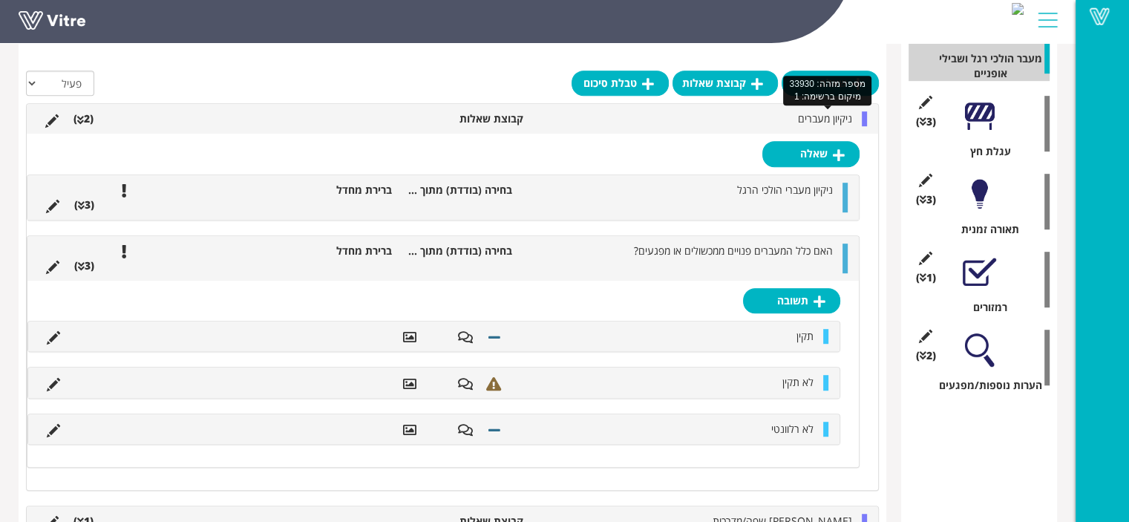
click at [818, 122] on span "ניקיון מעברים" at bounding box center [825, 118] width 54 height 14
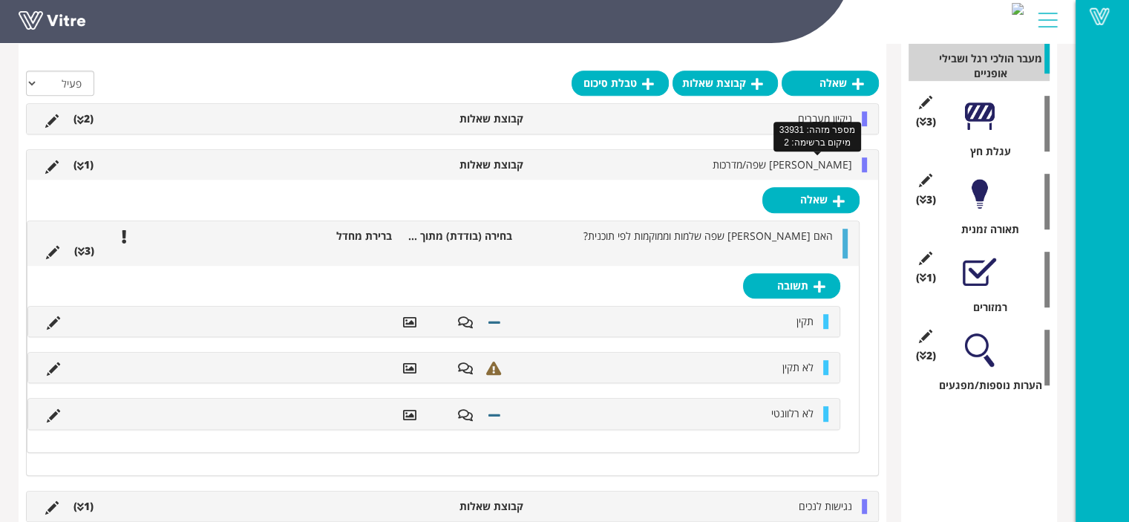
click at [801, 163] on span "אבני שפה/מדרכות" at bounding box center [783, 164] width 140 height 14
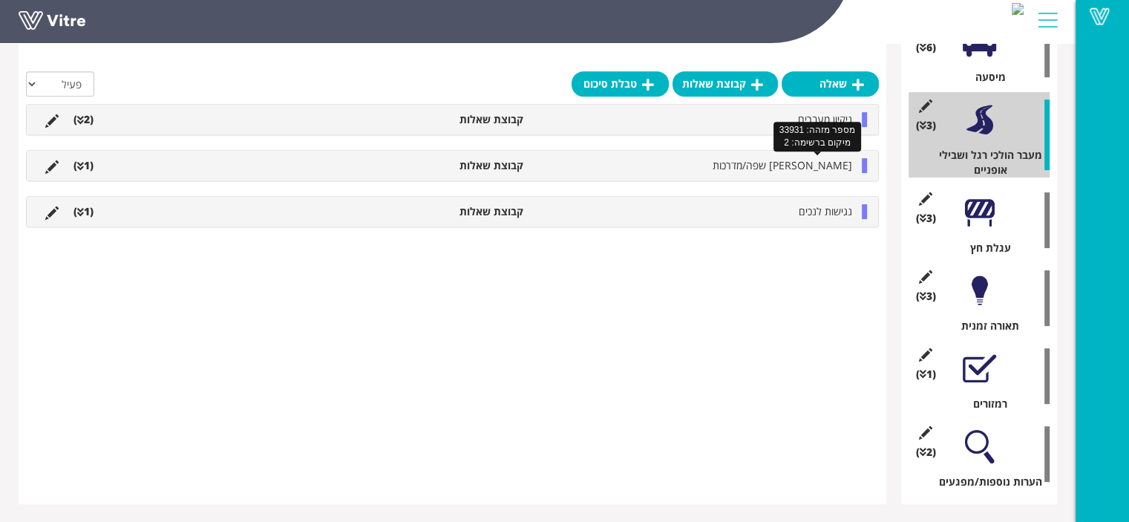
click at [801, 163] on span "אבני שפה/מדרכות" at bounding box center [783, 165] width 140 height 14
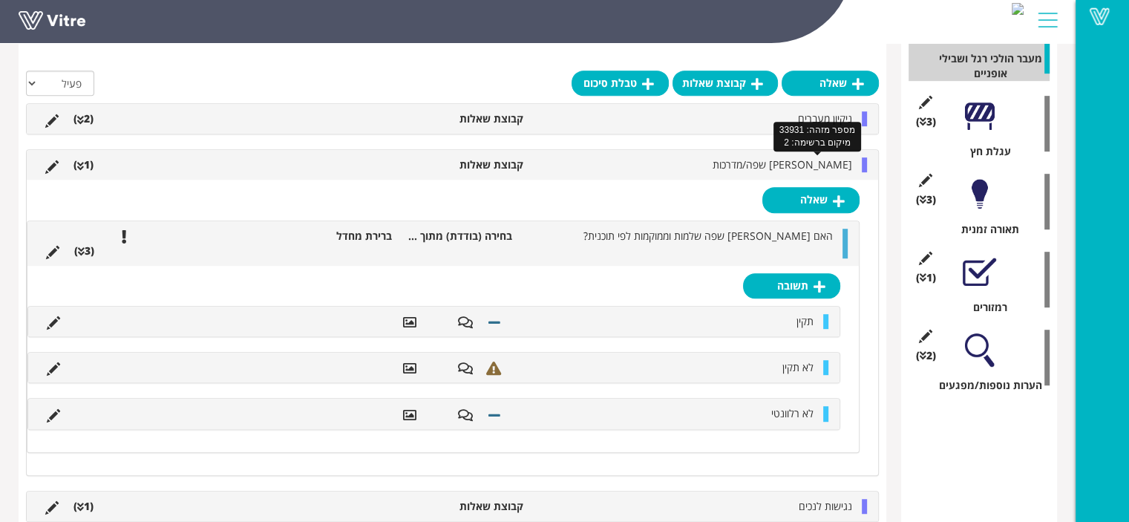
click at [794, 164] on span "אבני שפה/מדרכות" at bounding box center [783, 164] width 140 height 14
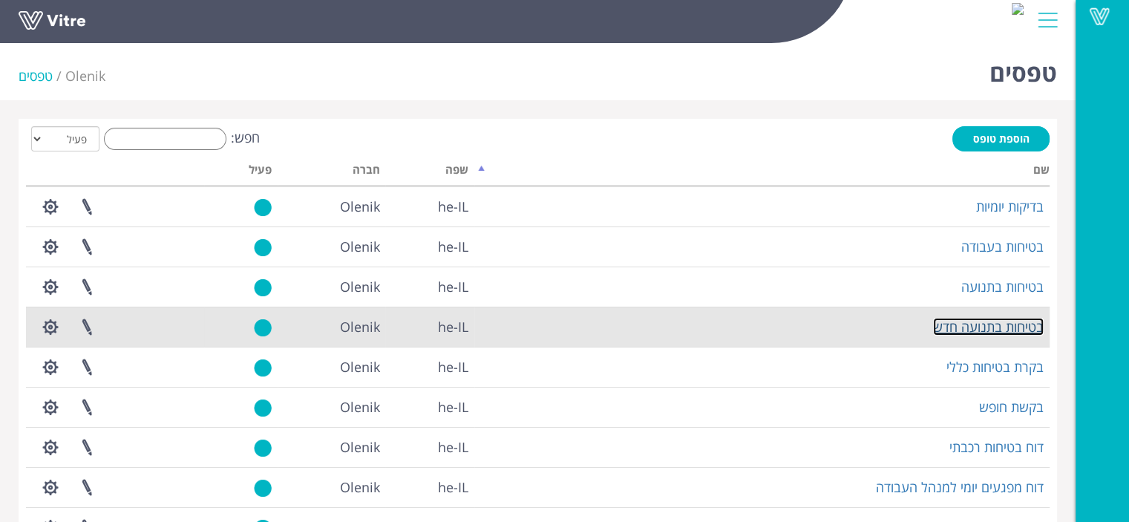
click at [979, 330] on link "בטיחות בתנועה חדש" at bounding box center [988, 327] width 111 height 18
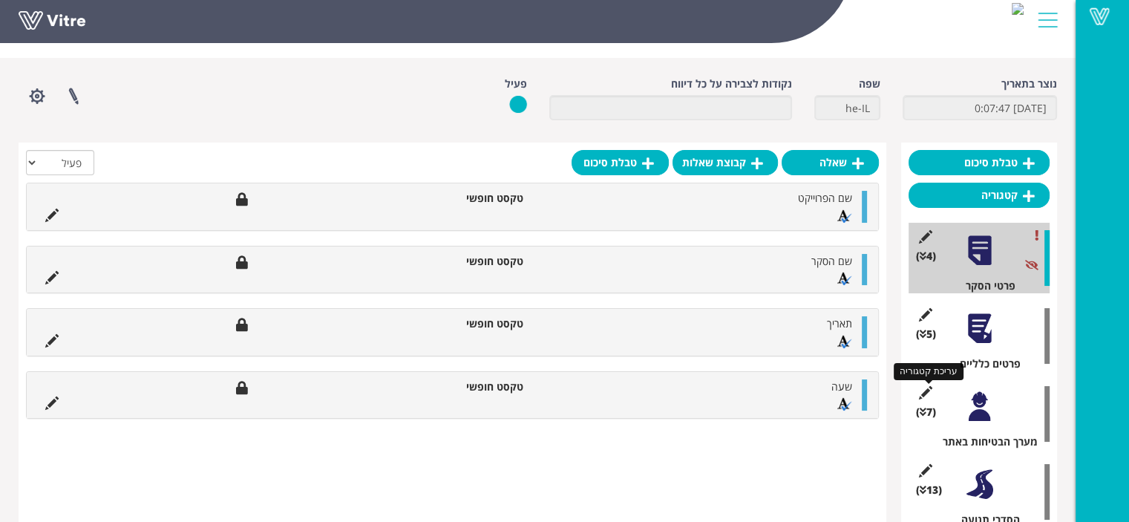
scroll to position [149, 0]
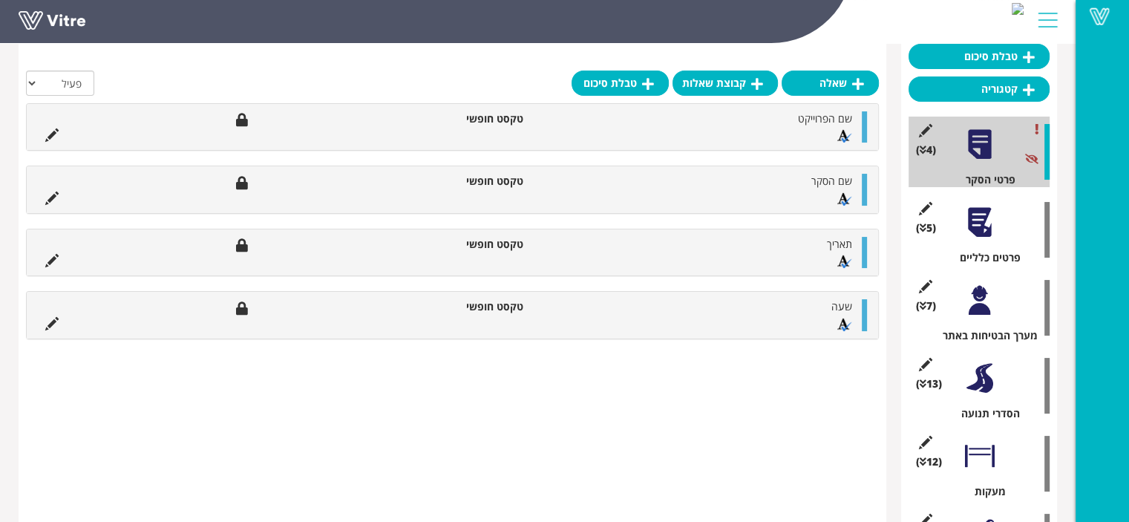
click at [978, 304] on div at bounding box center [979, 300] width 33 height 33
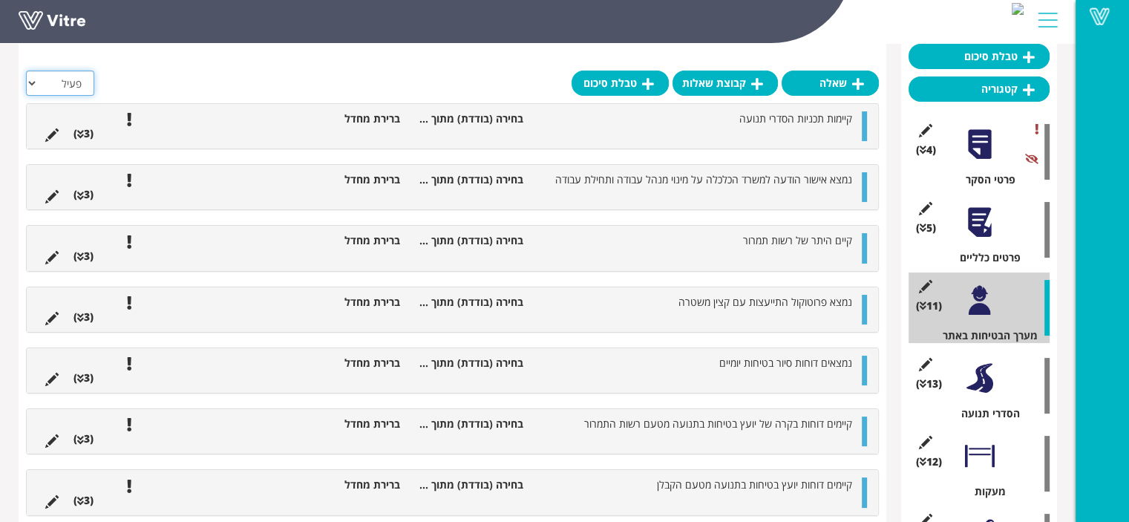
click at [54, 85] on select "הכל פעיל לא פעיל" at bounding box center [60, 83] width 68 height 25
click at [1045, 315] on div at bounding box center [1047, 308] width 5 height 56
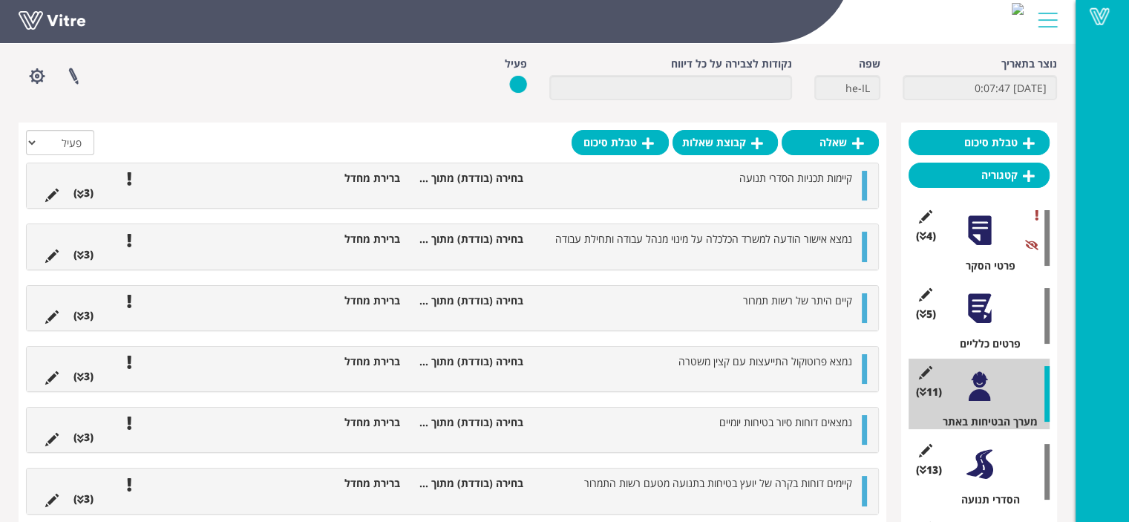
scroll to position [0, 0]
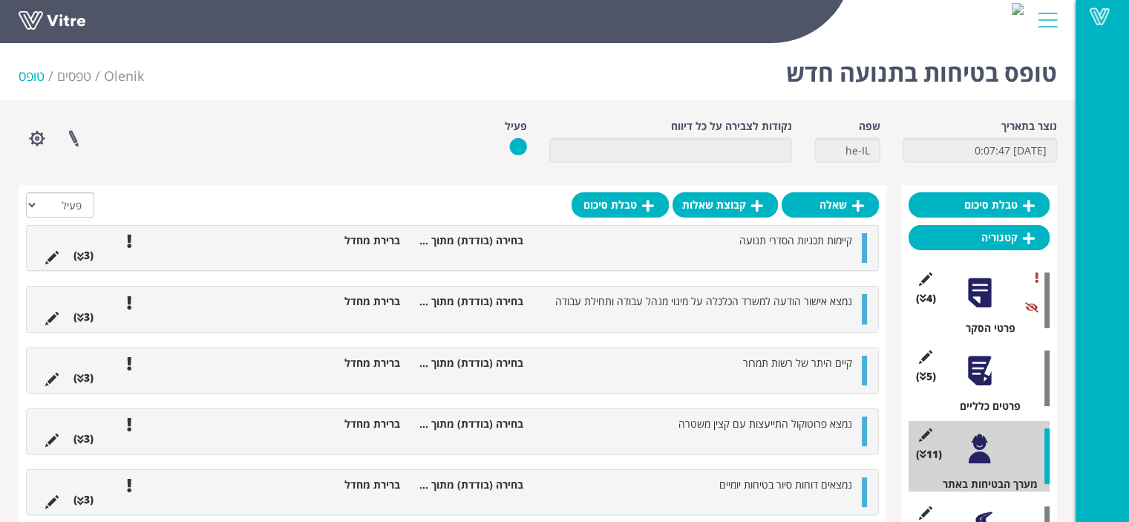
click at [514, 148] on img at bounding box center [518, 146] width 18 height 19
click at [1049, 449] on div at bounding box center [1047, 456] width 5 height 56
click at [929, 432] on icon at bounding box center [925, 434] width 19 height 13
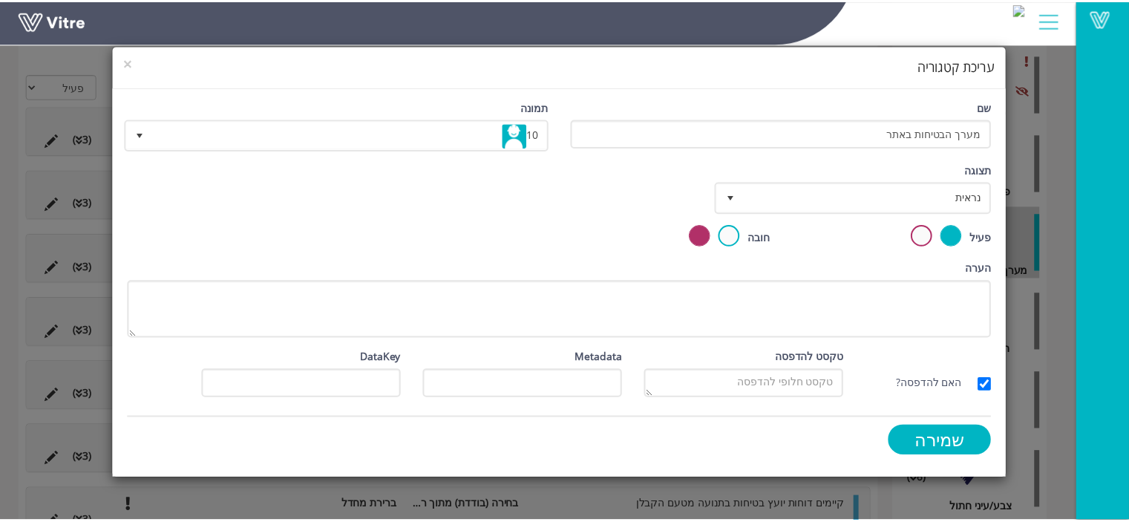
scroll to position [223, 0]
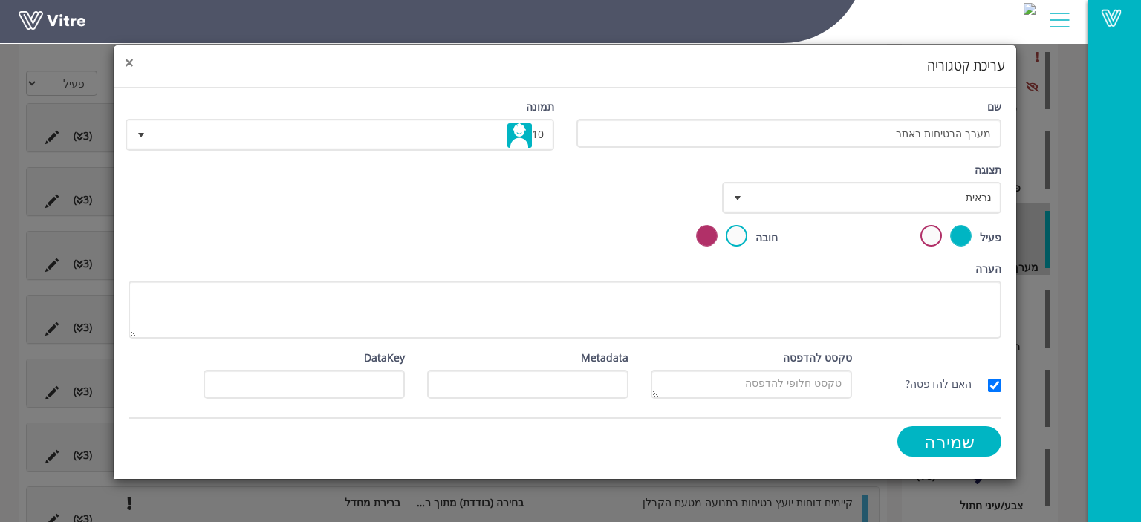
click at [131, 61] on span "×" at bounding box center [129, 62] width 9 height 21
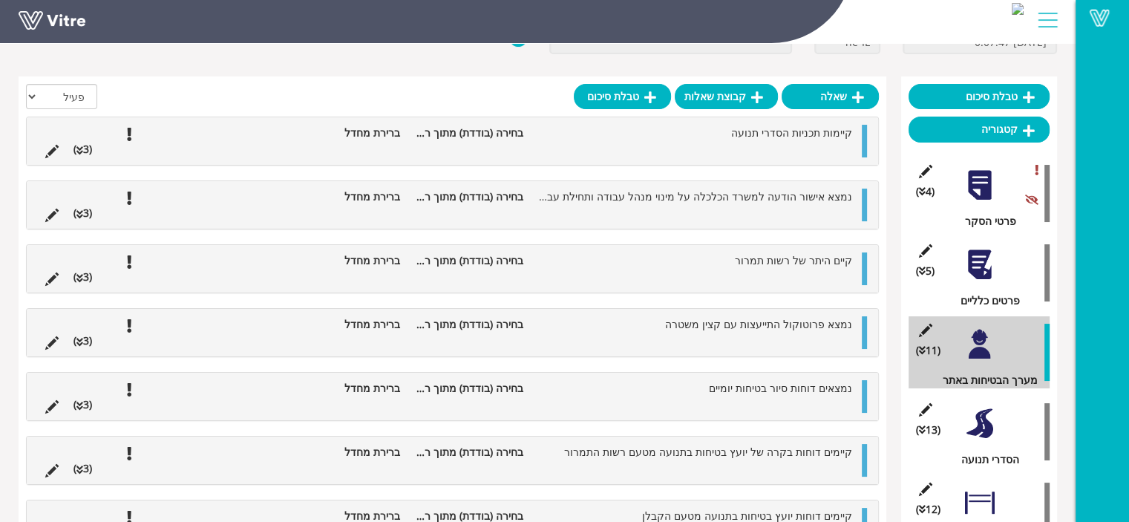
scroll to position [0, 0]
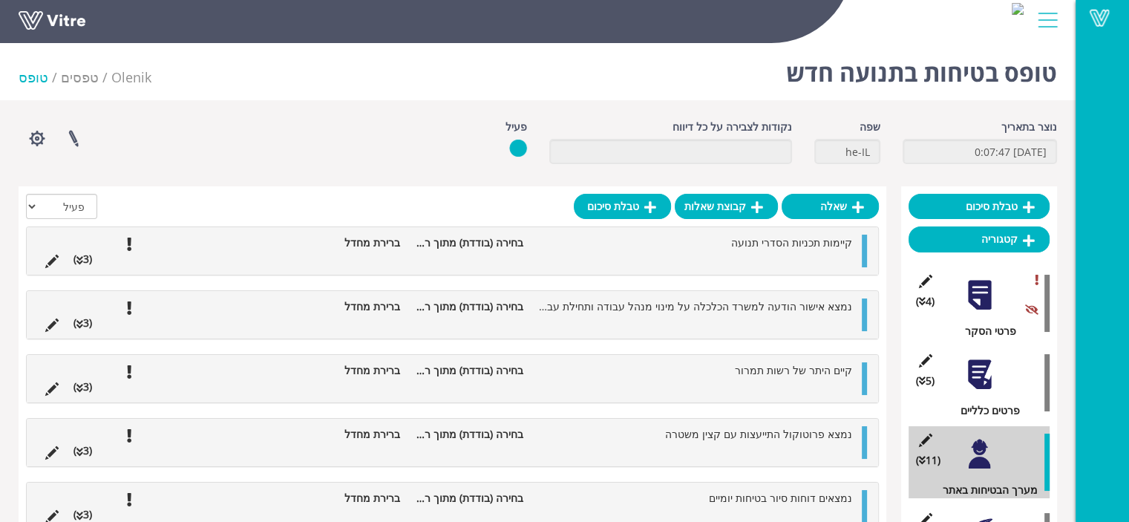
click at [1004, 448] on div "(11 ) מערך הבטיחות באתר" at bounding box center [979, 462] width 141 height 72
